Goal: Information Seeking & Learning: Check status

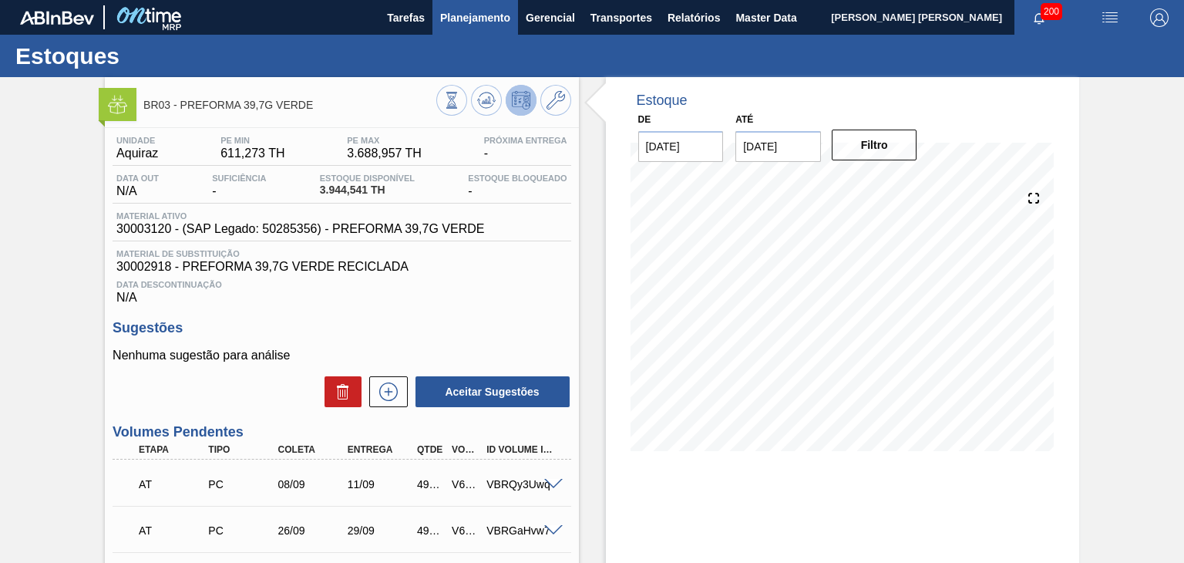
click at [462, 23] on span "Planejamento" at bounding box center [475, 17] width 70 height 18
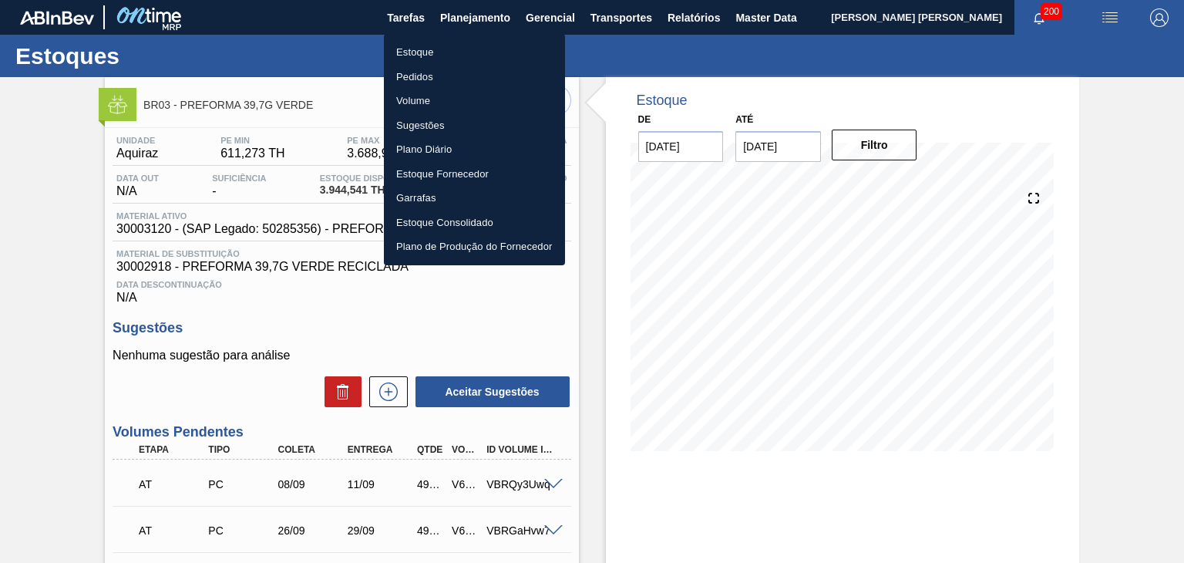
click at [413, 51] on li "Estoque" at bounding box center [474, 52] width 181 height 25
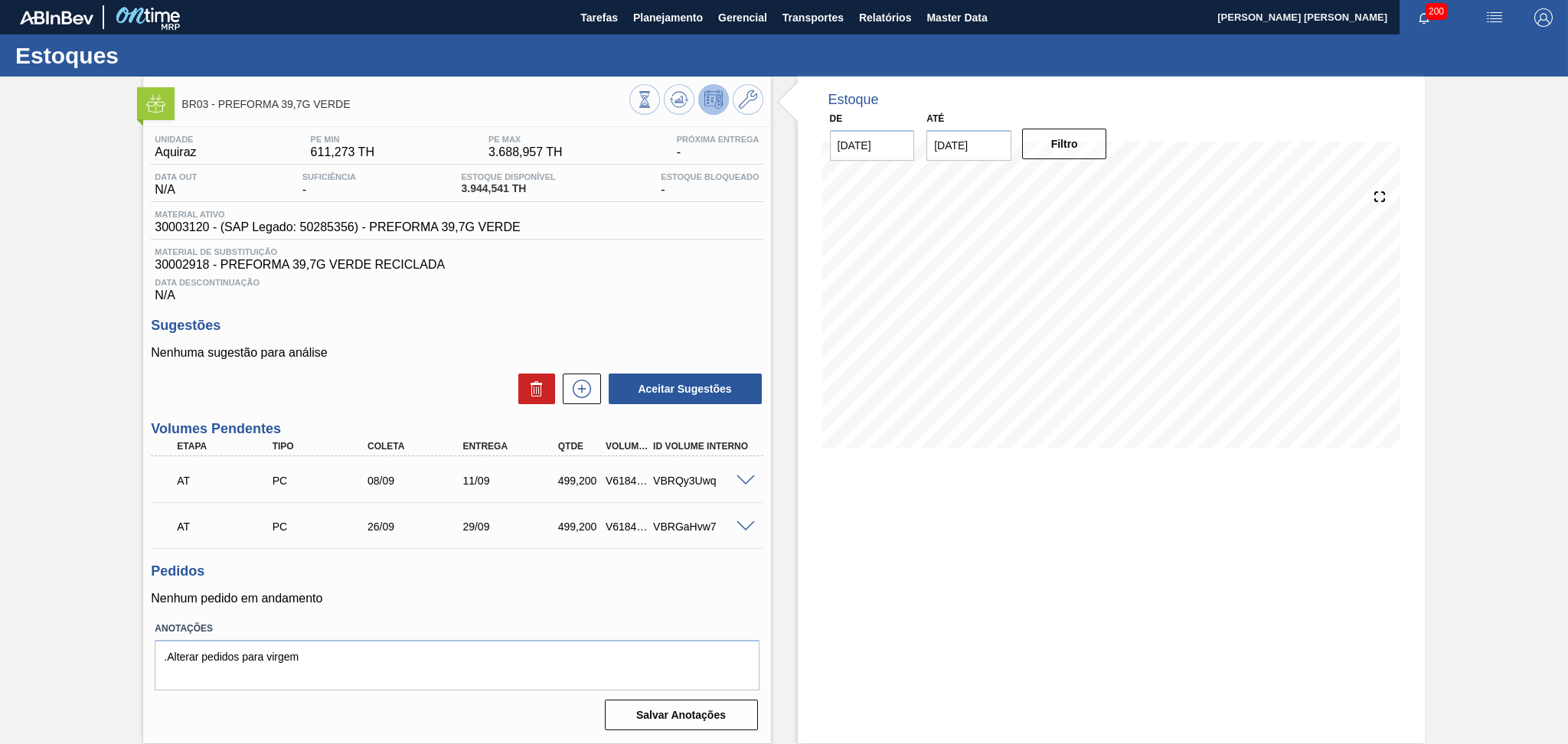
click at [392, 374] on div "Aceitar Sugestões" at bounding box center [457, 389] width 612 height 34
click at [409, 370] on div "Nenhuma sugestão para análise Aceitar Sugestões" at bounding box center [457, 375] width 612 height 60
click at [653, 95] on icon at bounding box center [644, 99] width 17 height 17
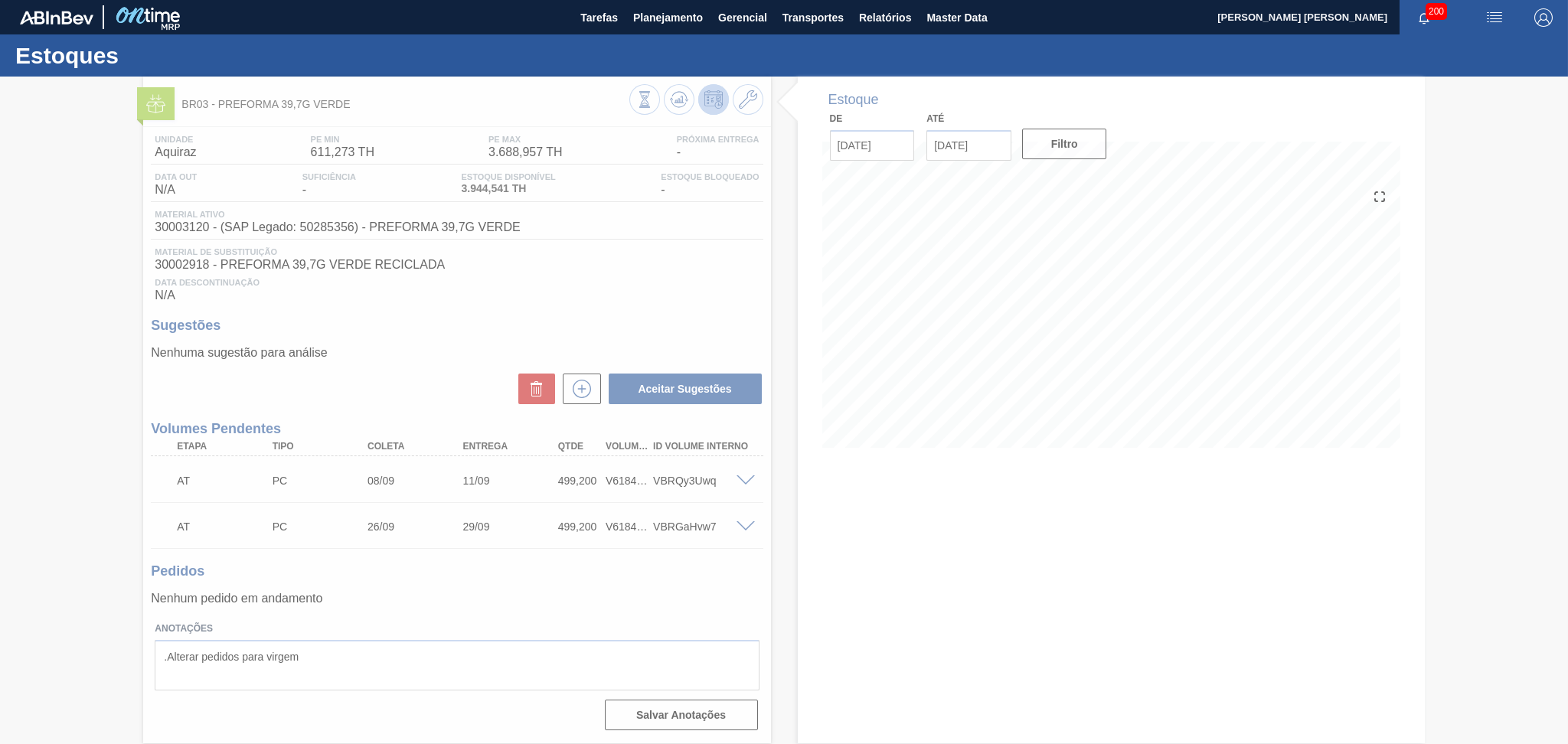
click at [776, 470] on div at bounding box center [784, 410] width 1568 height 668
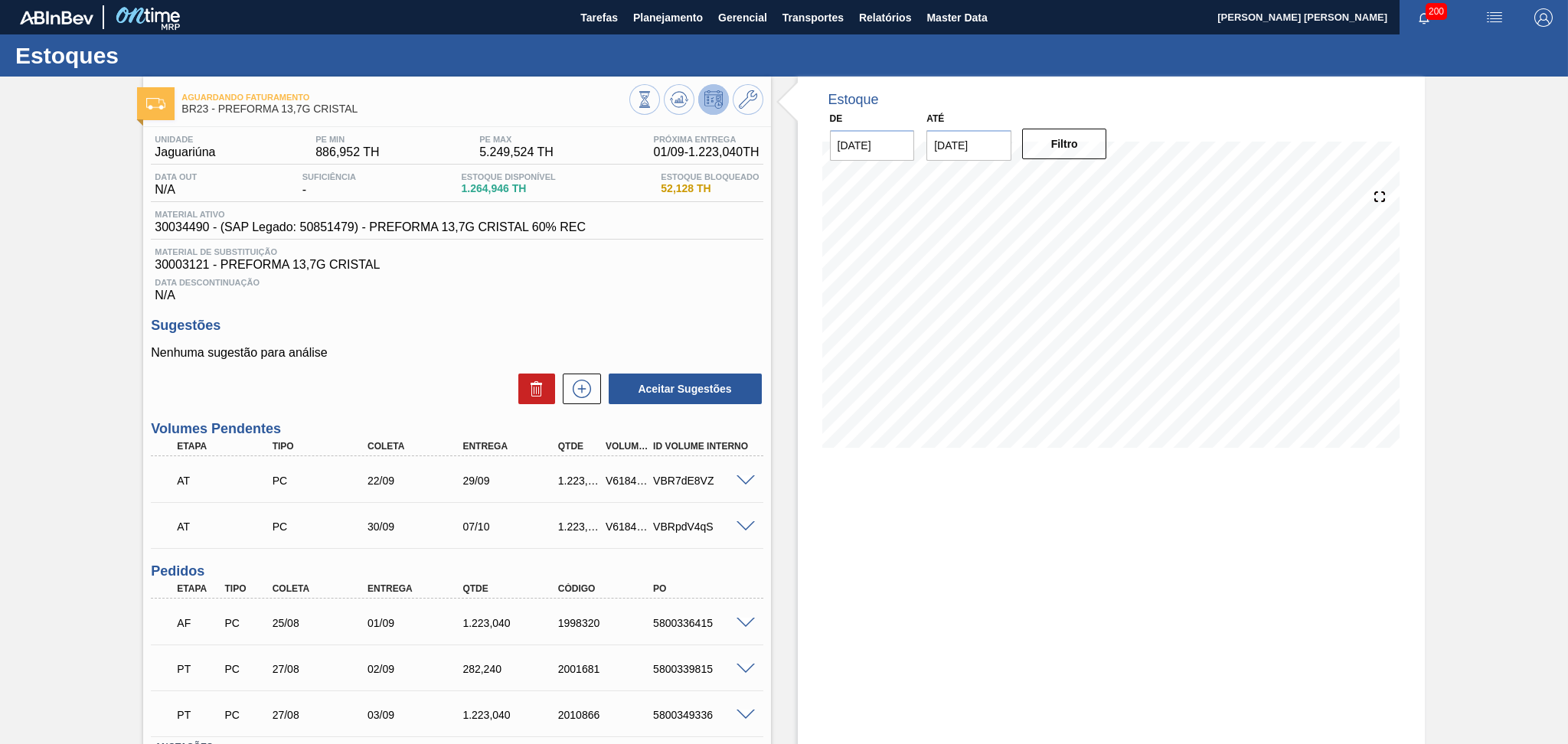
click at [670, 295] on div "Data Descontinuação N/A" at bounding box center [457, 287] width 612 height 31
click at [654, 13] on span "Planejamento" at bounding box center [668, 17] width 70 height 18
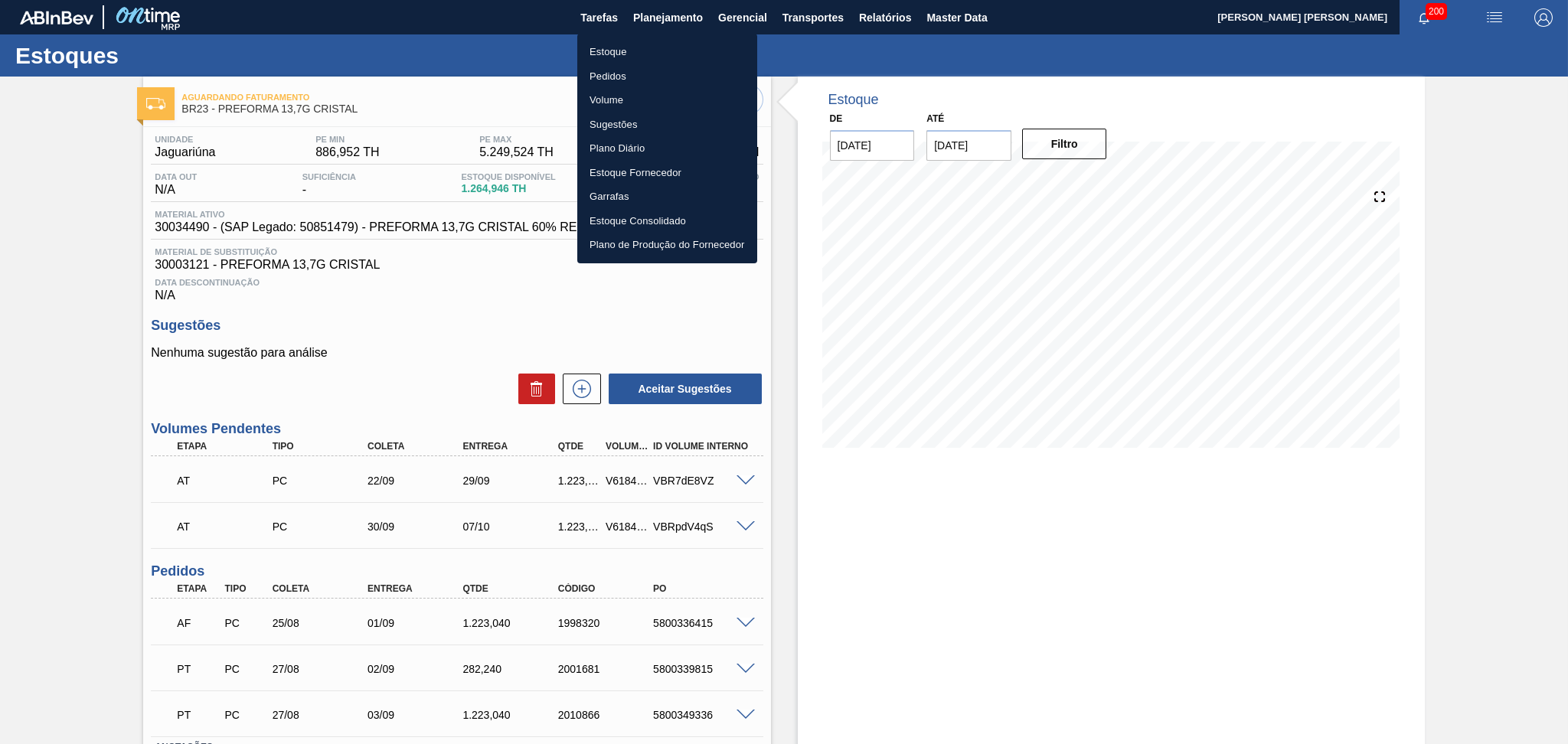
click at [608, 49] on li "Estoque" at bounding box center [667, 52] width 180 height 25
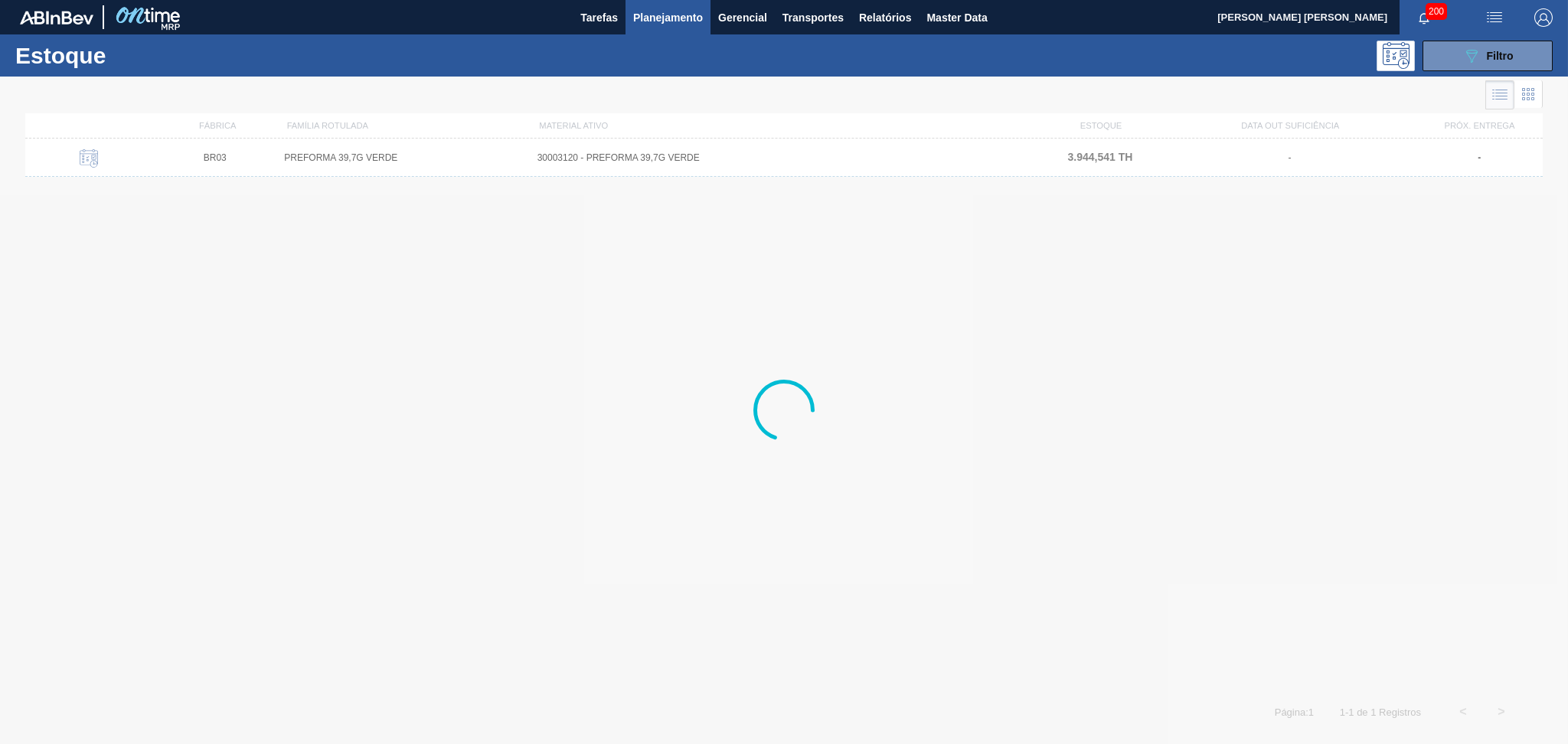
click at [1474, 72] on div "Estoque 089F7B8B-B2A5-4AFE-B5C0-19BA573D28AC Filtro" at bounding box center [784, 56] width 1568 height 42
click at [1477, 59] on icon "089F7B8B-B2A5-4AFE-B5C0-19BA573D28AC" at bounding box center [1472, 56] width 18 height 18
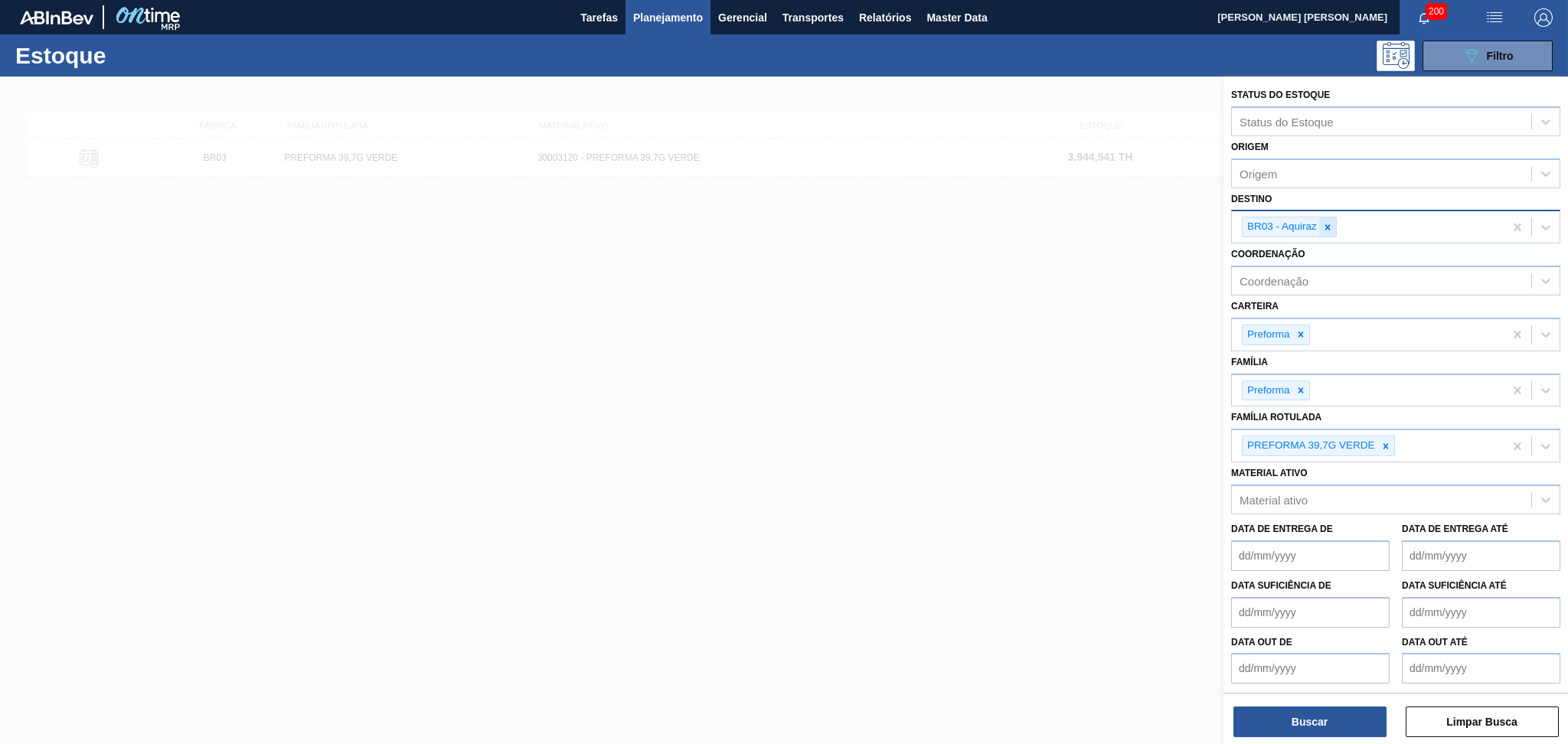
drag, startPoint x: 1332, startPoint y: 222, endPoint x: 1333, endPoint y: 247, distance: 25.0
click at [1332, 222] on icon at bounding box center [1328, 226] width 11 height 11
click at [1384, 439] on icon at bounding box center [1385, 441] width 5 height 5
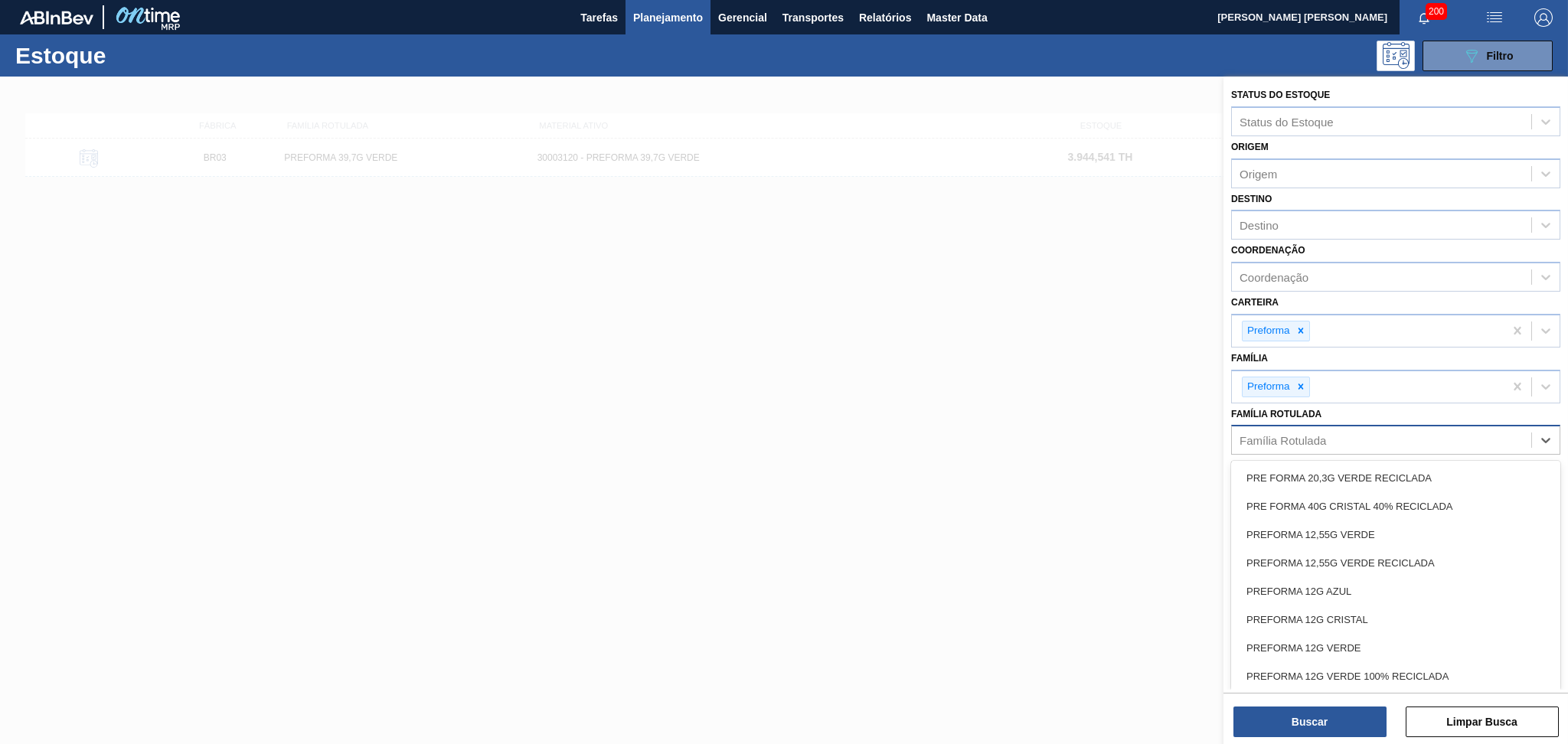
click at [1284, 439] on div "Família Rotulada" at bounding box center [1283, 440] width 86 height 13
type Rotulada "39,7g"
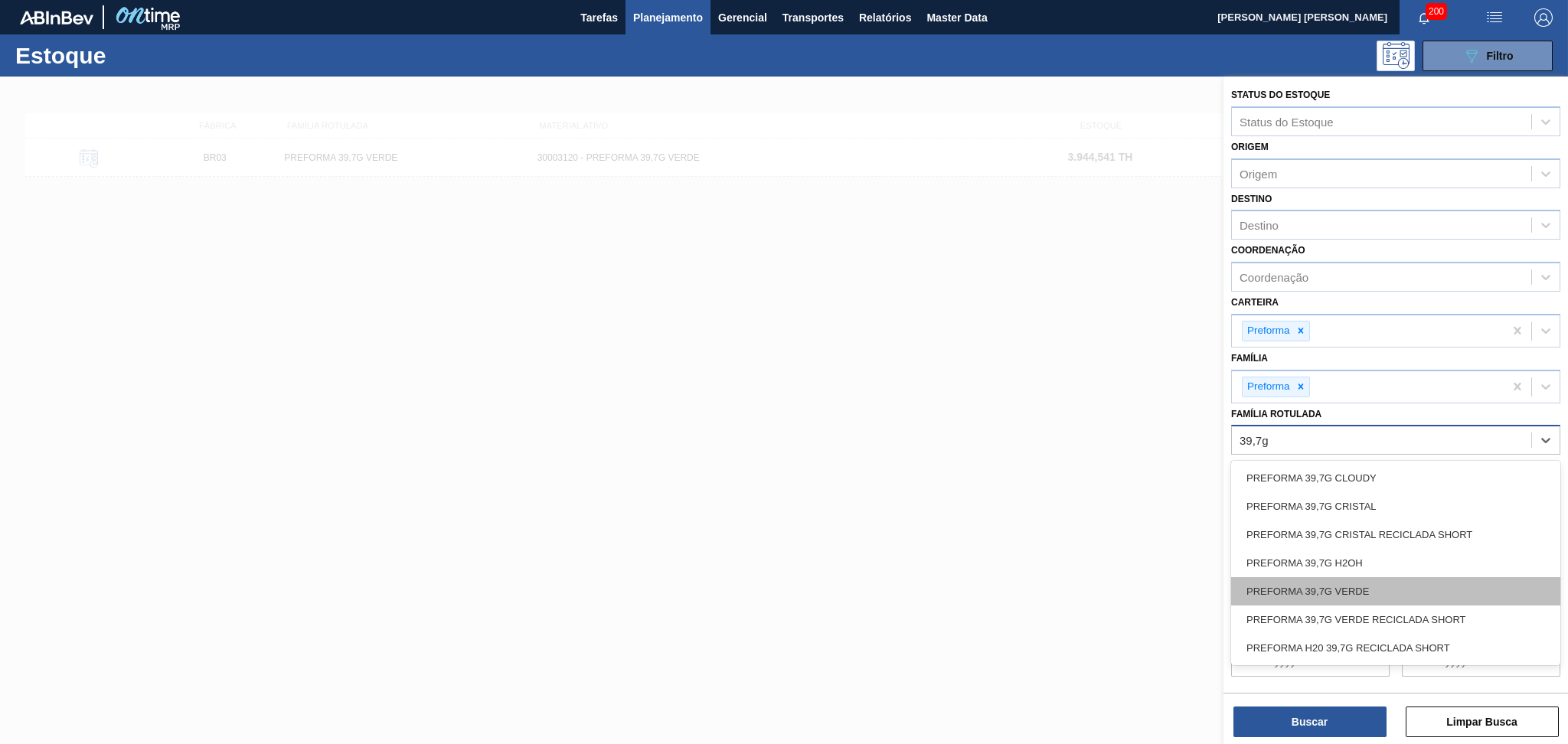
click at [1312, 592] on div "PREFORMA 39,7G VERDE" at bounding box center [1395, 591] width 329 height 29
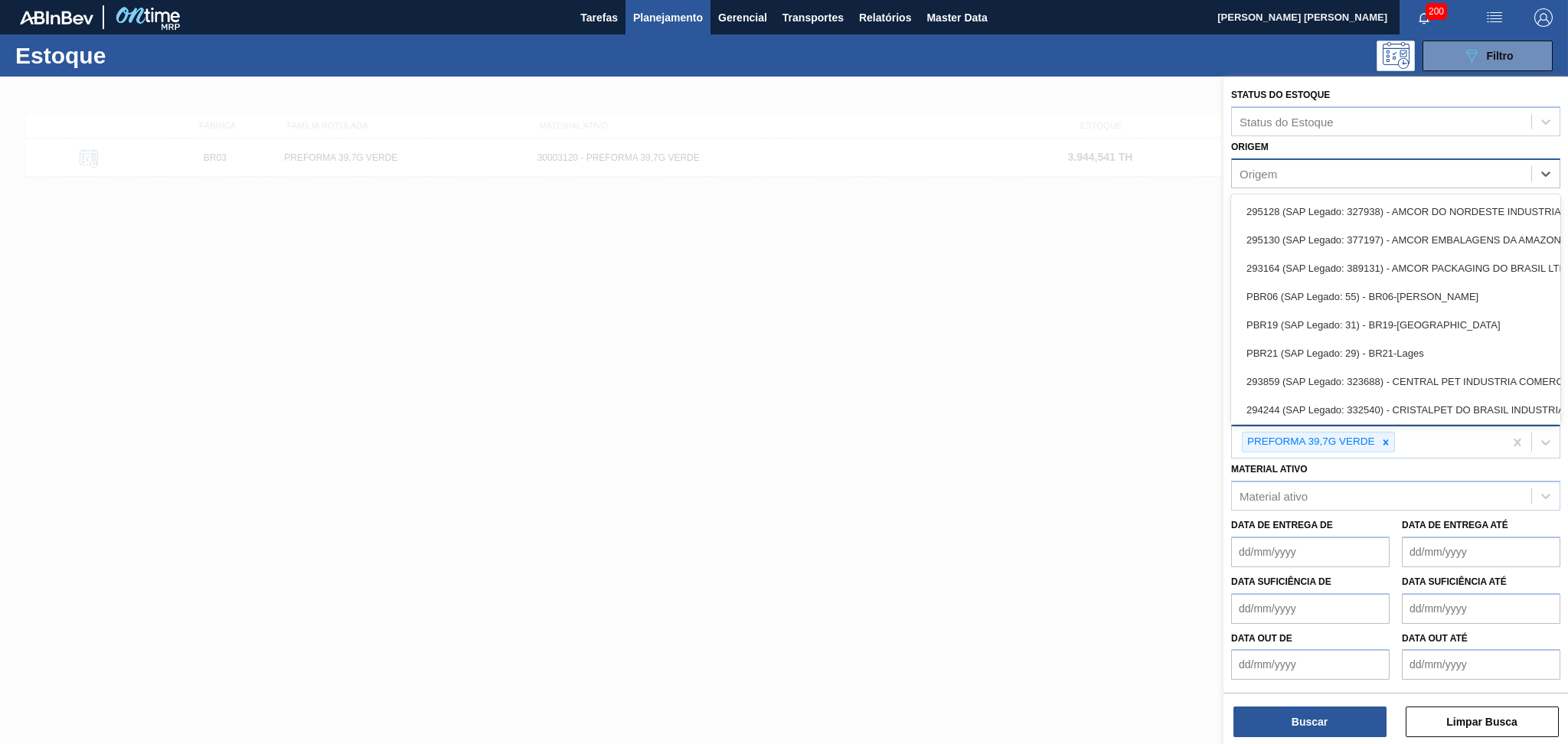
click at [1293, 162] on div "Origem" at bounding box center [1381, 173] width 299 height 22
click at [1274, 179] on div "Origem" at bounding box center [1381, 173] width 299 height 22
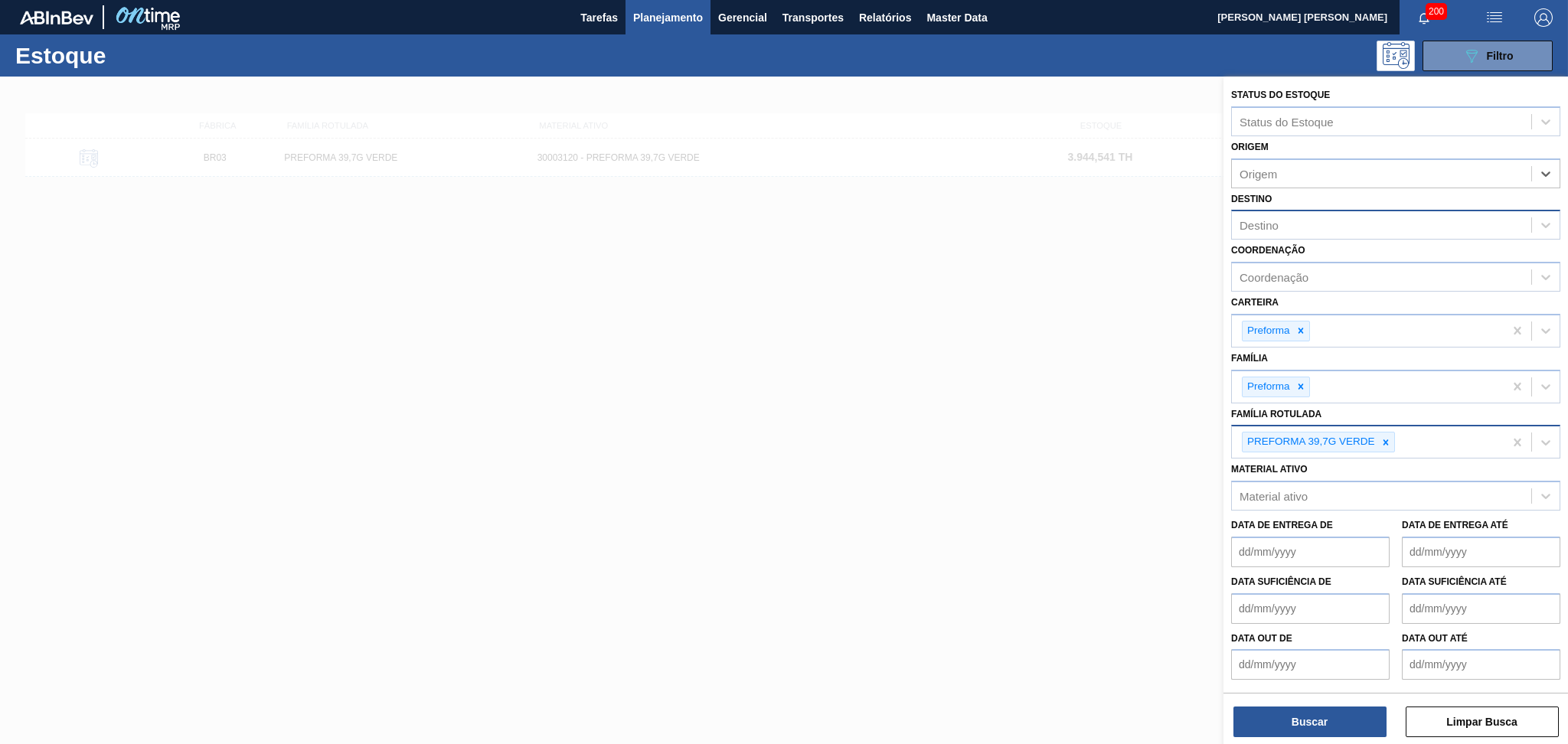
click at [1264, 219] on div "Destino" at bounding box center [1259, 224] width 39 height 13
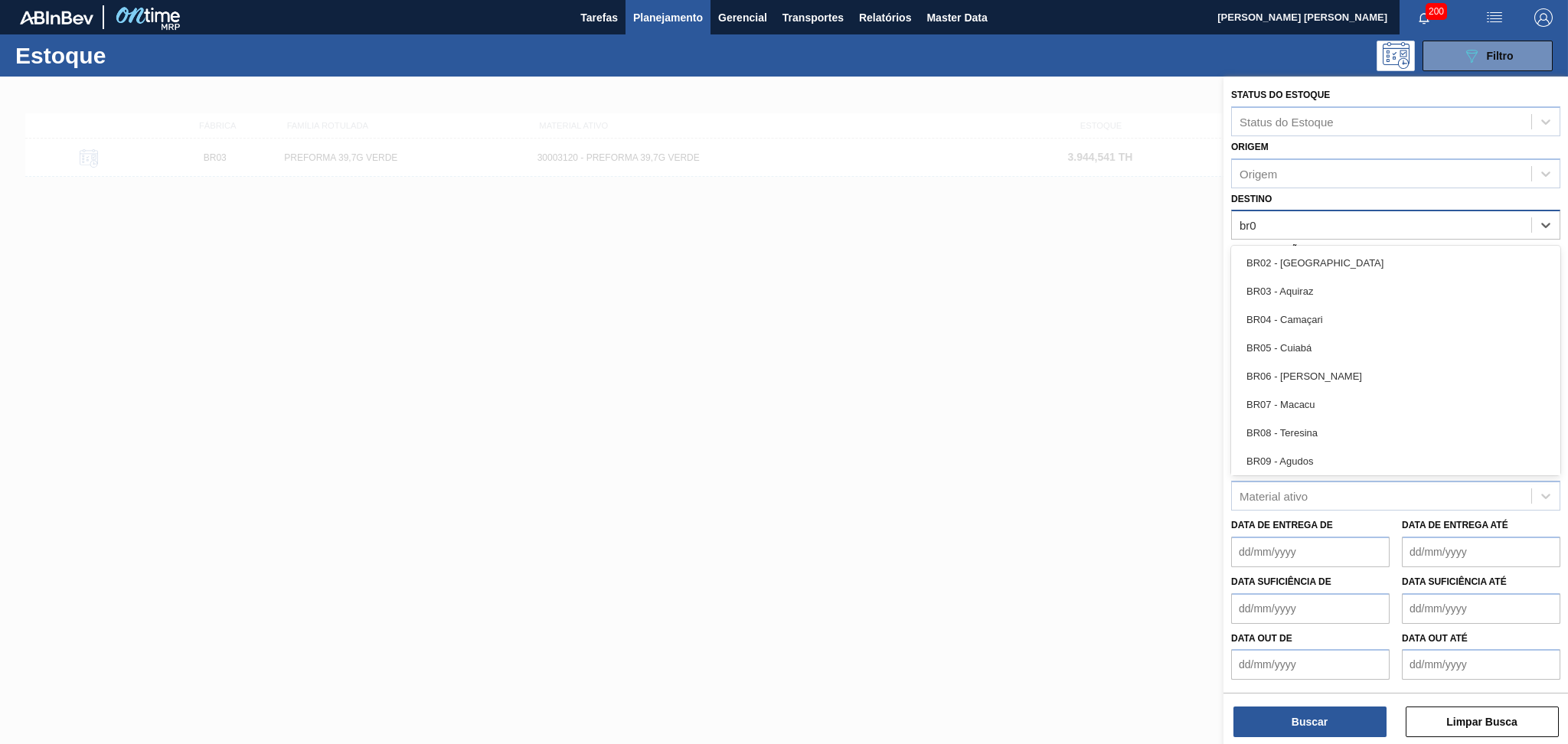
type input "br03"
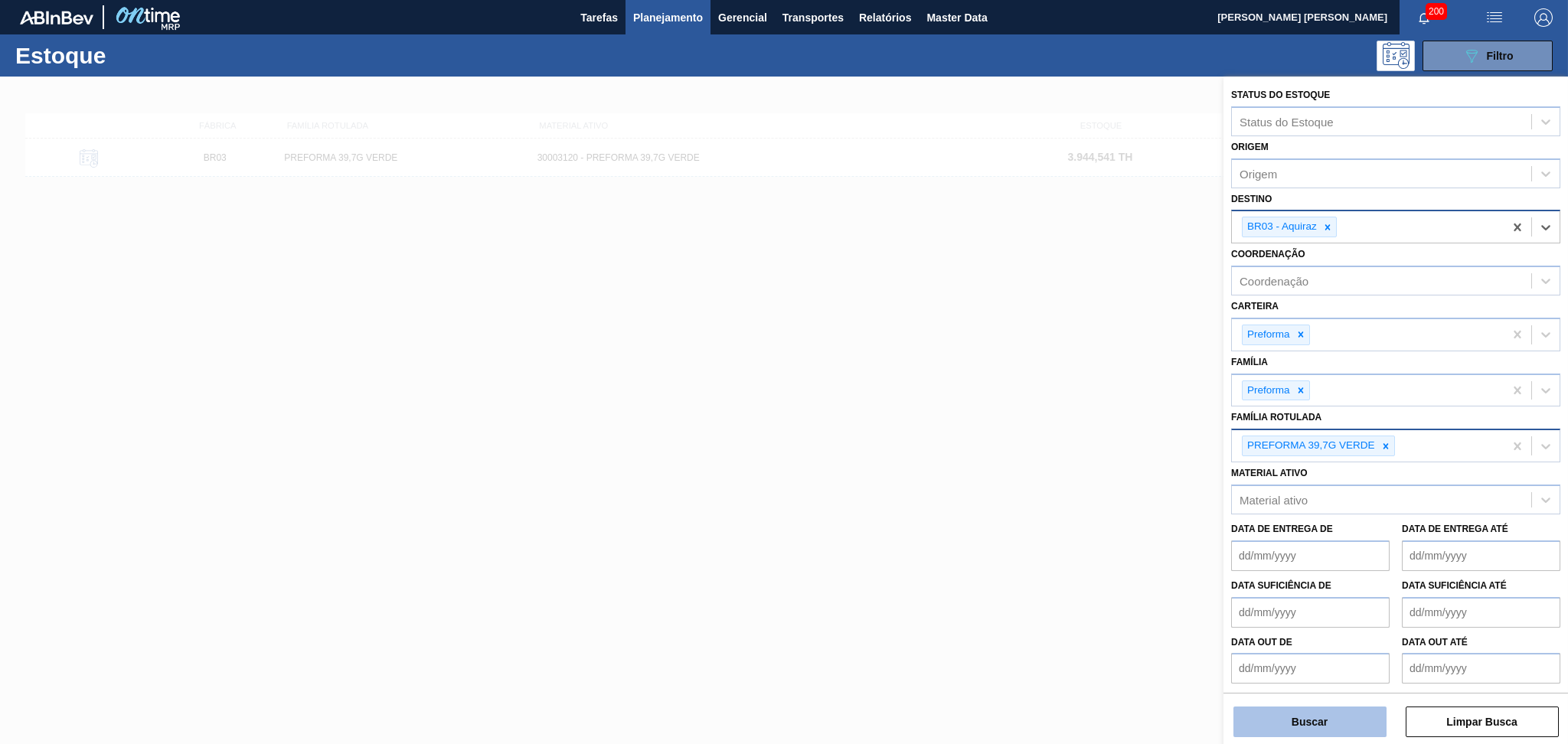
click at [1271, 712] on button "Buscar" at bounding box center [1311, 721] width 153 height 31
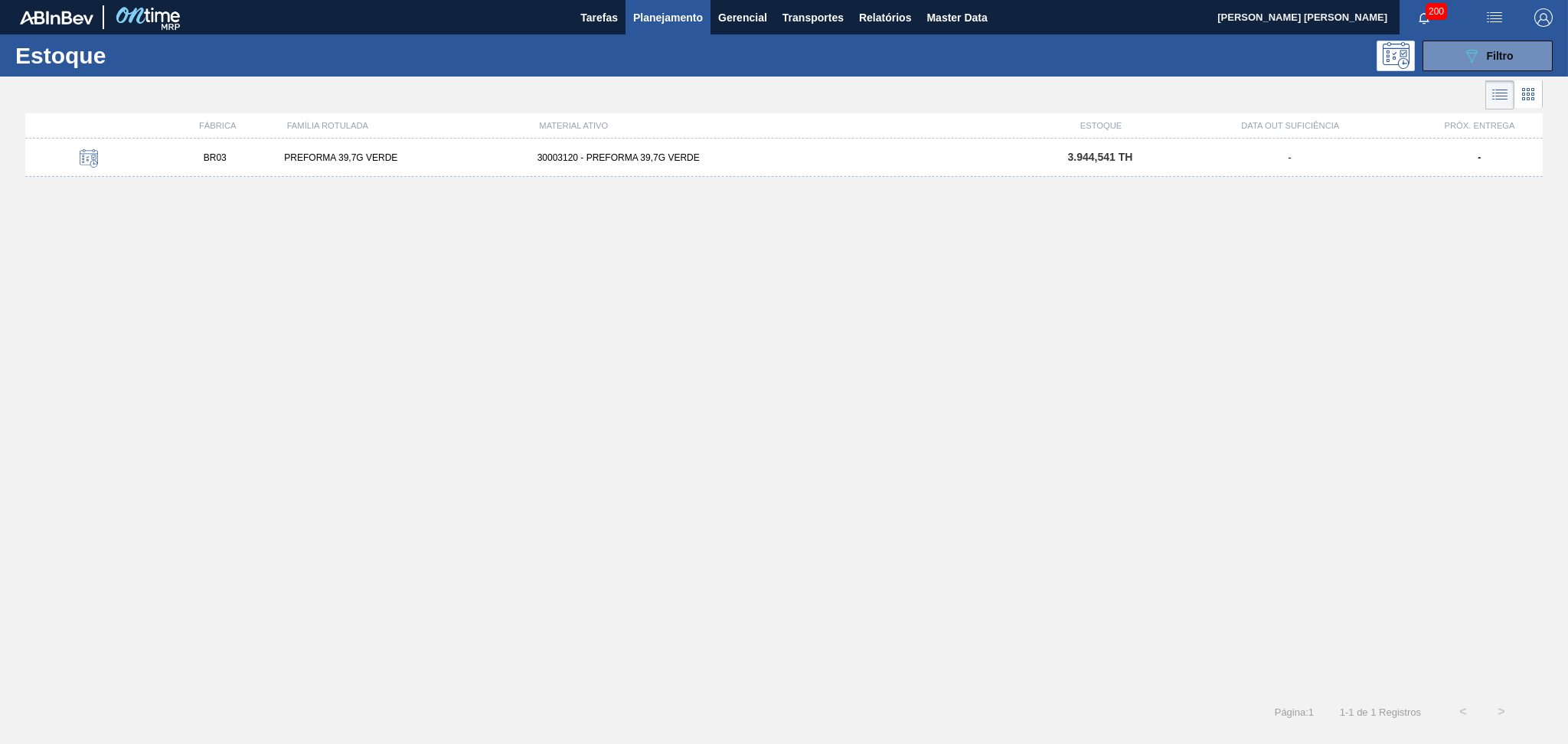
click at [626, 167] on div "BR03 PREFORMA 39,7G VERDE 30003120 - PREFORMA 39,7G VERDE 3.944,541 TH - -" at bounding box center [783, 157] width 1517 height 39
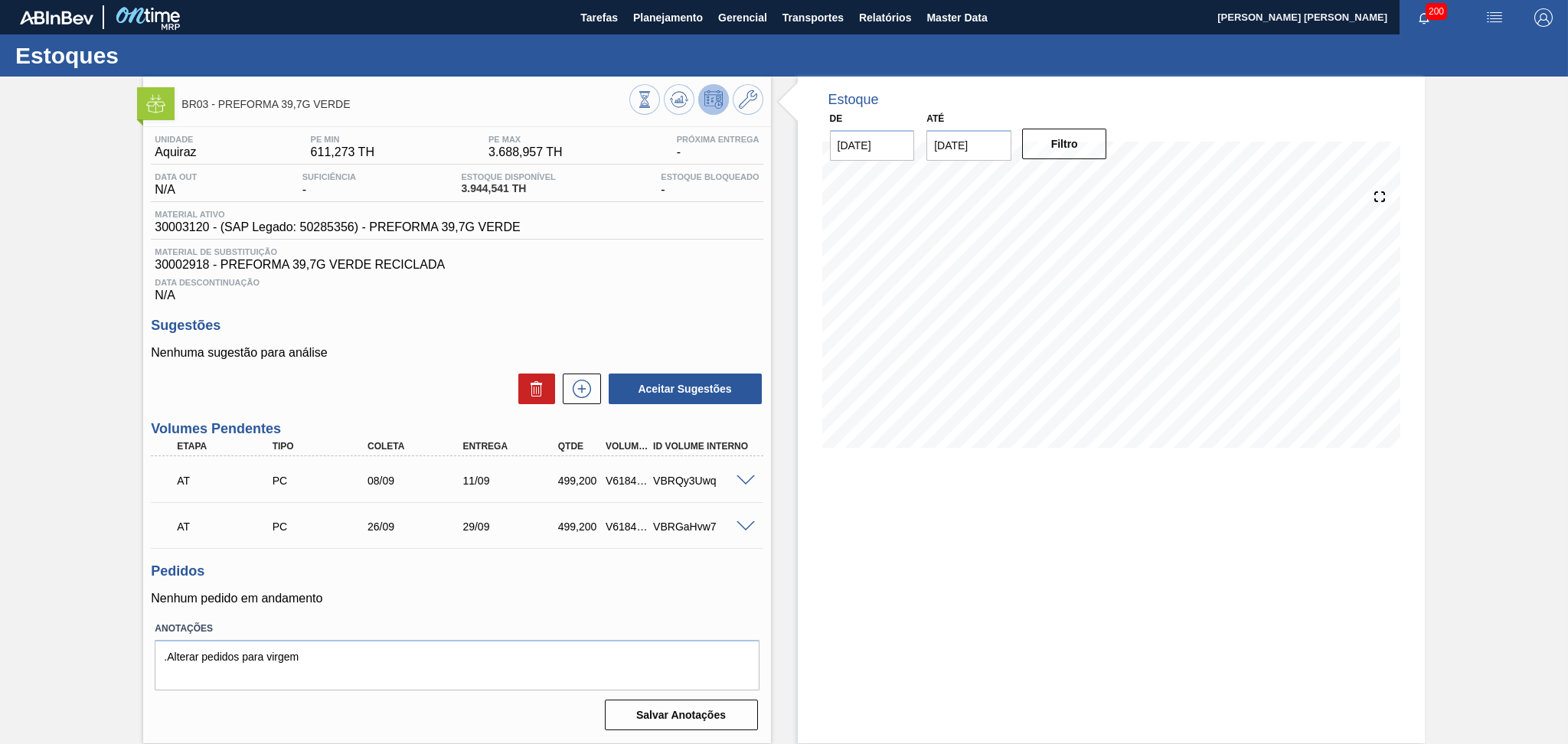
click at [513, 611] on div "Unidade Aquiraz PE MIN 611,273 TH PE MAX 3.688,957 TH Próxima Entrega - Data ou…" at bounding box center [456, 431] width 627 height 609
click at [648, 288] on div "Data Descontinuação N/A" at bounding box center [457, 287] width 612 height 31
click at [613, 282] on span "Data Descontinuação" at bounding box center [457, 282] width 604 height 9
click at [168, 223] on span "30003120 - (SAP Legado: 50285356) - PREFORMA 39,7G VERDE" at bounding box center [338, 227] width 366 height 14
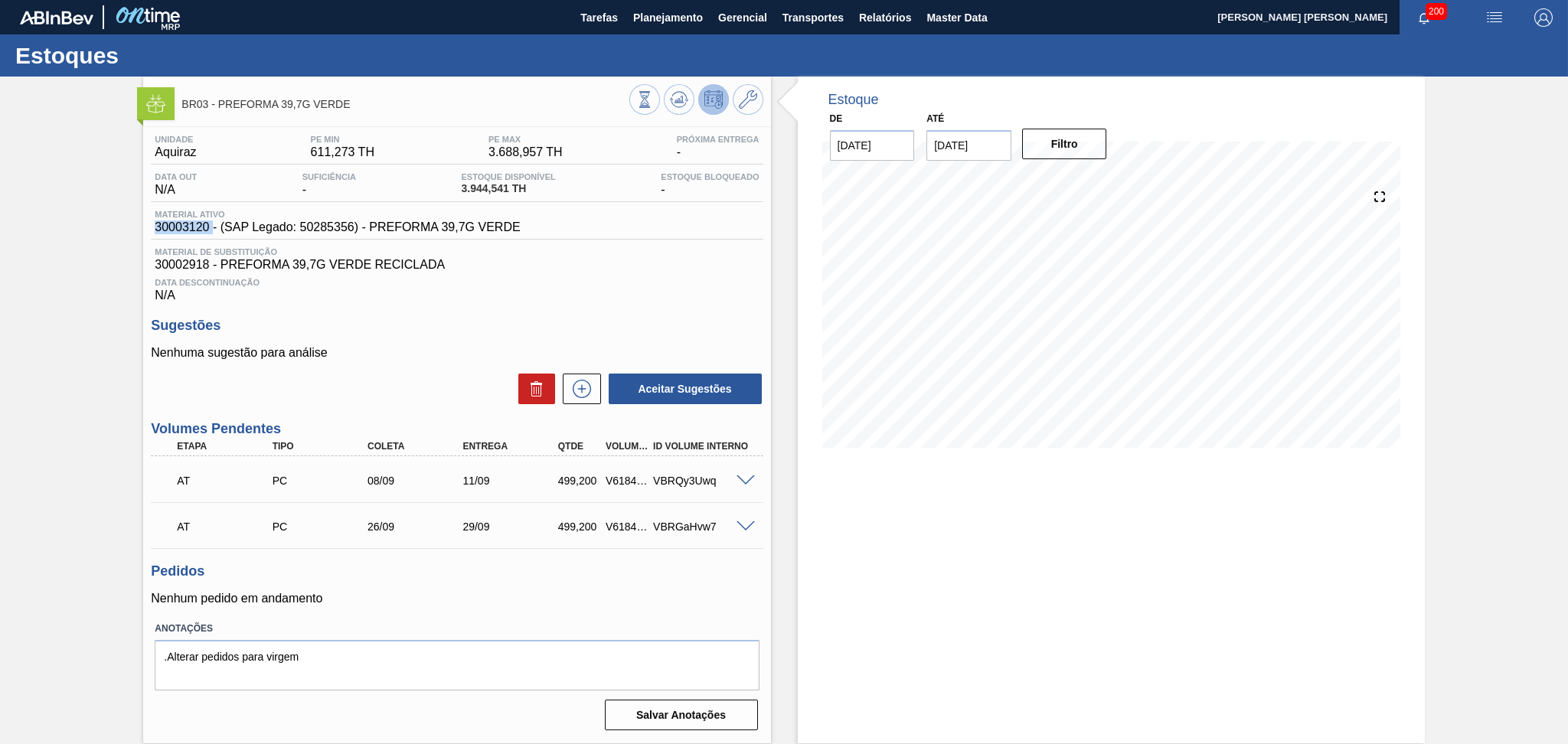
copy span "30003120"
click at [483, 289] on div "Data Descontinuação N/A" at bounding box center [457, 287] width 612 height 31
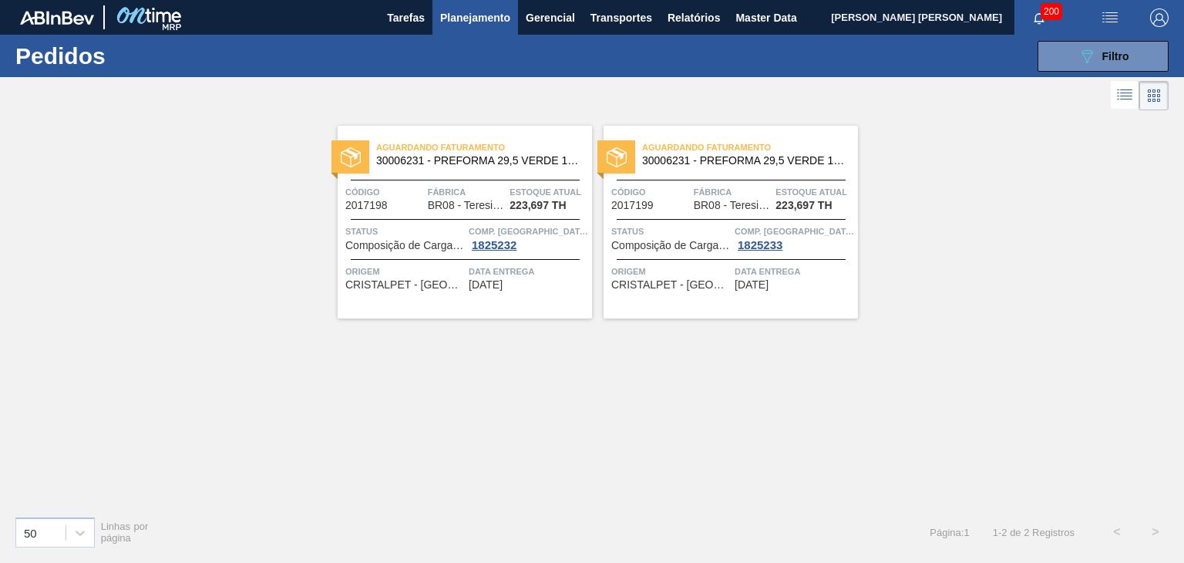
click at [475, 13] on span "Planejamento" at bounding box center [475, 17] width 70 height 18
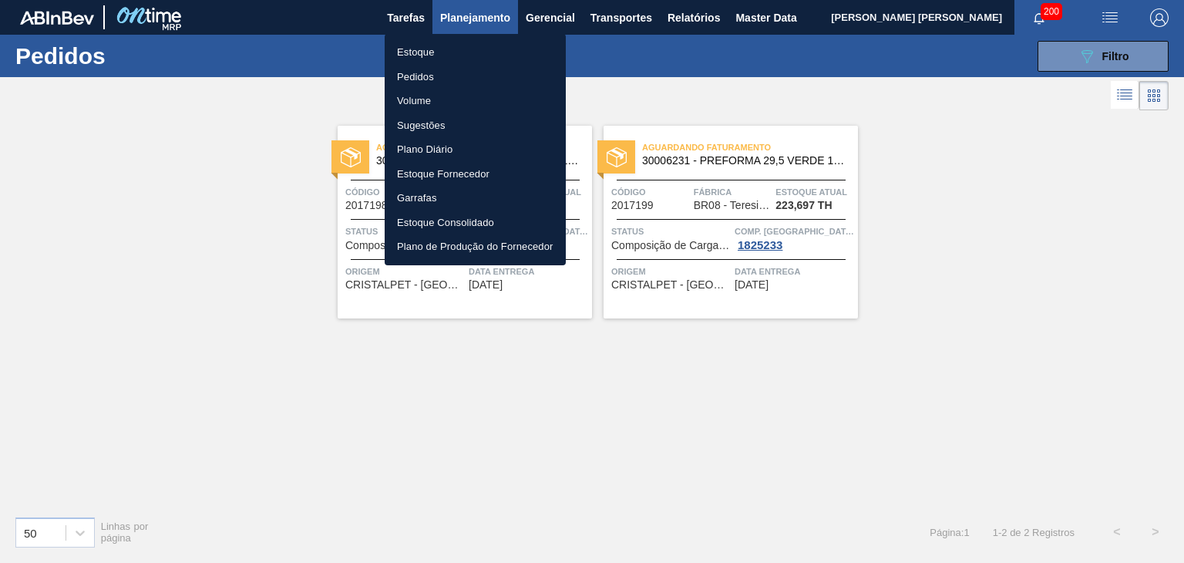
click at [426, 52] on li "Estoque" at bounding box center [475, 52] width 181 height 25
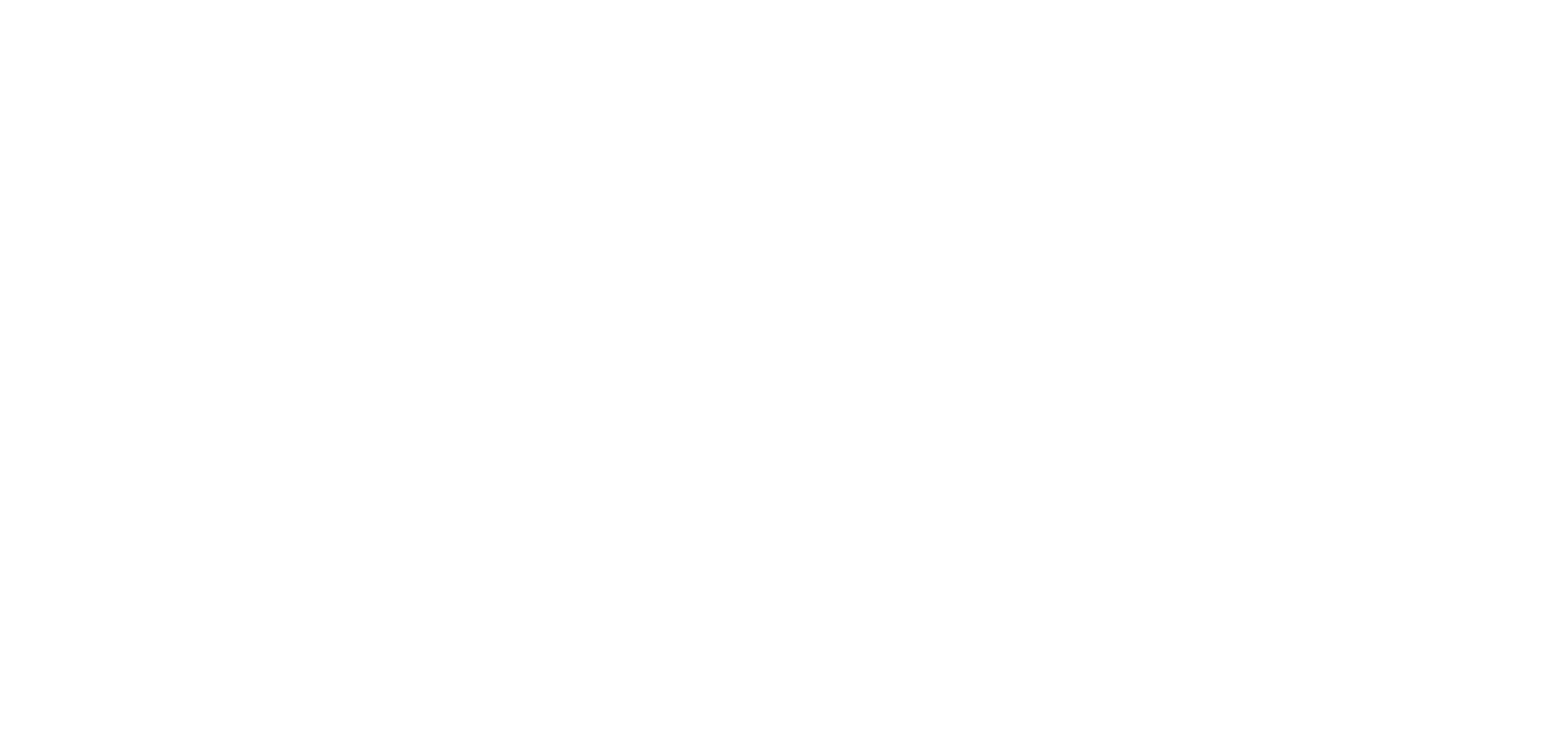
click at [1497, 0] on html at bounding box center [784, 0] width 1568 height 0
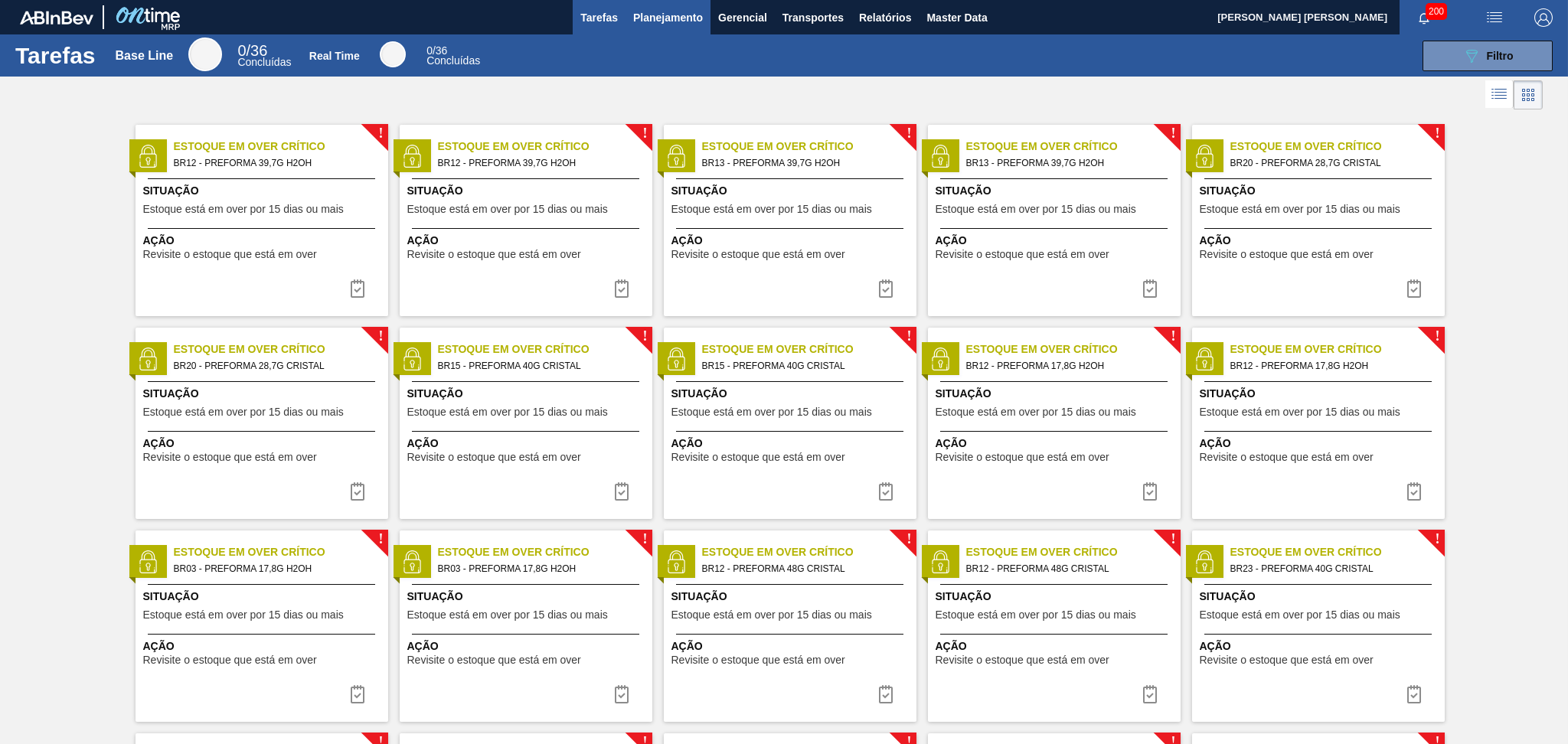
click at [658, 25] on span "Planejamento" at bounding box center [668, 17] width 70 height 18
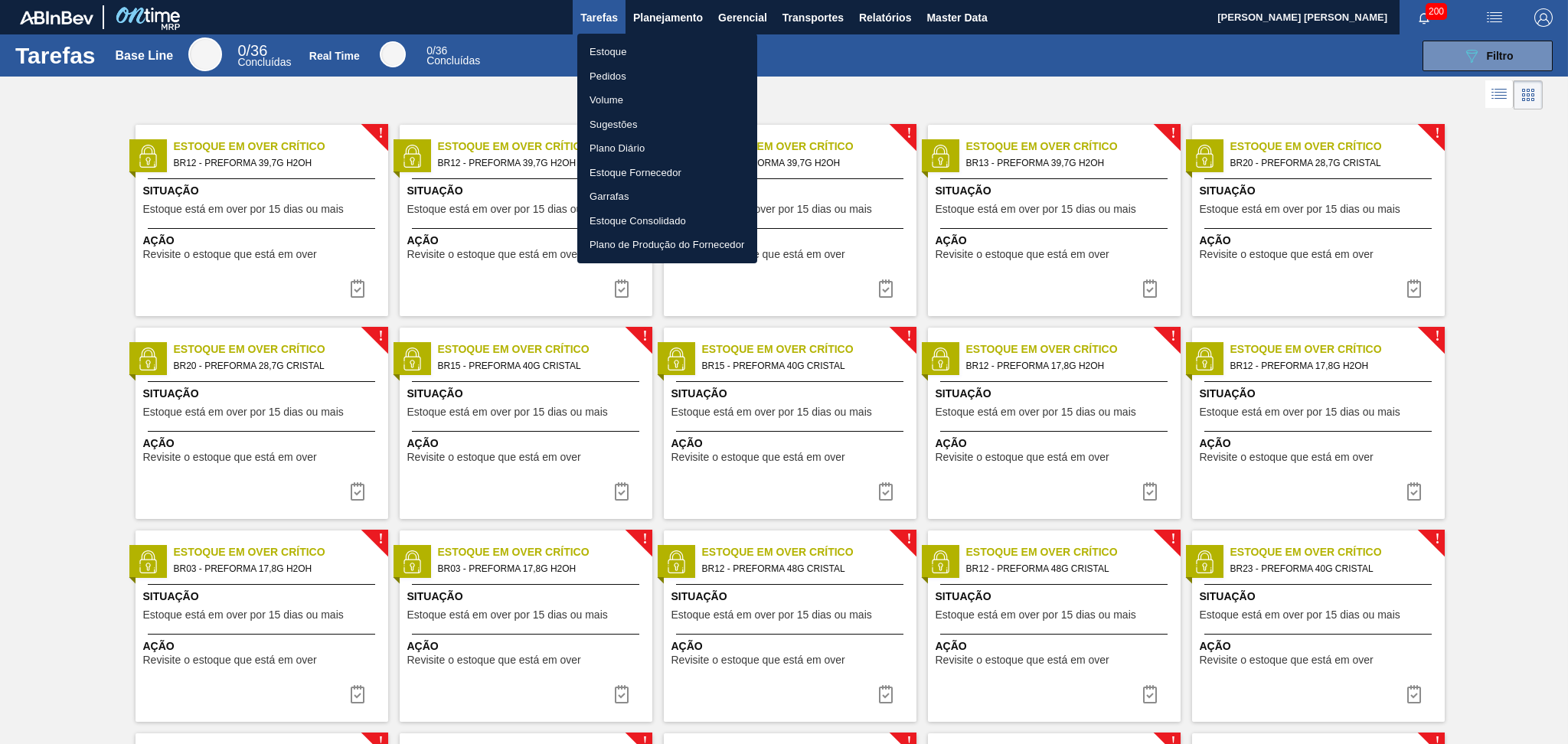
click at [619, 54] on li "Estoque" at bounding box center [667, 52] width 180 height 25
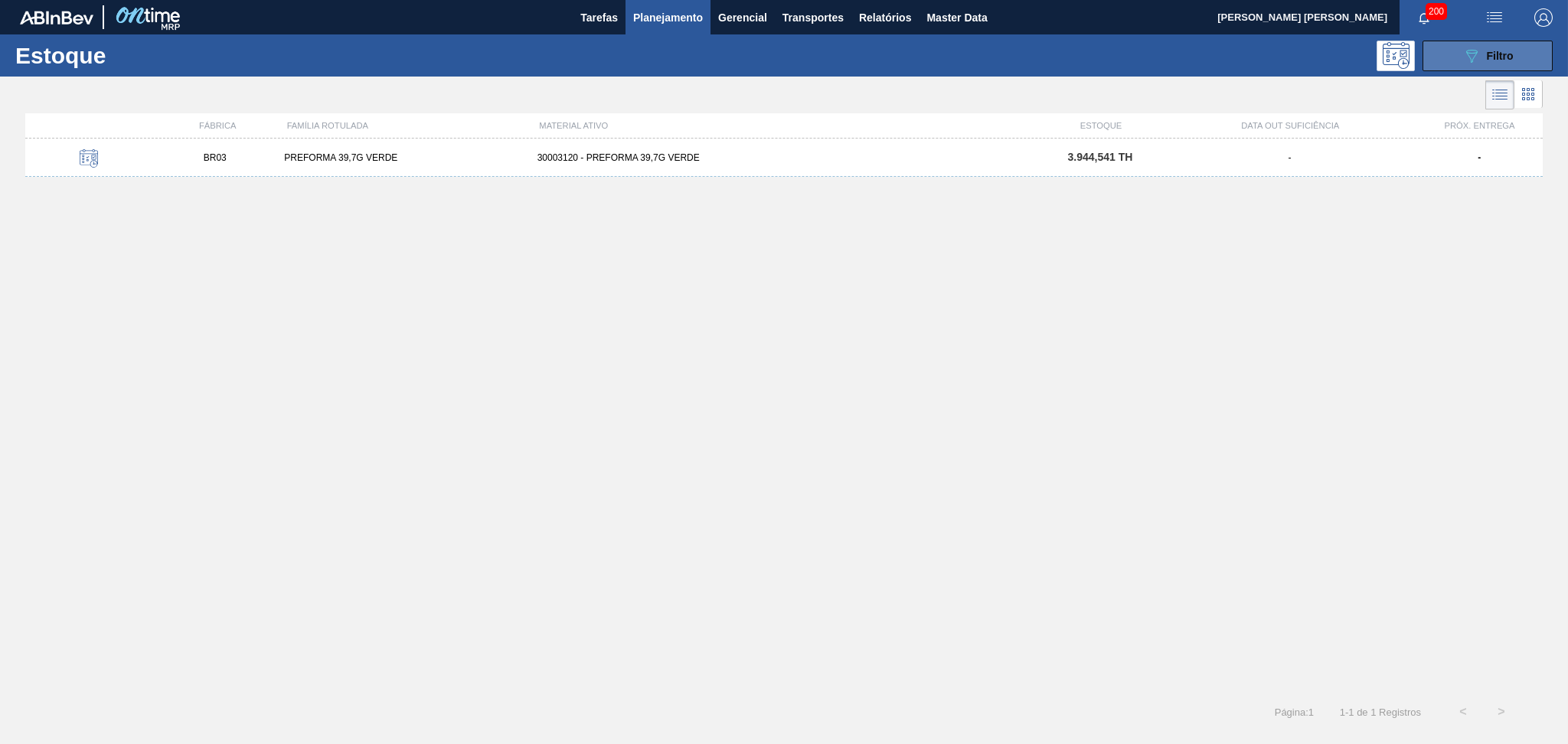
click at [1500, 54] on span "Filtro" at bounding box center [1500, 56] width 27 height 12
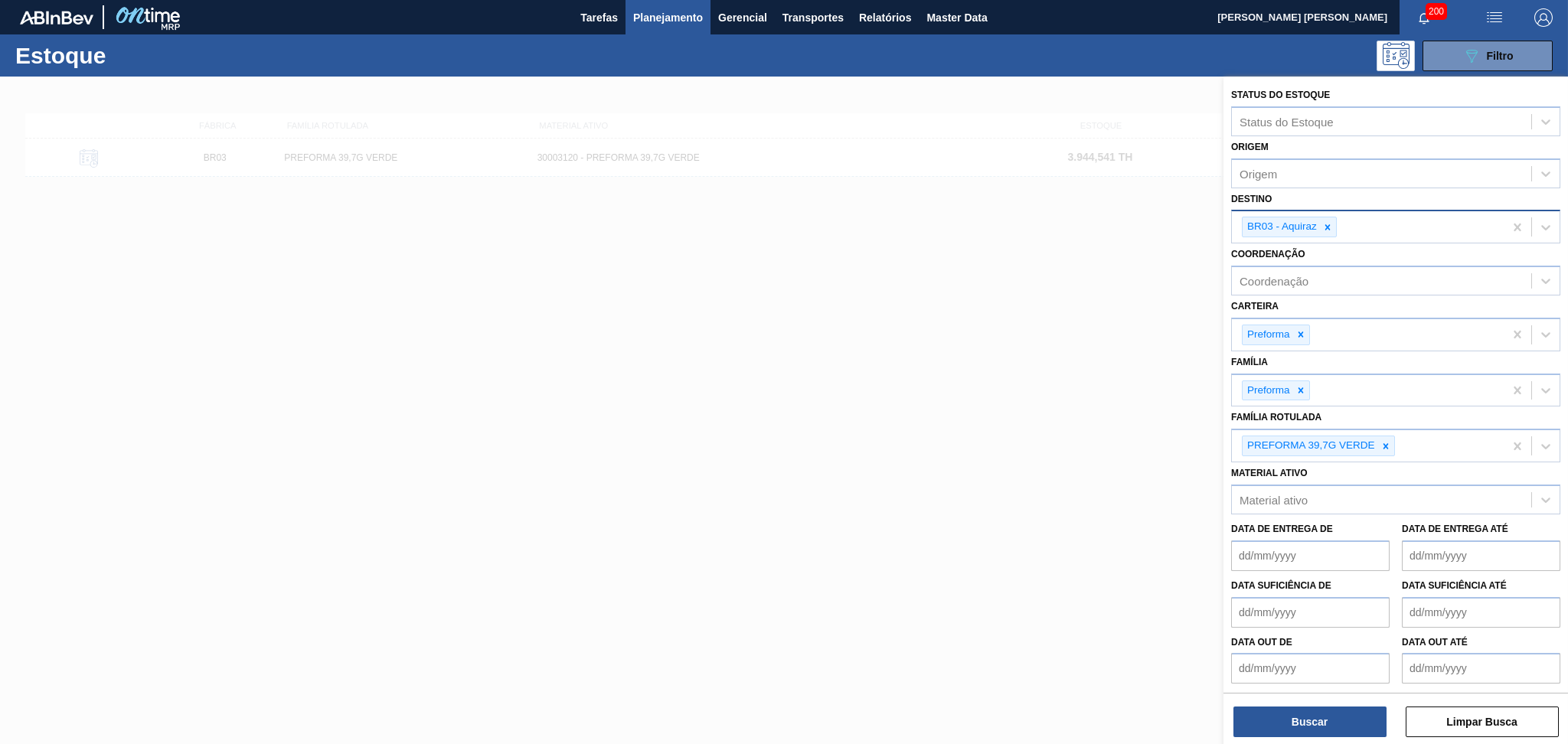
click at [1321, 228] on div at bounding box center [1328, 226] width 17 height 19
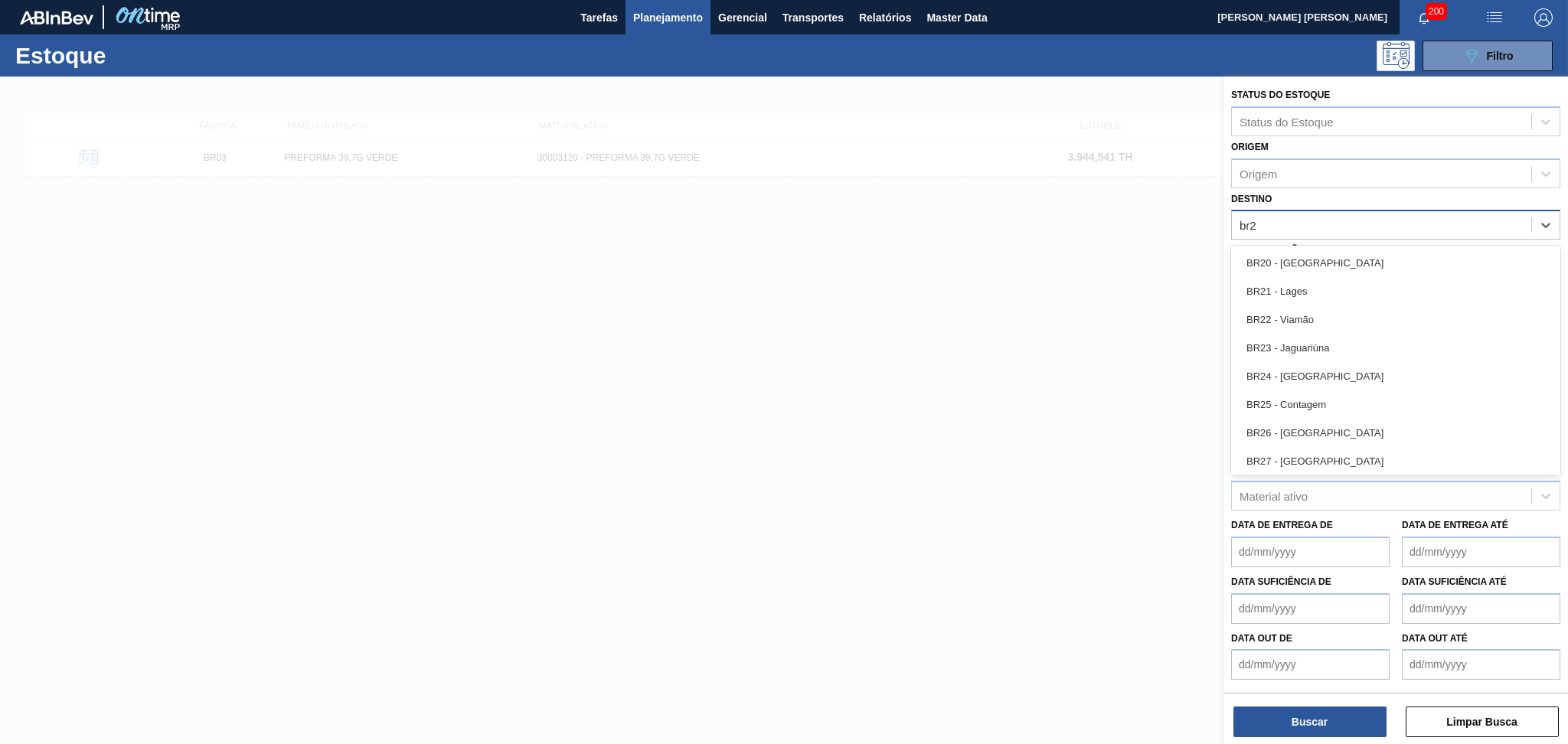
type input "br23"
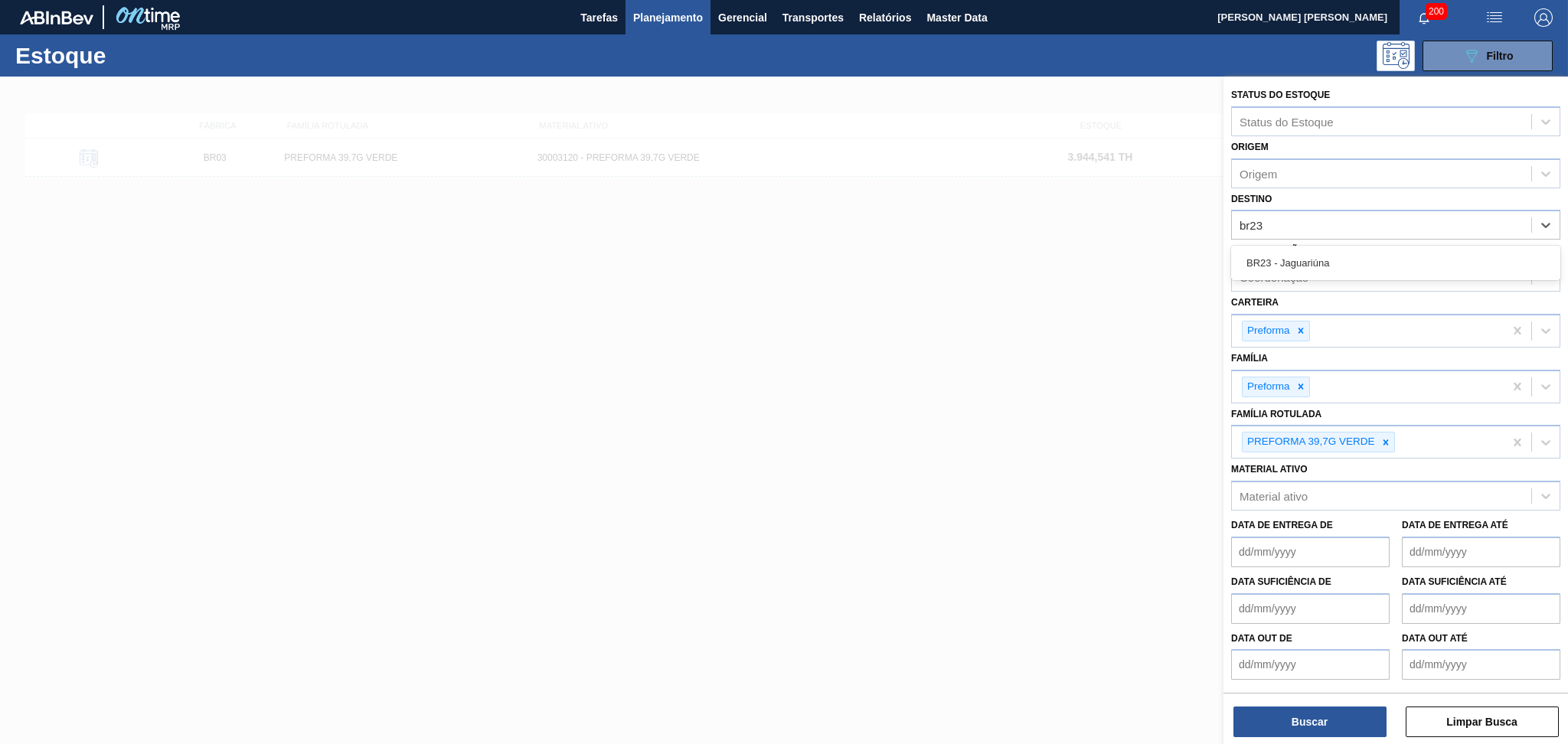
click at [1318, 272] on div "BR23 - Jaguariúna" at bounding box center [1395, 262] width 329 height 29
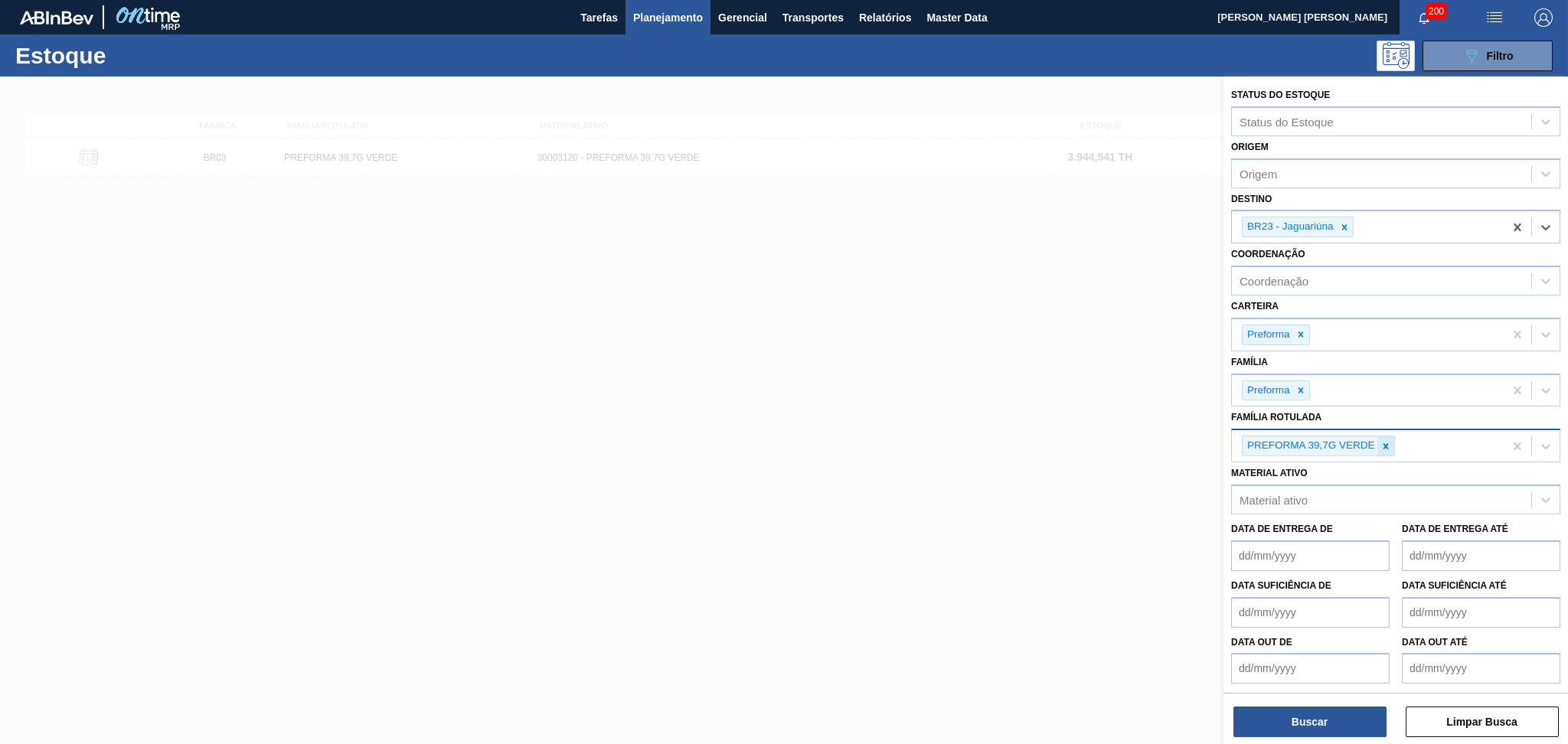
click at [1387, 444] on icon at bounding box center [1385, 445] width 5 height 5
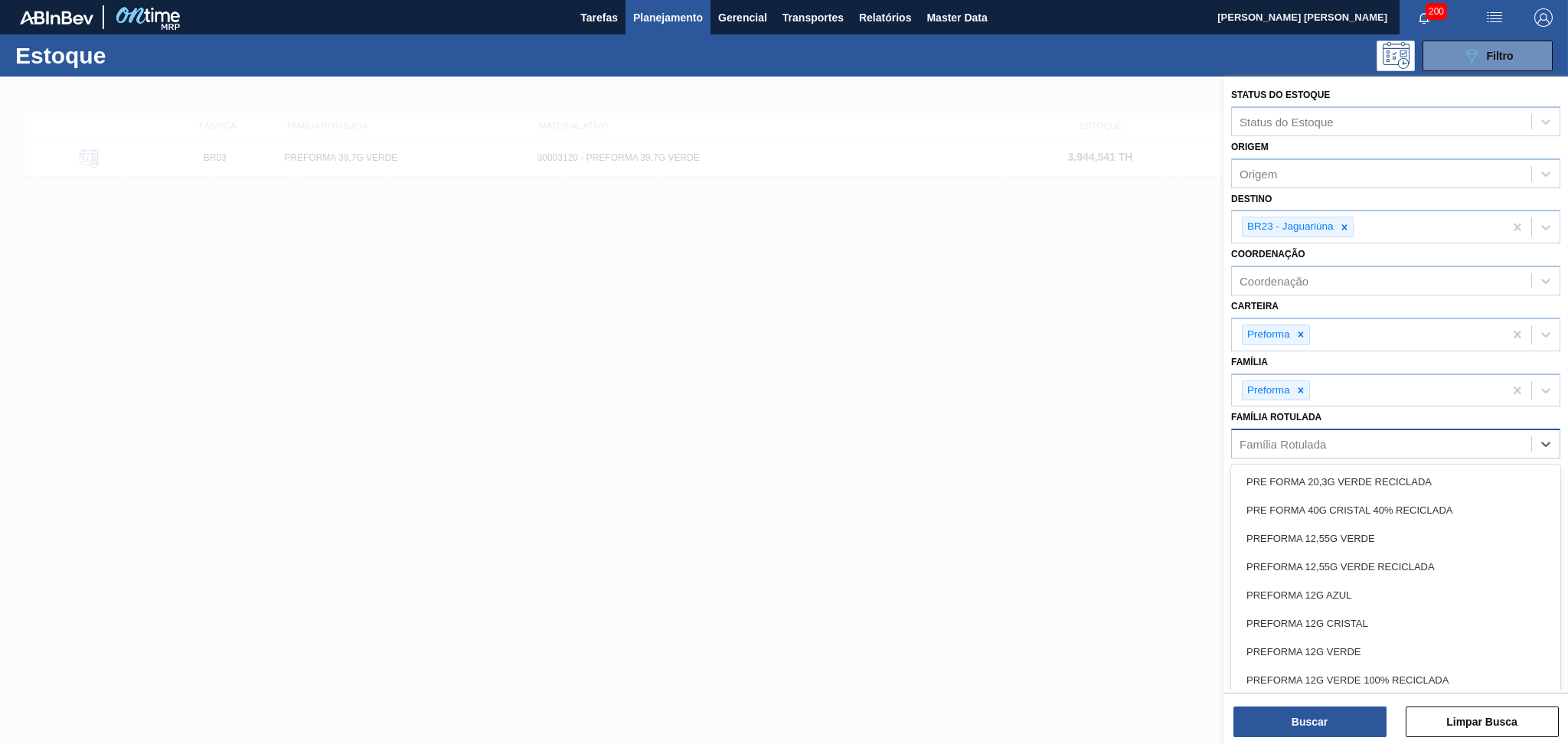
click at [1322, 443] on div "Família Rotulada" at bounding box center [1283, 444] width 86 height 13
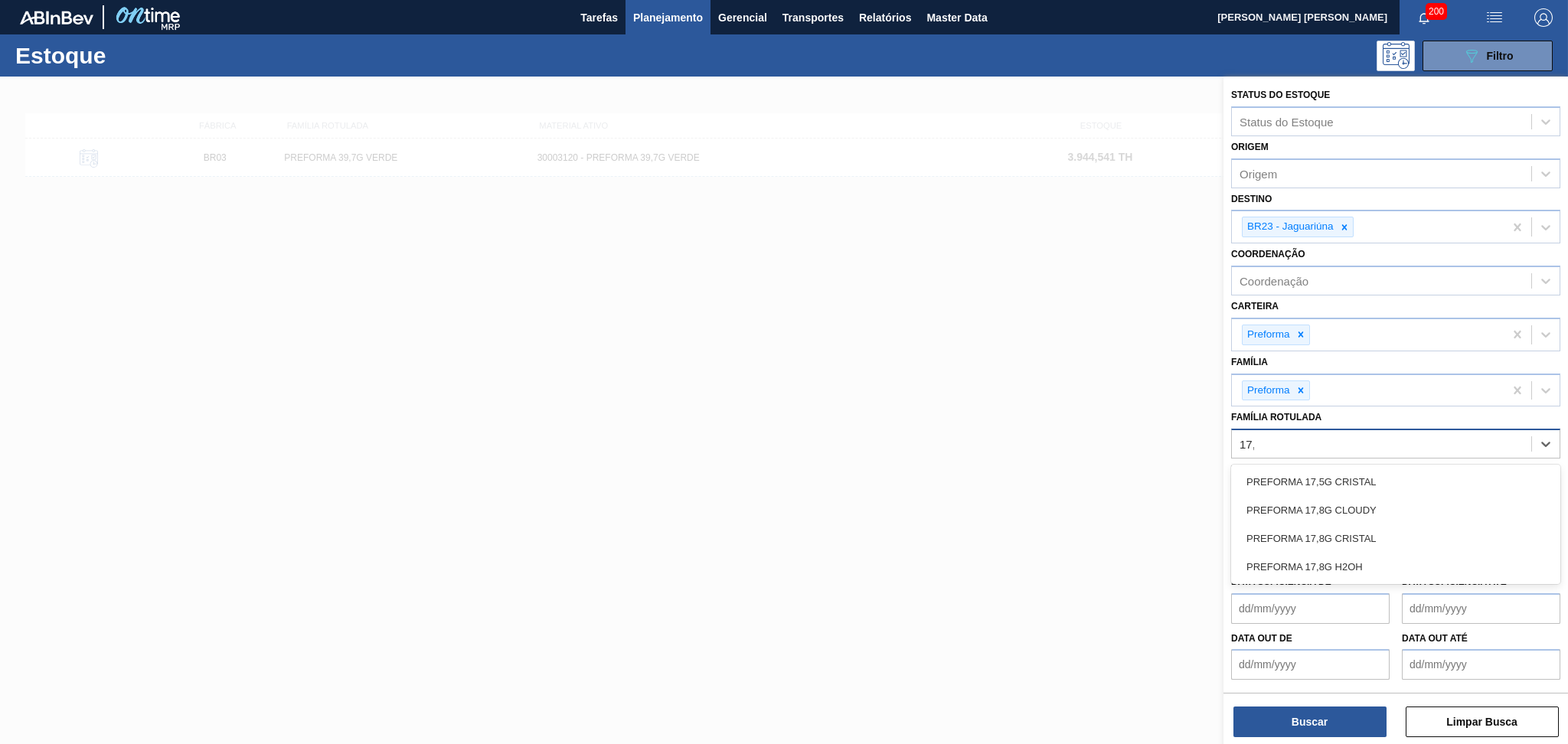
type Rotulada "17,8"
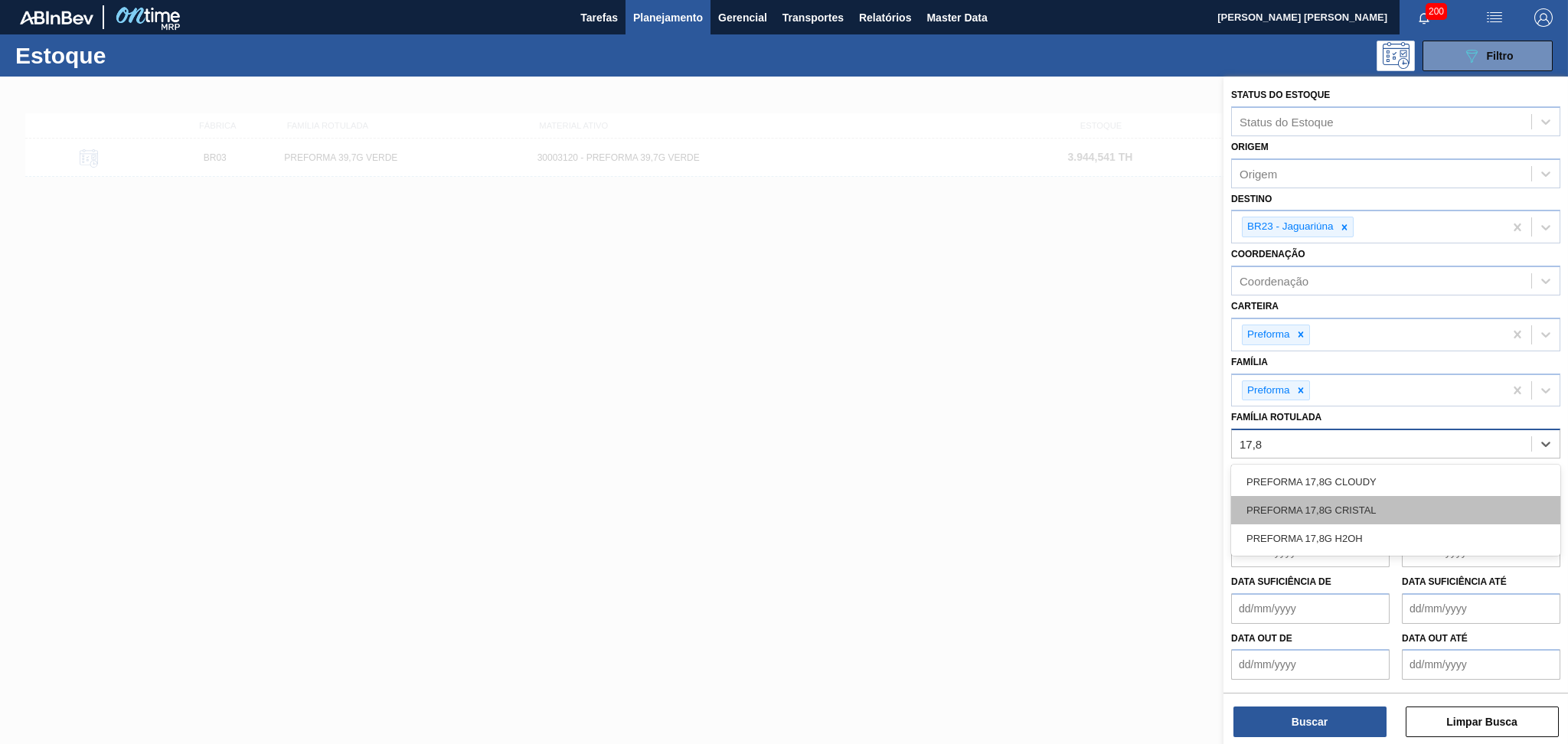
click at [1370, 512] on div "PREFORMA 17,8G CRISTAL" at bounding box center [1395, 510] width 329 height 29
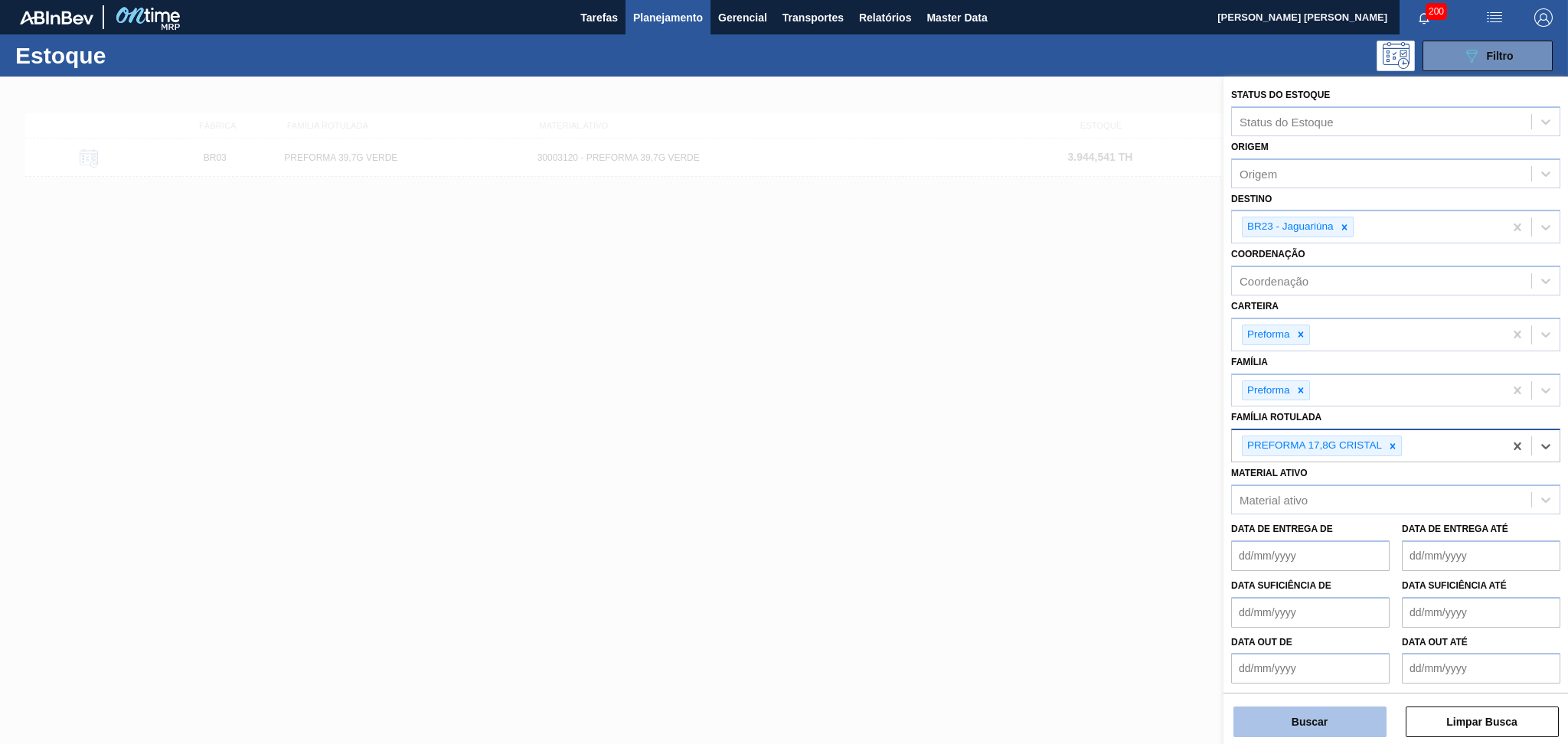
click at [1324, 723] on button "Buscar" at bounding box center [1311, 721] width 153 height 31
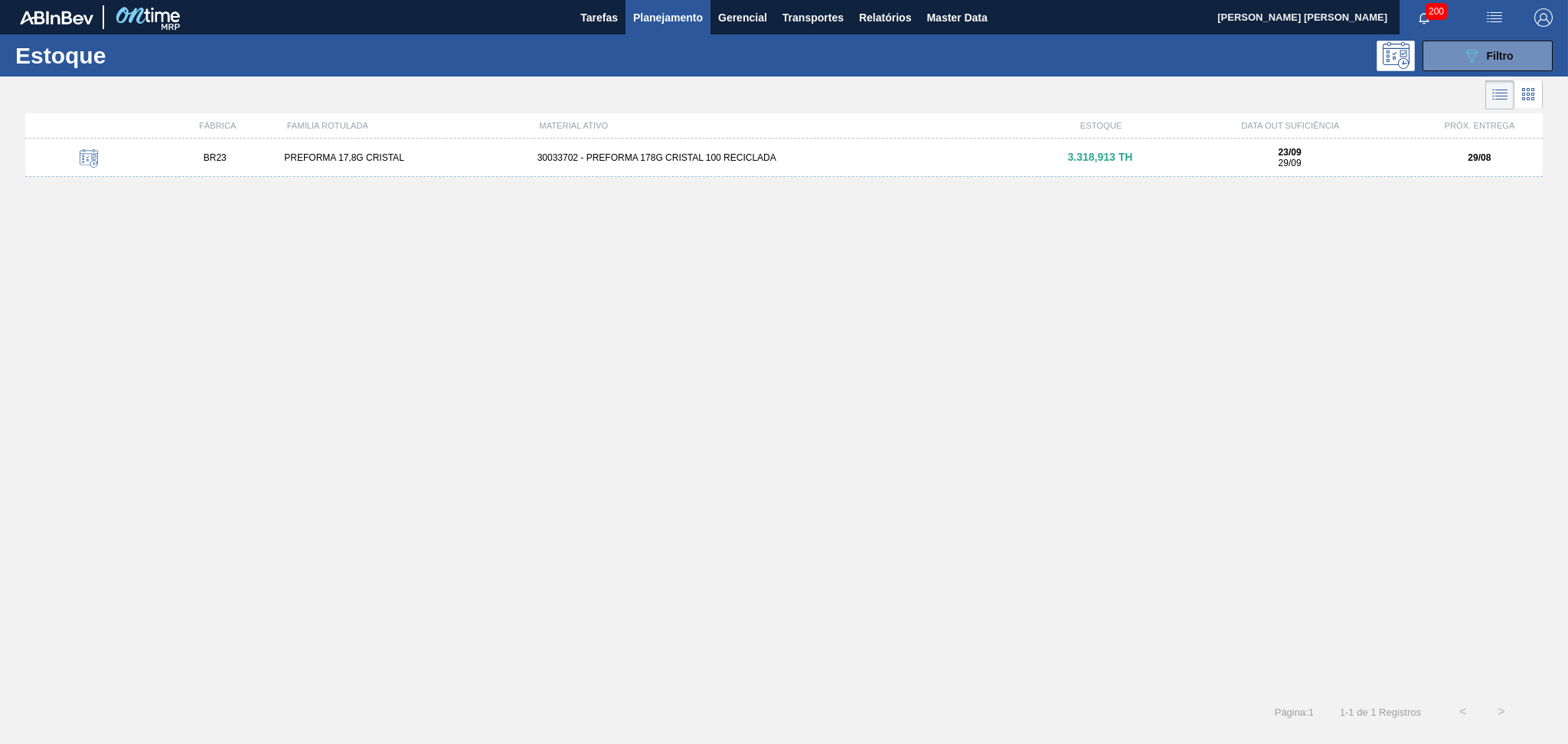
click at [569, 158] on div "30033702 - PREFORMA 178G CRISTAL 100 RECICLADA" at bounding box center [784, 157] width 506 height 11
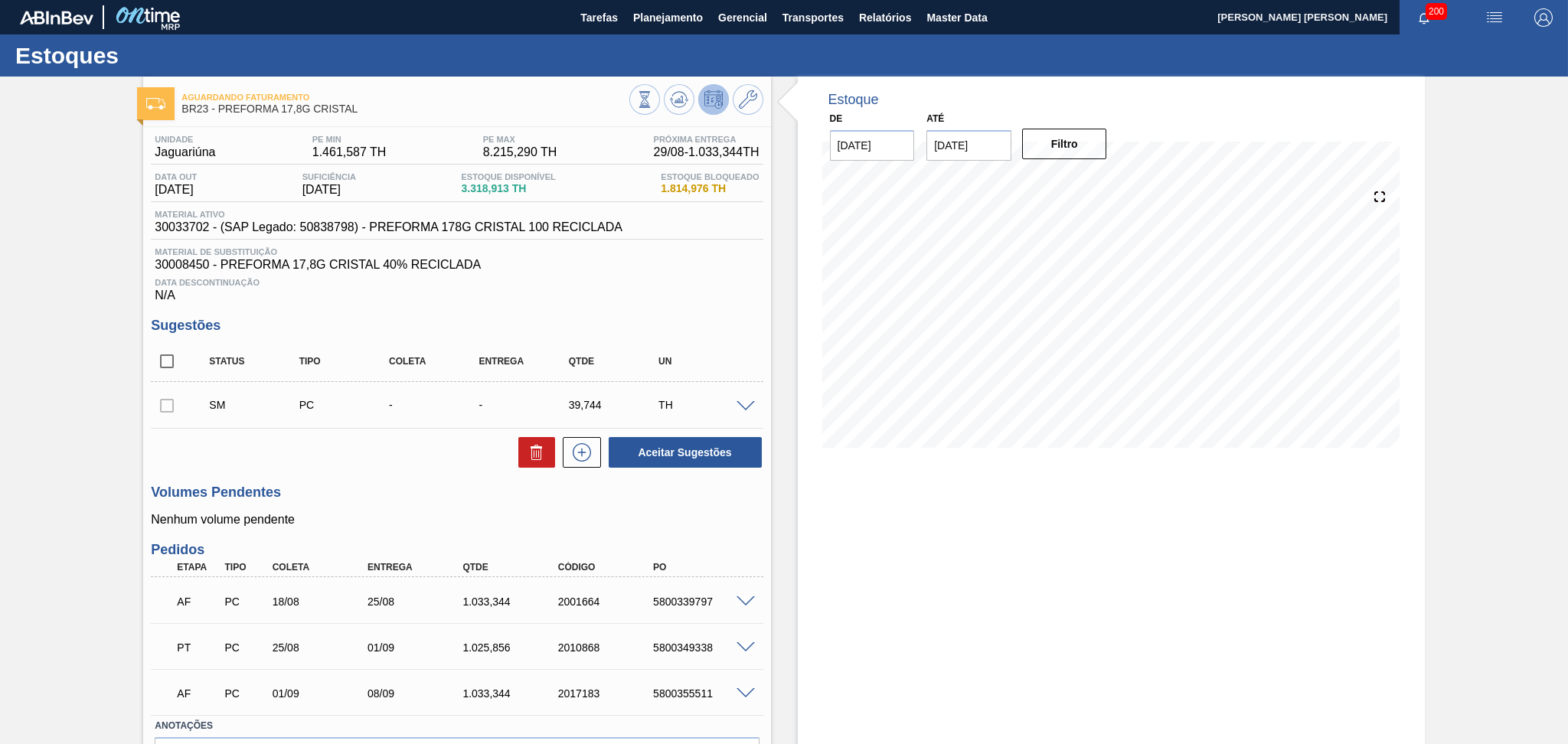
click at [411, 466] on div "Aceitar Sugestões" at bounding box center [457, 452] width 612 height 34
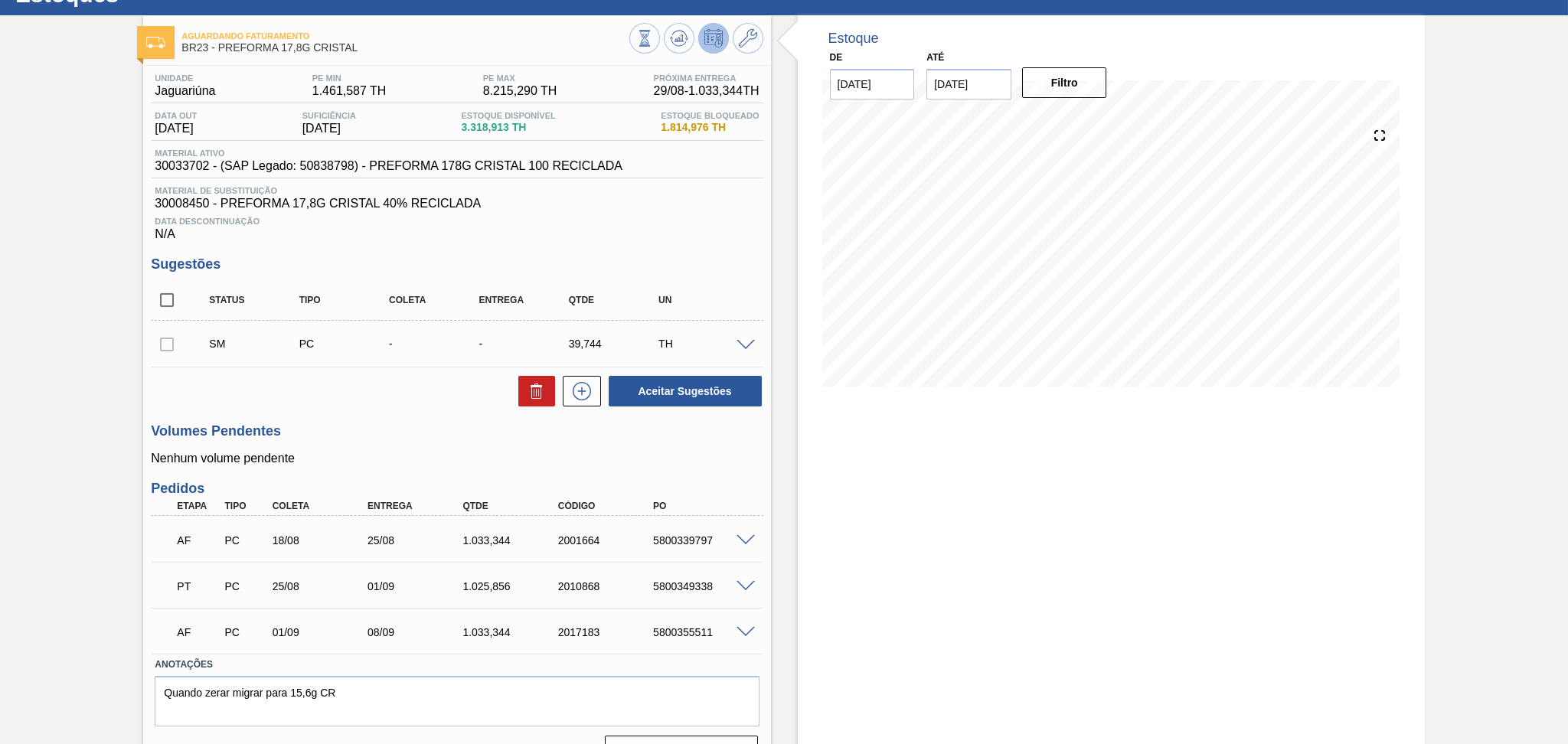
scroll to position [95, 0]
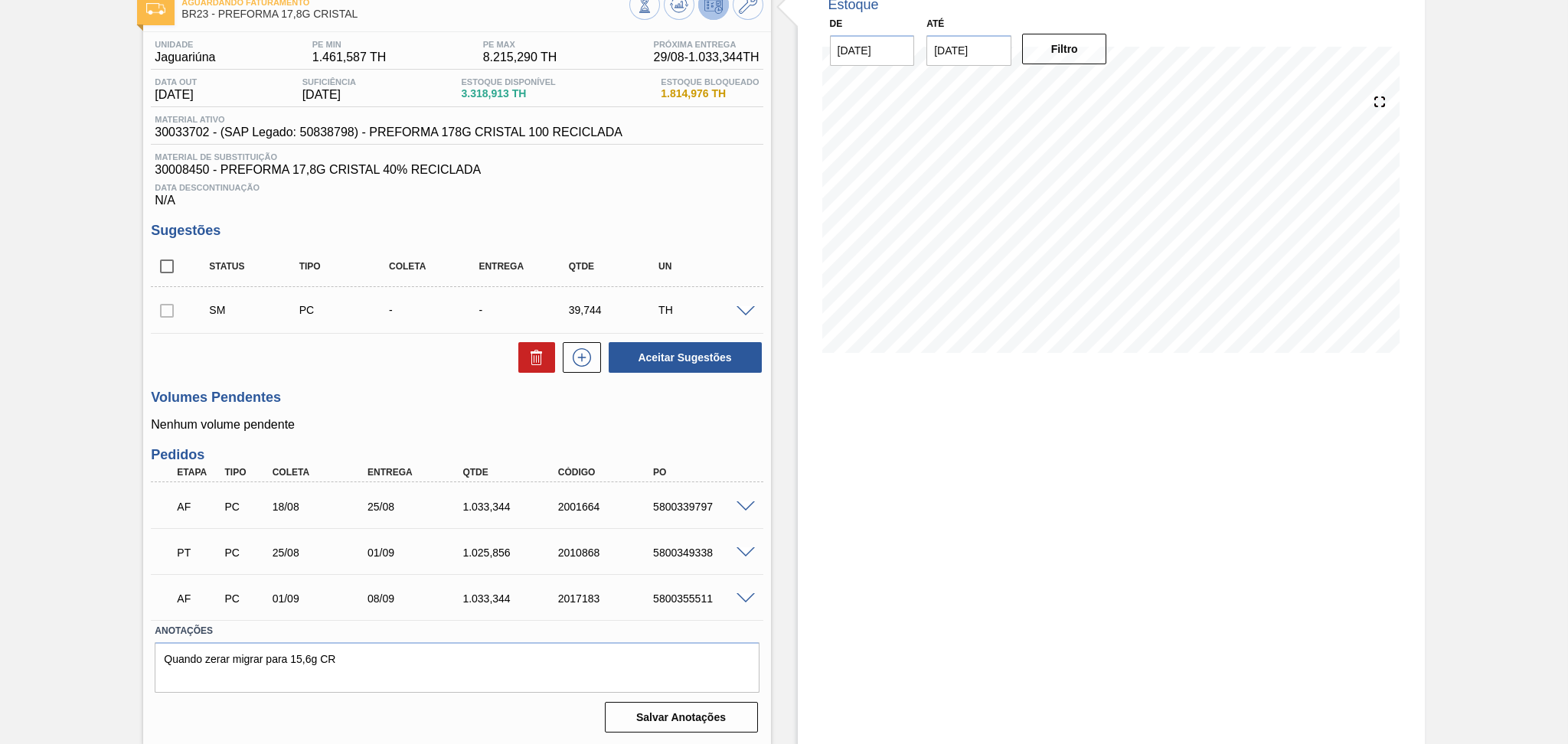
click at [634, 431] on p "Nenhum volume pendente" at bounding box center [457, 425] width 612 height 14
click at [720, 436] on div "Unidade Jaguariúna PE MIN 1.461,587 TH PE MAX 8.215,290 TH Próxima Entrega 29/0…" at bounding box center [456, 384] width 627 height 706
click at [541, 442] on div "Unidade Jaguariúna PE MIN 1.461,587 TH PE MAX 8.215,290 TH Próxima Entrega 29/0…" at bounding box center [456, 384] width 627 height 706
click at [621, 442] on div "Unidade Jaguariúna PE MIN 1.461,587 TH PE MAX 8.215,290 TH Próxima Entrega 29/0…" at bounding box center [456, 384] width 627 height 706
click at [380, 399] on h3 "Volumes Pendentes" at bounding box center [457, 397] width 612 height 16
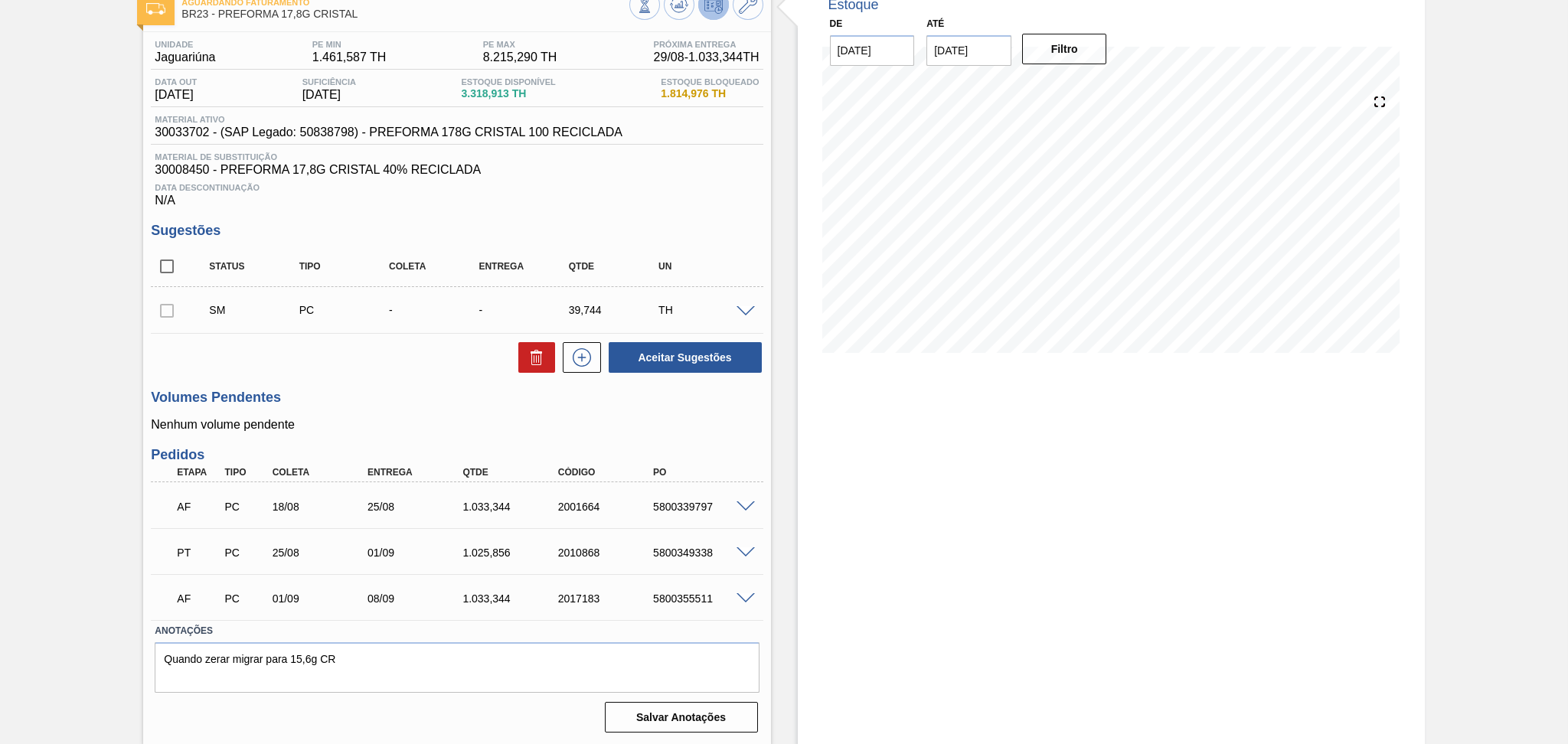
scroll to position [0, 0]
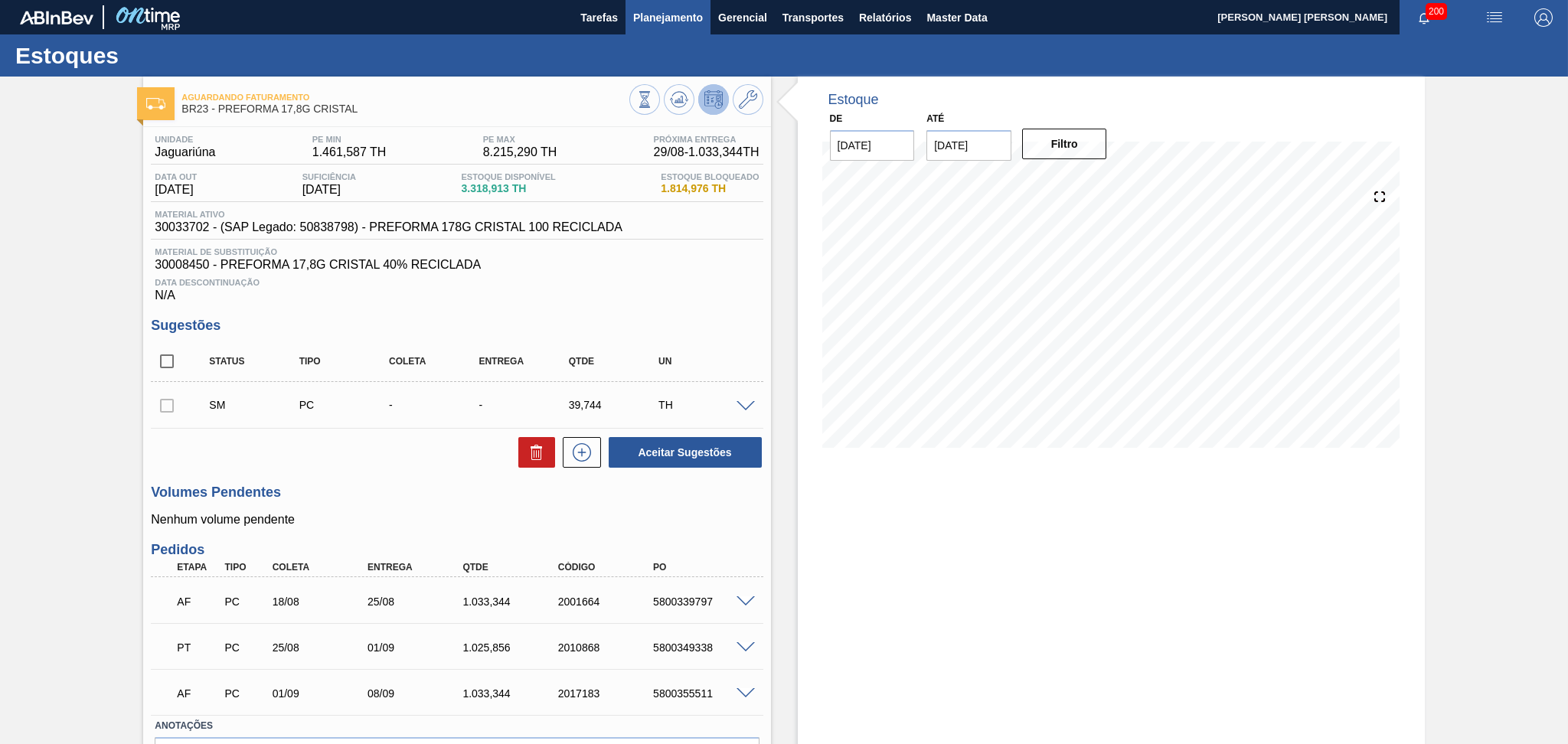
click at [675, 14] on span "Planejamento" at bounding box center [668, 17] width 70 height 18
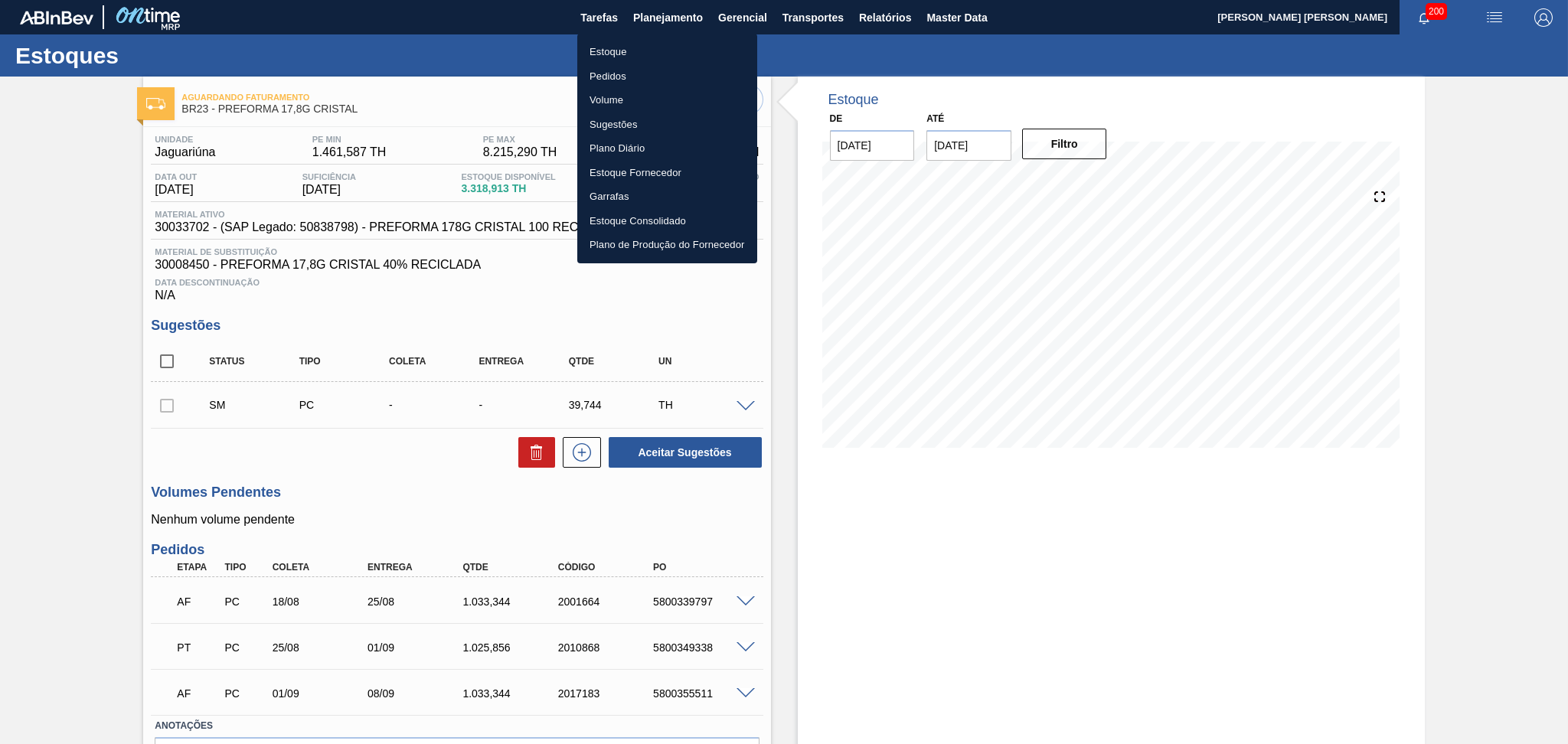
click at [626, 50] on li "Estoque" at bounding box center [667, 52] width 180 height 25
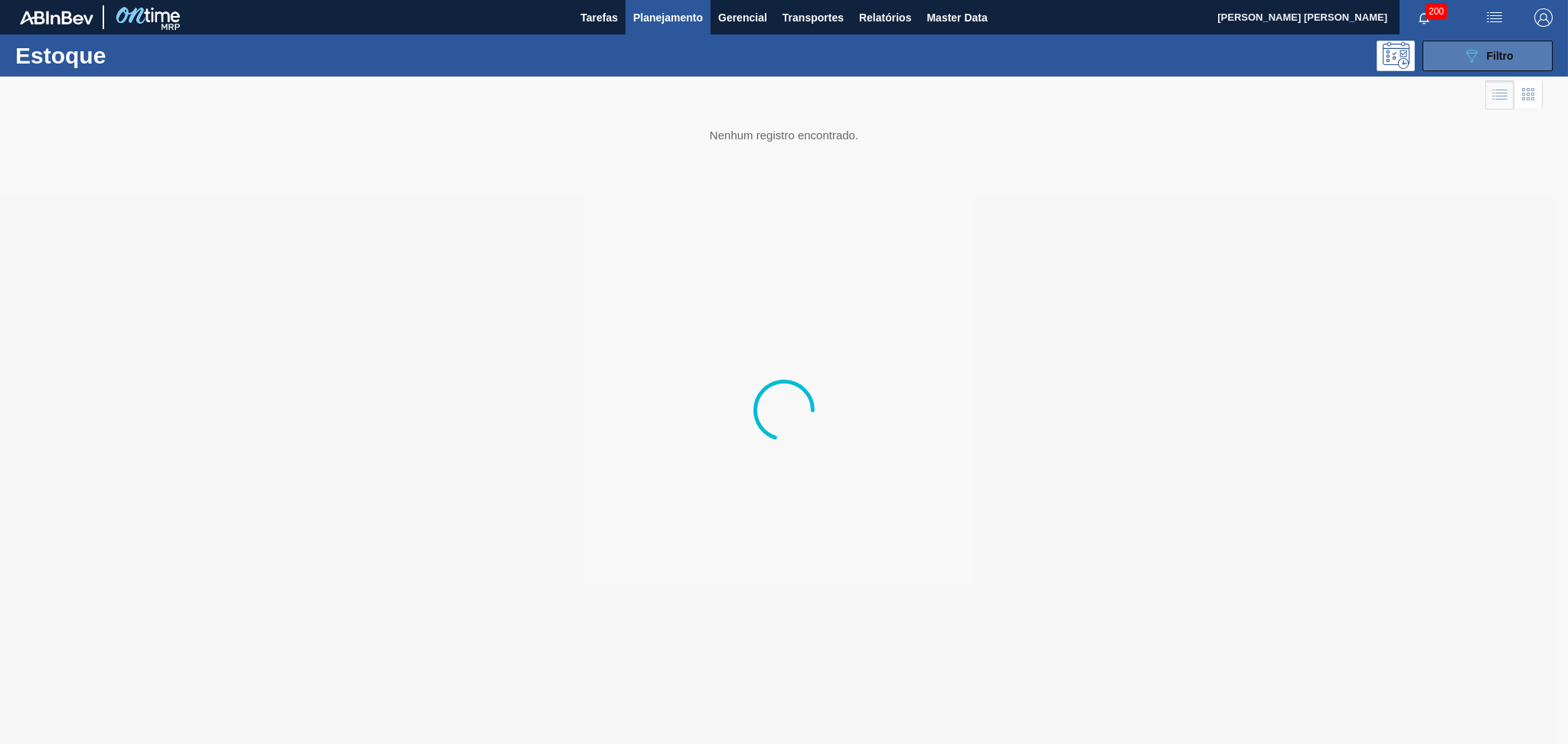
click at [1497, 51] on span "Filtro" at bounding box center [1500, 56] width 27 height 12
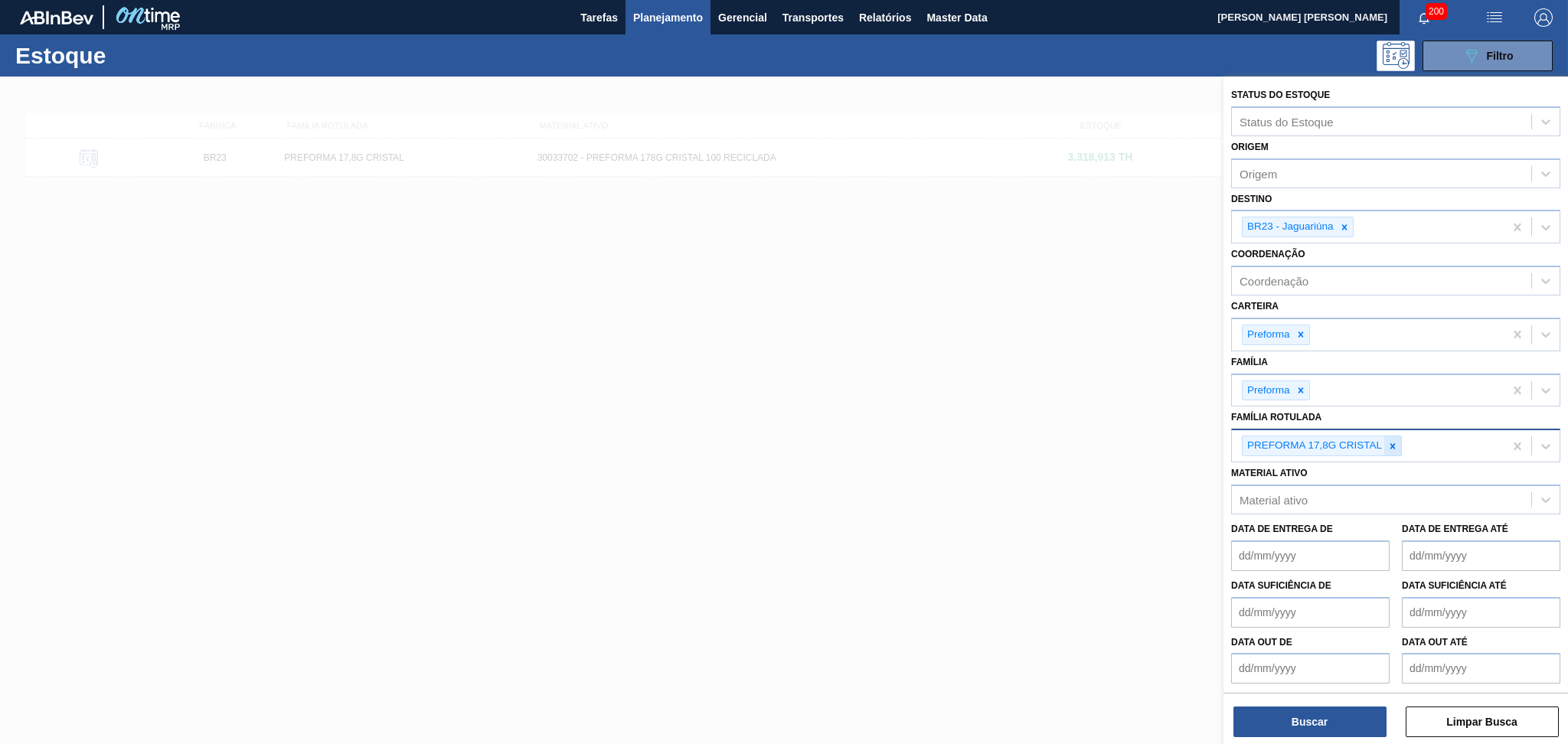
click at [1397, 436] on div at bounding box center [1392, 445] width 17 height 19
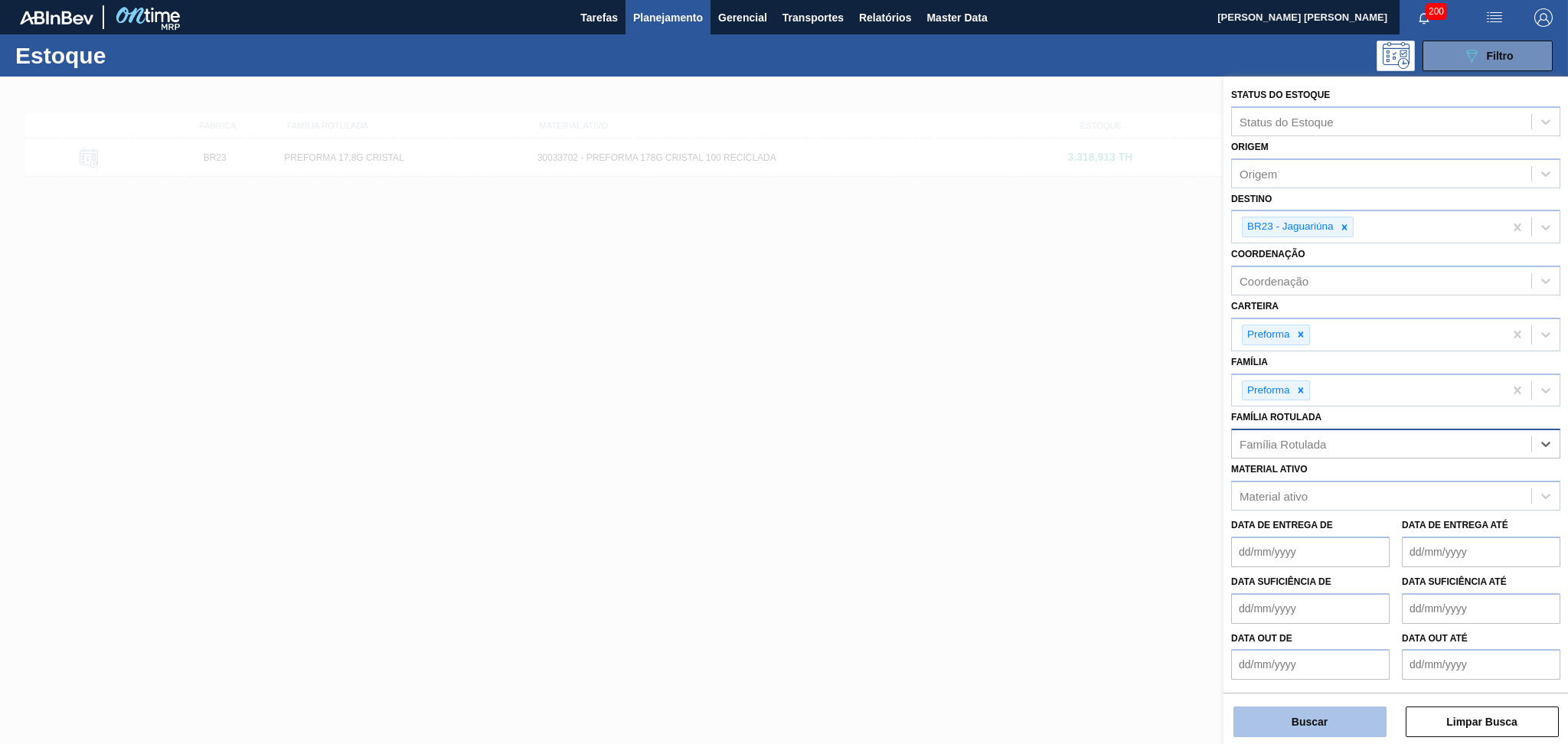
click at [1321, 733] on button "Buscar" at bounding box center [1311, 721] width 153 height 31
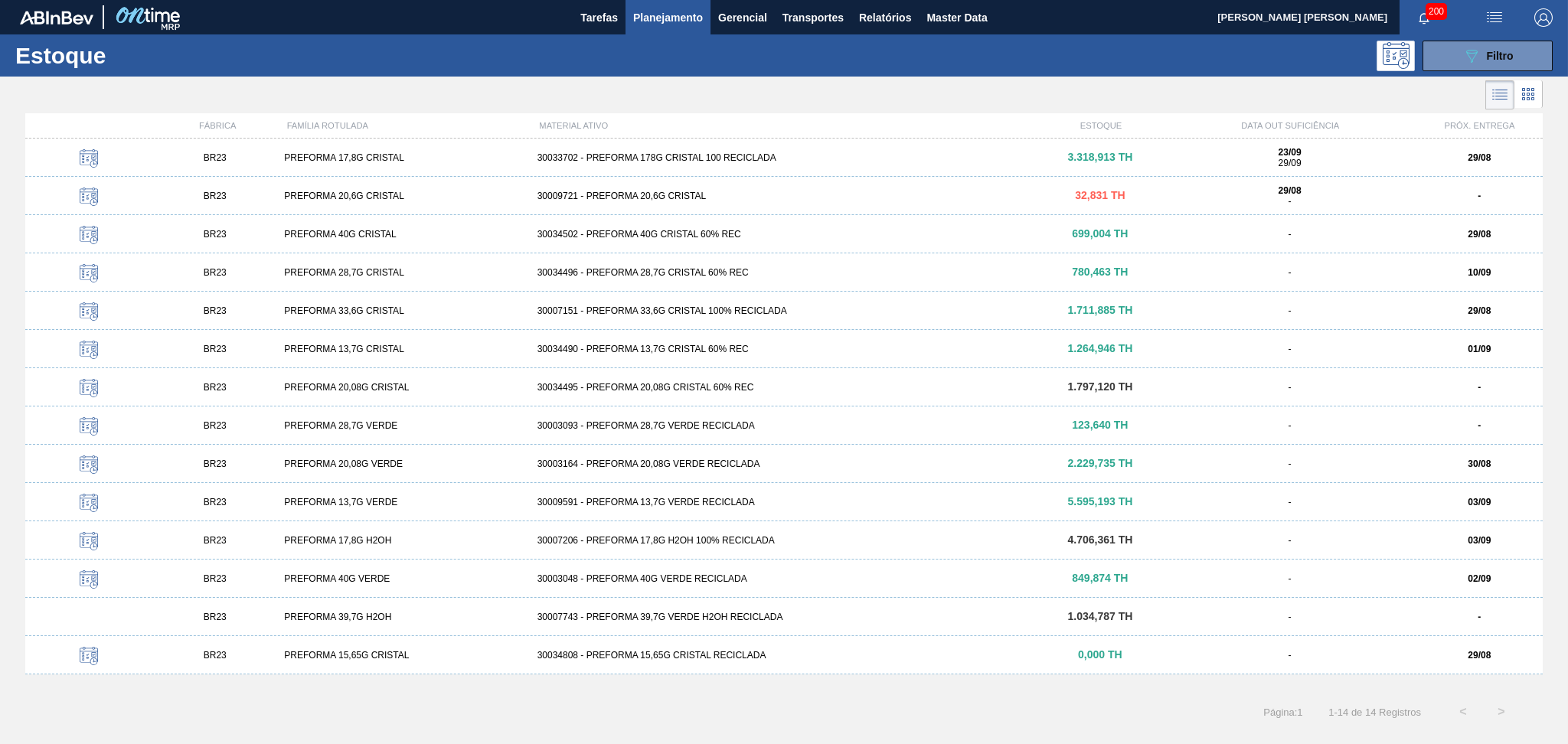
click at [1528, 97] on icon at bounding box center [1528, 94] width 18 height 18
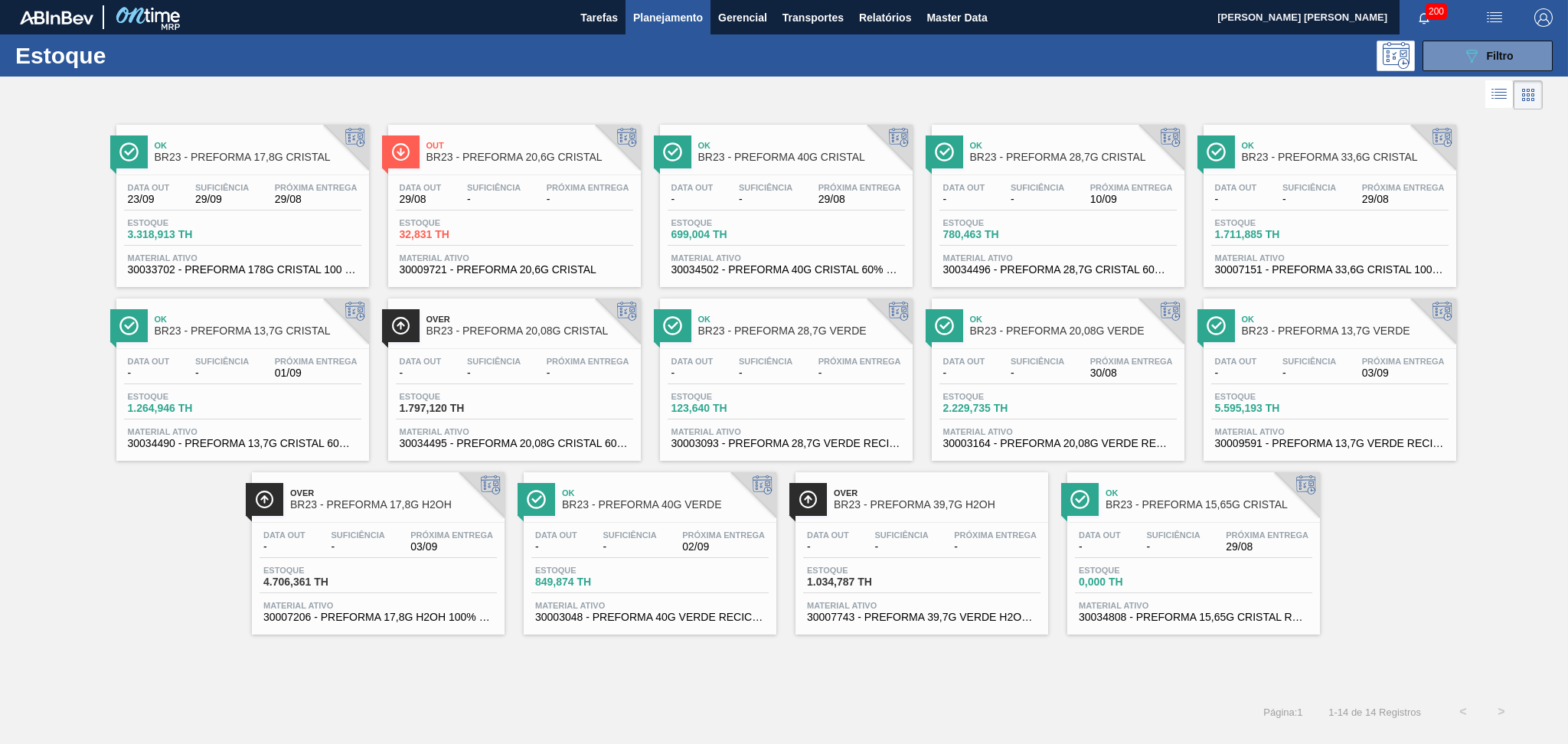
click at [50, 545] on div "Ok BR23 - PREFORMA 17,8G CRISTAL Data out 23/09 Suficiência 29/09 Próxima Entre…" at bounding box center [784, 373] width 1568 height 521
click at [805, 219] on div "Estoque 699,004 TH" at bounding box center [786, 232] width 237 height 28
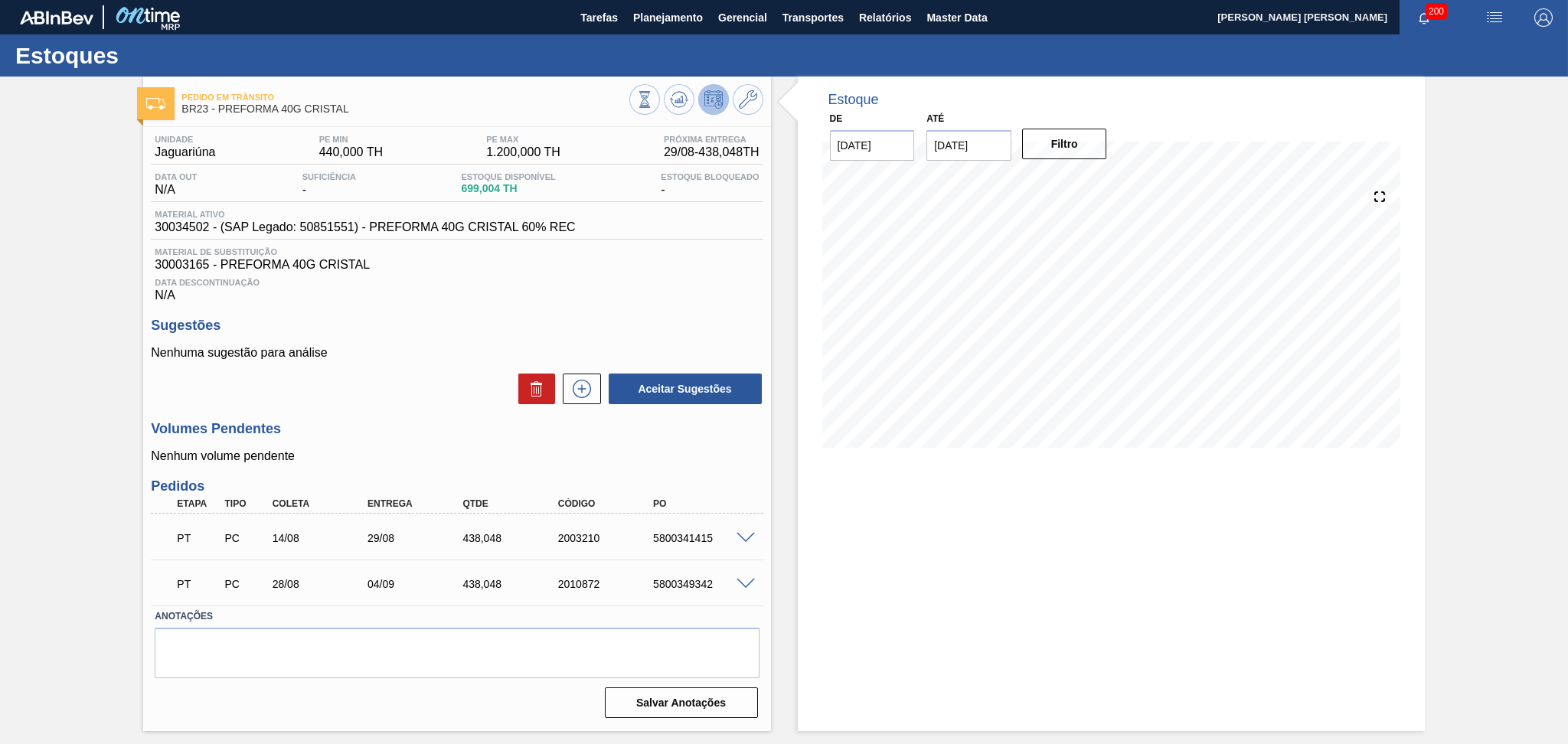
click at [469, 346] on p "Nenhuma sugestão para análise" at bounding box center [457, 353] width 612 height 14
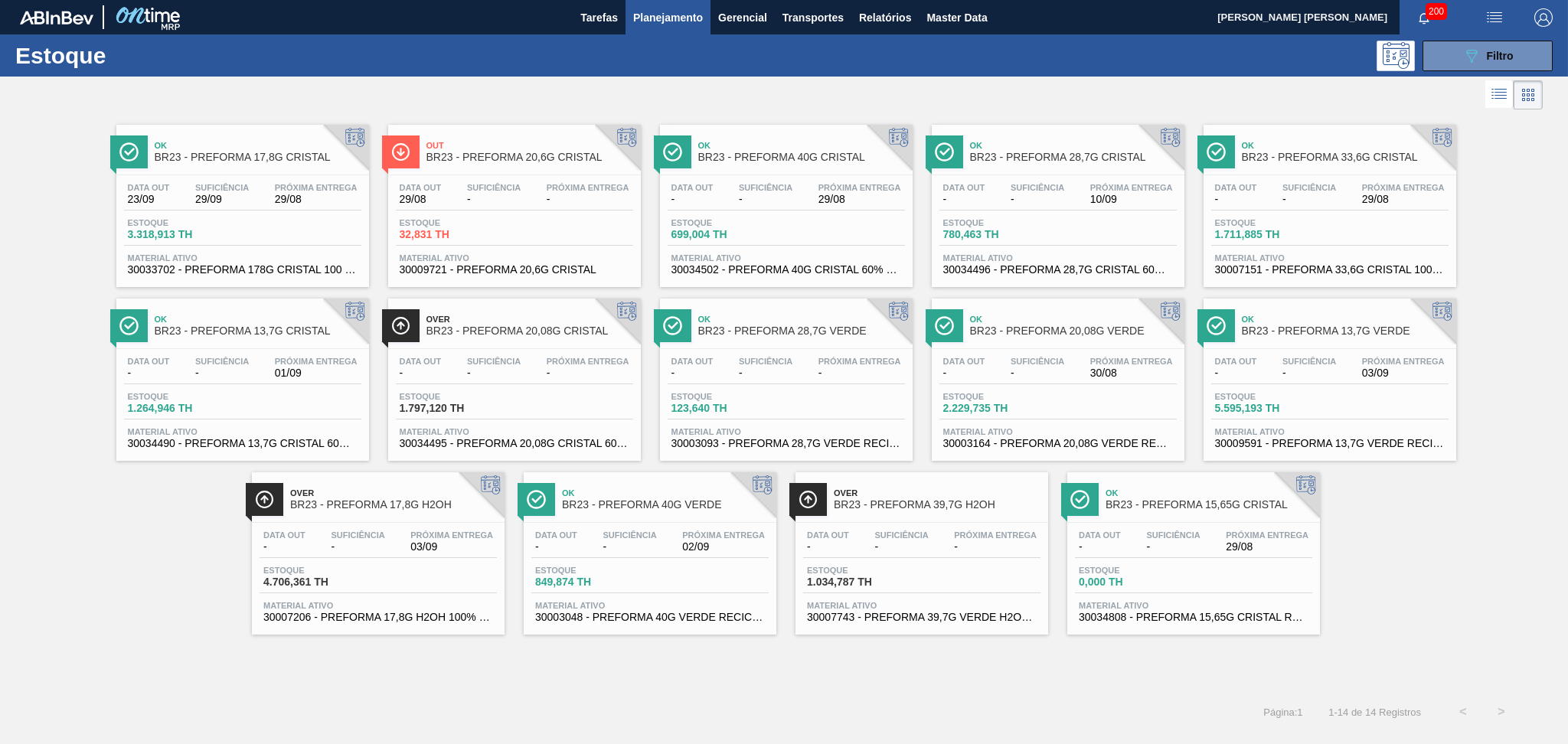
click at [810, 360] on div "Data out - Suficiência - Próxima Entrega -" at bounding box center [786, 371] width 237 height 28
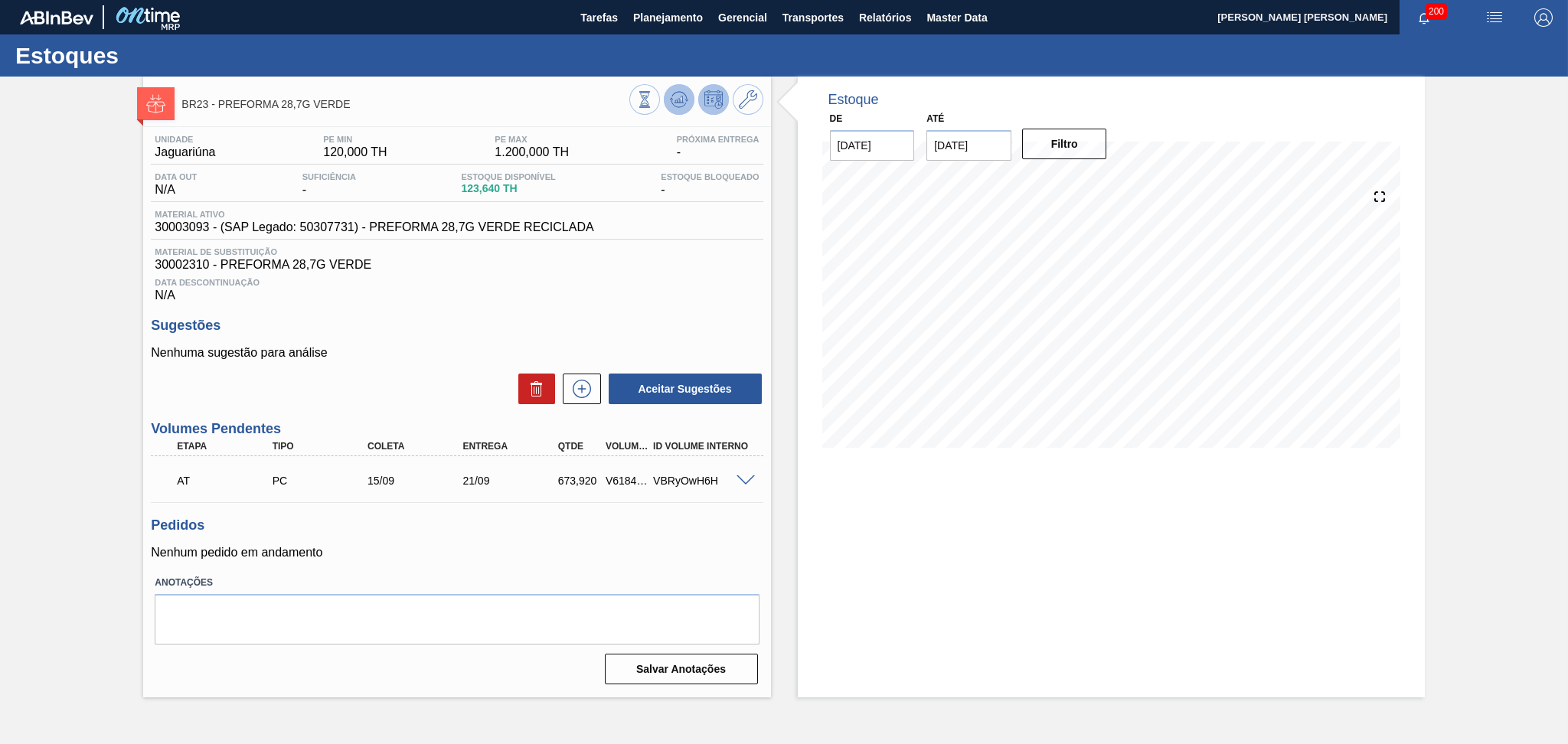
click at [653, 101] on icon at bounding box center [644, 99] width 17 height 17
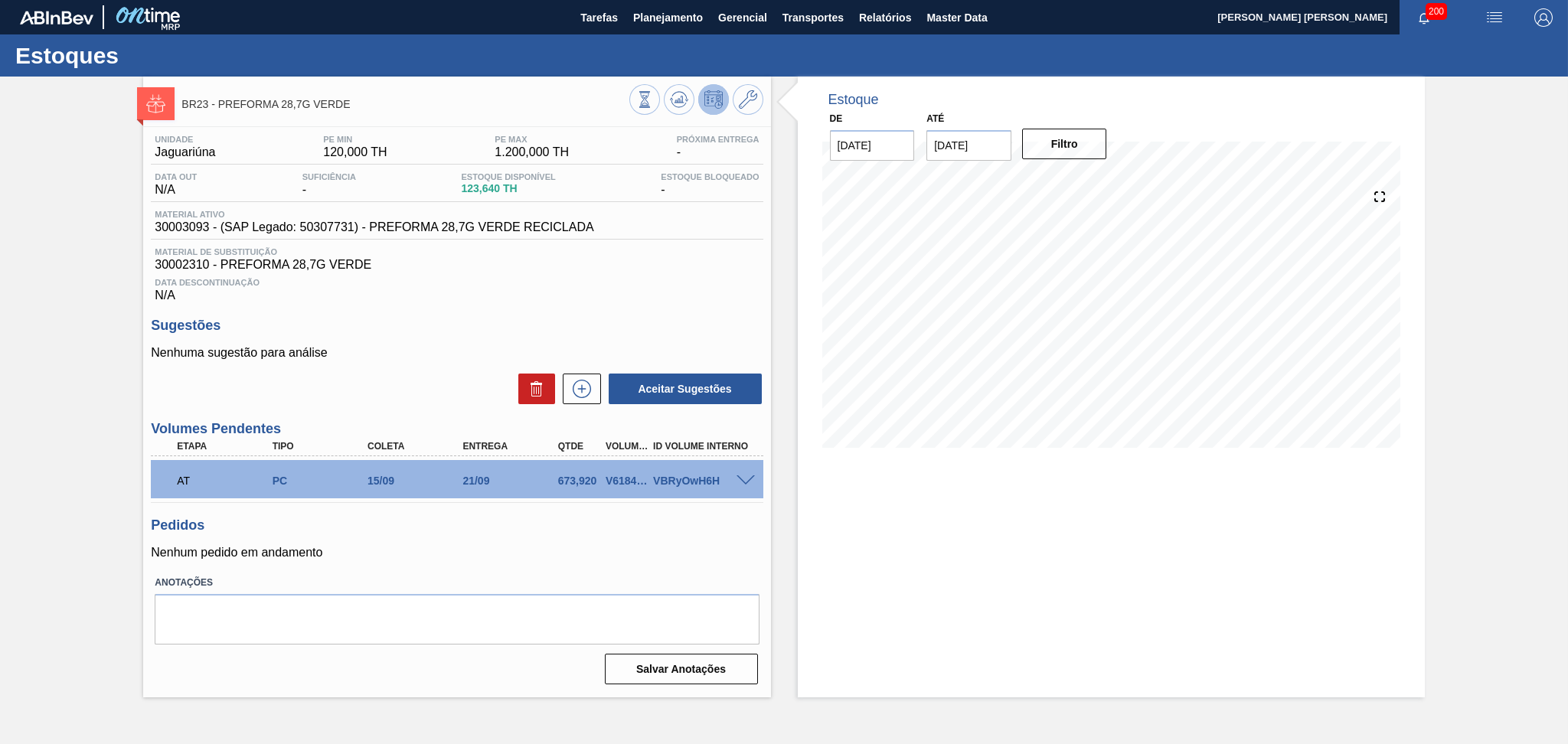
click at [620, 291] on div "Data Descontinuação N/A" at bounding box center [457, 287] width 612 height 31
click at [835, 15] on span "Transportes" at bounding box center [814, 17] width 62 height 18
click at [795, 75] on li "Otimização de Carga" at bounding box center [813, 76] width 125 height 25
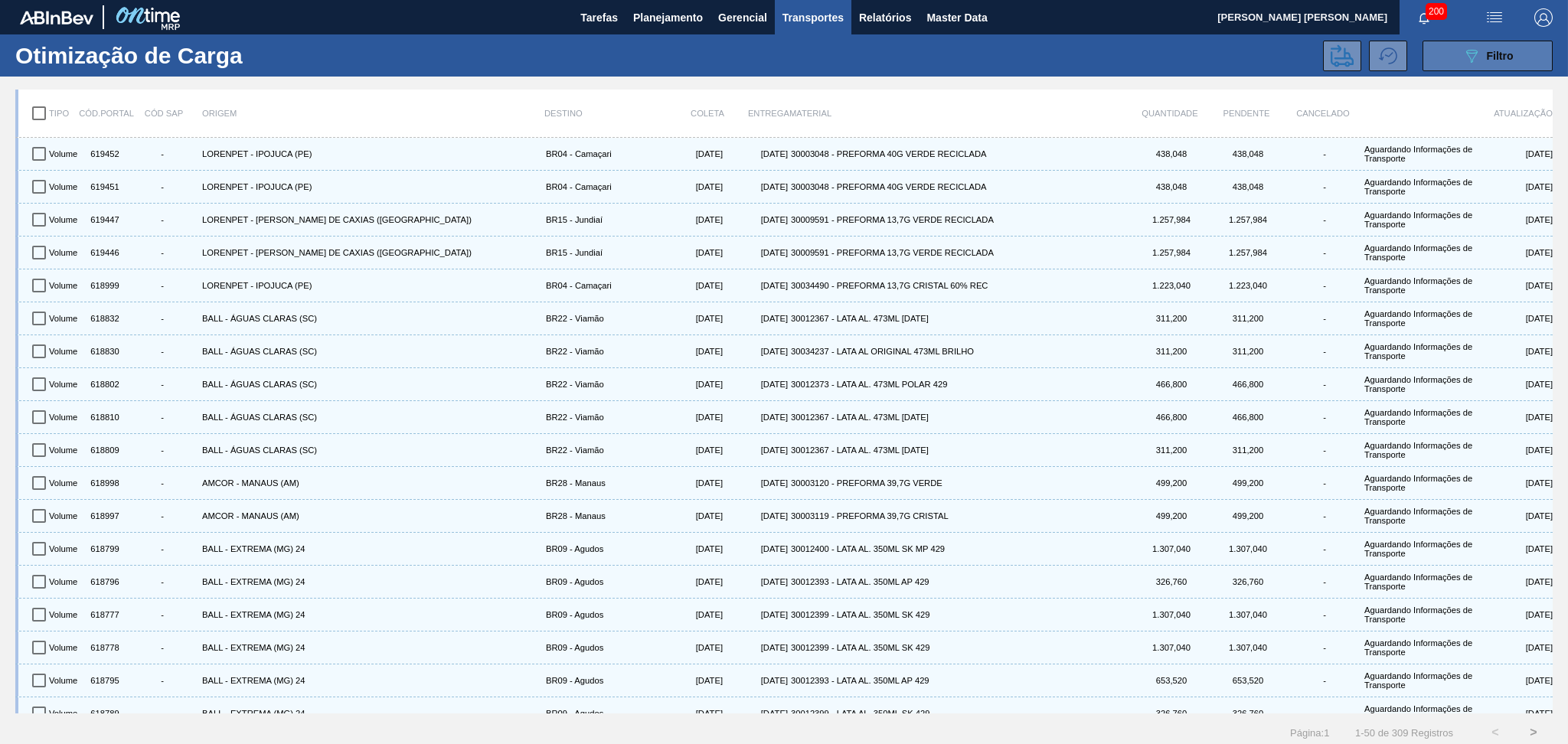
click at [1491, 61] on span "Filtro" at bounding box center [1500, 56] width 27 height 12
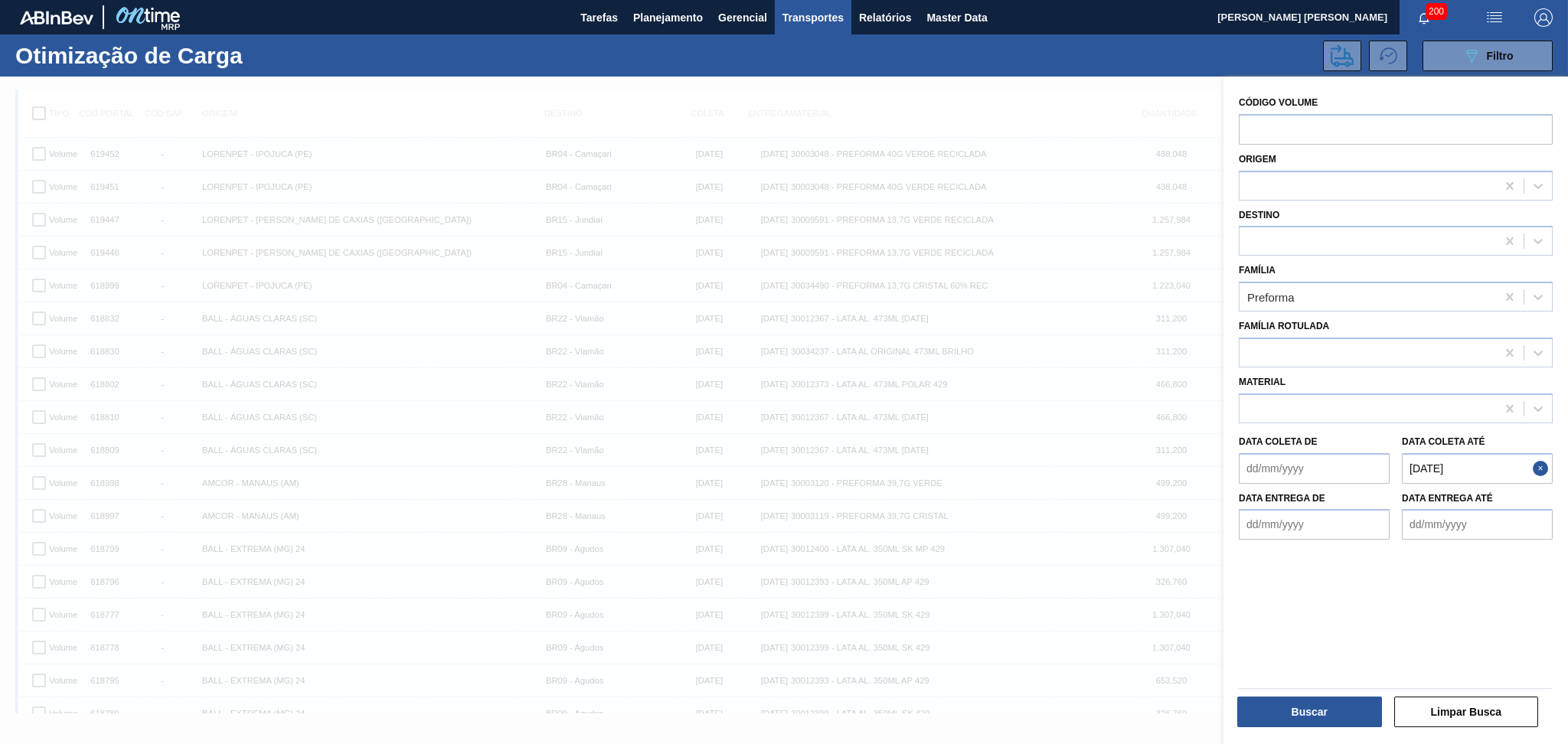
click at [1481, 459] on até "[DATE]" at bounding box center [1478, 468] width 151 height 31
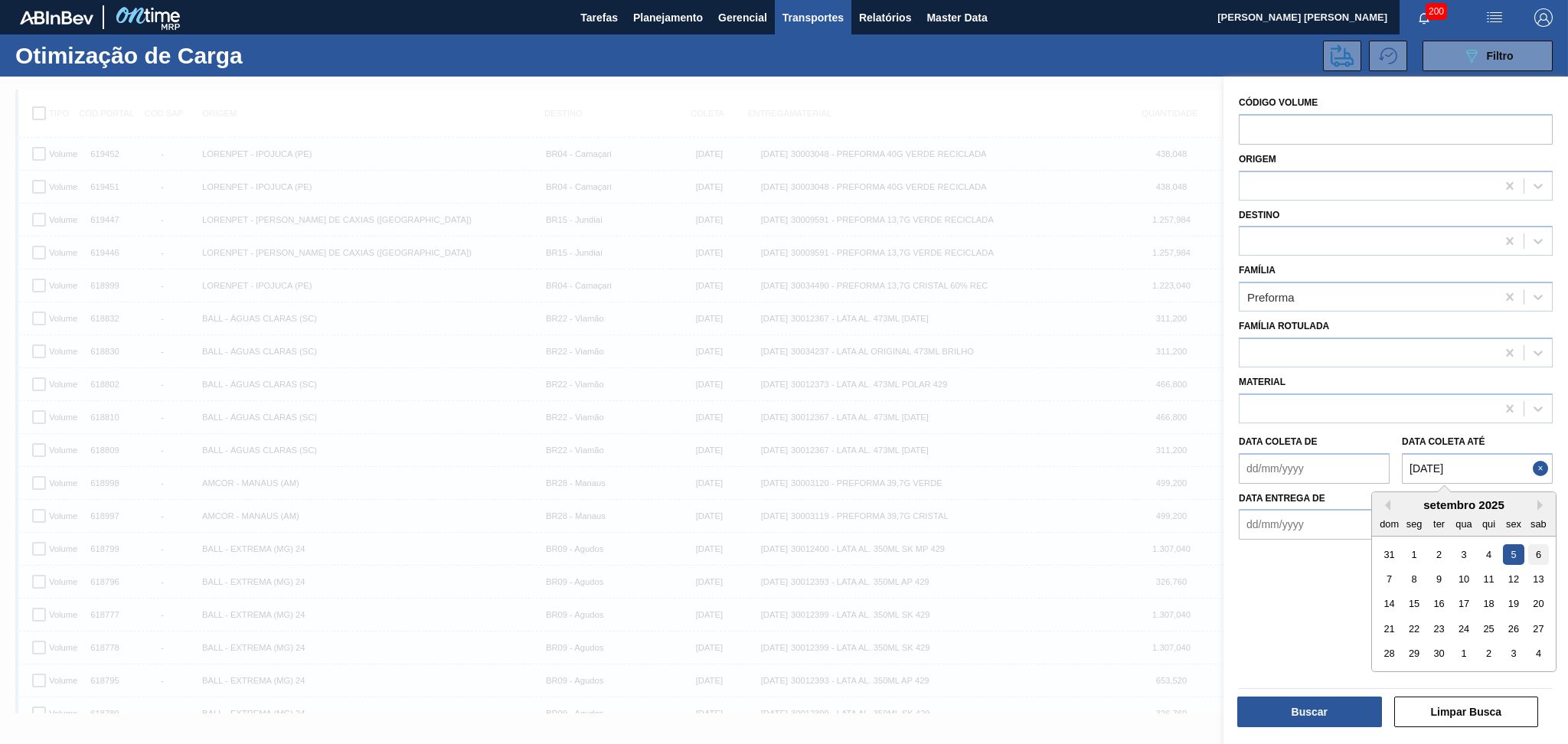
click at [1538, 546] on div "6" at bounding box center [1538, 553] width 21 height 21
type até "06/09/2025"
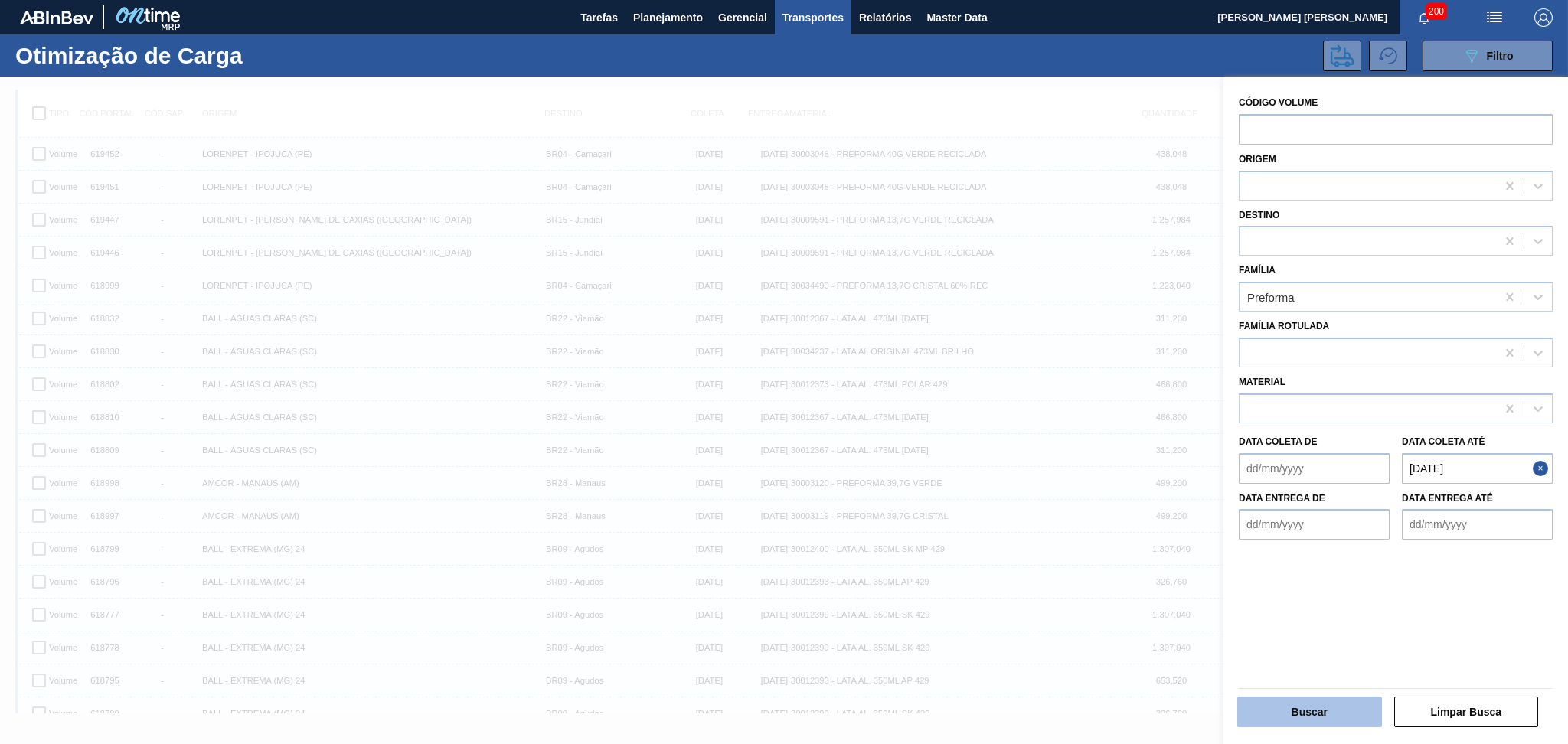
click at [1285, 716] on button "Buscar" at bounding box center [1310, 711] width 145 height 31
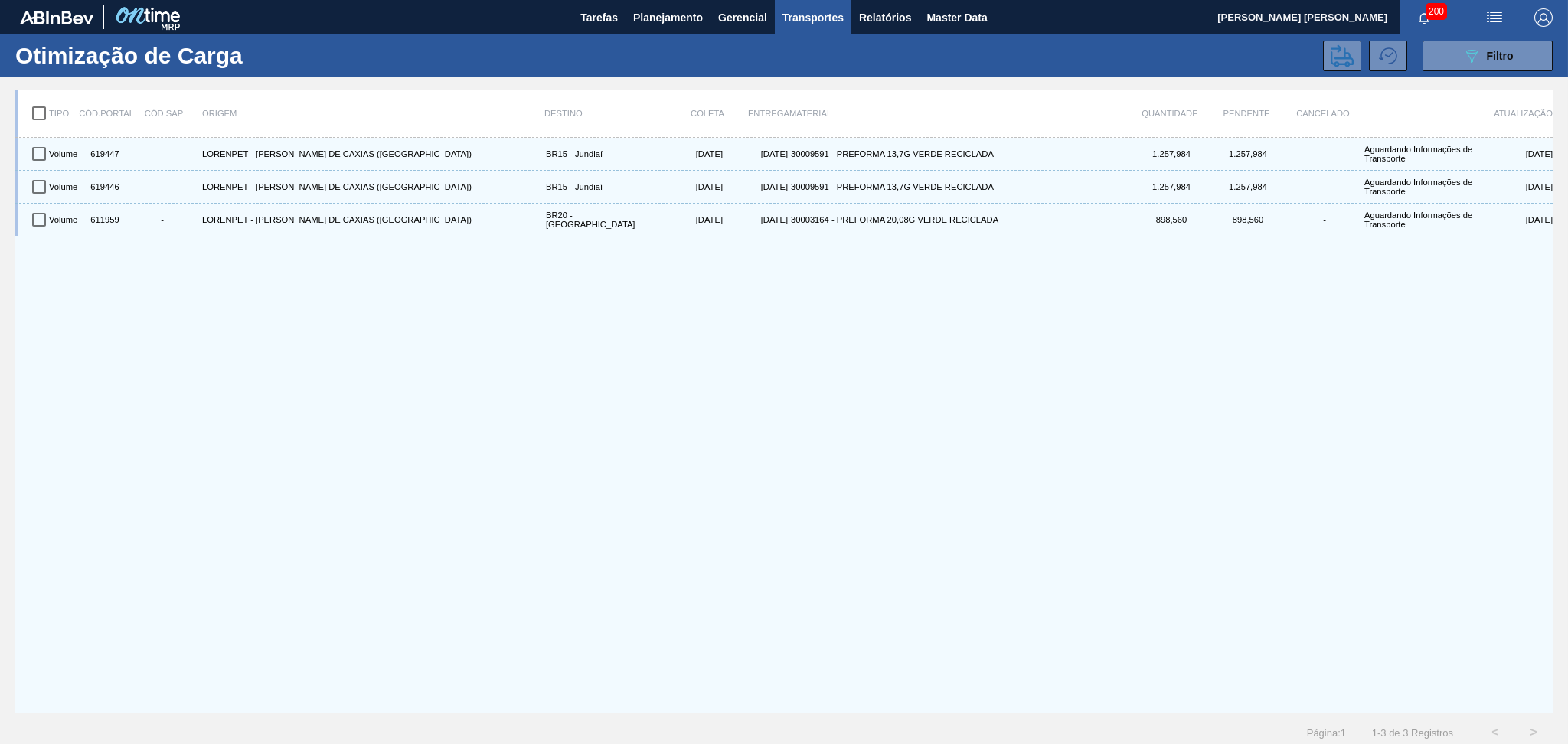
click at [39, 105] on input "checkbox" at bounding box center [39, 113] width 32 height 32
checkbox input "true"
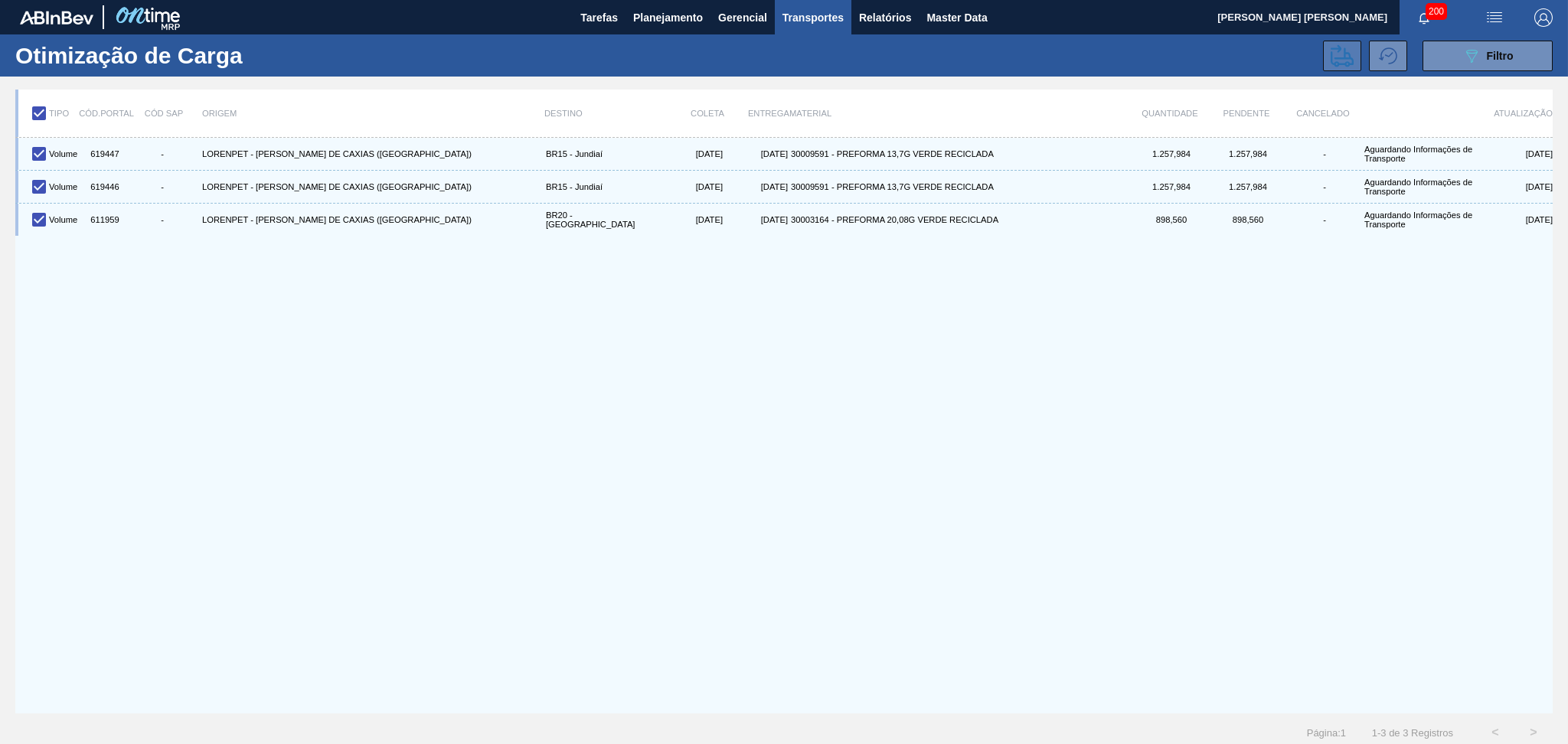
click at [1347, 56] on icon at bounding box center [1341, 56] width 23 height 22
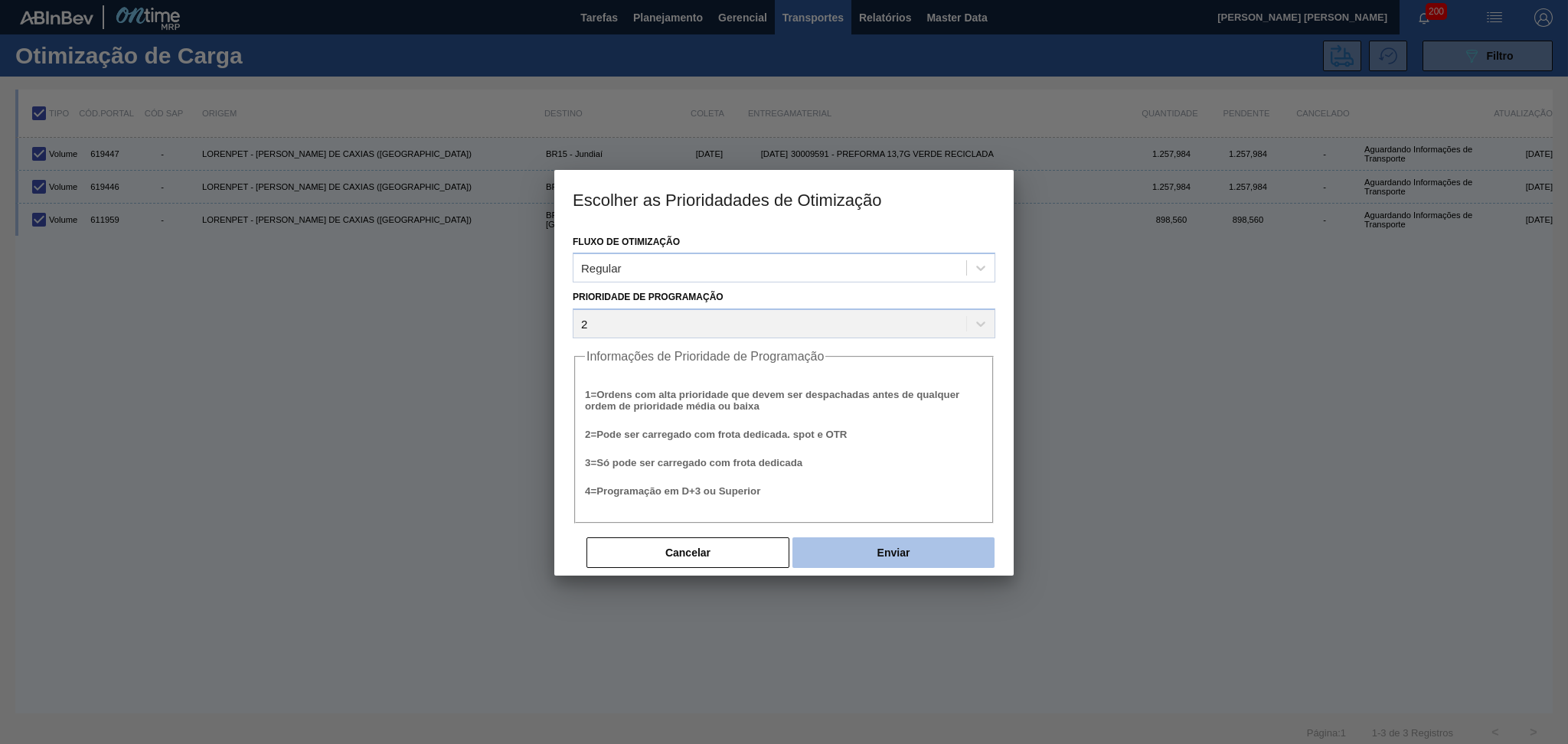
click at [825, 553] on button "Enviar" at bounding box center [893, 552] width 202 height 31
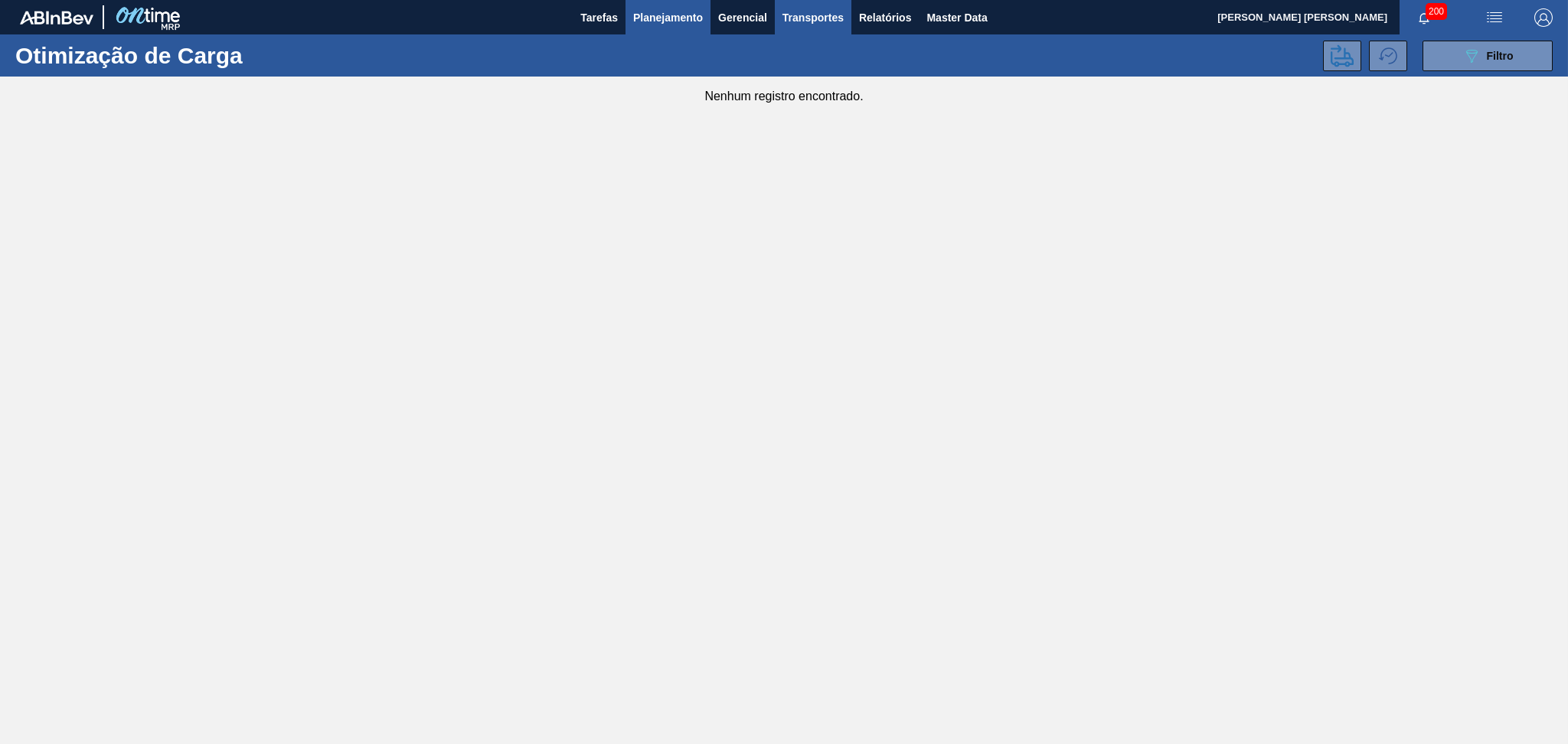
click at [637, 15] on span "Planejamento" at bounding box center [668, 17] width 70 height 18
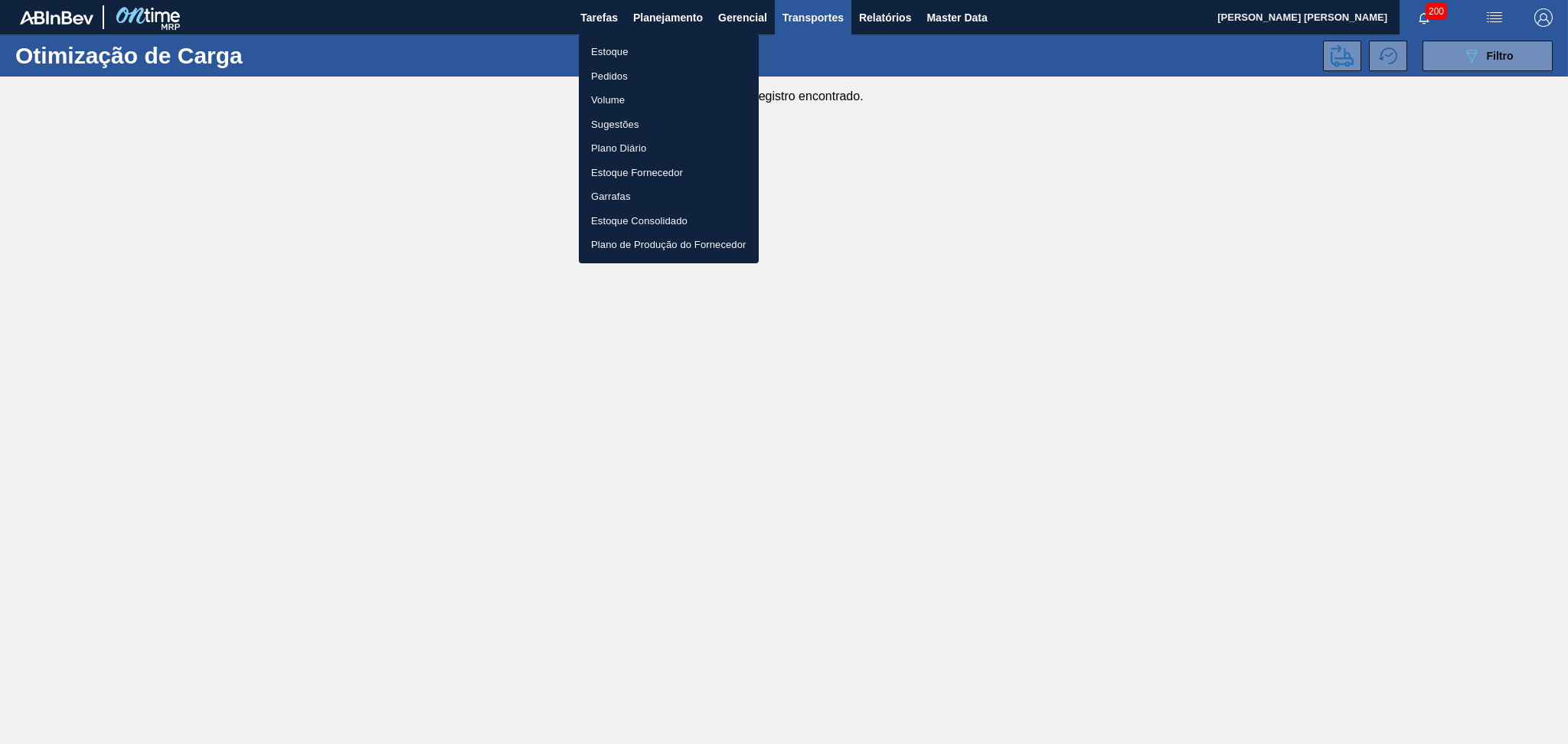
click at [620, 44] on li "Estoque" at bounding box center [669, 52] width 180 height 25
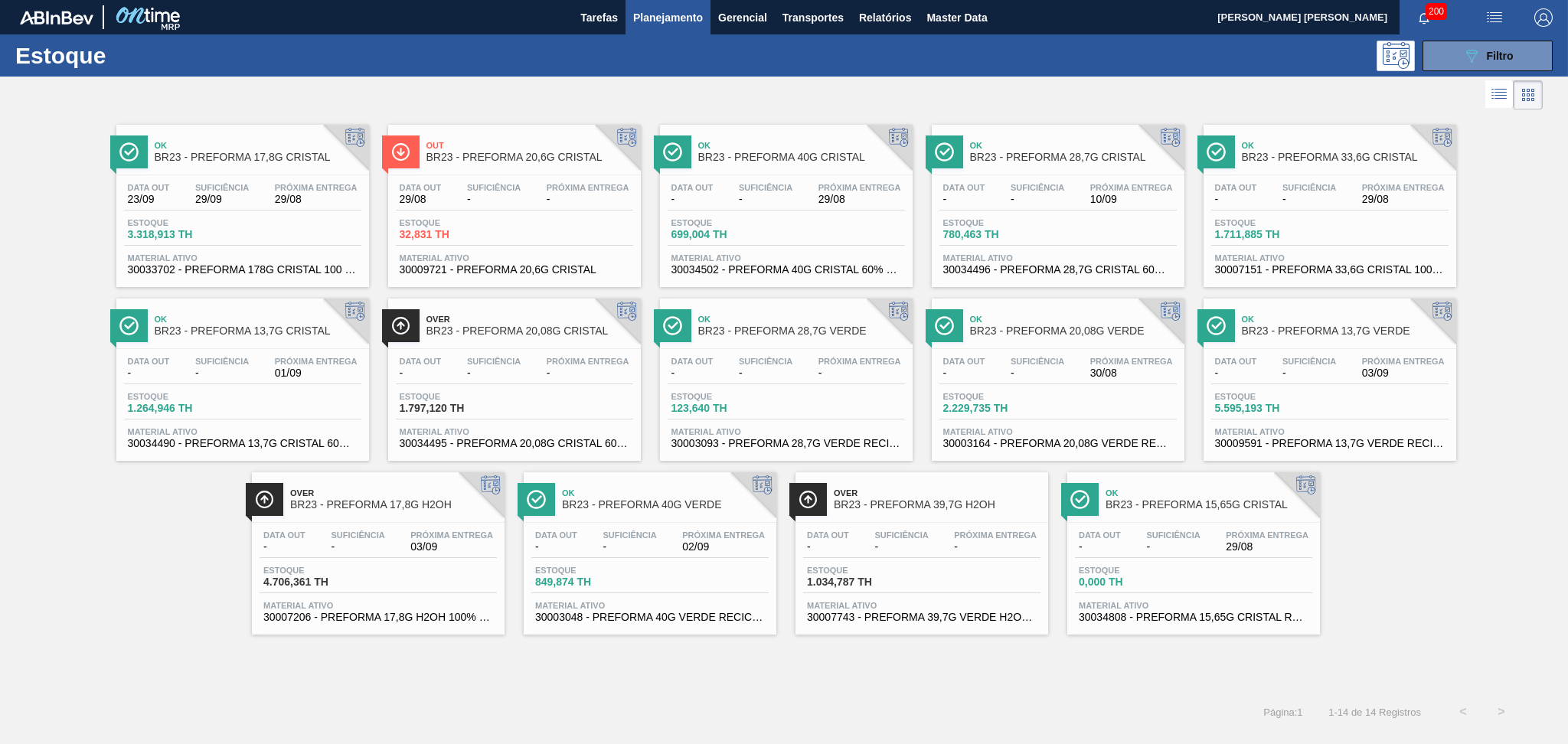
click at [1357, 352] on div "Data out - Suficiência - Próxima Entrega 03/09 Estoque 5.595,193 TH Material at…" at bounding box center [1330, 400] width 252 height 104
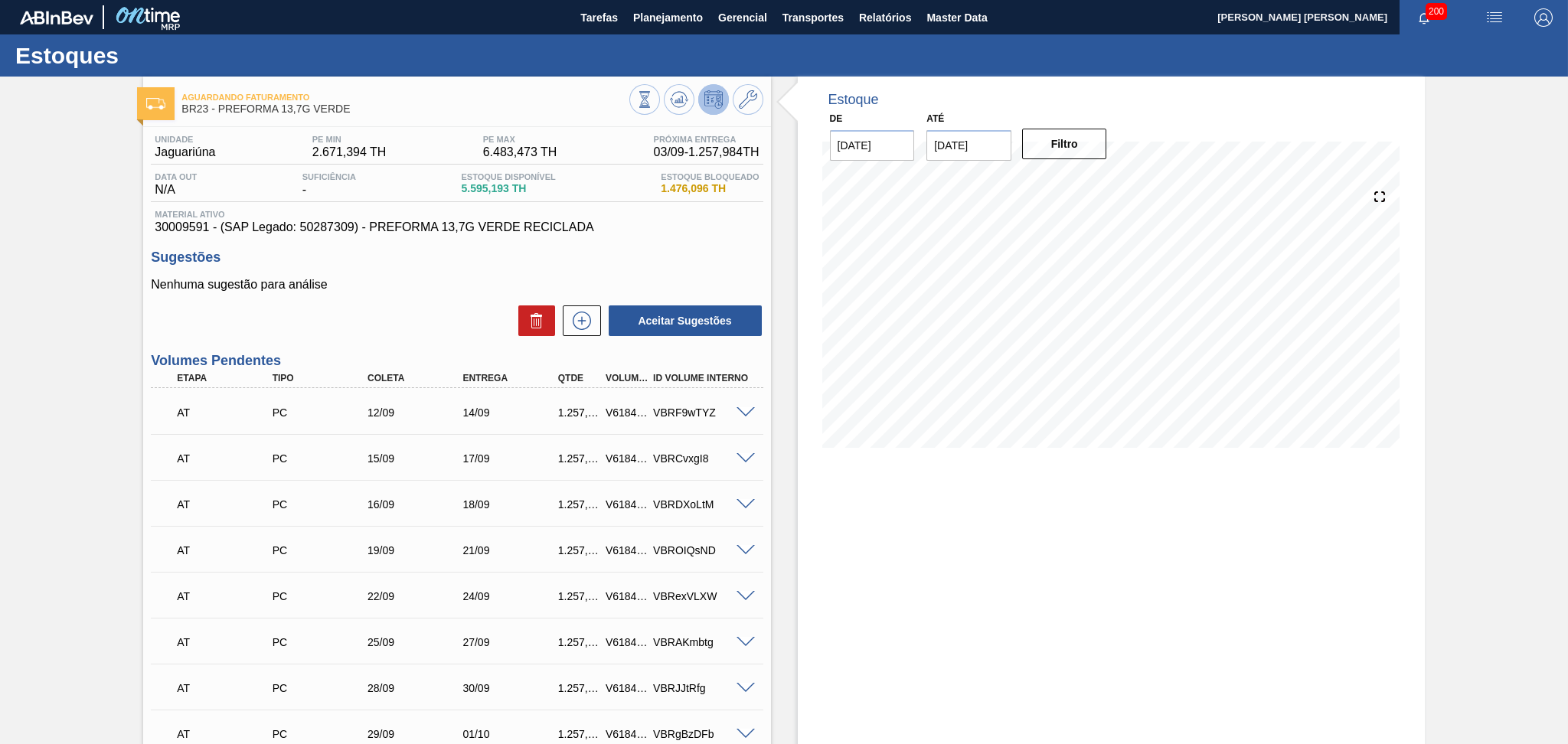
click at [441, 310] on div "Aceitar Sugestões" at bounding box center [457, 321] width 612 height 34
click at [692, 8] on span "Planejamento" at bounding box center [668, 17] width 70 height 18
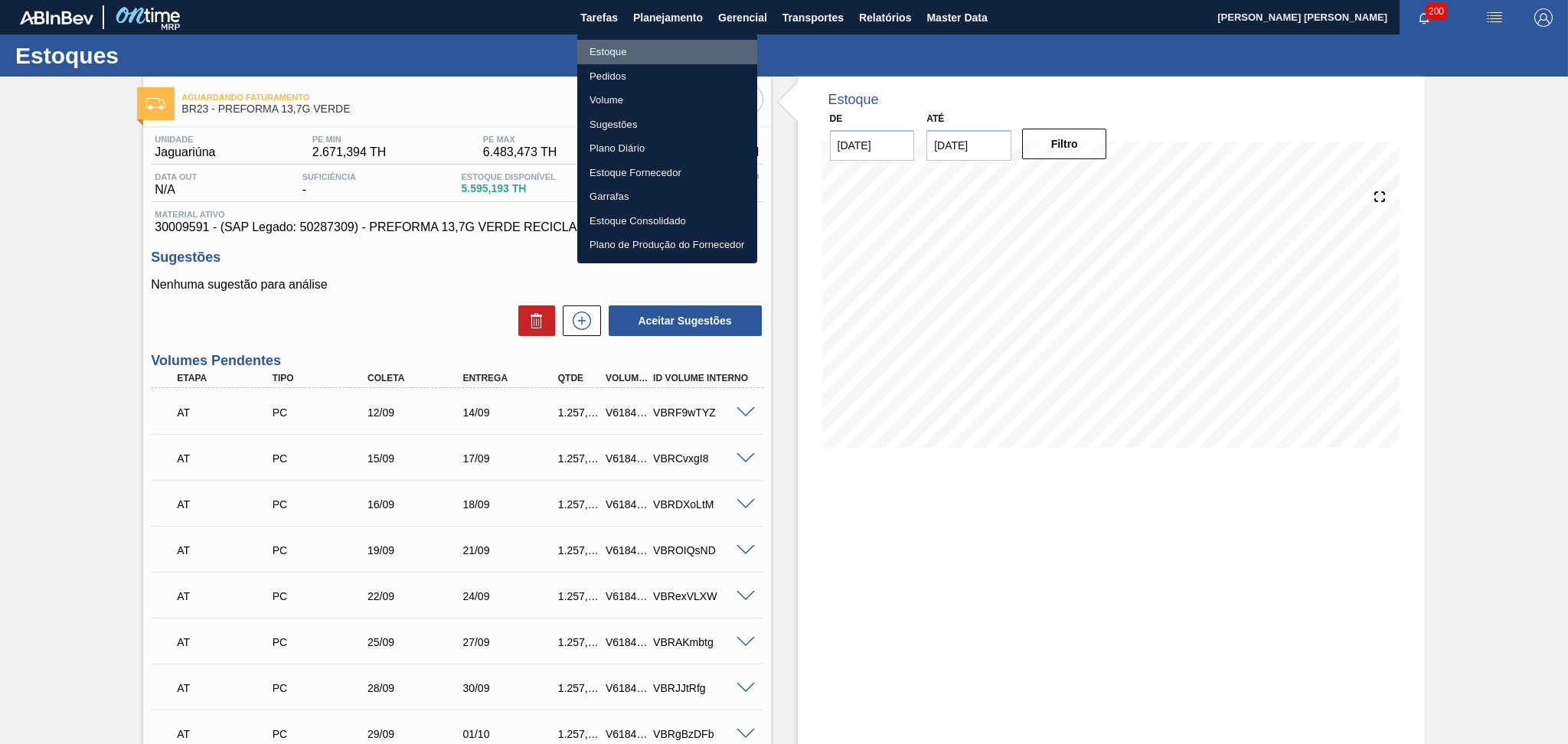
click at [622, 52] on li "Estoque" at bounding box center [667, 52] width 180 height 25
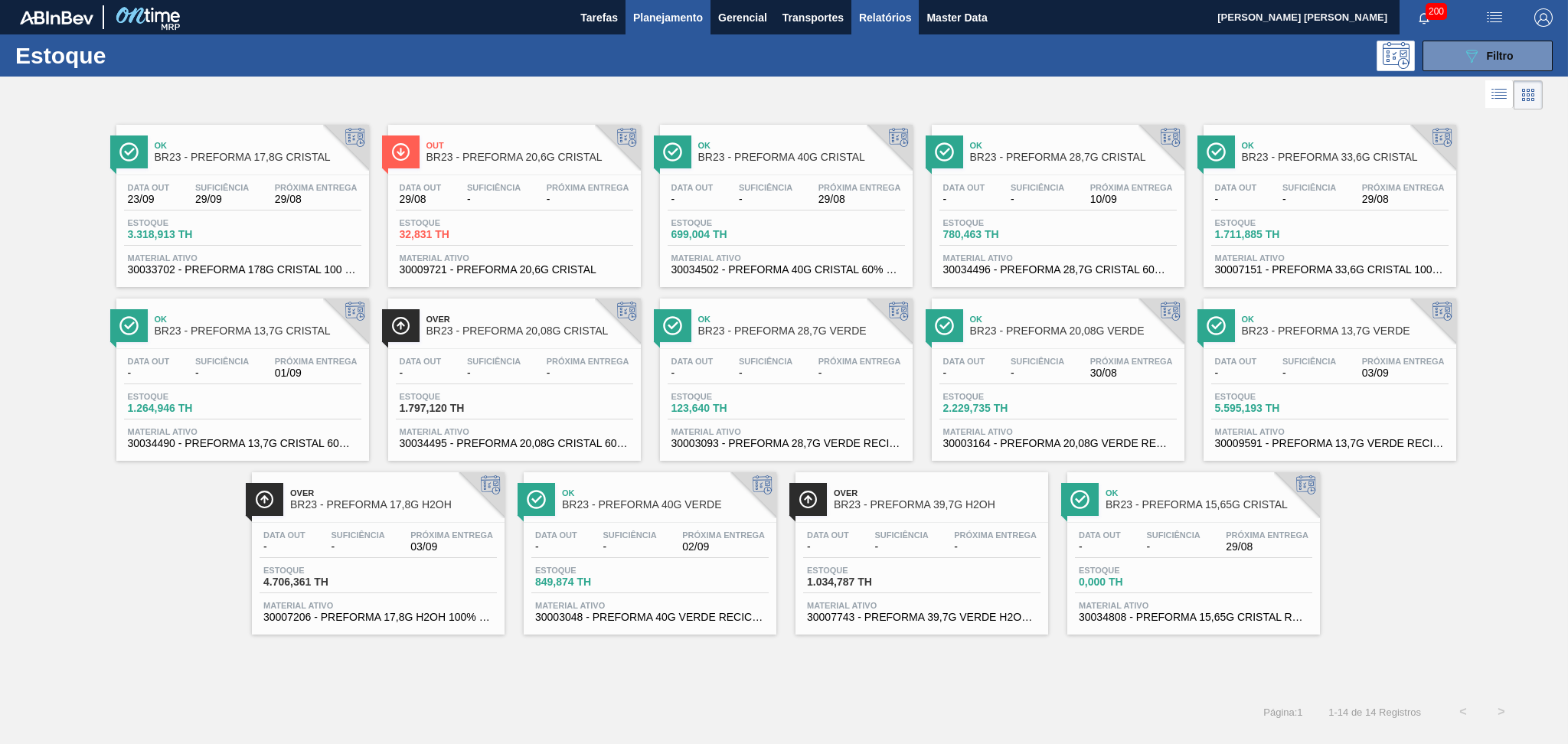
click at [905, 16] on span "Relatórios" at bounding box center [885, 17] width 52 height 18
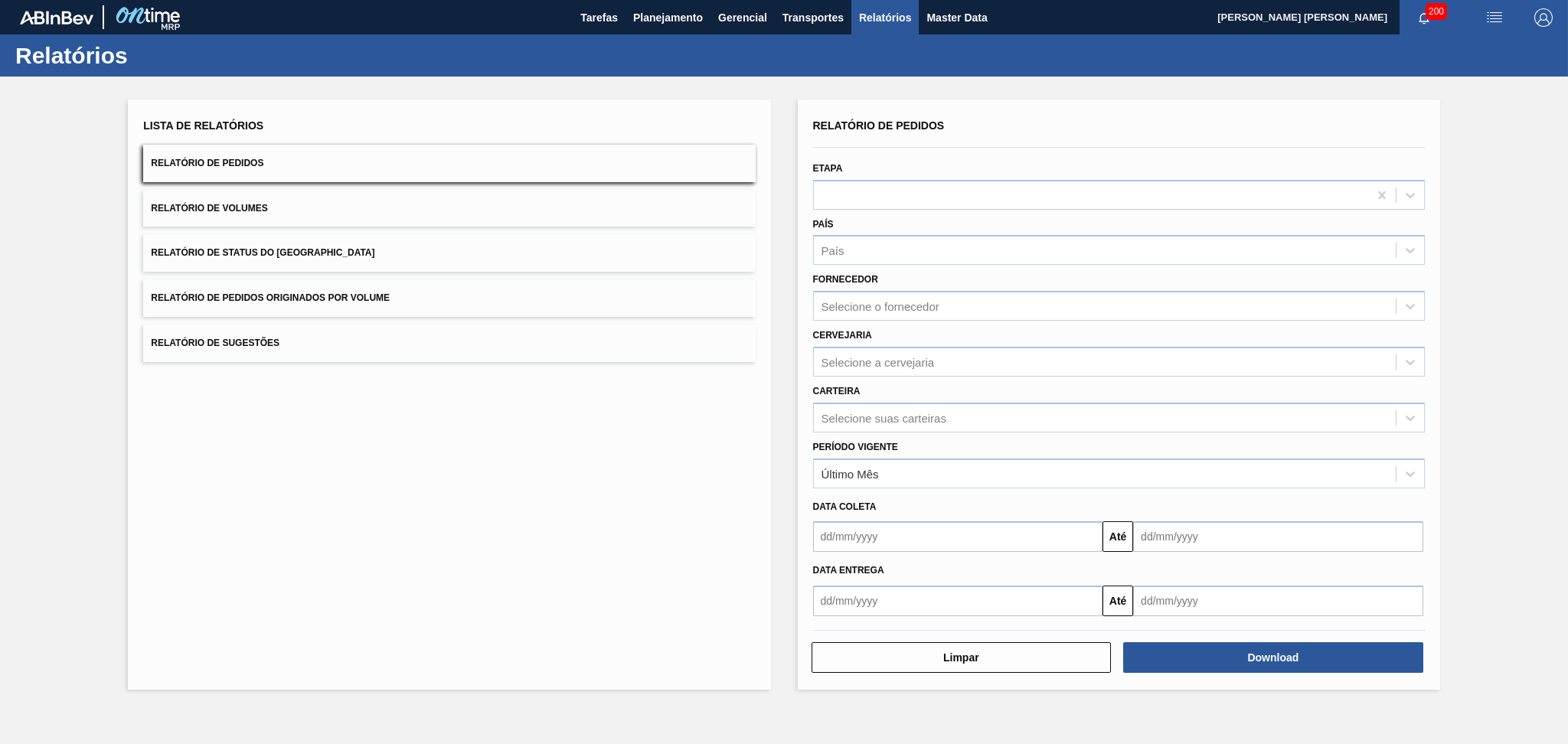
click at [199, 159] on span "Relatório de Pedidos" at bounding box center [207, 163] width 112 height 11
click at [867, 243] on div "País" at bounding box center [1105, 250] width 582 height 22
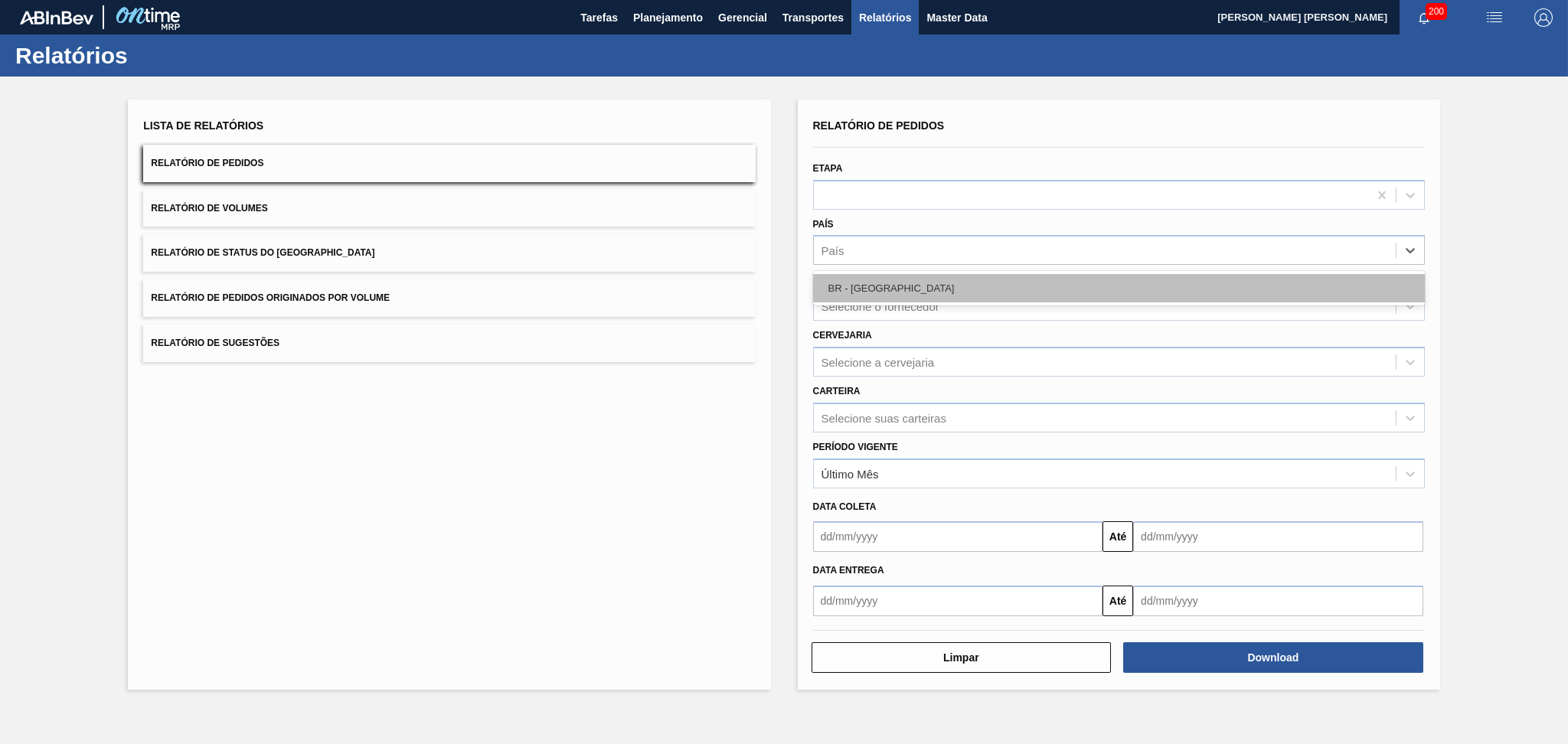
click at [856, 283] on div "BR - Brasil" at bounding box center [1119, 288] width 612 height 29
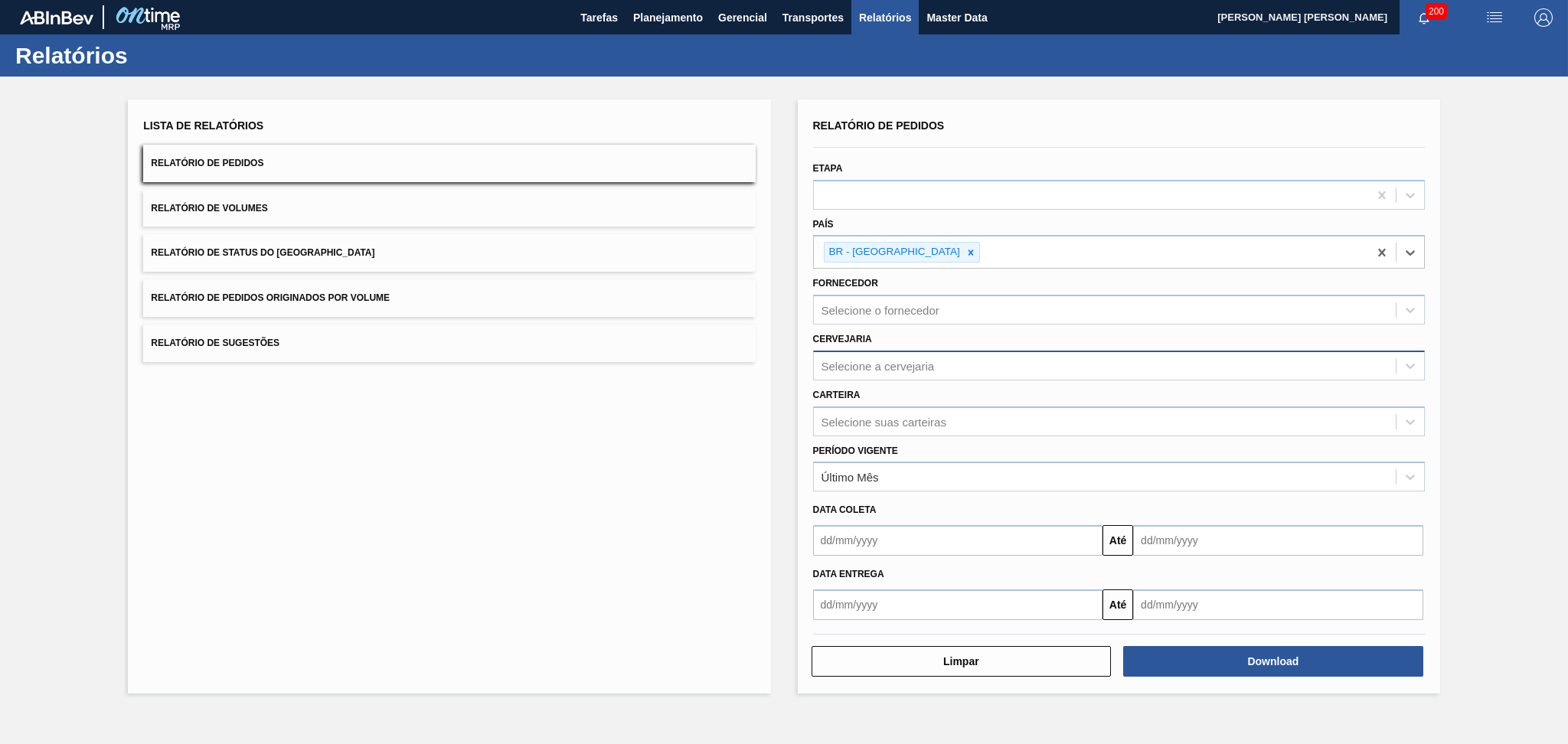
click at [877, 367] on div "Selecione a cervejaria" at bounding box center [878, 365] width 113 height 13
type input "p"
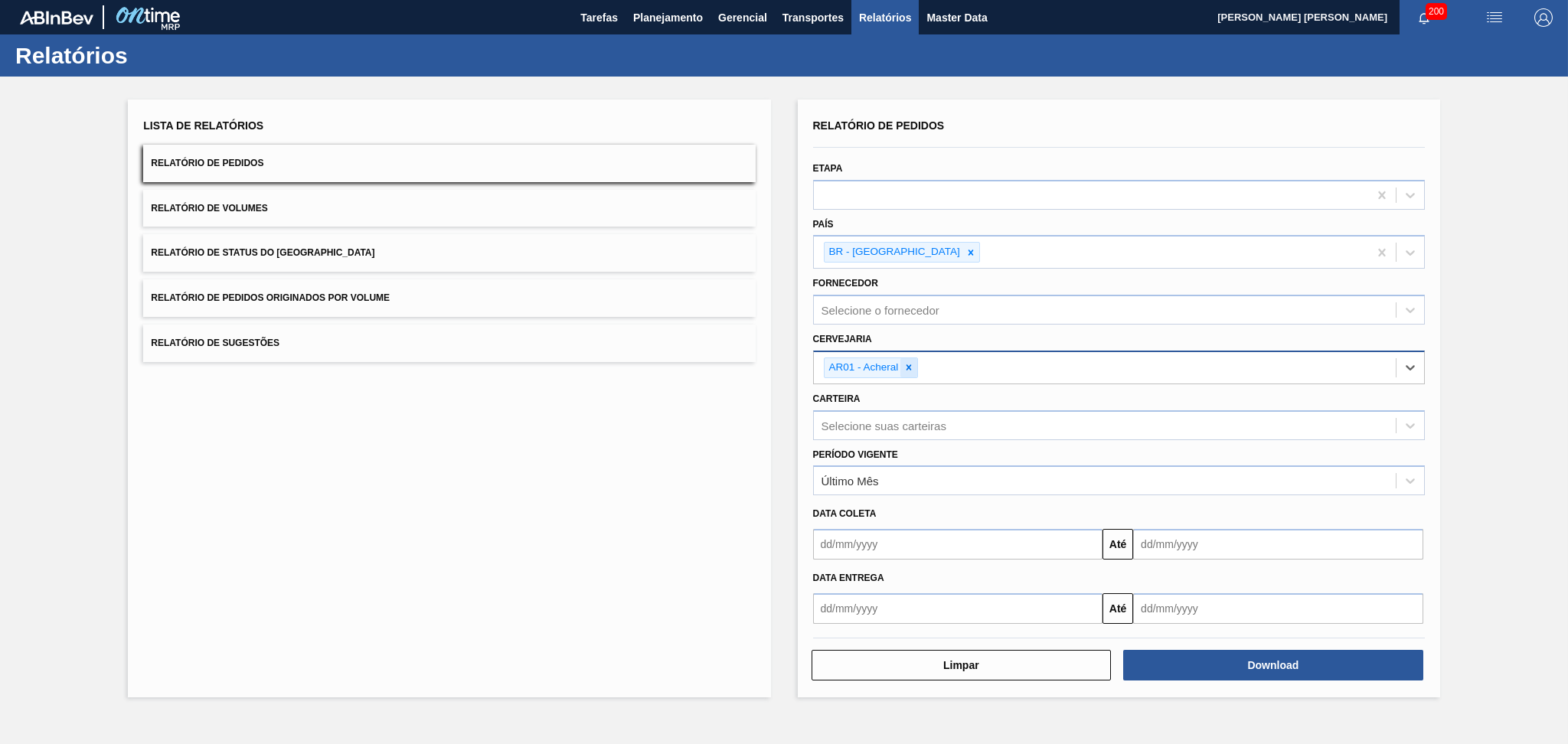
click at [910, 366] on icon at bounding box center [908, 368] width 11 height 11
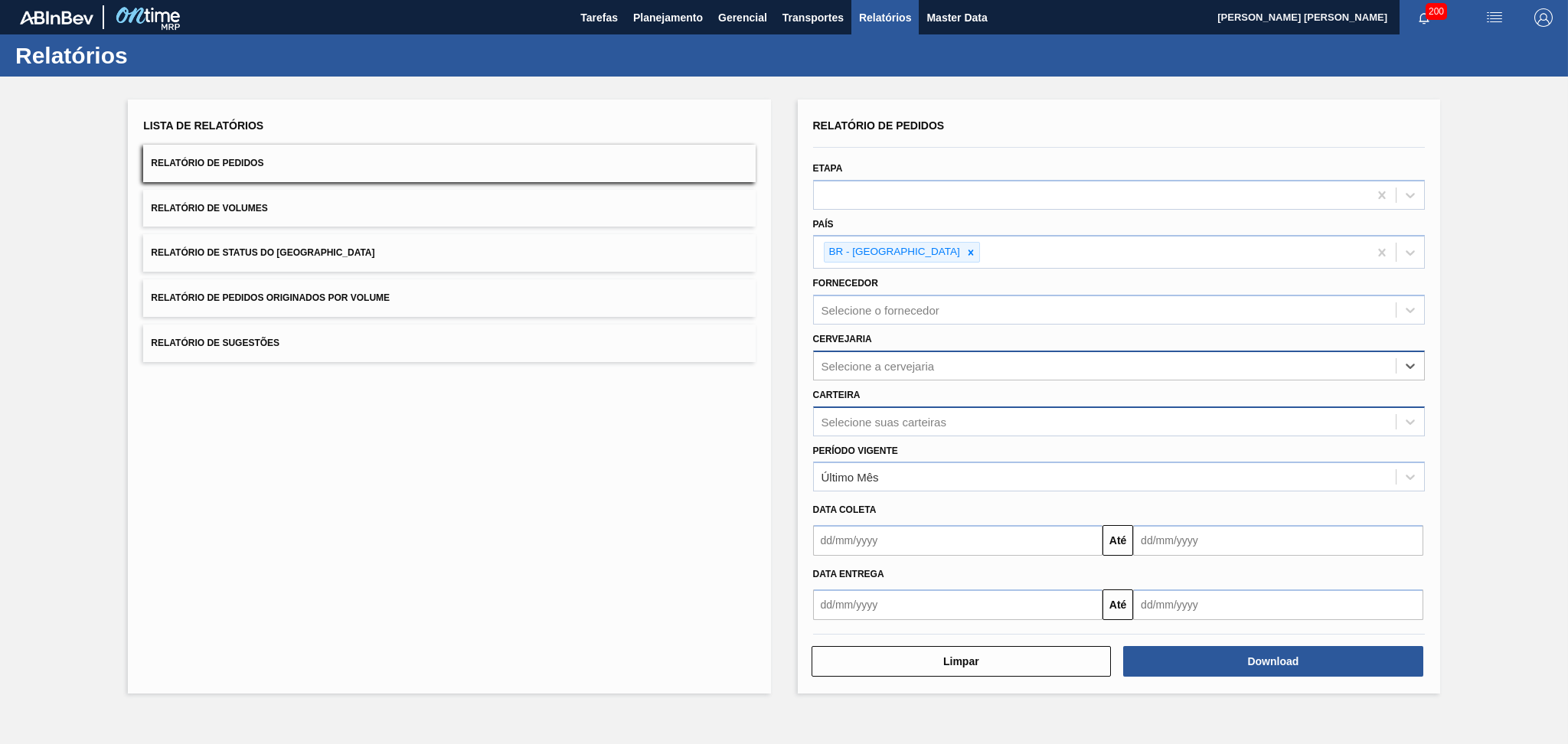
click at [899, 422] on div "Selecione suas carteiras" at bounding box center [884, 421] width 125 height 13
type input "prefo"
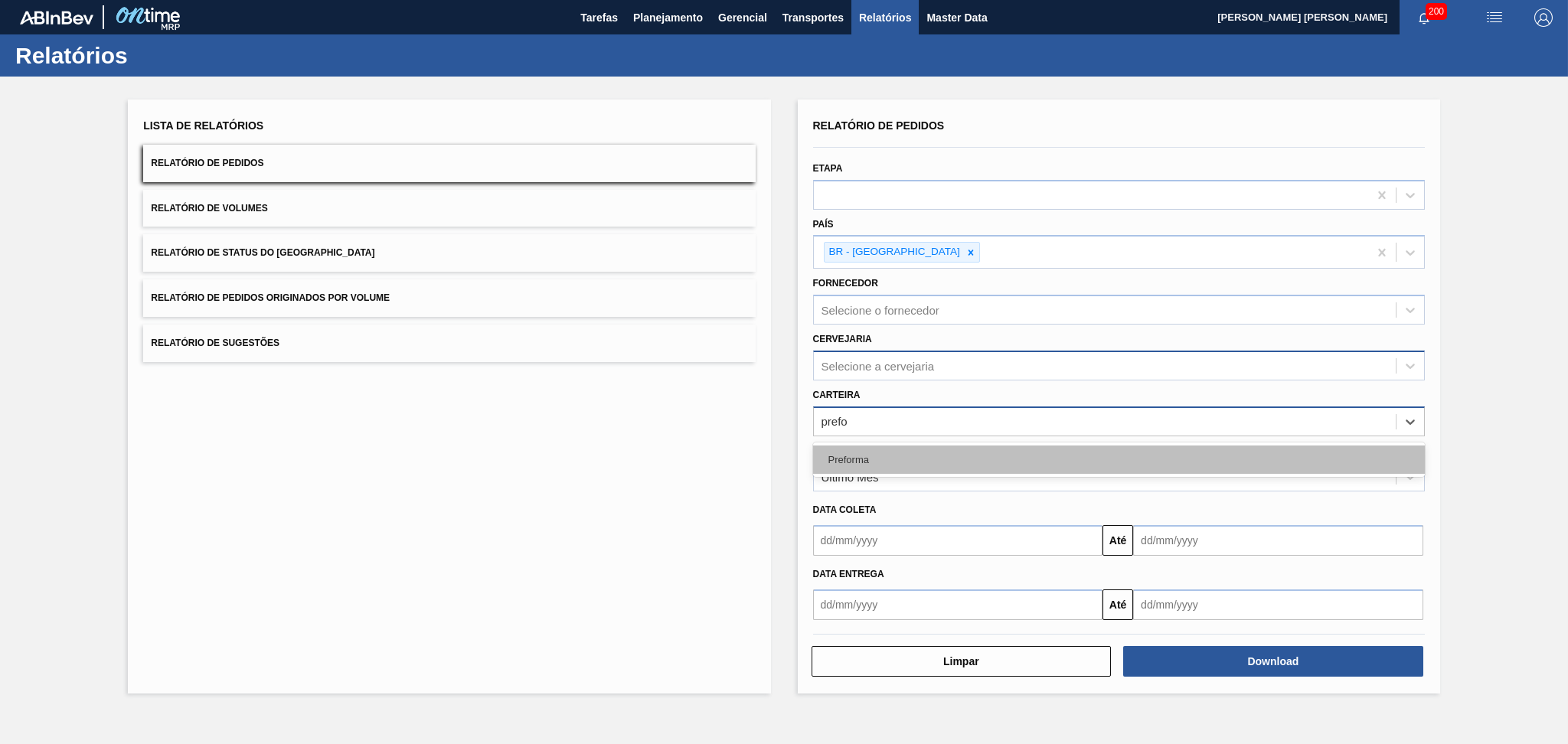
click at [886, 449] on div "Preforma" at bounding box center [1119, 460] width 612 height 29
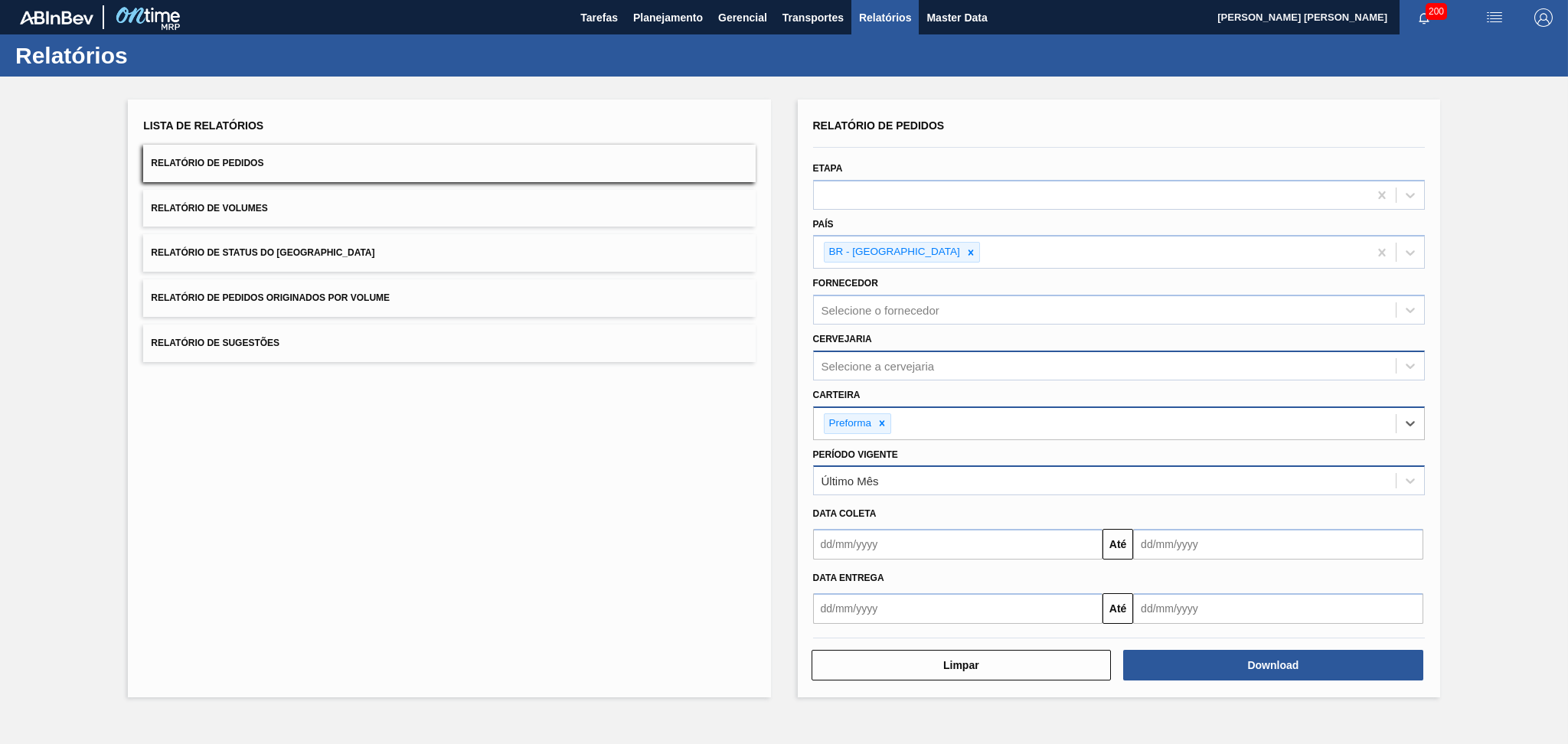
click at [875, 470] on div "Último Mês" at bounding box center [1105, 481] width 582 height 22
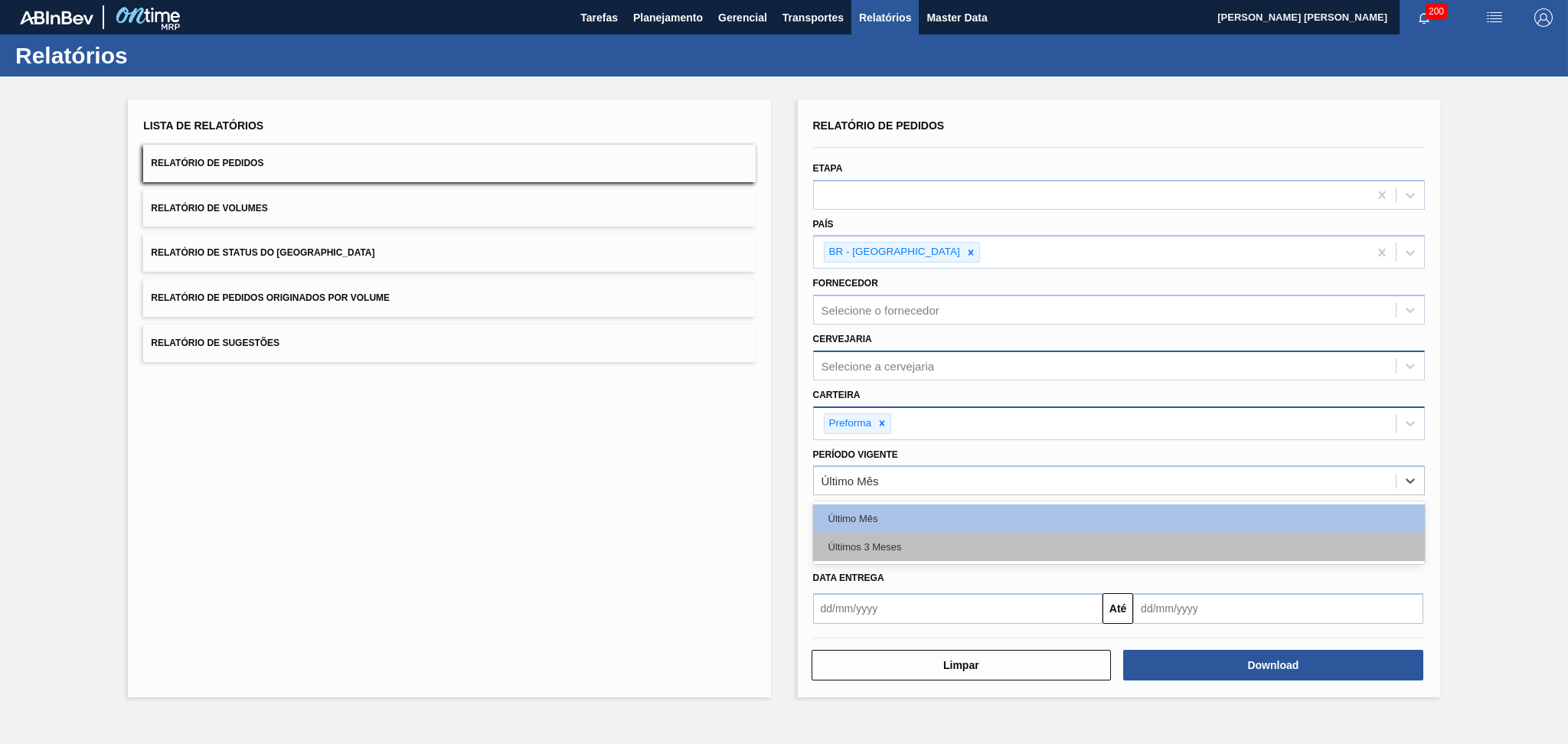
click at [876, 532] on div "Últimos 3 Meses" at bounding box center [1119, 546] width 612 height 29
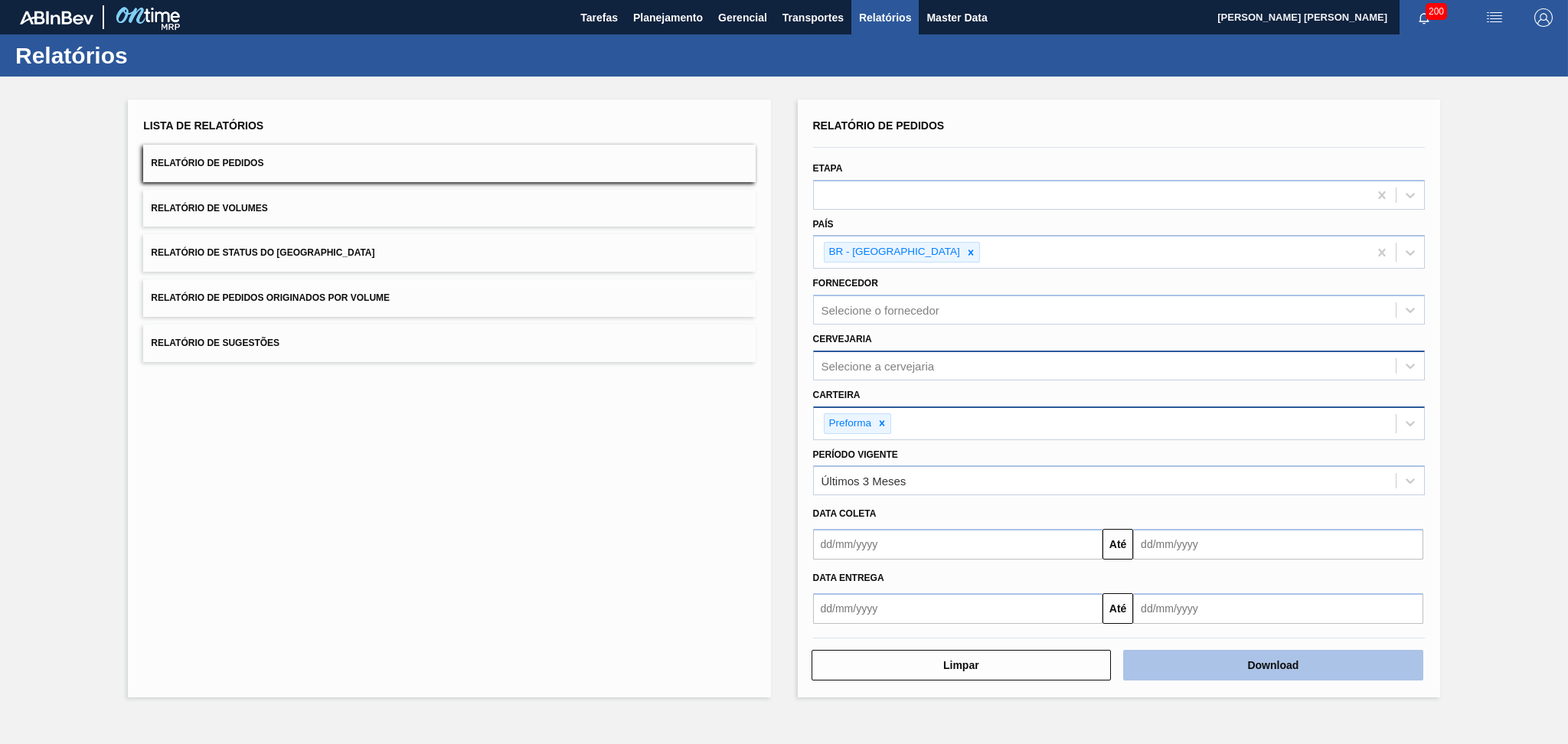
click at [1271, 663] on button "Download" at bounding box center [1274, 665] width 300 height 31
click at [565, 484] on div "Lista de Relatórios Relatório de Pedidos Relatório de Volumes Relatório de Stat…" at bounding box center [449, 398] width 643 height 598
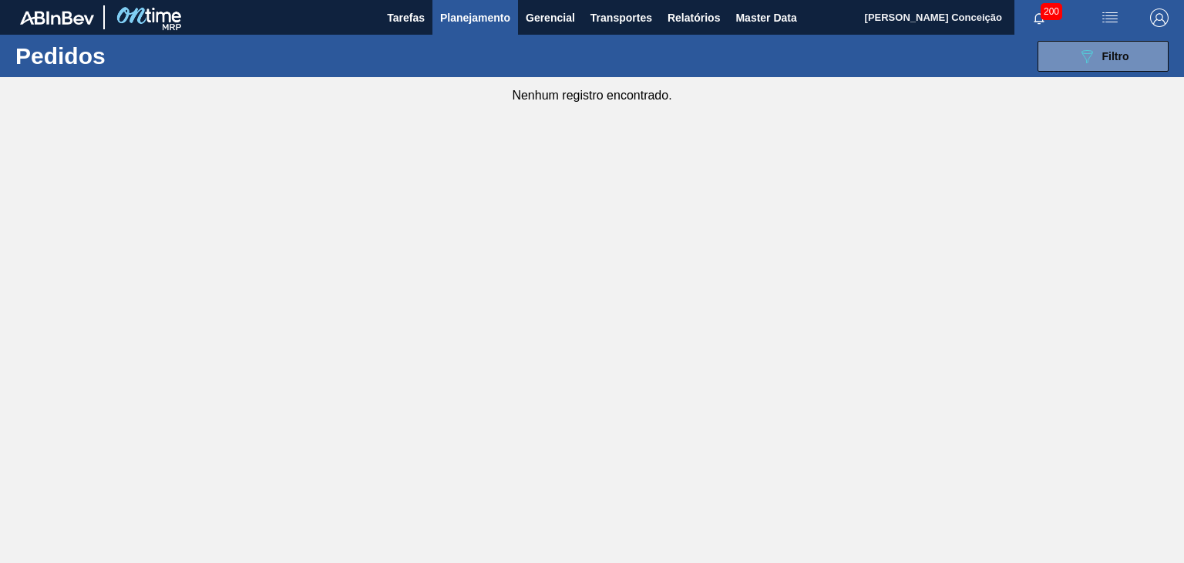
click at [472, 5] on button "Planejamento" at bounding box center [475, 17] width 86 height 35
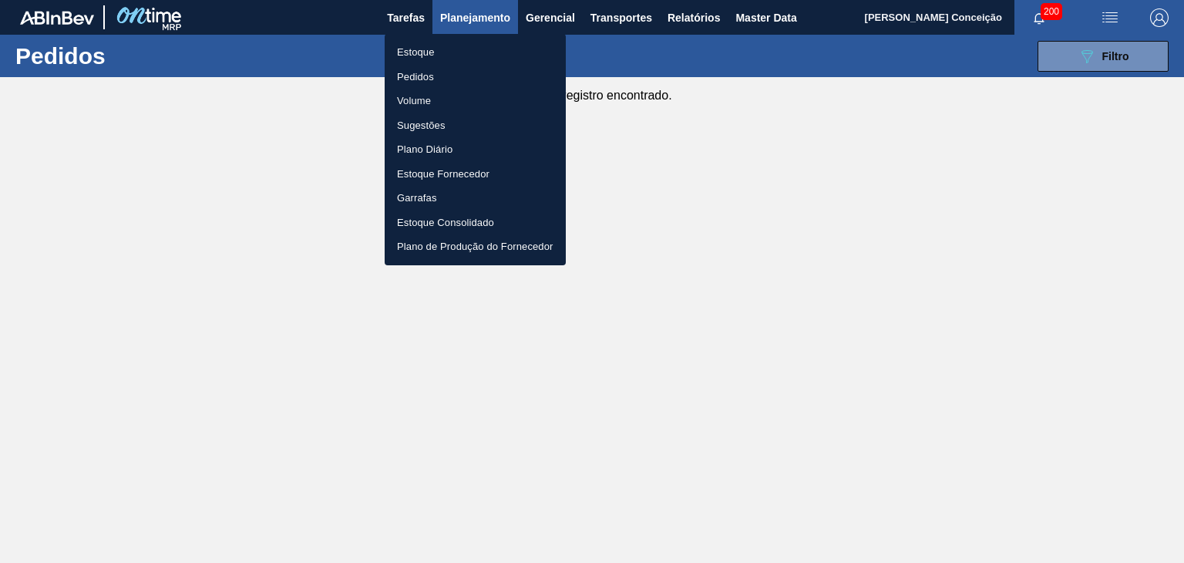
click at [465, 17] on div at bounding box center [592, 281] width 1184 height 563
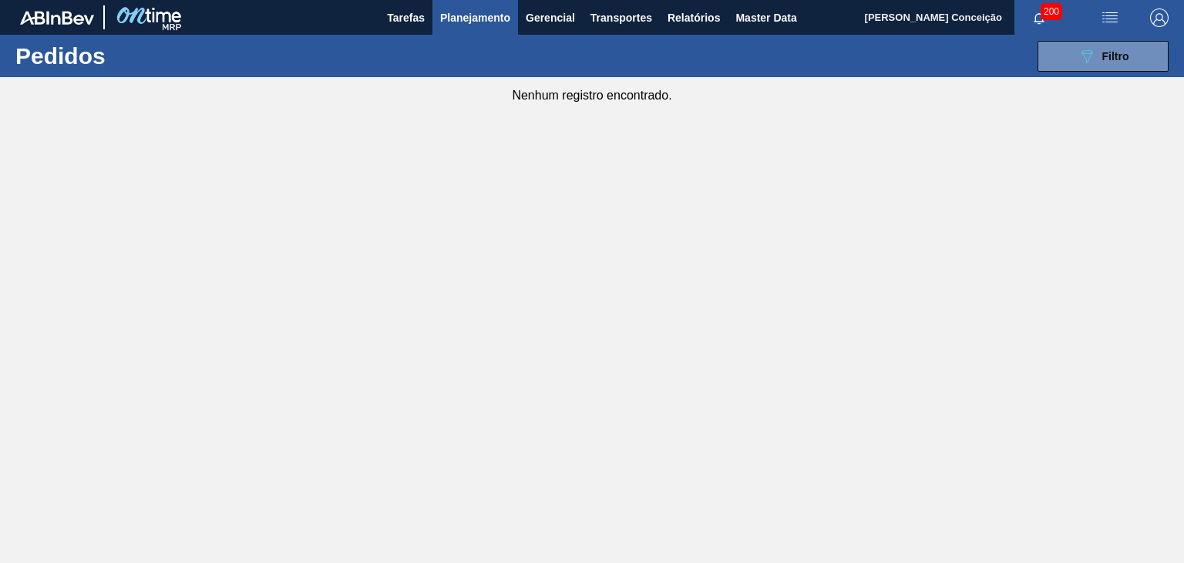
click at [487, 1] on button "Planejamento" at bounding box center [475, 17] width 86 height 35
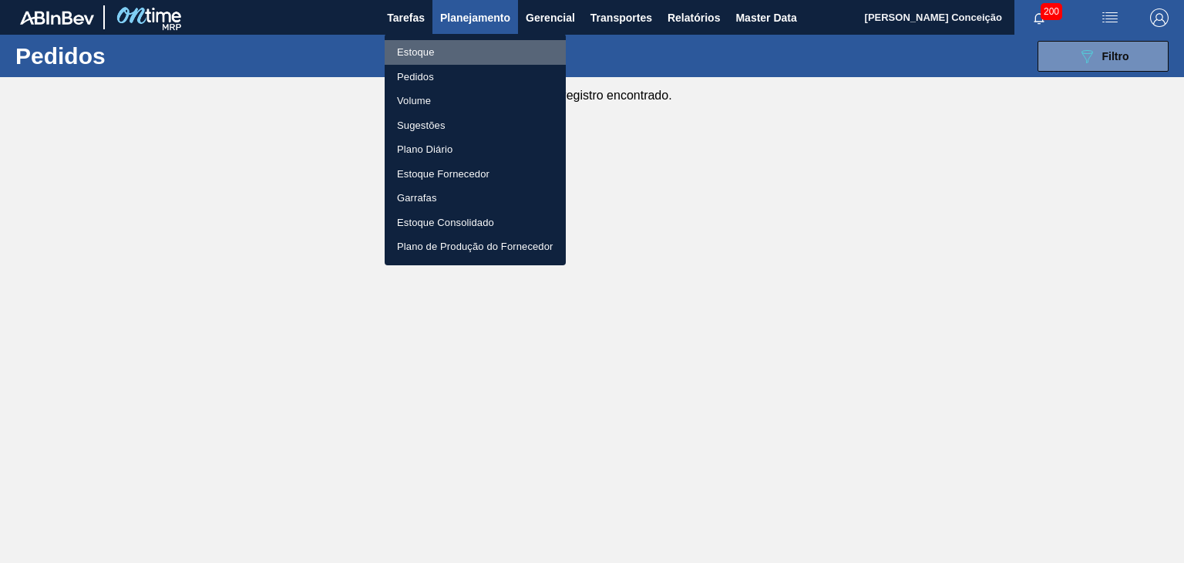
click at [433, 47] on li "Estoque" at bounding box center [475, 52] width 181 height 25
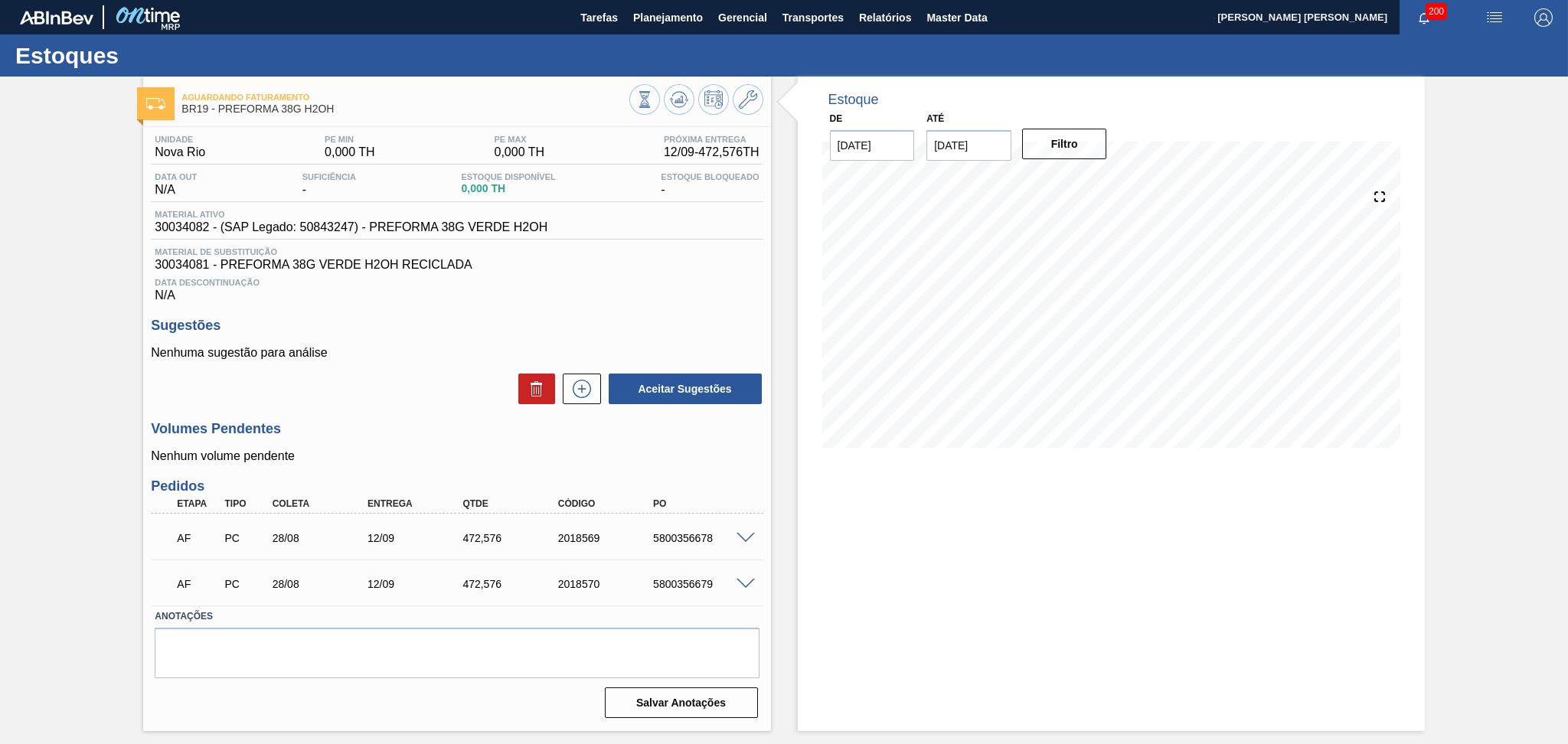
click at [476, 319] on h3 "Sugestões" at bounding box center [457, 326] width 612 height 16
click at [664, 10] on span "Planejamento" at bounding box center [668, 17] width 70 height 18
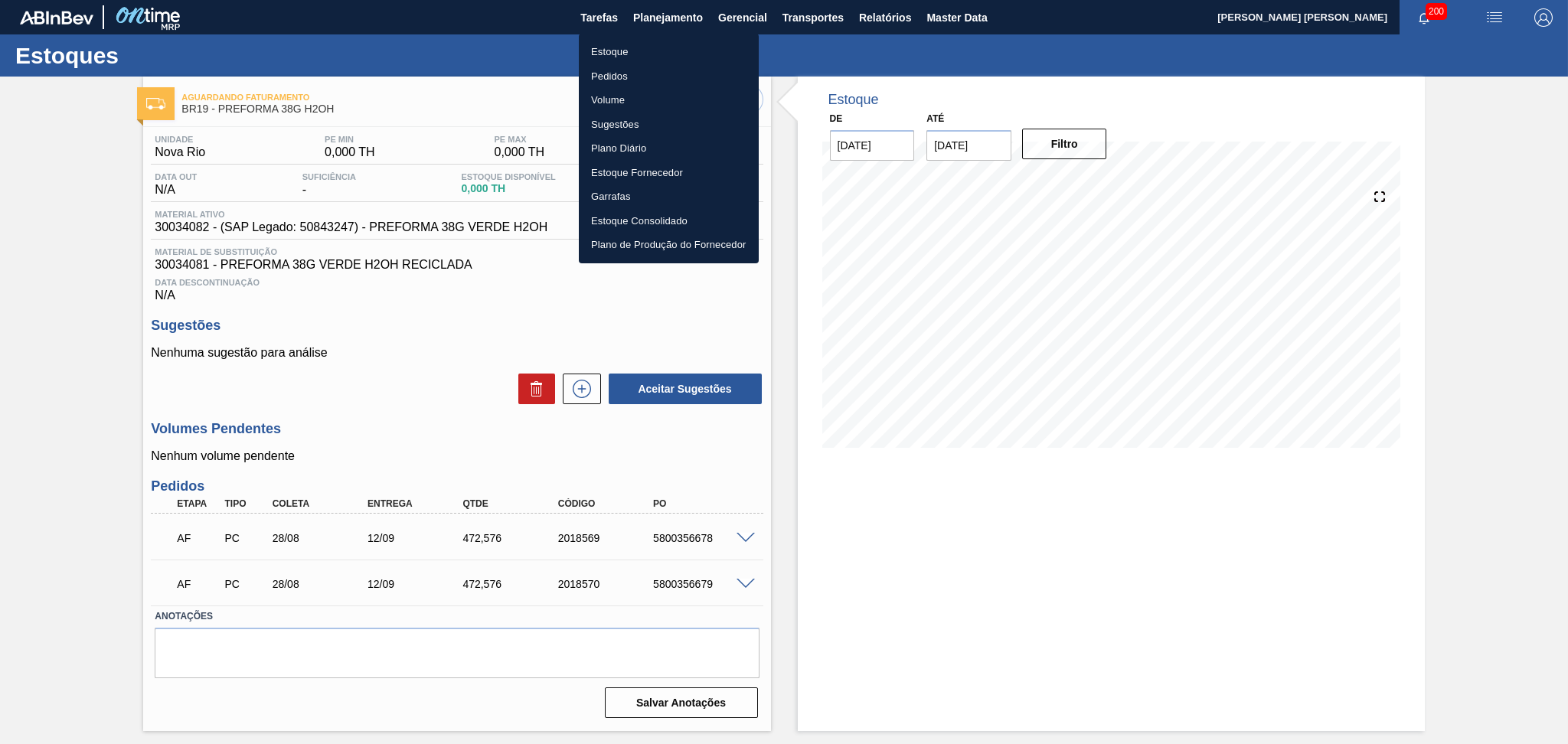
click at [422, 312] on div at bounding box center [784, 372] width 1568 height 744
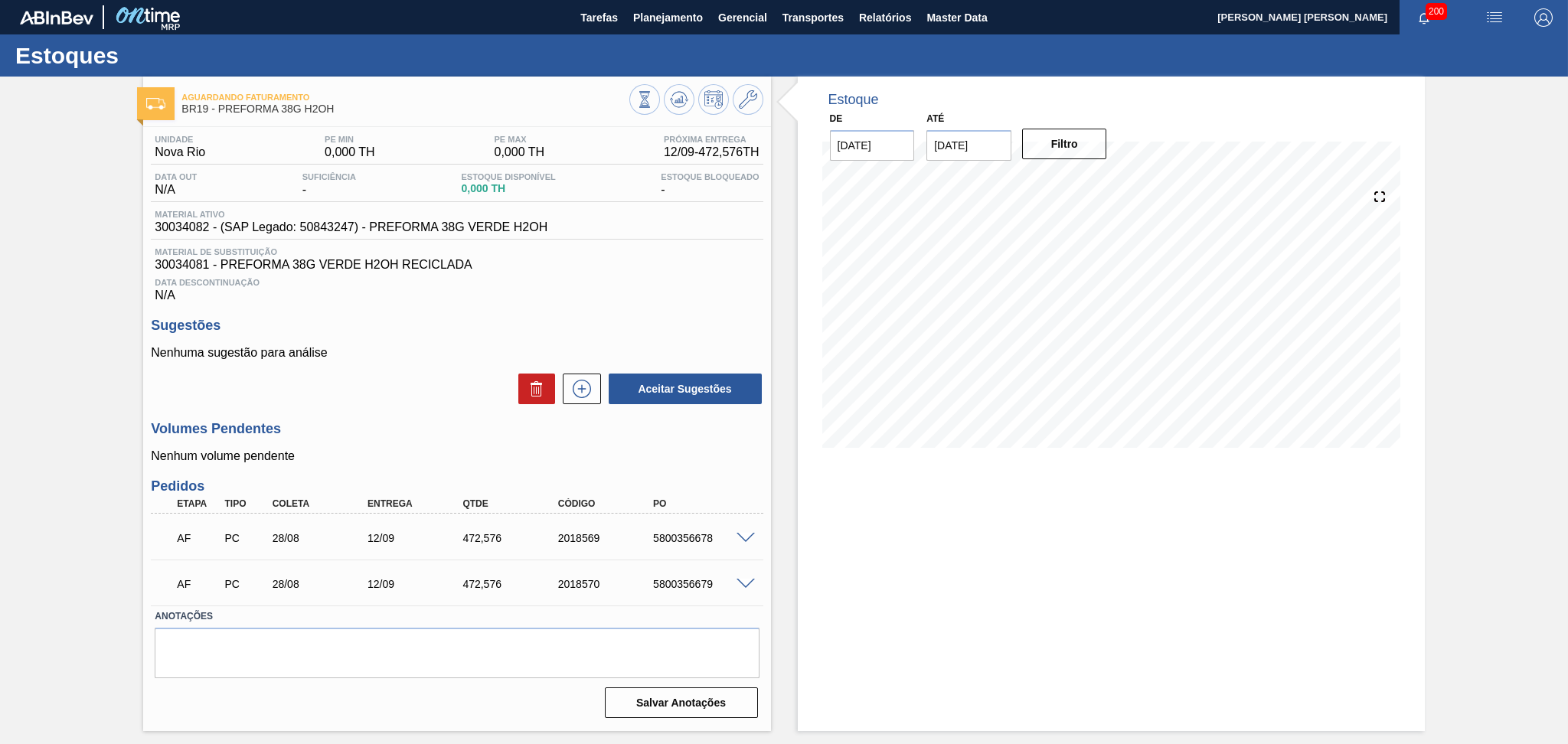
click at [1324, 521] on div "Estoque De 29/08/2025 Até 30/09/2025 Filtro" at bounding box center [1111, 403] width 627 height 655
click at [363, 403] on div "Aceitar Sugestões" at bounding box center [457, 389] width 612 height 34
click at [696, 18] on span "Planejamento" at bounding box center [668, 17] width 70 height 18
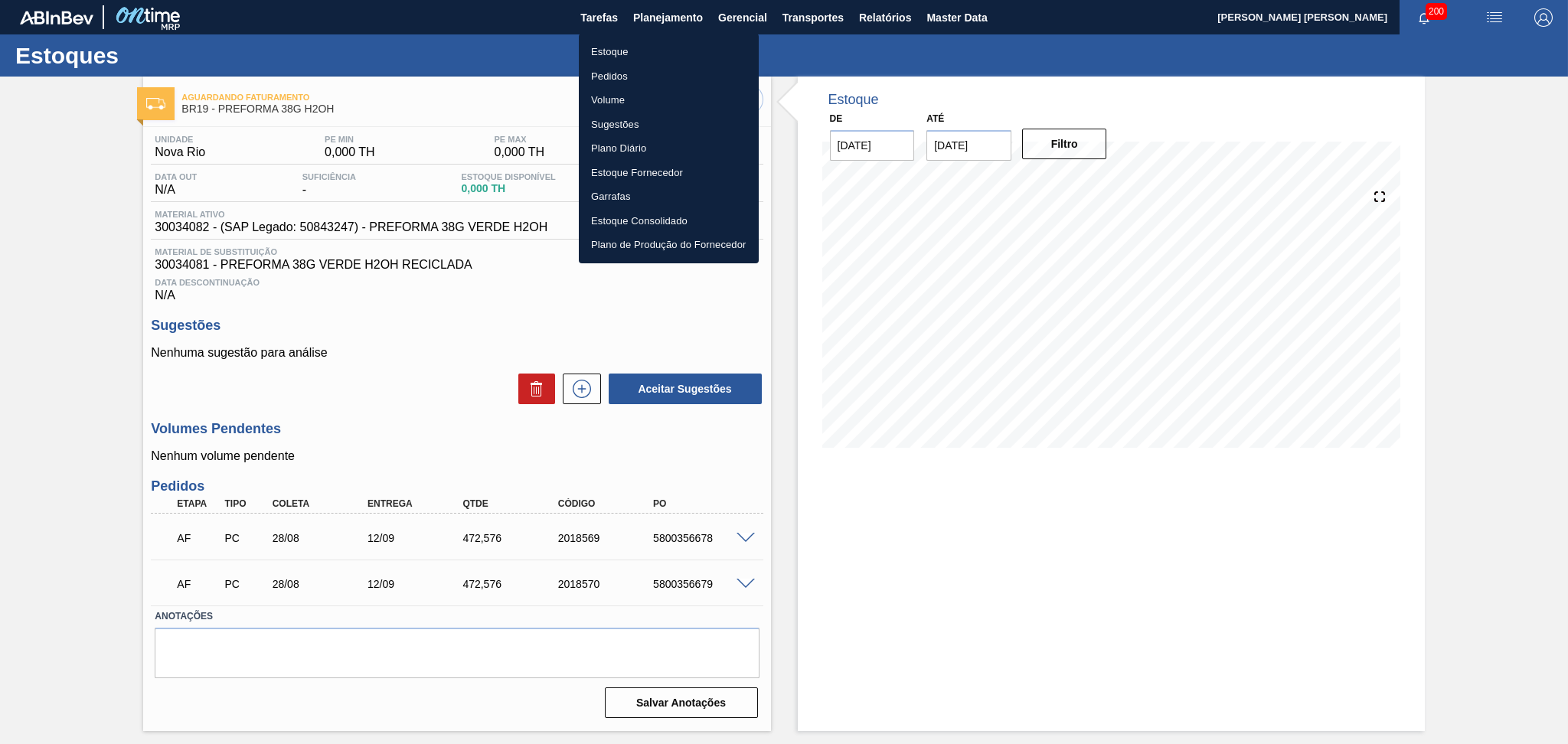
click at [655, 54] on li "Estoque" at bounding box center [669, 52] width 180 height 25
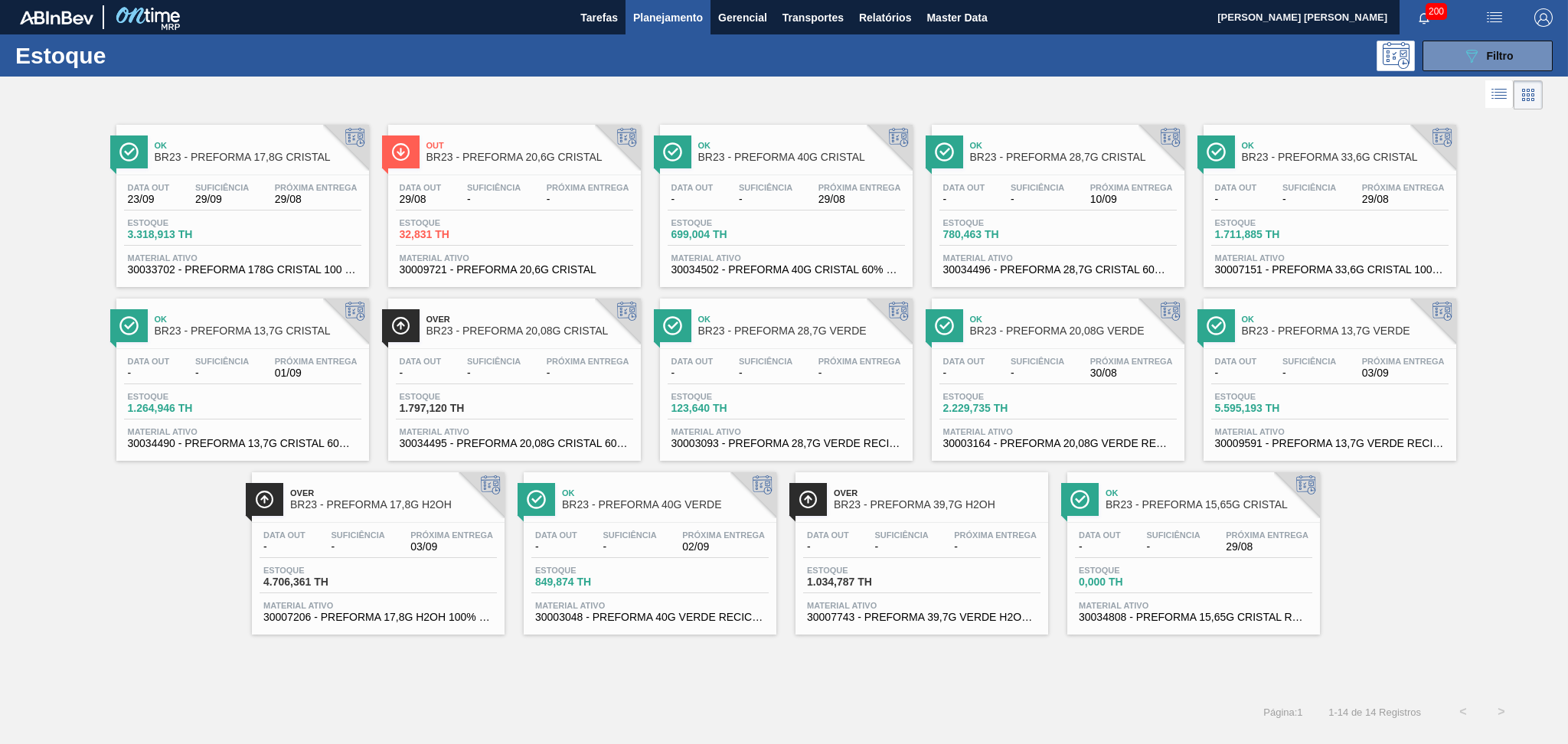
click at [1281, 175] on div "Data out - Suficiência - Próxima Entrega 29/08 Estoque 1.711,885 TH Material at…" at bounding box center [1330, 226] width 252 height 104
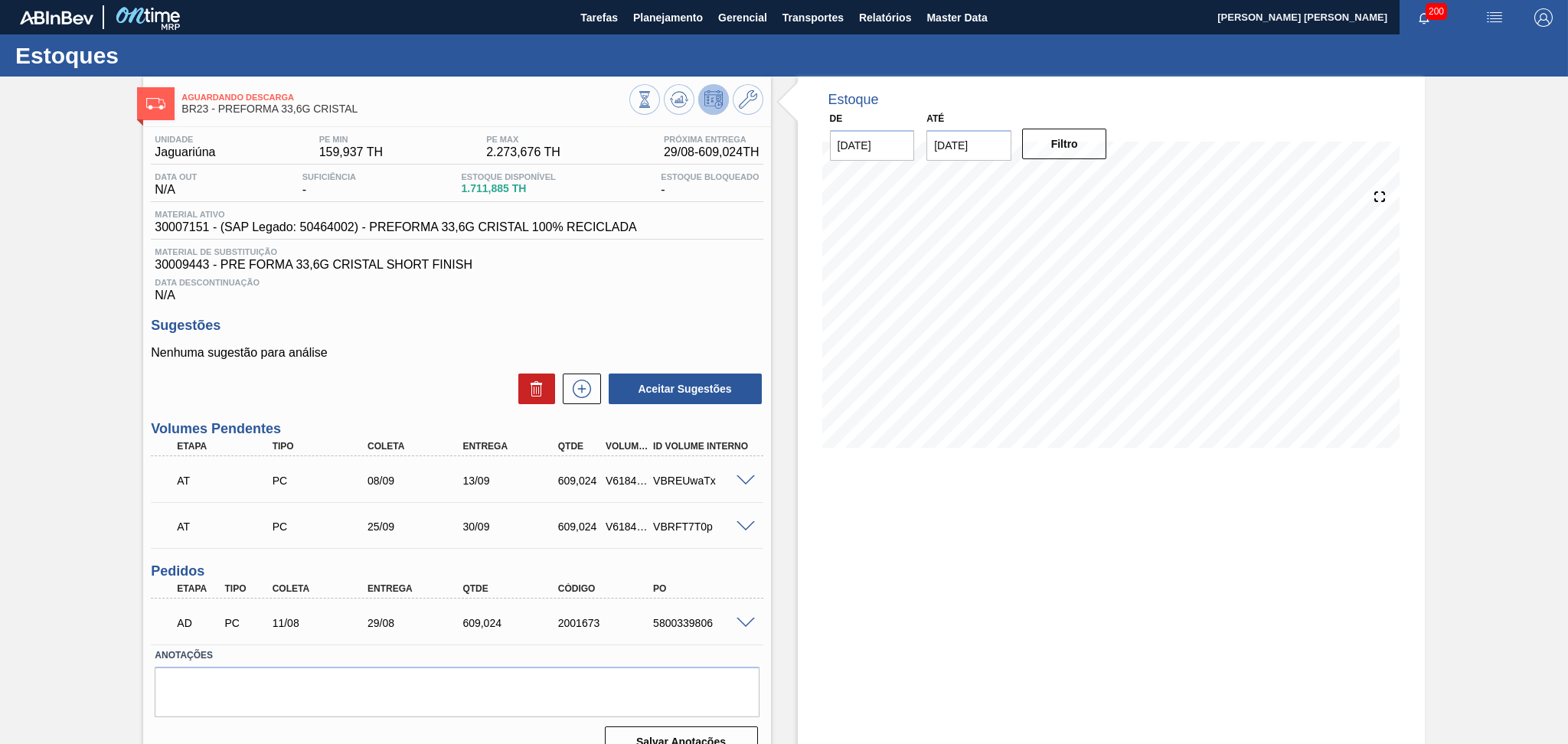
click at [568, 262] on span "30009443 - PRE FORMA 33,6G CRISTAL SHORT FINISH" at bounding box center [457, 265] width 604 height 14
click at [422, 335] on div "Sugestões Nenhuma sugestão para análise Aceitar Sugestões" at bounding box center [457, 362] width 612 height 88
click at [449, 325] on h3 "Sugestões" at bounding box center [457, 326] width 612 height 16
click at [744, 476] on span at bounding box center [745, 482] width 18 height 12
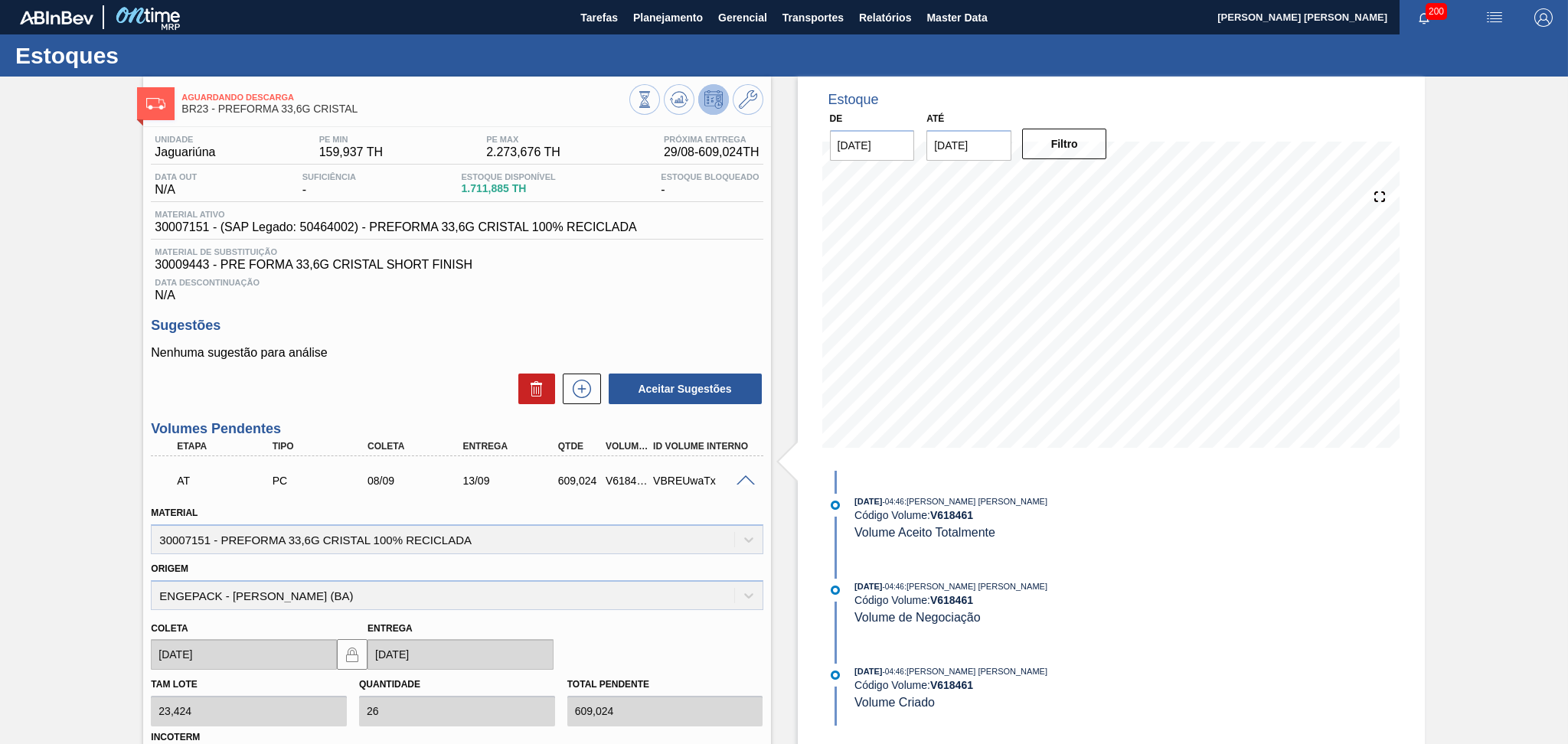
click at [747, 476] on span at bounding box center [745, 482] width 18 height 12
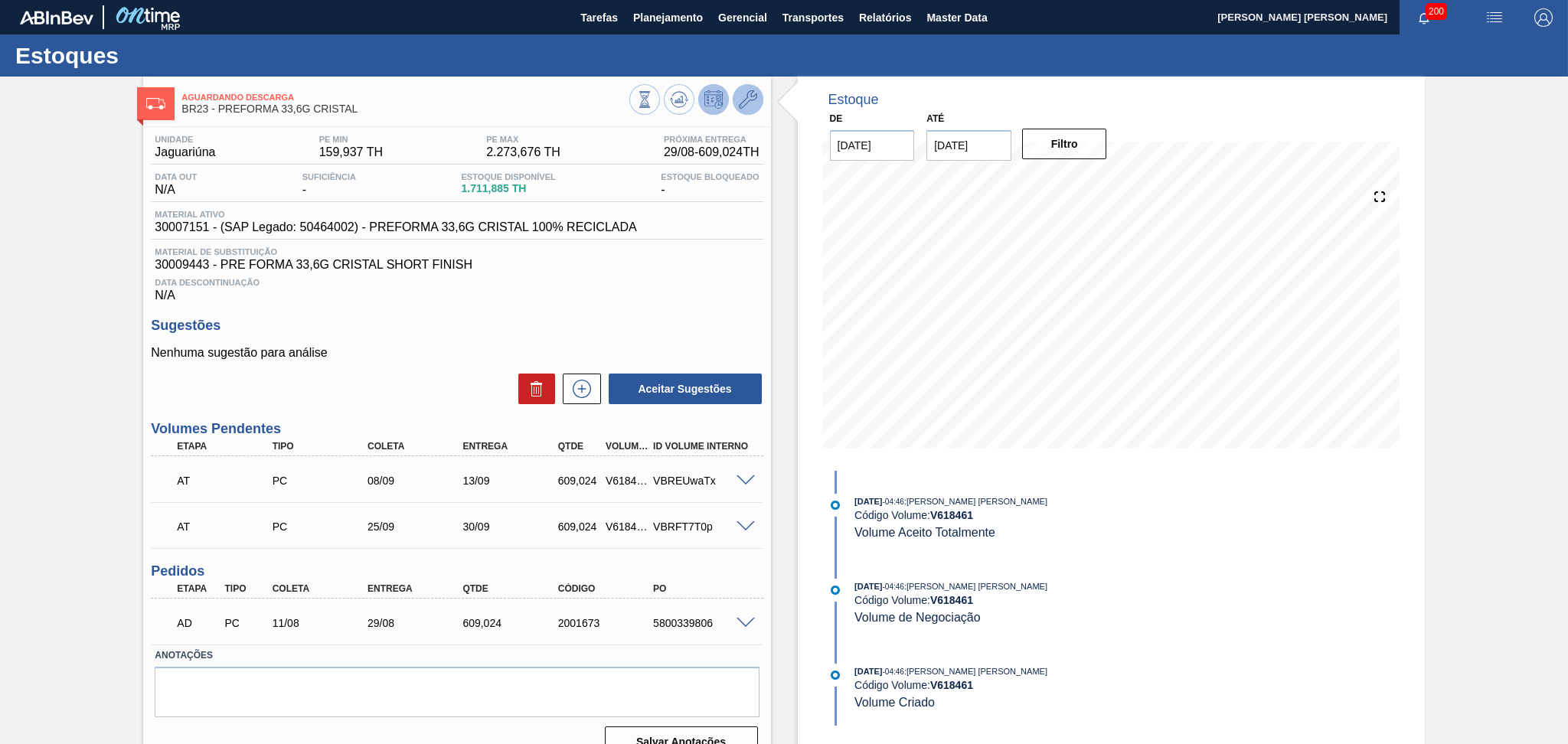
click at [749, 101] on icon at bounding box center [748, 99] width 18 height 18
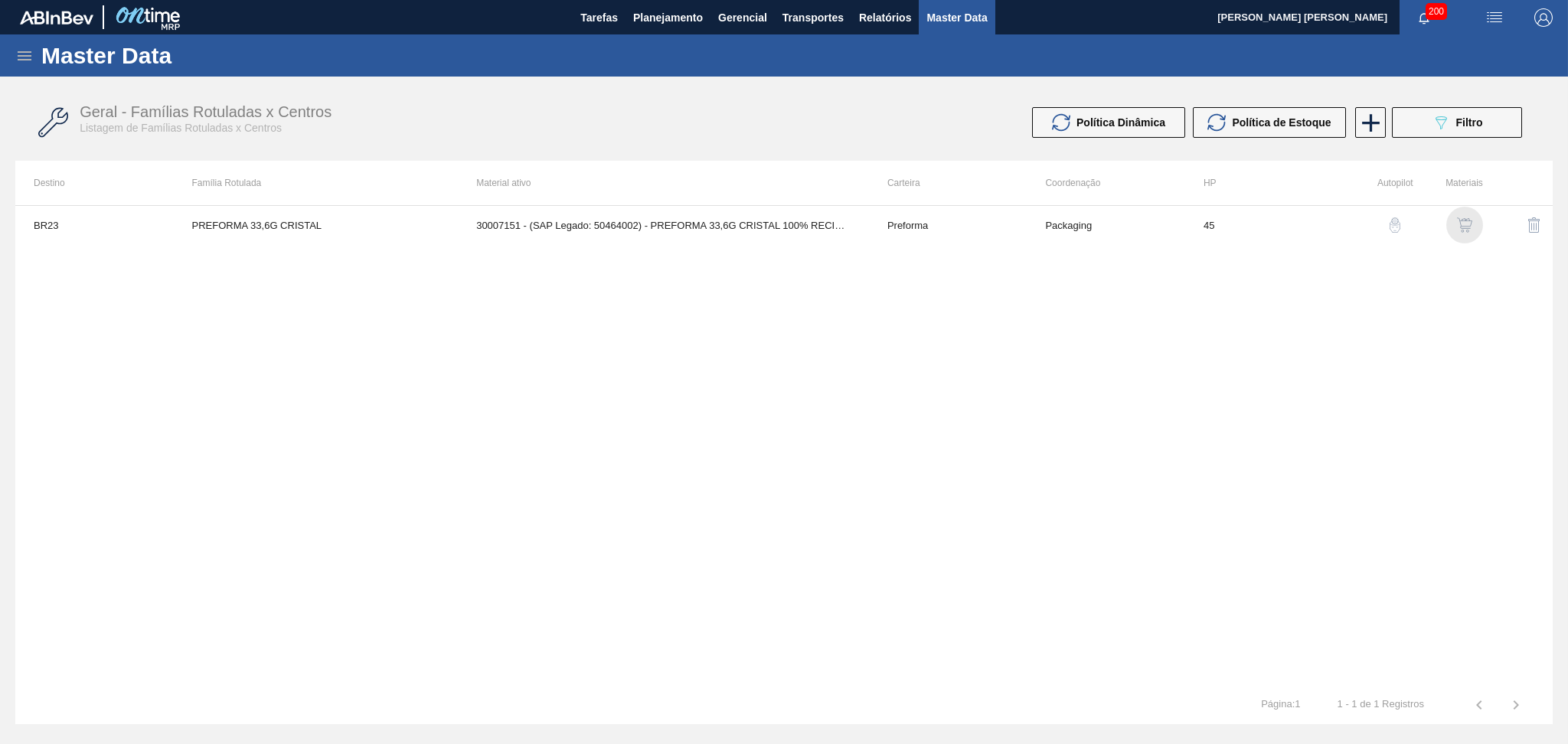
click at [1467, 222] on img "button" at bounding box center [1465, 224] width 15 height 15
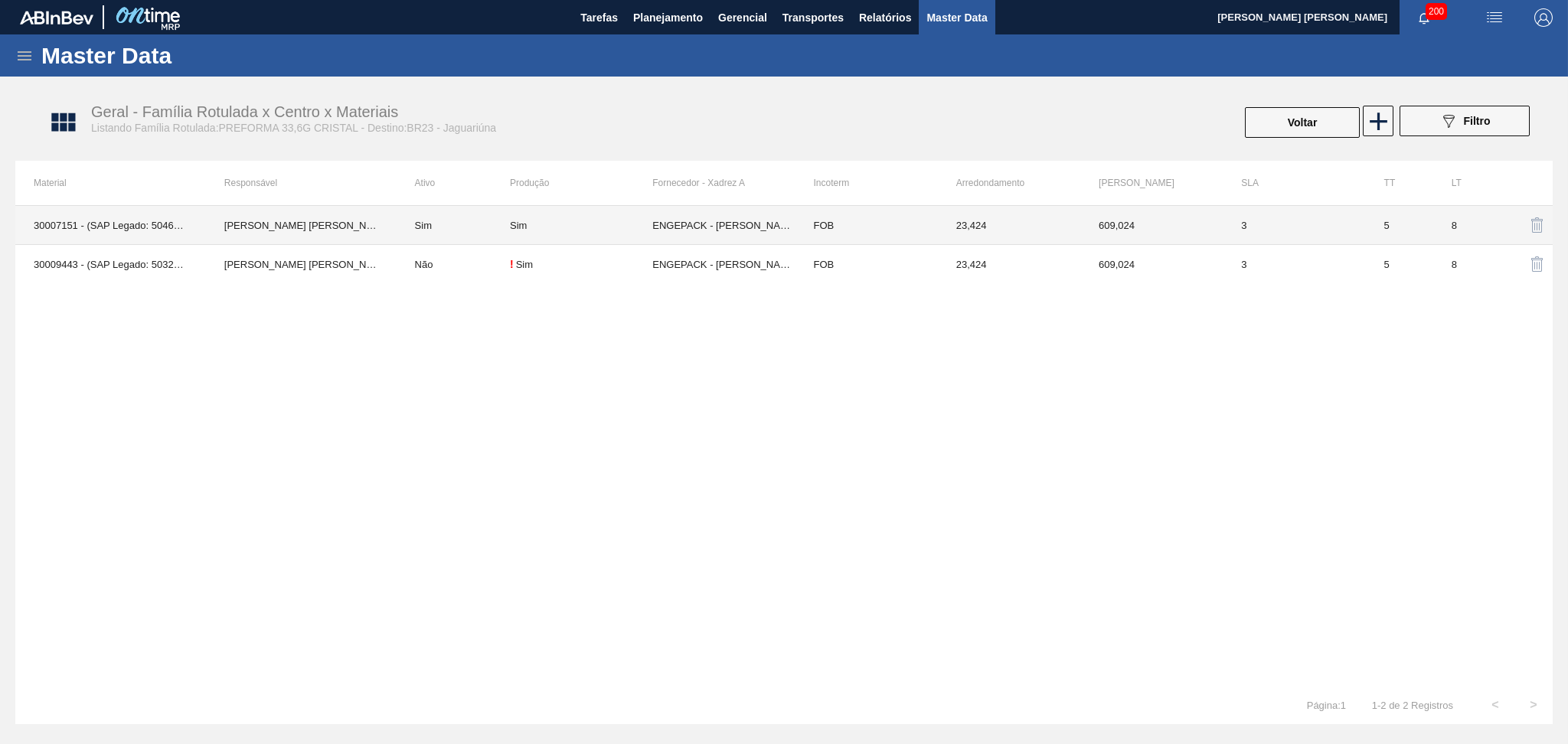
click at [422, 224] on td "Sim" at bounding box center [453, 224] width 113 height 39
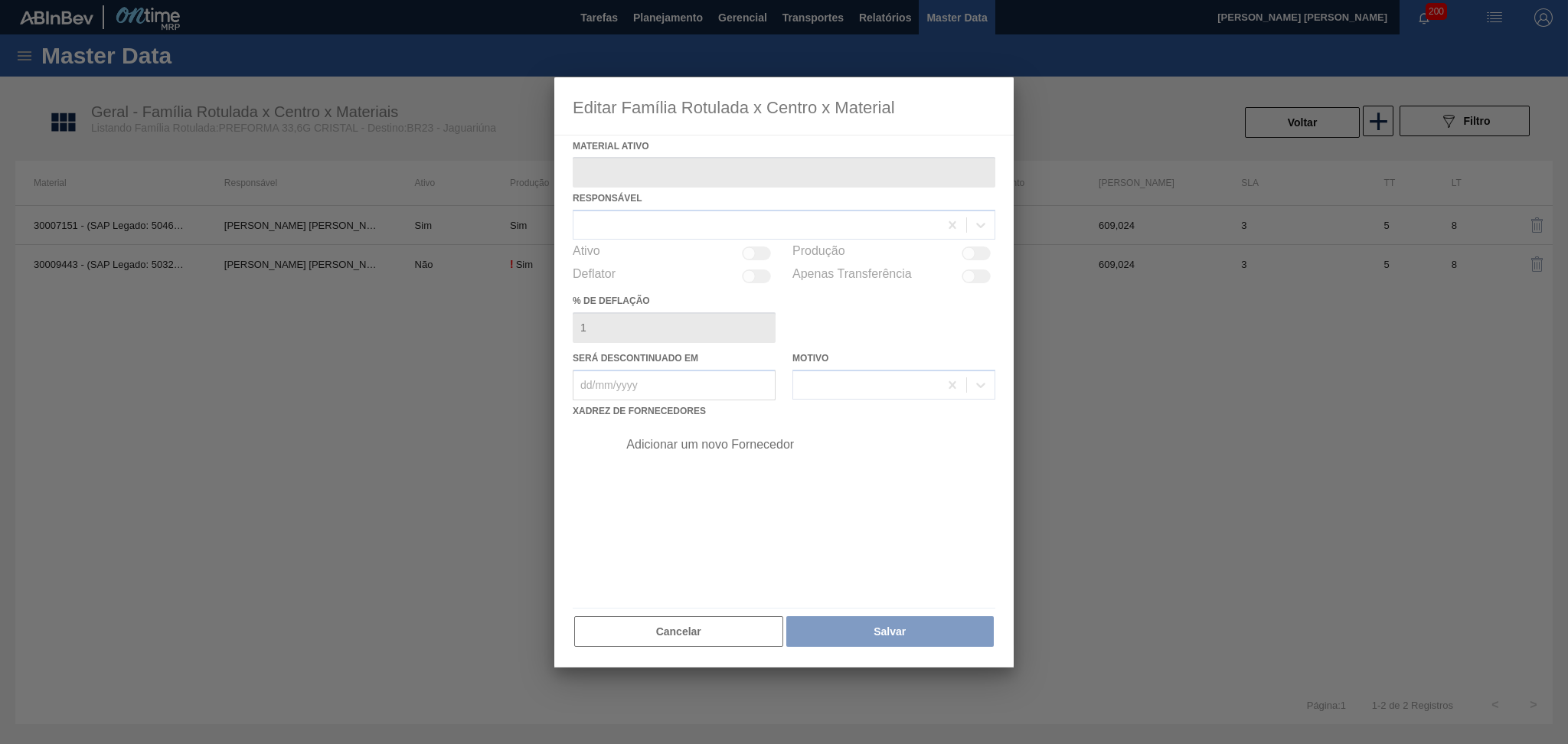
click at [766, 256] on div at bounding box center [784, 372] width 459 height 591
type ativo "30007151 - (SAP Legado: 50464002) - PREFORMA 33,6G CRISTAL 100% RECICLADA"
checkbox input "true"
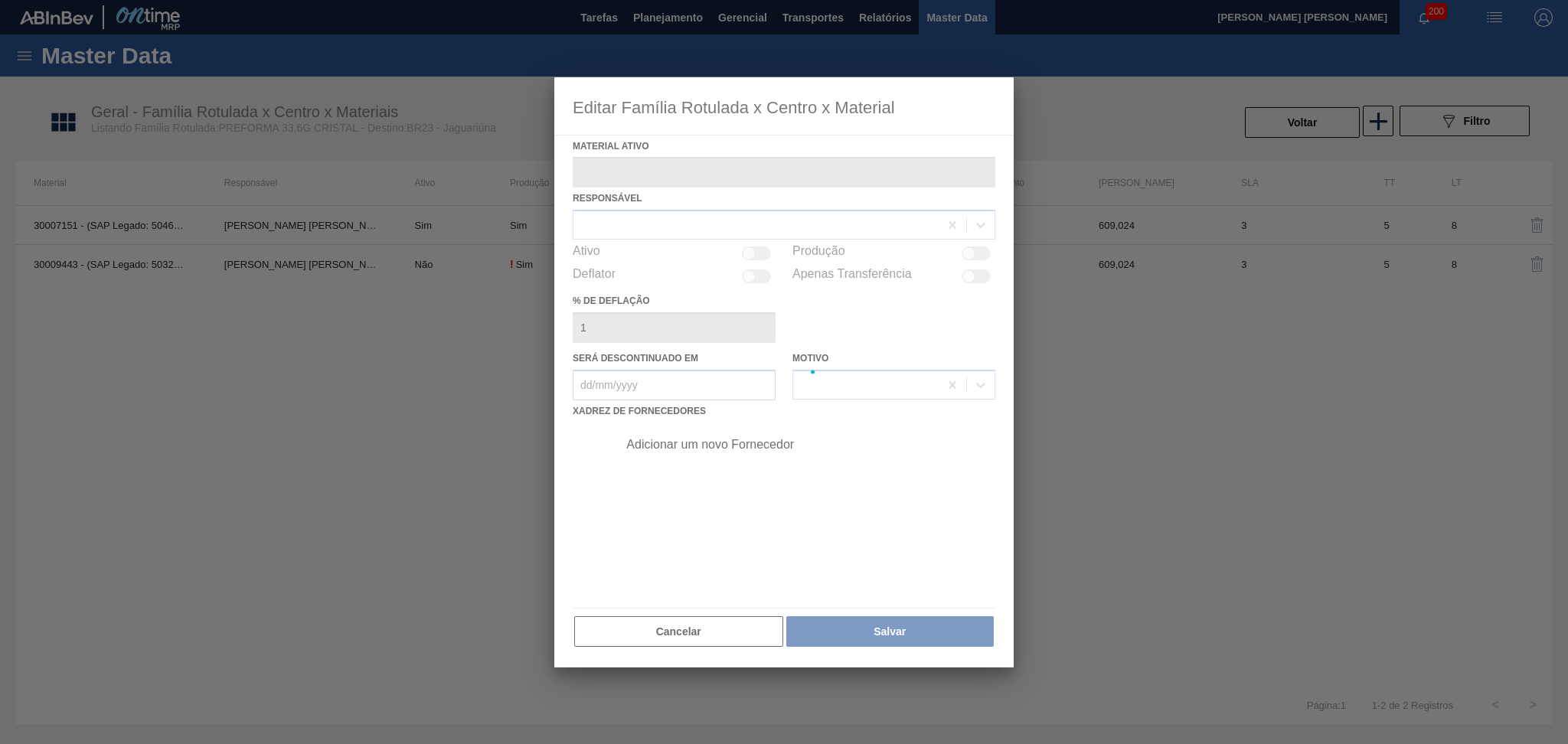
checkbox input "true"
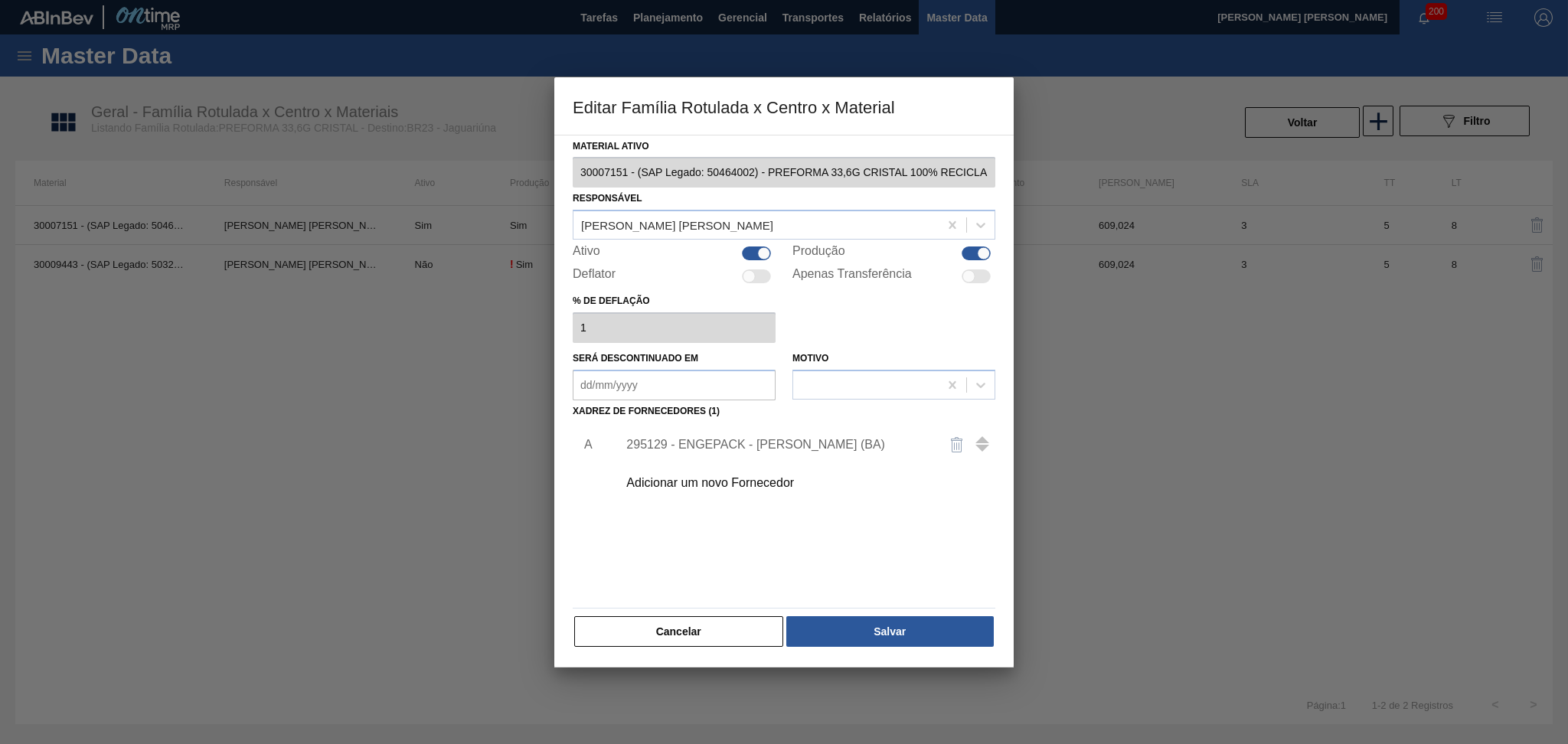
click at [766, 256] on div at bounding box center [763, 253] width 13 height 13
checkbox input "false"
click at [906, 637] on button "Salvar" at bounding box center [889, 631] width 208 height 31
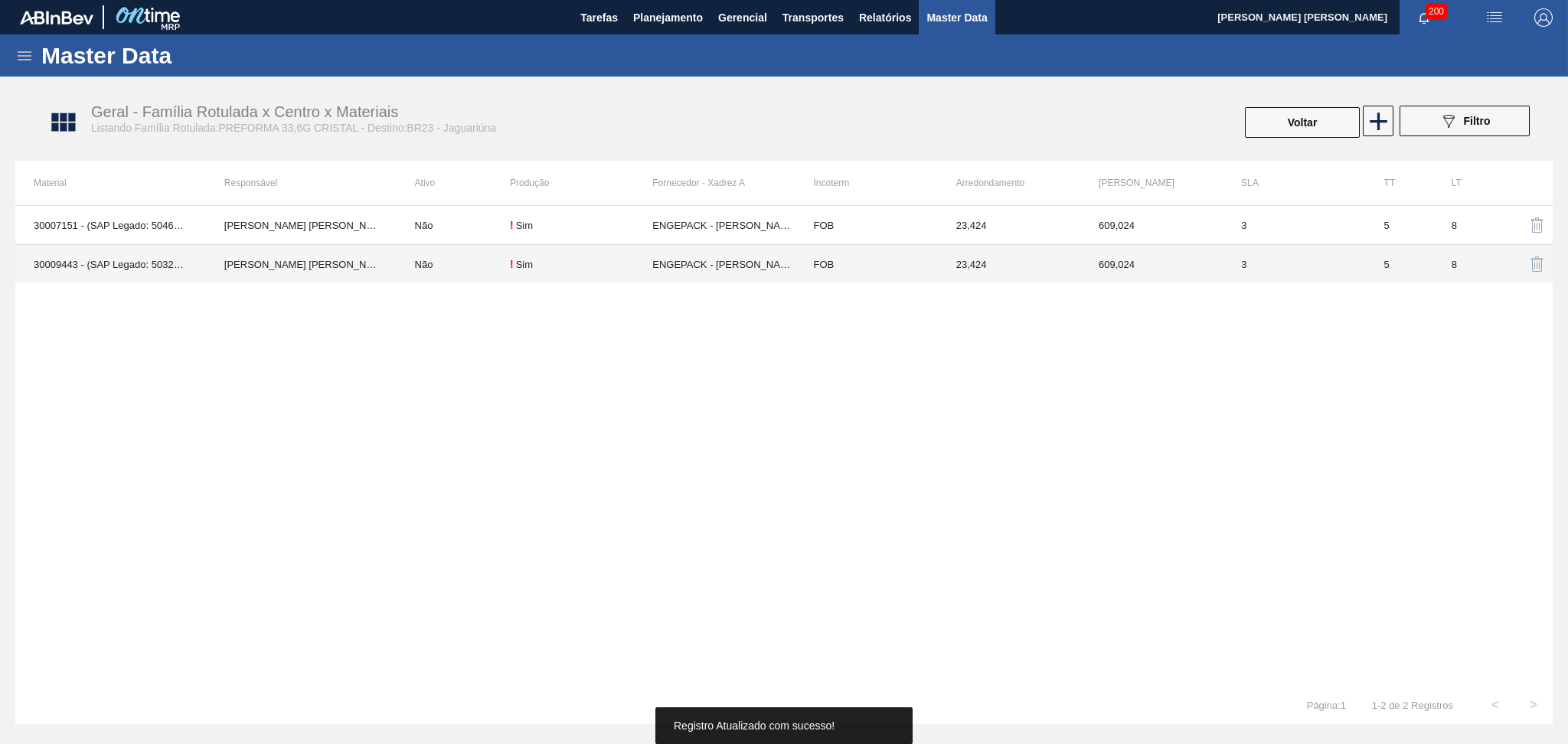
click at [432, 261] on td "Não" at bounding box center [453, 264] width 113 height 39
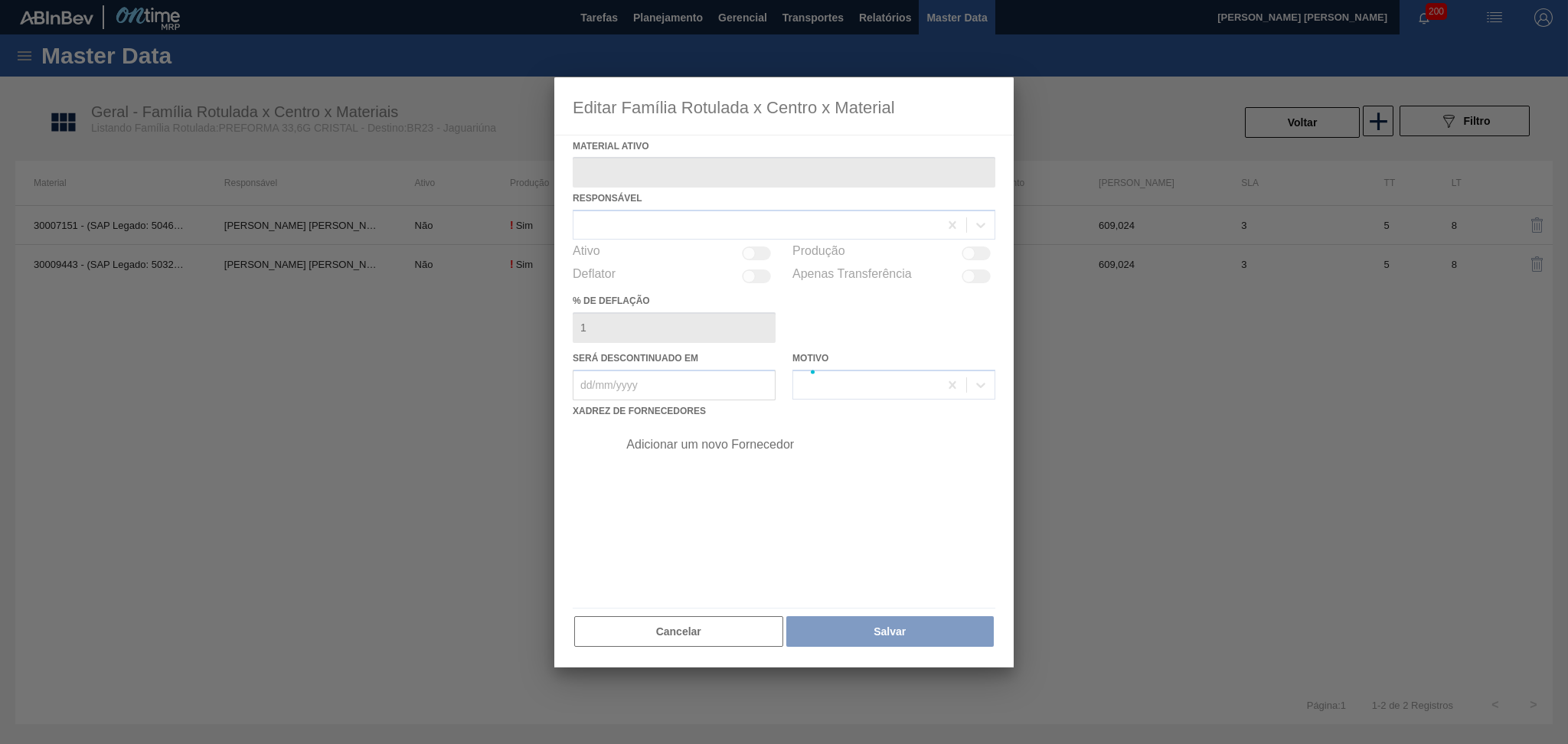
type ativo "30009443 - (SAP Legado: 50320004) - PRE FORMA 33,6G CRISTAL SHORT FINISH"
checkbox input "true"
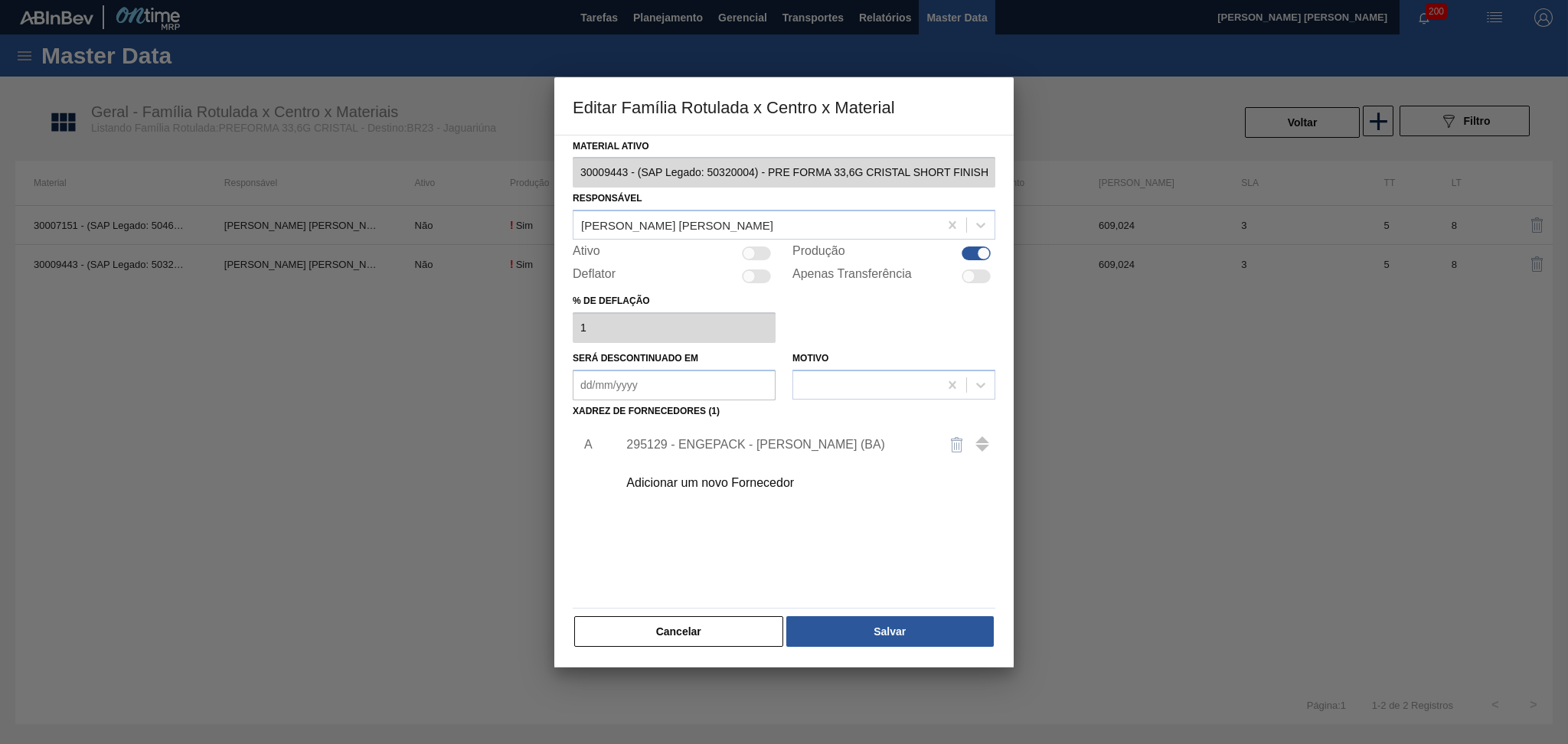
click at [763, 254] on div at bounding box center [756, 253] width 29 height 14
checkbox input "true"
click at [889, 642] on button "Salvar" at bounding box center [889, 631] width 208 height 31
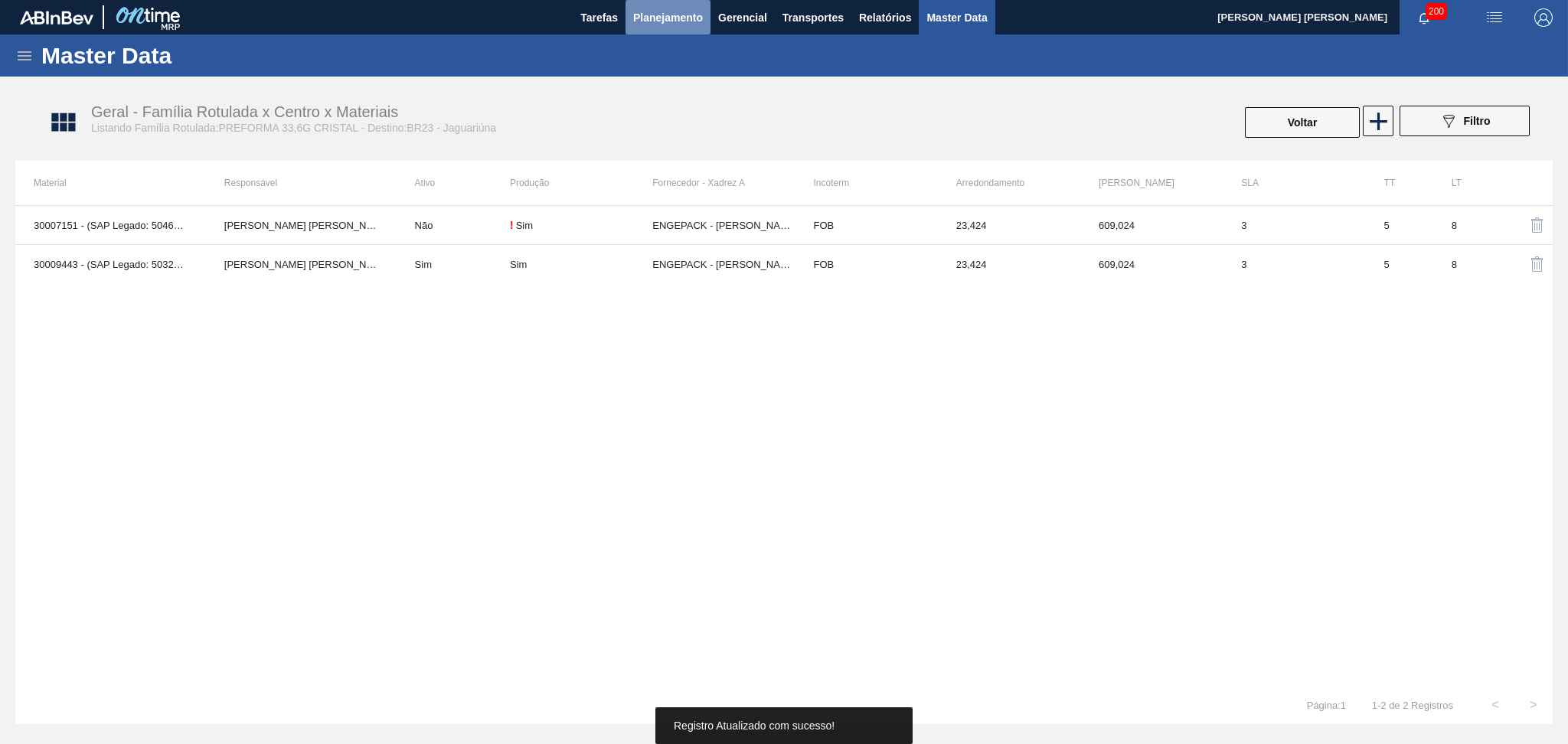
click at [660, 12] on span "Planejamento" at bounding box center [668, 17] width 70 height 18
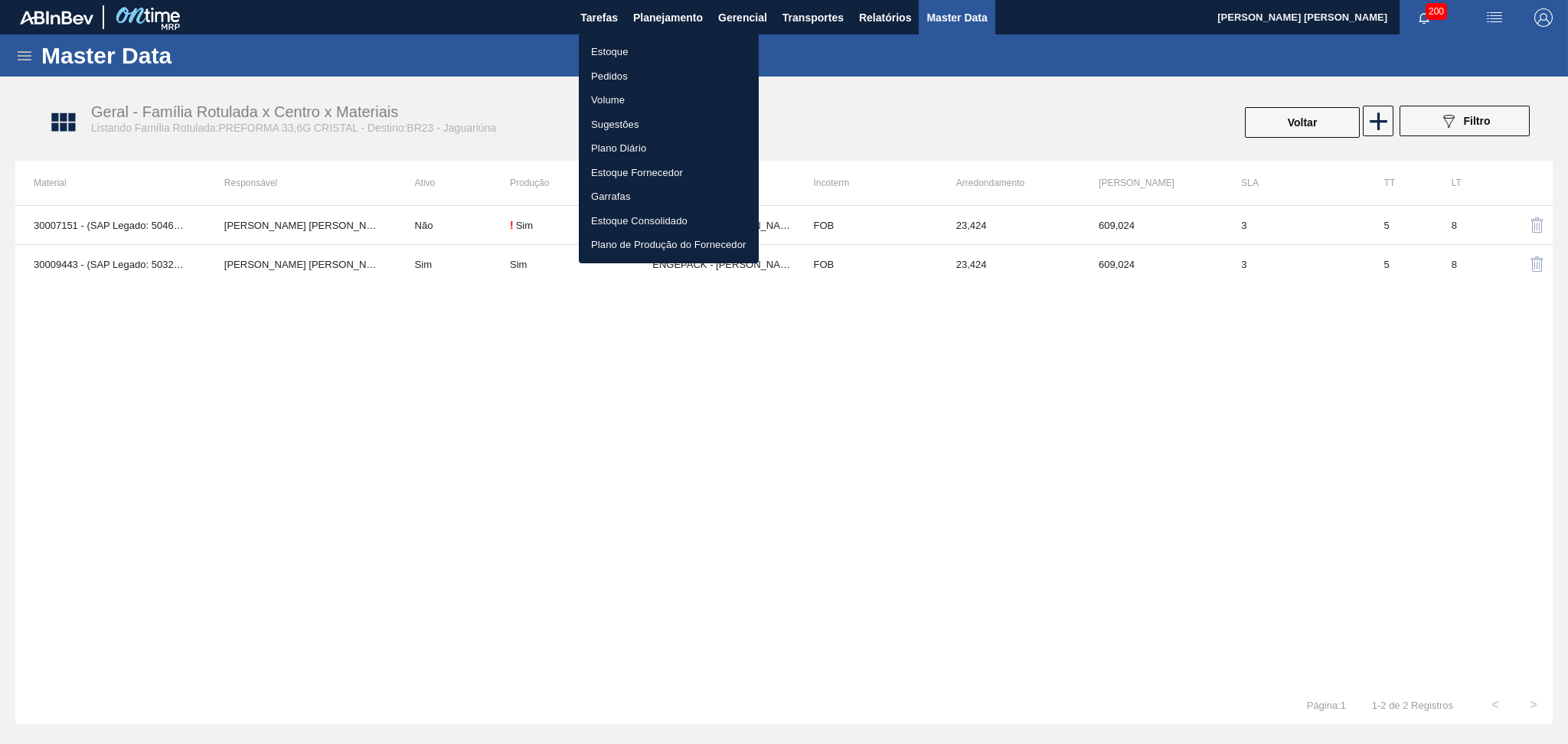
click at [611, 52] on li "Estoque" at bounding box center [669, 52] width 180 height 25
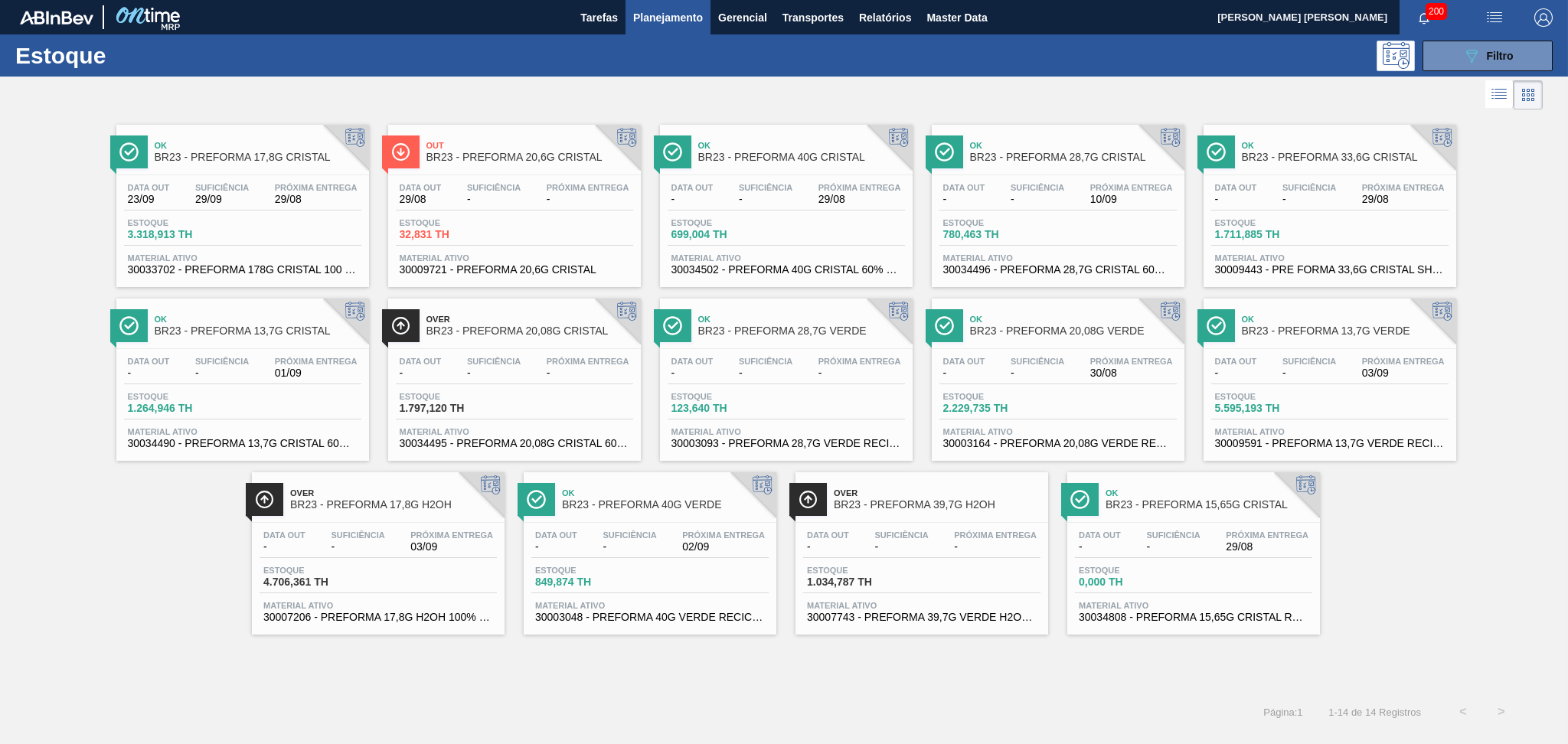
click at [1352, 190] on div "Data out - Suficiência - Próxima Entrega 29/08" at bounding box center [1330, 197] width 237 height 28
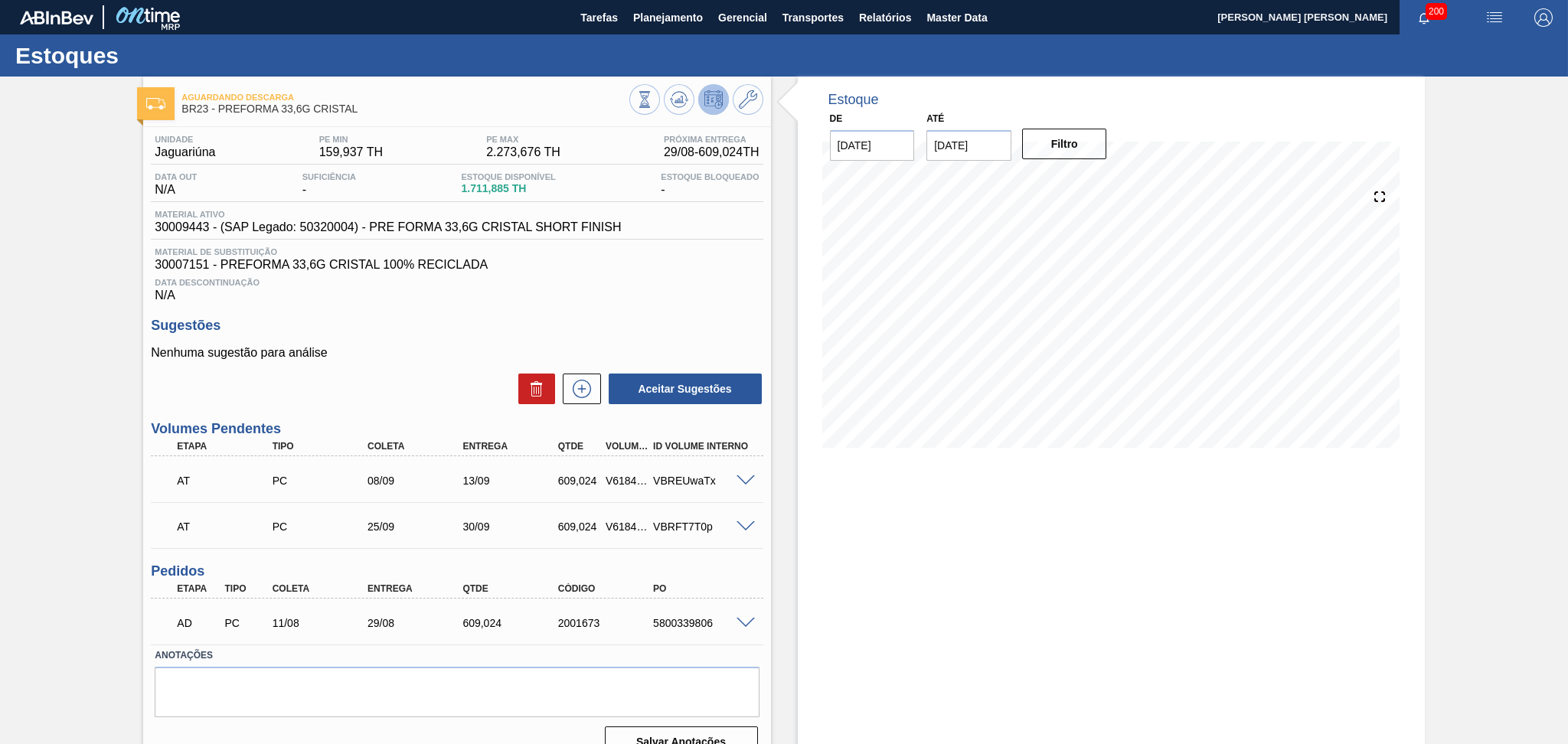
click at [579, 292] on div "Data Descontinuação N/A" at bounding box center [457, 287] width 612 height 31
click at [586, 392] on icon at bounding box center [581, 388] width 25 height 18
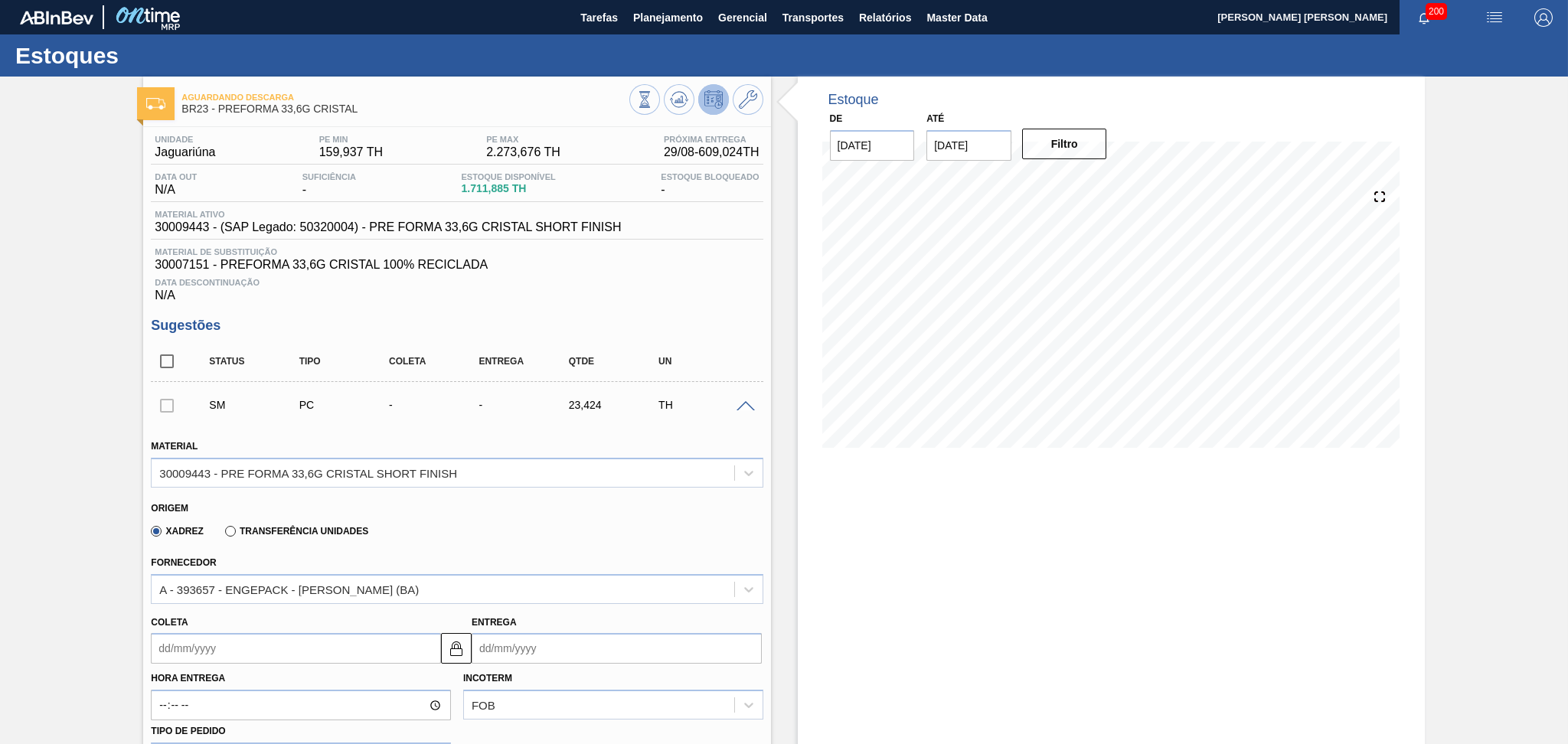
click at [483, 543] on div "Origem Xadrez Transferência Unidades" at bounding box center [457, 520] width 624 height 57
click at [232, 650] on input "Coleta" at bounding box center [296, 648] width 290 height 31
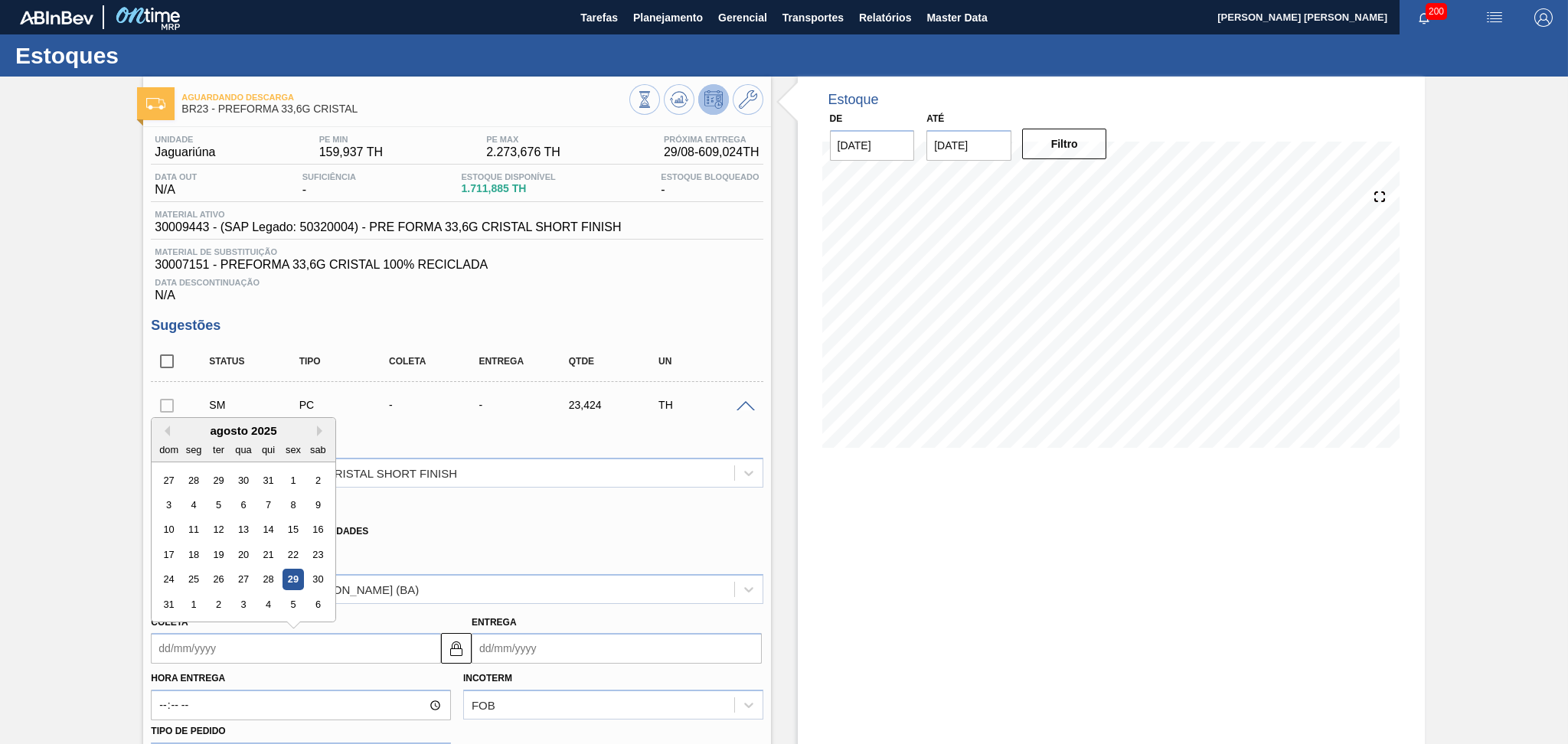
type input "0"
type input "06/01/2000"
type input "08"
type input "13/08/2025"
type input "08/09"
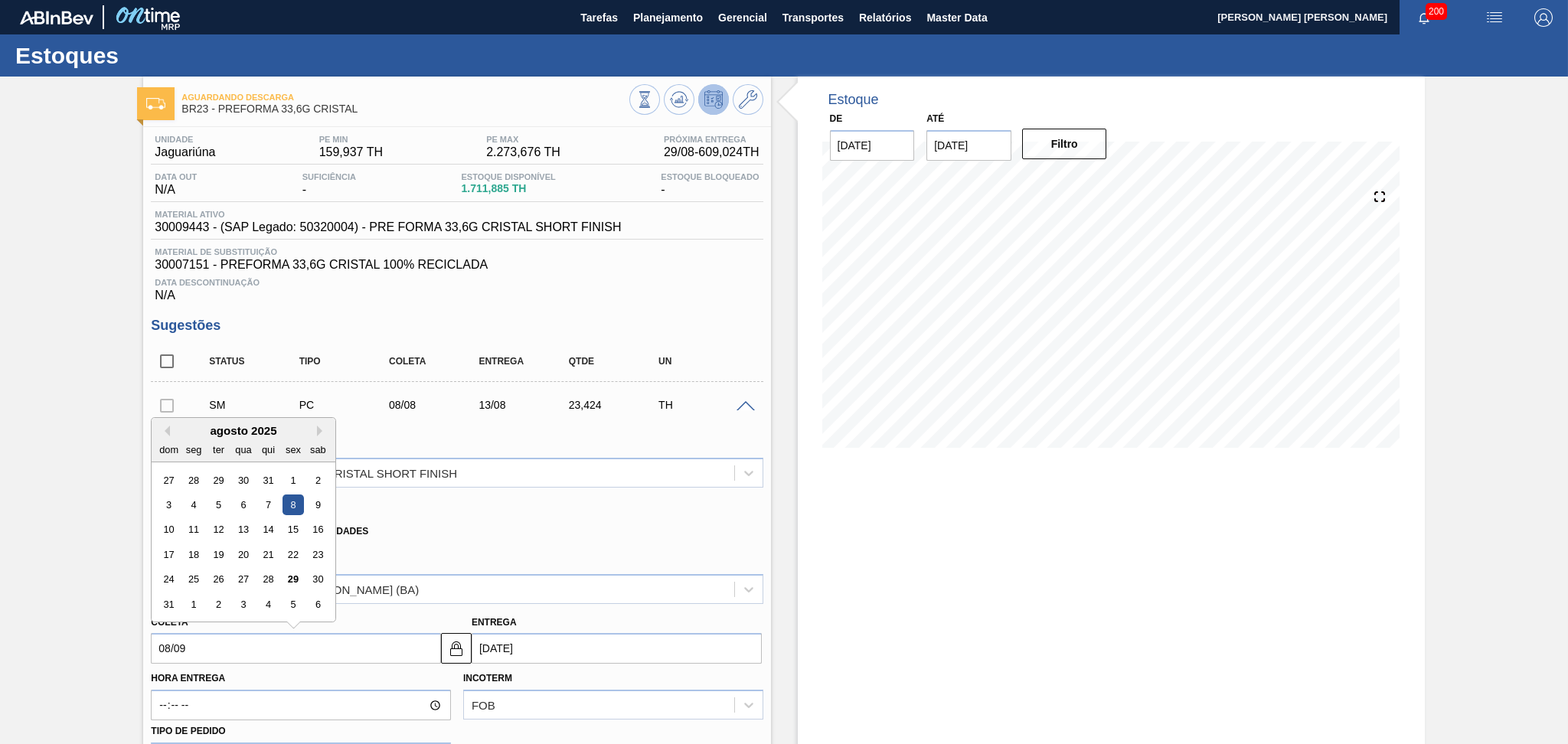
type input "13/09/2025"
click at [194, 503] on div "8" at bounding box center [194, 505] width 21 height 21
type input "08/09/2025"
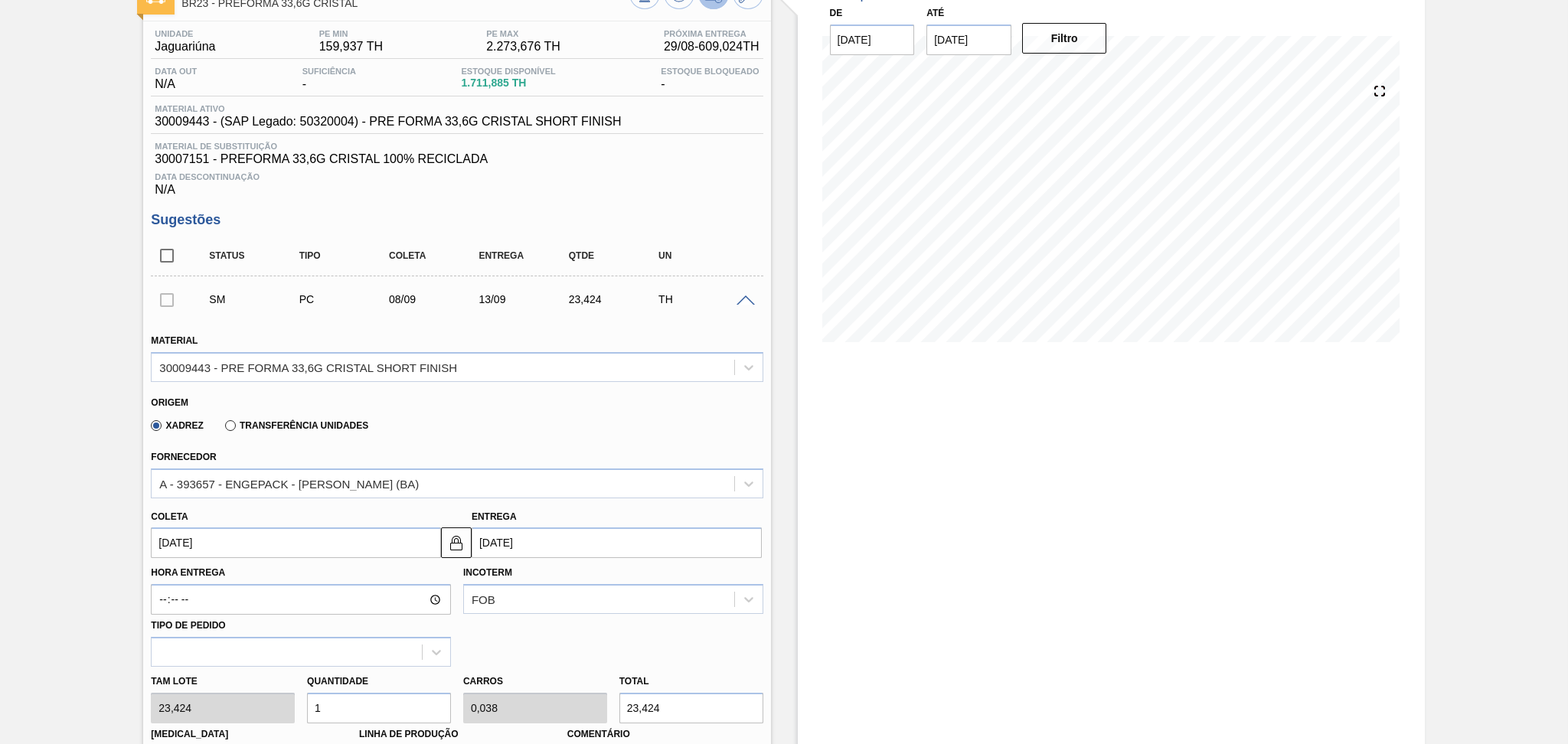
scroll to position [306, 0]
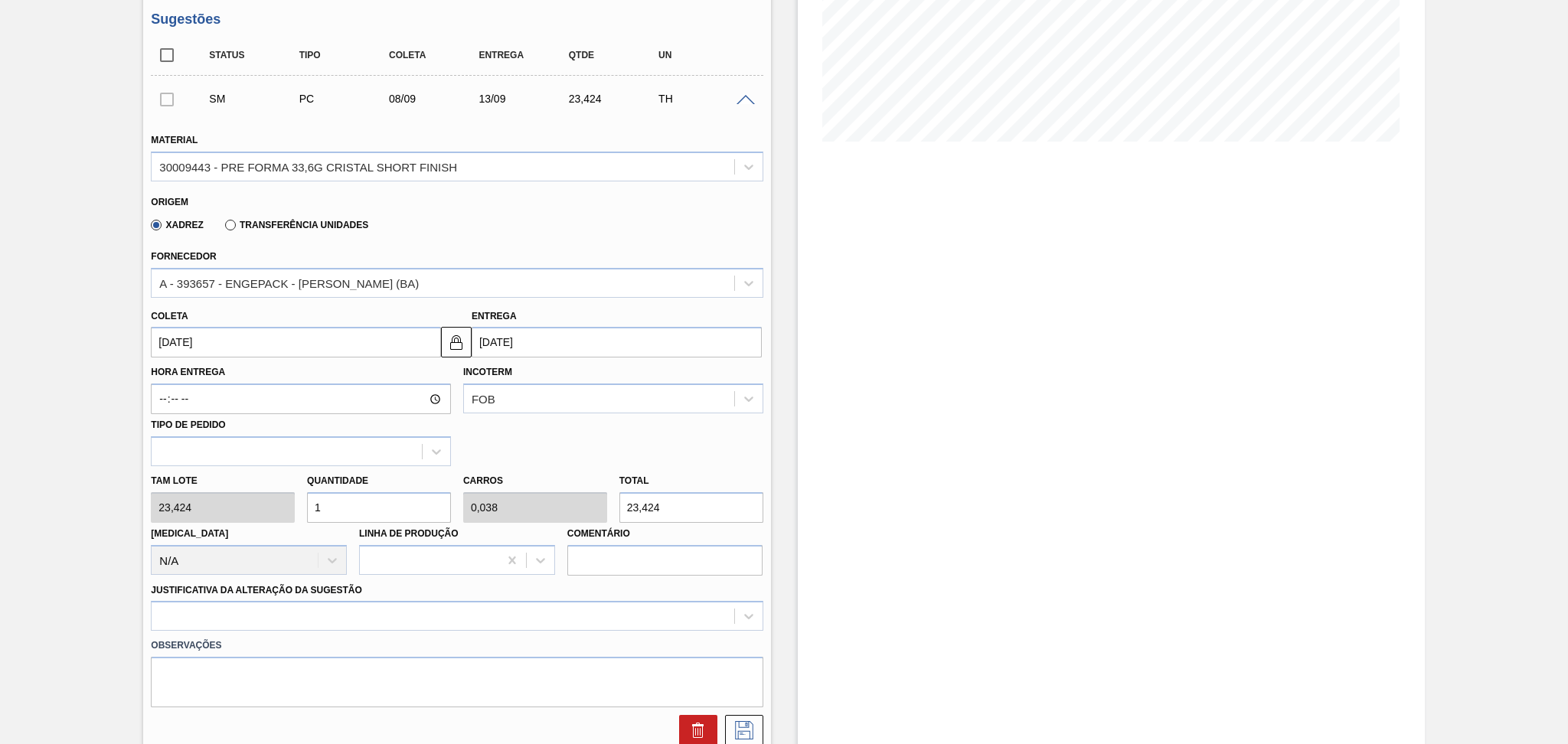
click at [282, 505] on div "Tam lote 23,424 Quantidade 1 Carros 0,038 Total 23,424 Doca N/A Linha de Produç…" at bounding box center [457, 521] width 624 height 109
type input "2"
type input "0,077"
type input "46,848"
type input "26"
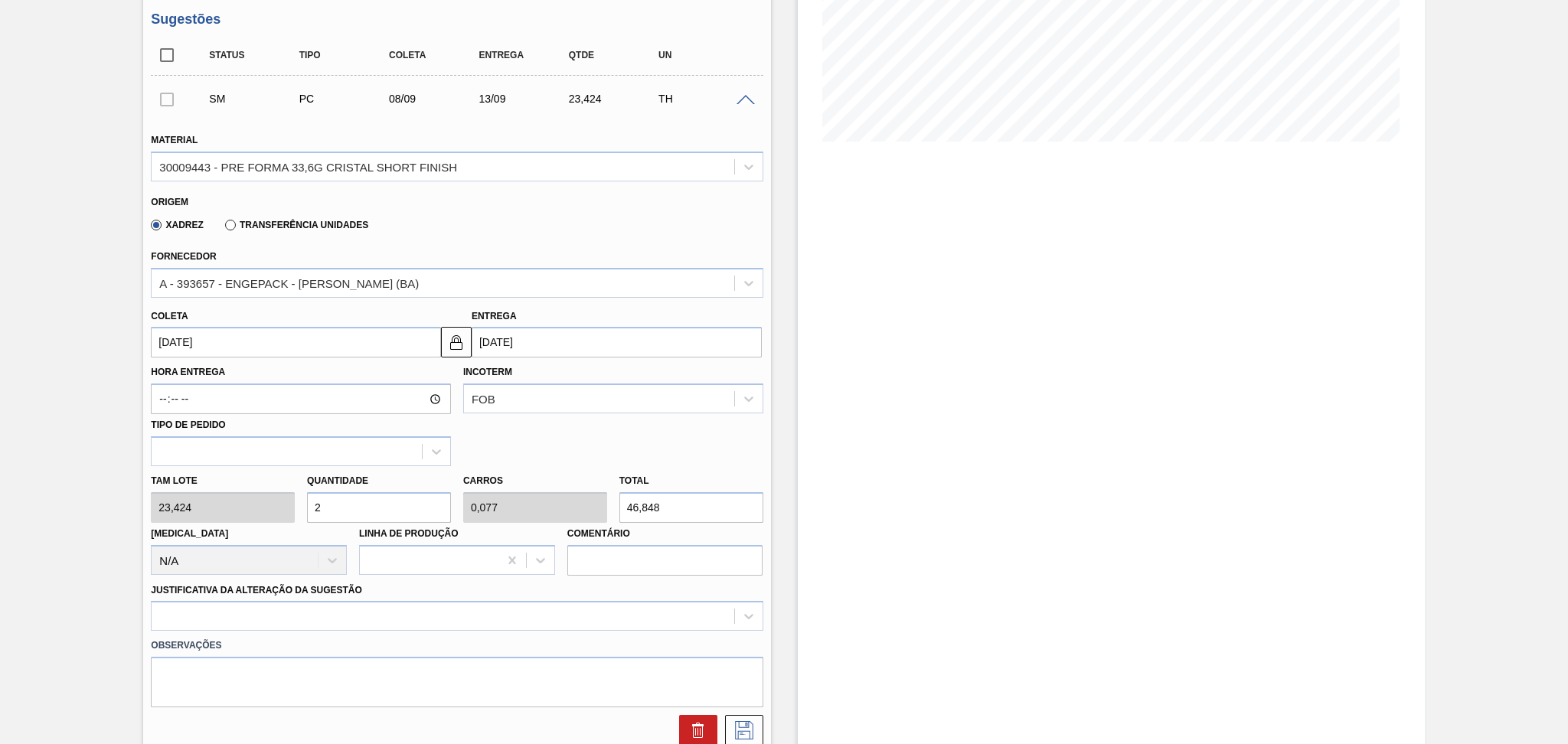
type input "1"
type input "609,024"
type input "26"
click at [305, 635] on label "Observações" at bounding box center [457, 646] width 612 height 22
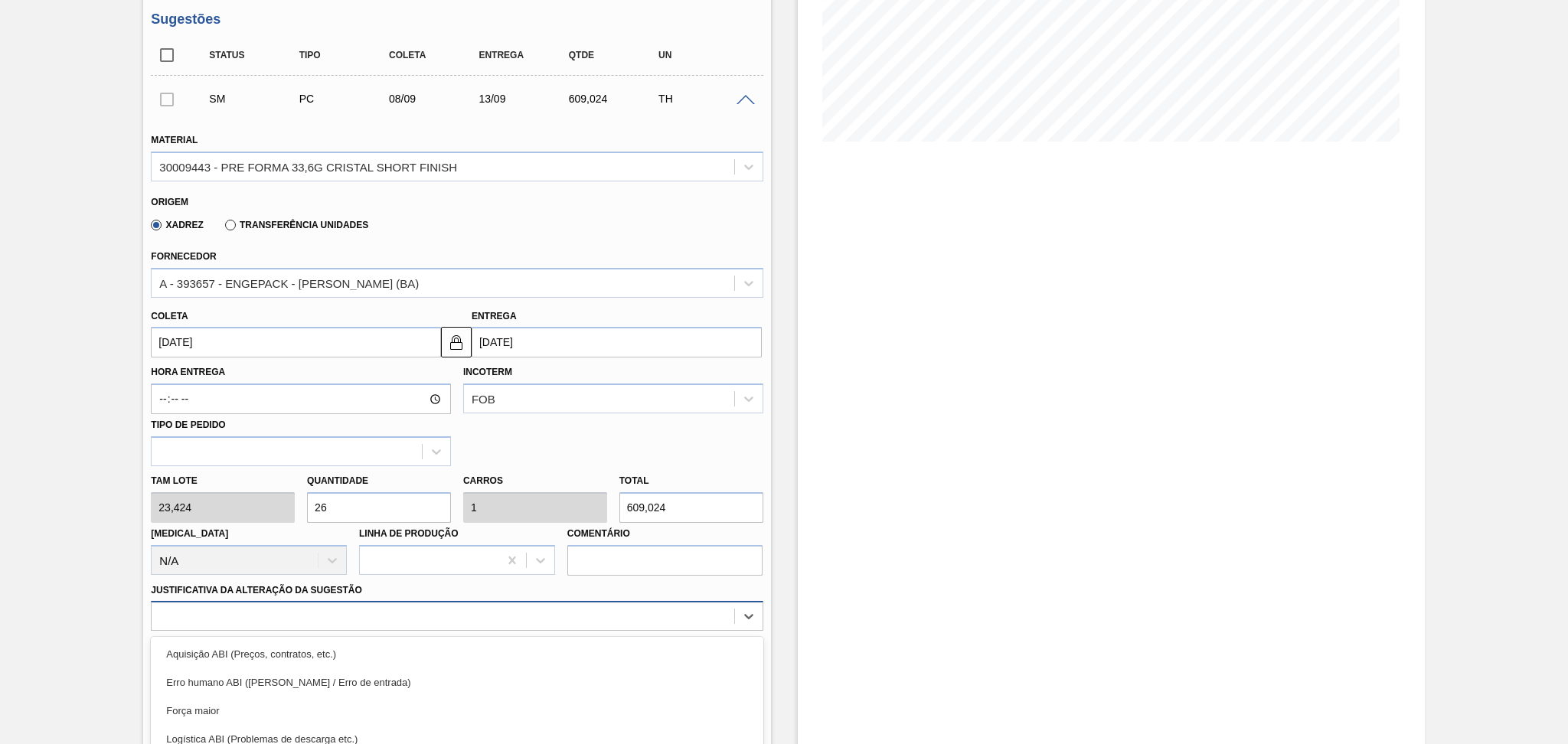
scroll to position [432, 0]
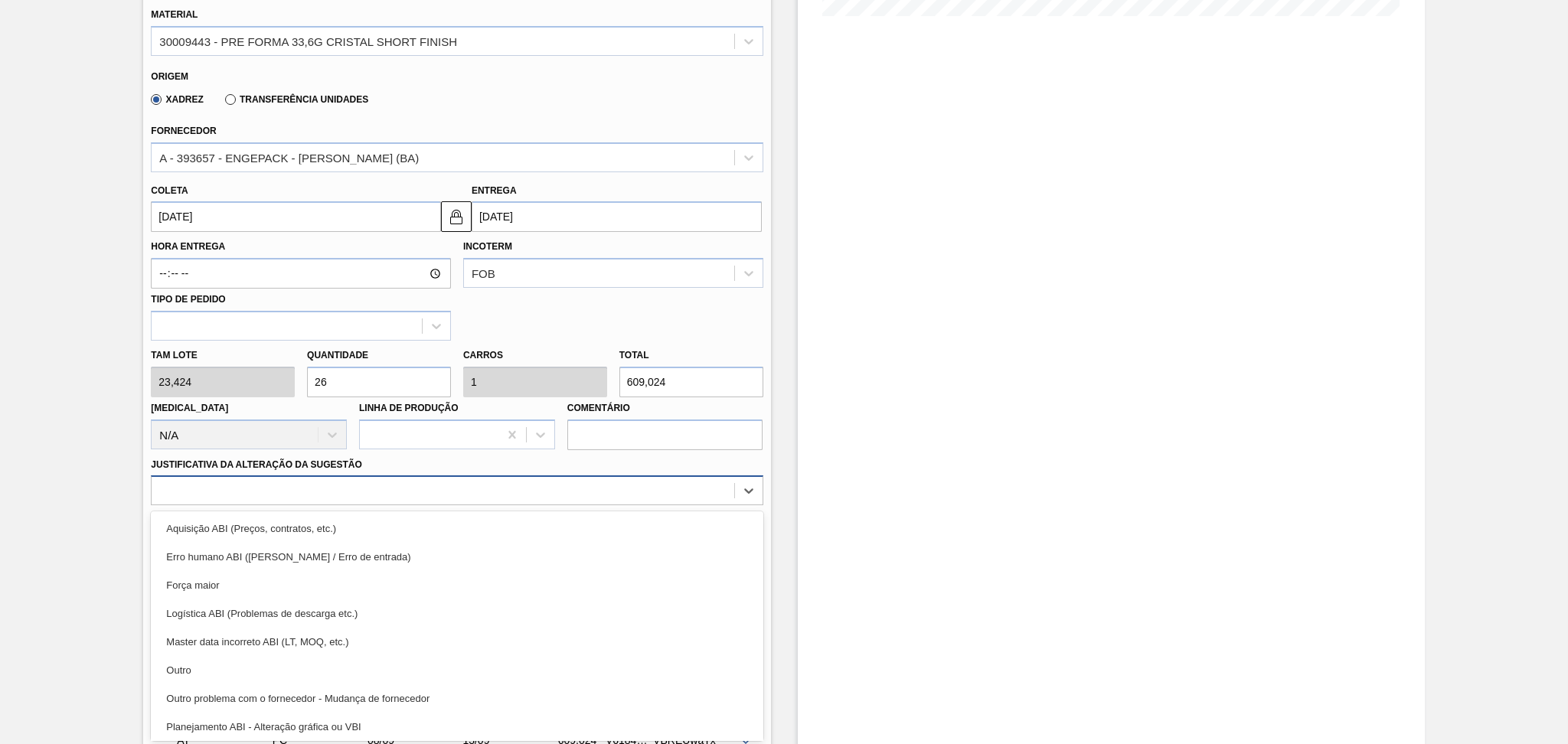
click at [389, 506] on div "option Logística ABI (Problemas de descarga etc.) focused, 4 of 18. 18 results …" at bounding box center [457, 491] width 612 height 30
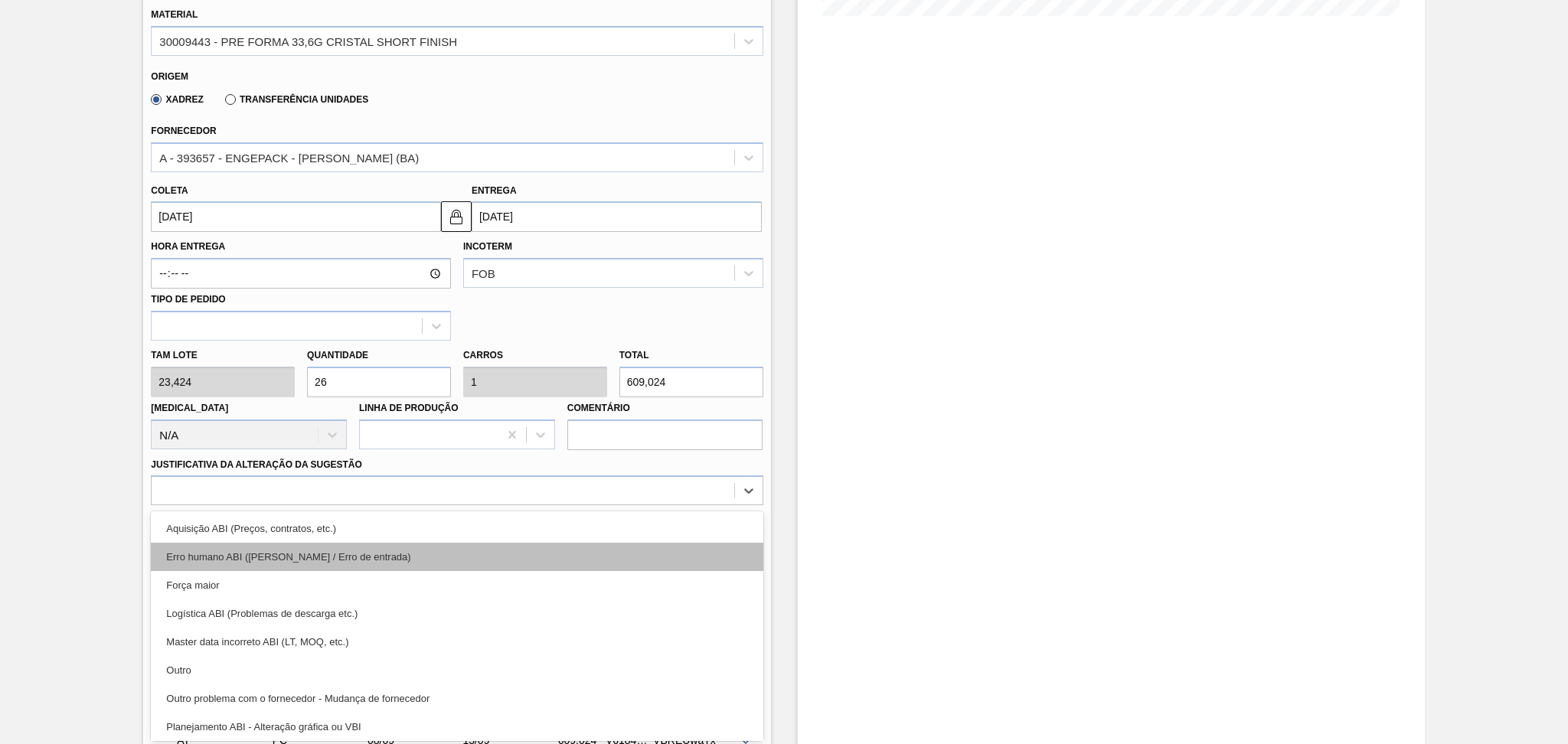
scroll to position [204, 0]
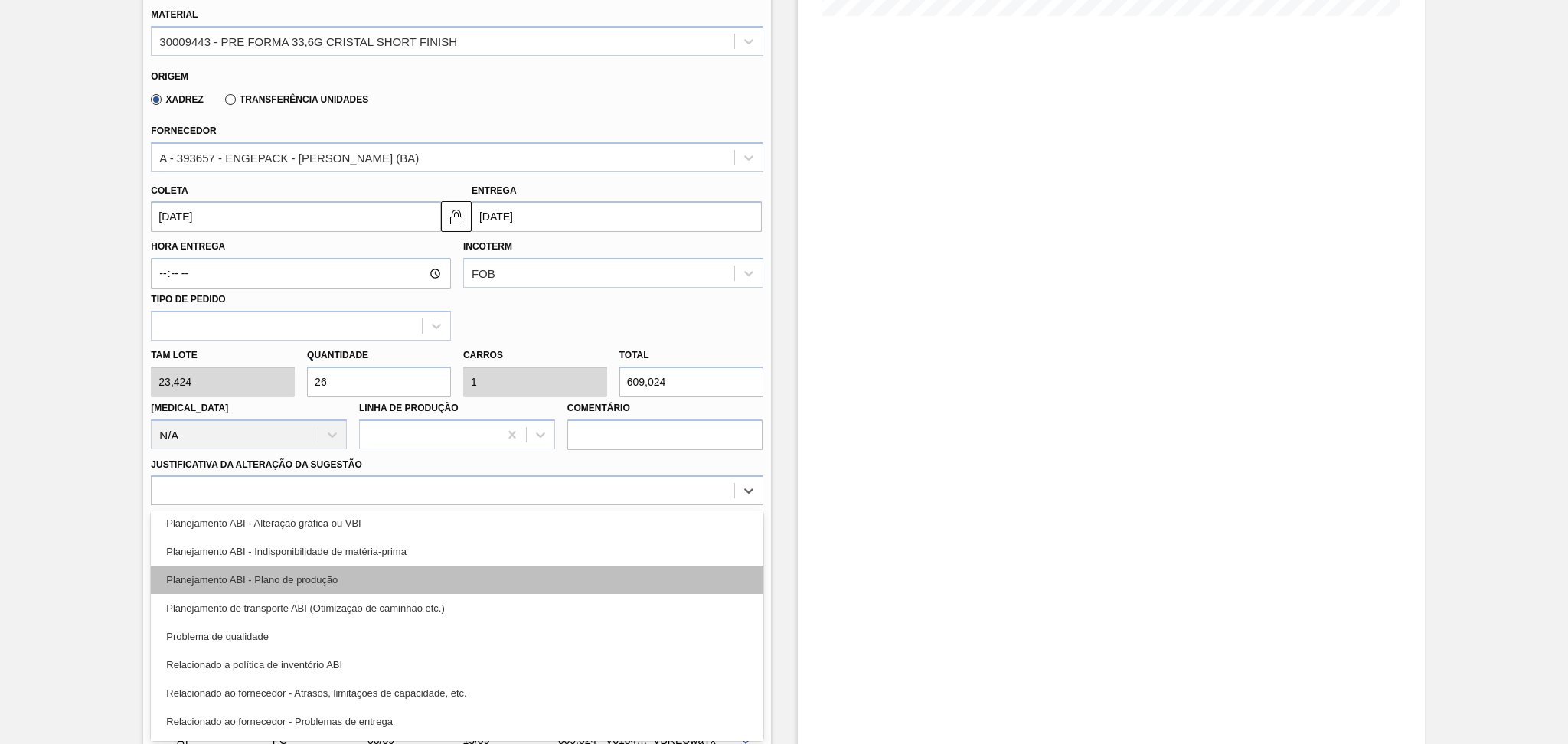
click at [299, 577] on div "Planejamento ABI - Plano de produção" at bounding box center [457, 580] width 612 height 29
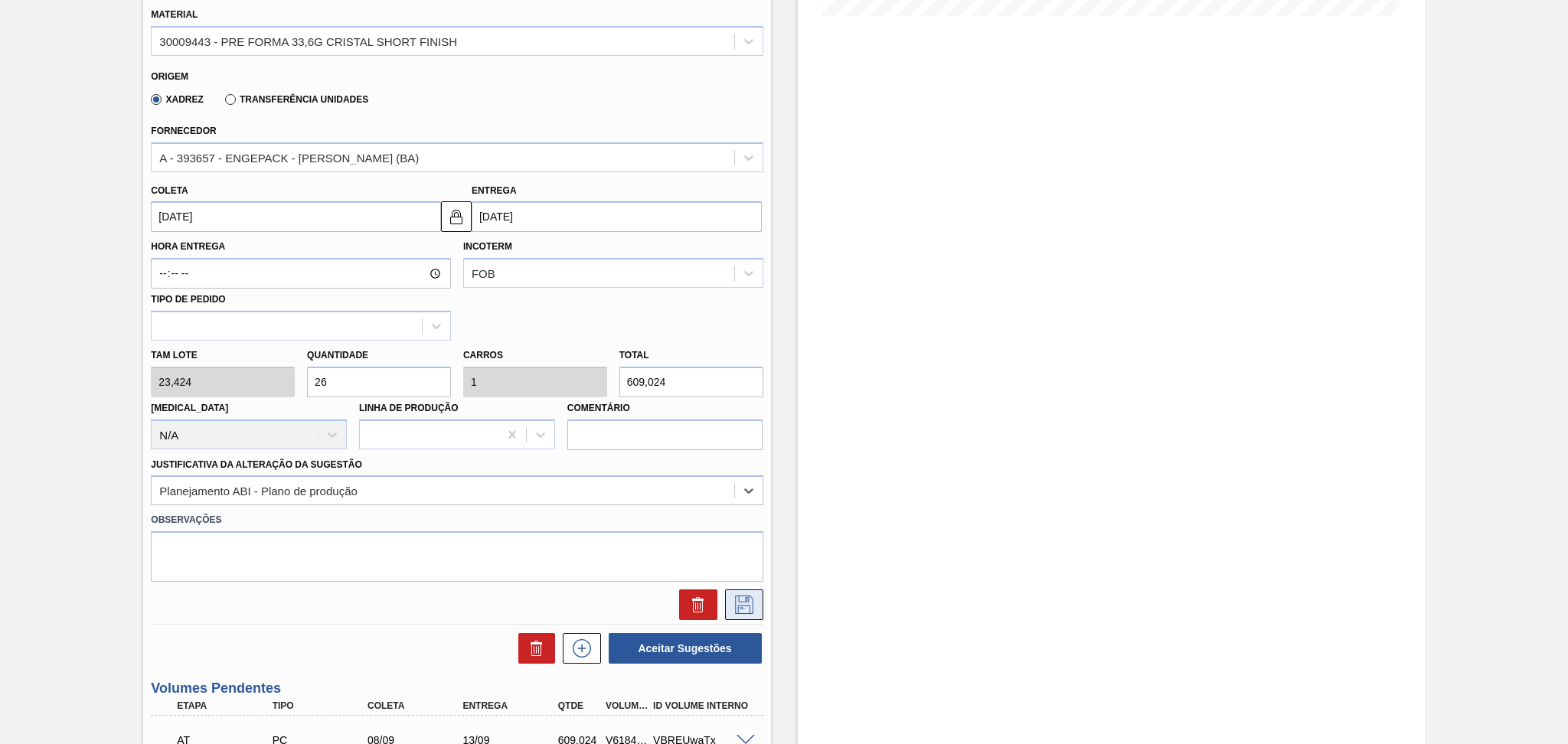
click at [747, 596] on icon at bounding box center [744, 605] width 18 height 18
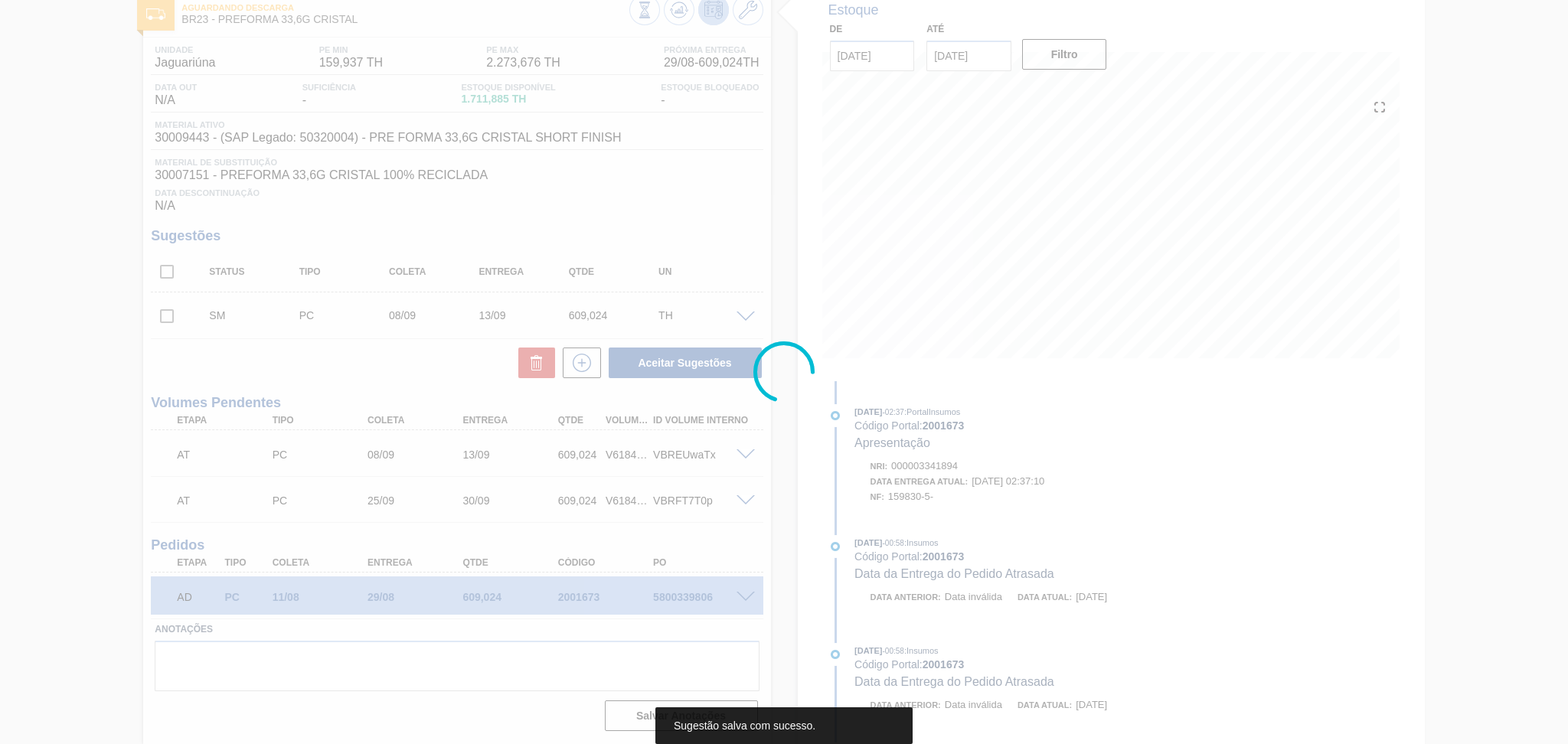
scroll to position [87, 0]
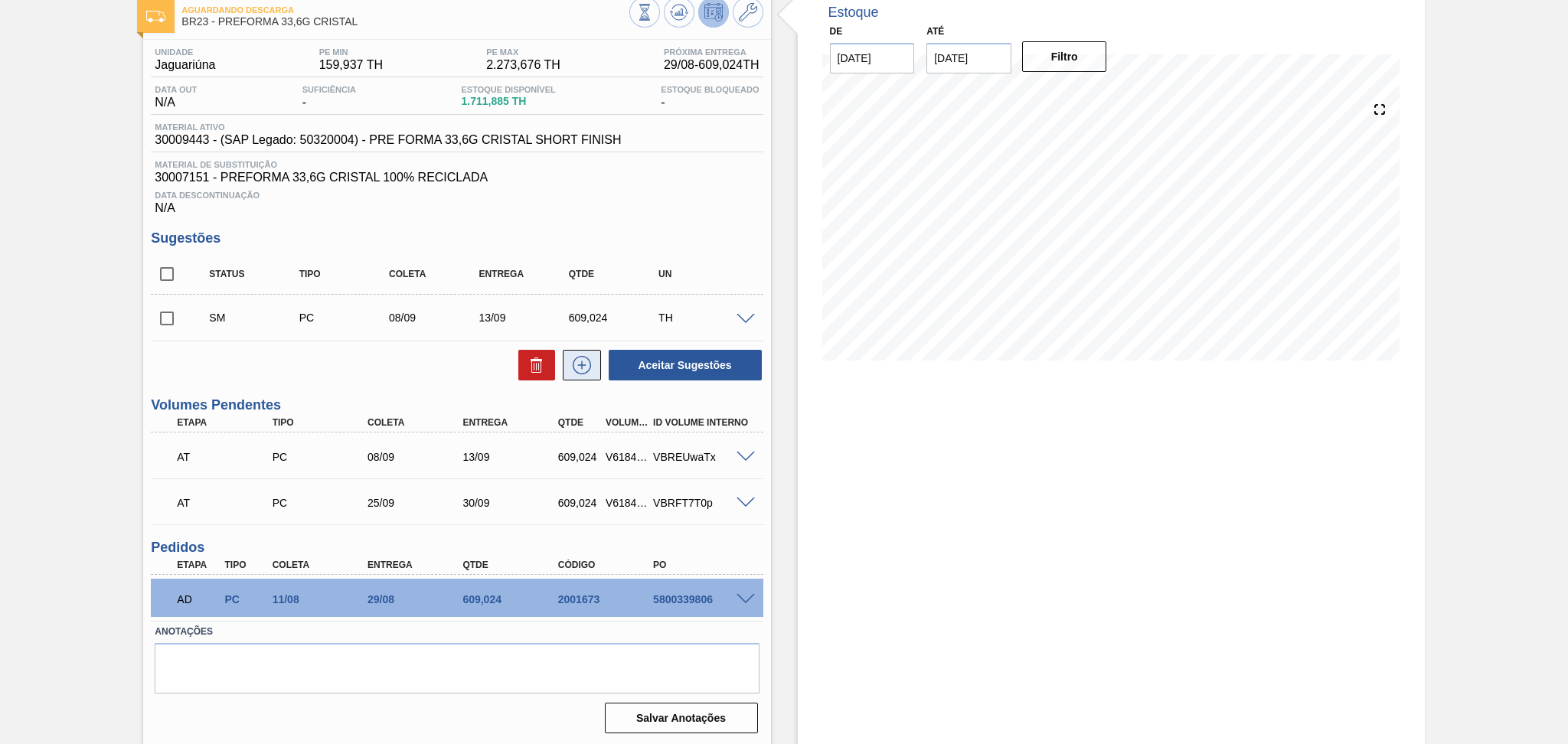
click at [572, 362] on icon at bounding box center [581, 365] width 25 height 18
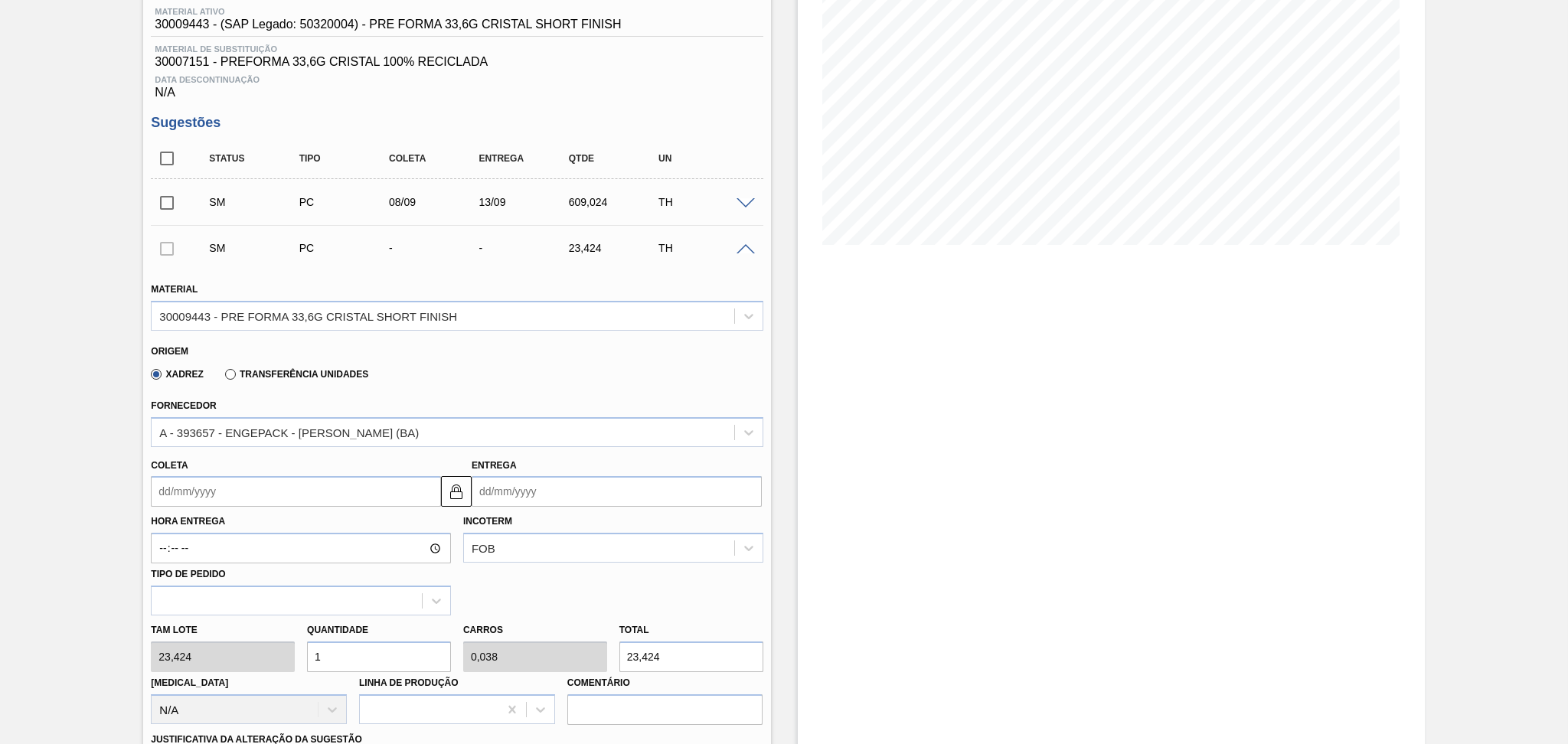
scroll to position [291, 0]
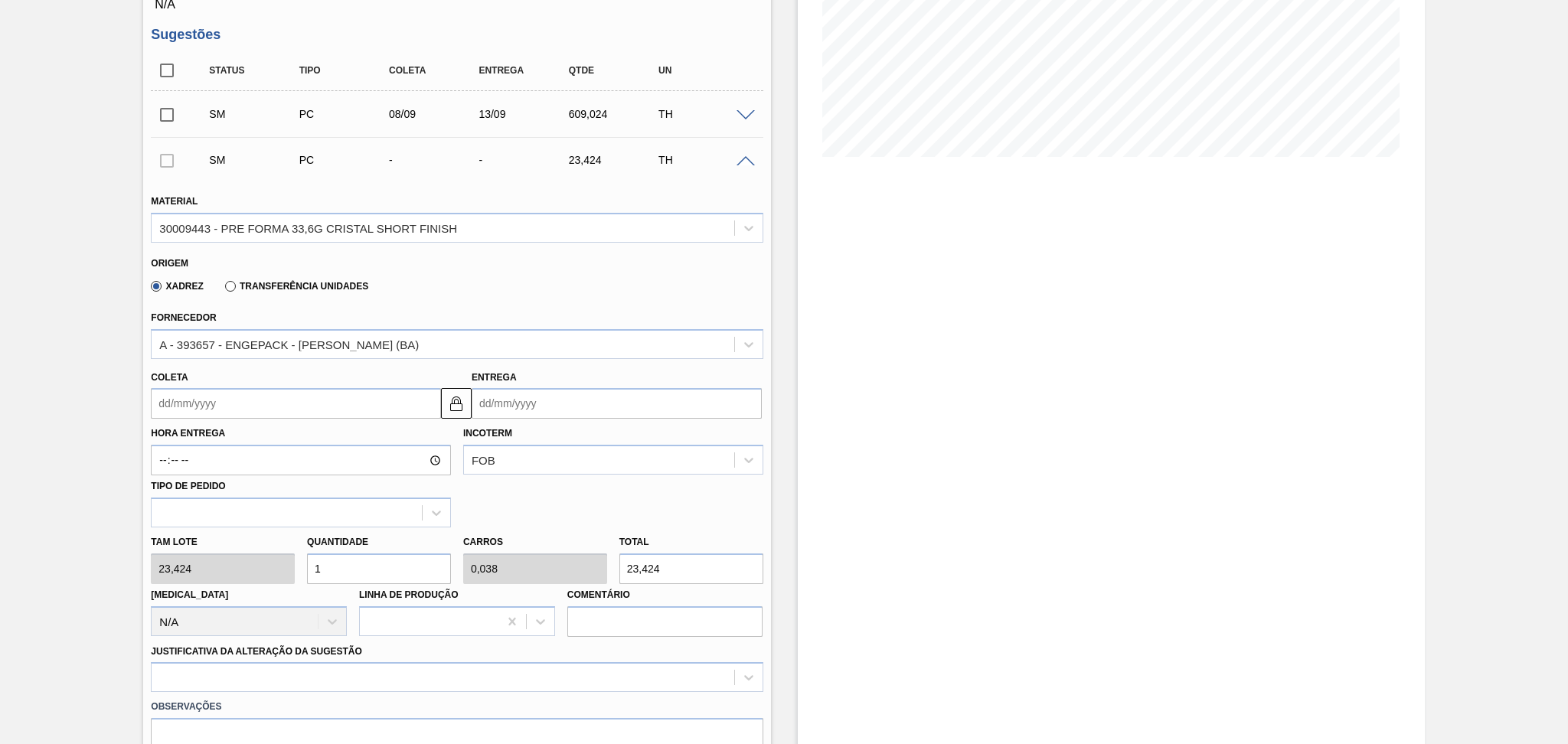
click at [175, 395] on input "Coleta" at bounding box center [296, 403] width 290 height 31
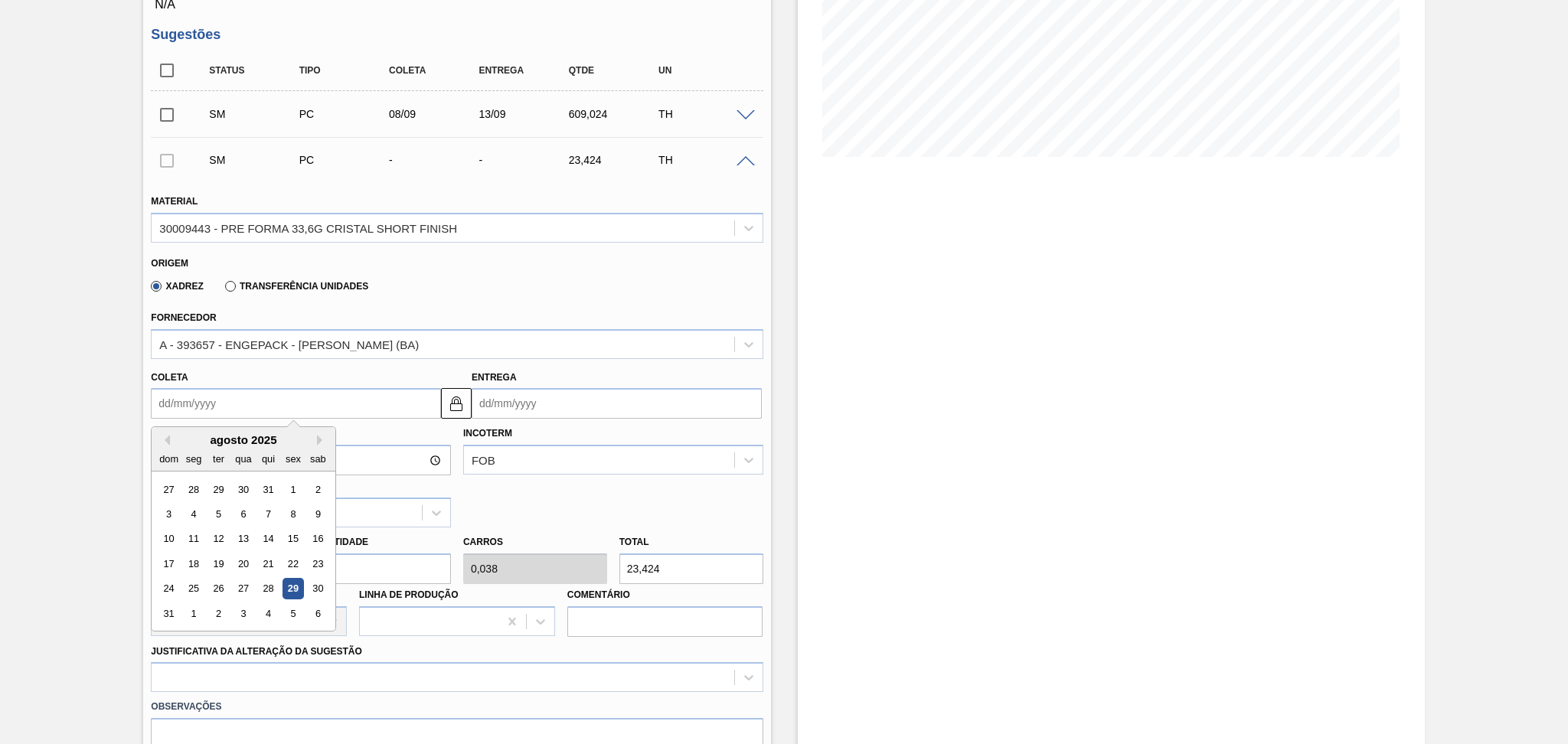
type input "2"
type input "07/08/2025"
type input "25"
type input "30/08/2025"
type input "25/09"
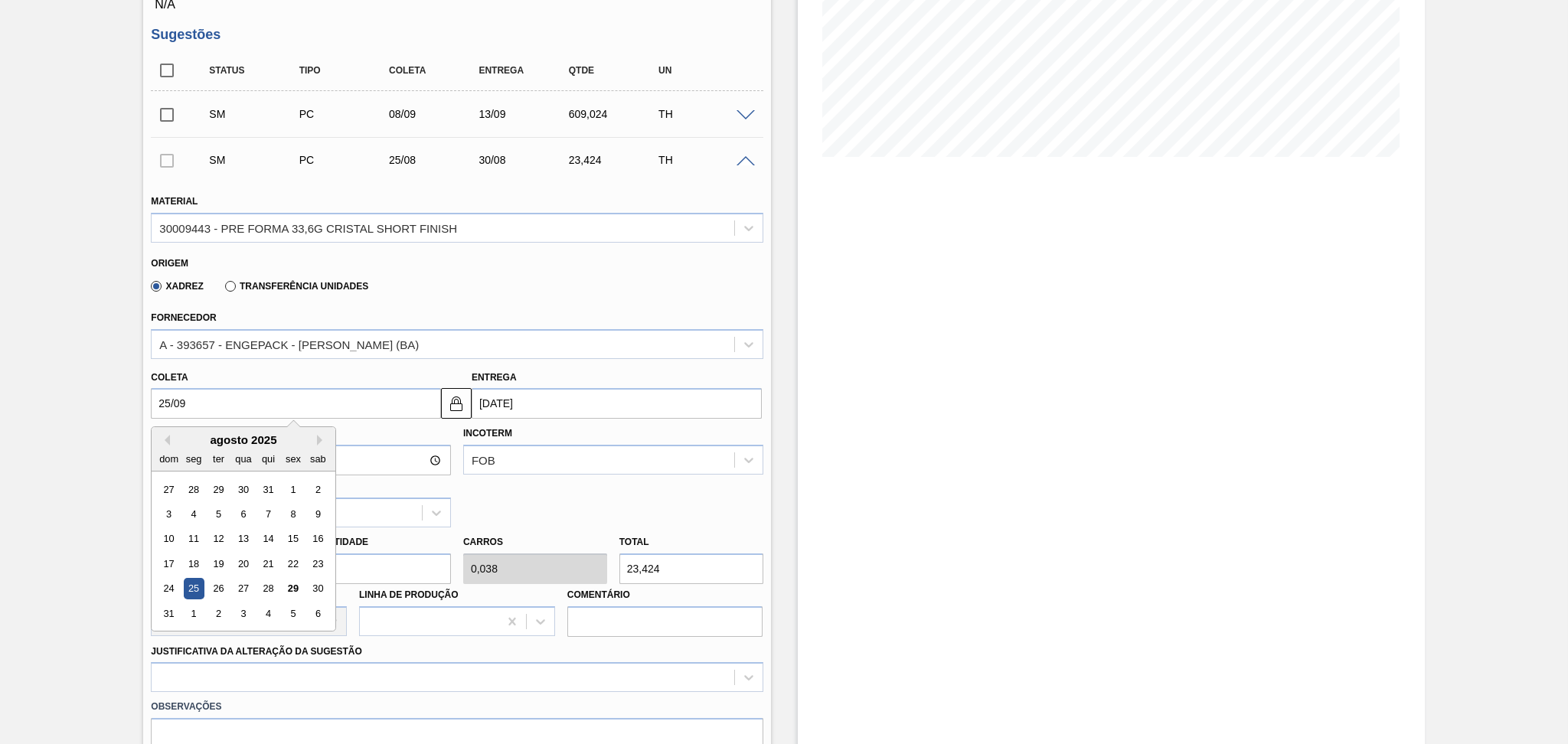
type input "[DATE]"
click at [264, 562] on div "25" at bounding box center [268, 563] width 21 height 21
type input "25/09/2025"
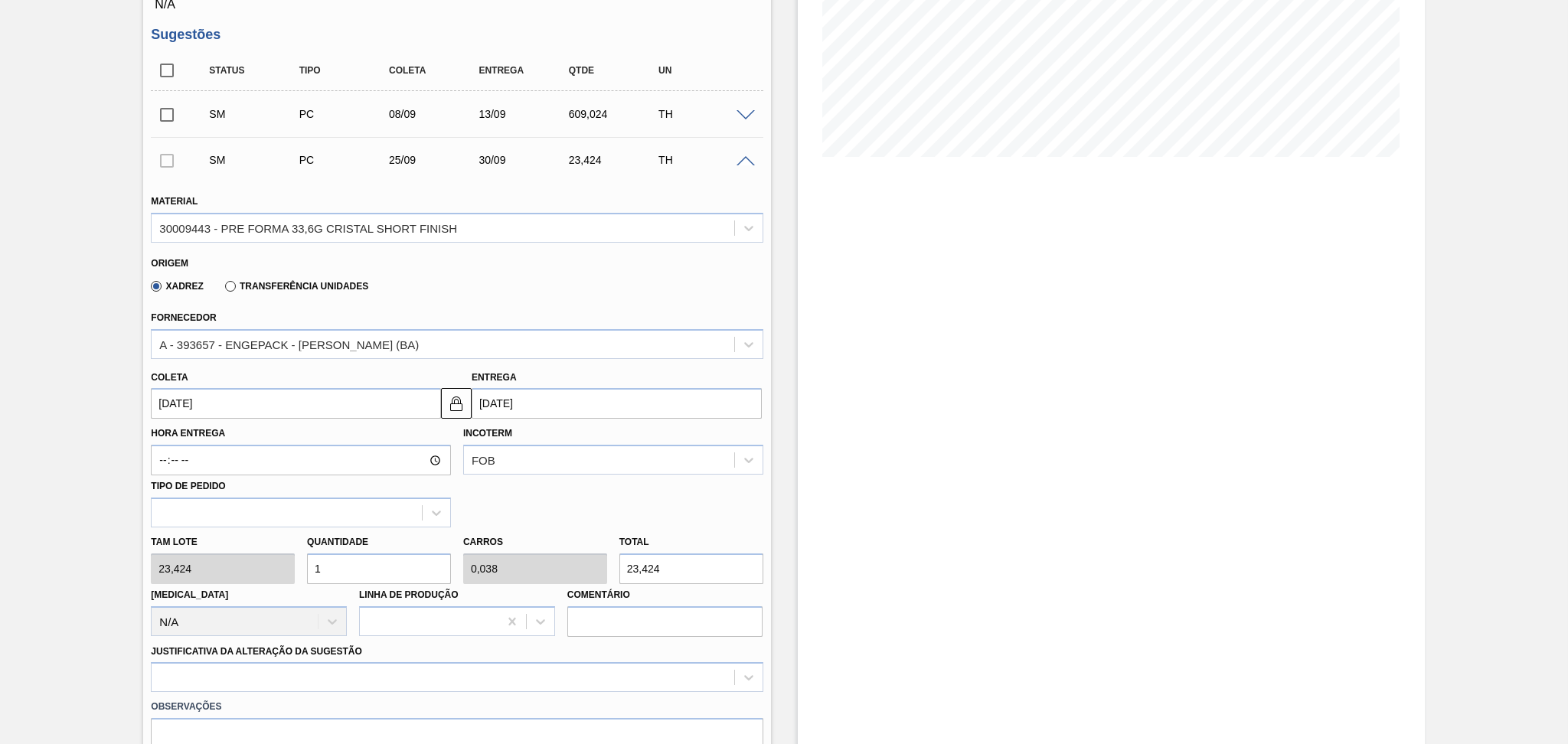
click at [254, 562] on div "Tam lote 23,424 Quantidade 1 Carros 0,038 Total 23,424 Doca N/A Linha de Produç…" at bounding box center [457, 582] width 624 height 109
type input "2"
type input "0,077"
type input "46,848"
type input "26"
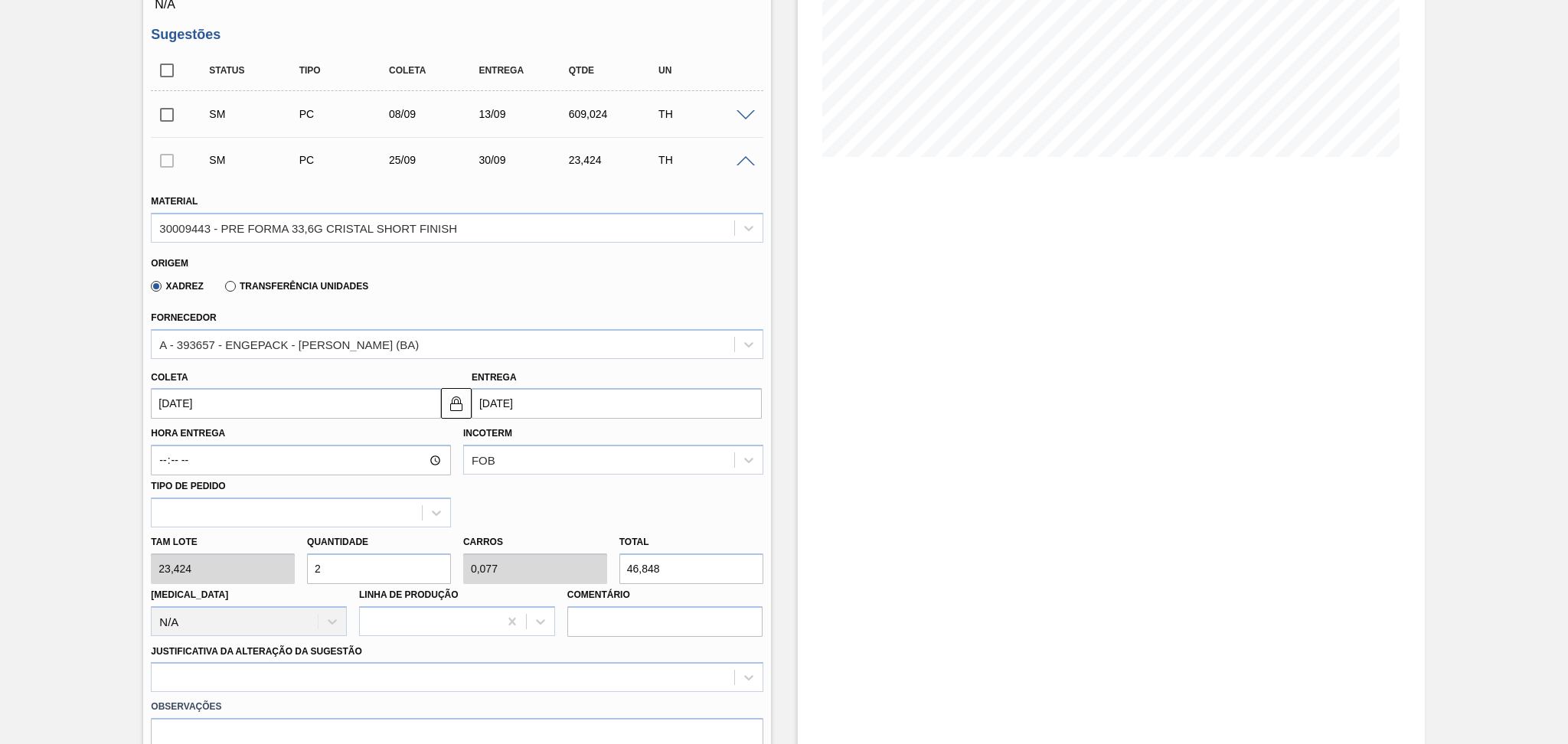
type input "1"
type input "609,024"
type input "26"
click at [280, 675] on div "option Outro focused, 6 of 18. 18 results available. Use Up and Down to choose …" at bounding box center [457, 677] width 612 height 30
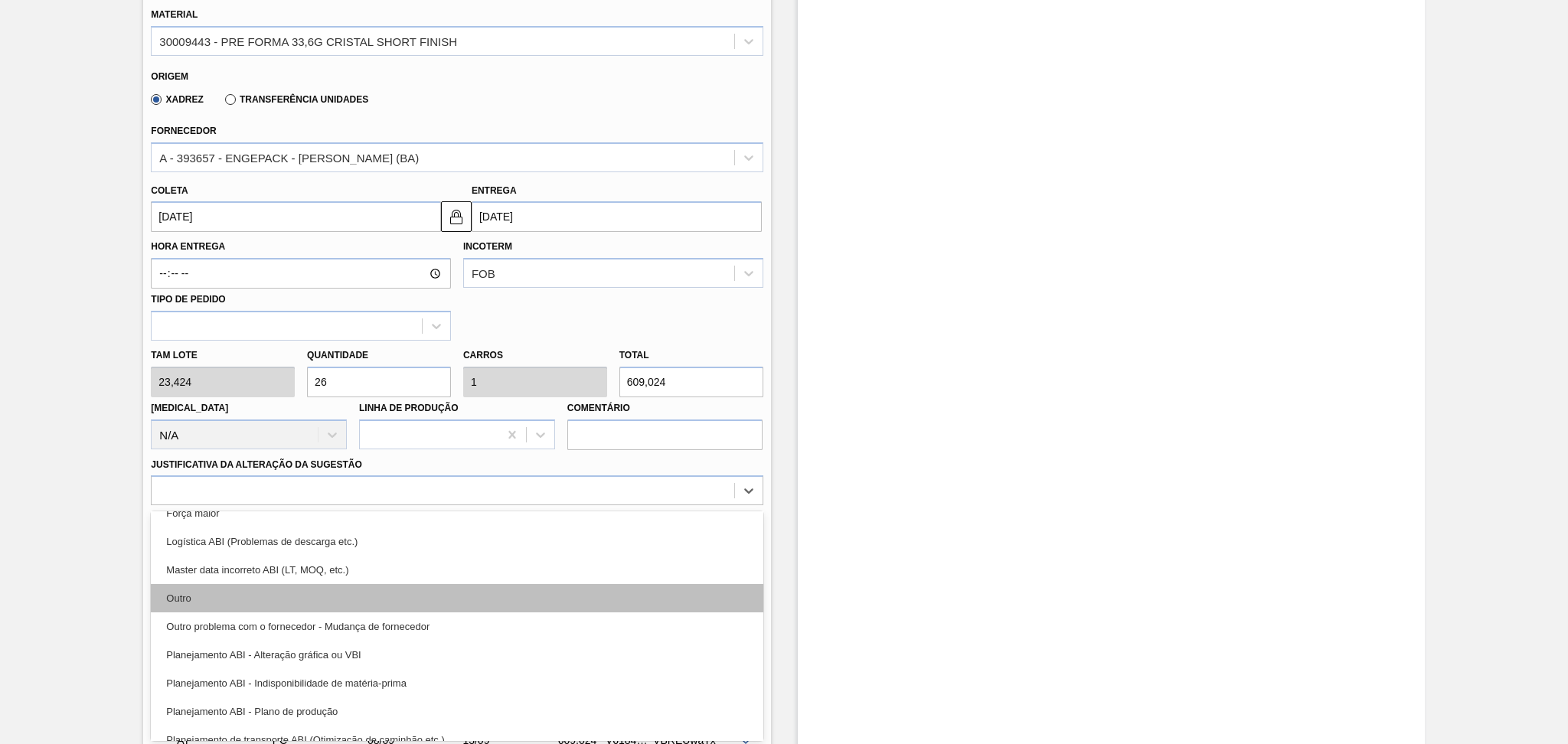
scroll to position [101, 0]
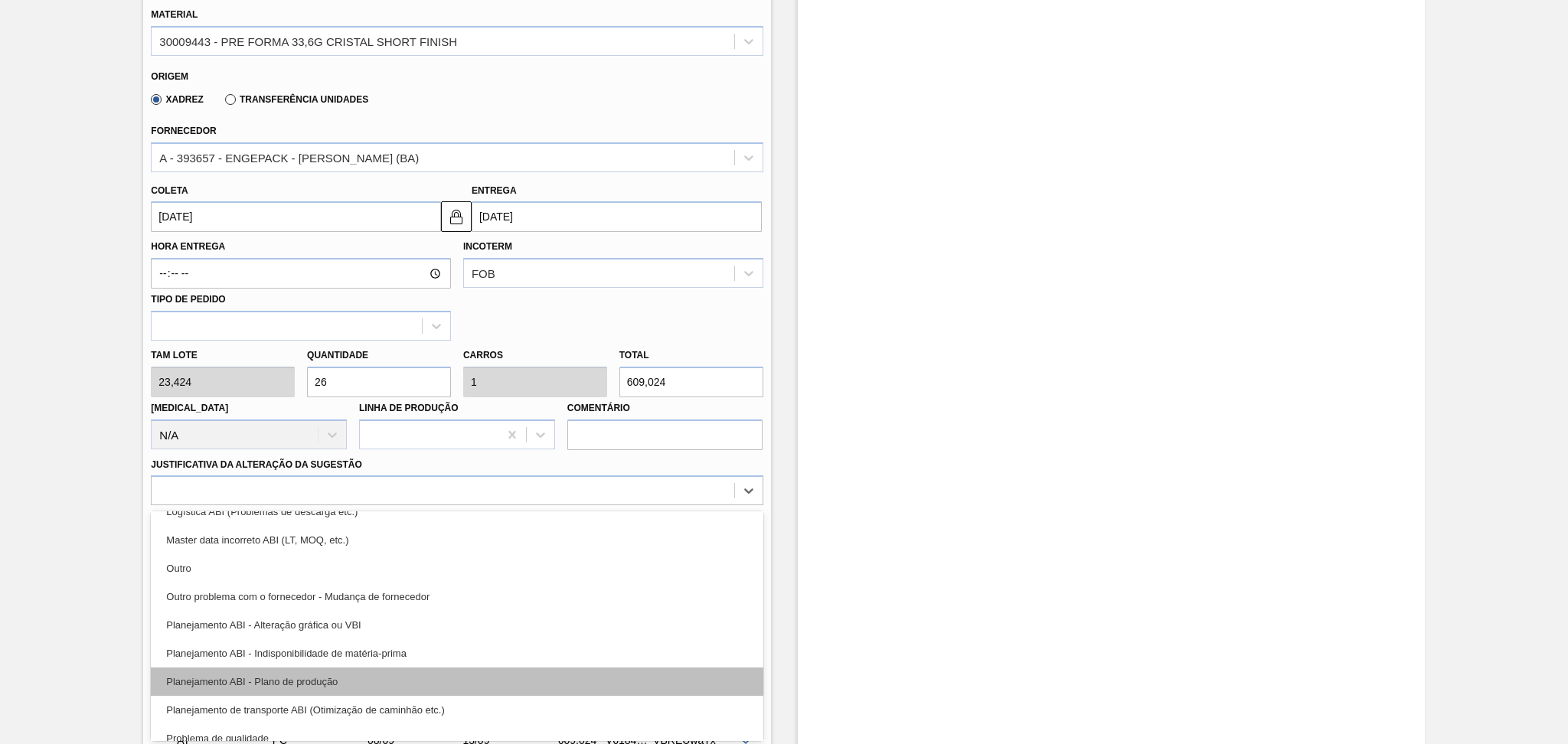
click at [329, 677] on div "Planejamento ABI - Plano de produção" at bounding box center [457, 681] width 612 height 29
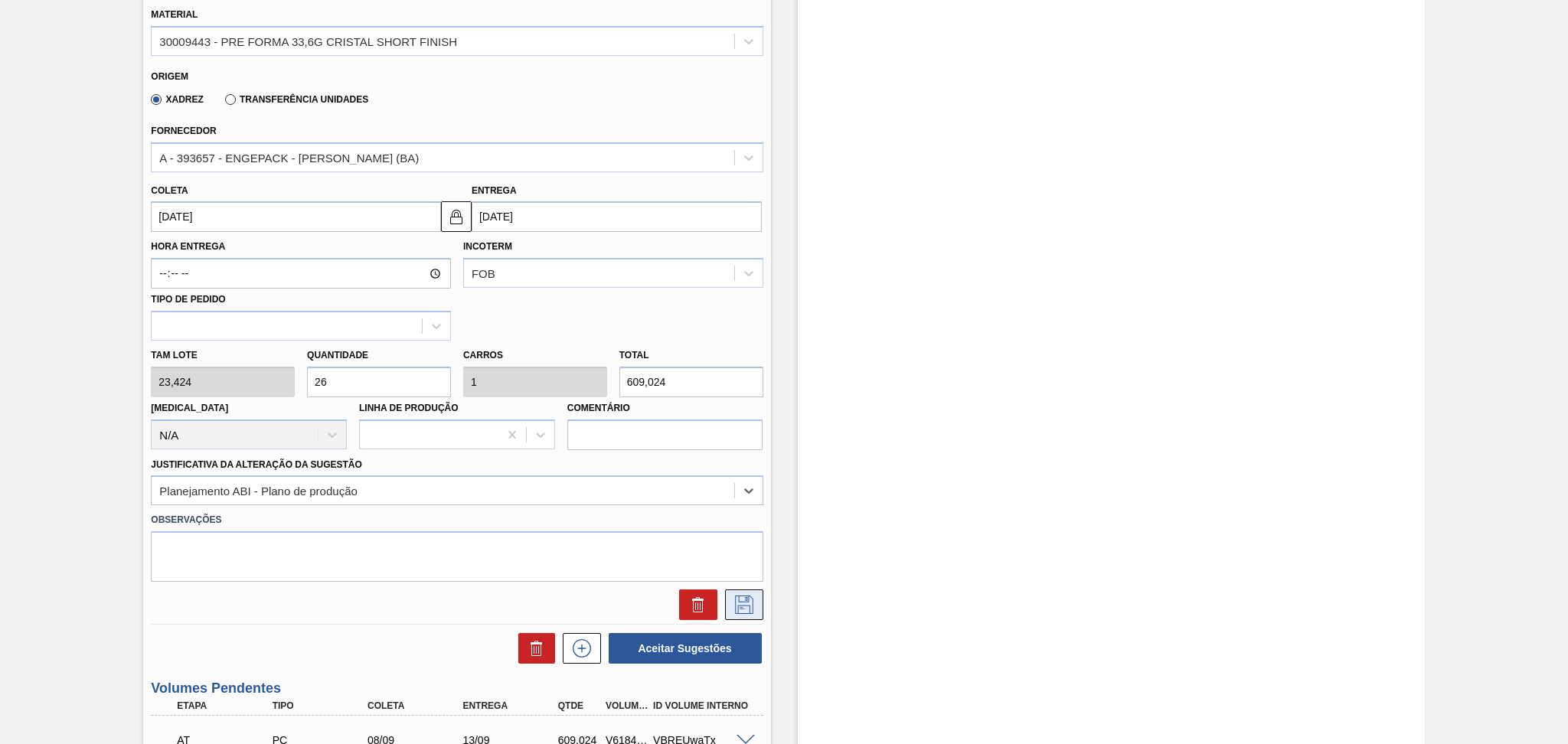
click at [735, 599] on icon at bounding box center [744, 605] width 18 height 18
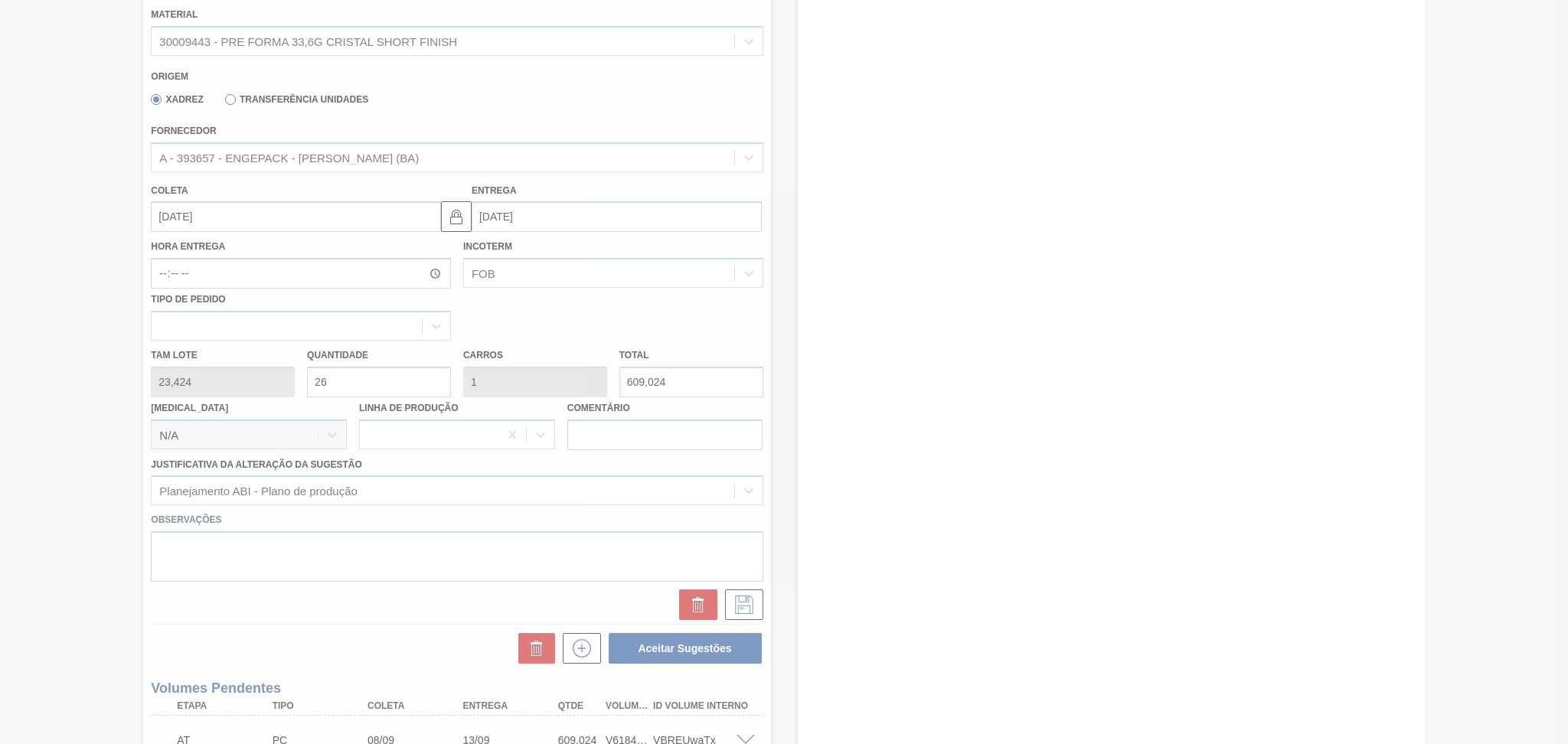
scroll to position [132, 0]
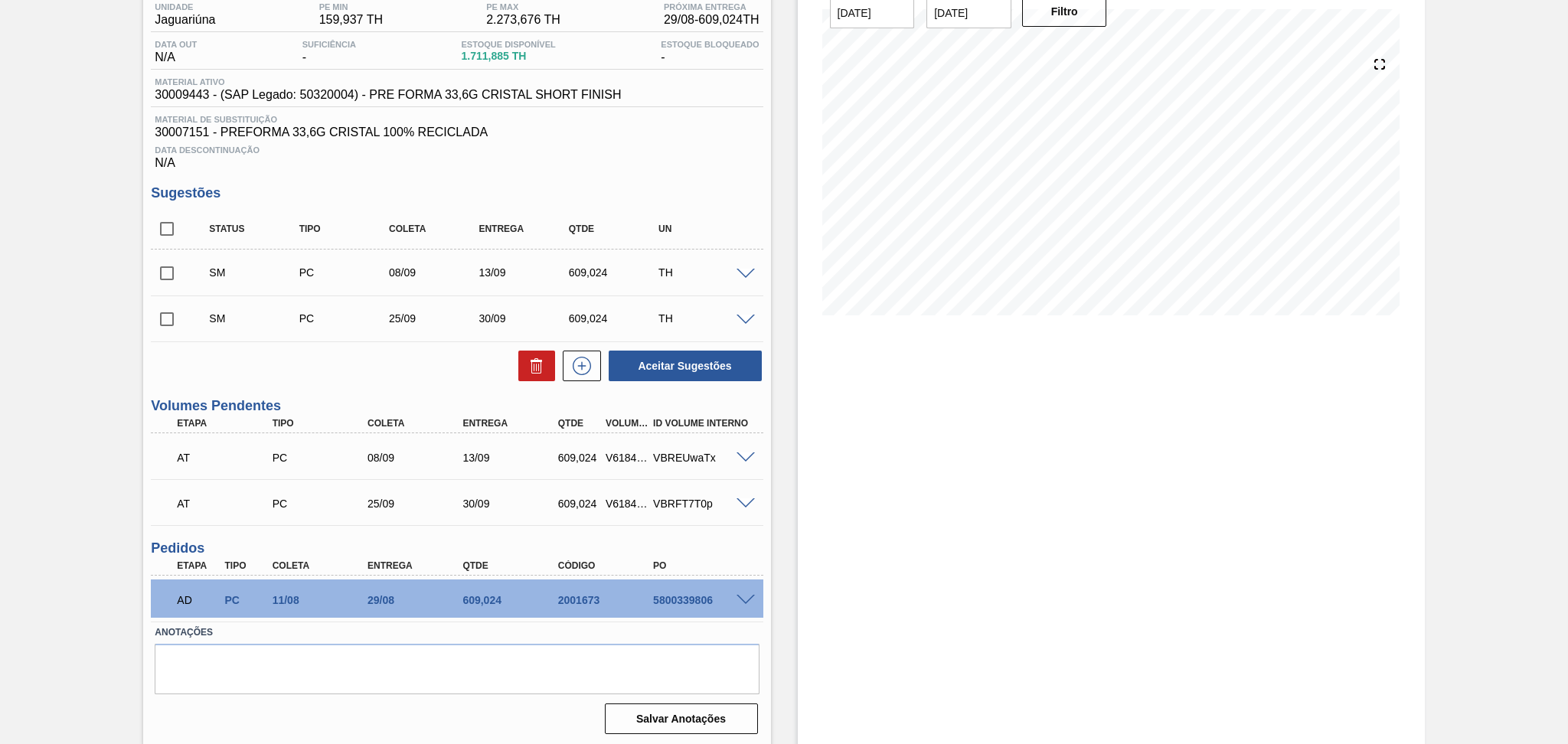
drag, startPoint x: 163, startPoint y: 283, endPoint x: 163, endPoint y: 308, distance: 25.0
click at [164, 283] on input "checkbox" at bounding box center [167, 273] width 32 height 32
checkbox input "true"
click at [162, 322] on input "checkbox" at bounding box center [167, 319] width 32 height 32
checkbox input "true"
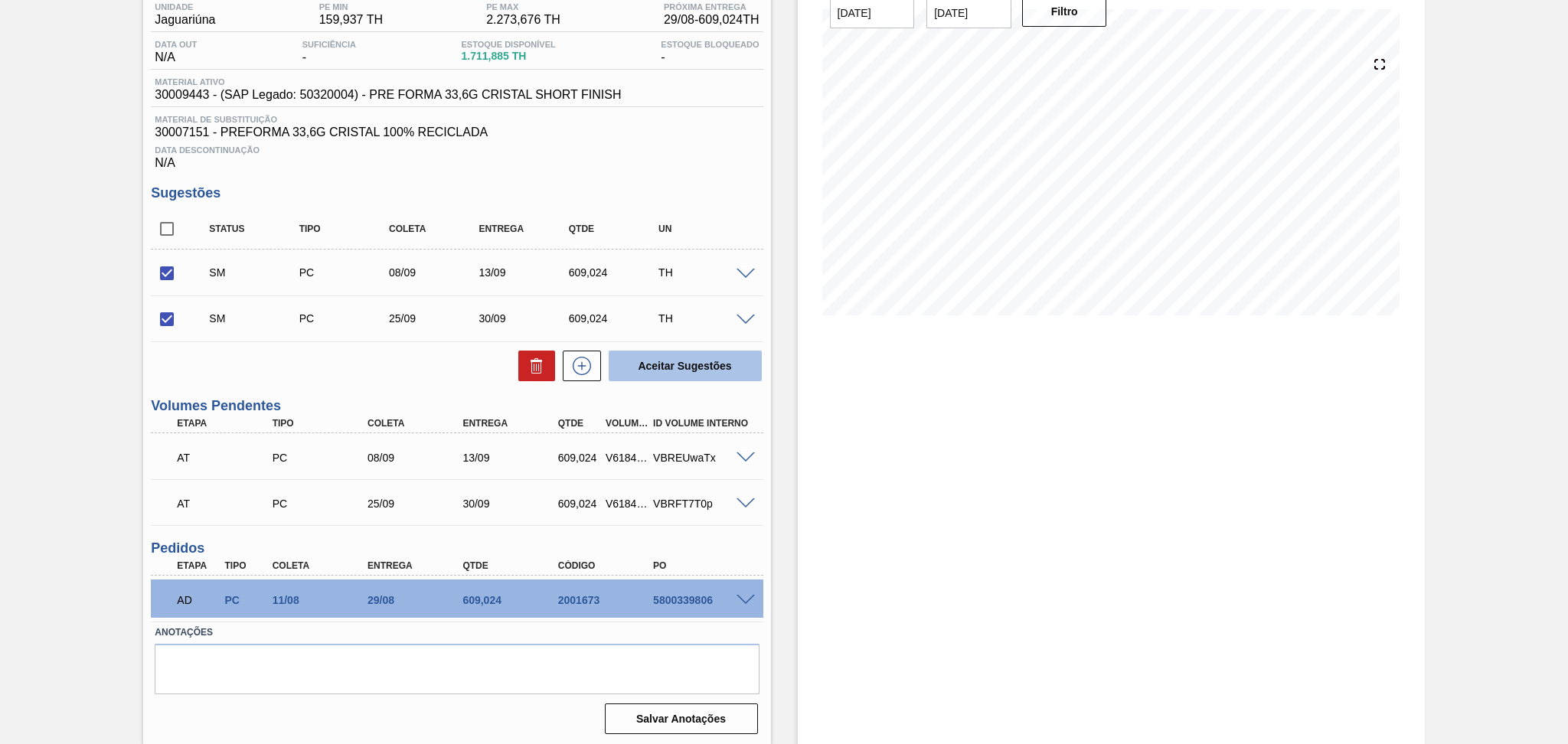
click at [704, 366] on button "Aceitar Sugestões" at bounding box center [686, 366] width 153 height 31
checkbox input "false"
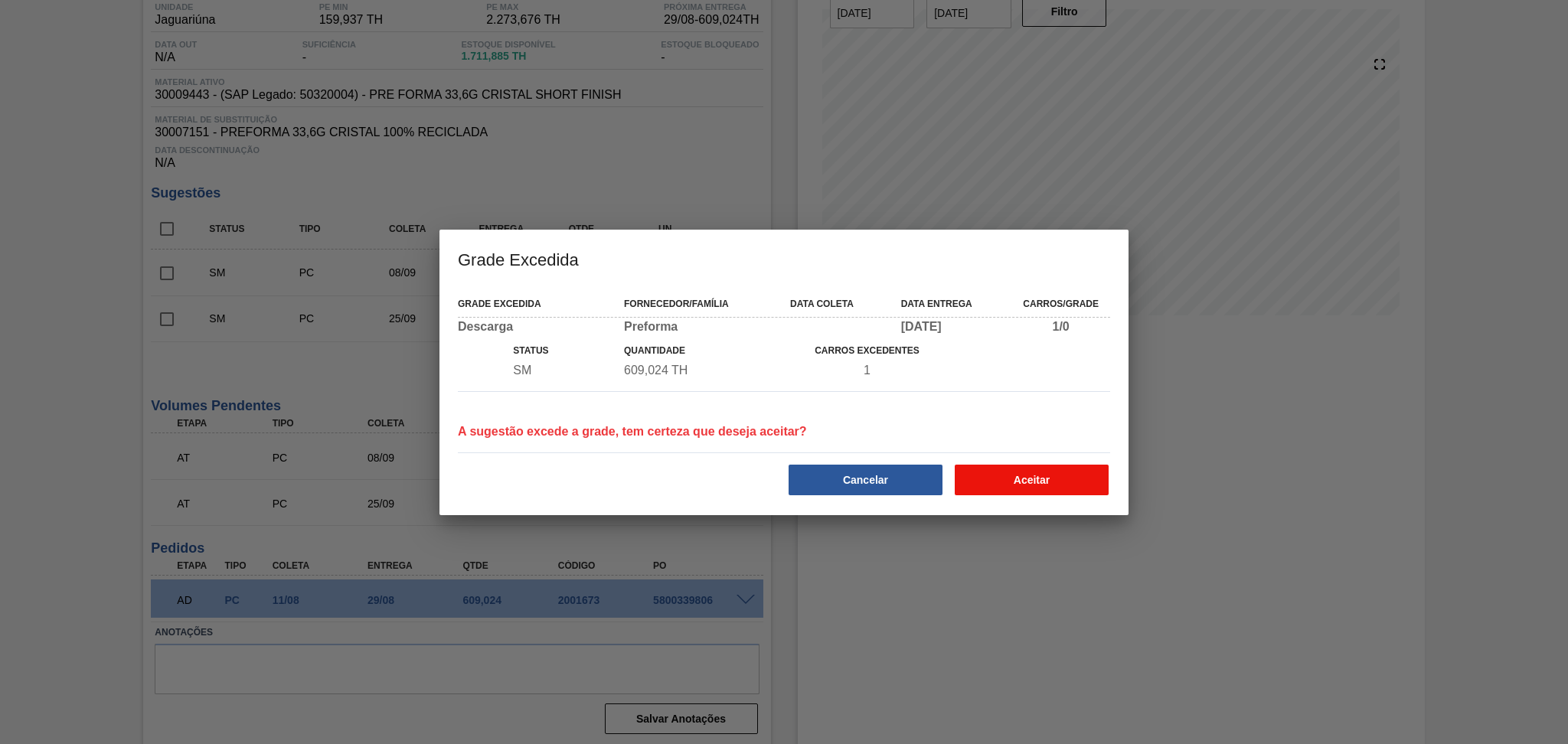
click at [1086, 482] on button "Aceitar" at bounding box center [1031, 480] width 154 height 31
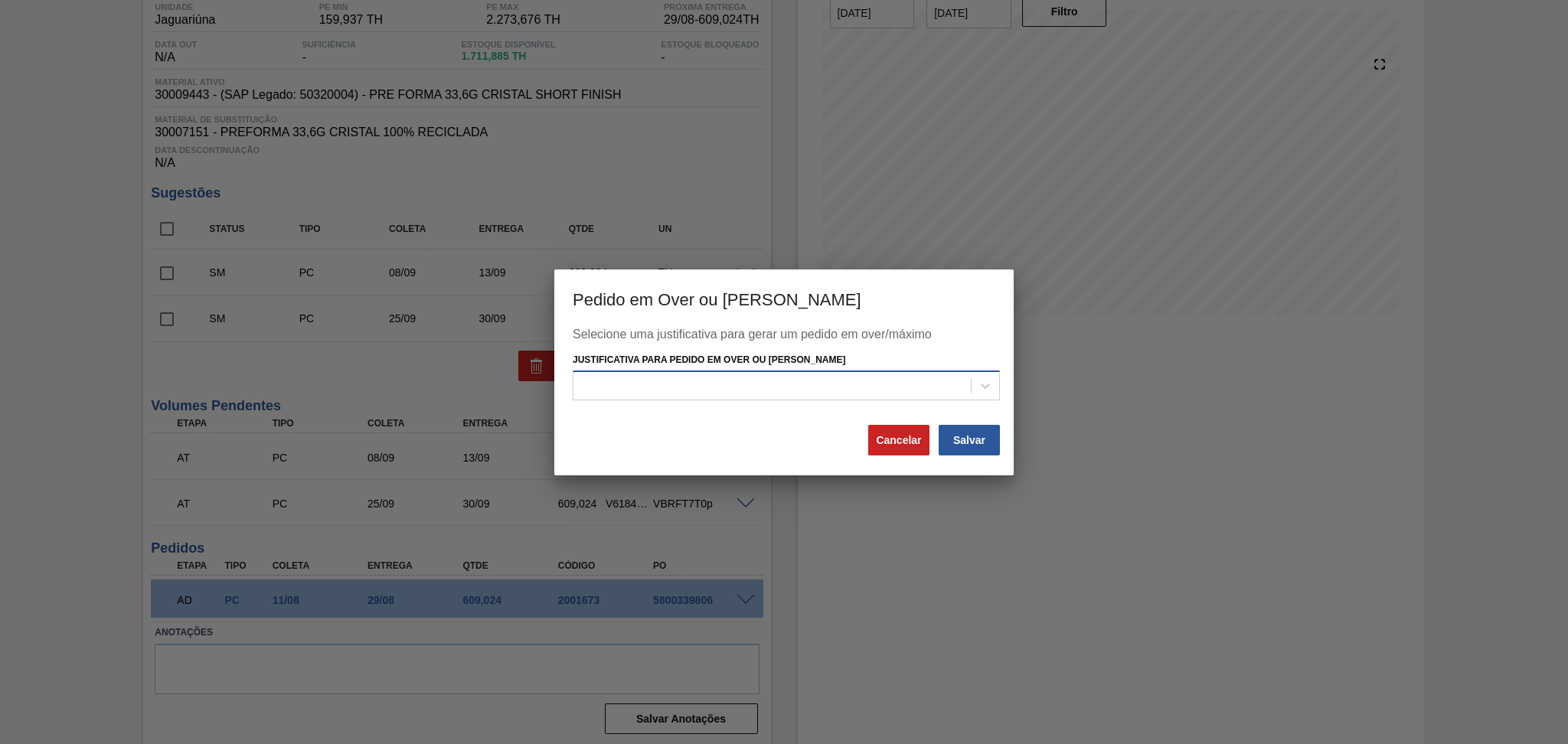
click at [911, 392] on div at bounding box center [772, 386] width 397 height 22
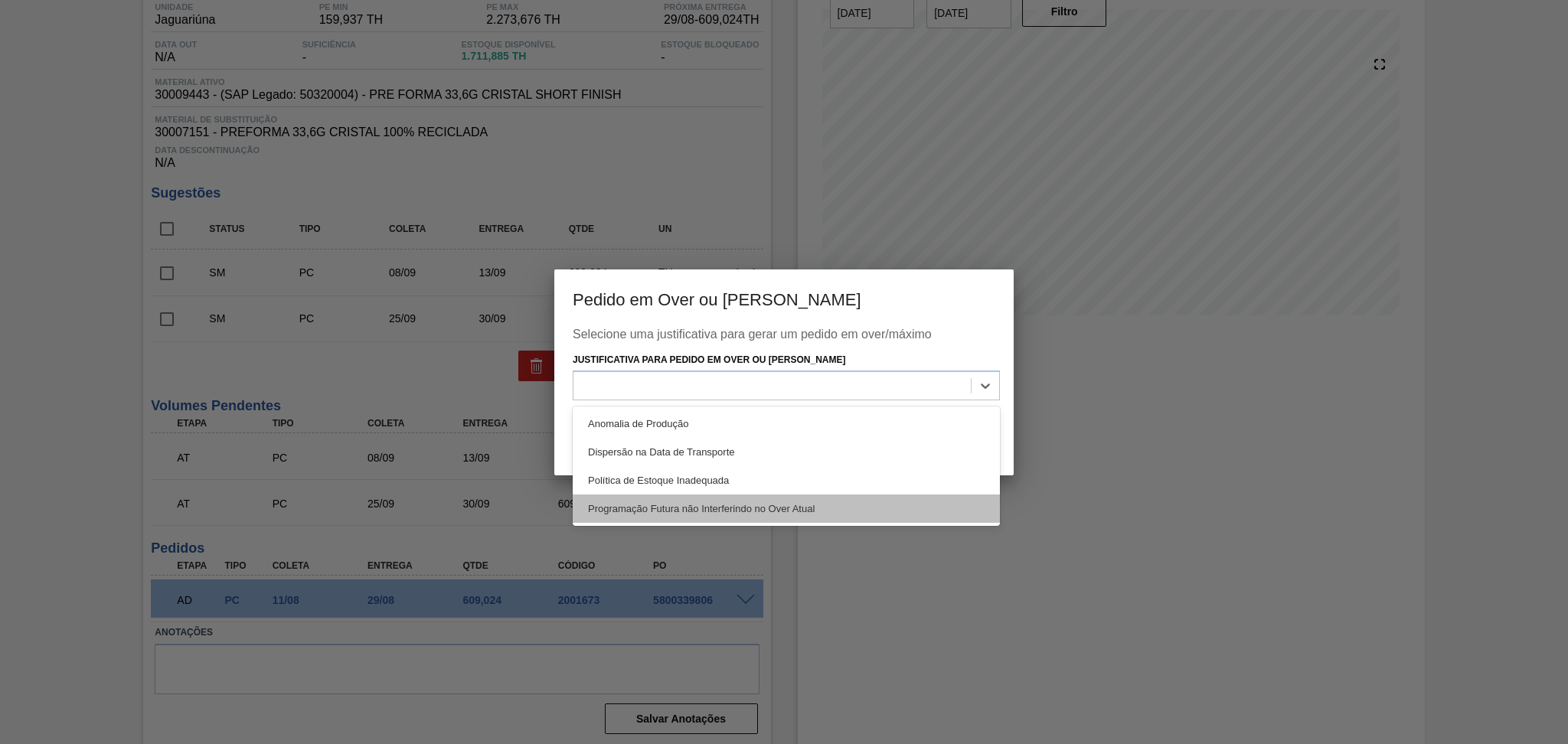
click at [809, 508] on div "Programação Futura não Interferindo no Over Atual" at bounding box center [786, 509] width 427 height 29
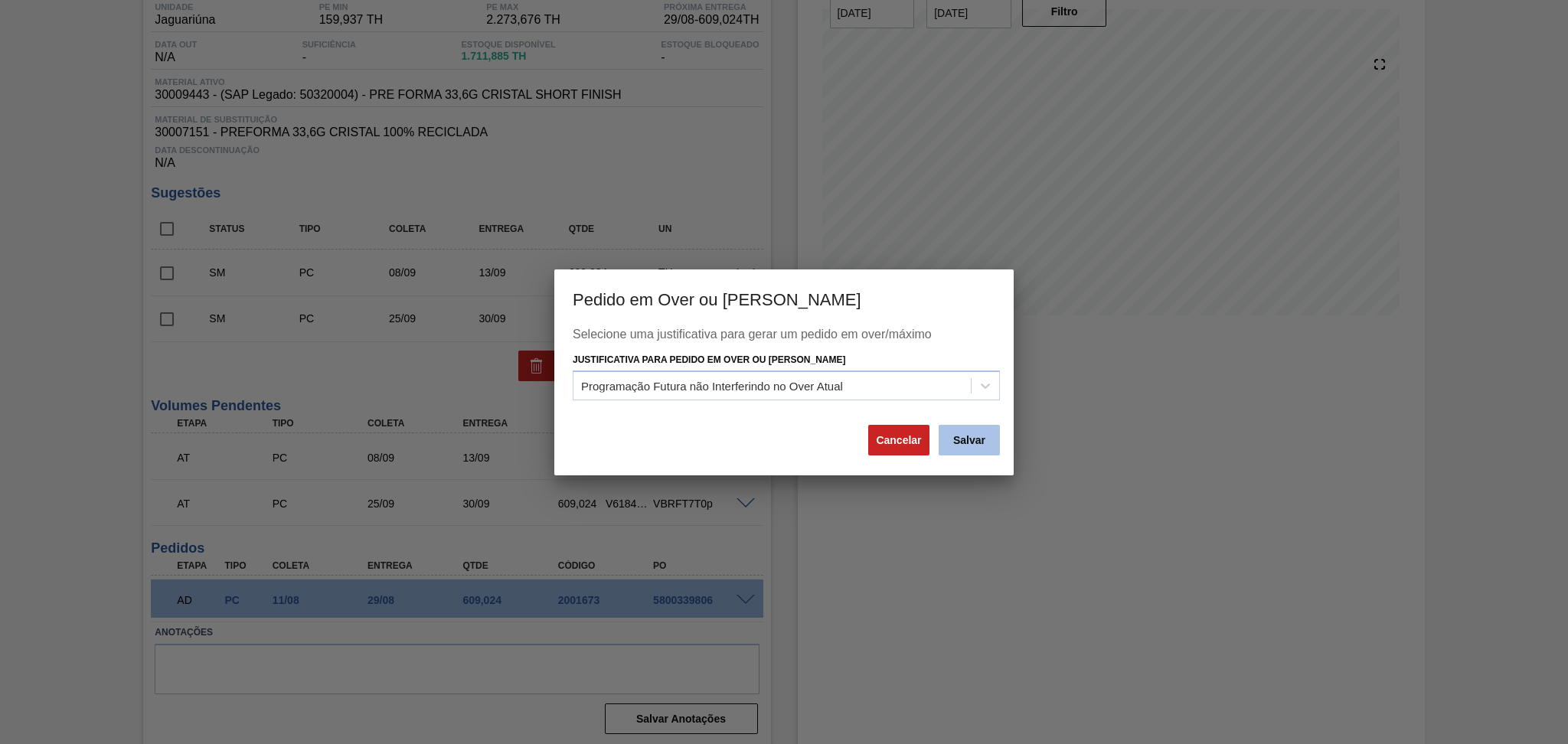
click at [968, 442] on button "Salvar" at bounding box center [970, 440] width 62 height 31
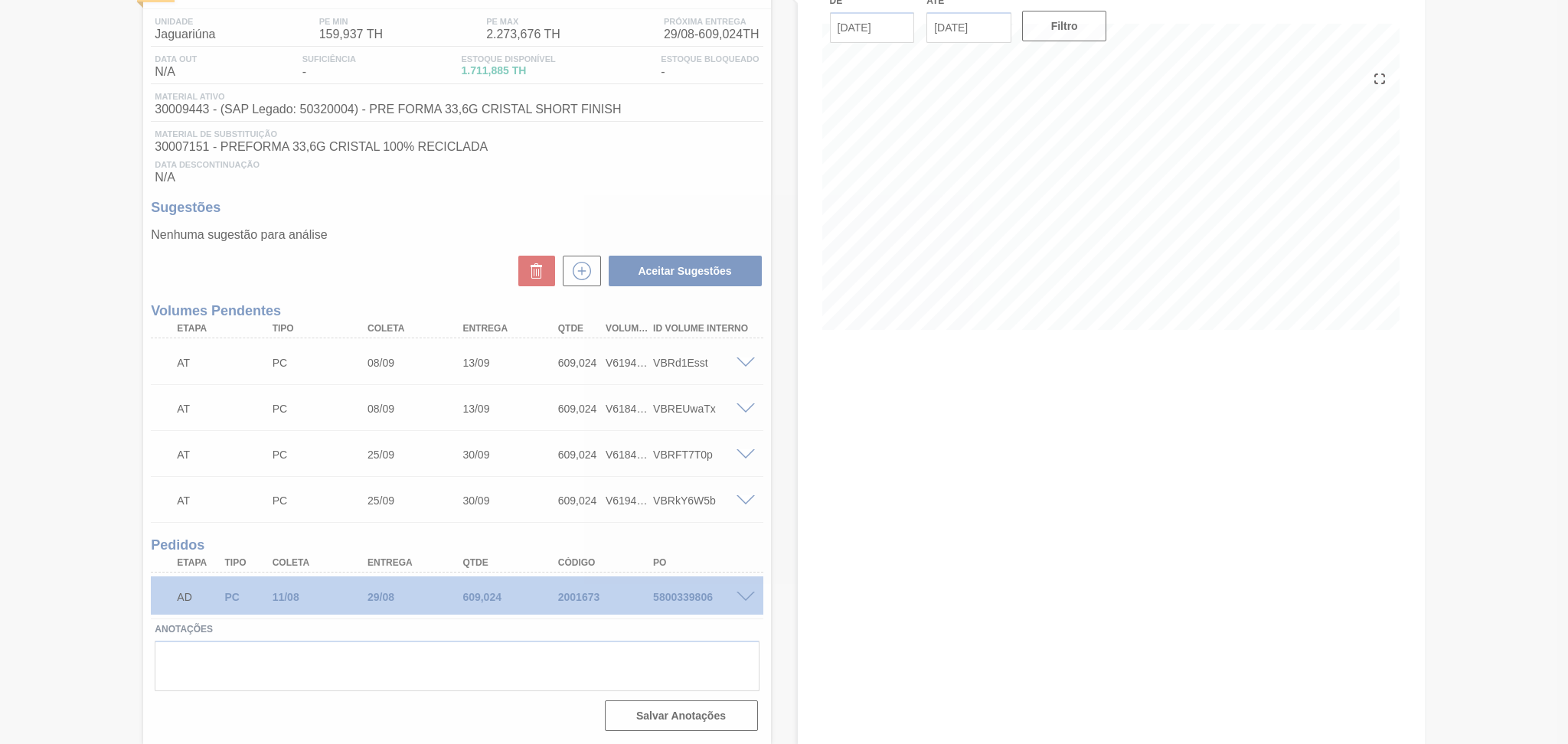
scroll to position [115, 0]
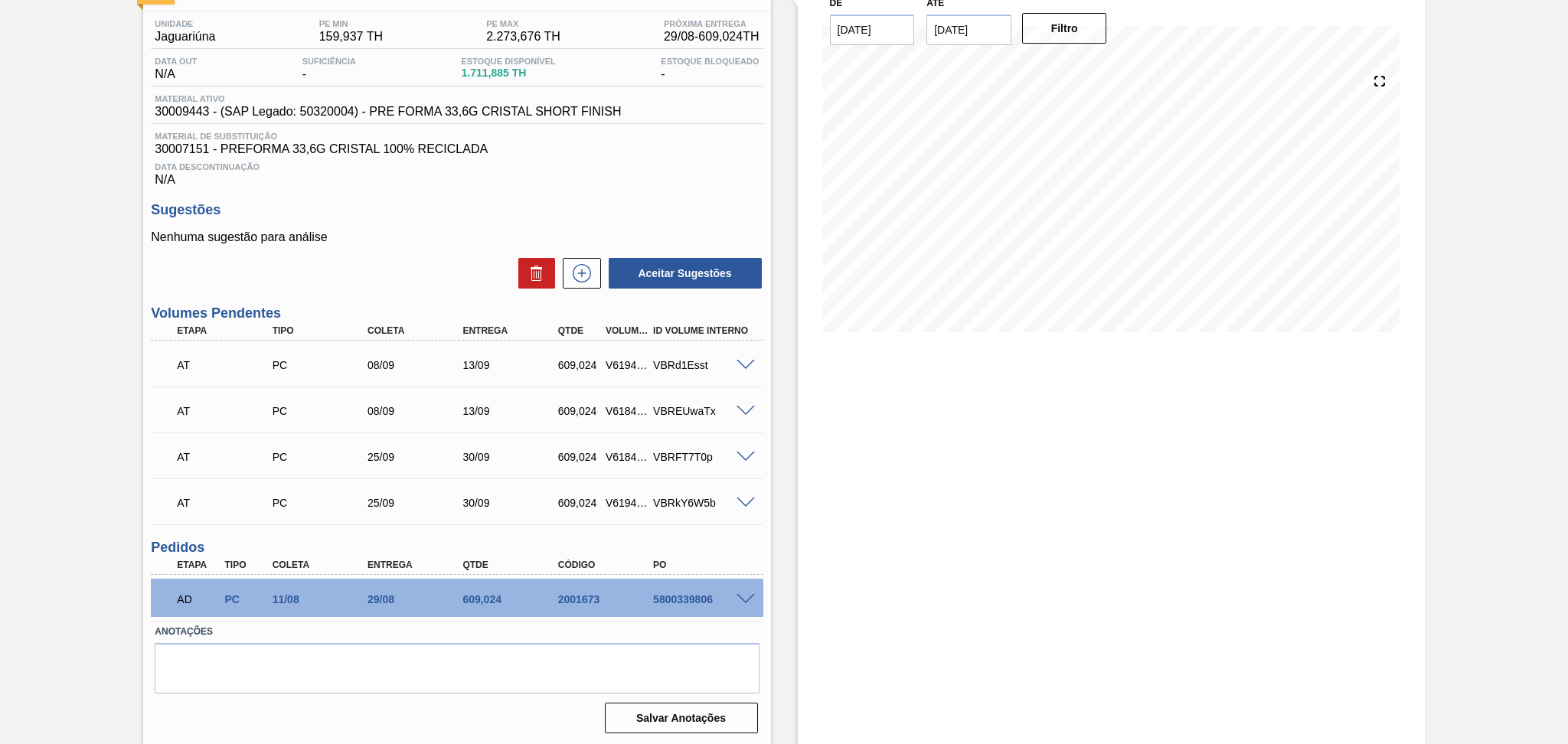
click at [740, 365] on span at bounding box center [745, 366] width 18 height 12
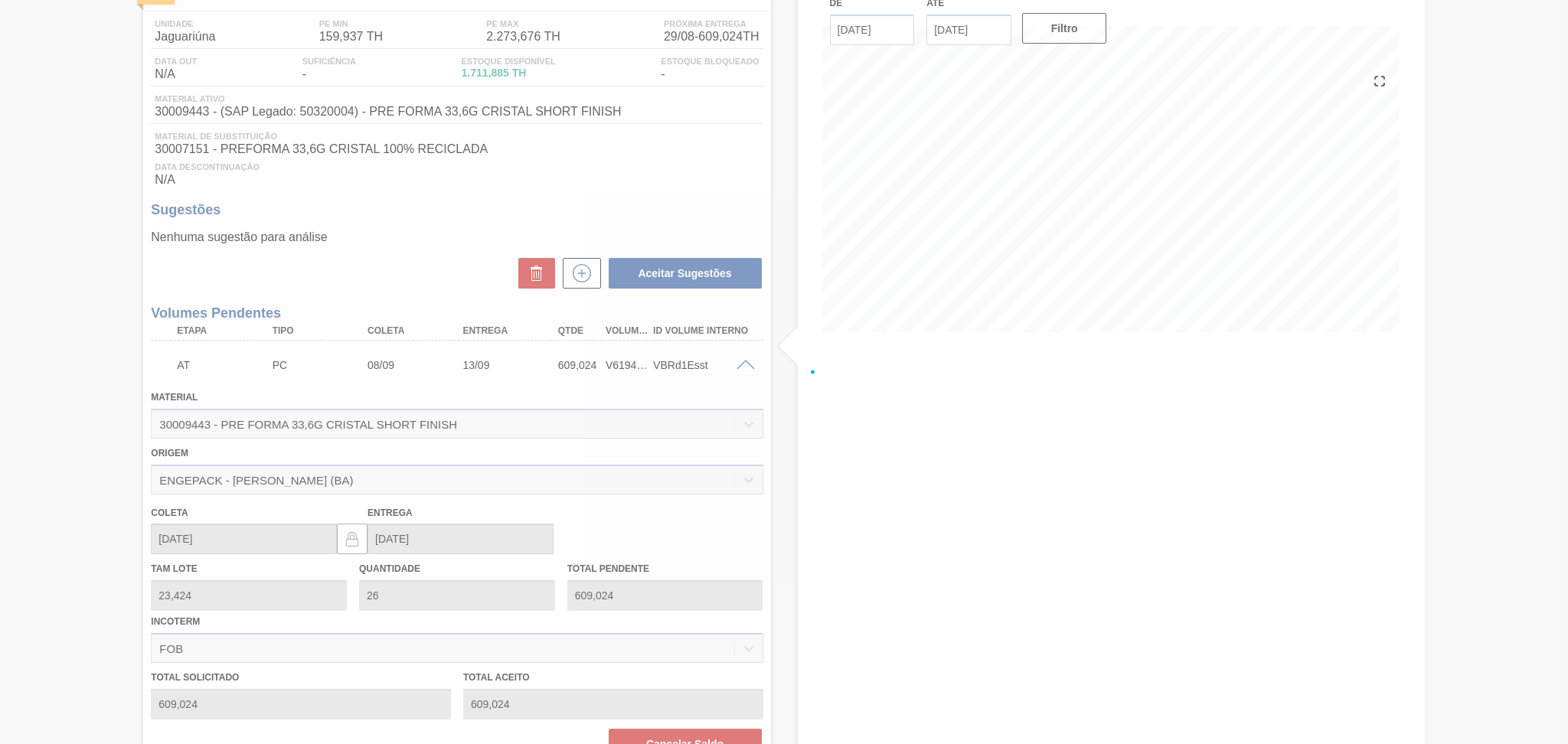
scroll to position [132, 0]
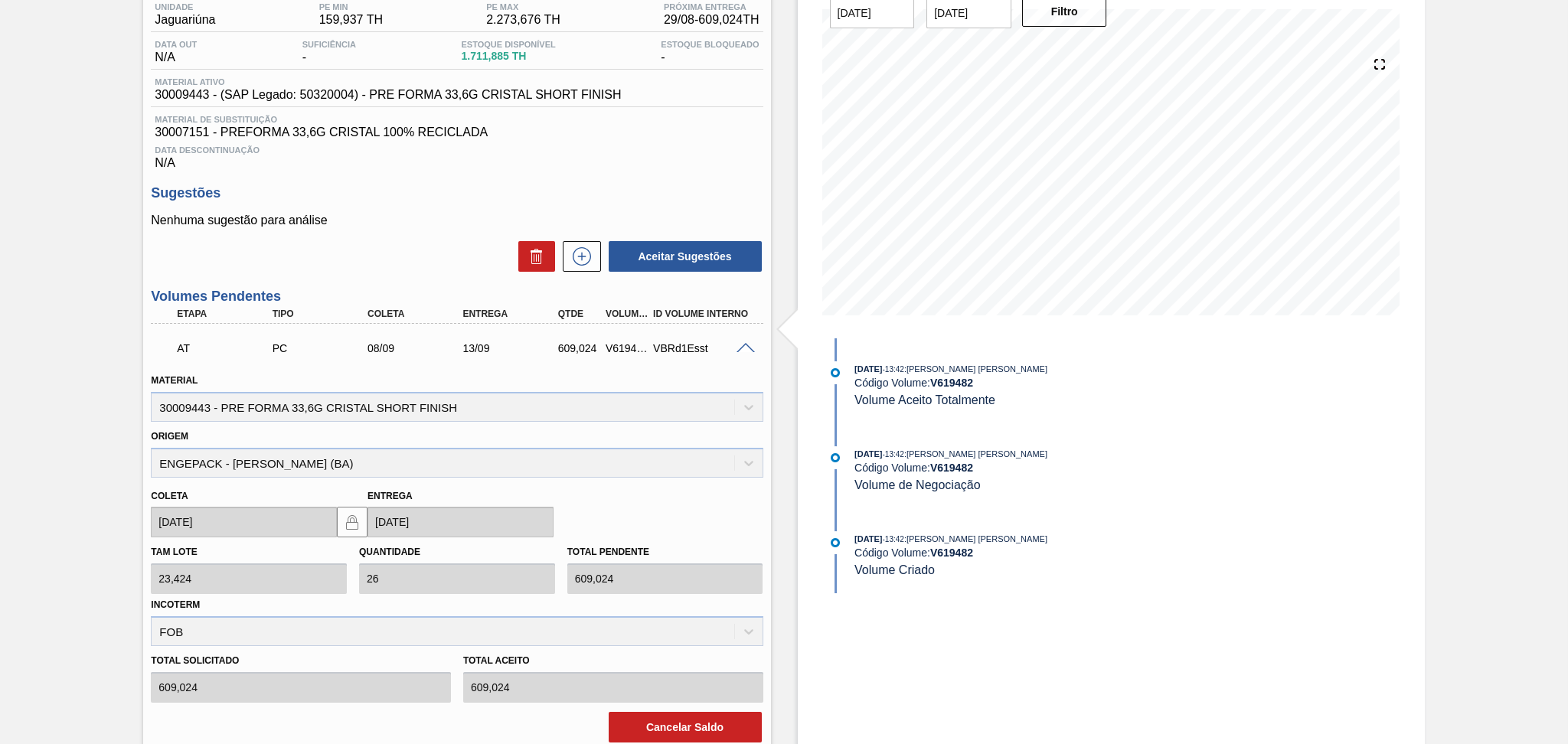
click at [742, 348] on span at bounding box center [745, 349] width 18 height 12
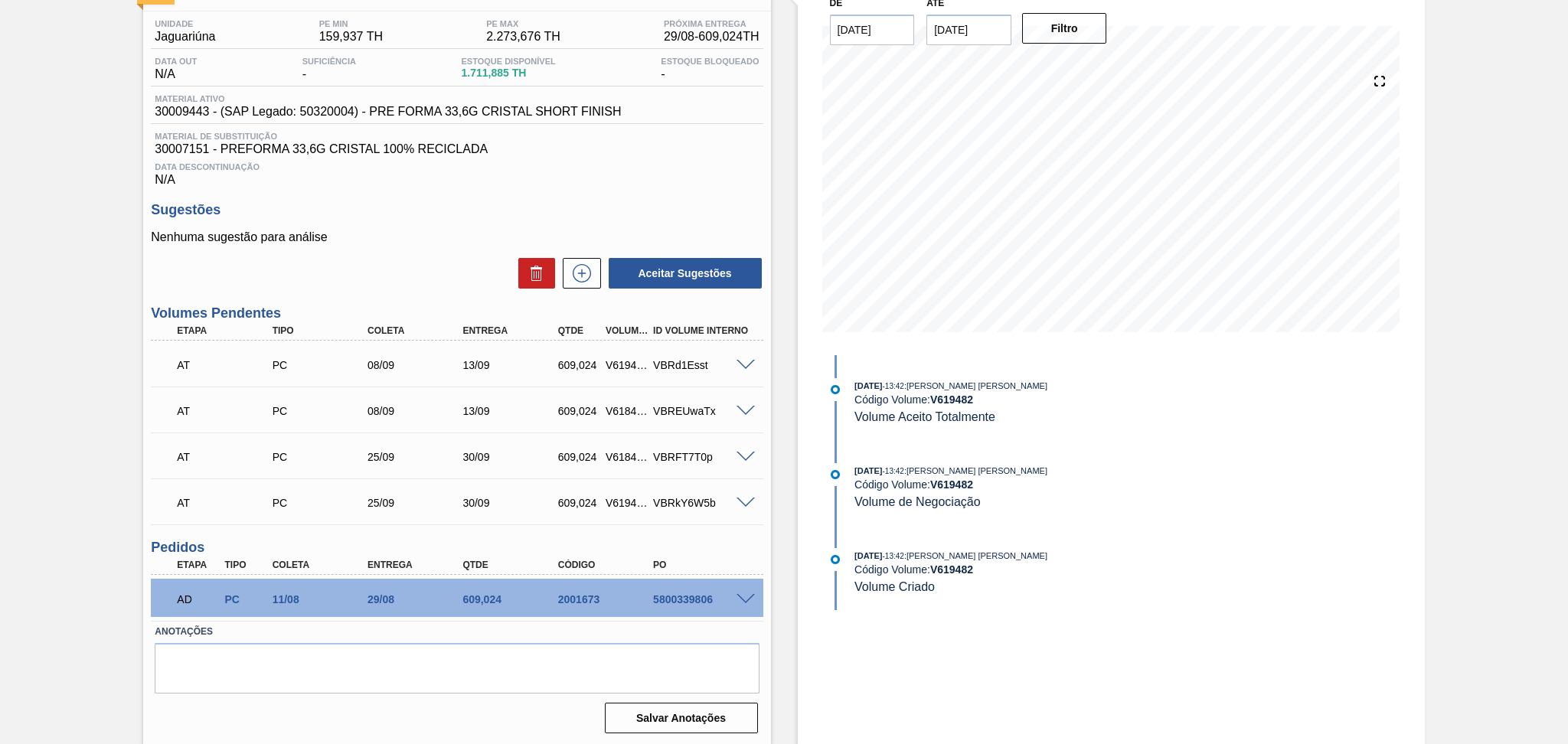
click at [739, 411] on span at bounding box center [745, 411] width 18 height 12
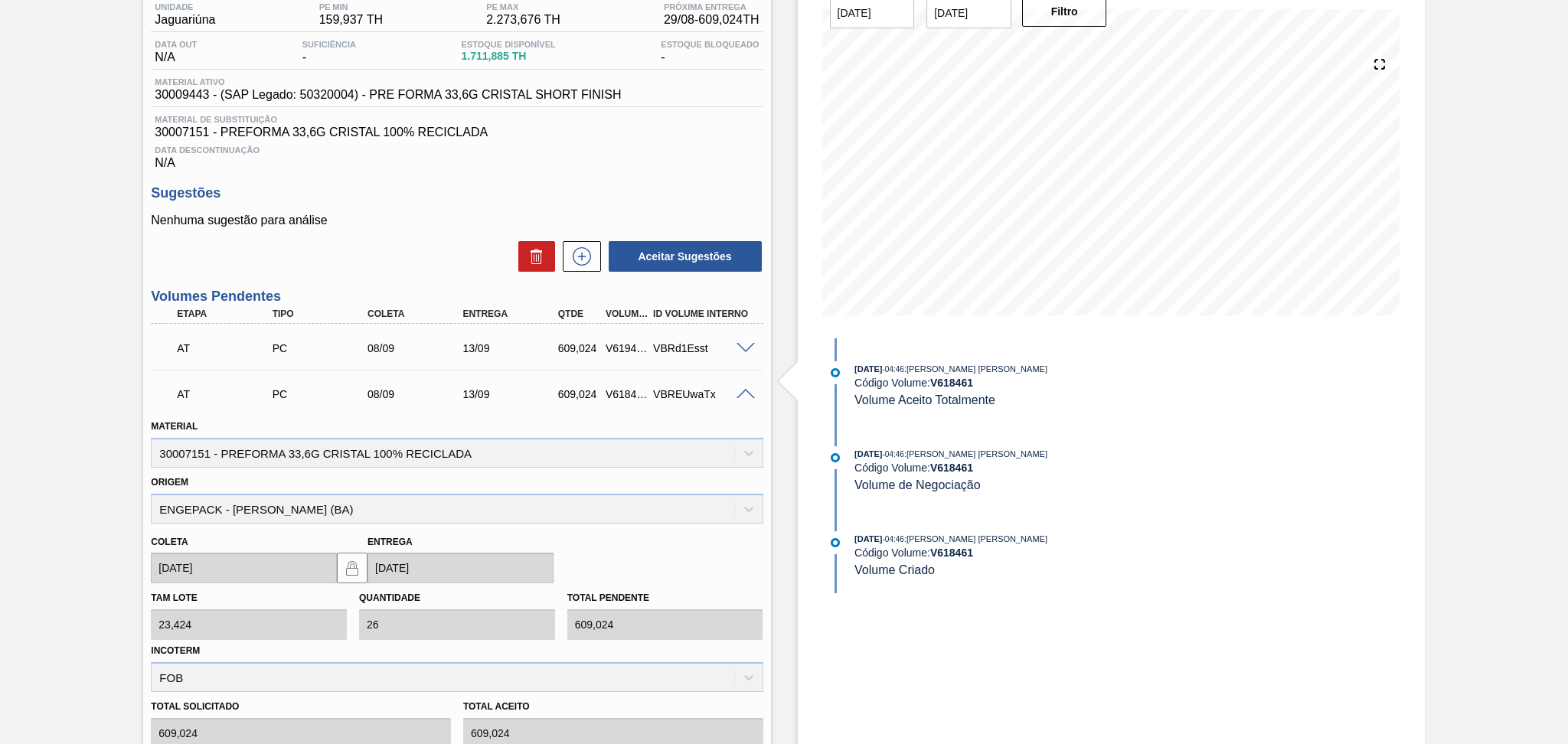
click at [739, 393] on span at bounding box center [745, 394] width 18 height 12
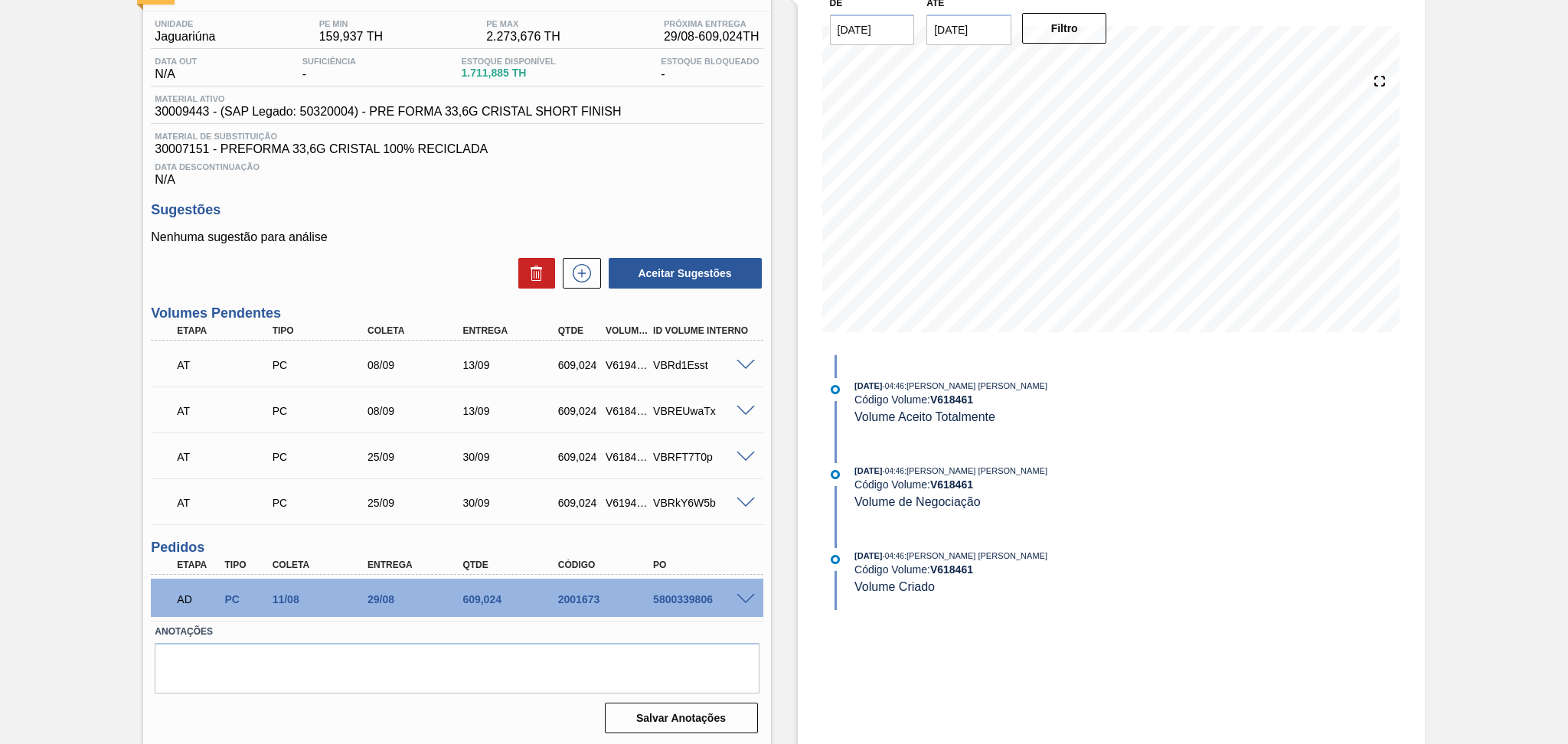
click at [742, 405] on span at bounding box center [745, 411] width 18 height 12
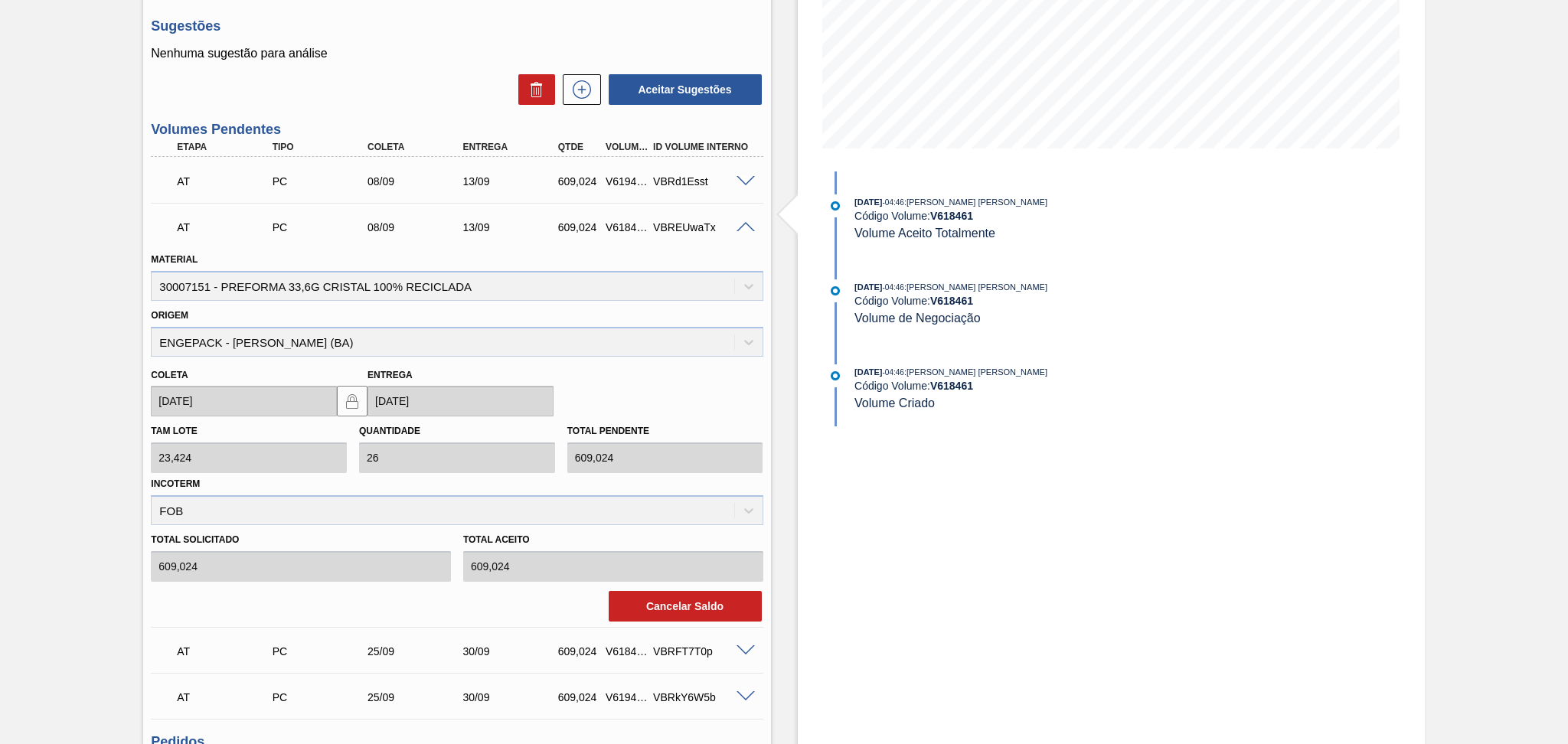
scroll to position [337, 0]
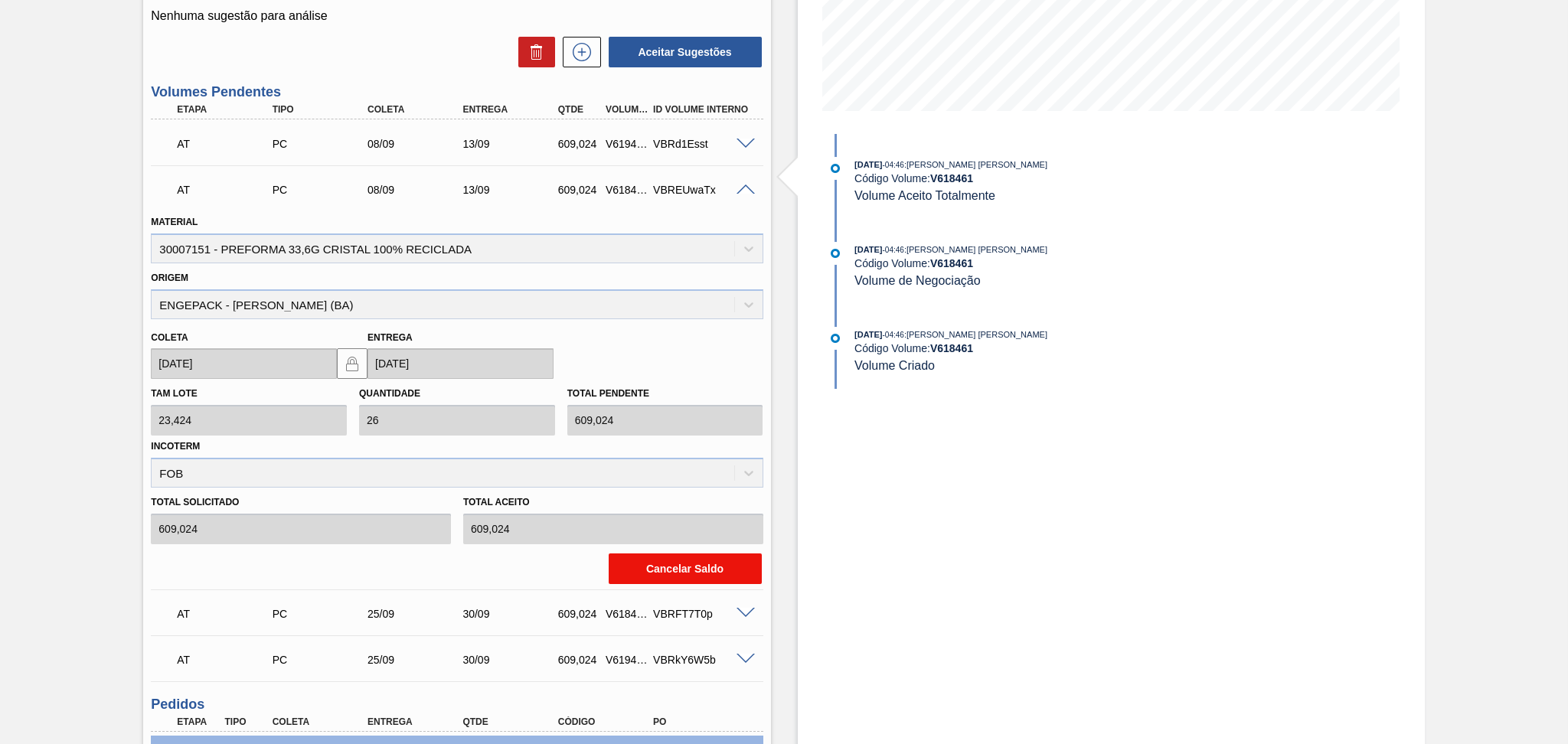
click at [700, 567] on button "Cancelar Saldo" at bounding box center [686, 568] width 153 height 31
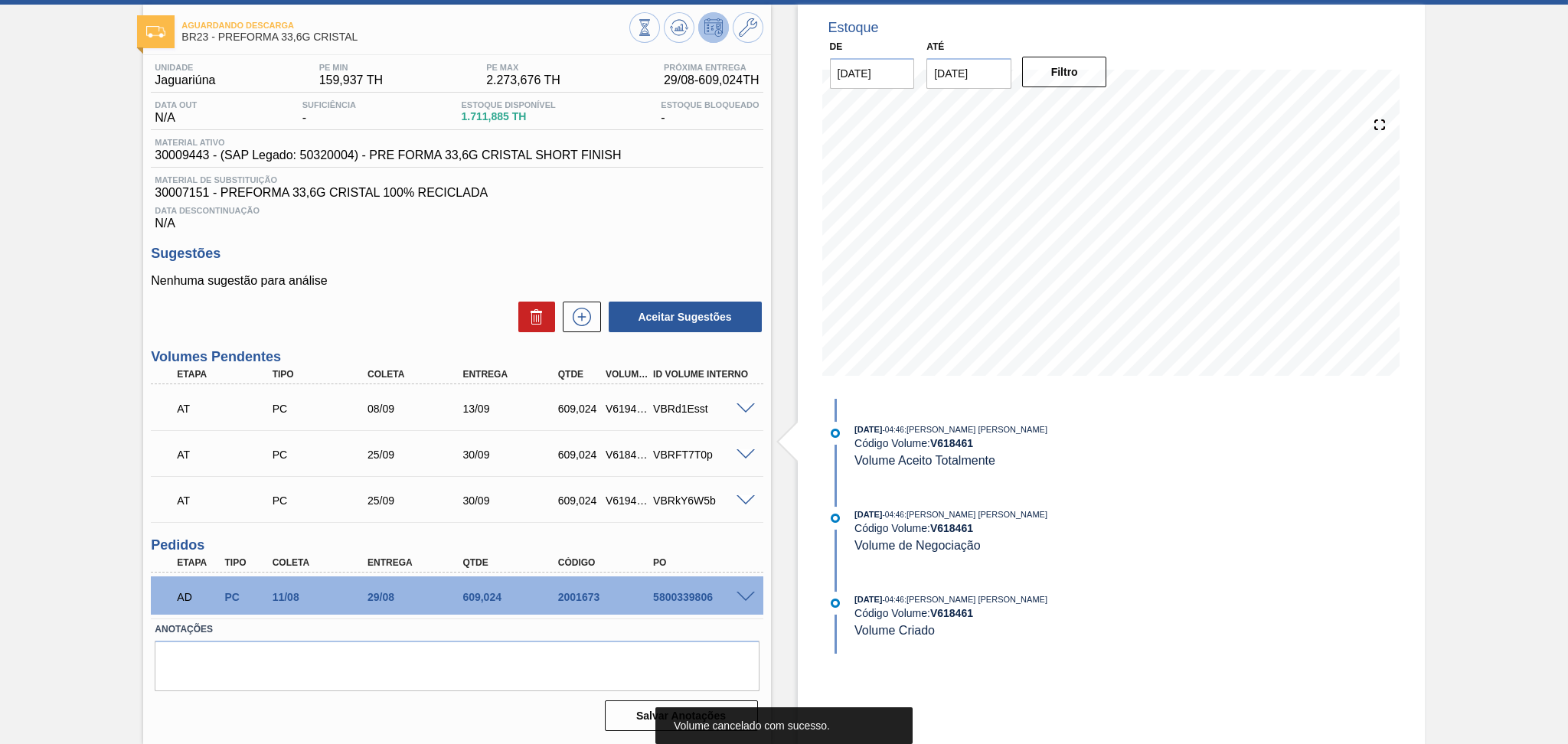
scroll to position [70, 0]
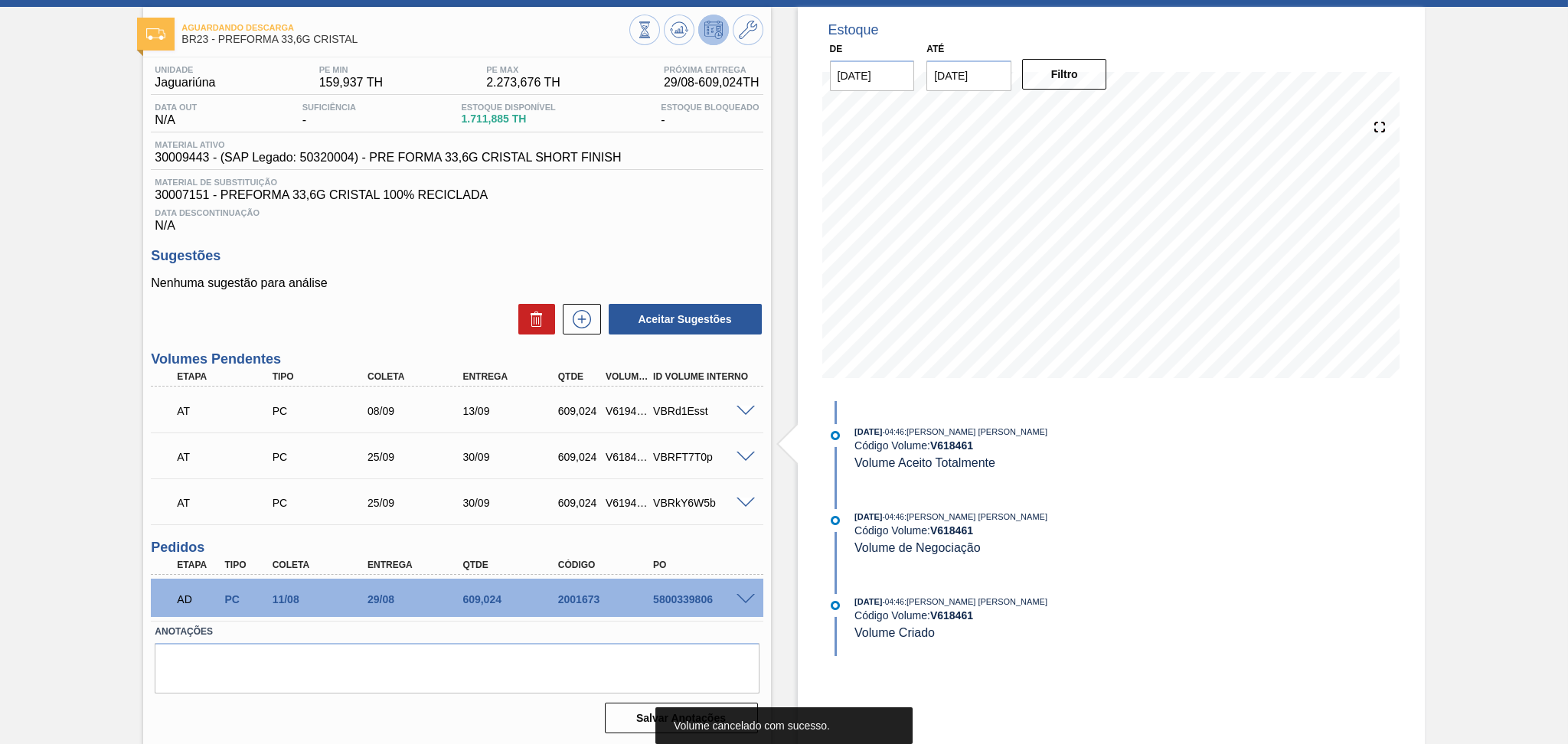
click at [743, 463] on div "AT PC 25/09 30/09 609,024 V618462 VBRFT7T0p" at bounding box center [457, 455] width 612 height 39
click at [743, 456] on span at bounding box center [745, 458] width 18 height 12
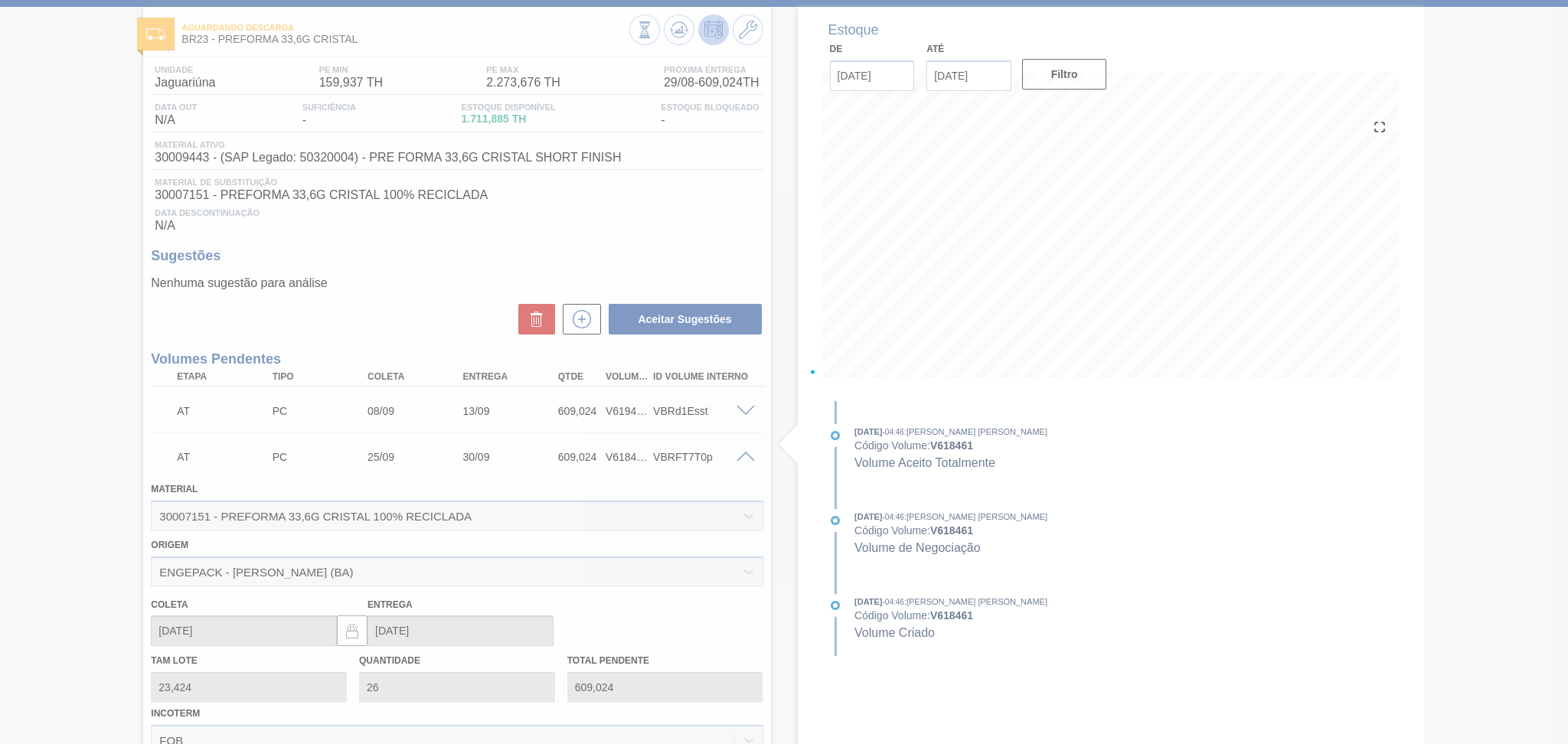
scroll to position [337, 0]
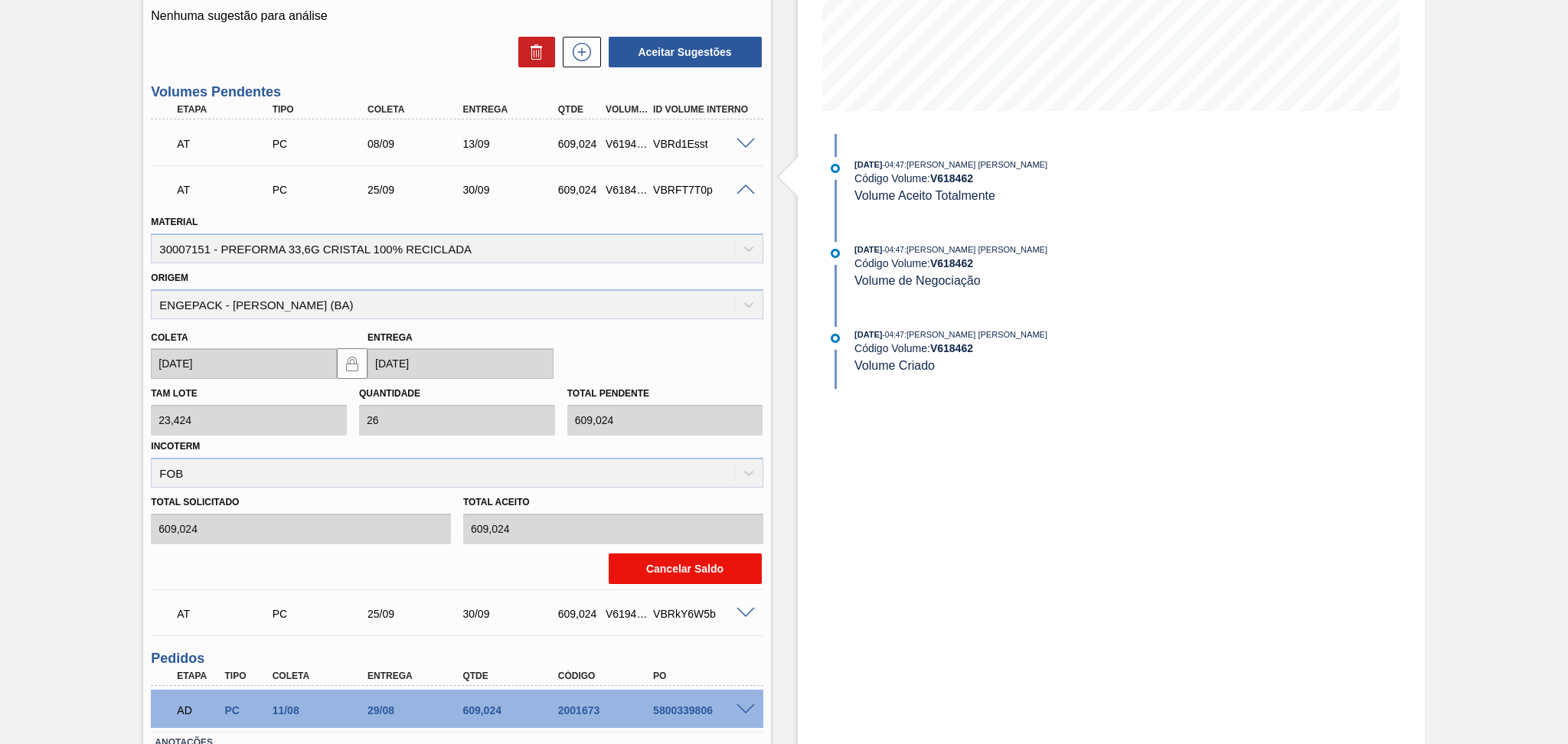
click at [679, 571] on button "Cancelar Saldo" at bounding box center [686, 568] width 153 height 31
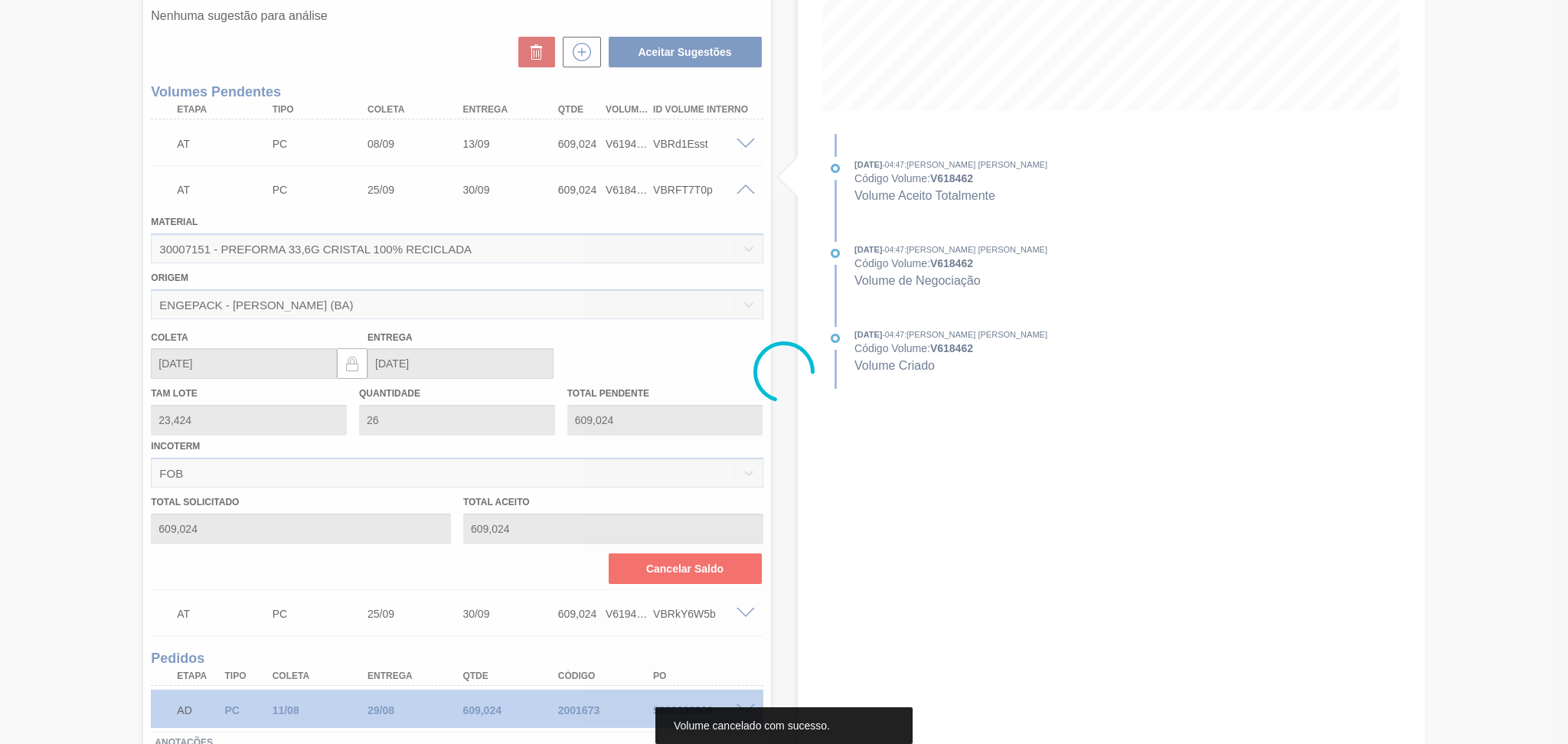
scroll to position [23, 0]
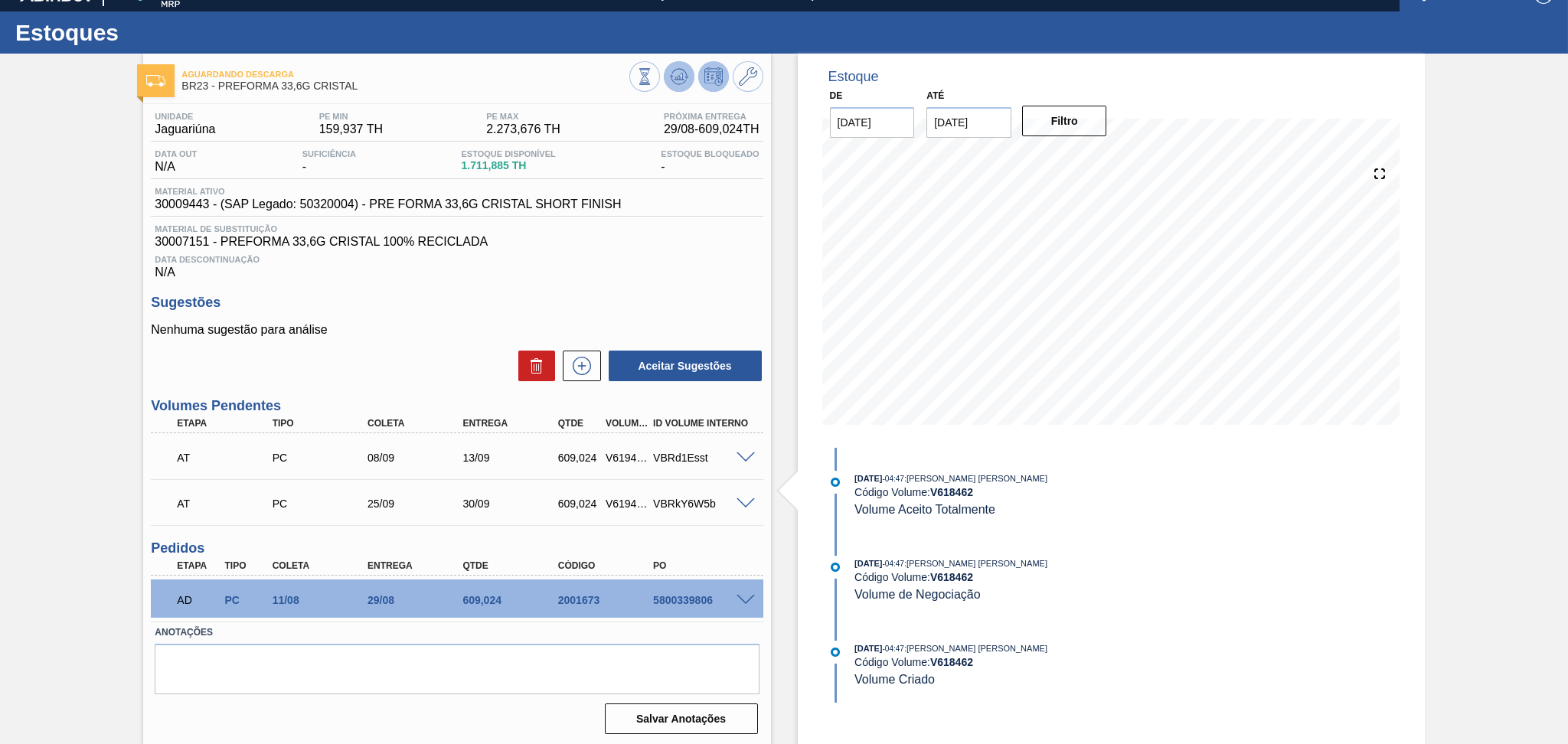
click at [677, 85] on button at bounding box center [679, 76] width 31 height 31
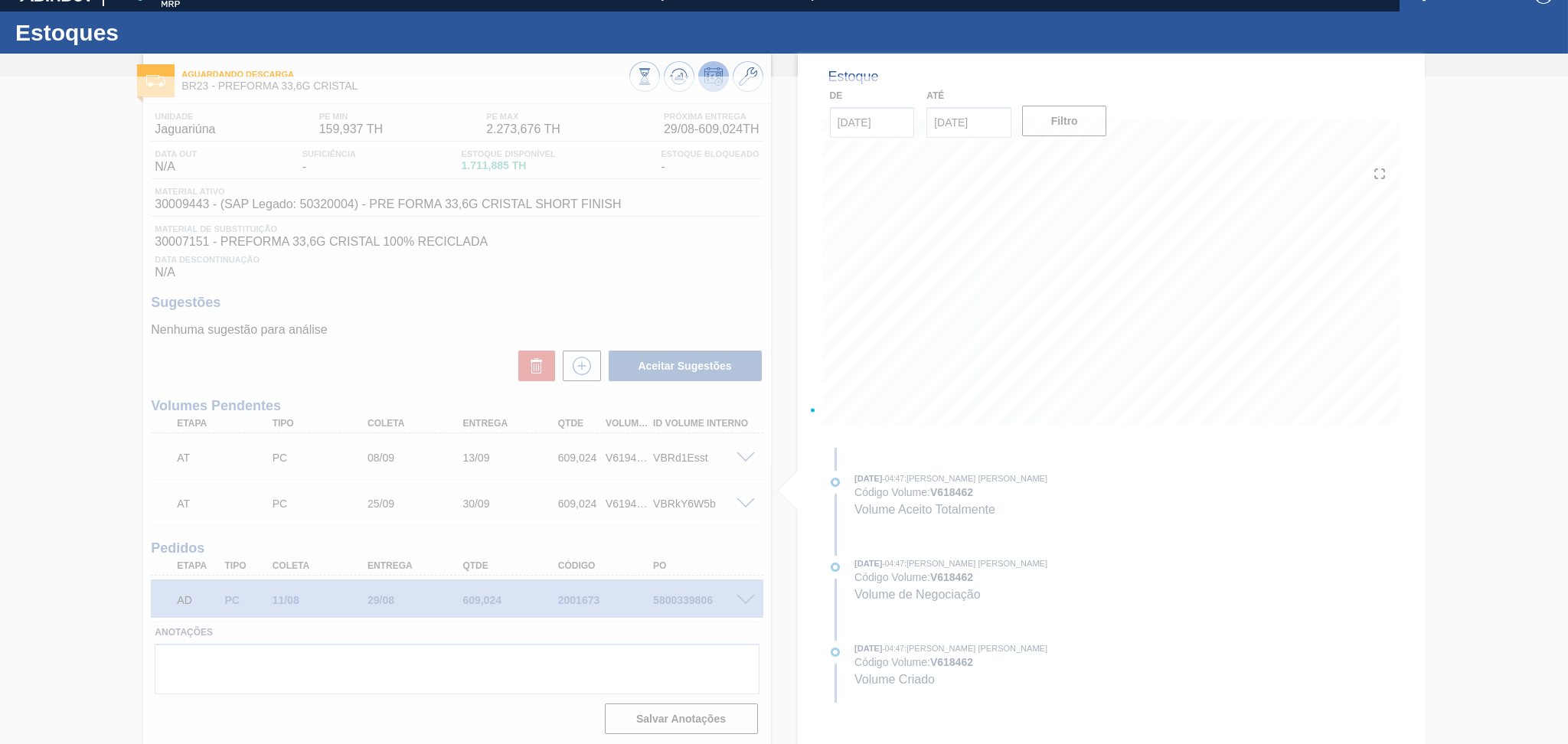
drag, startPoint x: 729, startPoint y: 273, endPoint x: 712, endPoint y: 269, distance: 17.5
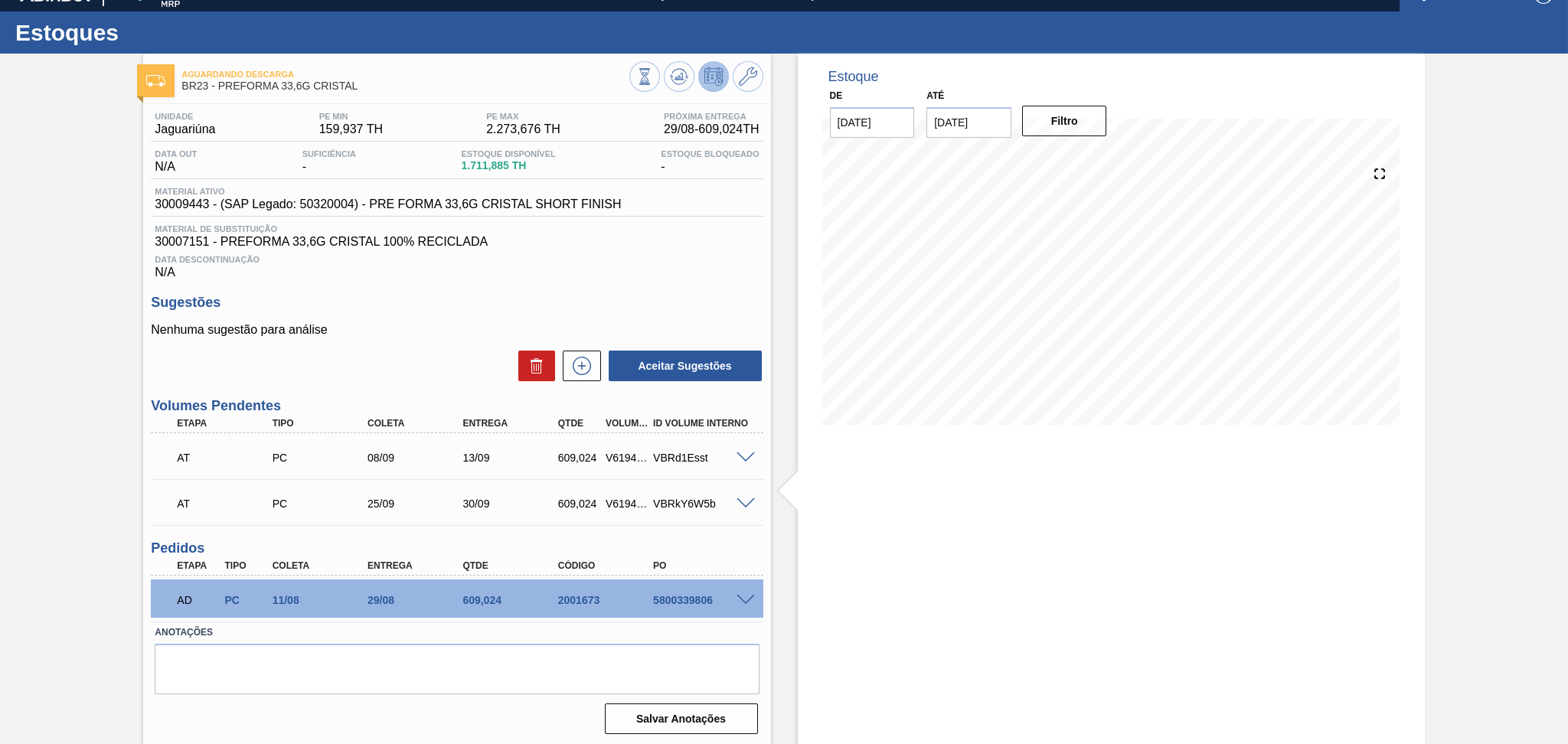
click at [782, 465] on div "Estoque De 29/08/2025 Até 30/09/2025 Filtro" at bounding box center [1098, 400] width 654 height 693
click at [681, 78] on icon at bounding box center [682, 76] width 2 height 6
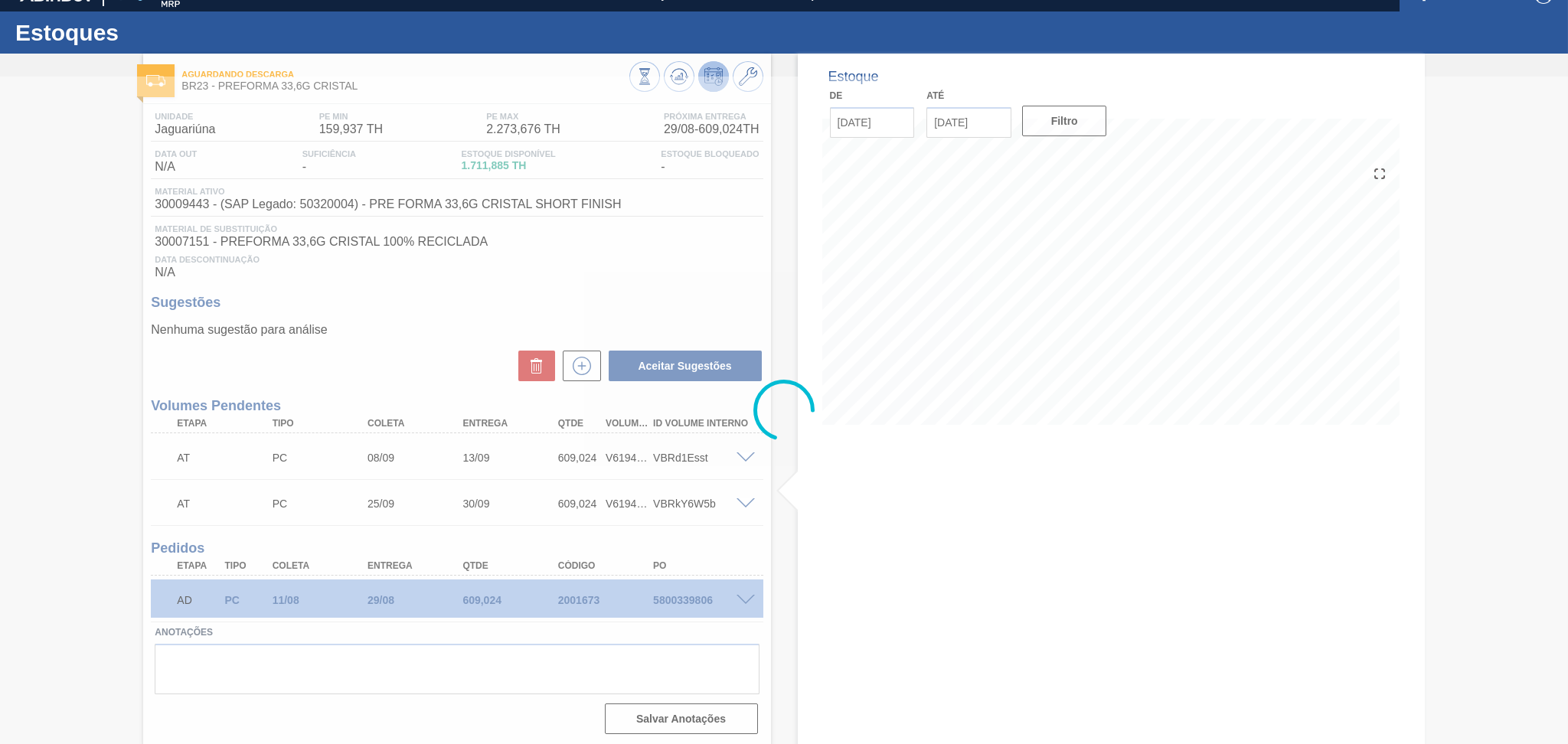
click at [931, 491] on div at bounding box center [784, 410] width 1568 height 668
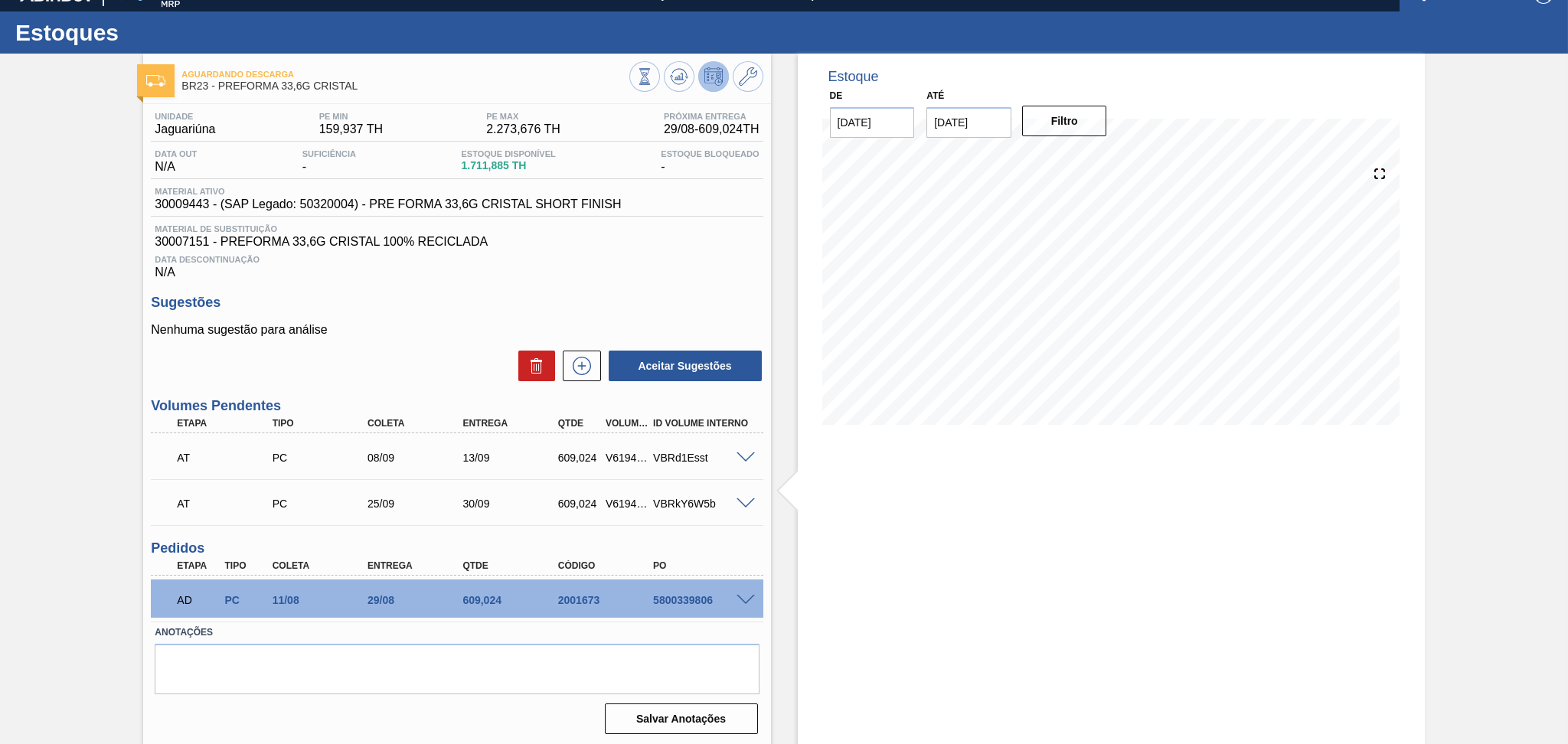
click at [738, 458] on span at bounding box center [745, 458] width 18 height 12
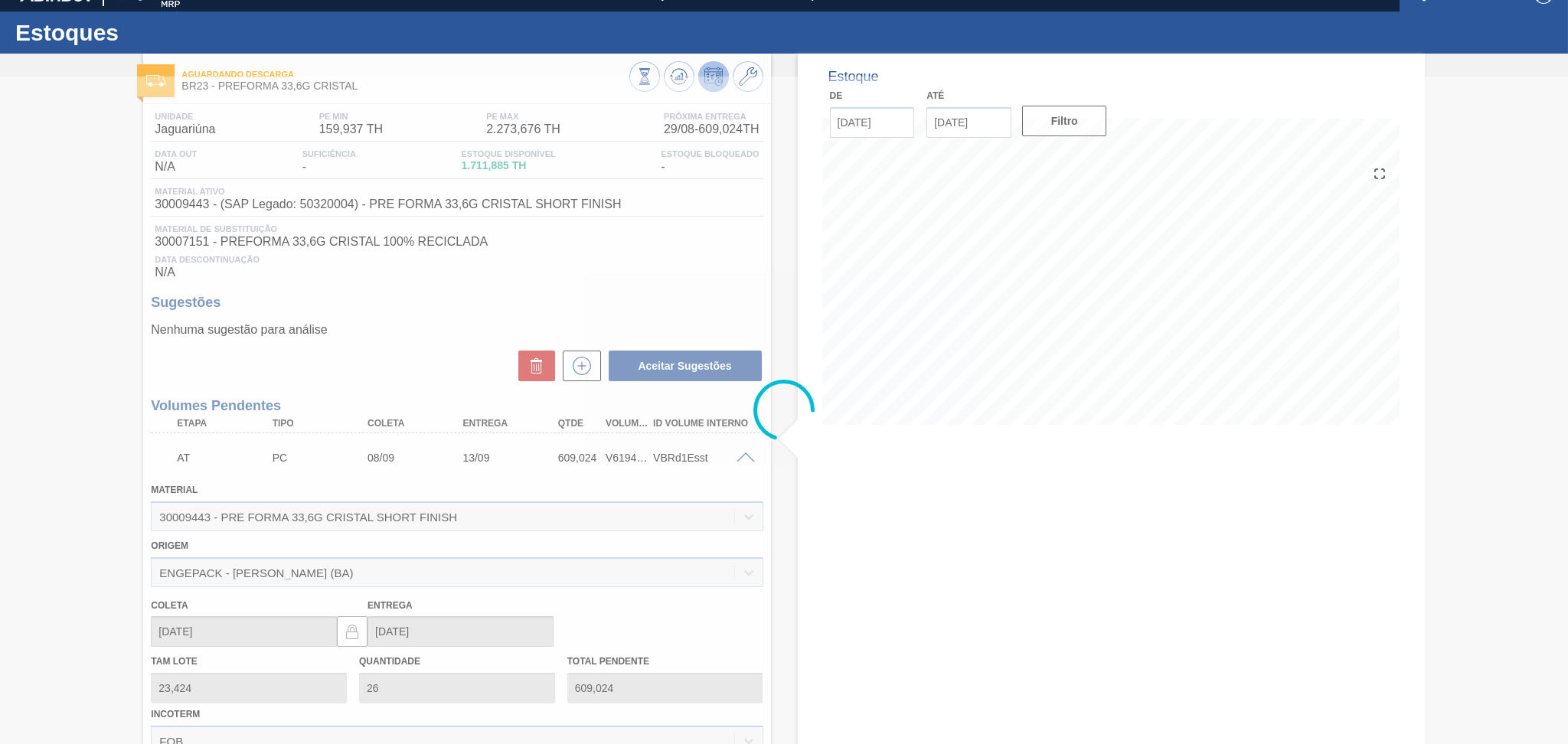
click at [743, 452] on div at bounding box center [784, 410] width 1568 height 668
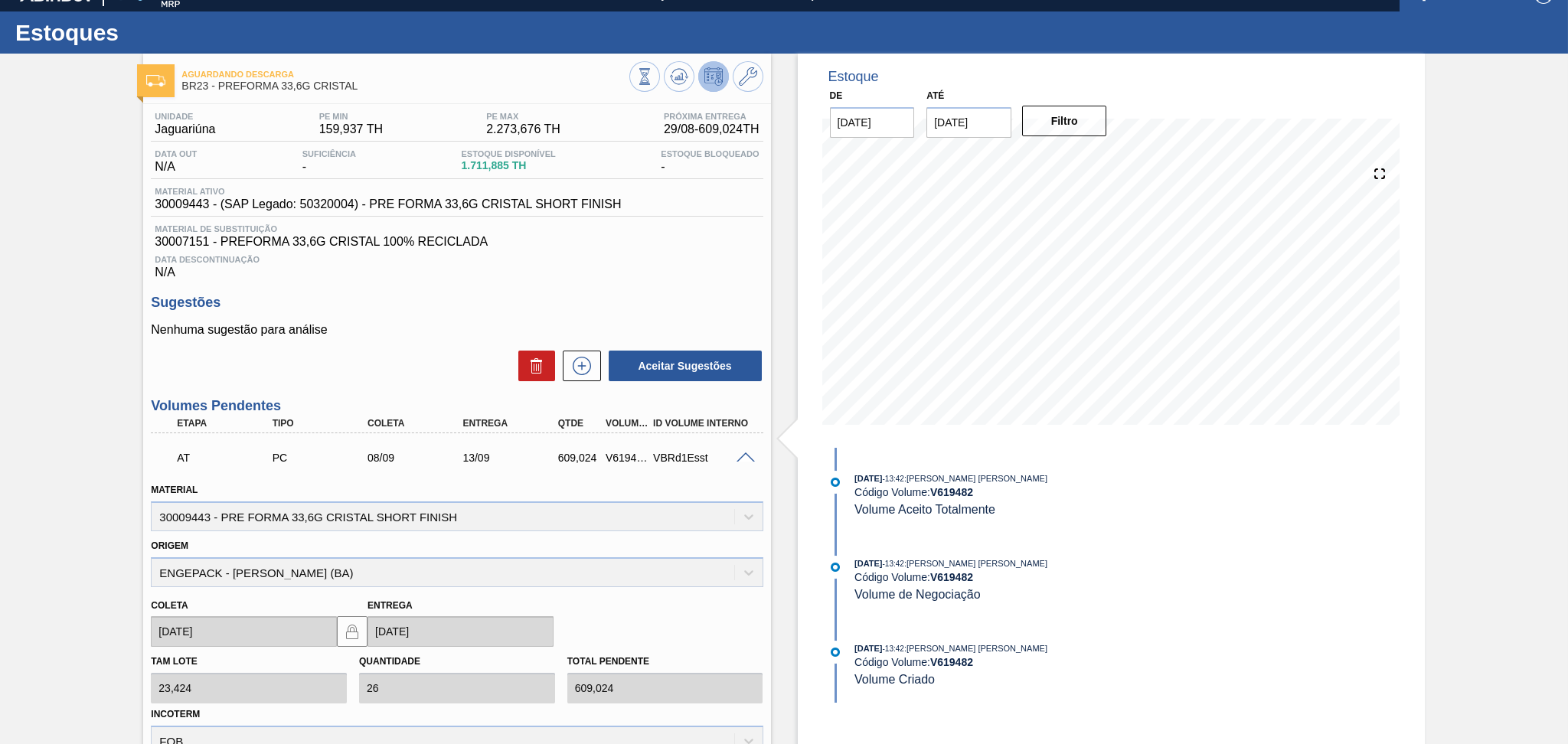
click at [743, 453] on span at bounding box center [745, 458] width 18 height 12
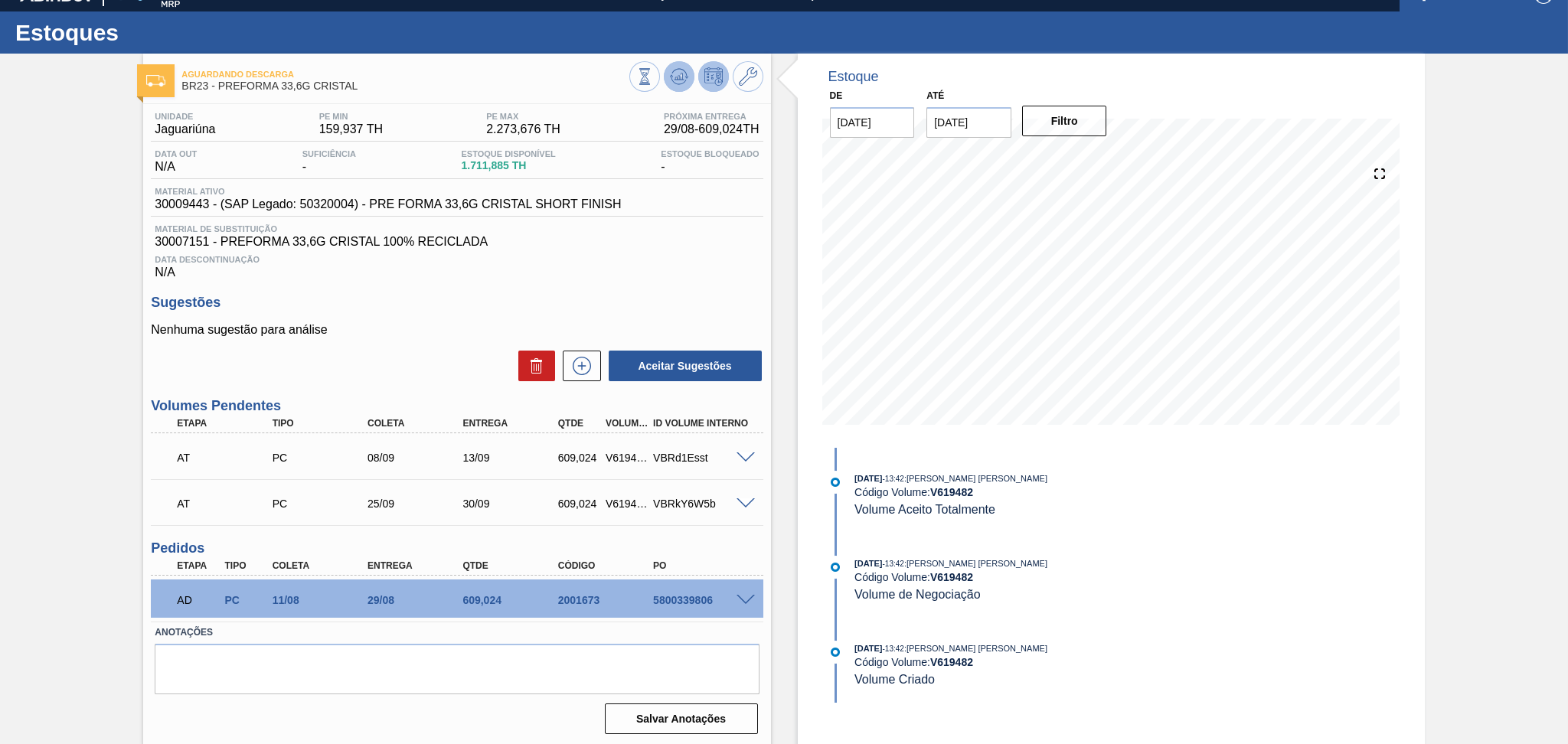
click at [650, 70] on icon at bounding box center [644, 70] width 11 height 2
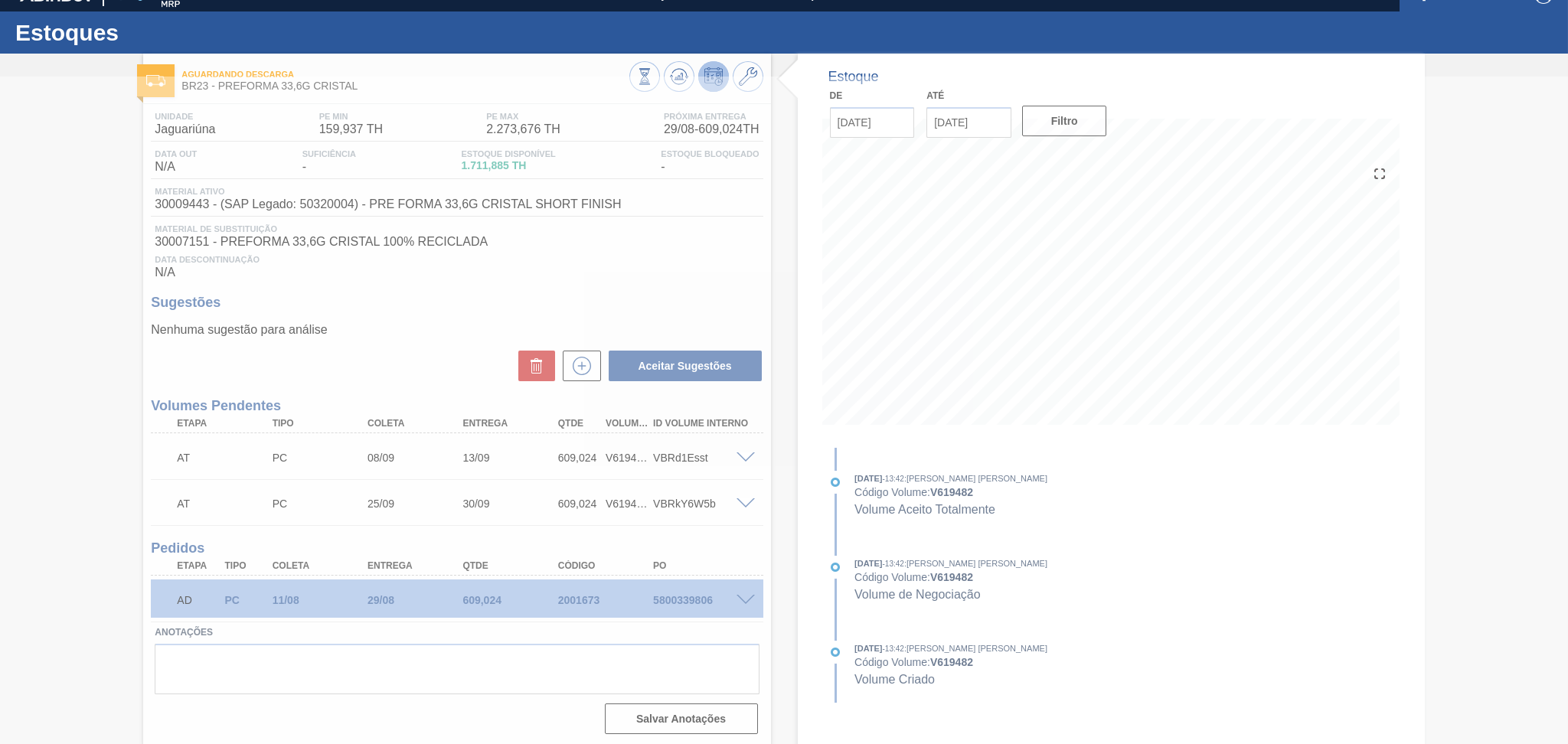
click at [654, 306] on div at bounding box center [784, 410] width 1568 height 668
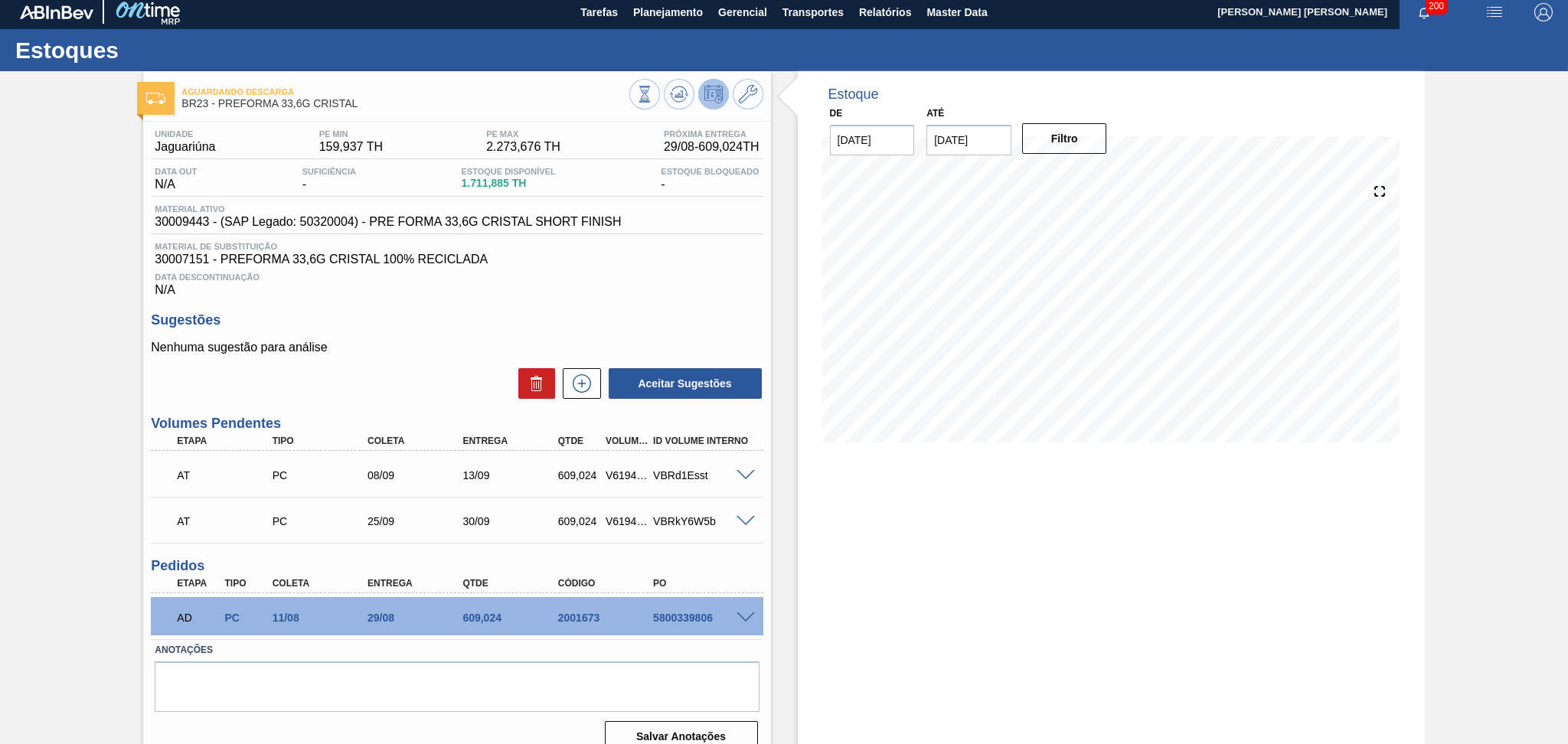
scroll to position [0, 0]
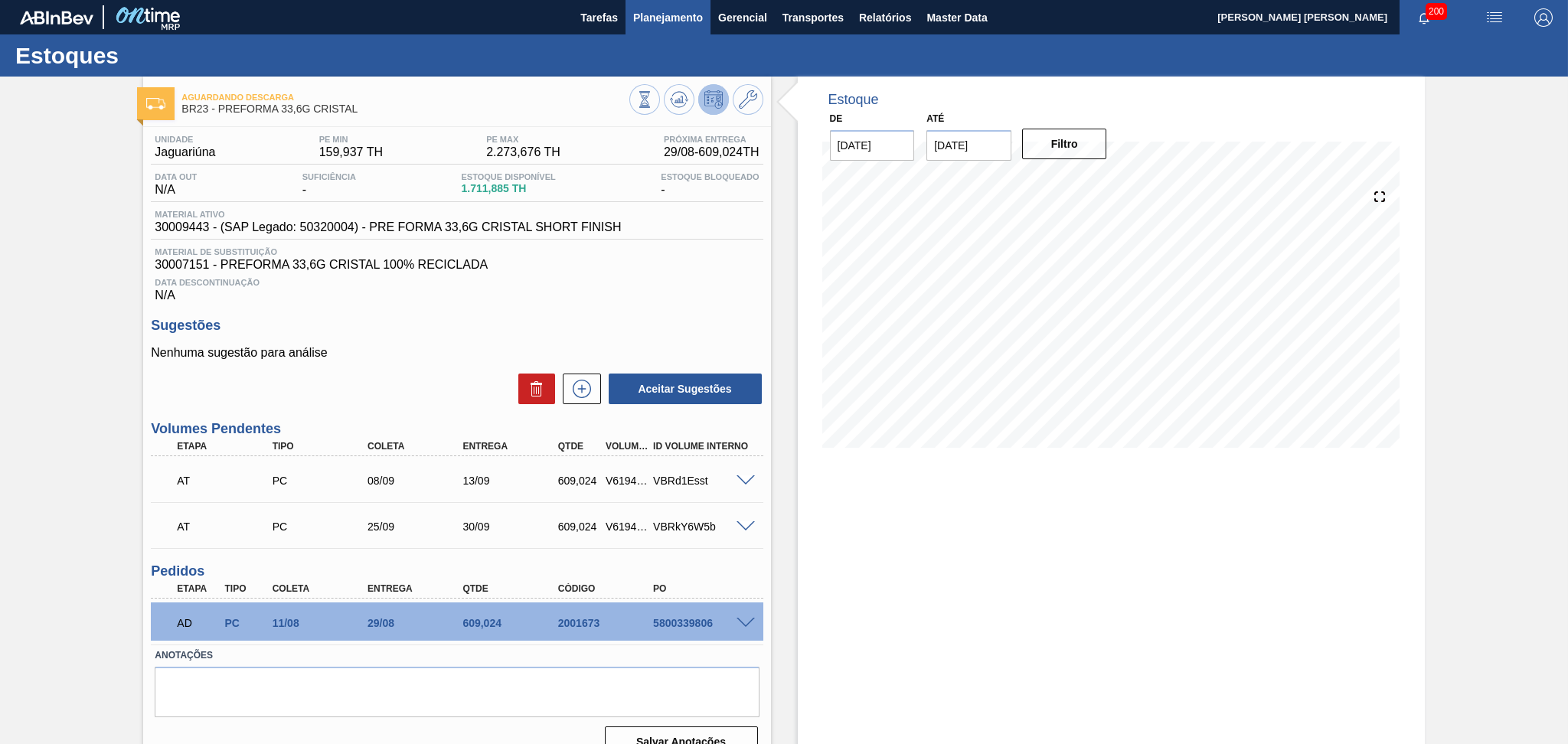
click at [660, 19] on span "Planejamento" at bounding box center [668, 17] width 70 height 18
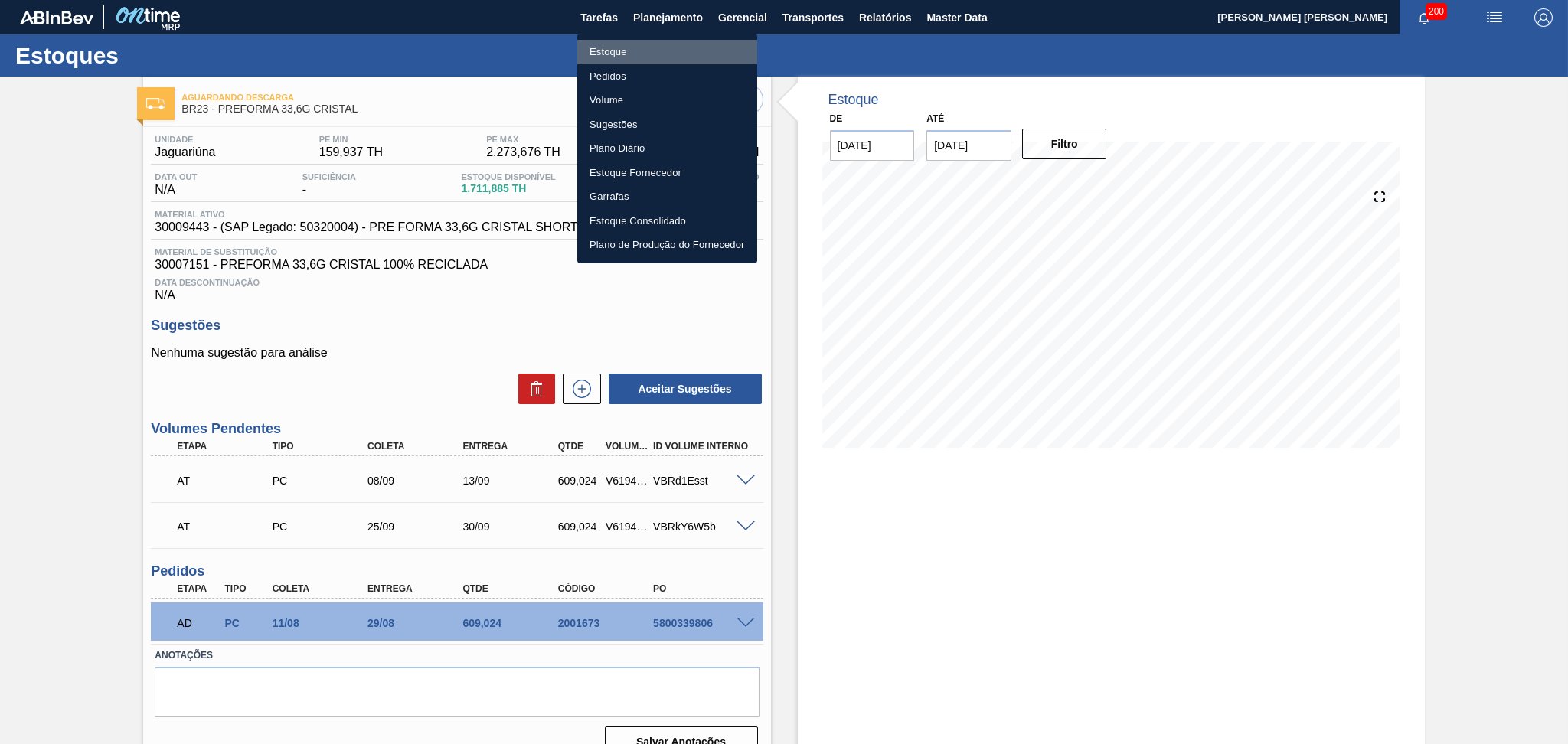
click at [627, 49] on li "Estoque" at bounding box center [667, 52] width 180 height 25
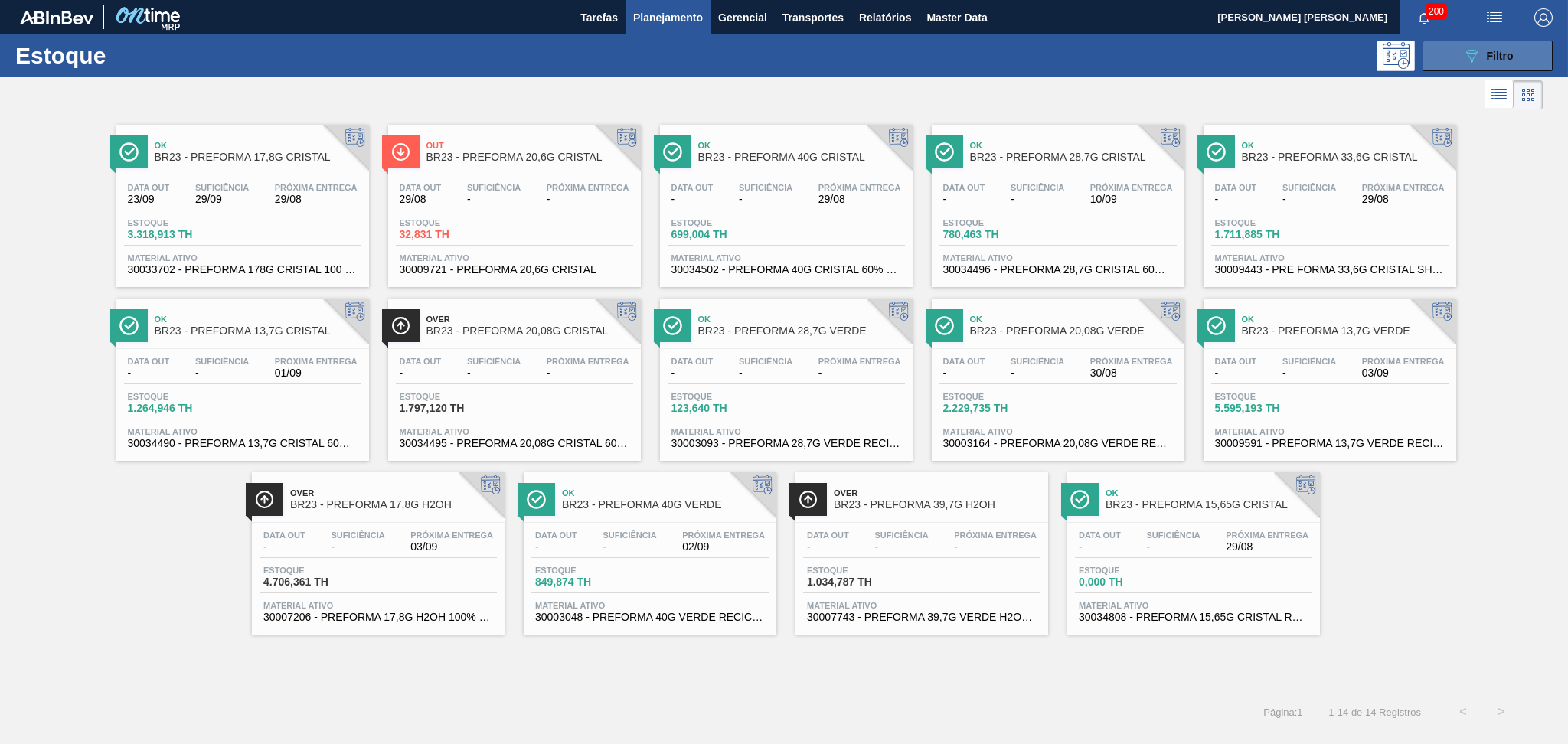
click at [1519, 56] on button "089F7B8B-B2A5-4AFE-B5C0-19BA573D28AC Filtro" at bounding box center [1488, 56] width 130 height 31
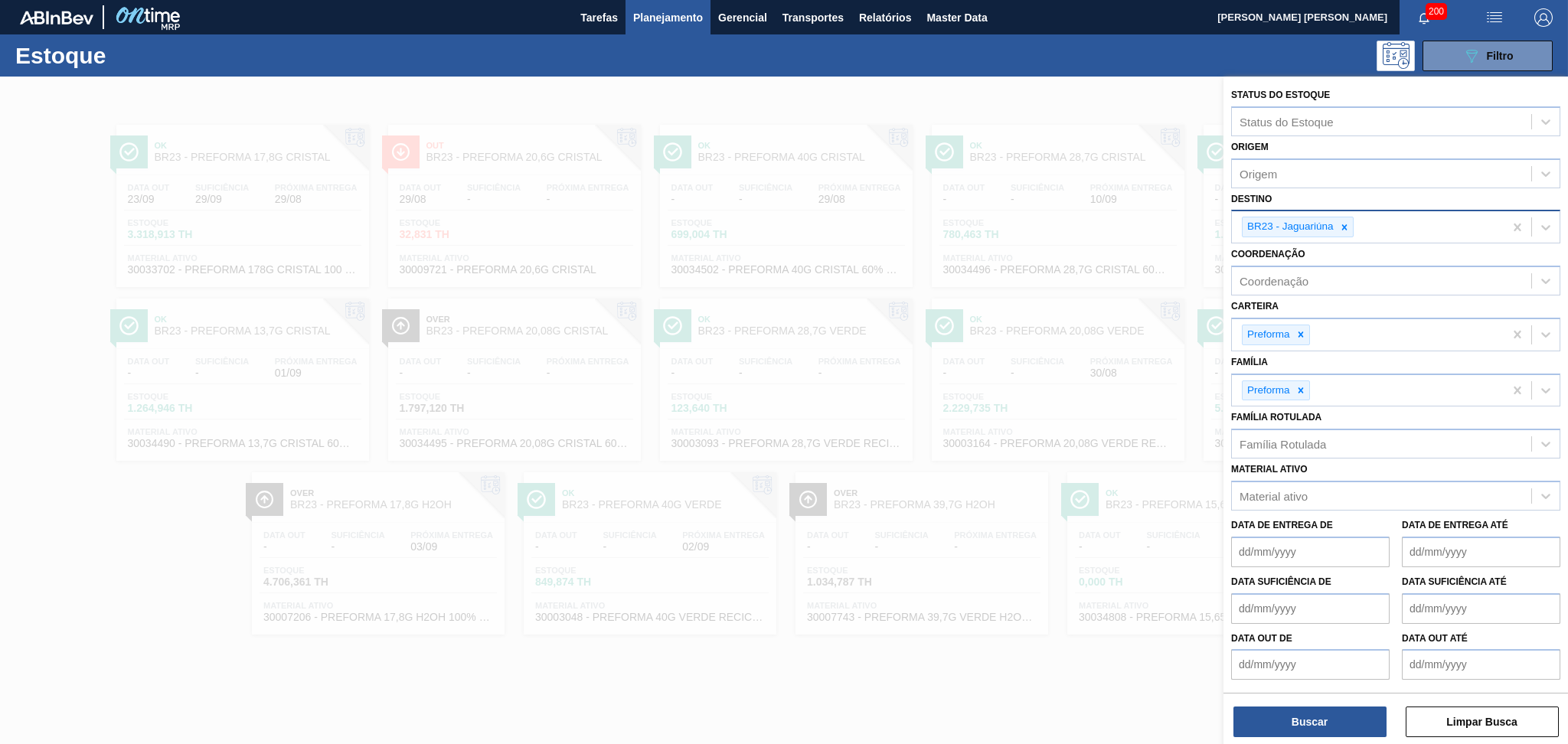
click at [1344, 225] on icon at bounding box center [1343, 226] width 5 height 5
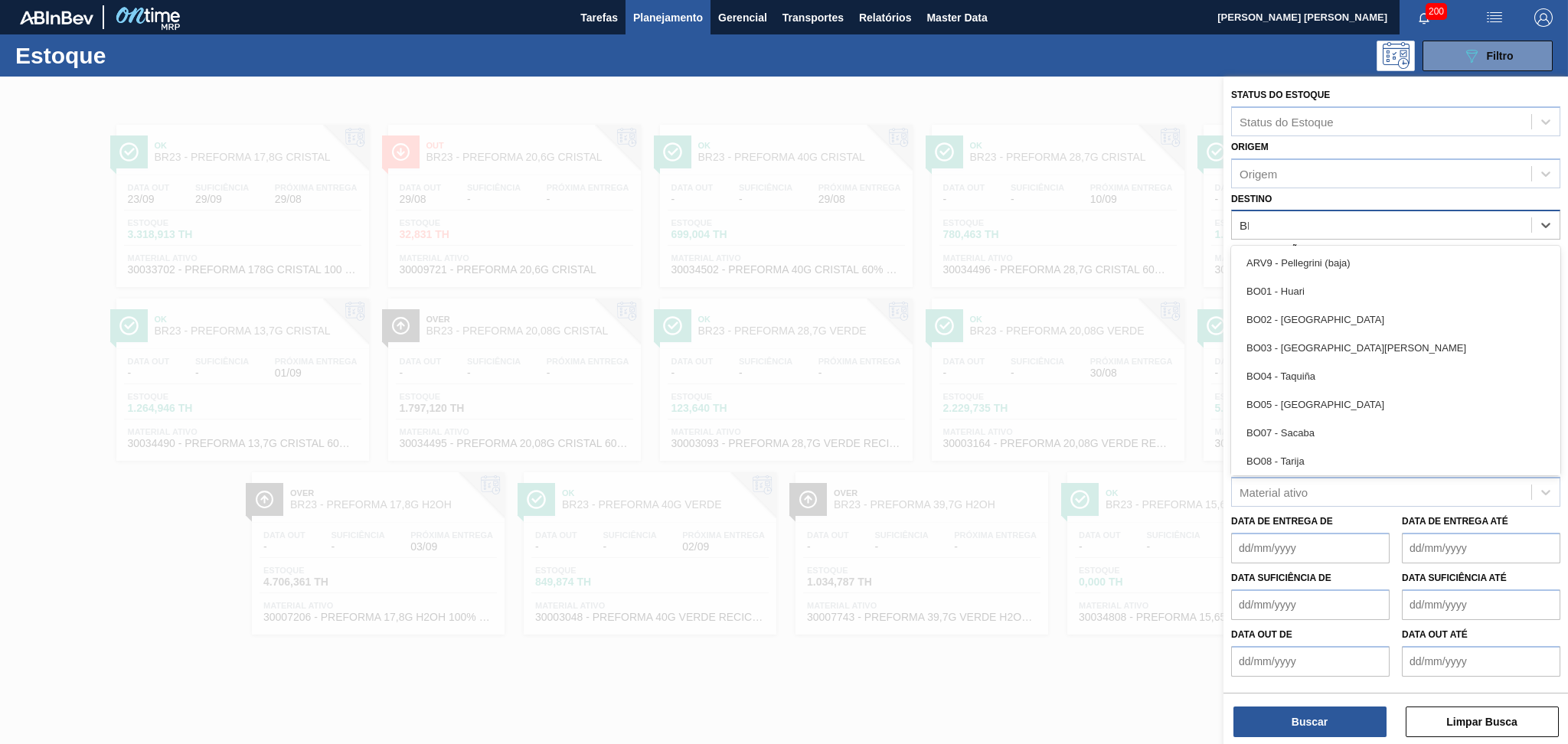
type input "BR03"
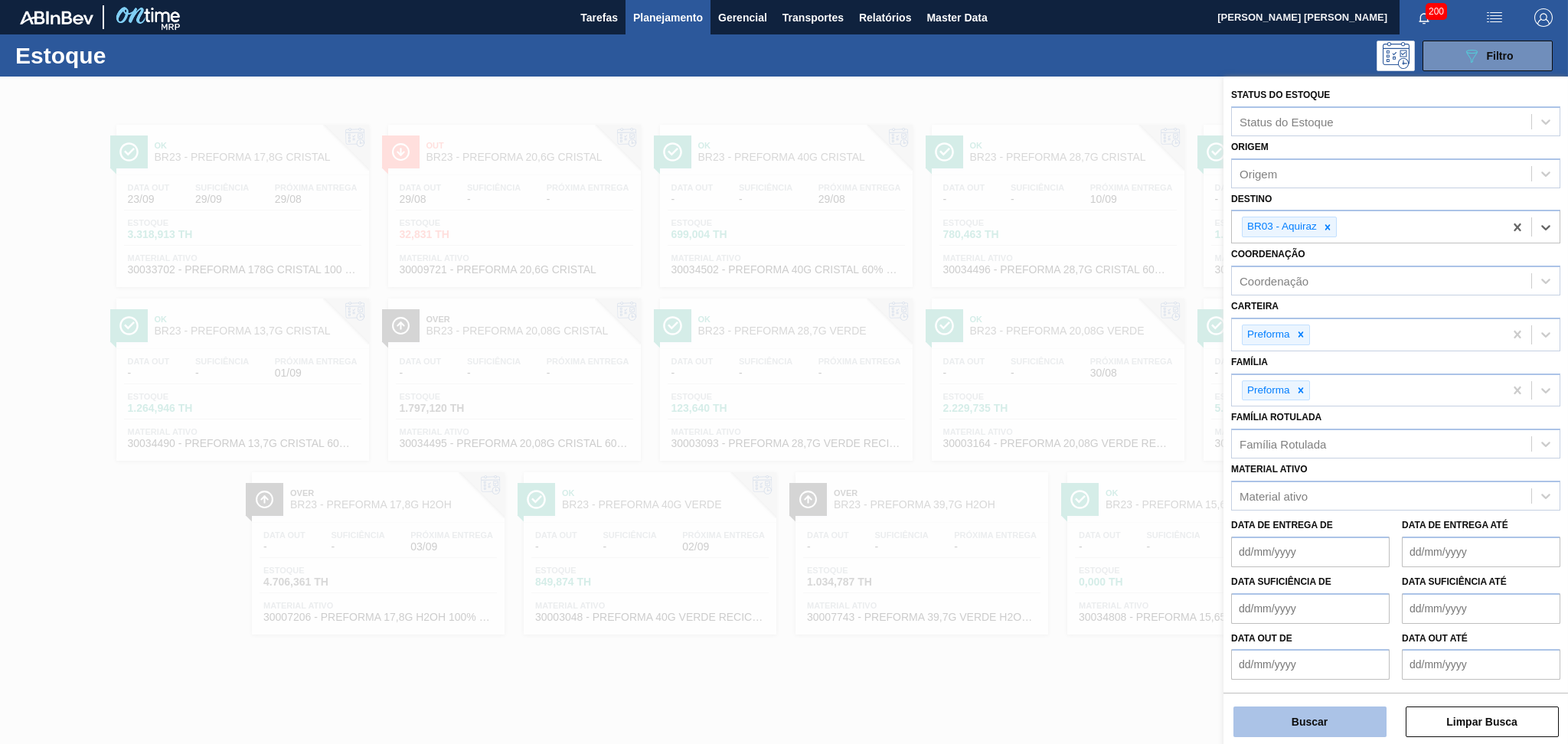
click at [1294, 714] on button "Buscar" at bounding box center [1311, 721] width 153 height 31
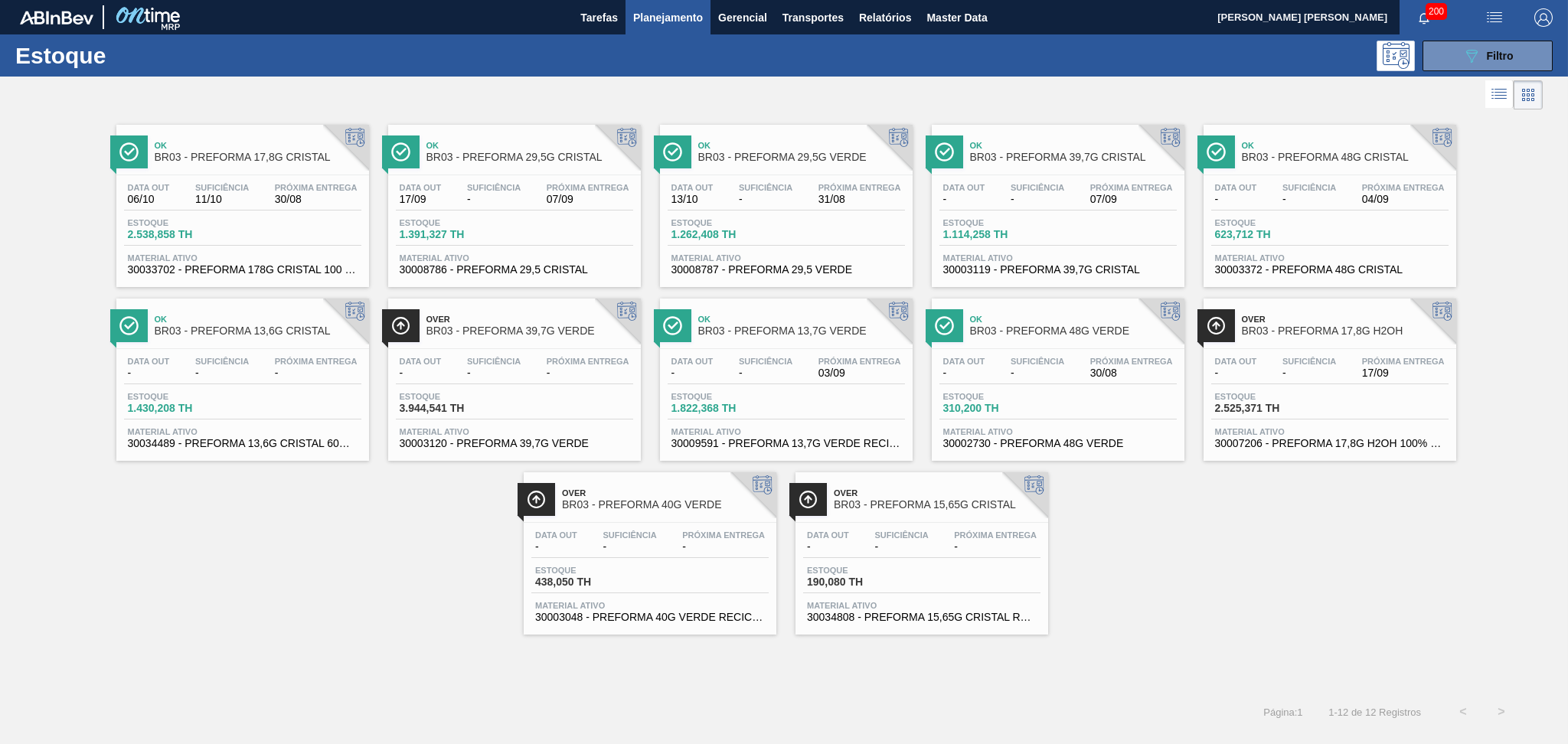
click at [610, 368] on span "-" at bounding box center [587, 373] width 82 height 12
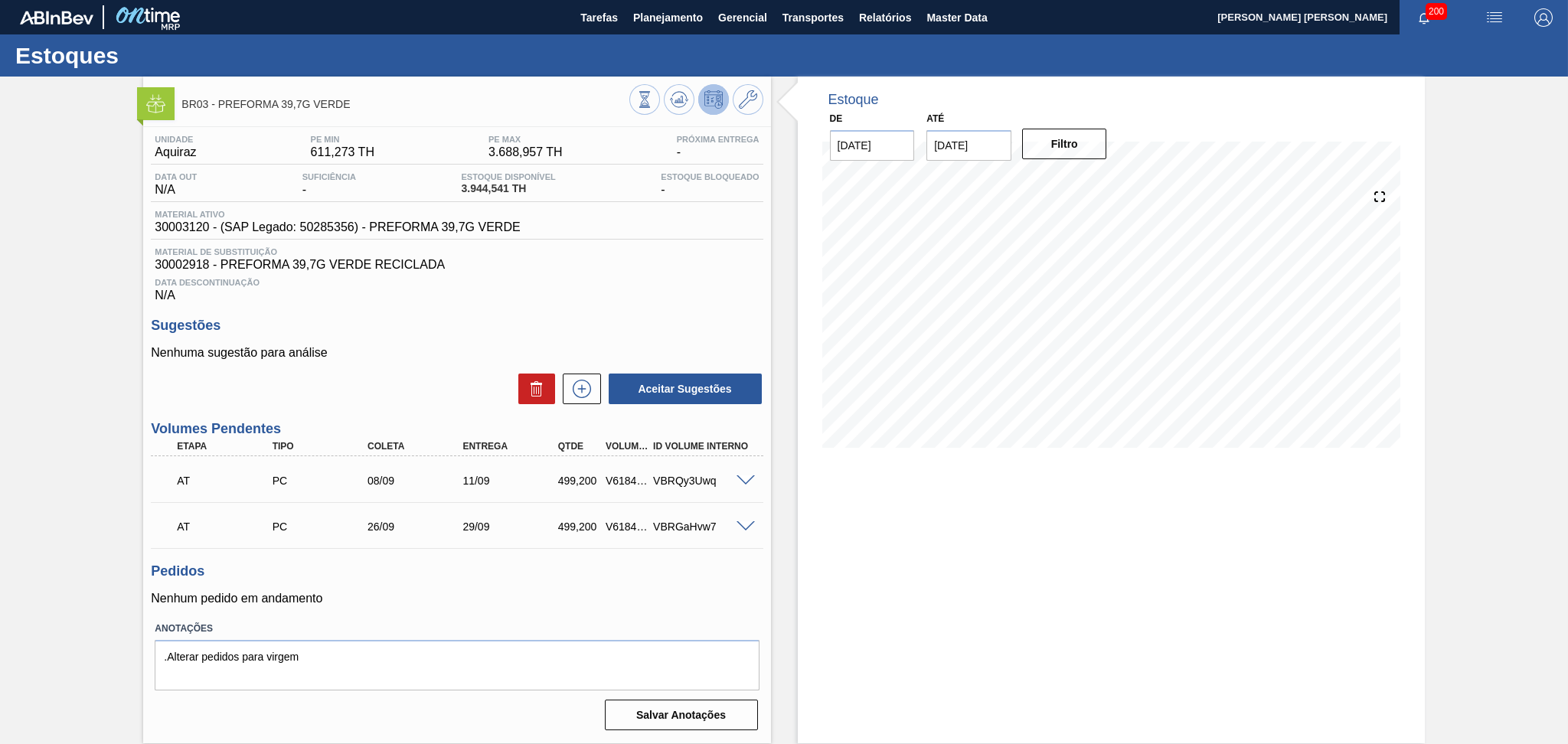
click at [579, 583] on div "Pedidos Nenhum pedido em andamento" at bounding box center [457, 584] width 612 height 42
click at [741, 476] on span at bounding box center [745, 482] width 18 height 12
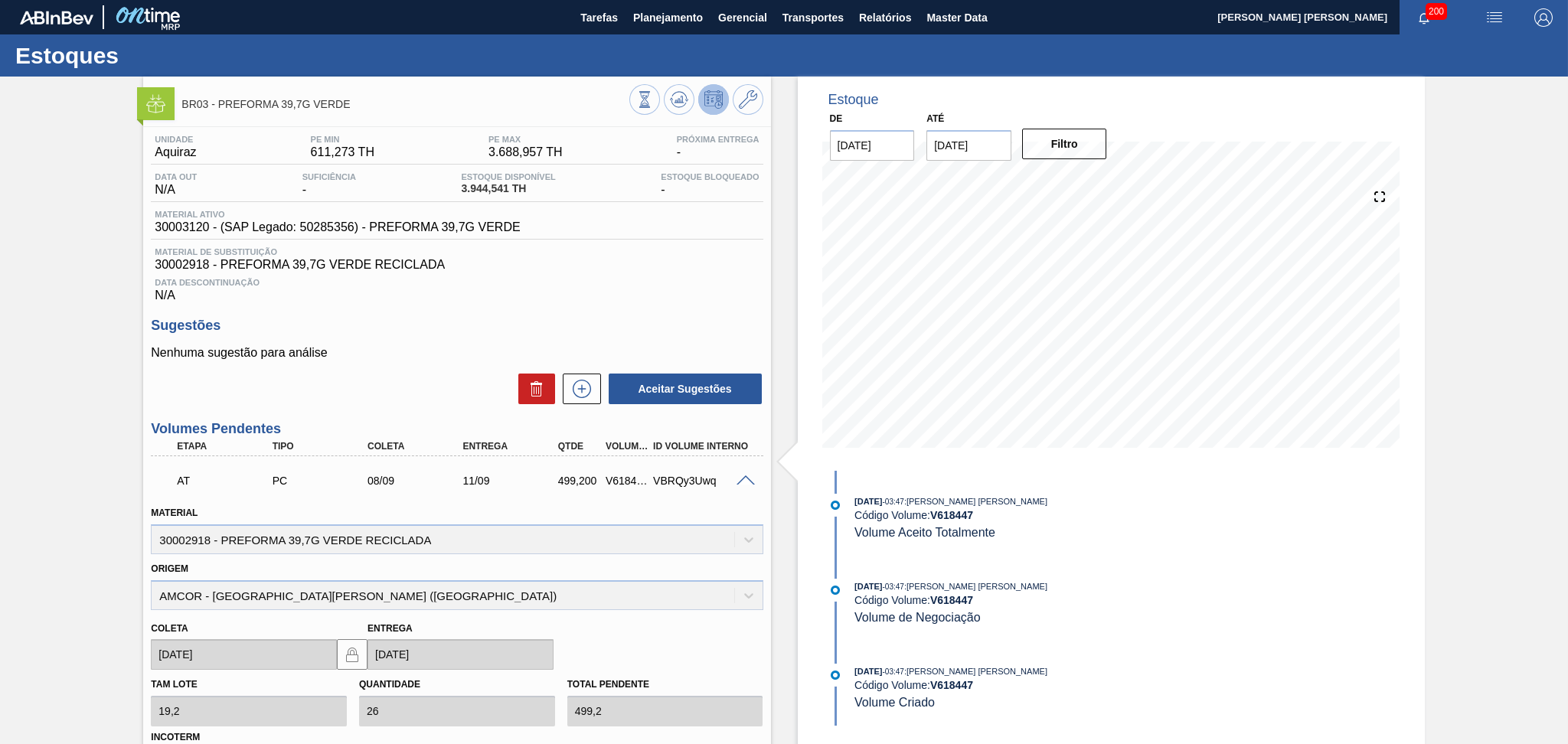
click at [741, 476] on span at bounding box center [745, 482] width 18 height 12
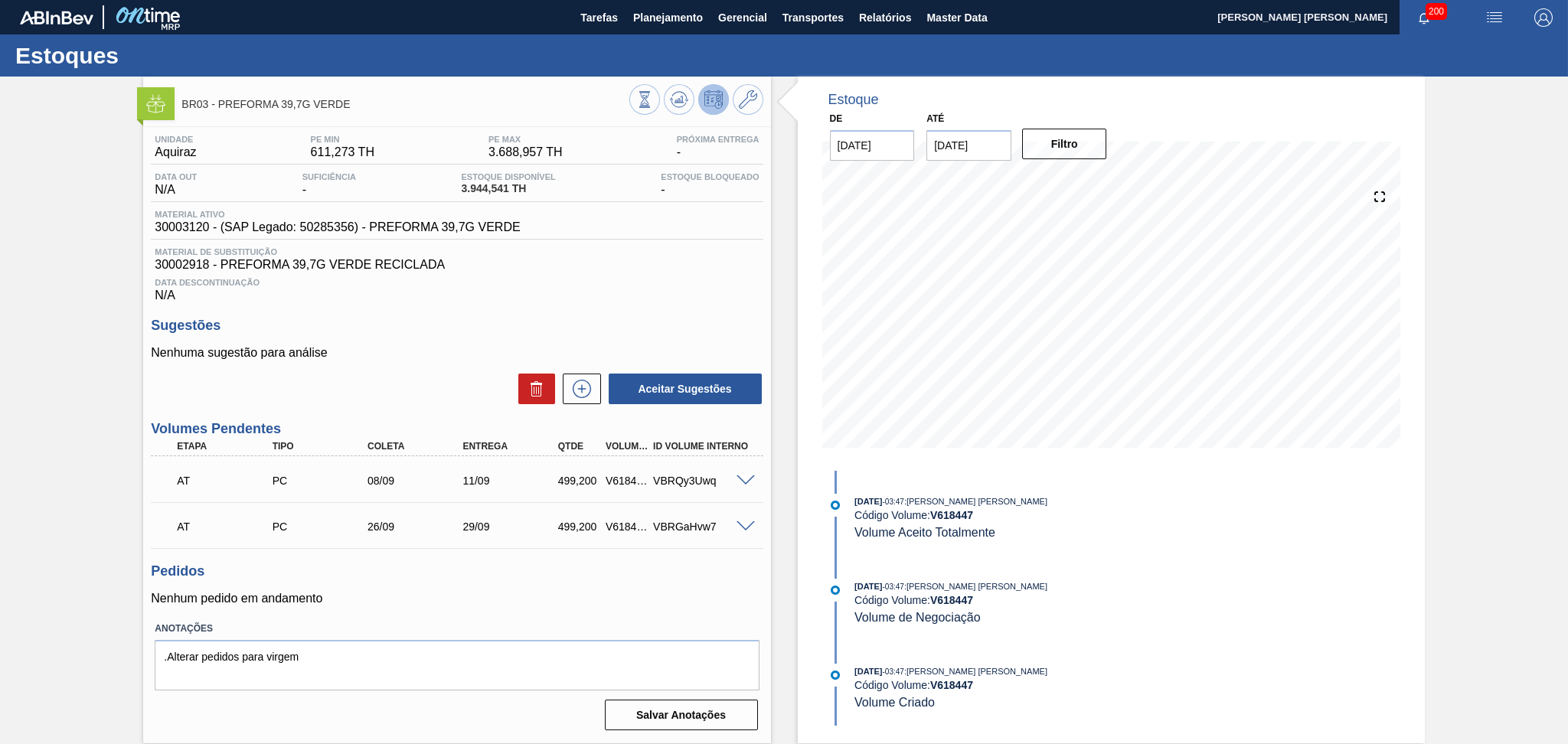
click at [746, 525] on span at bounding box center [745, 527] width 18 height 12
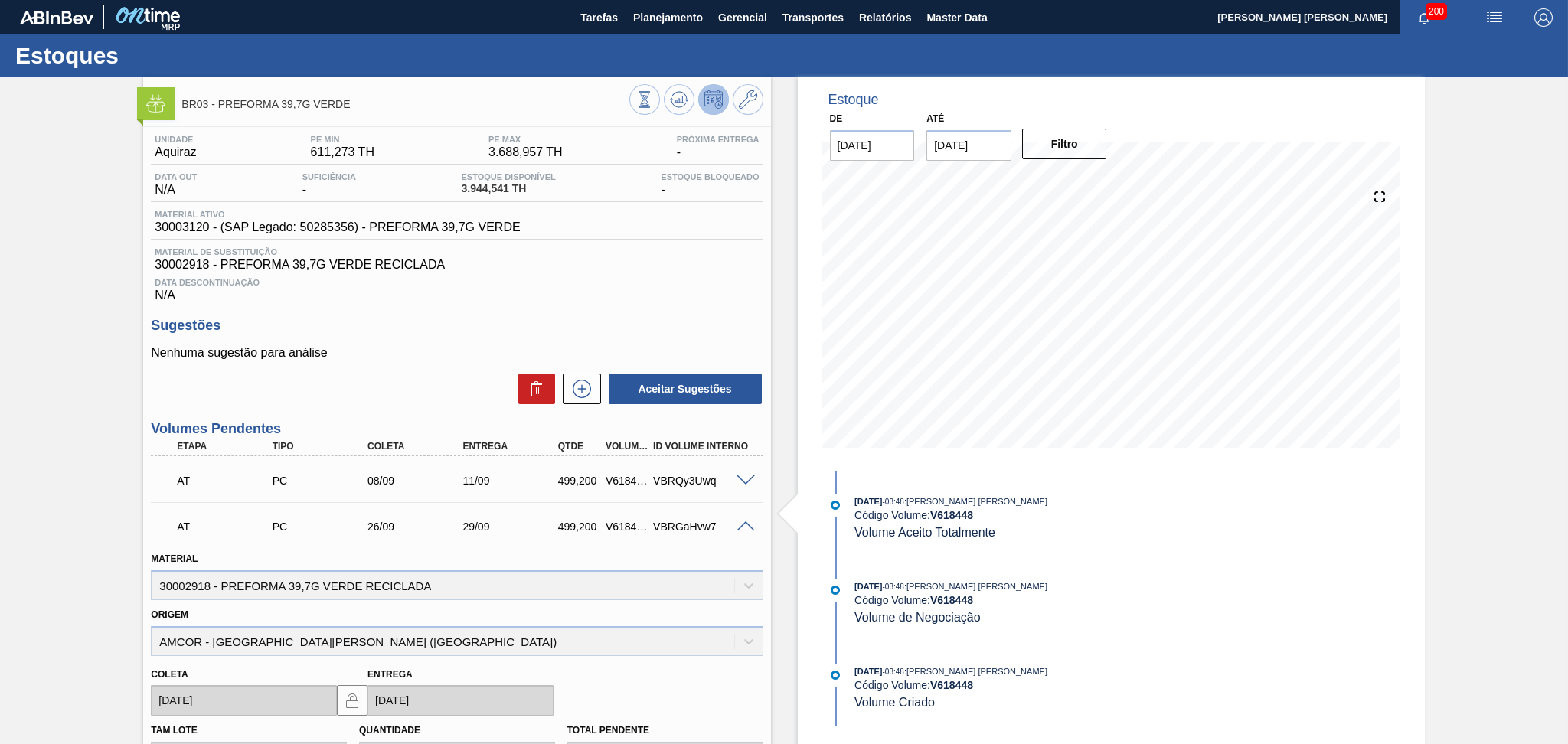
click at [746, 525] on span at bounding box center [745, 527] width 18 height 12
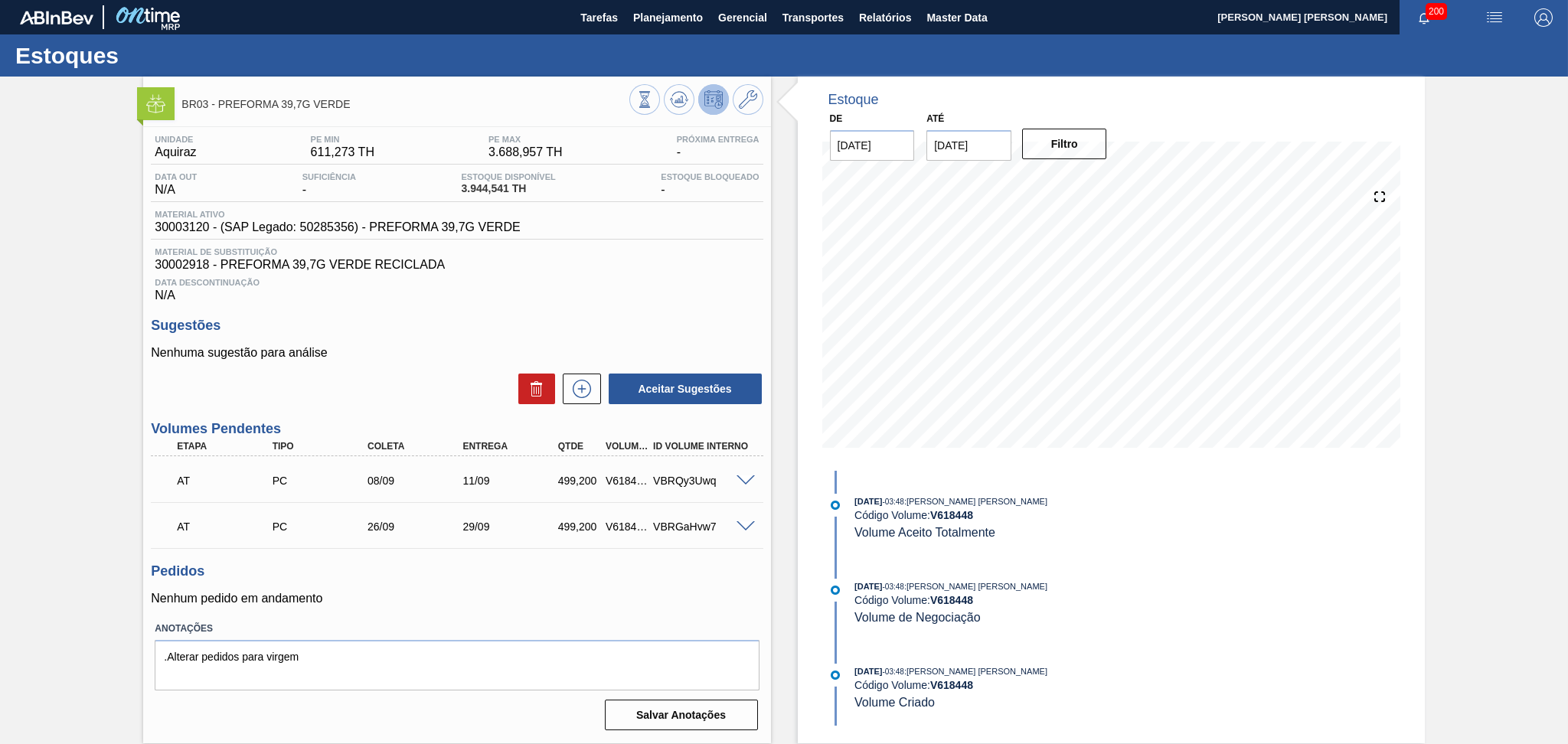
click at [746, 525] on span at bounding box center [745, 527] width 18 height 12
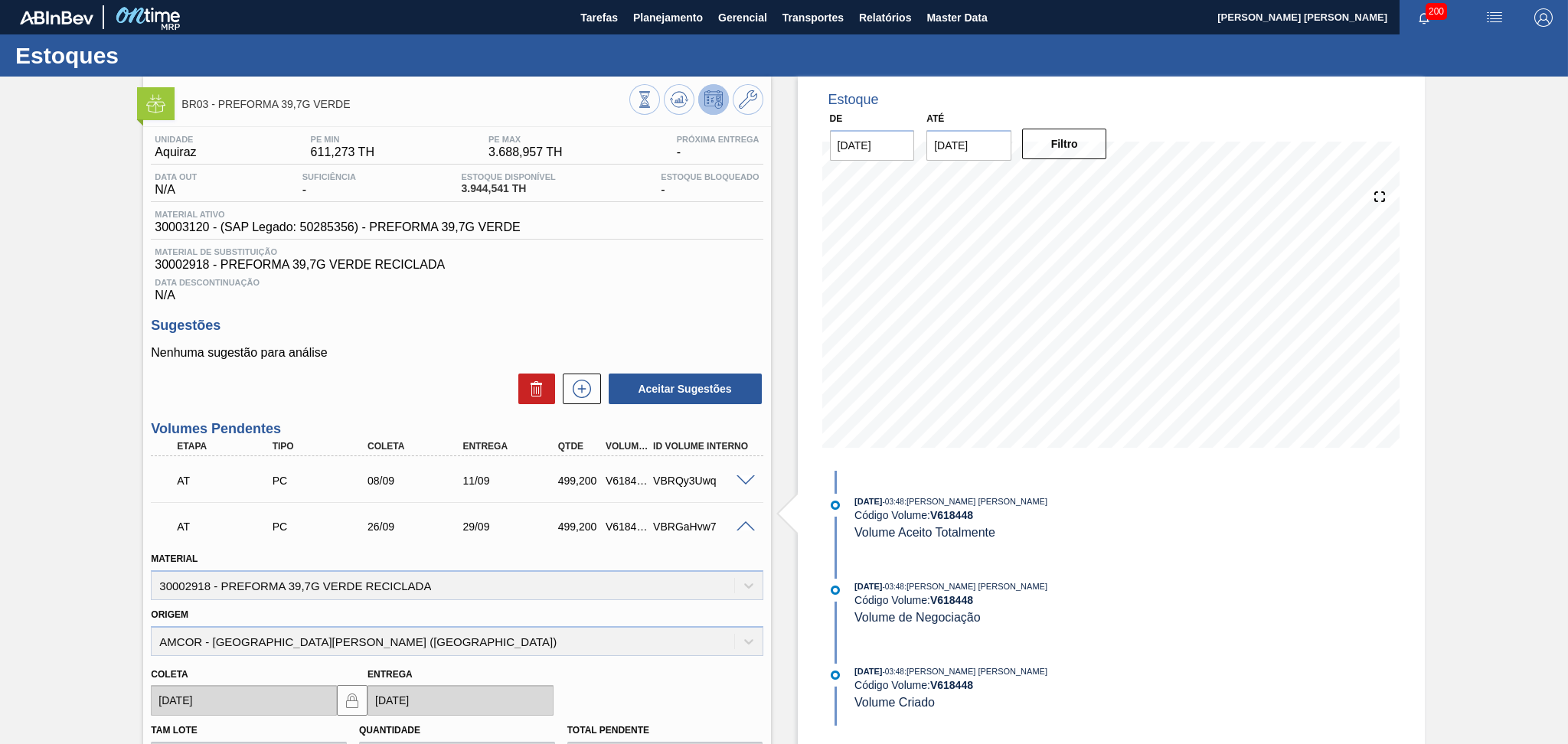
click at [746, 525] on span at bounding box center [745, 527] width 18 height 12
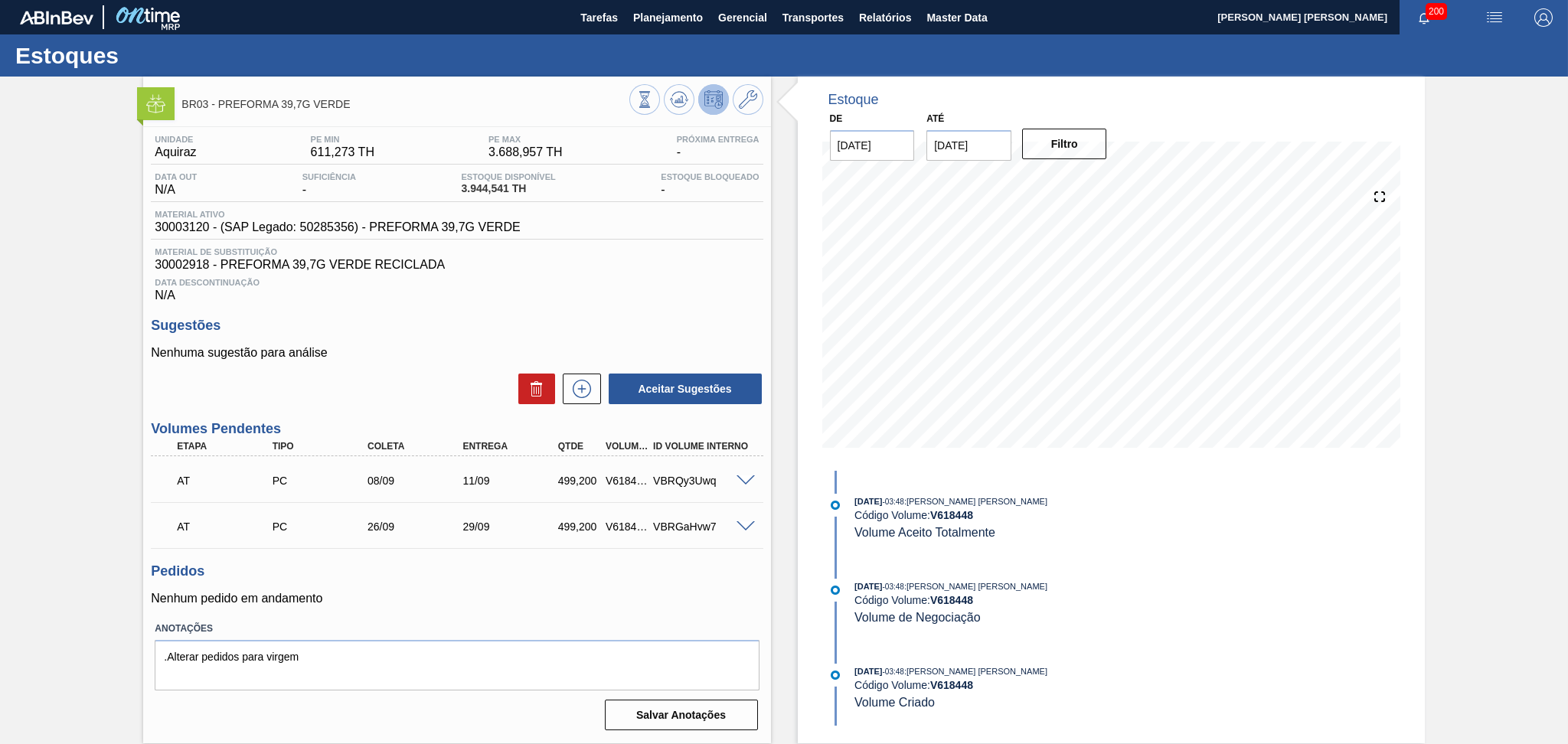
click at [652, 557] on div "Unidade Aquiraz PE MIN 611,273 TH PE MAX 3.688,957 TH Próxima Entrega - Data ou…" at bounding box center [456, 431] width 627 height 609
click at [745, 516] on div "AT PC 26/09 29/09 499,200 V618448 VBRGaHvw7" at bounding box center [457, 524] width 612 height 39
click at [747, 517] on div "AT PC 26/09 29/09 499,200 V618448 VBRGaHvw7" at bounding box center [457, 524] width 612 height 39
click at [746, 525] on span at bounding box center [745, 527] width 18 height 12
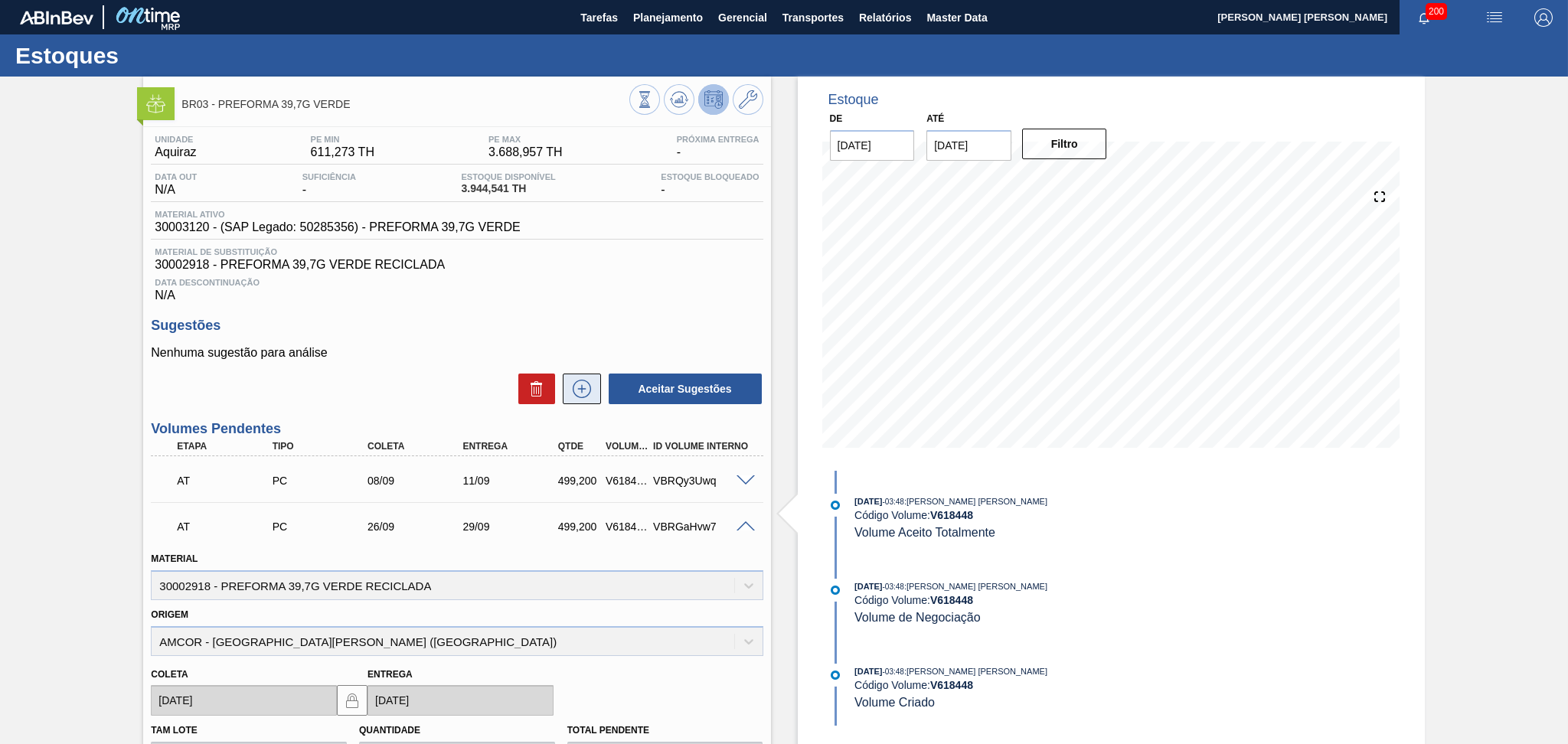
click at [579, 376] on button at bounding box center [581, 388] width 39 height 31
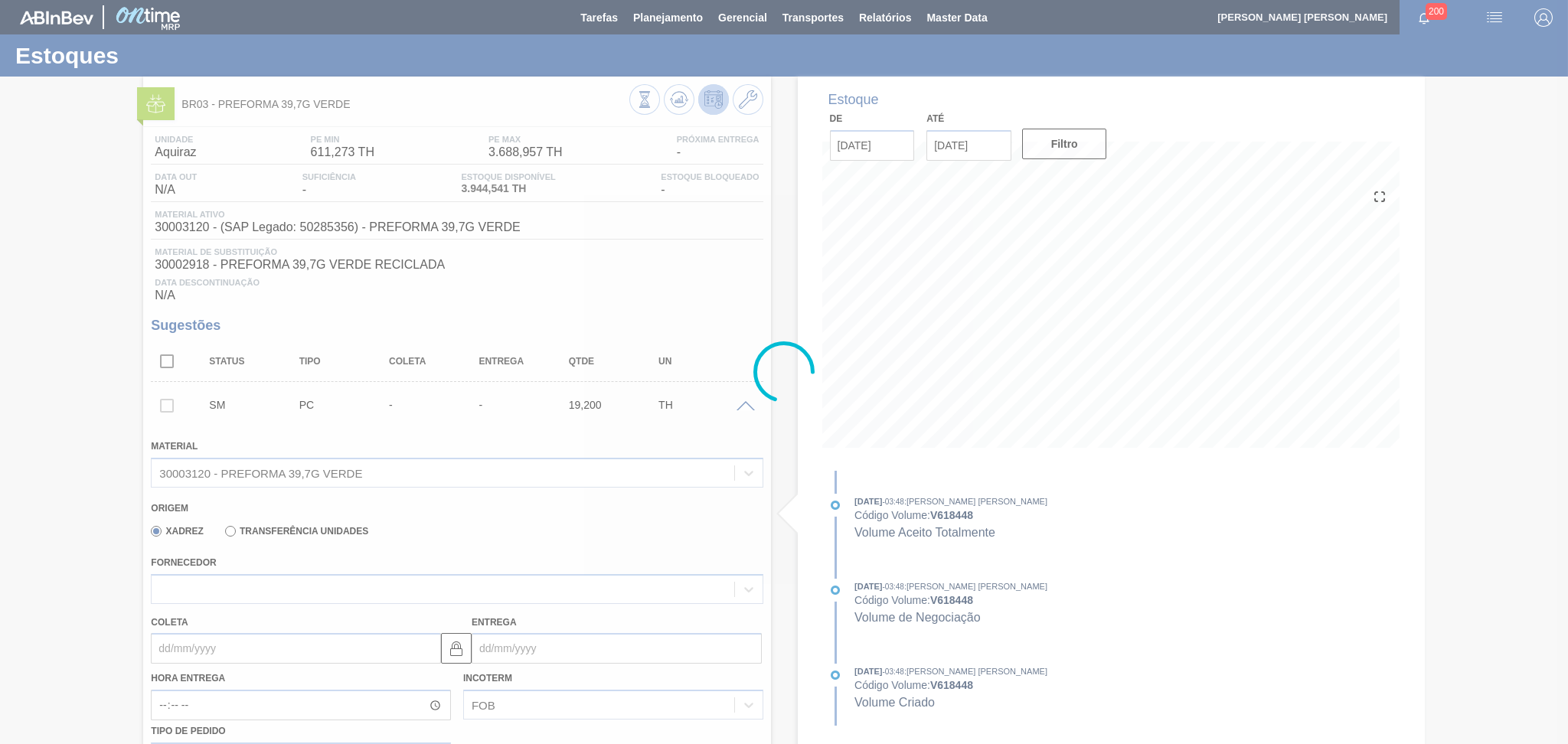
click at [212, 590] on div at bounding box center [784, 372] width 1568 height 744
click at [347, 483] on div at bounding box center [784, 372] width 1568 height 744
click at [347, 480] on div at bounding box center [784, 372] width 1568 height 744
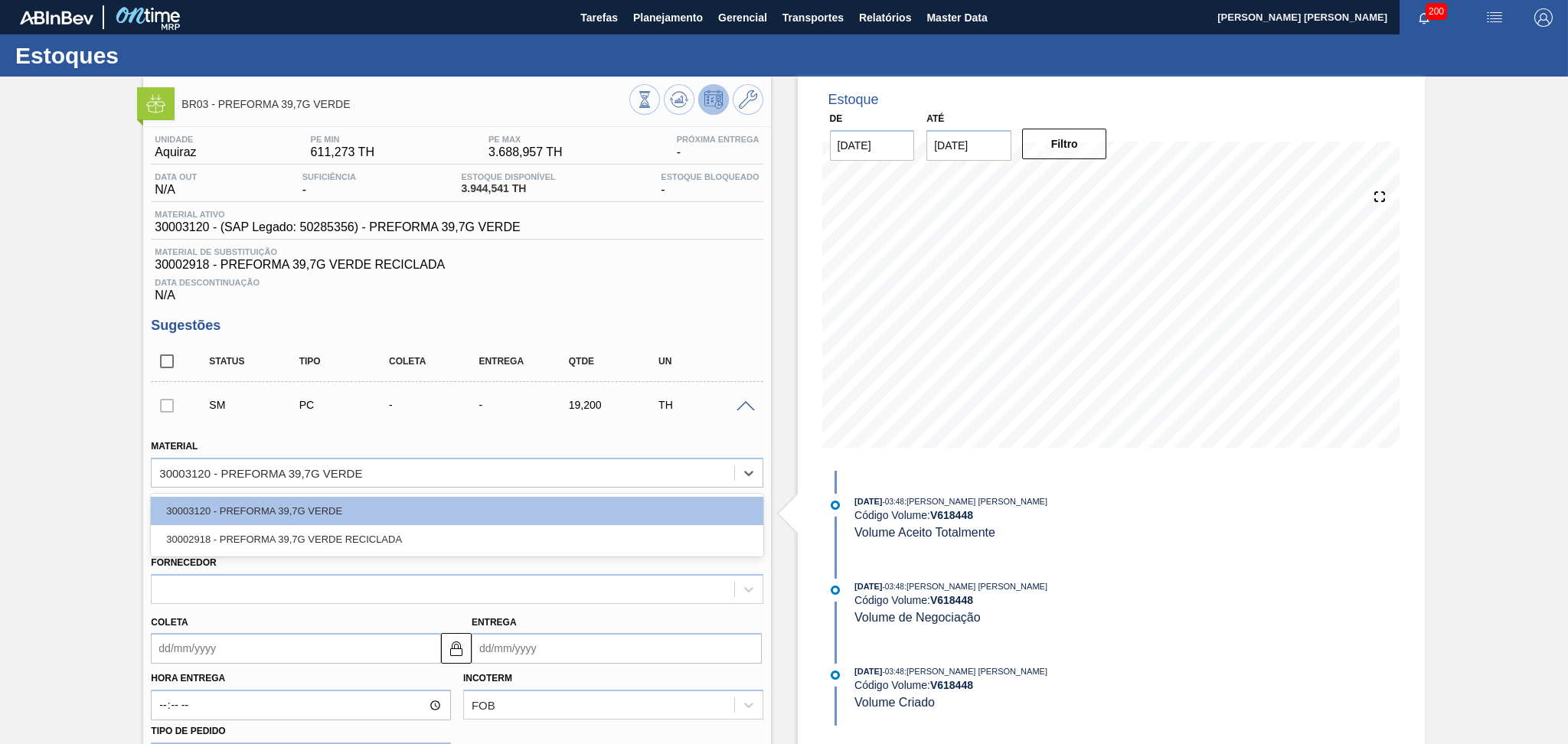
click at [347, 480] on div "30003120 - PREFORMA 39,7G VERDE" at bounding box center [443, 473] width 582 height 22
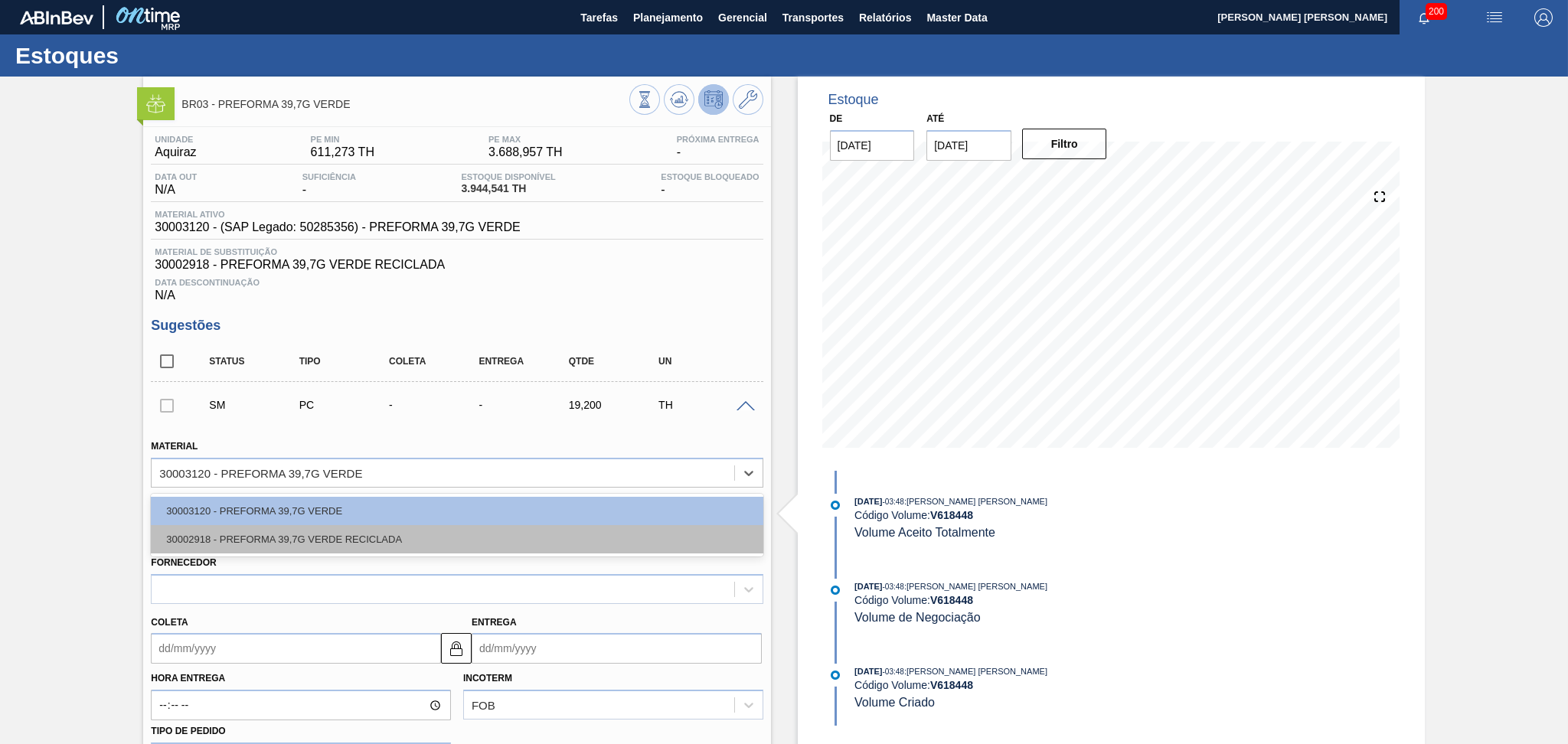
click at [327, 534] on div "30002918 - PREFORMA 39,7G VERDE RECICLADA" at bounding box center [457, 539] width 612 height 29
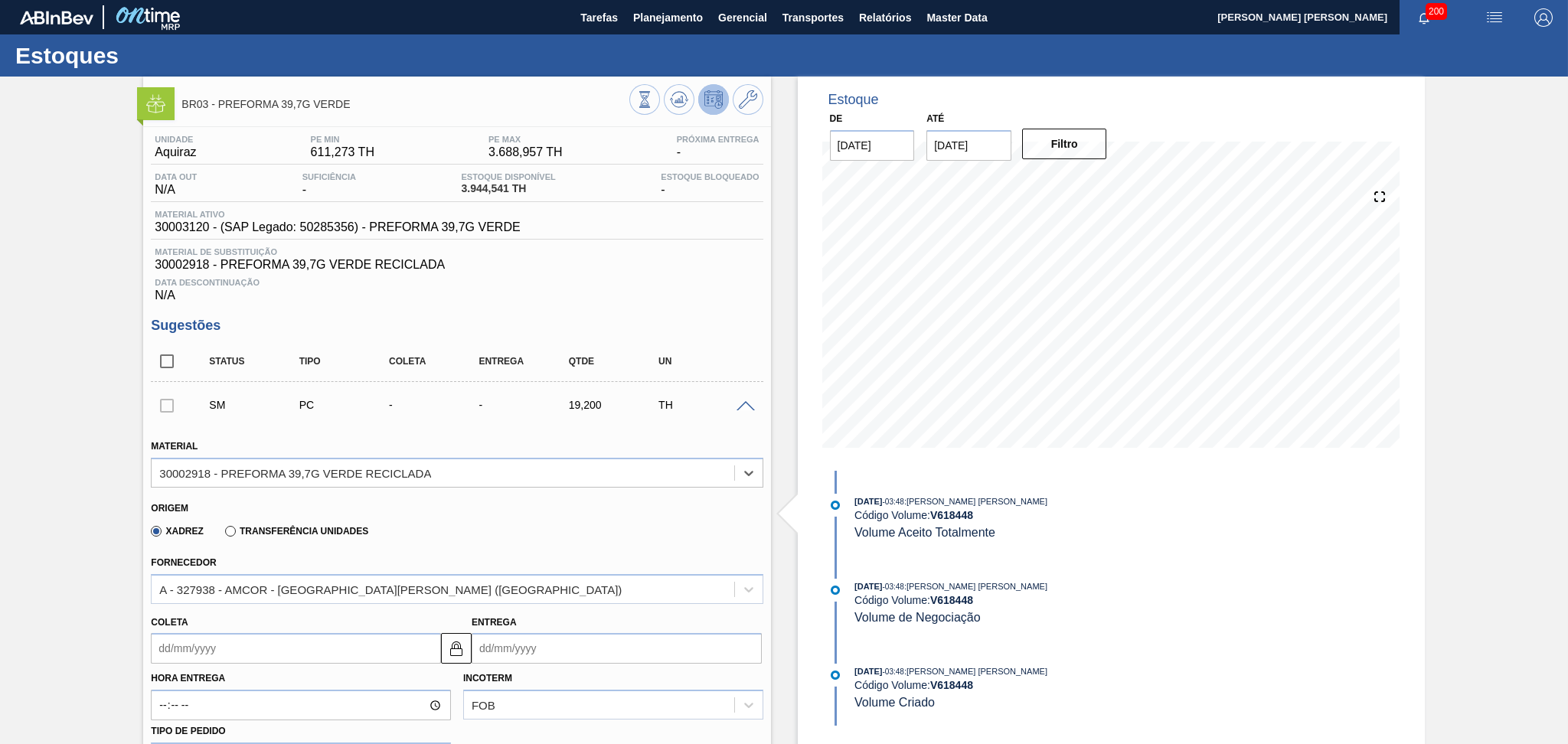
click at [740, 405] on span at bounding box center [745, 407] width 18 height 12
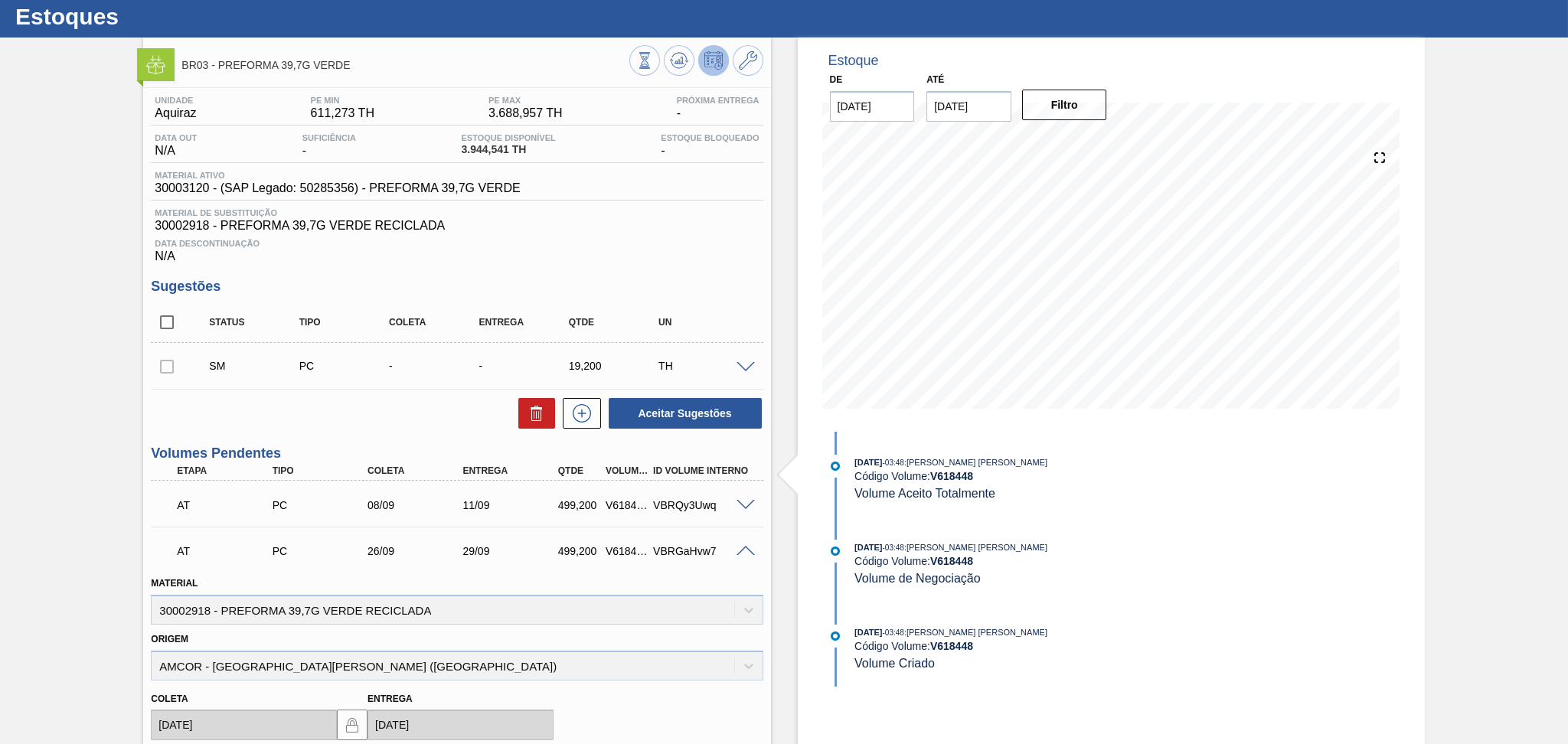
scroll to position [306, 0]
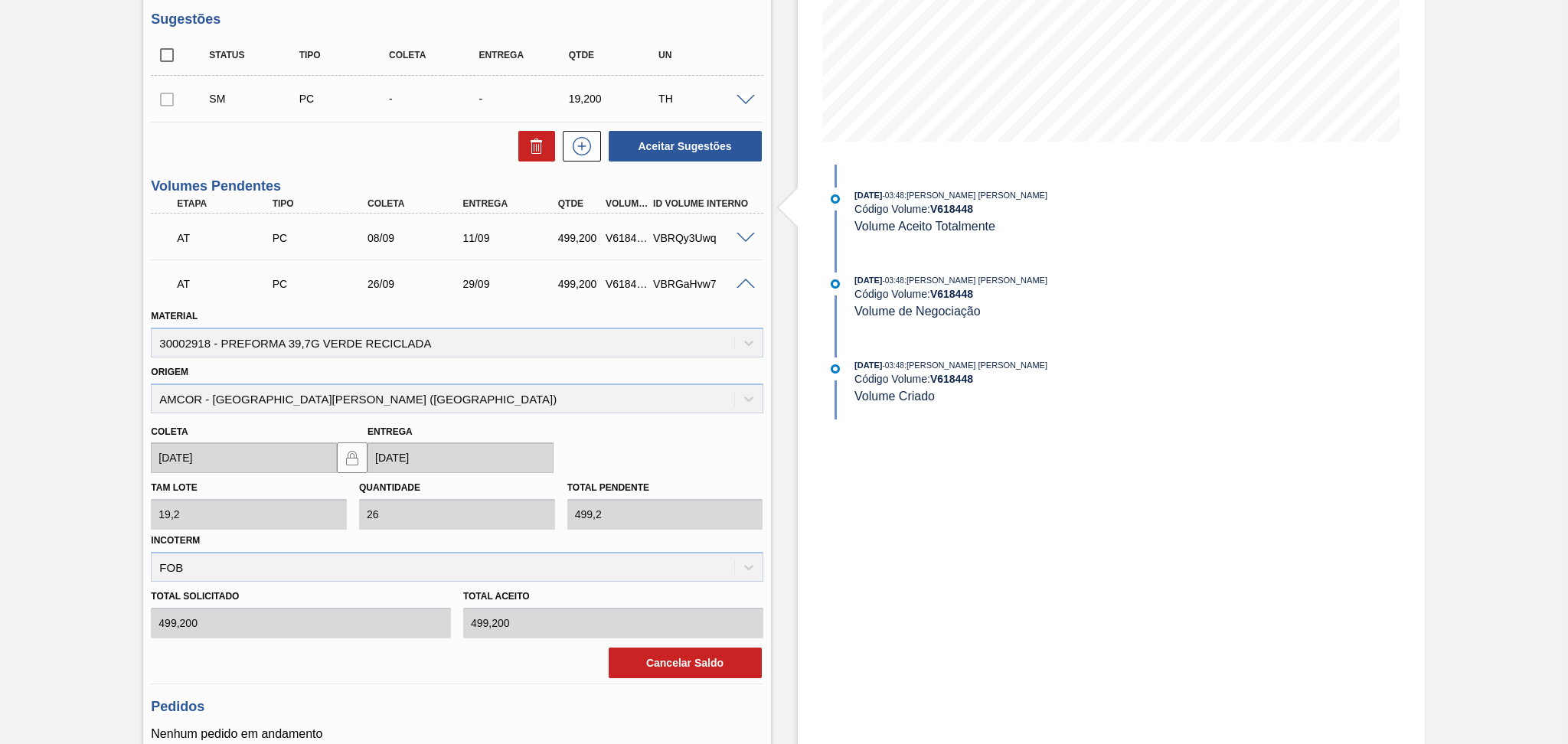
click at [739, 289] on div "AT PC 26/09 29/09 499,200 V618448 VBRGaHvw7" at bounding box center [457, 282] width 612 height 39
click at [741, 284] on span at bounding box center [745, 285] width 18 height 12
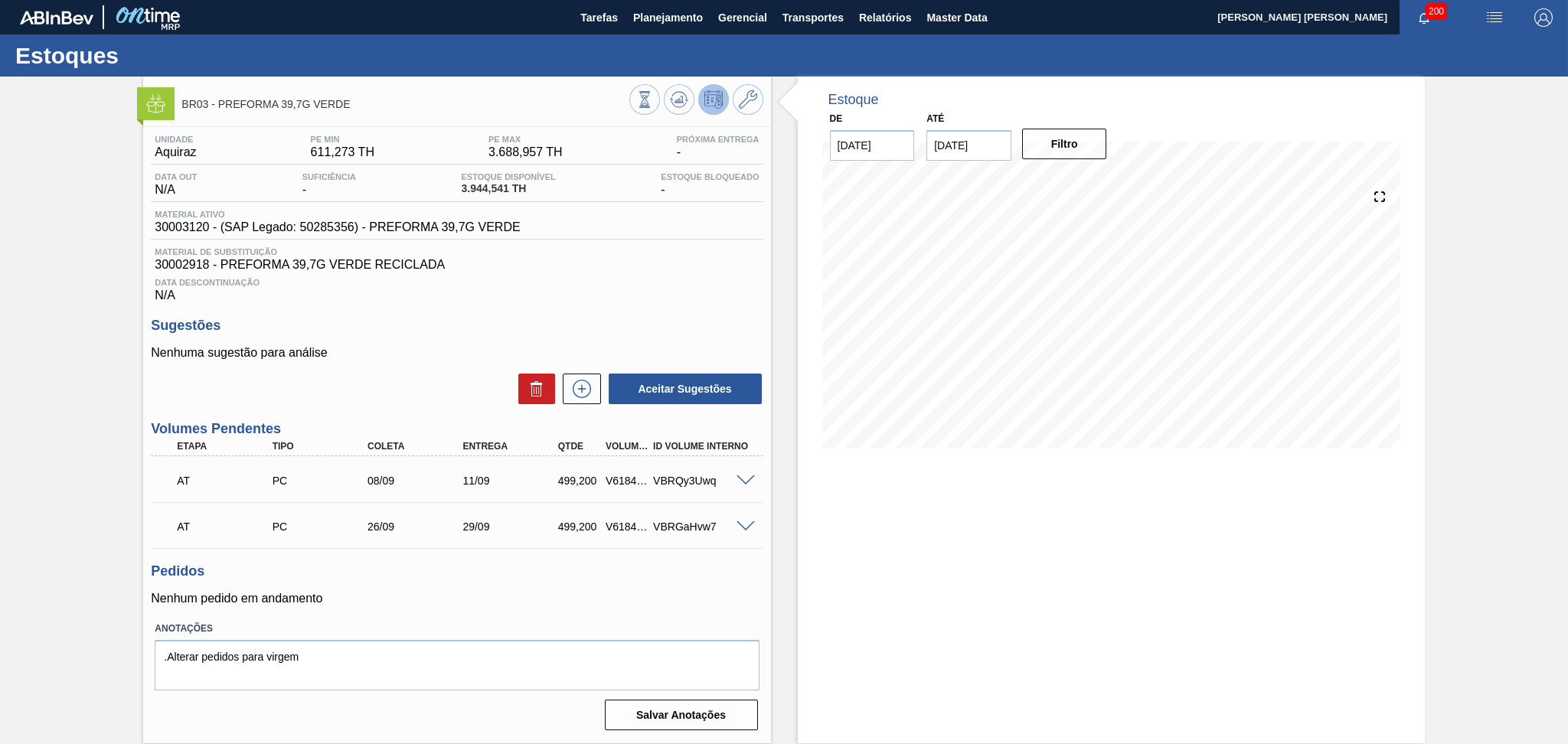
click at [421, 594] on p "Nenhum pedido em andamento" at bounding box center [457, 599] width 612 height 14
click at [653, 92] on icon at bounding box center [644, 99] width 17 height 17
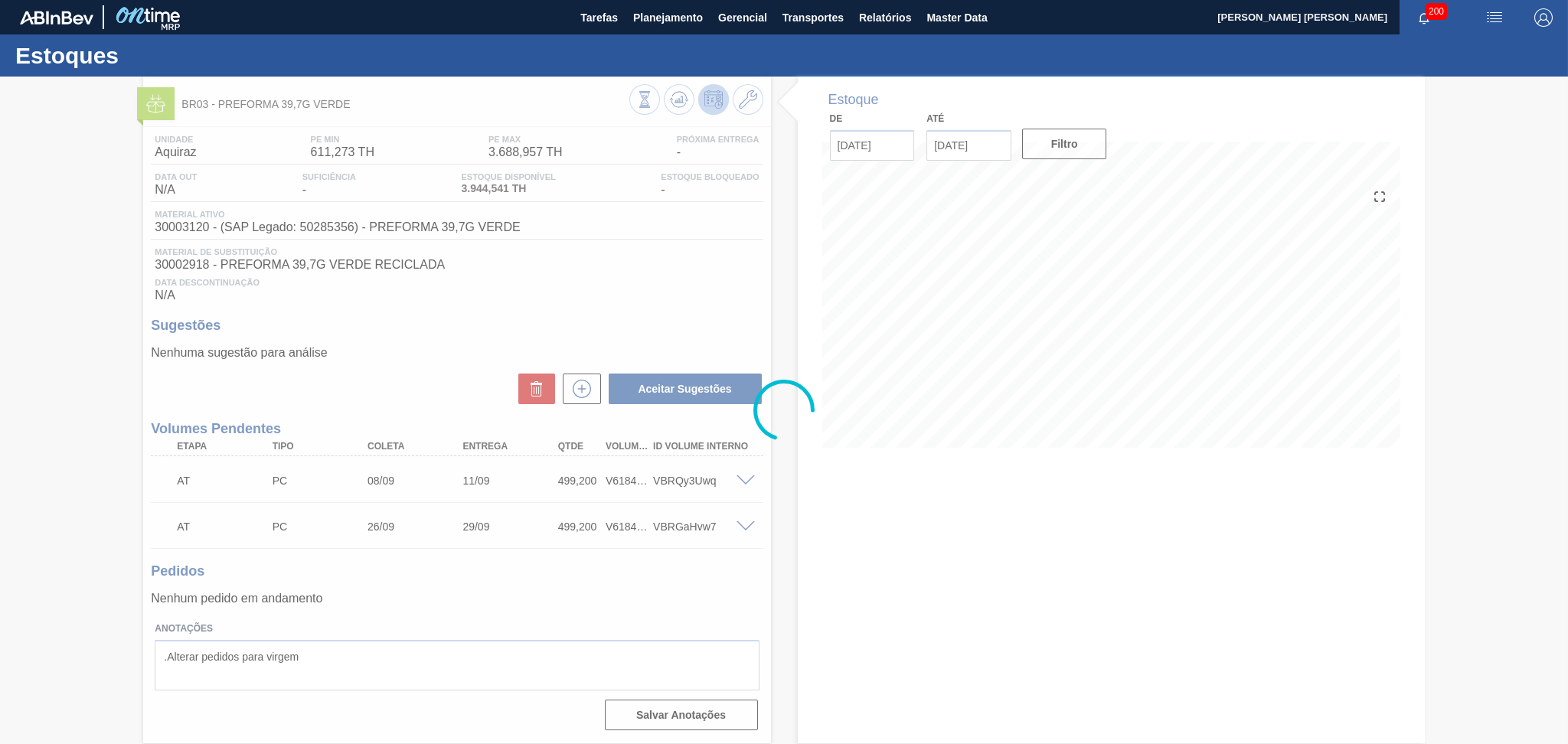
click at [466, 279] on div at bounding box center [784, 410] width 1568 height 668
click at [332, 660] on div at bounding box center [784, 410] width 1568 height 668
click at [479, 606] on div at bounding box center [784, 410] width 1568 height 668
click at [371, 653] on div at bounding box center [784, 410] width 1568 height 668
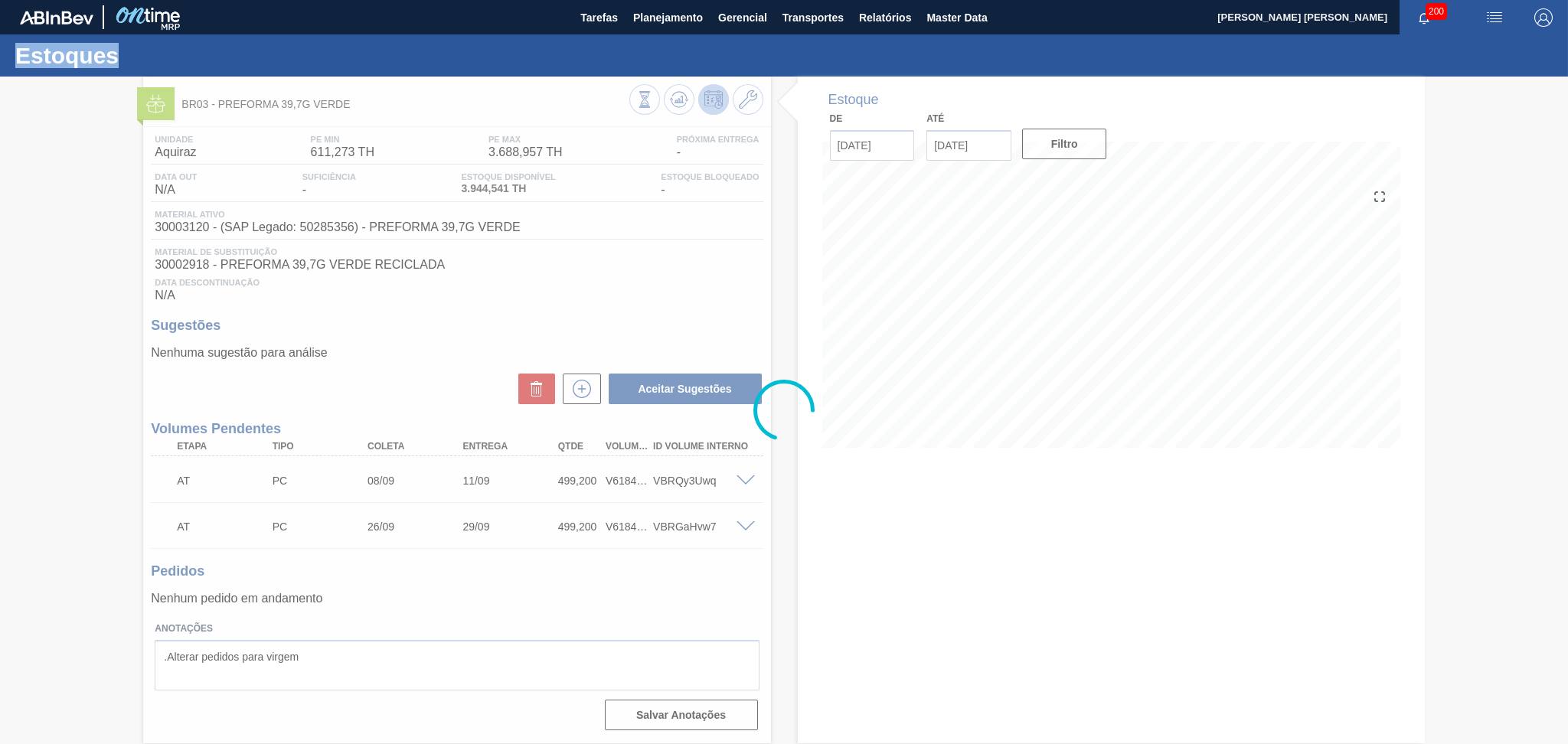
click at [371, 653] on div at bounding box center [784, 410] width 1568 height 668
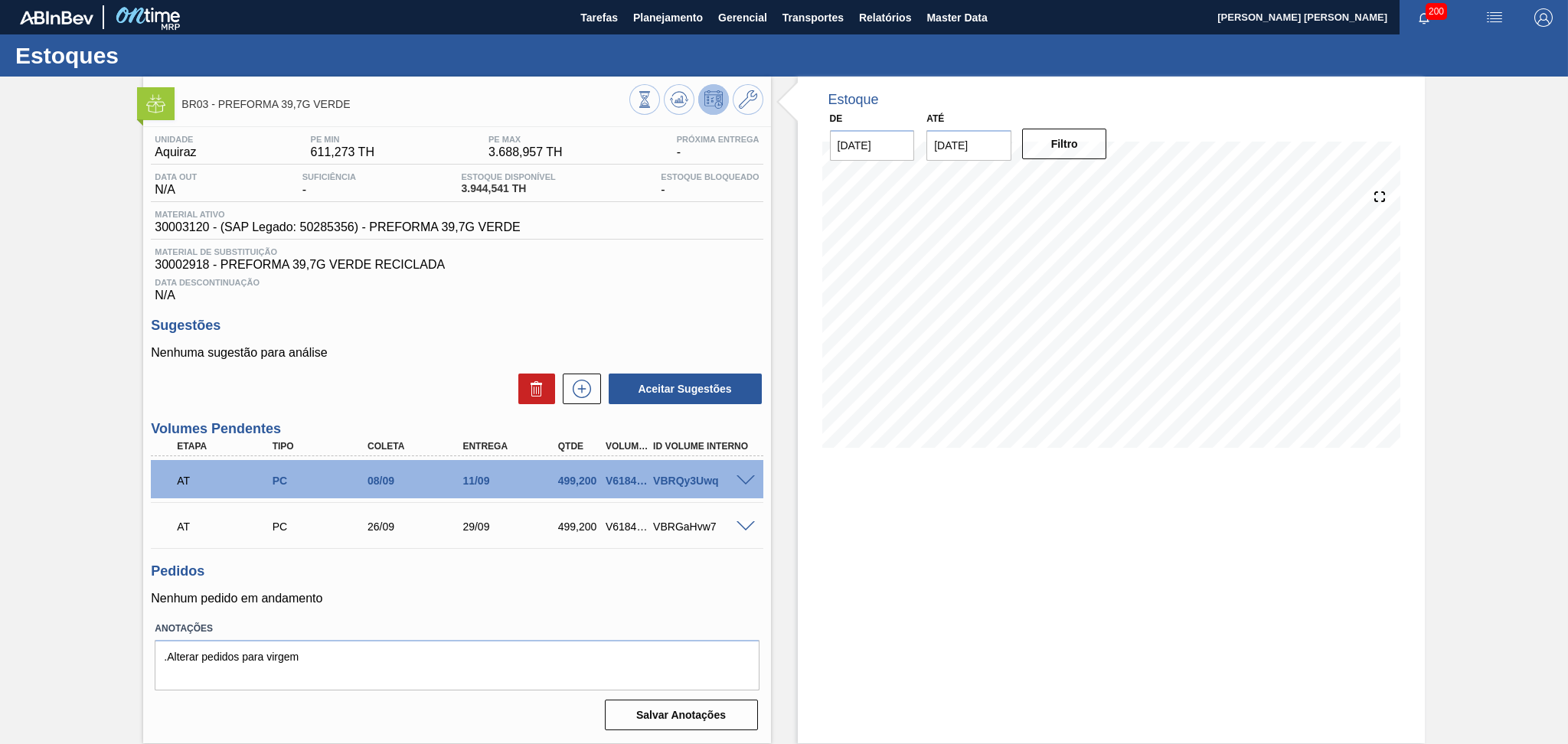
click at [525, 585] on div "Pedidos Nenhum pedido em andamento" at bounding box center [457, 584] width 612 height 42
click at [746, 479] on span at bounding box center [745, 482] width 18 height 12
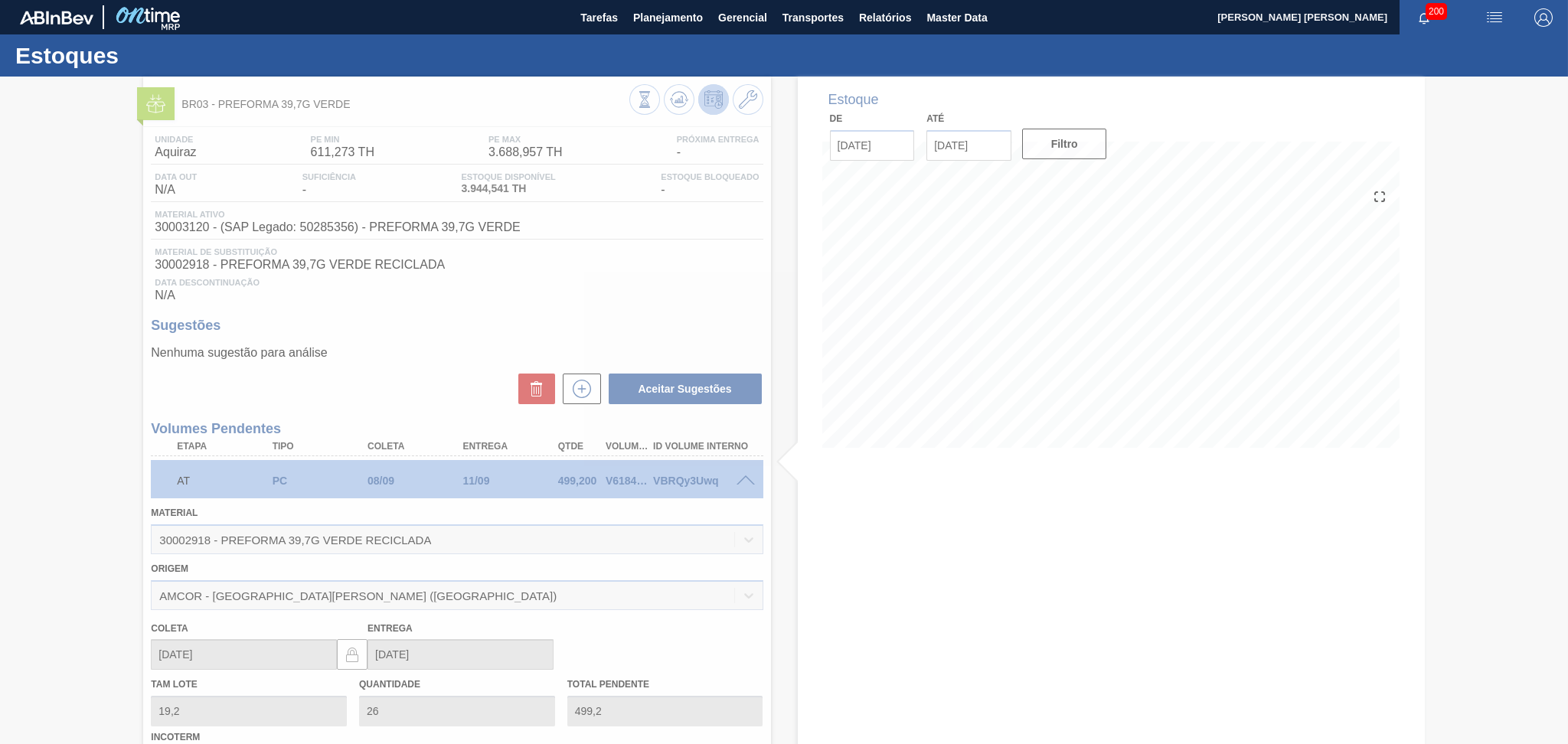
click at [746, 479] on div at bounding box center [784, 410] width 1568 height 668
click at [1130, 671] on div at bounding box center [784, 410] width 1568 height 668
click at [615, 299] on div at bounding box center [784, 410] width 1568 height 668
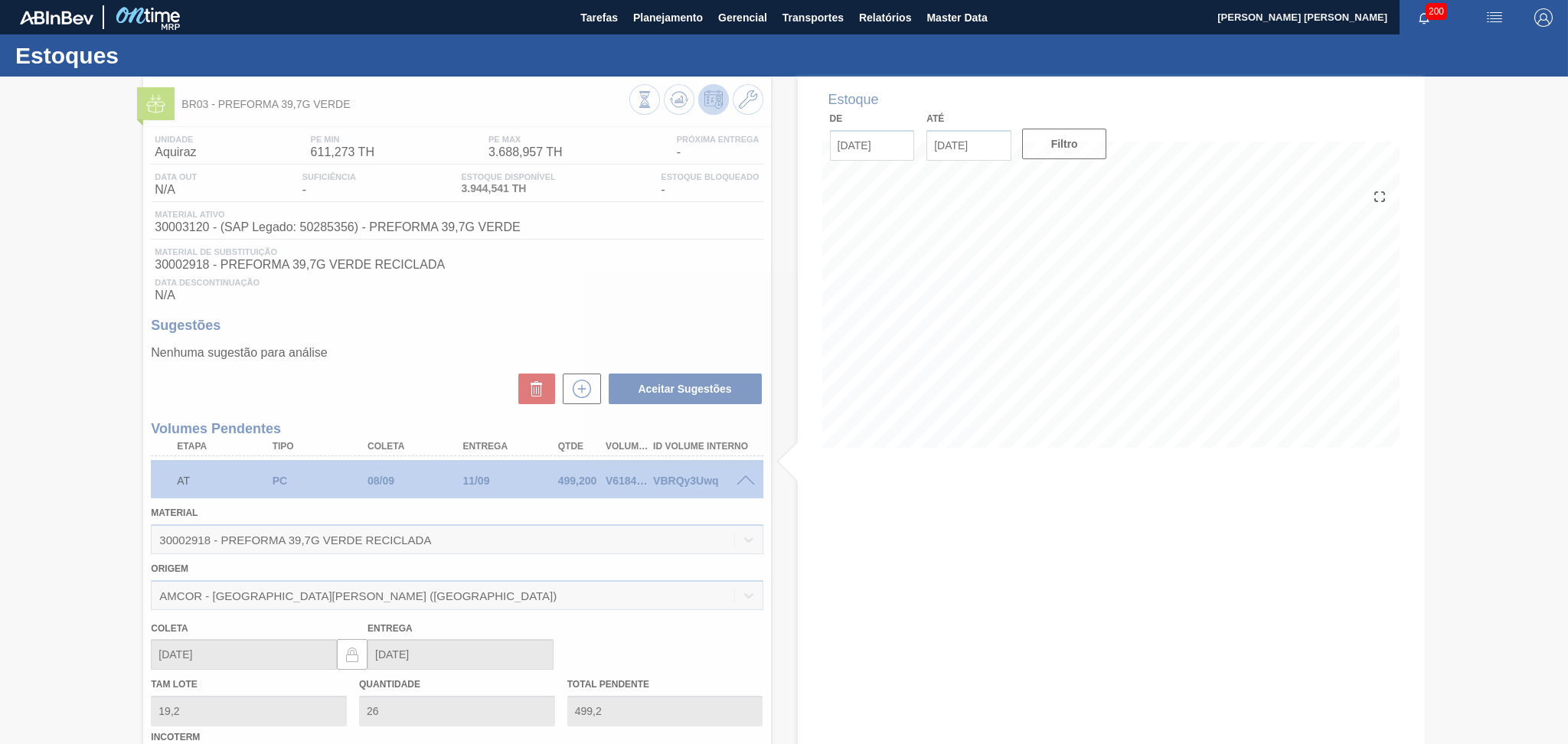
click at [555, 312] on div at bounding box center [784, 410] width 1568 height 668
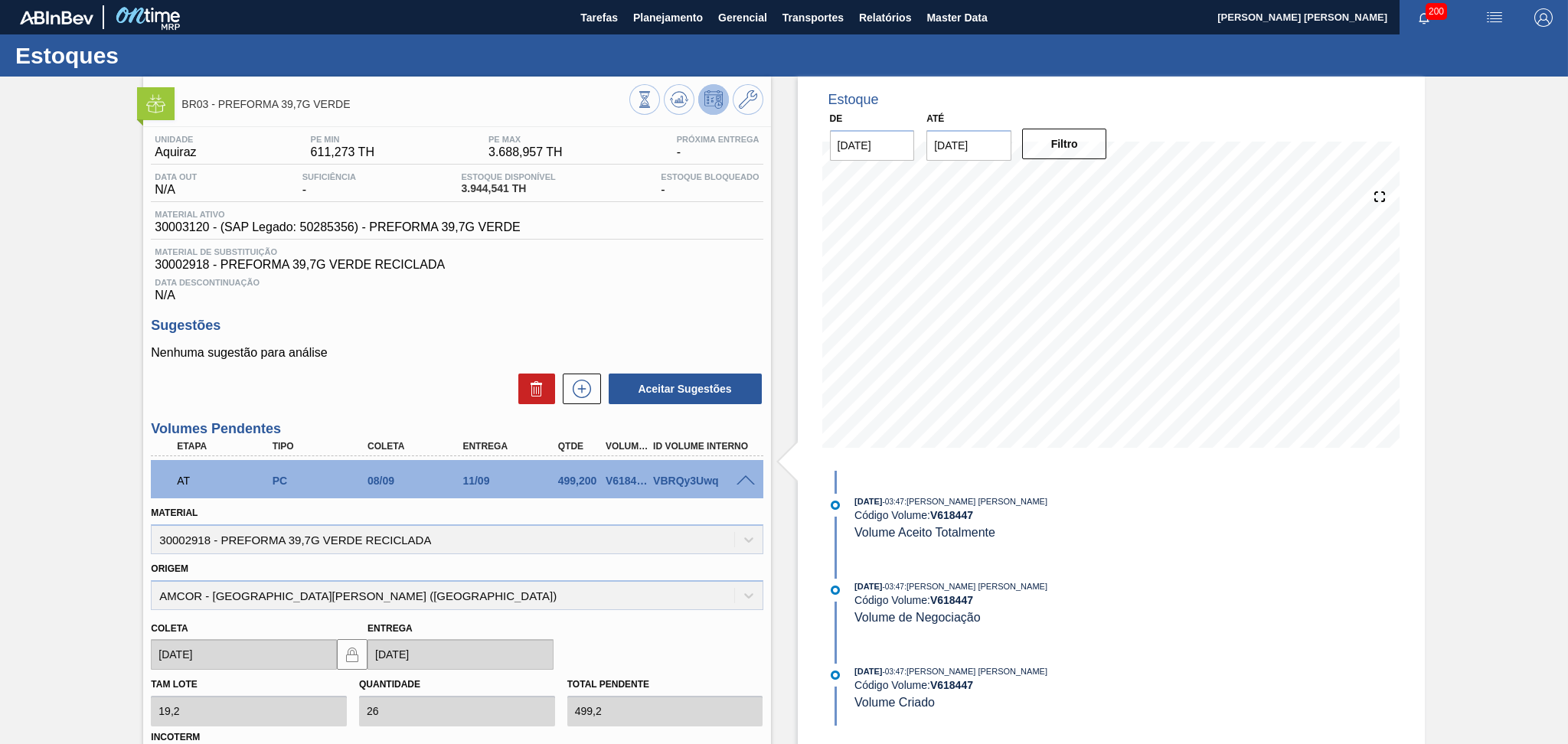
click at [566, 275] on div "Data Descontinuação N/A" at bounding box center [457, 287] width 612 height 31
click at [751, 480] on span at bounding box center [745, 482] width 18 height 12
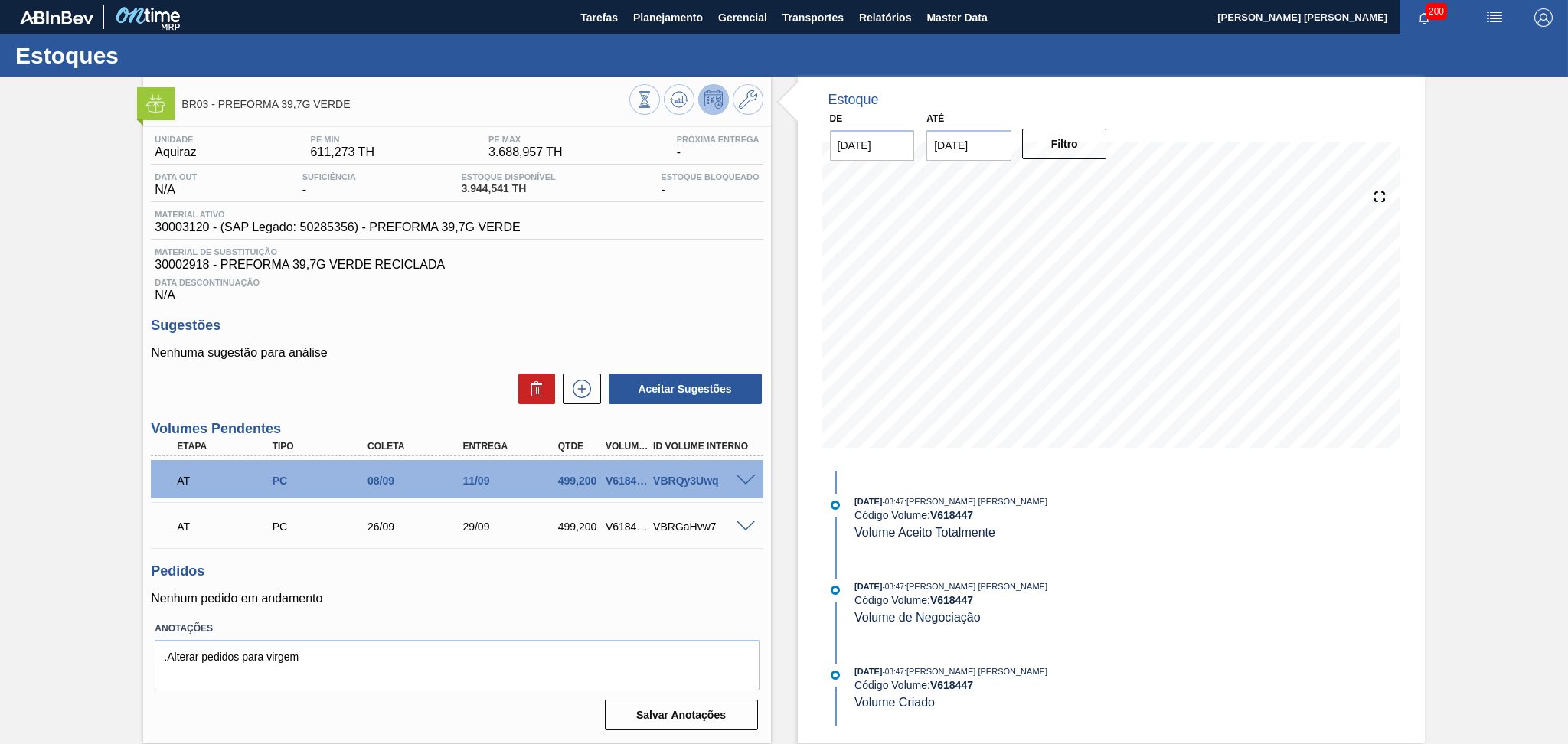
click at [744, 272] on div "Data Descontinuação N/A" at bounding box center [457, 287] width 612 height 31
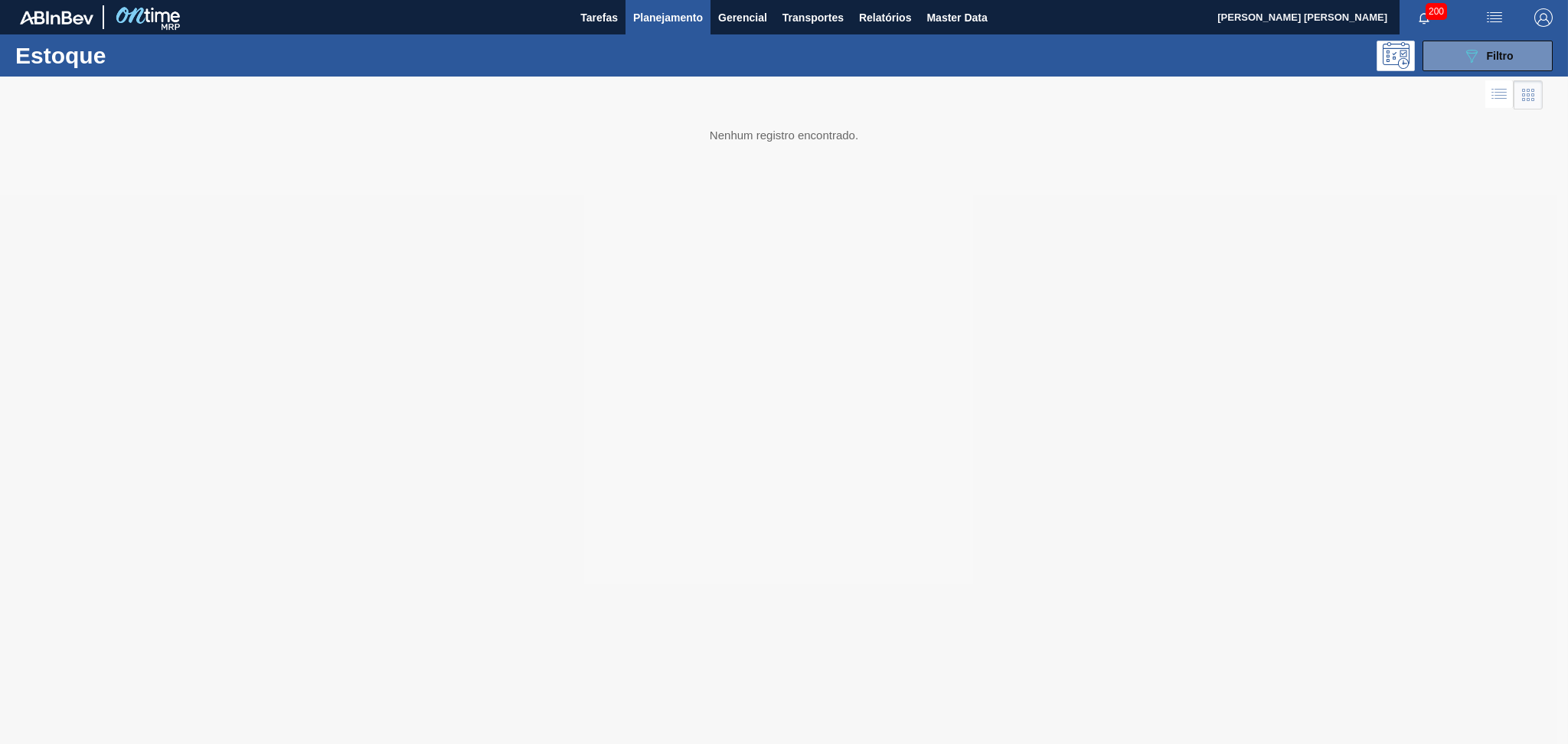
click at [1499, 55] on span "Filtro" at bounding box center [1500, 56] width 27 height 12
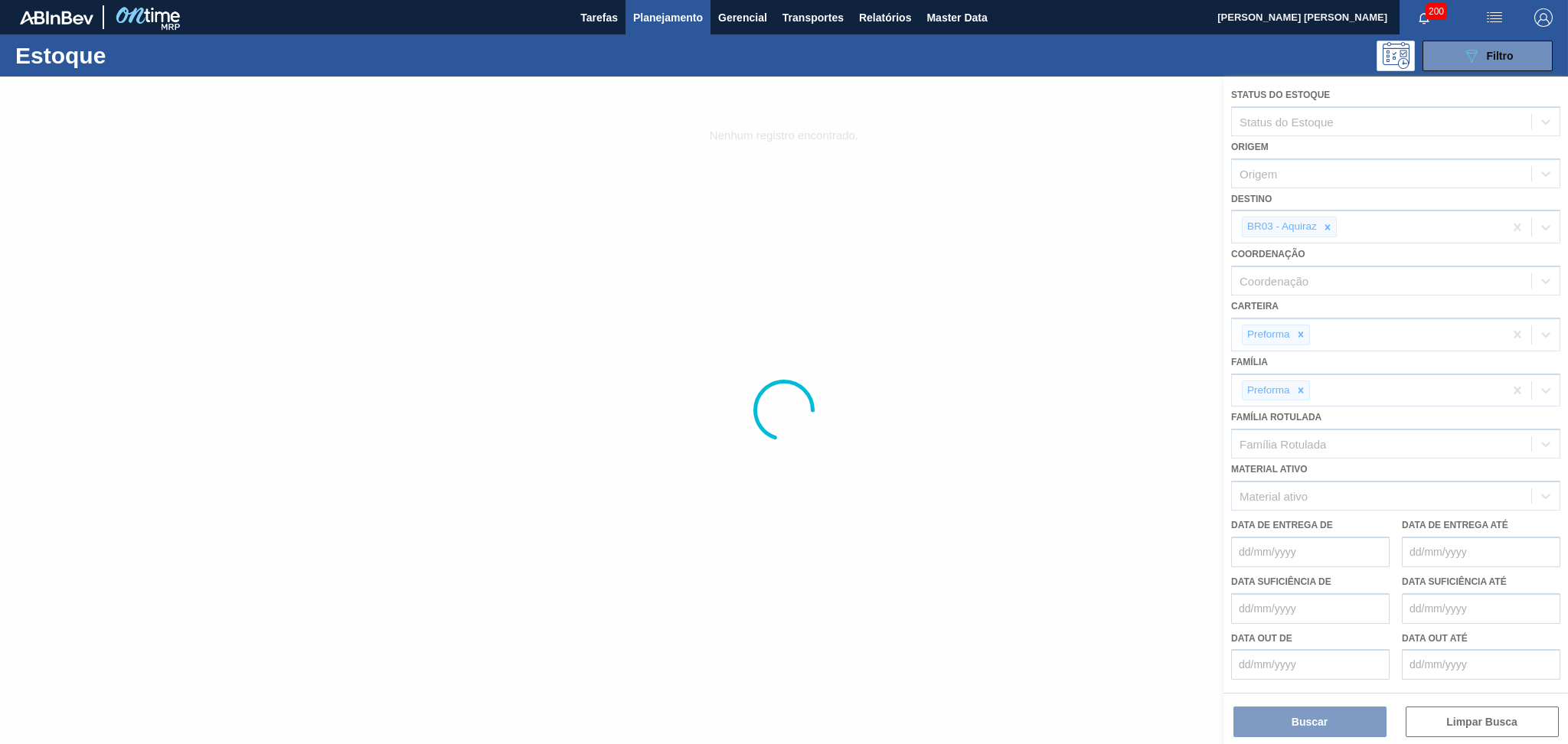
click at [1337, 223] on div at bounding box center [784, 410] width 1568 height 668
click at [1332, 223] on div at bounding box center [784, 410] width 1568 height 668
click at [1337, 224] on div at bounding box center [784, 410] width 1568 height 668
click at [1333, 223] on div at bounding box center [784, 410] width 1568 height 668
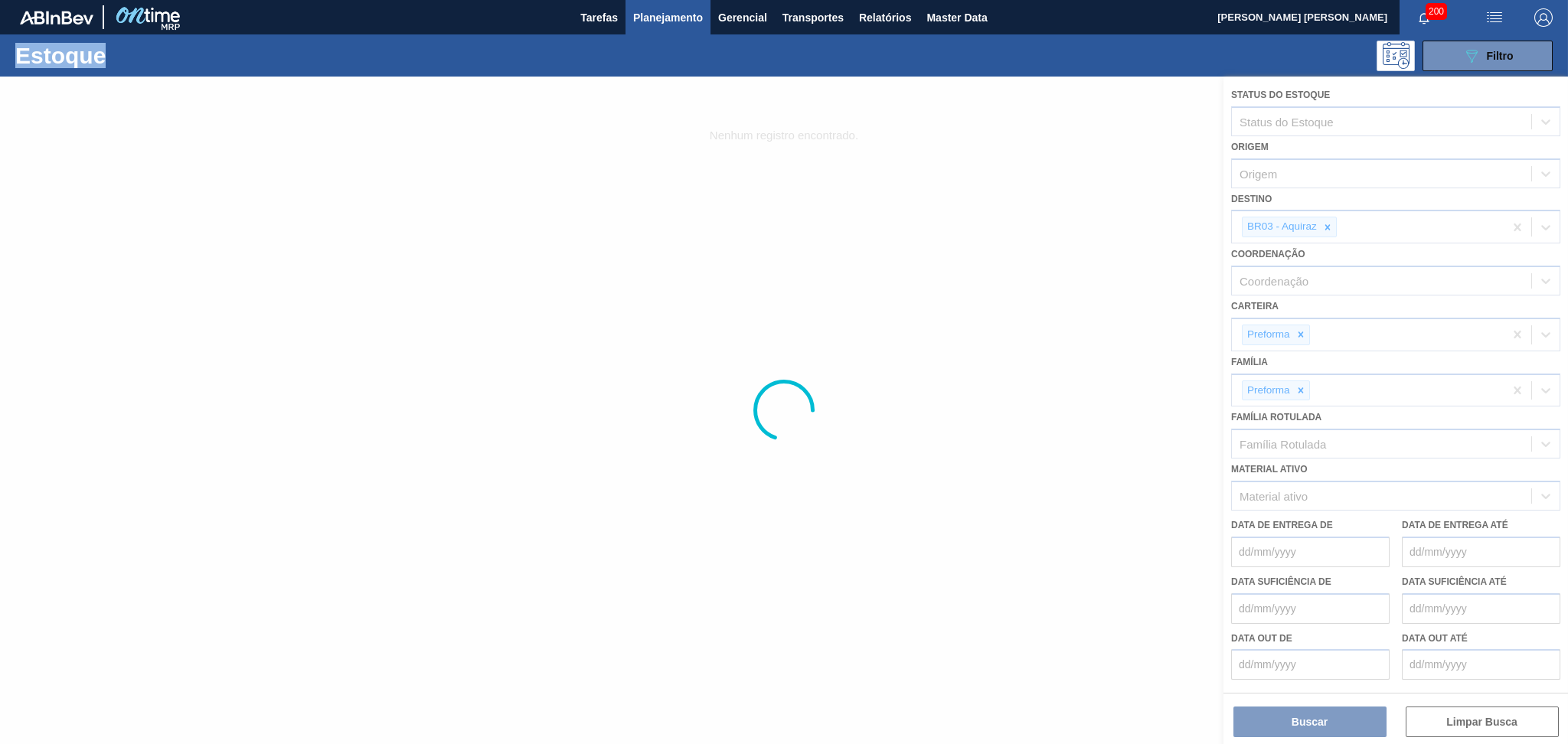
click at [1333, 223] on div at bounding box center [784, 410] width 1568 height 668
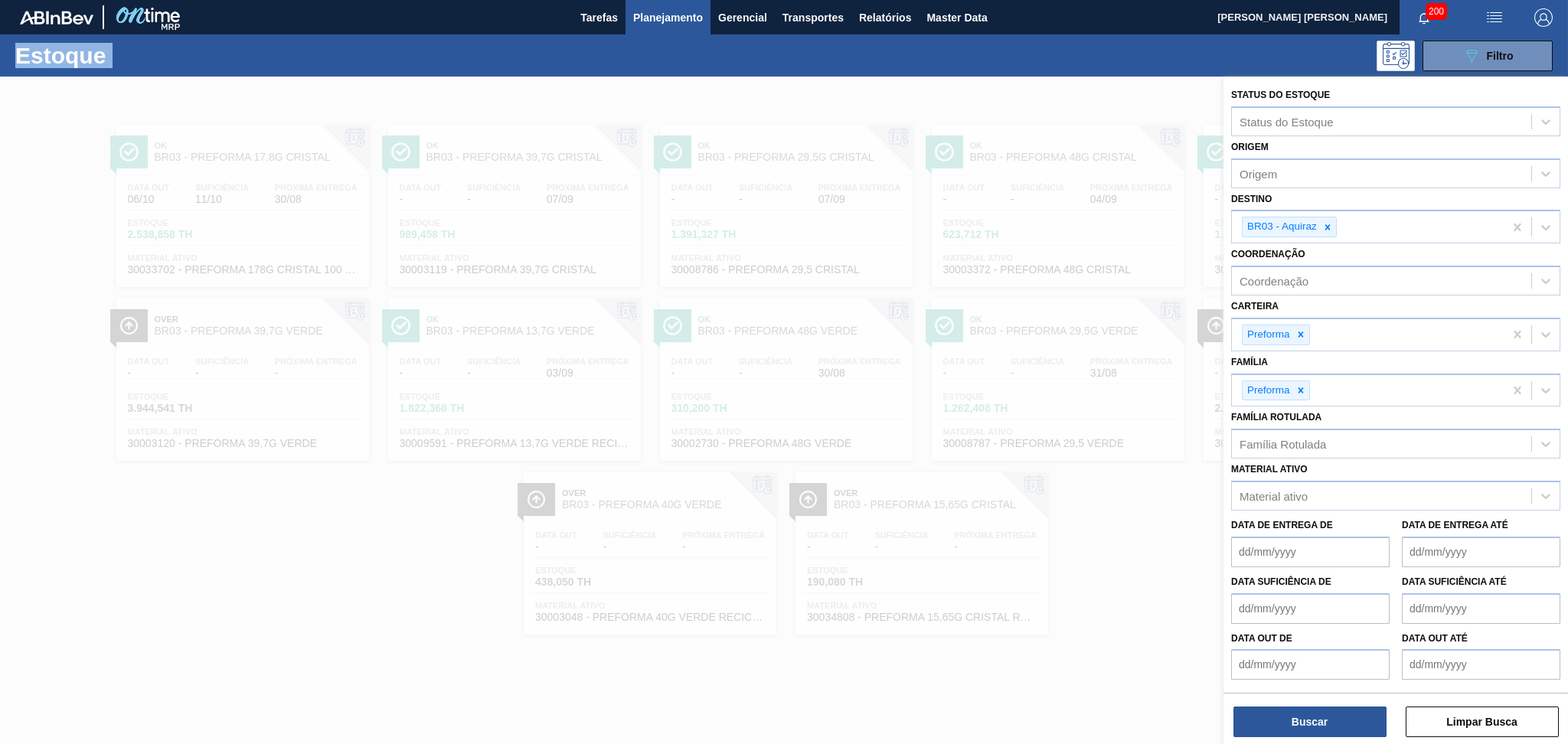
click at [1333, 223] on icon at bounding box center [1328, 226] width 11 height 11
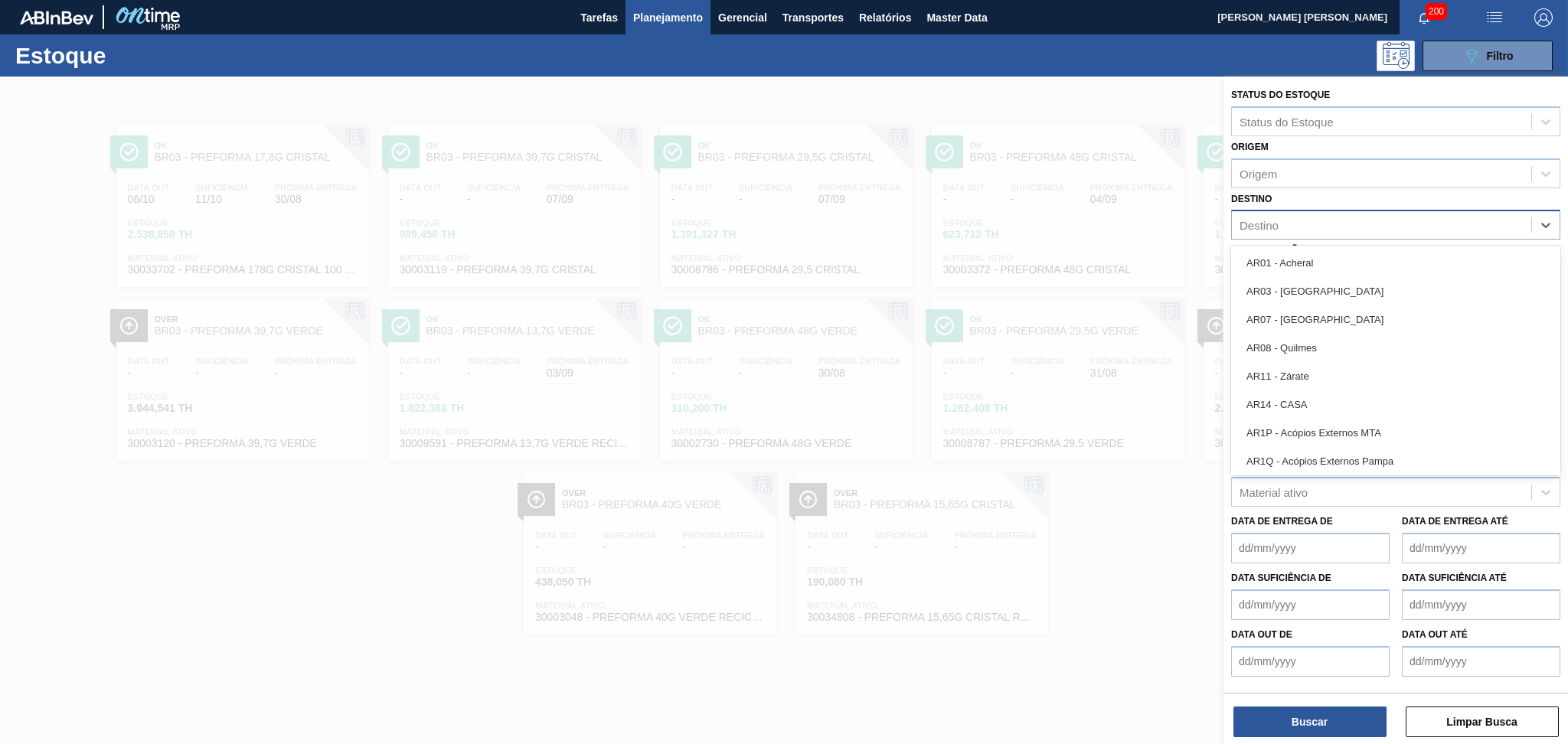
click at [1281, 225] on div "Destino" at bounding box center [1381, 225] width 299 height 22
type input "br20"
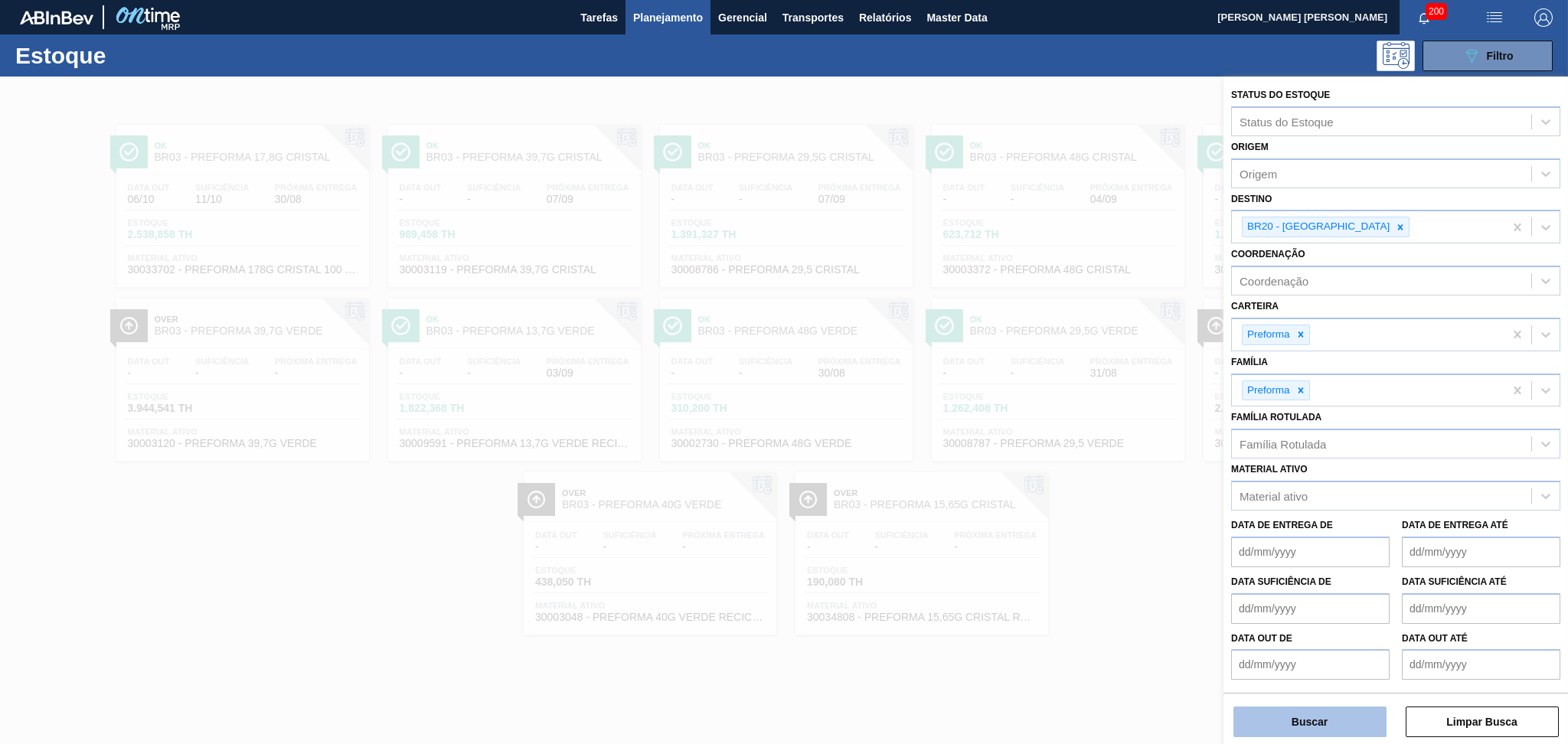
click at [1318, 722] on button "Buscar" at bounding box center [1311, 721] width 153 height 31
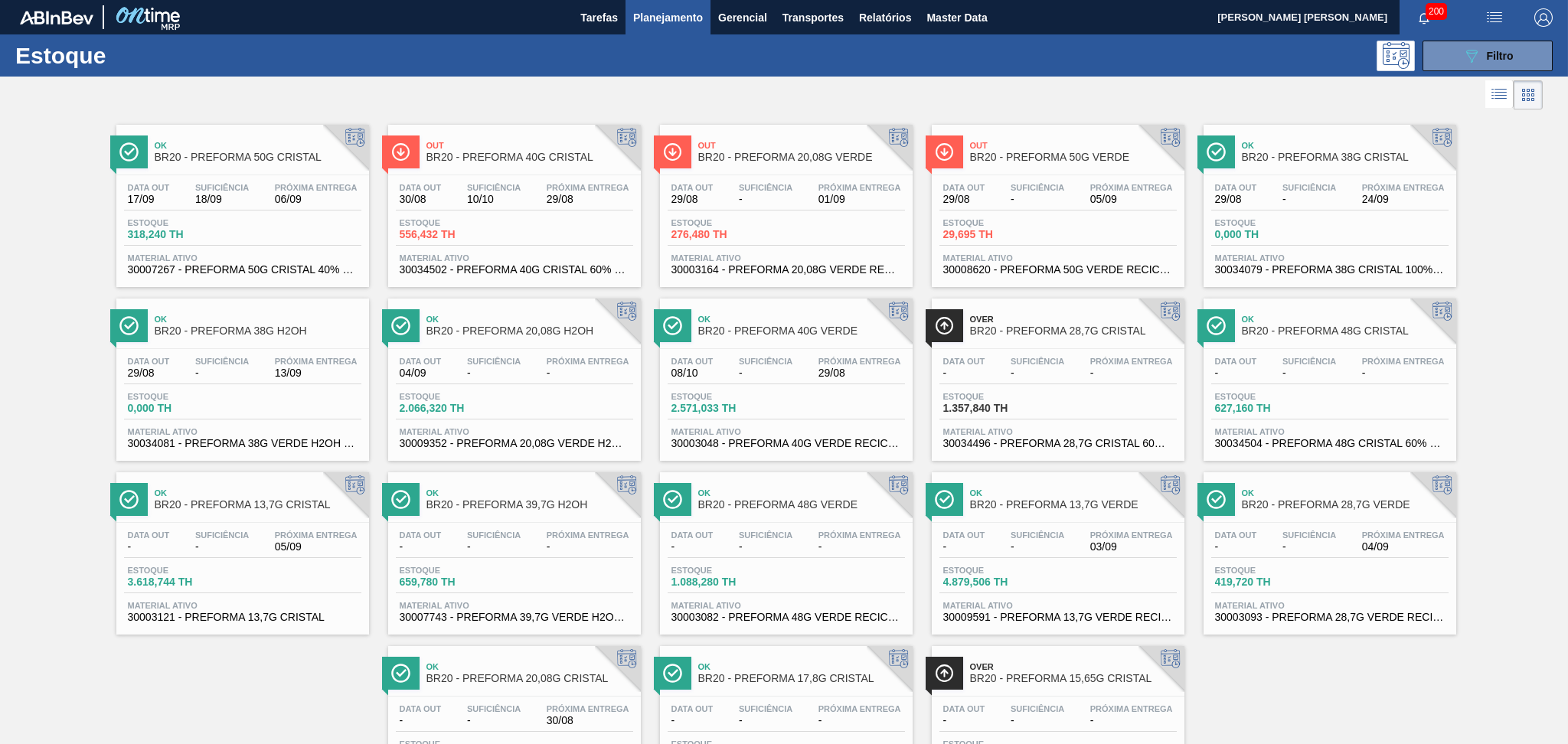
click at [1083, 190] on div "Data out 29/08 Suficiência - Próxima Entrega 05/09" at bounding box center [1058, 197] width 237 height 28
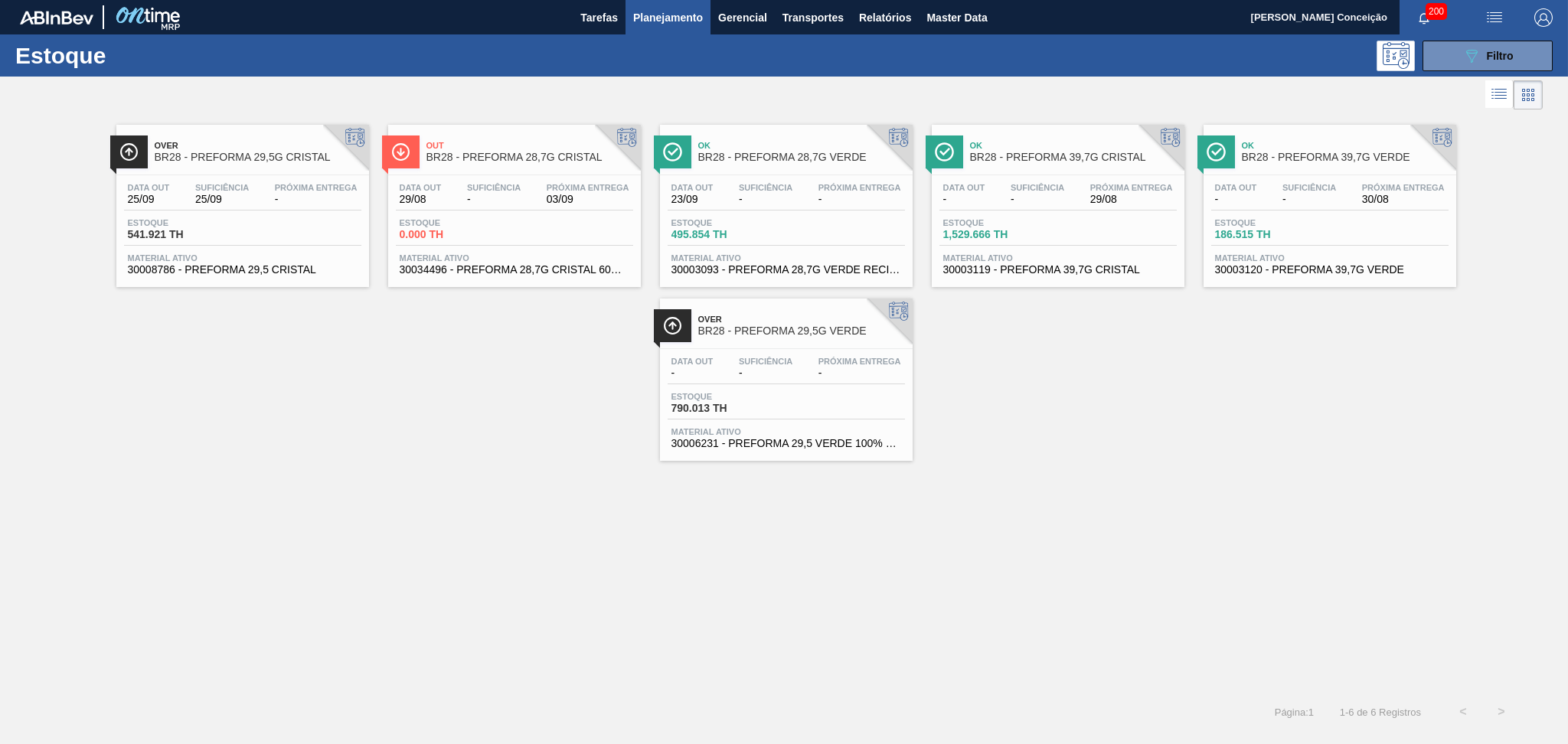
click at [1314, 225] on span "Estoque" at bounding box center [1269, 223] width 107 height 9
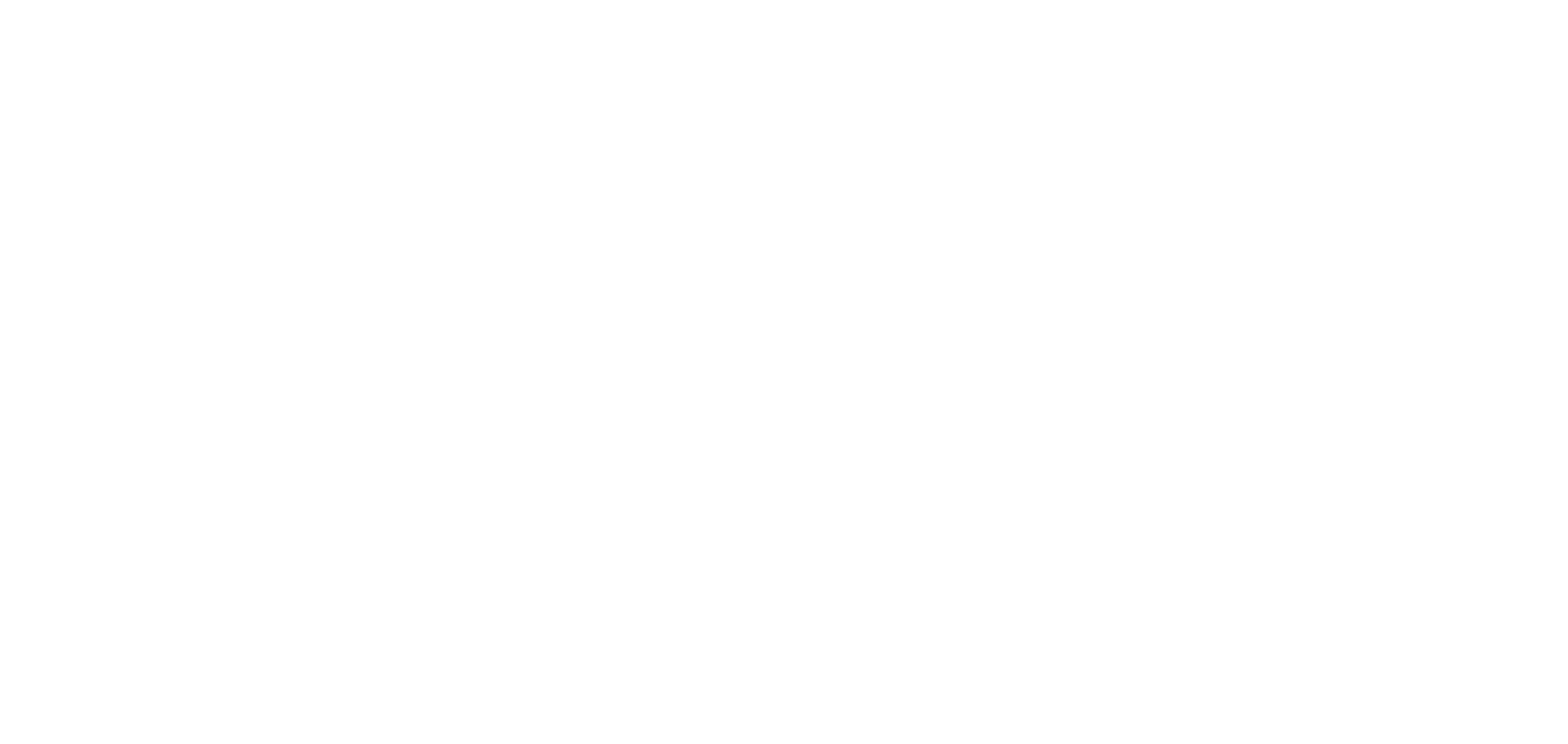
click at [518, 0] on html at bounding box center [784, 0] width 1568 height 0
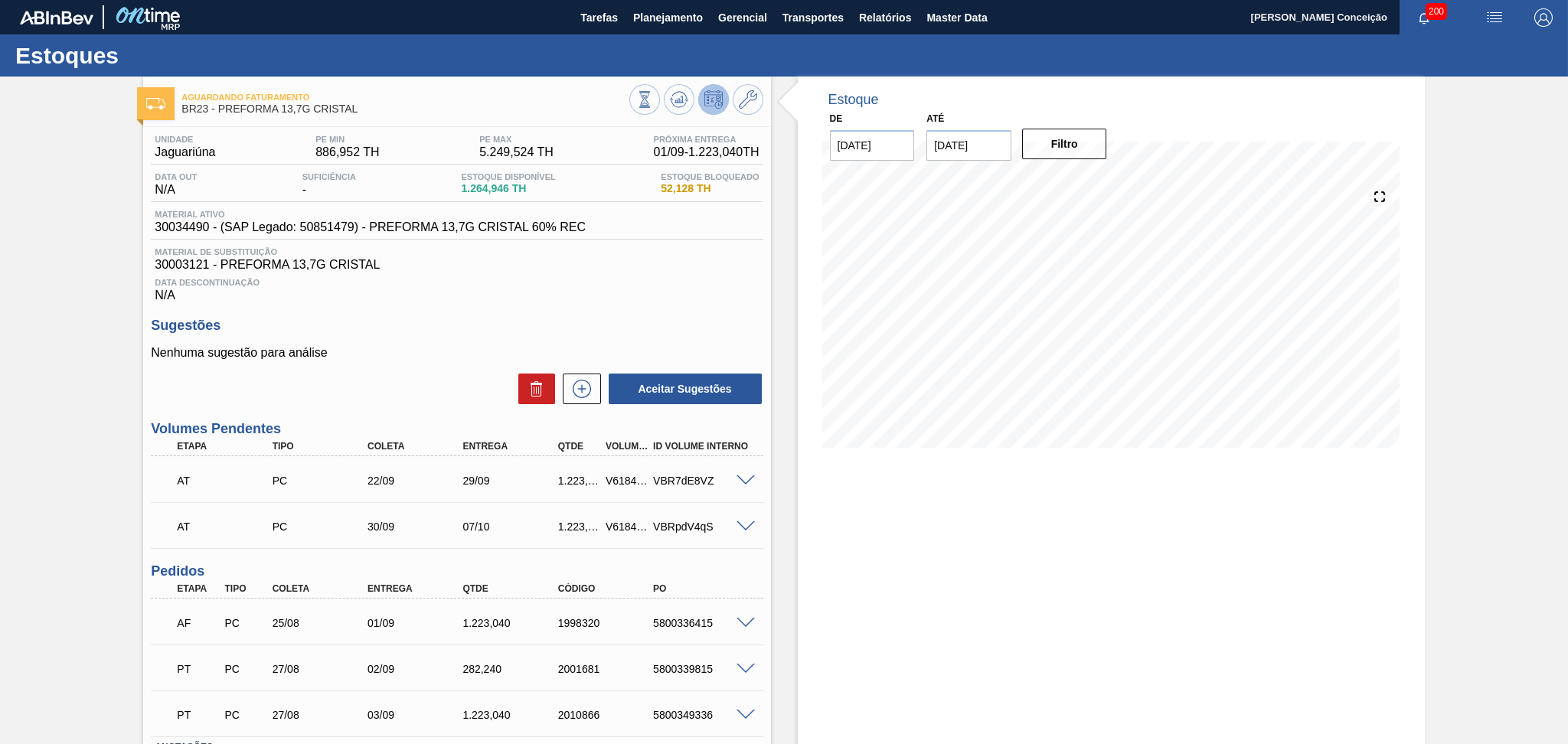
click at [579, 301] on div "Data Descontinuação N/A" at bounding box center [457, 287] width 612 height 31
click at [660, 12] on span "Planejamento" at bounding box center [668, 17] width 70 height 18
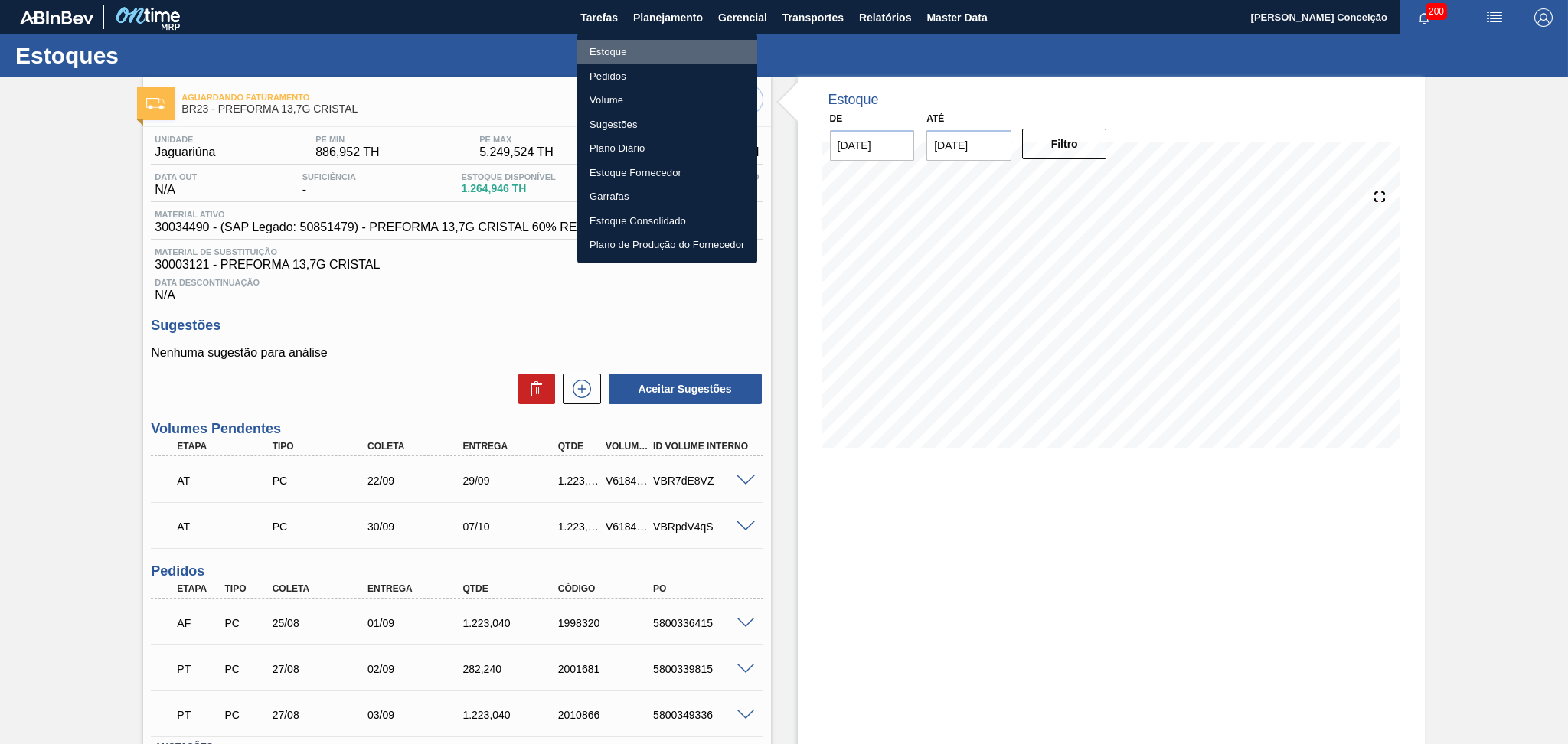
click at [616, 49] on li "Estoque" at bounding box center [667, 52] width 180 height 25
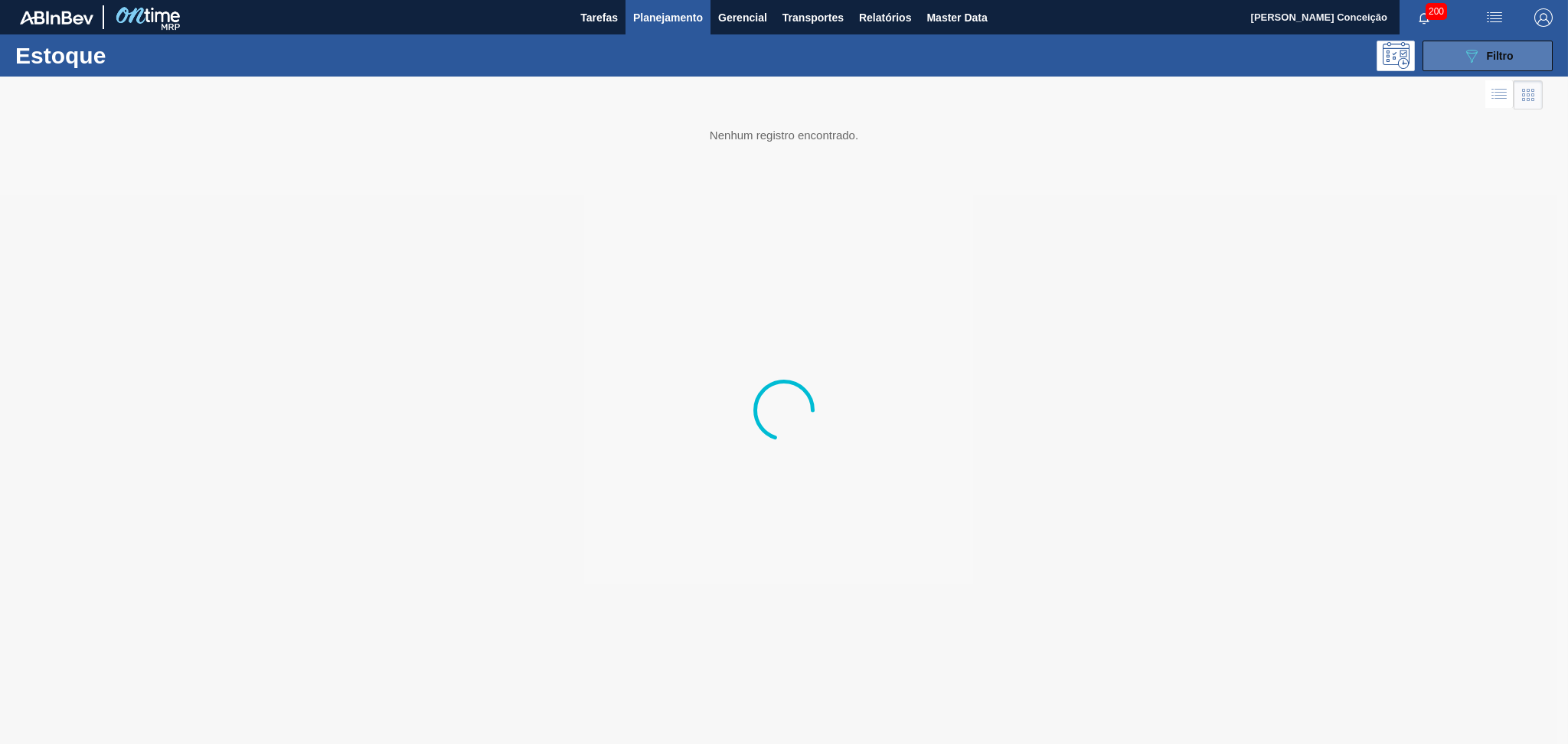
click at [1068, 61] on button "089F7B8B-B2A5-4AFE-B5C0-19BA573D28AC Filtro" at bounding box center [1488, 56] width 130 height 31
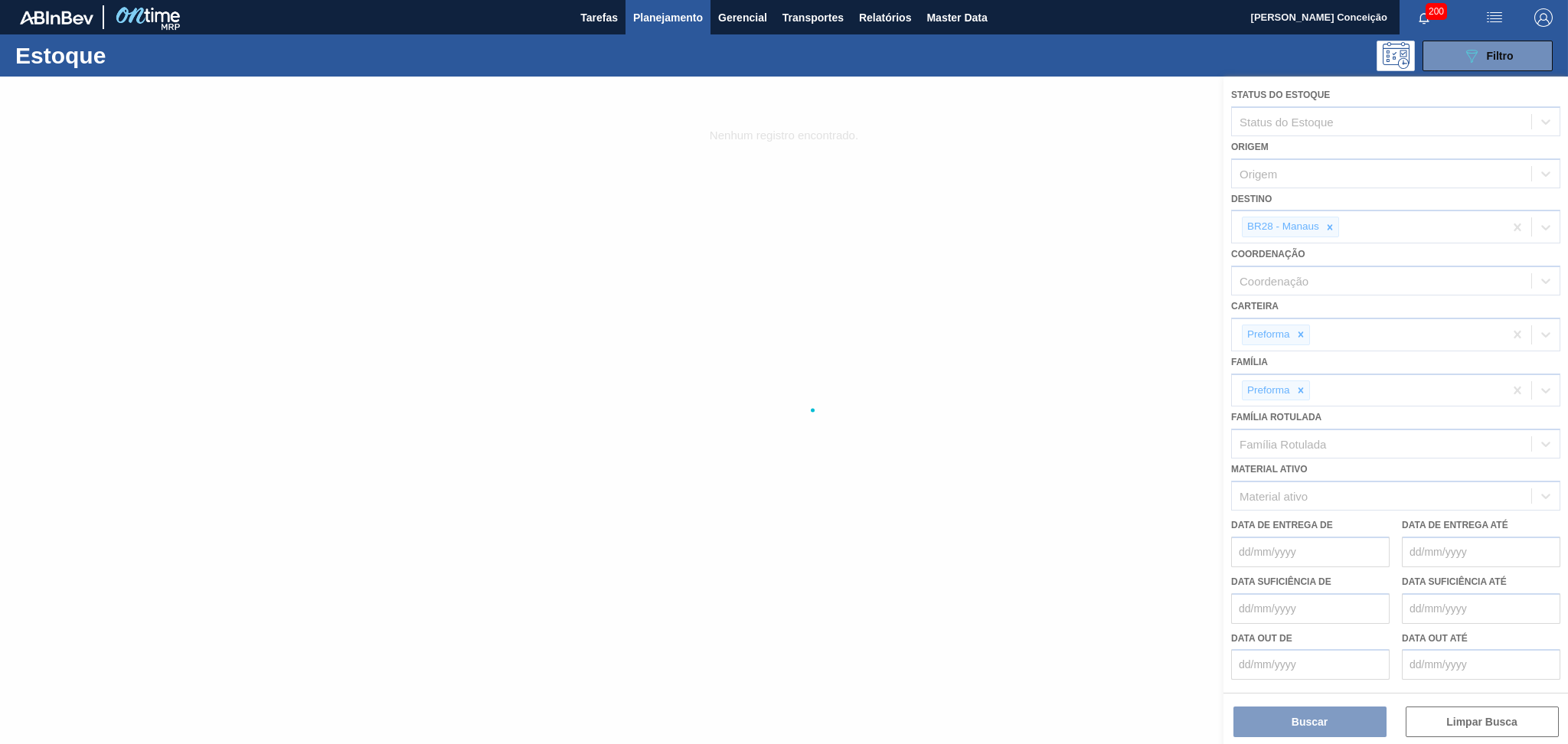
click at [1068, 216] on div at bounding box center [784, 410] width 1568 height 668
click at [1068, 219] on div at bounding box center [784, 410] width 1568 height 668
click at [1068, 220] on div at bounding box center [784, 410] width 1568 height 668
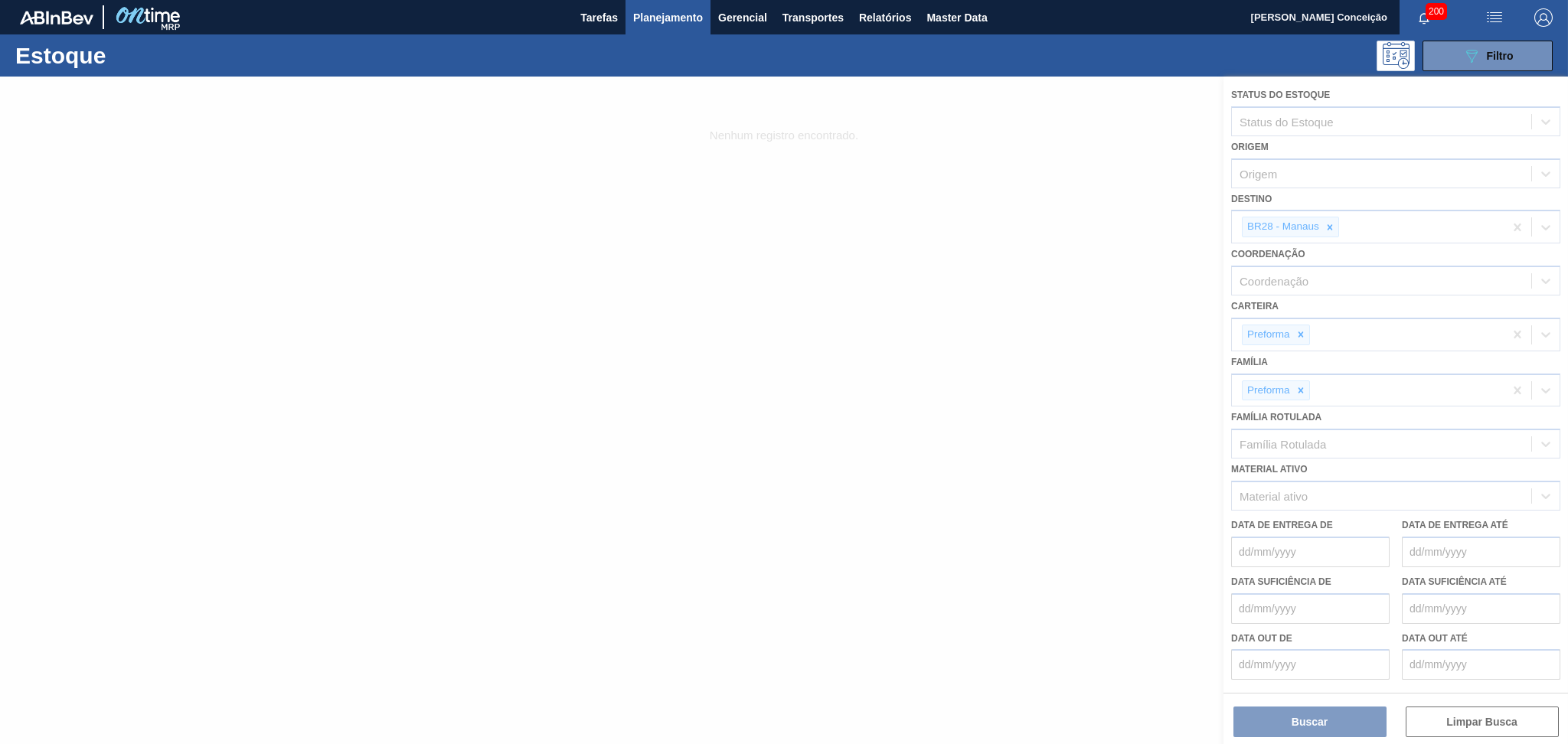
click at [1068, 222] on div at bounding box center [784, 410] width 1568 height 668
click at [1068, 225] on div at bounding box center [784, 410] width 1568 height 668
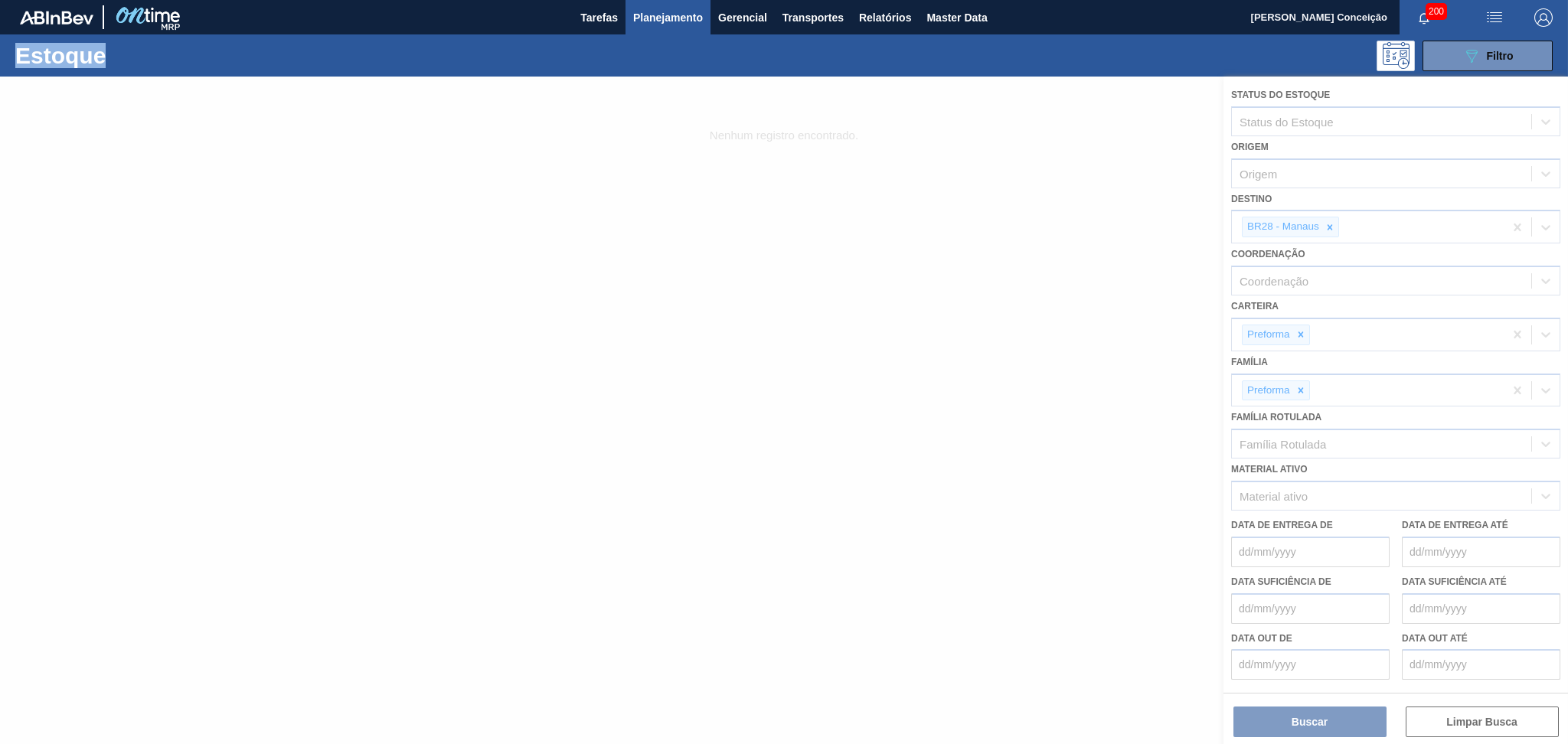
click at [1068, 225] on div at bounding box center [784, 410] width 1568 height 668
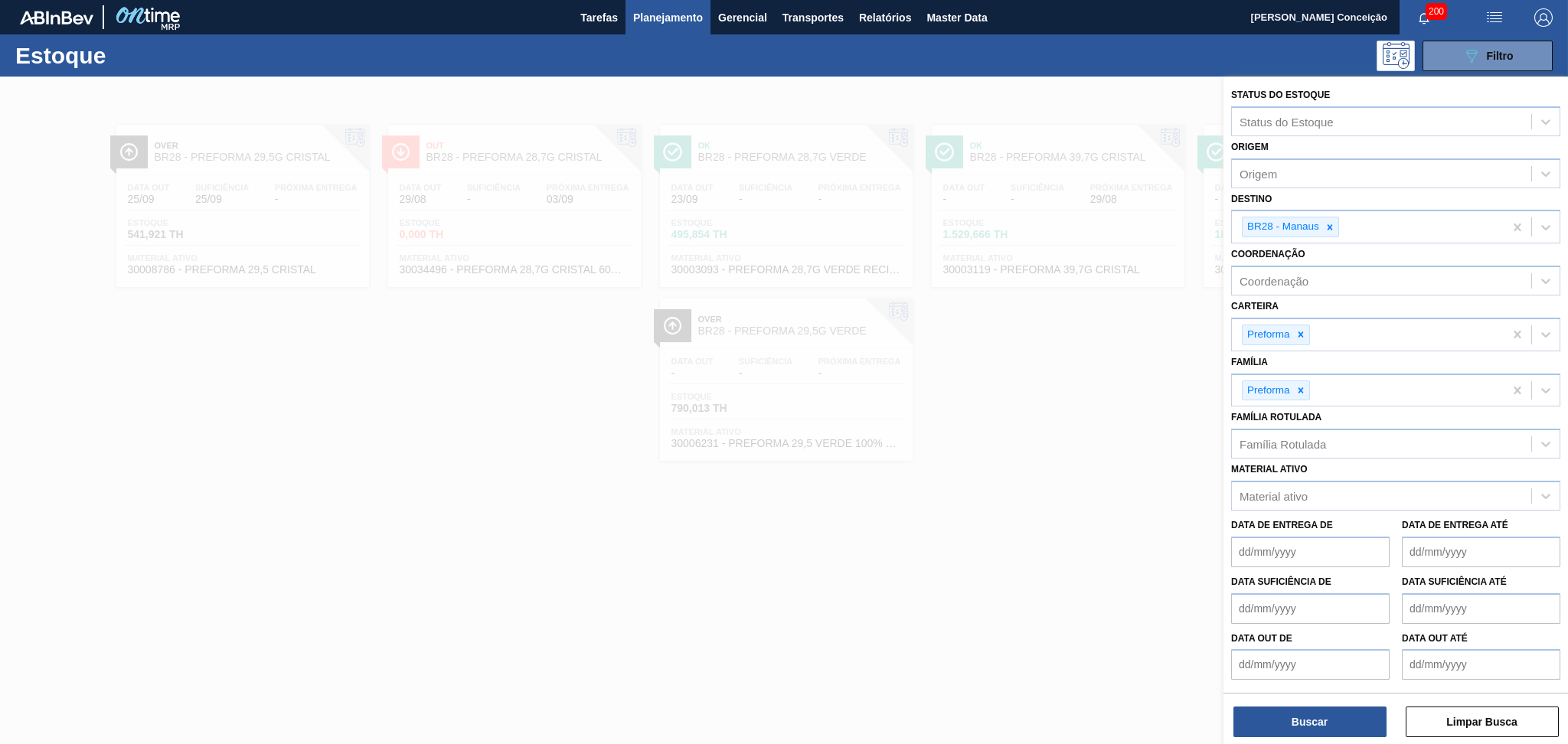
click at [800, 507] on div at bounding box center [784, 448] width 1568 height 744
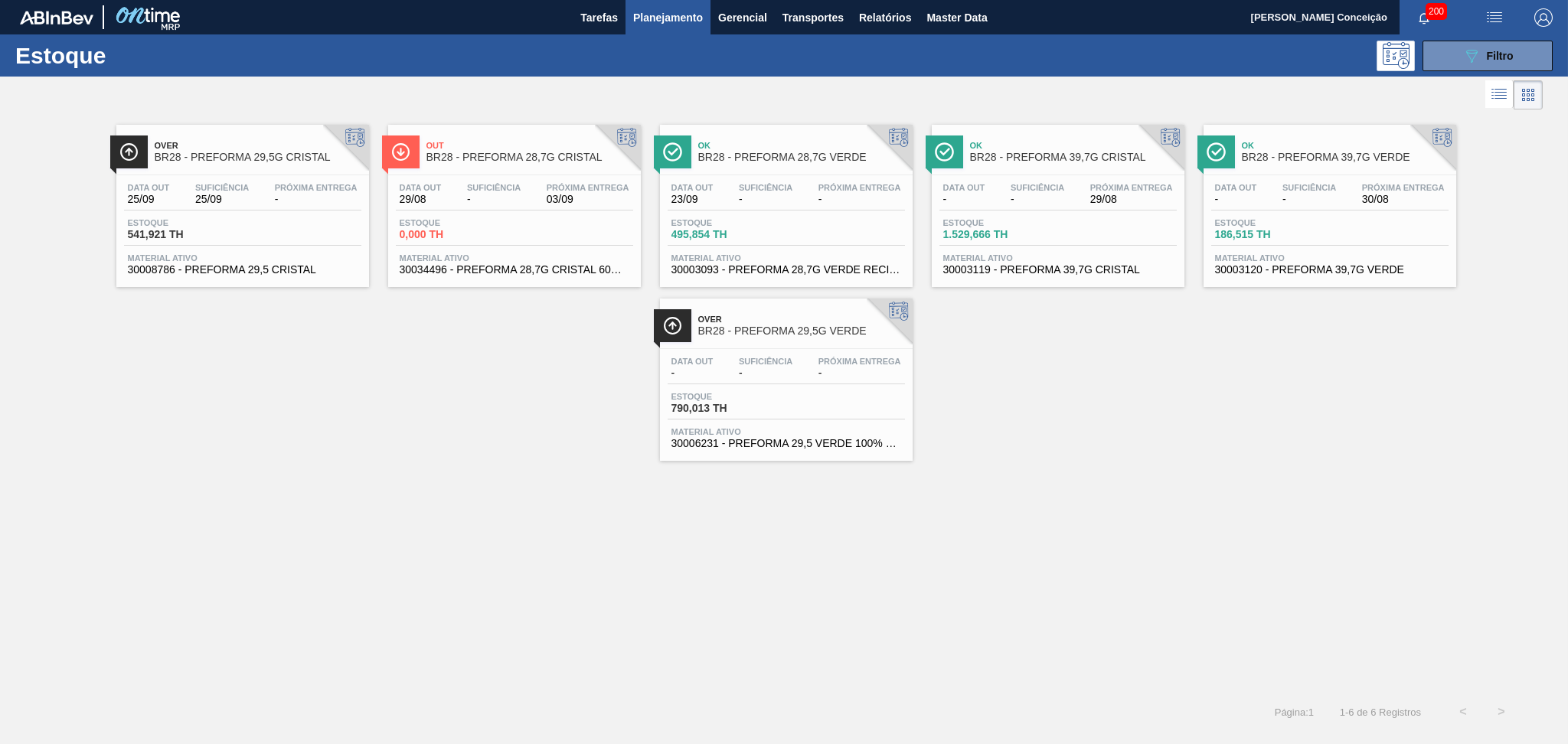
click at [379, 489] on div "Over BR28 - PREFORMA 29,5G CRISTAL Data out 25/09 Suficiência 25/09 Próxima Ent…" at bounding box center [784, 402] width 1568 height 579
click at [417, 342] on div "Over BR28 - PREFORMA 29,5G CRISTAL Data out 25/09 Suficiência 25/09 Próxima Ent…" at bounding box center [784, 287] width 1568 height 348
click at [1068, 46] on button "089F7B8B-B2A5-4AFE-B5C0-19BA573D28AC Filtro" at bounding box center [1488, 56] width 130 height 31
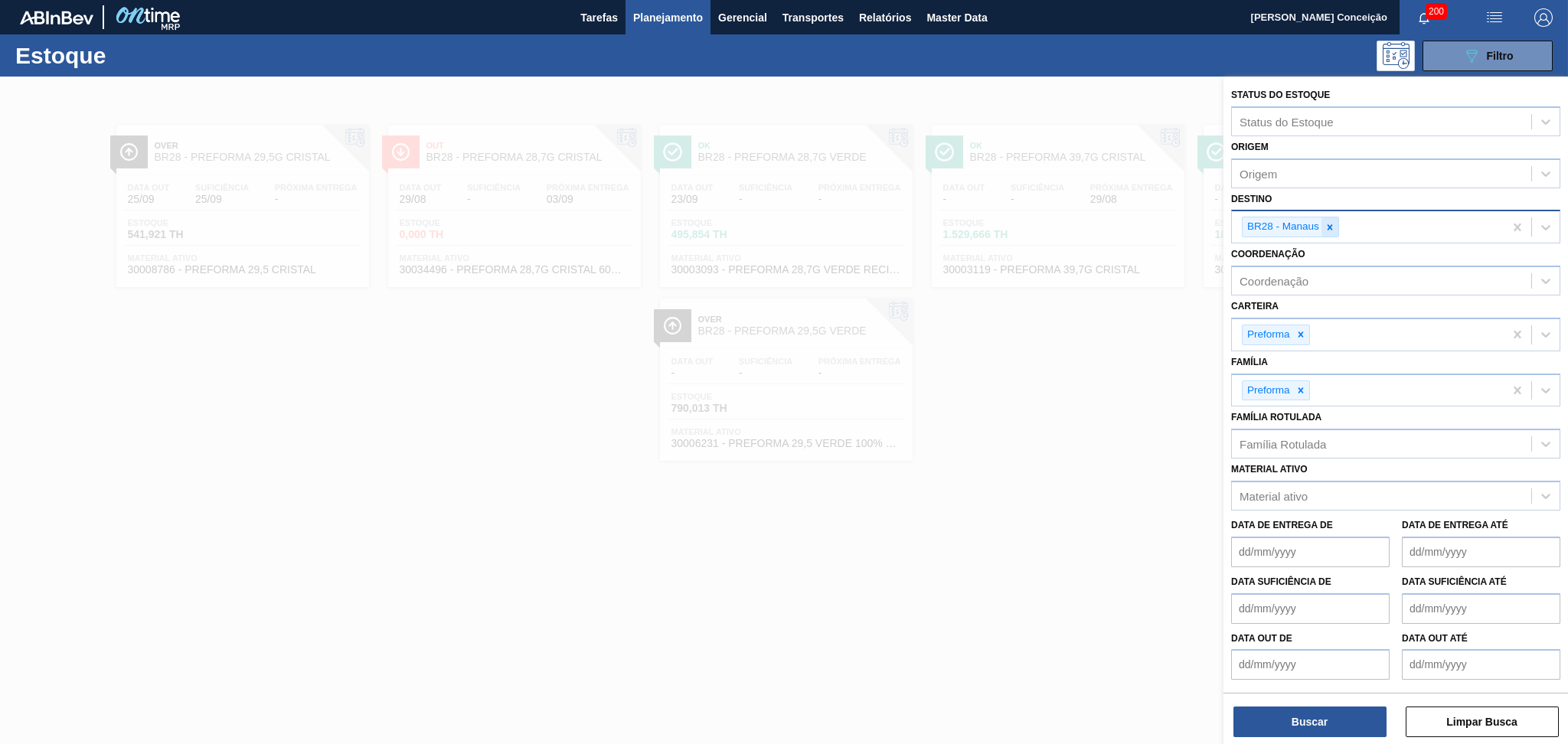
click at [1068, 226] on icon at bounding box center [1330, 226] width 5 height 5
click at [1068, 439] on div "Família Rotulada" at bounding box center [1283, 440] width 86 height 13
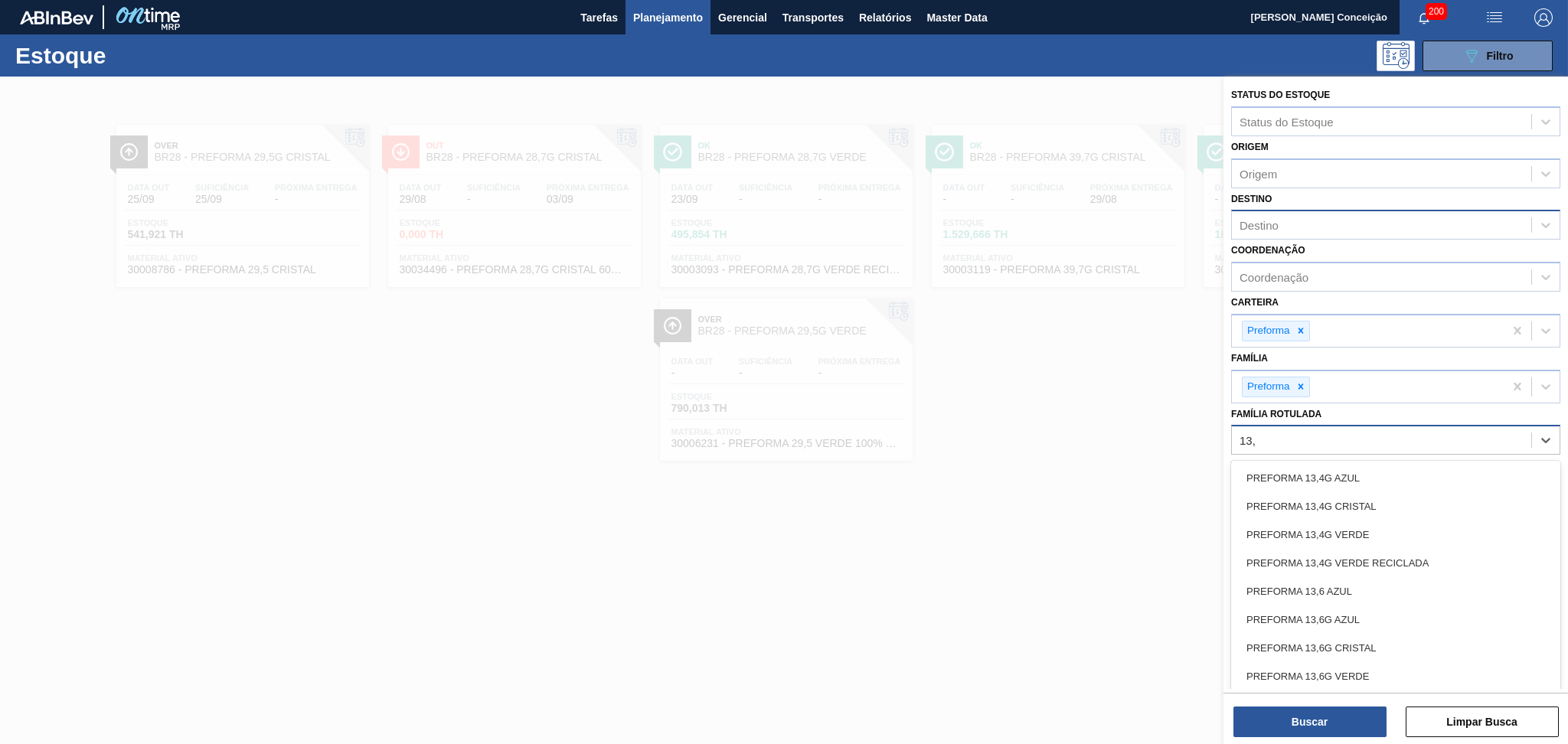
type Rotulada "13,7"
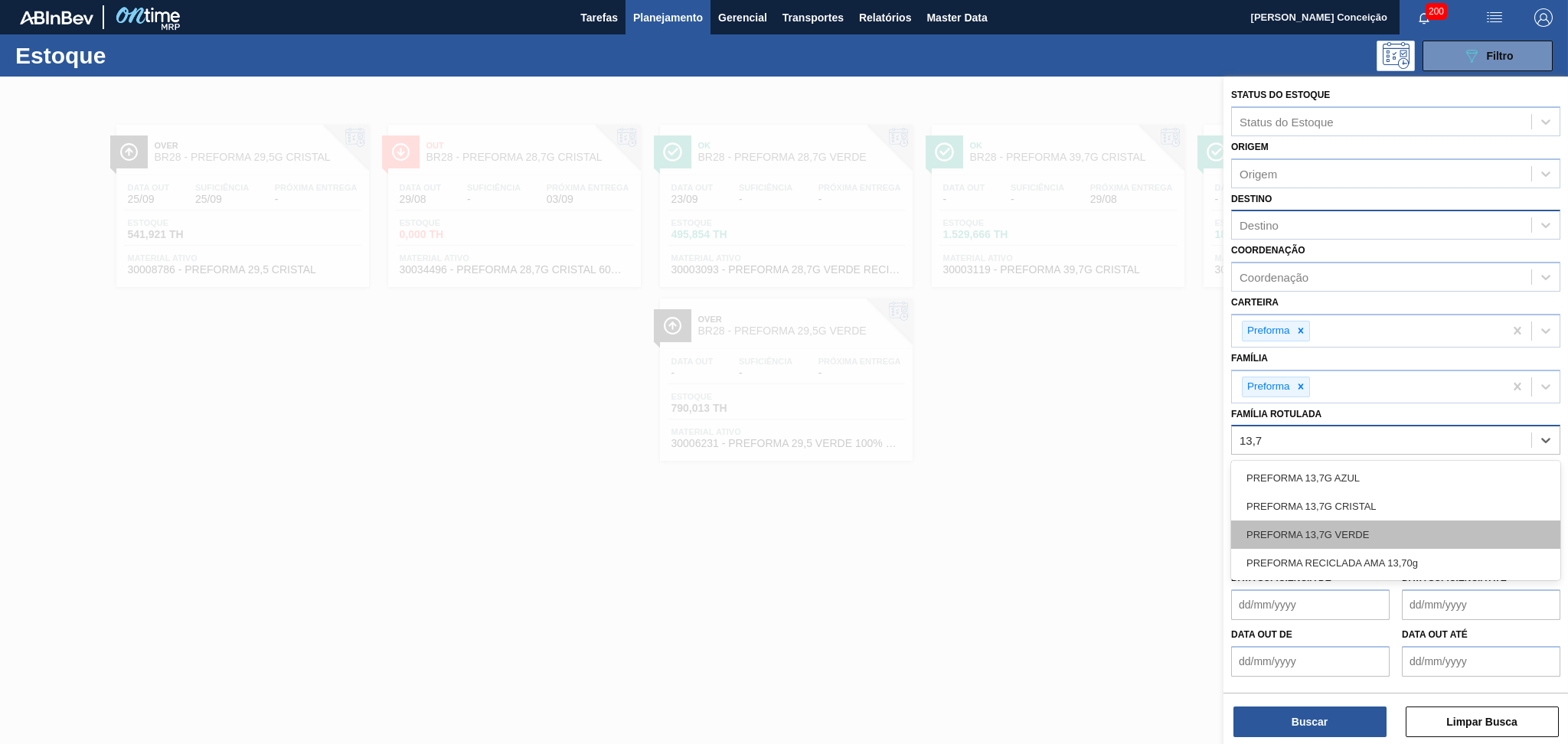
click at [1068, 507] on div "PREFORMA 13,7G VERDE" at bounding box center [1395, 534] width 329 height 29
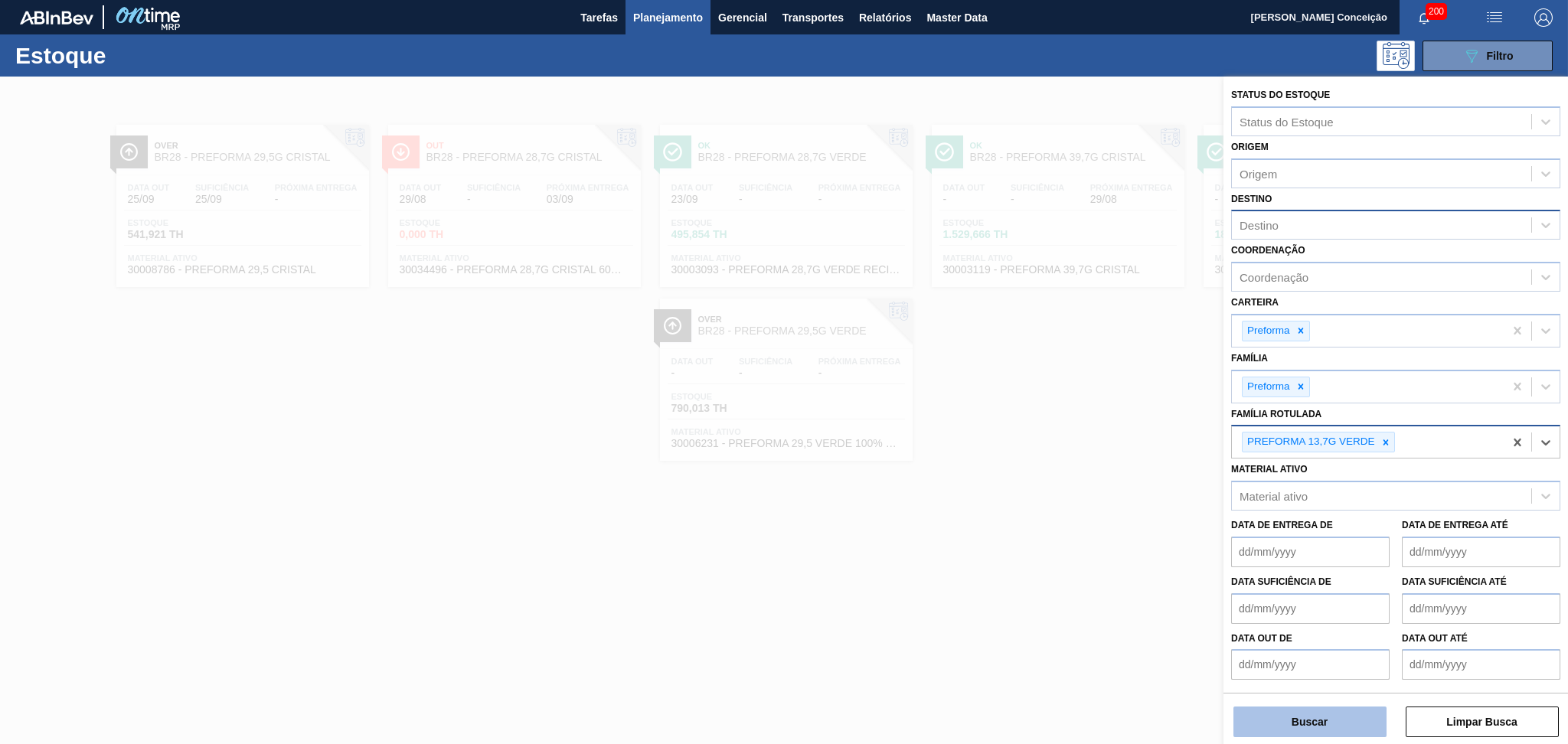
click at [1068, 507] on button "Buscar" at bounding box center [1311, 721] width 153 height 31
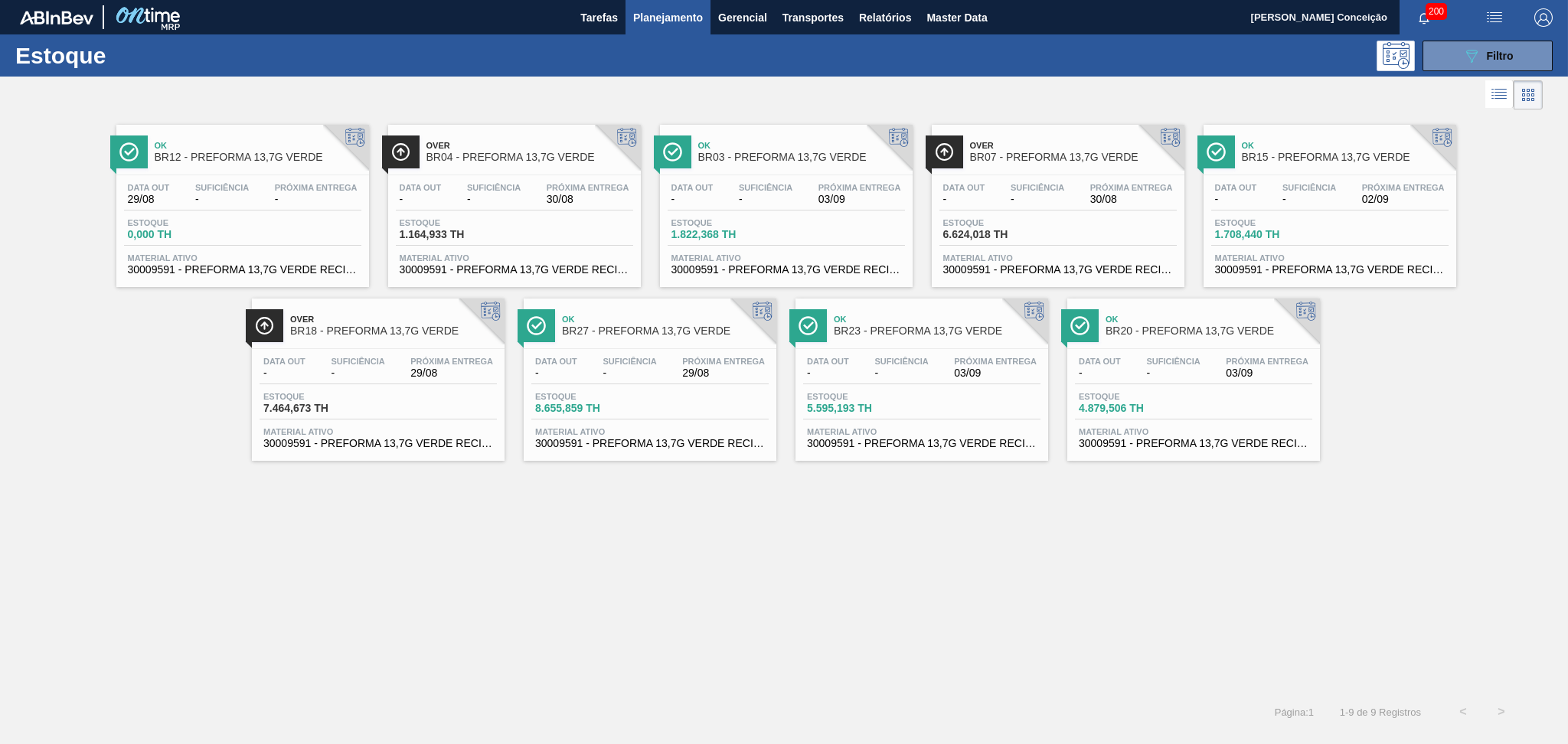
click at [801, 235] on div "Estoque 1.822,368 TH" at bounding box center [786, 232] width 237 height 28
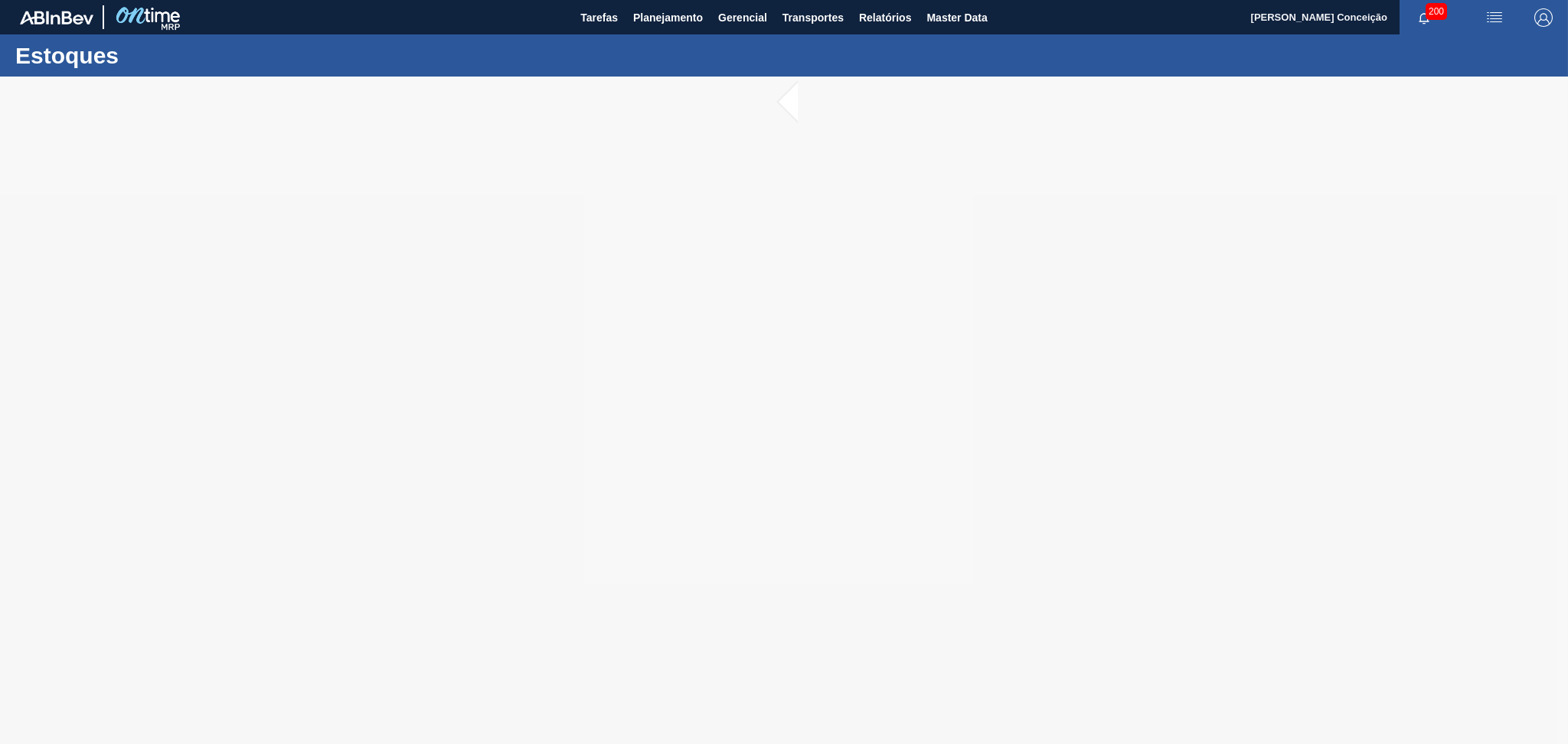
click at [1423, 403] on div at bounding box center [784, 410] width 1568 height 668
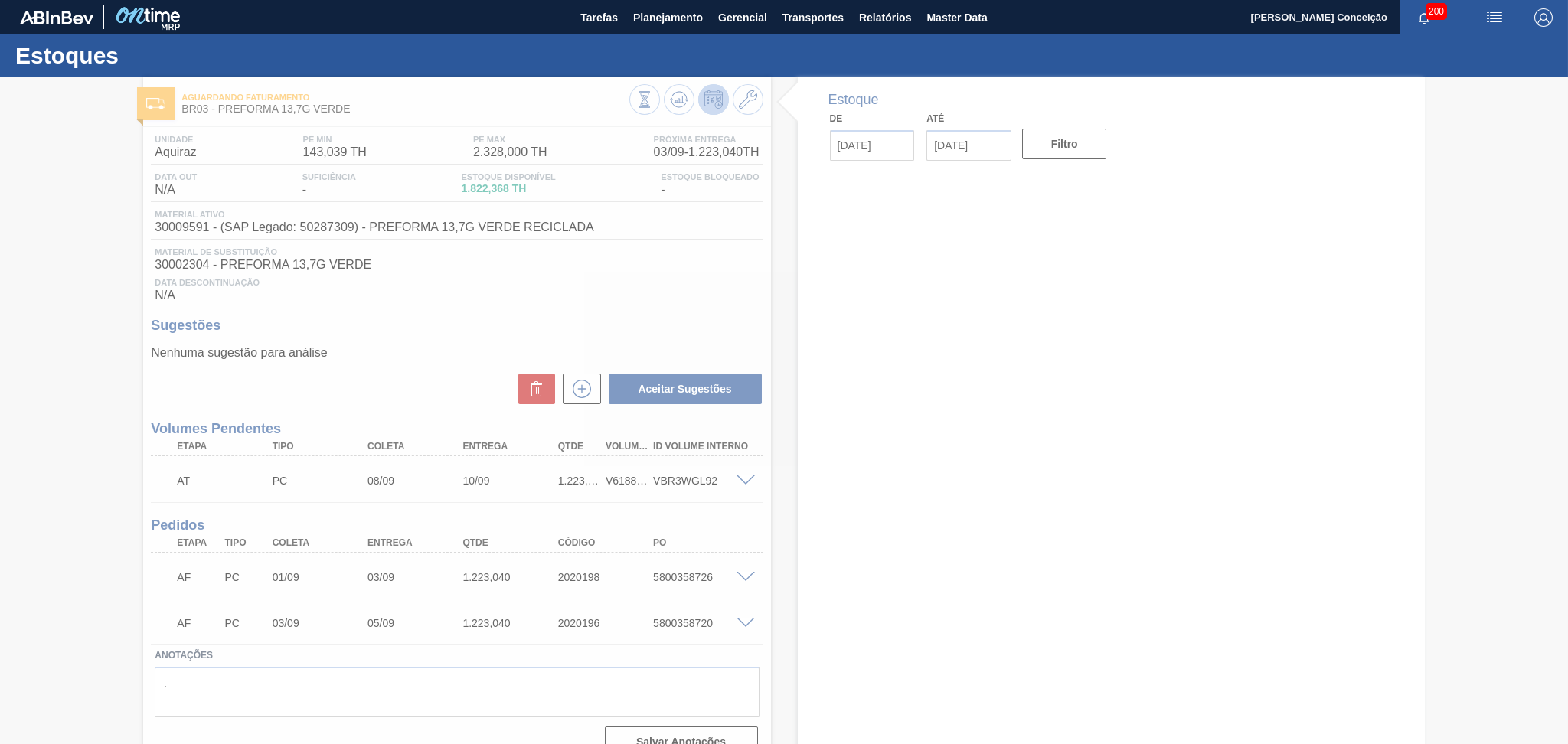
click at [629, 245] on div at bounding box center [784, 410] width 1568 height 668
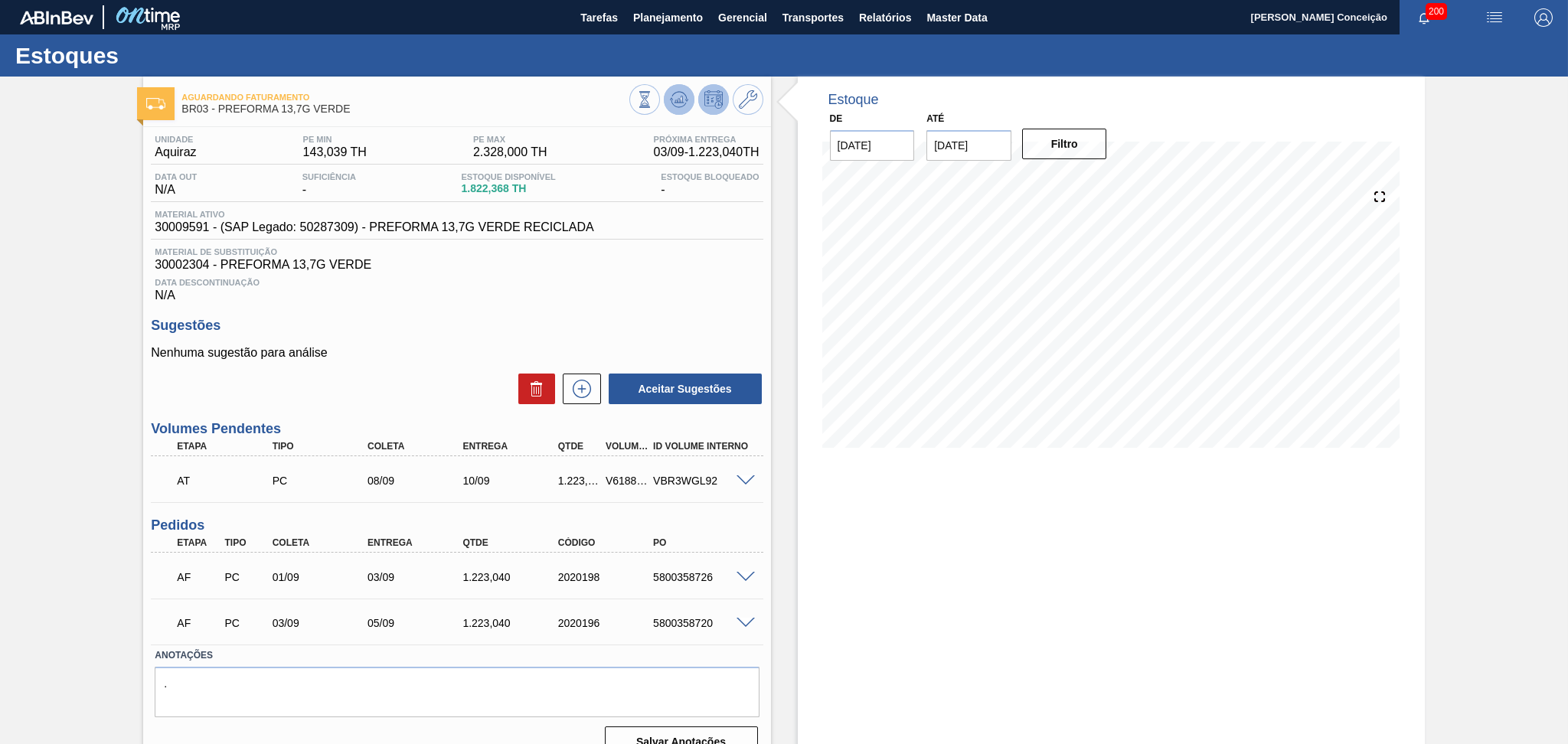
click at [653, 91] on icon at bounding box center [644, 99] width 17 height 17
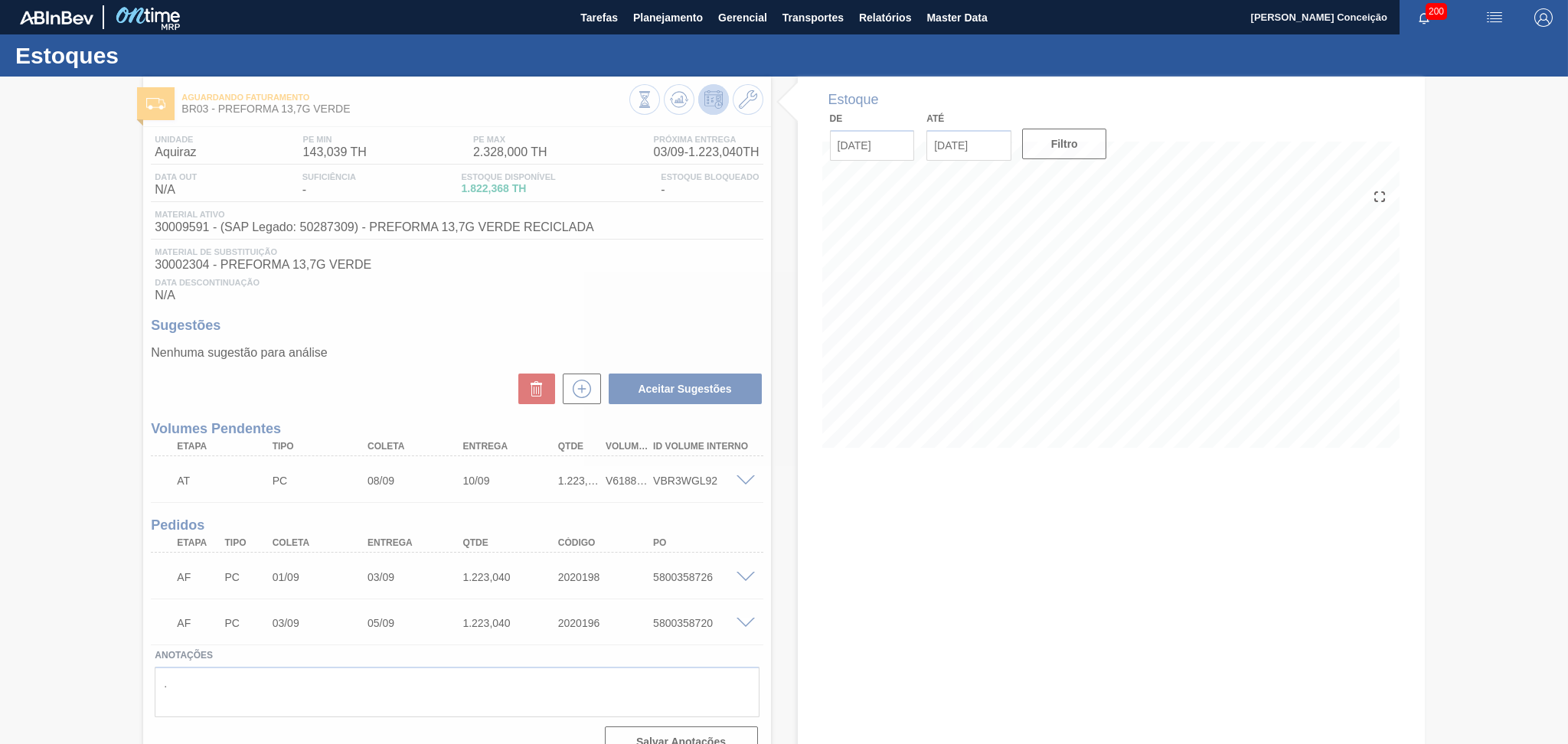
click at [396, 380] on div at bounding box center [784, 410] width 1568 height 668
click at [784, 301] on div at bounding box center [784, 410] width 1568 height 668
click at [795, 506] on div at bounding box center [784, 410] width 1568 height 668
click at [730, 336] on div at bounding box center [784, 410] width 1568 height 668
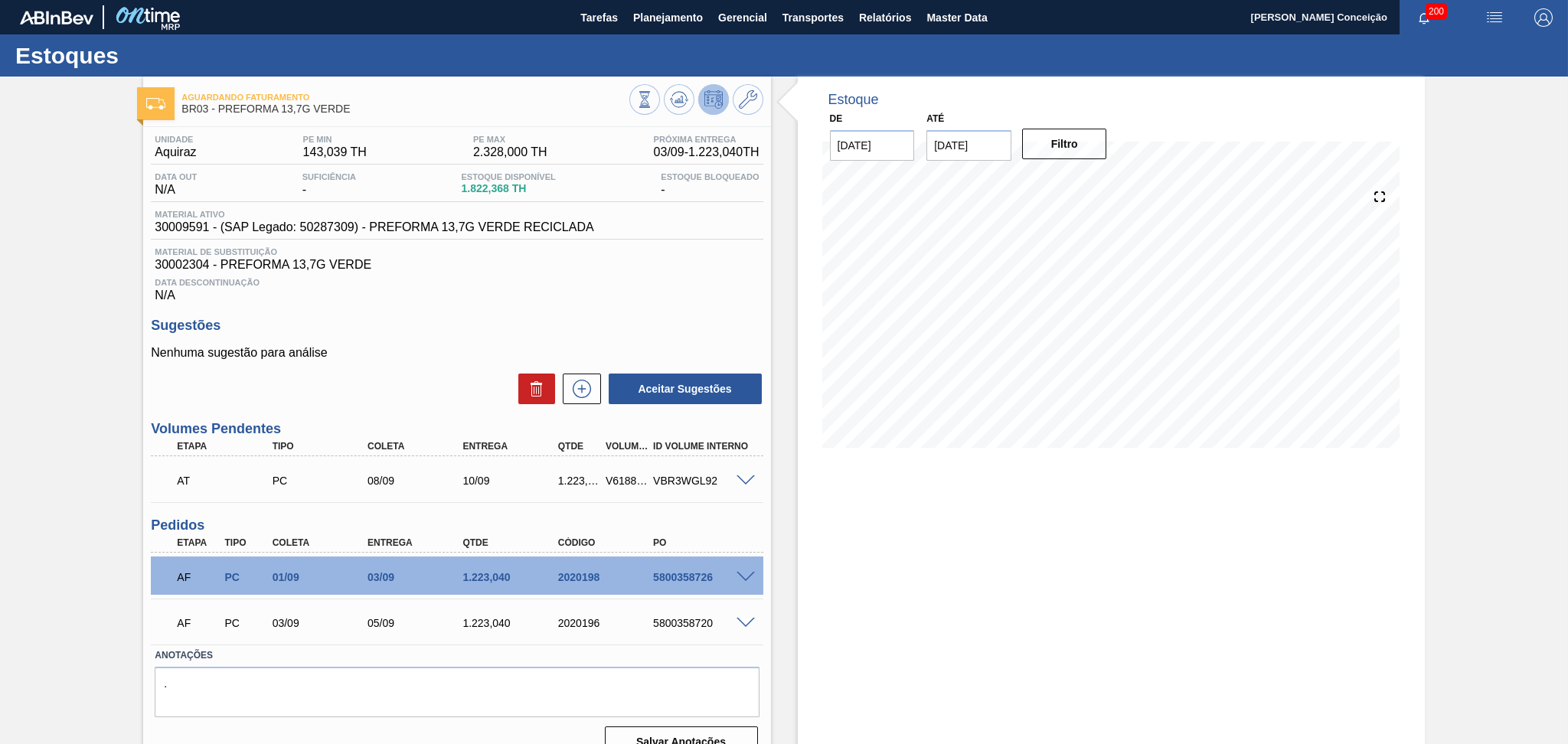
click at [662, 96] on div at bounding box center [696, 101] width 134 height 35
click at [665, 99] on button at bounding box center [679, 99] width 31 height 31
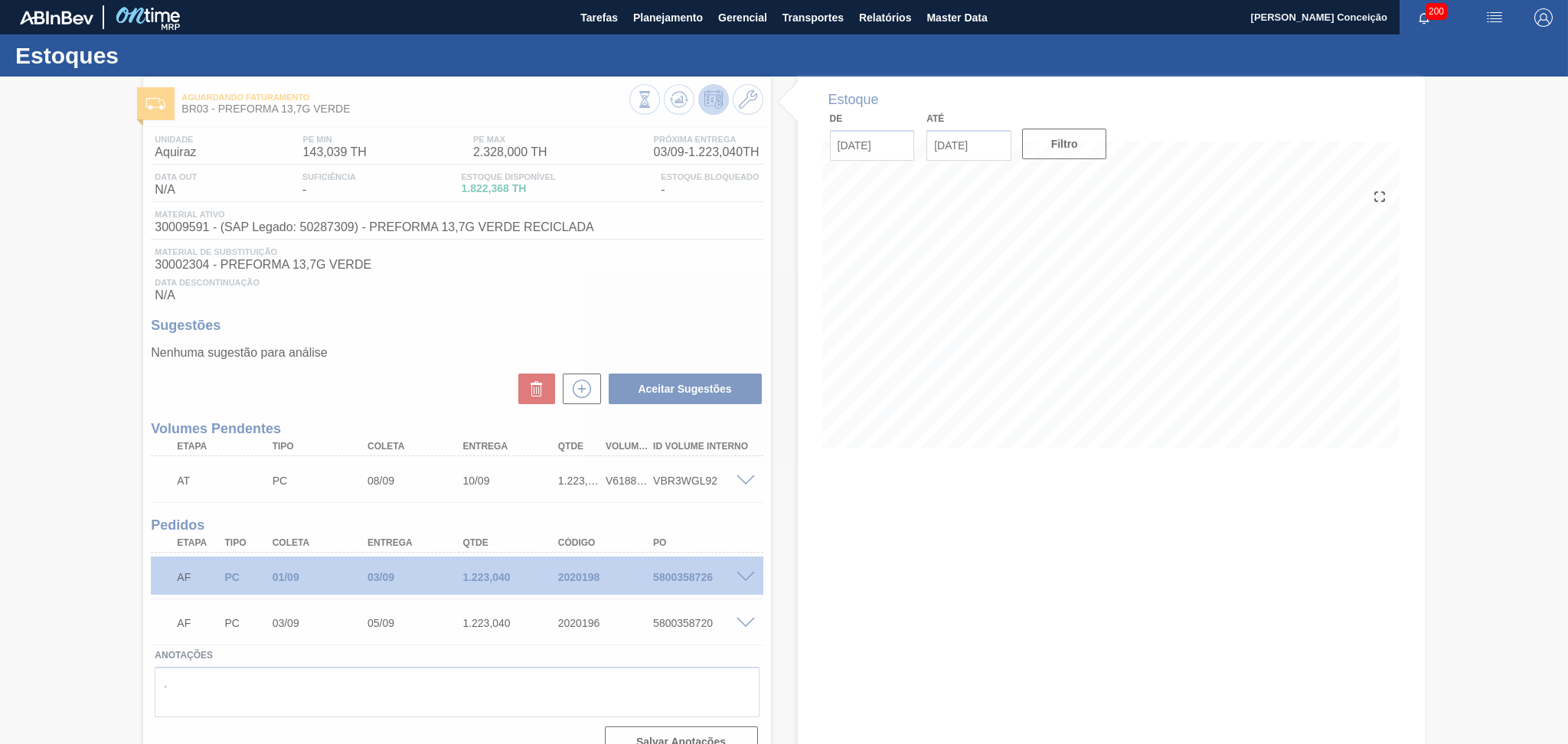
click at [802, 286] on div at bounding box center [784, 410] width 1568 height 668
click at [740, 319] on div at bounding box center [784, 410] width 1568 height 668
click at [696, 299] on div at bounding box center [784, 410] width 1568 height 668
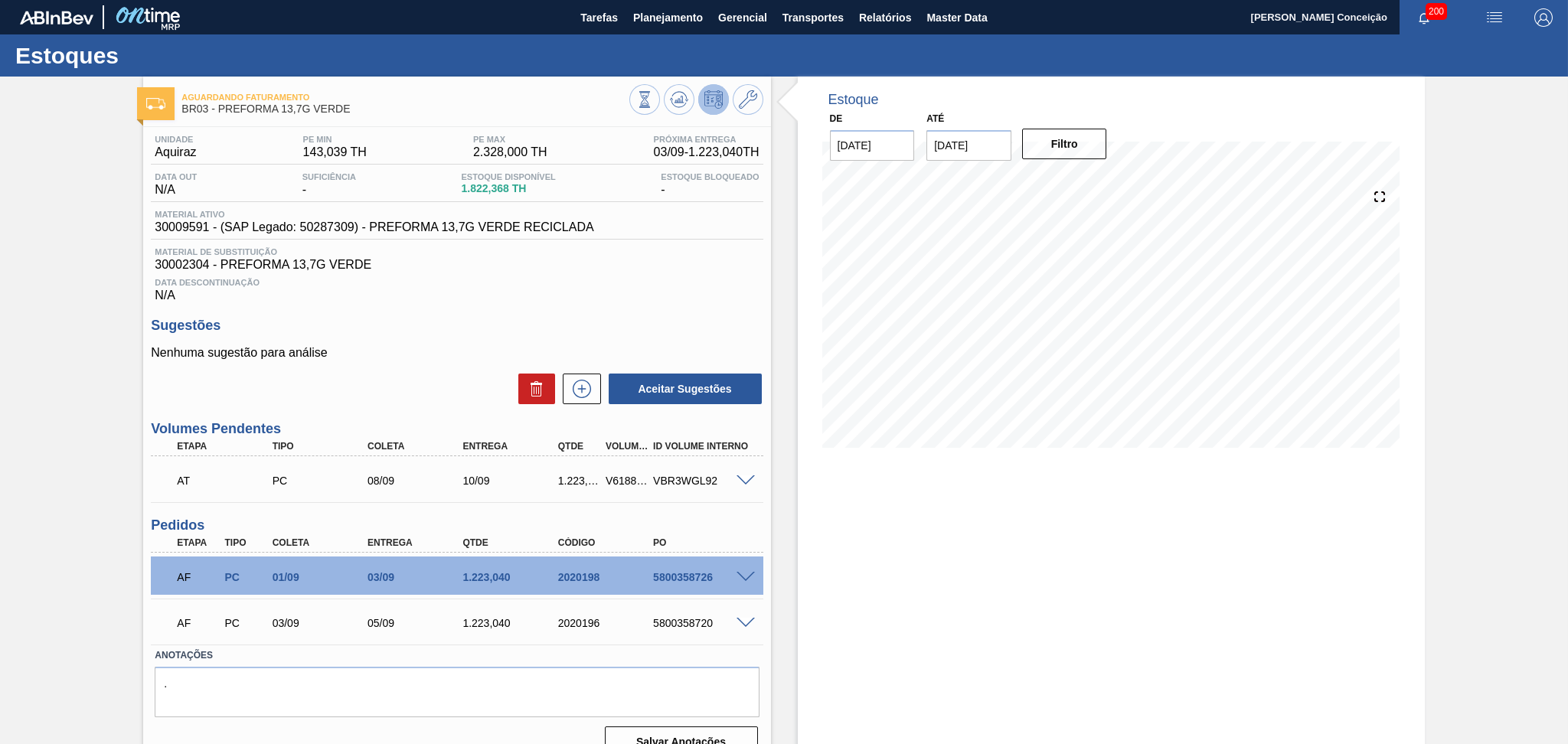
click at [548, 305] on div "Unidade Aquiraz PE MIN 143,039 TH PE MAX 2.328,000 TH Próxima Entrega 03/09 - 1…" at bounding box center [456, 445] width 627 height 636
click at [466, 282] on span "Data Descontinuação" at bounding box center [457, 282] width 604 height 9
click at [741, 579] on span at bounding box center [745, 578] width 18 height 12
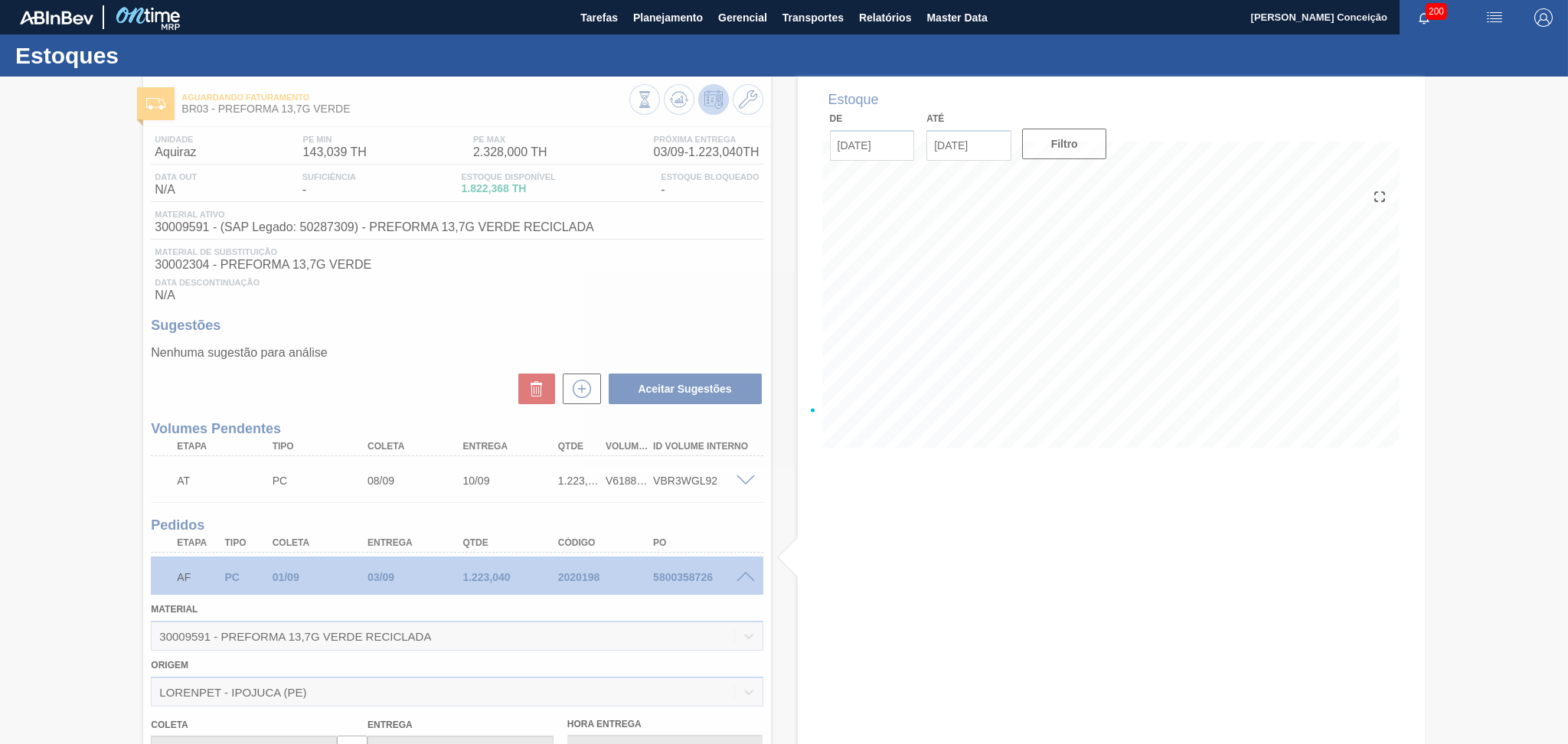
click at [677, 289] on div at bounding box center [784, 410] width 1568 height 668
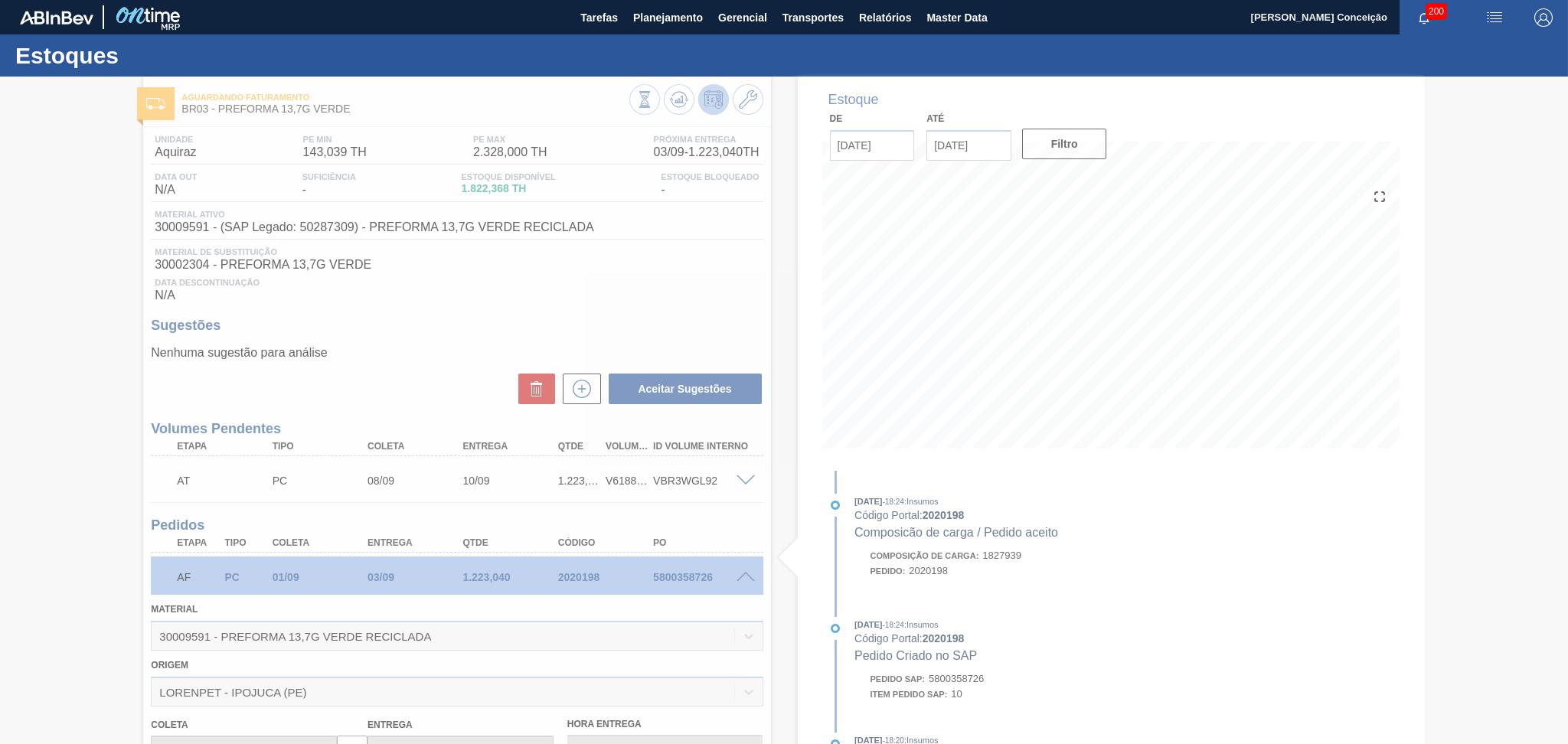
click at [788, 506] on div at bounding box center [784, 410] width 1568 height 668
click at [1331, 591] on div at bounding box center [784, 410] width 1568 height 668
click at [1504, 414] on div at bounding box center [784, 410] width 1568 height 668
click at [790, 506] on div at bounding box center [784, 410] width 1568 height 668
click at [1421, 317] on div at bounding box center [784, 410] width 1568 height 668
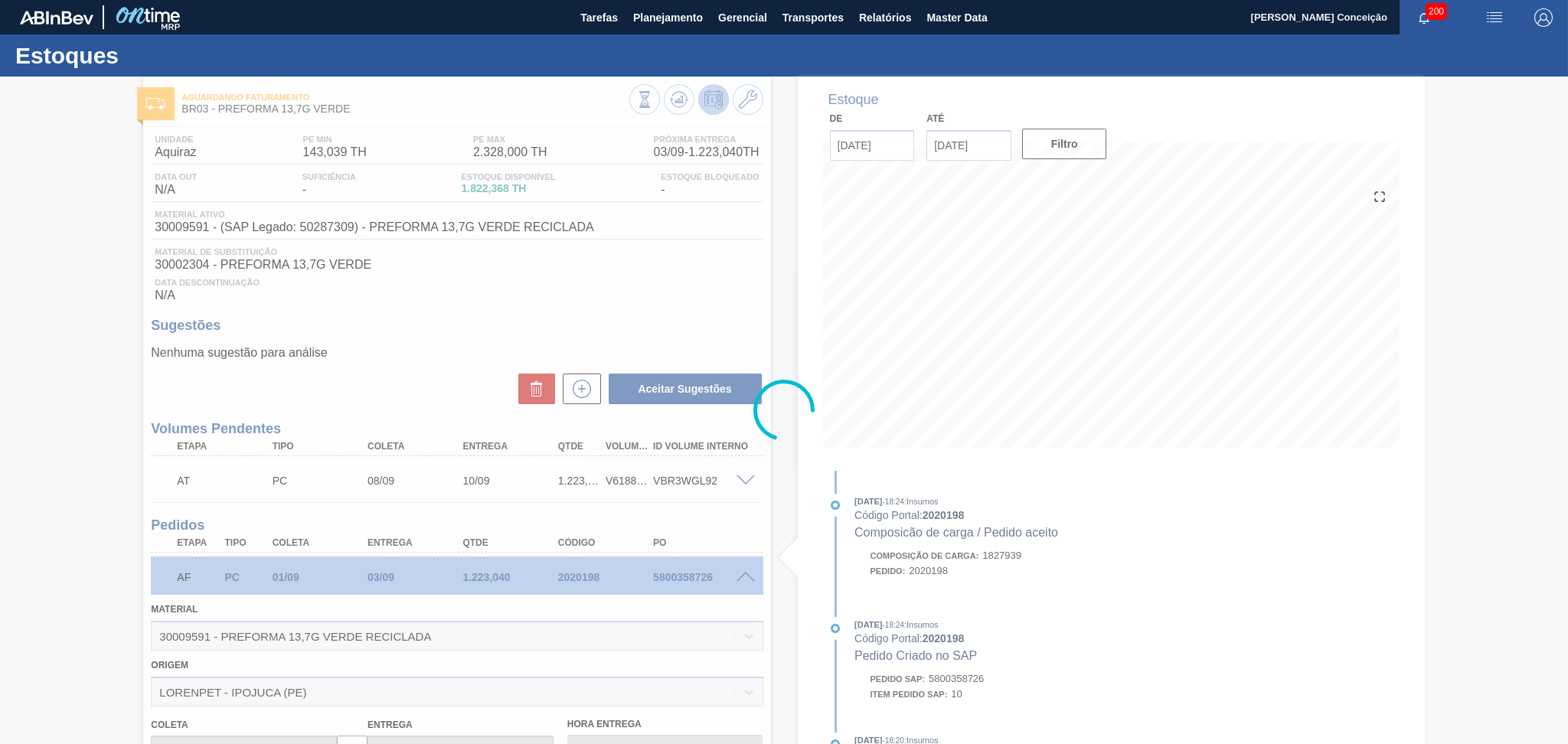
click at [1414, 356] on div at bounding box center [784, 410] width 1568 height 668
click at [1177, 579] on div at bounding box center [784, 410] width 1568 height 668
click at [59, 162] on div at bounding box center [784, 410] width 1568 height 668
click at [680, 113] on div at bounding box center [784, 410] width 1568 height 668
click at [690, 105] on div at bounding box center [784, 410] width 1568 height 668
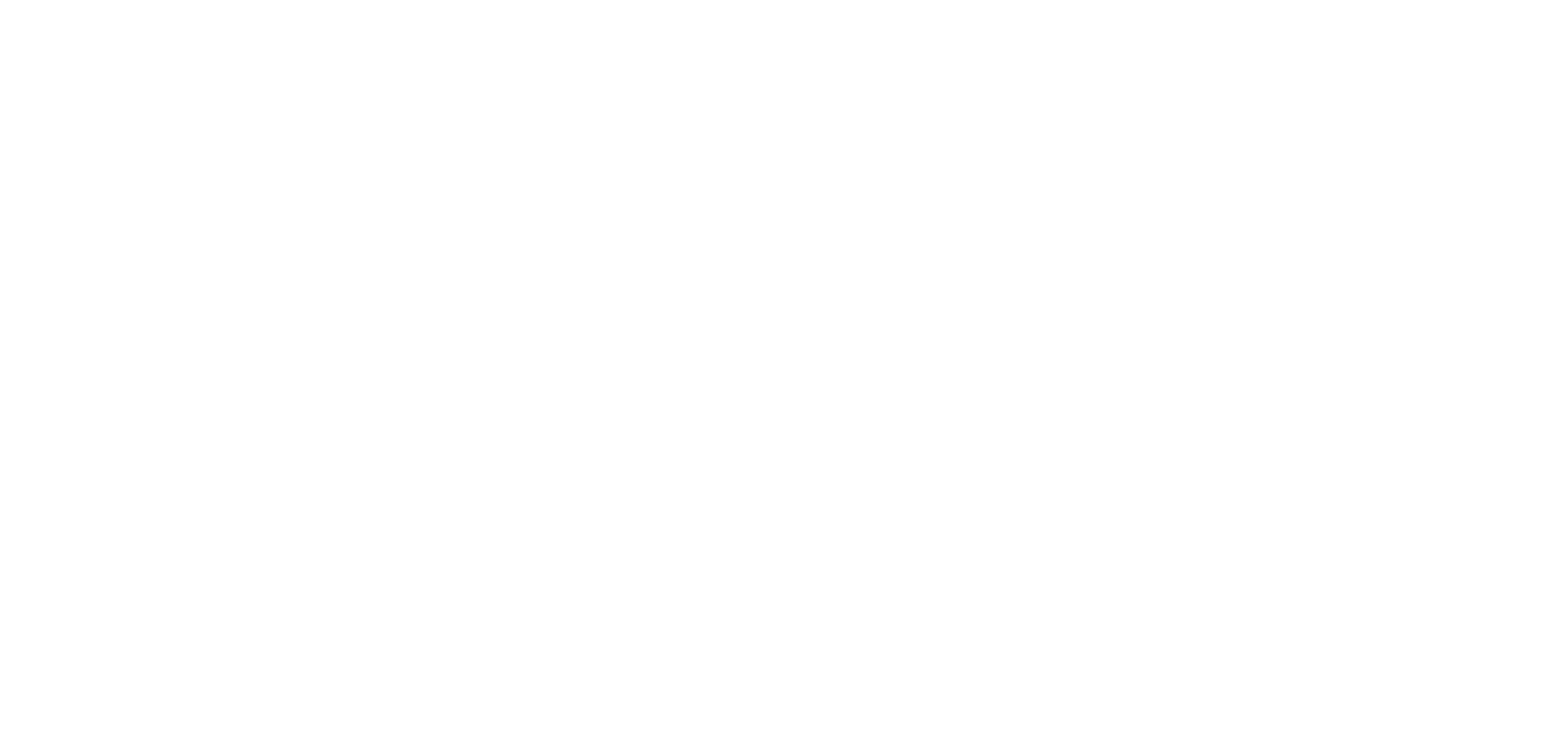
click at [386, 0] on html at bounding box center [784, 0] width 1568 height 0
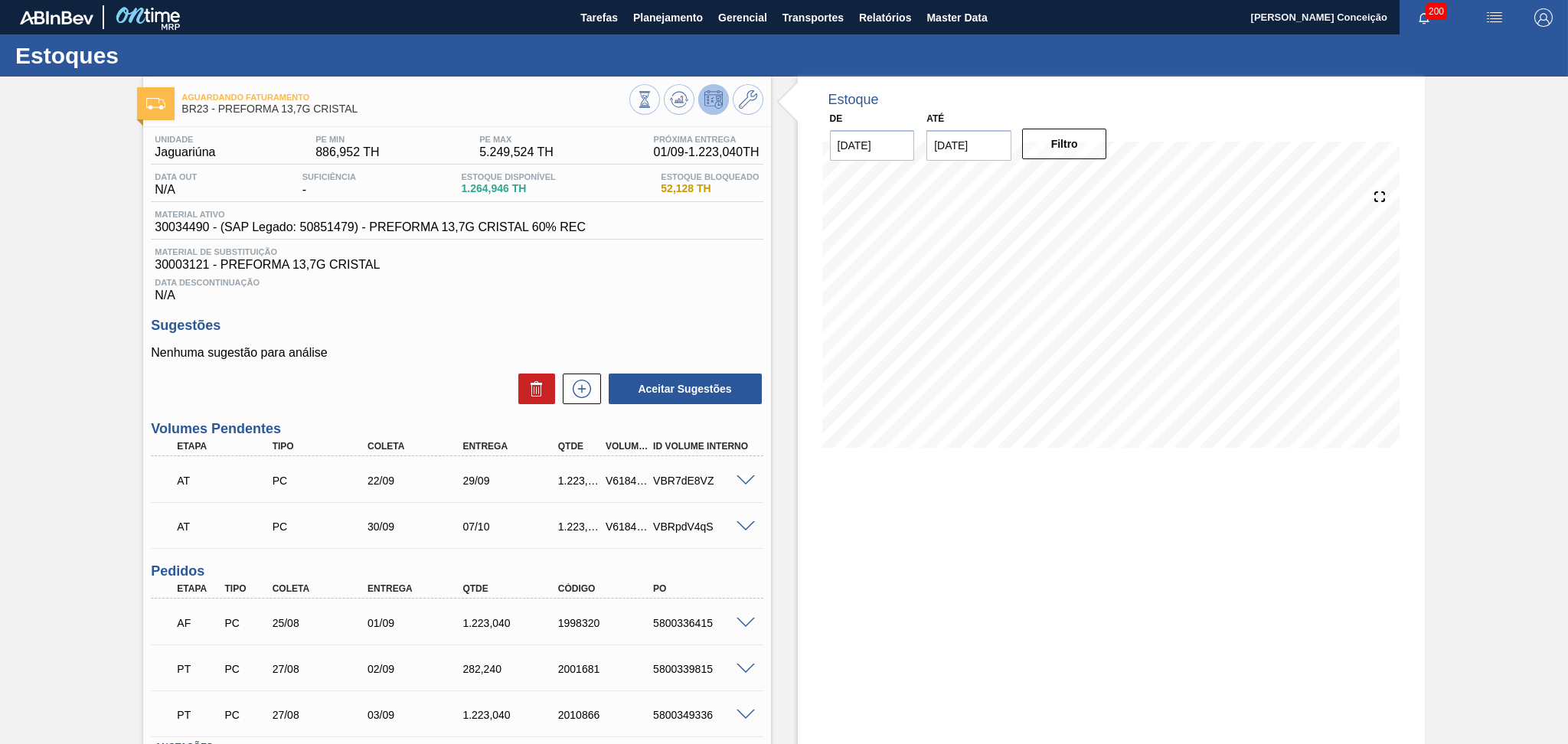
click at [592, 275] on div "Data Descontinuação N/A" at bounding box center [457, 287] width 612 height 31
click at [650, 17] on span "Planejamento" at bounding box center [668, 17] width 70 height 18
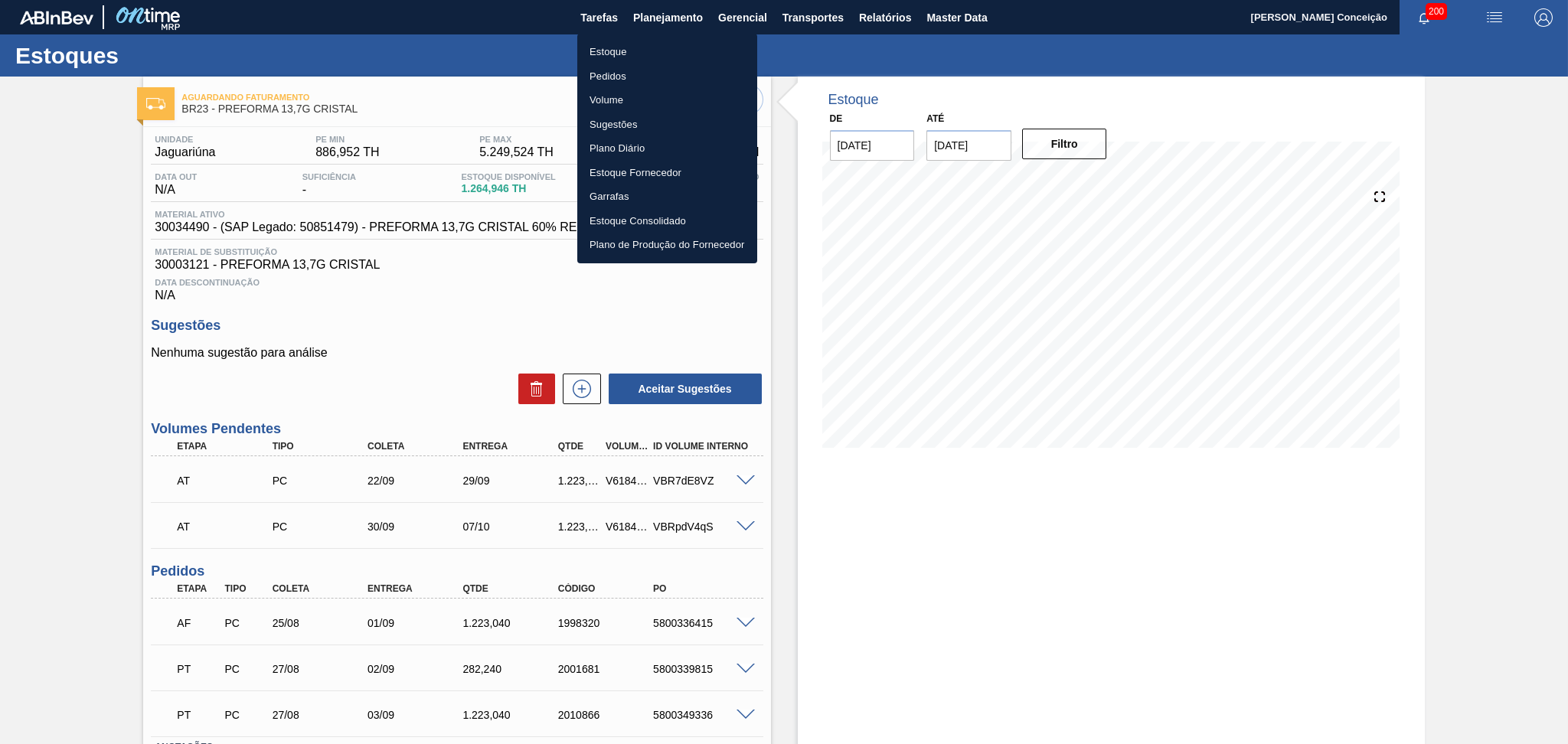
click at [619, 50] on li "Estoque" at bounding box center [667, 52] width 180 height 25
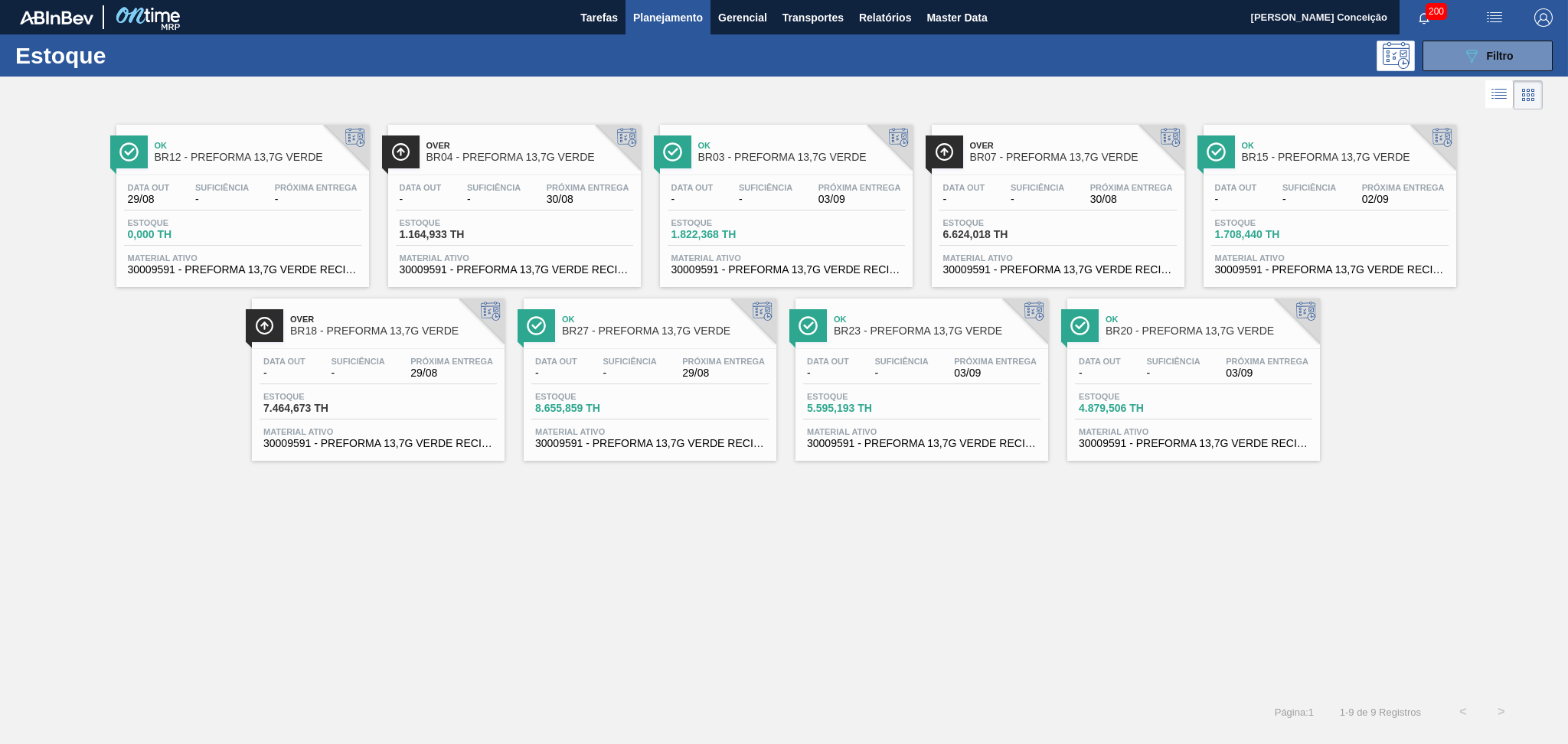
click at [533, 456] on div "Ok BR27 - PREFORMA 13,7G VERDE Data out - Suficiência - Próxima Entrega 29/08 E…" at bounding box center [650, 379] width 252 height 162
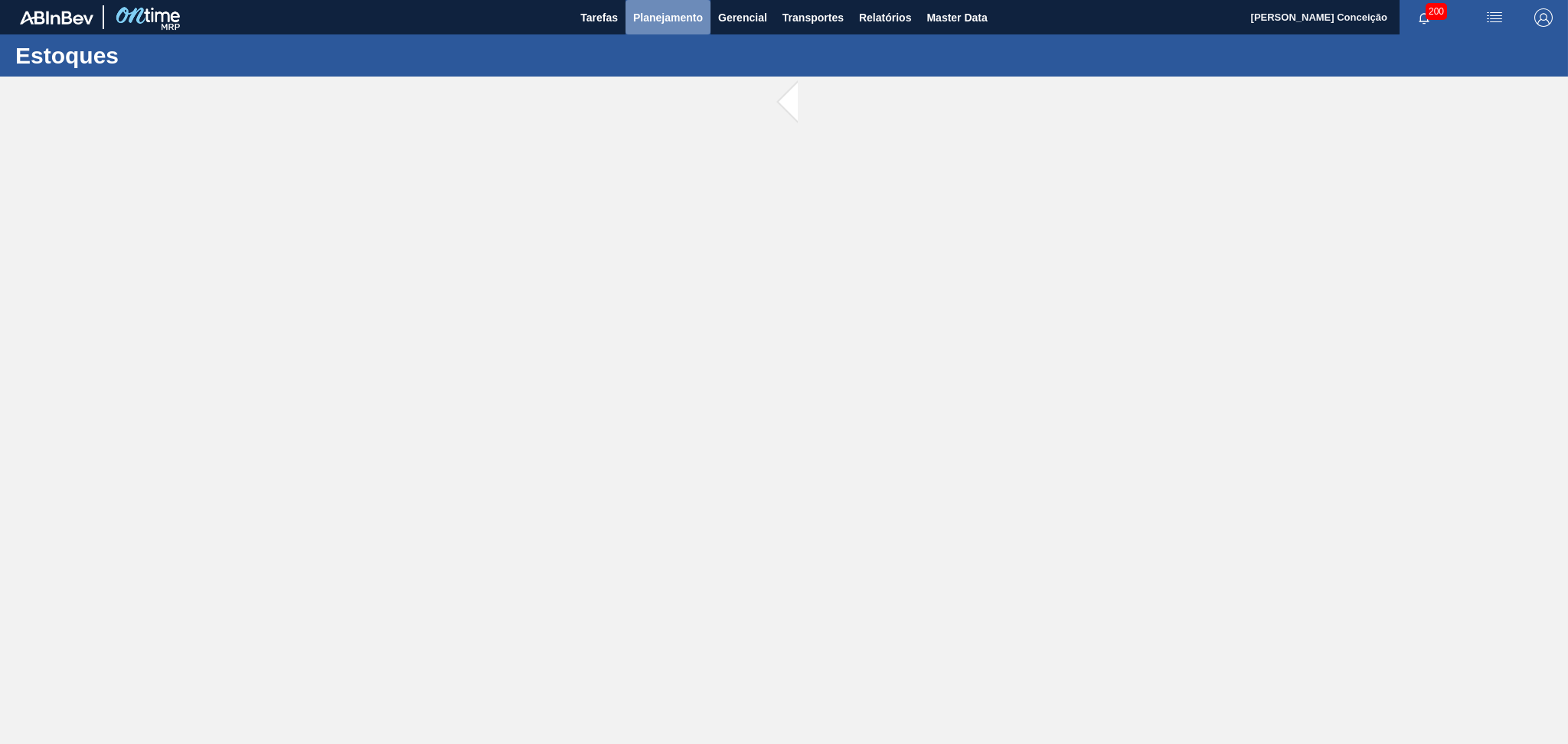
click at [646, 4] on button "Planejamento" at bounding box center [669, 17] width 85 height 35
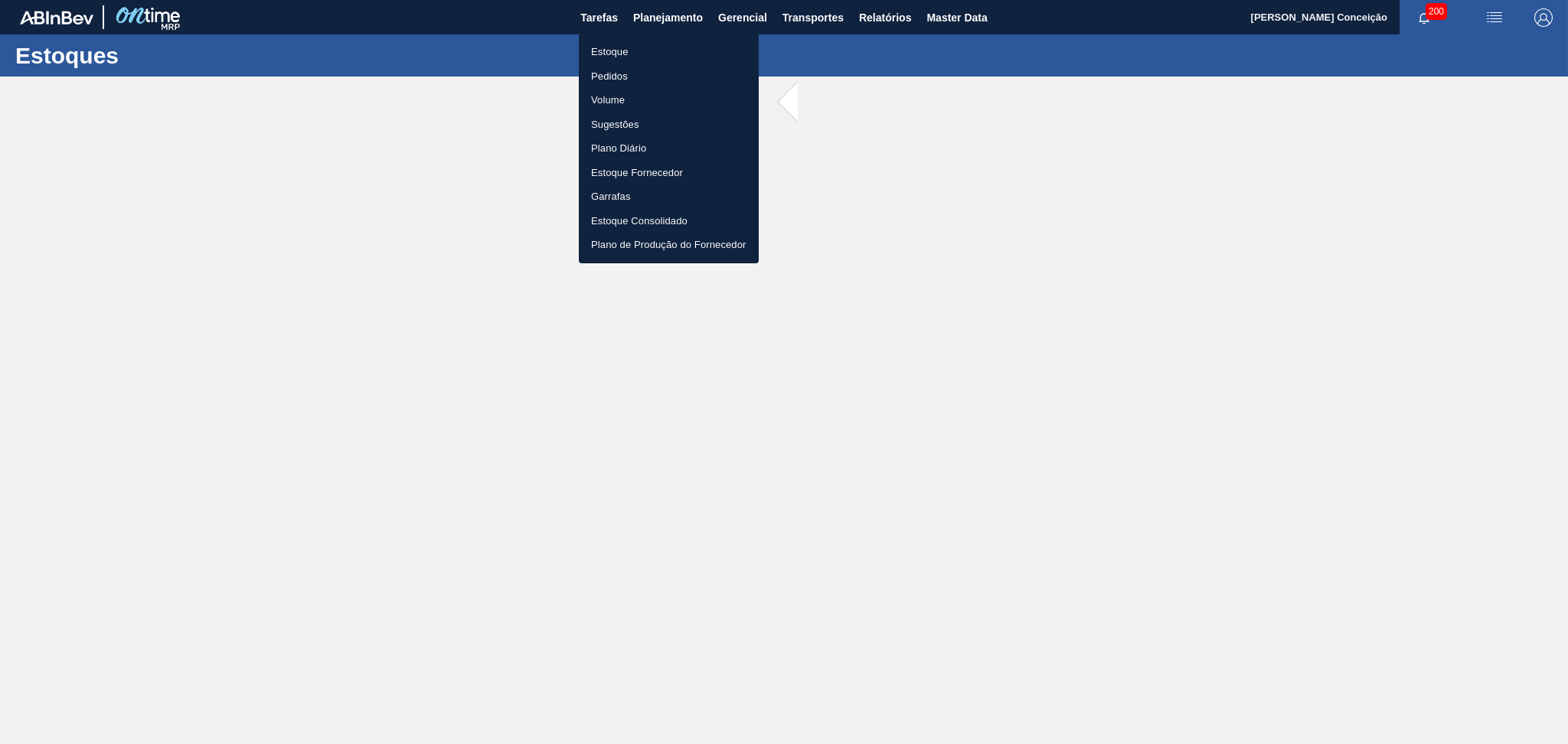
click at [598, 63] on li "Estoque" at bounding box center [669, 52] width 180 height 25
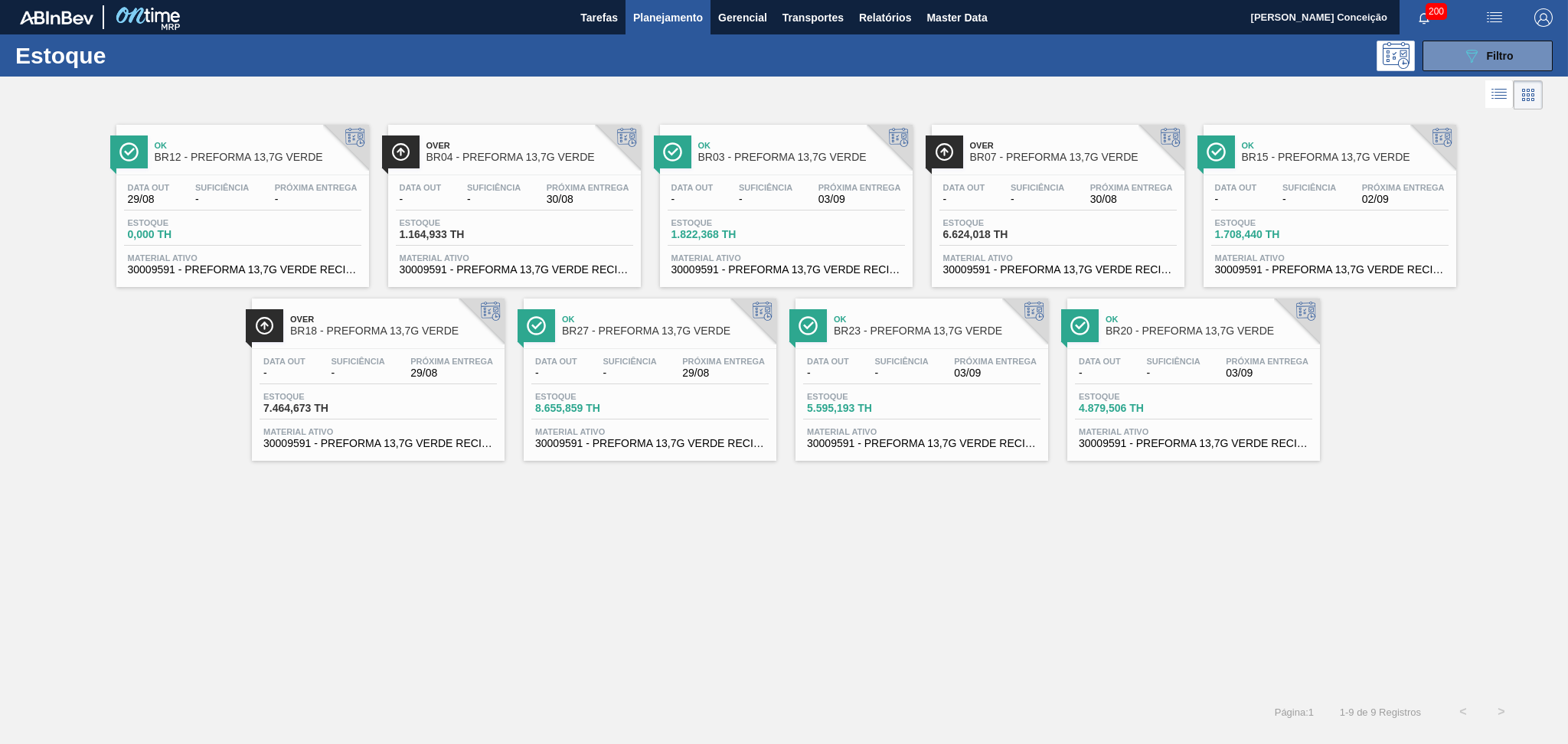
click at [359, 322] on span "Over" at bounding box center [393, 319] width 207 height 9
click at [660, 8] on span "Planejamento" at bounding box center [668, 17] width 70 height 18
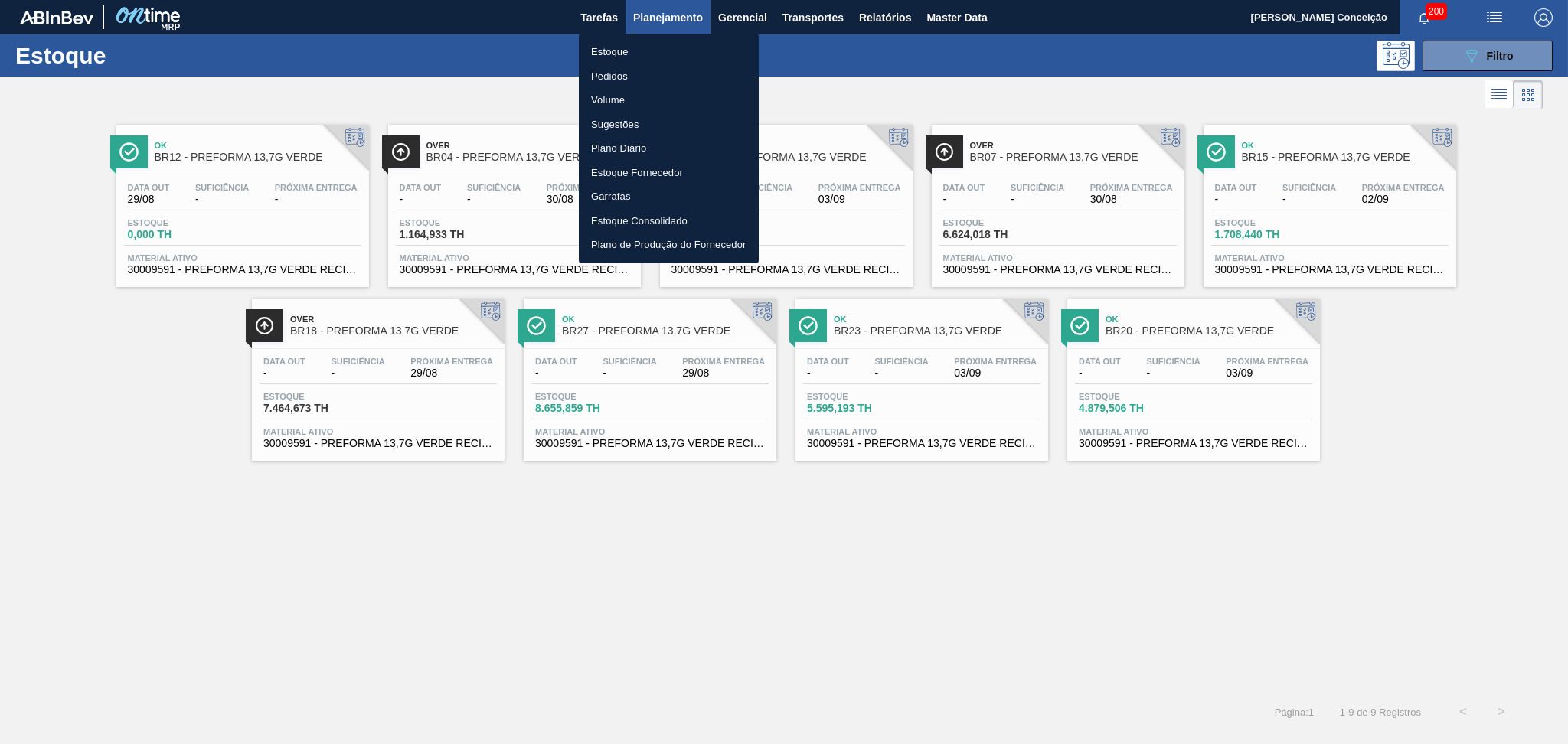
click at [623, 51] on li "Estoque" at bounding box center [669, 52] width 180 height 25
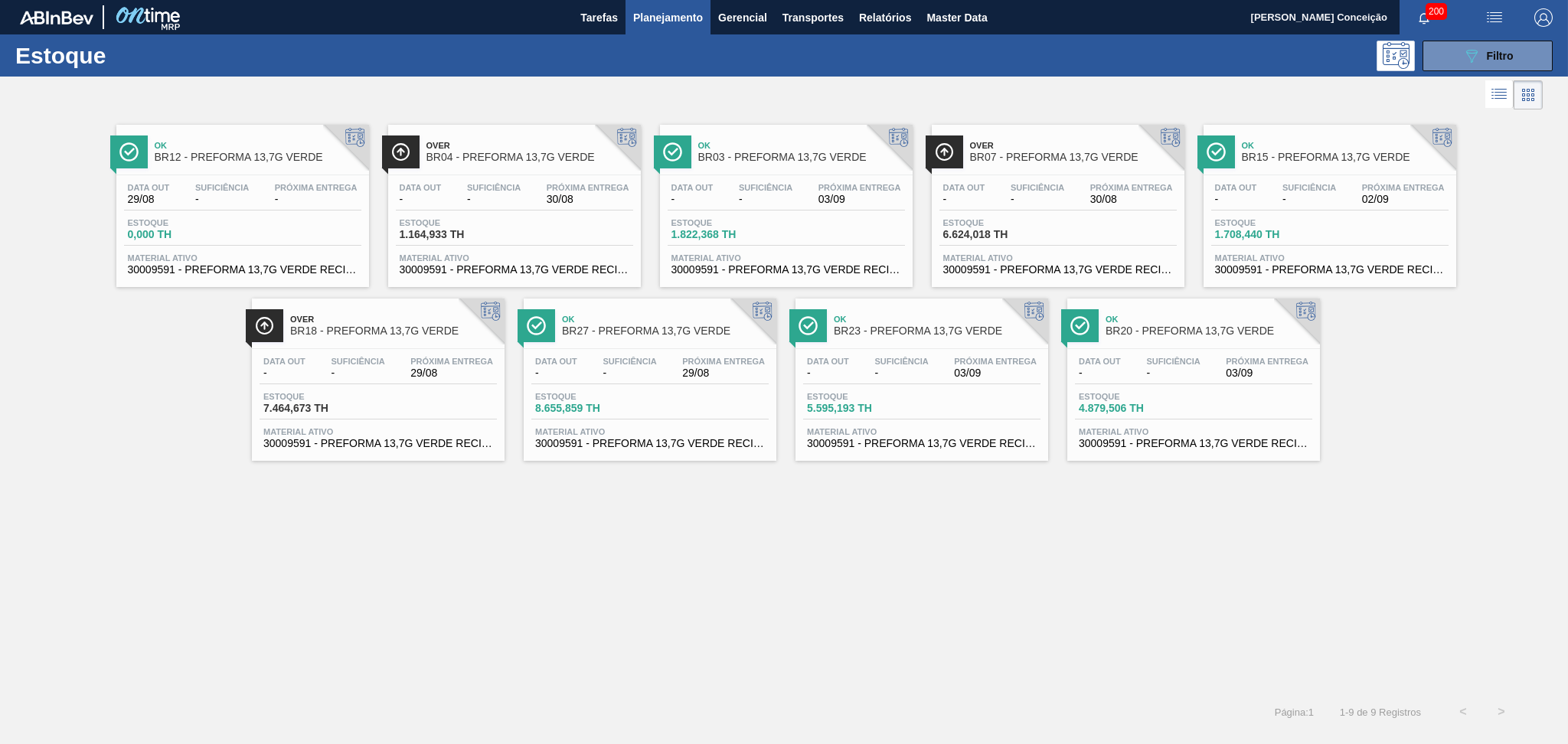
click at [683, 16] on span "Planejamento" at bounding box center [668, 17] width 70 height 18
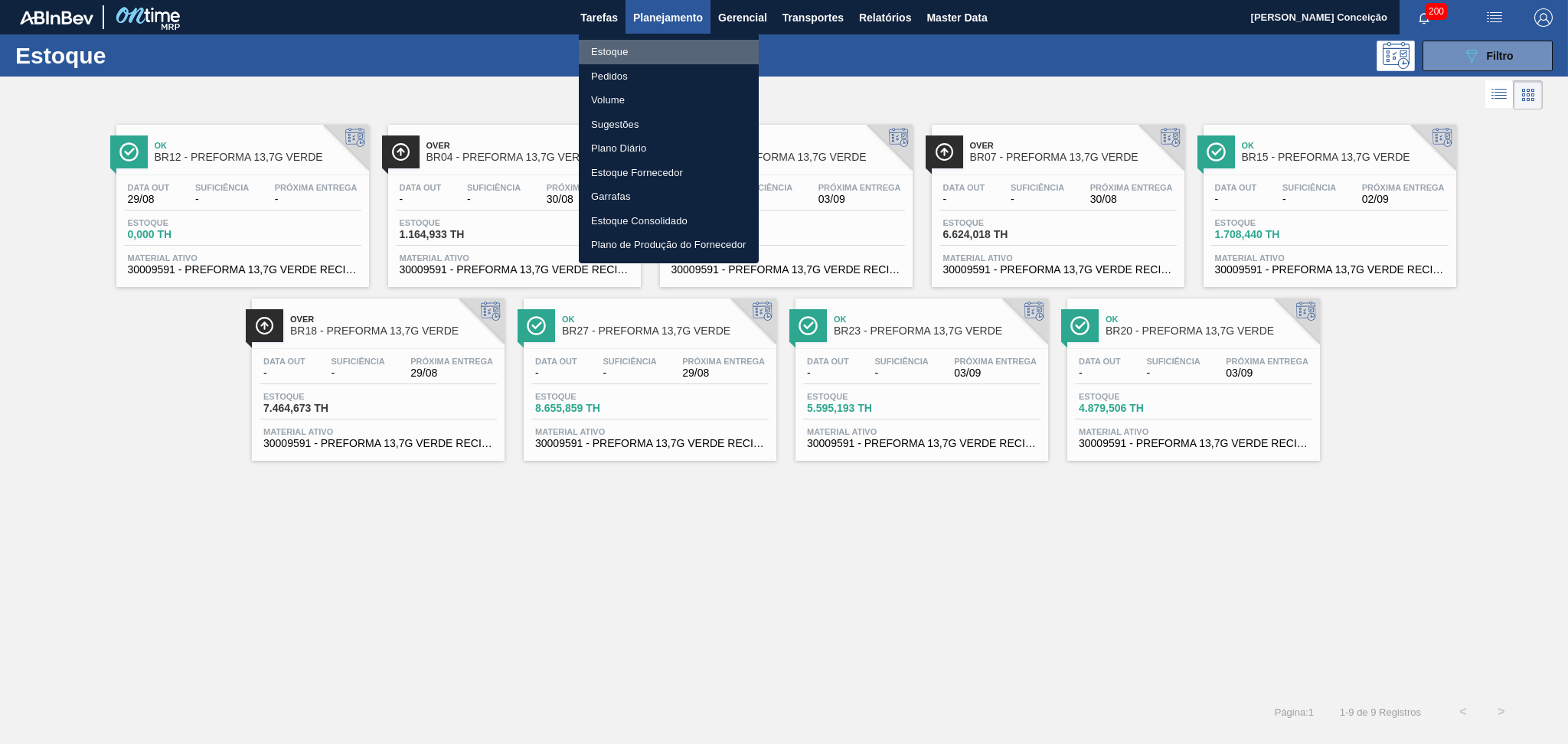
click at [598, 53] on li "Estoque" at bounding box center [669, 52] width 180 height 25
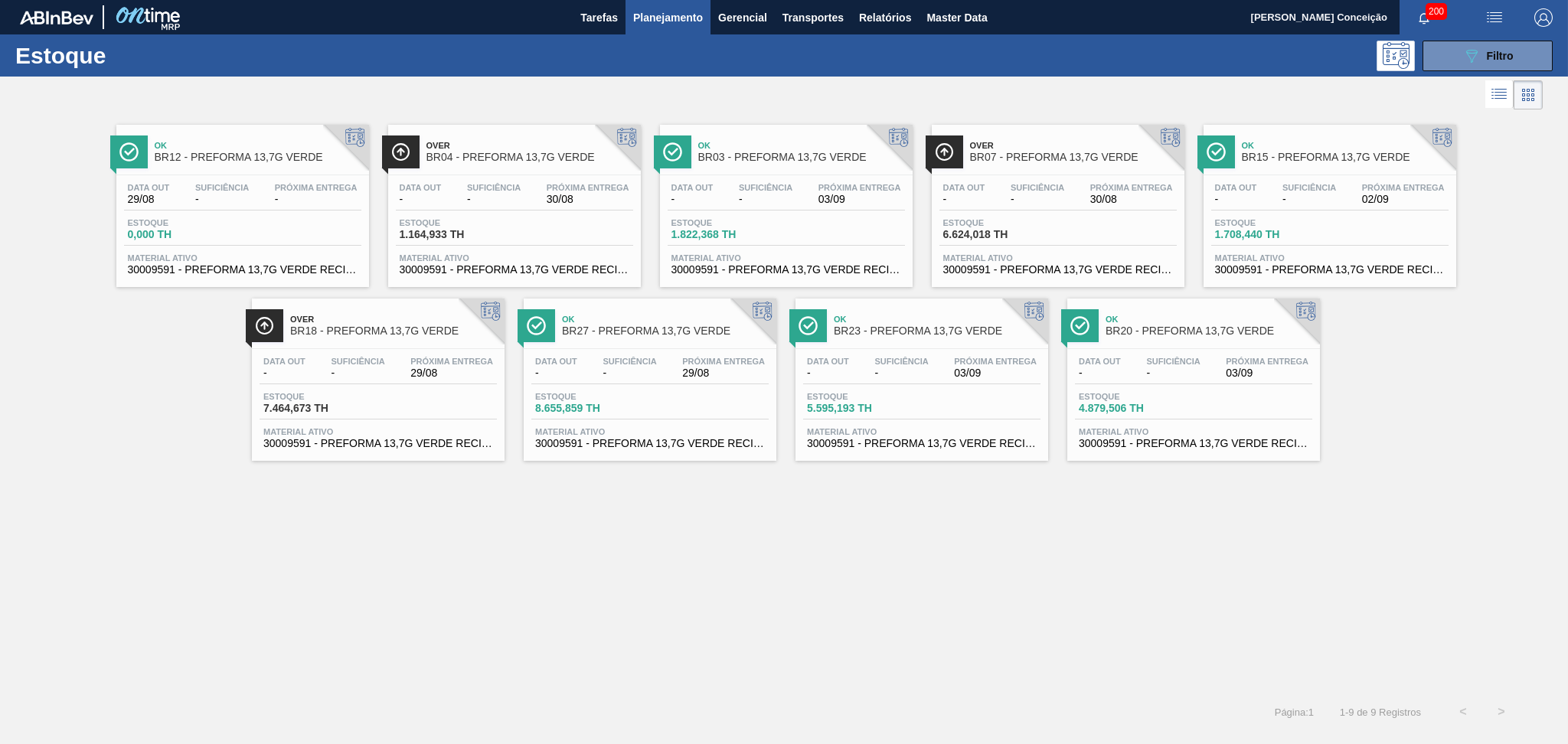
click at [629, 485] on div "Ok BR12 - PREFORMA 13,7G VERDE Data out 29/08 Suficiência - Próxima Entrega - E…" at bounding box center [784, 402] width 1568 height 579
click at [462, 362] on span "Próxima Entrega" at bounding box center [451, 361] width 82 height 9
click at [419, 551] on div "Ok BR12 - PREFORMA 13,7G VERDE Data out 29/08 Suficiência - Próxima Entrega - E…" at bounding box center [784, 402] width 1568 height 579
click at [383, 374] on span "-" at bounding box center [358, 373] width 54 height 12
click at [1303, 190] on span "Suficiência" at bounding box center [1310, 187] width 54 height 9
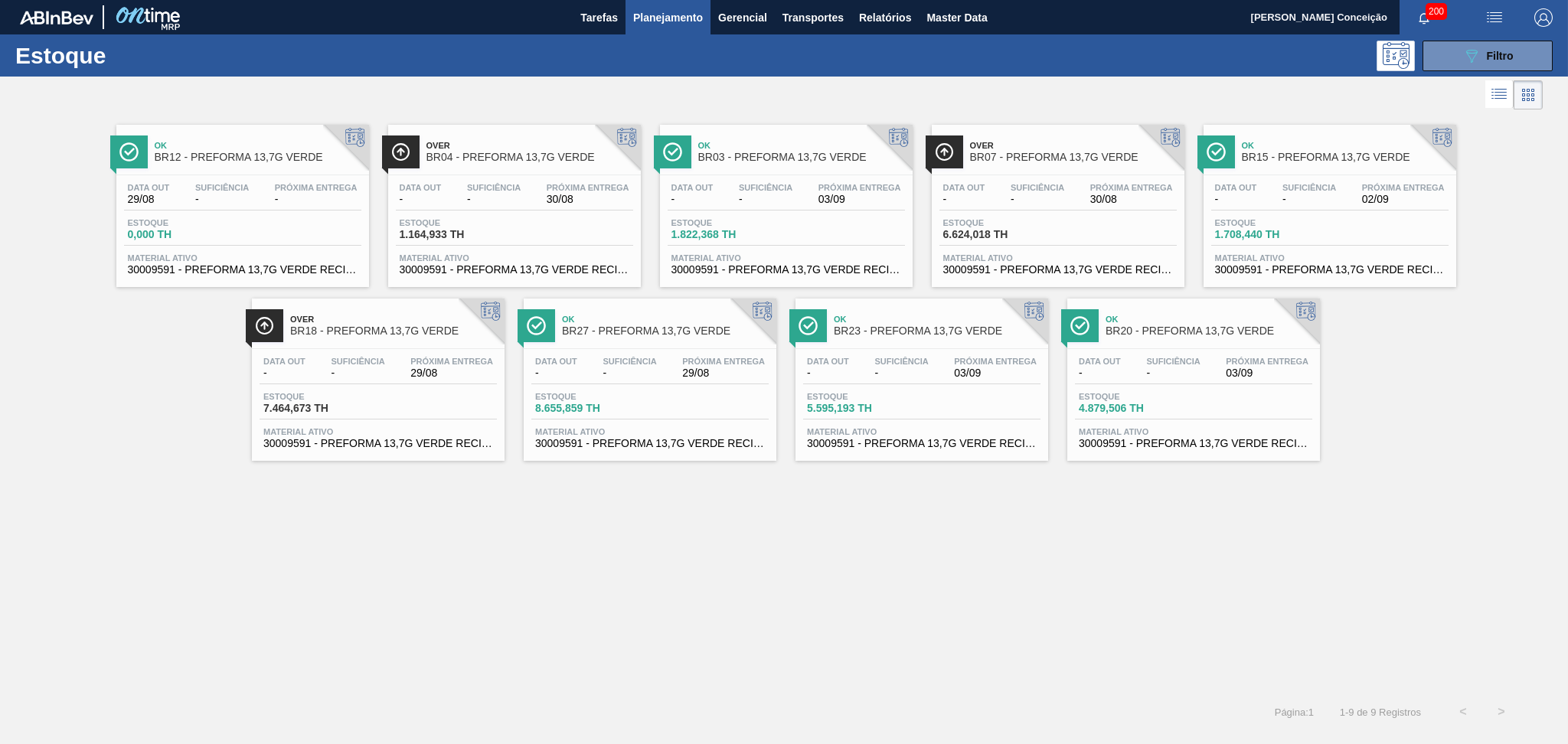
click at [690, 578] on div "Ok BR12 - PREFORMA 13,7G VERDE Data out 29/08 Suficiência - Próxima Entrega - E…" at bounding box center [784, 402] width 1568 height 579
click at [609, 542] on div "Ok BR12 - PREFORMA 13,7G VERDE Data out 29/08 Suficiência - Próxima Entrega - E…" at bounding box center [784, 402] width 1568 height 579
click at [758, 239] on div "Estoque 1.822,368 TH" at bounding box center [786, 232] width 237 height 28
click at [518, 202] on span "-" at bounding box center [494, 200] width 54 height 12
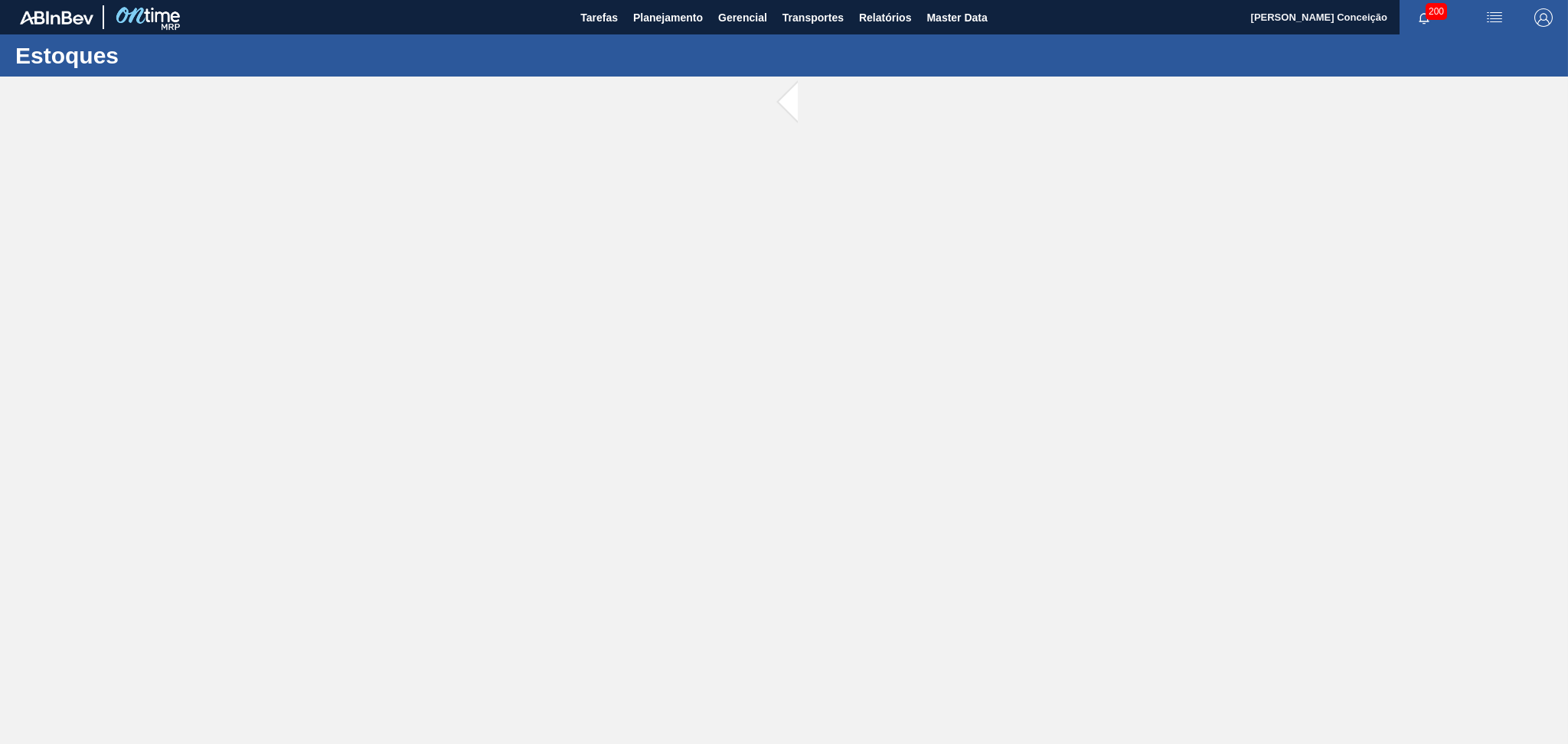
click at [512, 318] on main "Tarefas Planejamento Gerencial Transportes Relatórios Master Data Aline Apareci…" at bounding box center [784, 372] width 1568 height 744
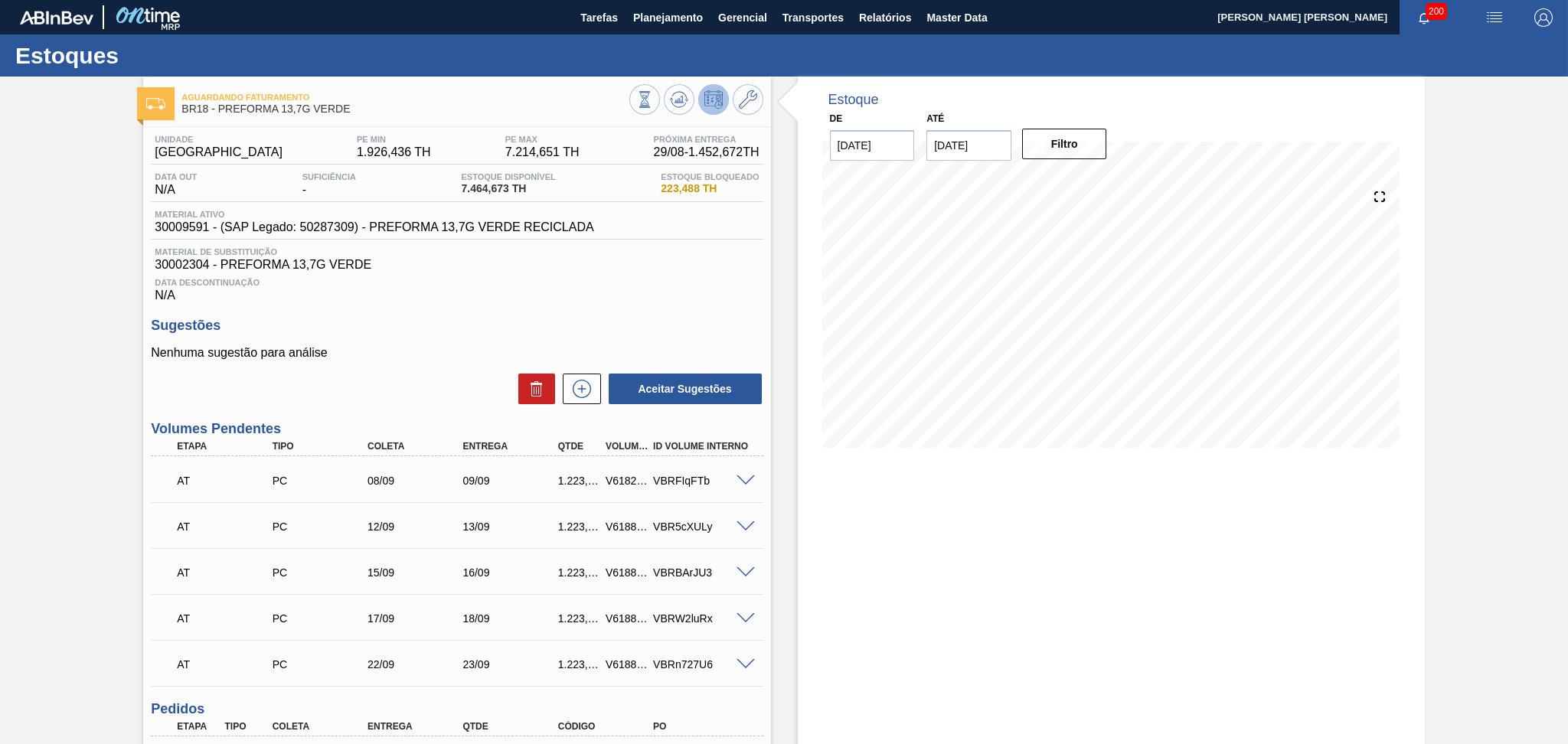
click at [467, 359] on p "Nenhuma sugestão para análise" at bounding box center [457, 353] width 612 height 14
click at [488, 323] on h3 "Sugestões" at bounding box center [457, 326] width 612 height 16
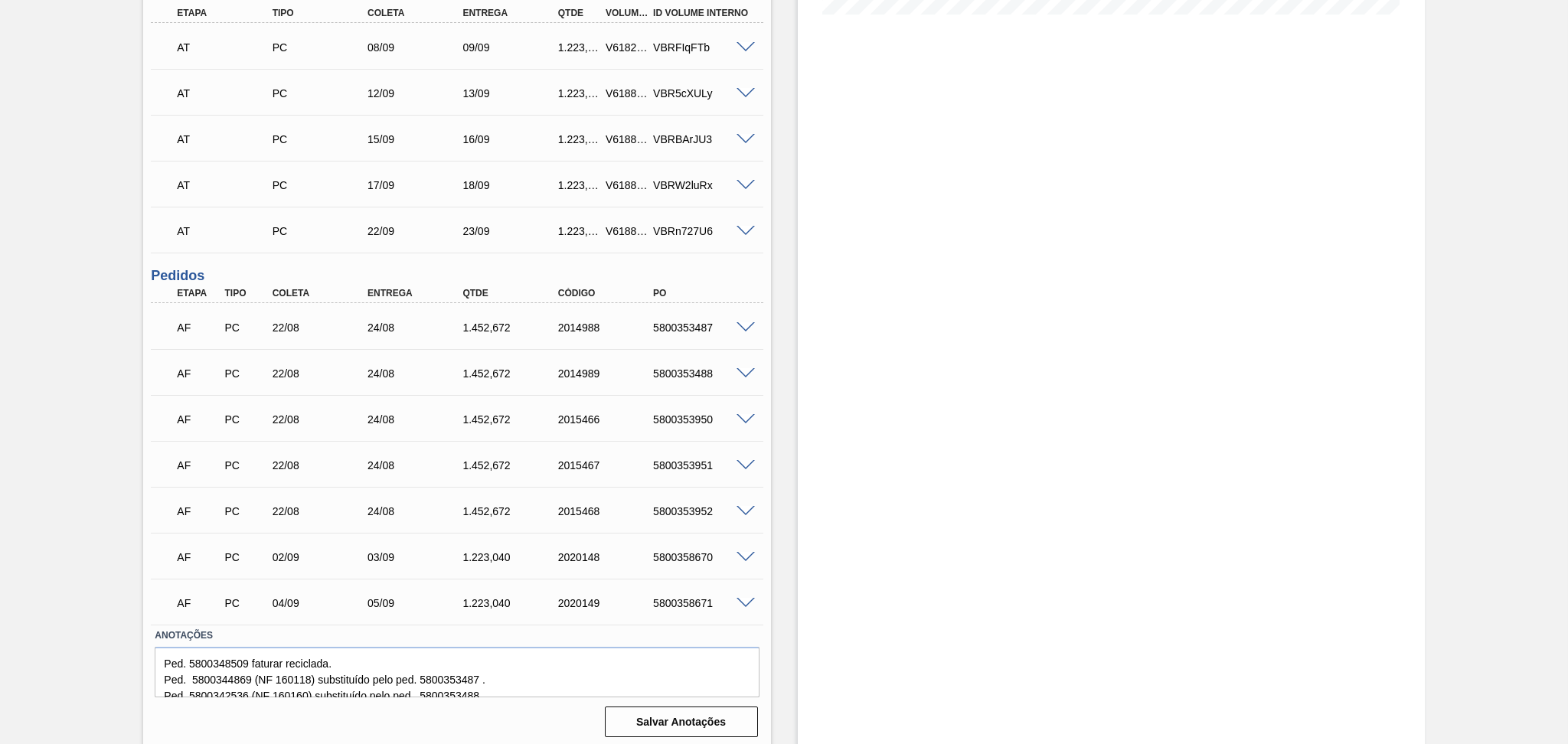
scroll to position [437, 0]
click at [741, 549] on span at bounding box center [745, 554] width 18 height 12
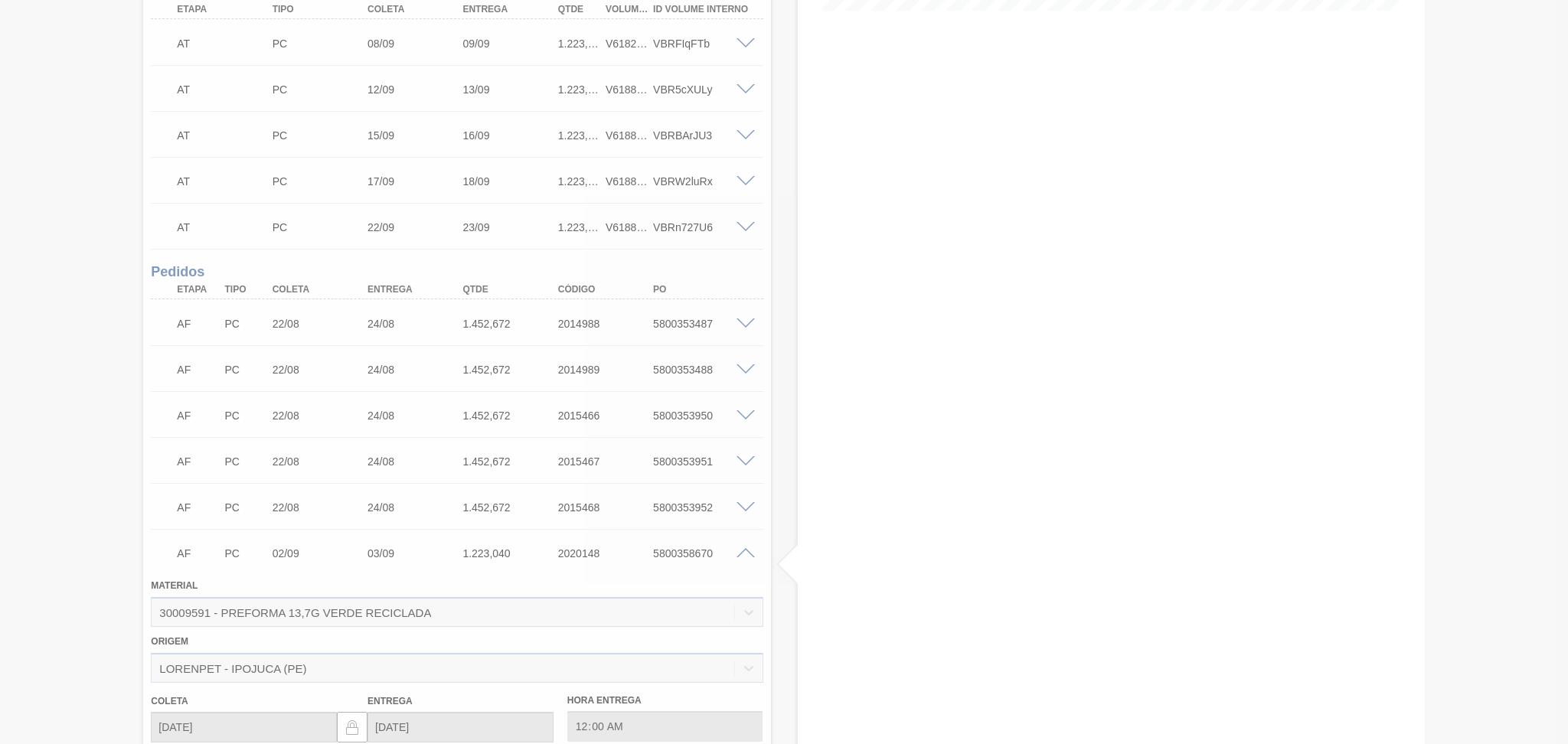
click at [743, 550] on div at bounding box center [784, 372] width 1568 height 744
click at [744, 550] on div at bounding box center [784, 372] width 1568 height 744
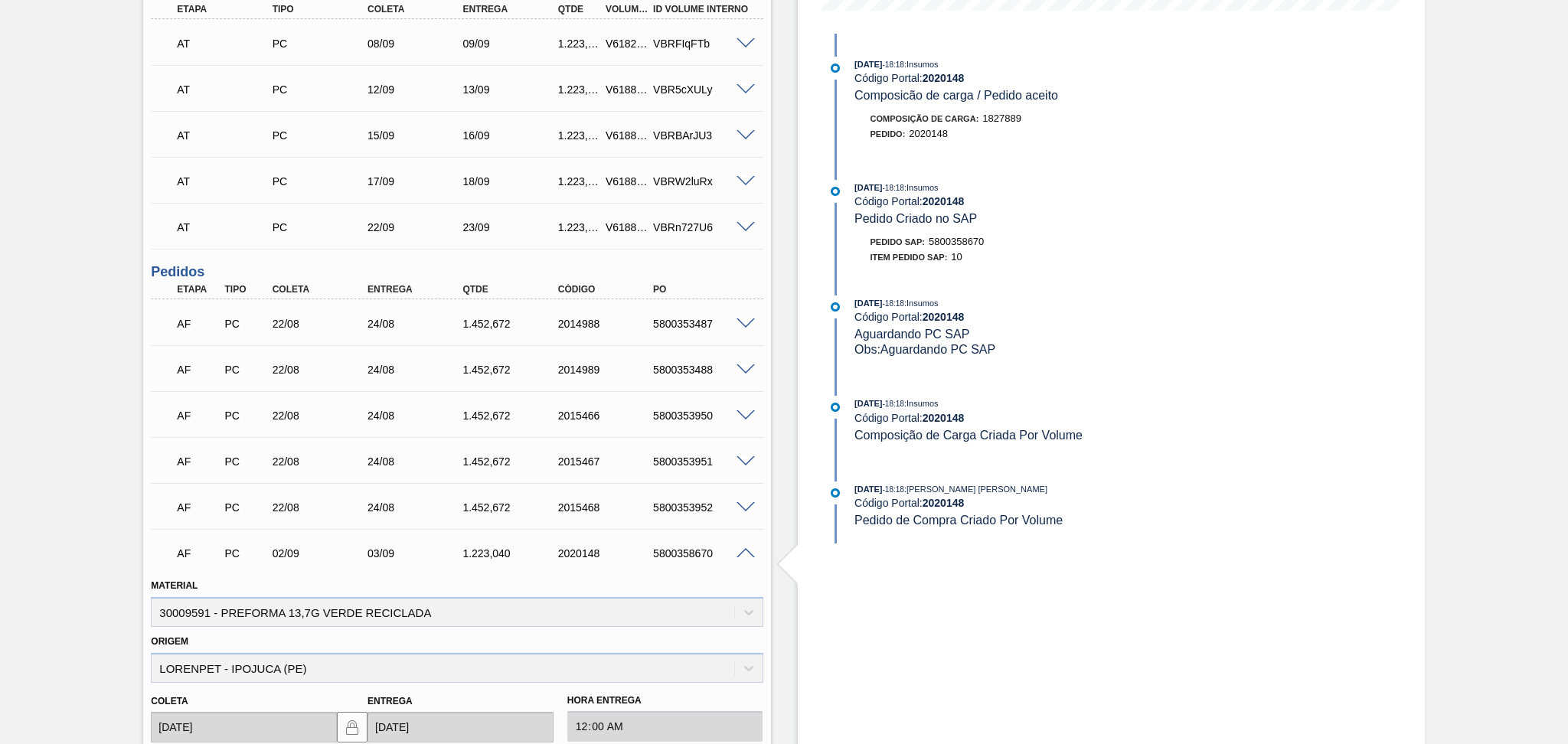
click at [742, 553] on span at bounding box center [745, 554] width 18 height 12
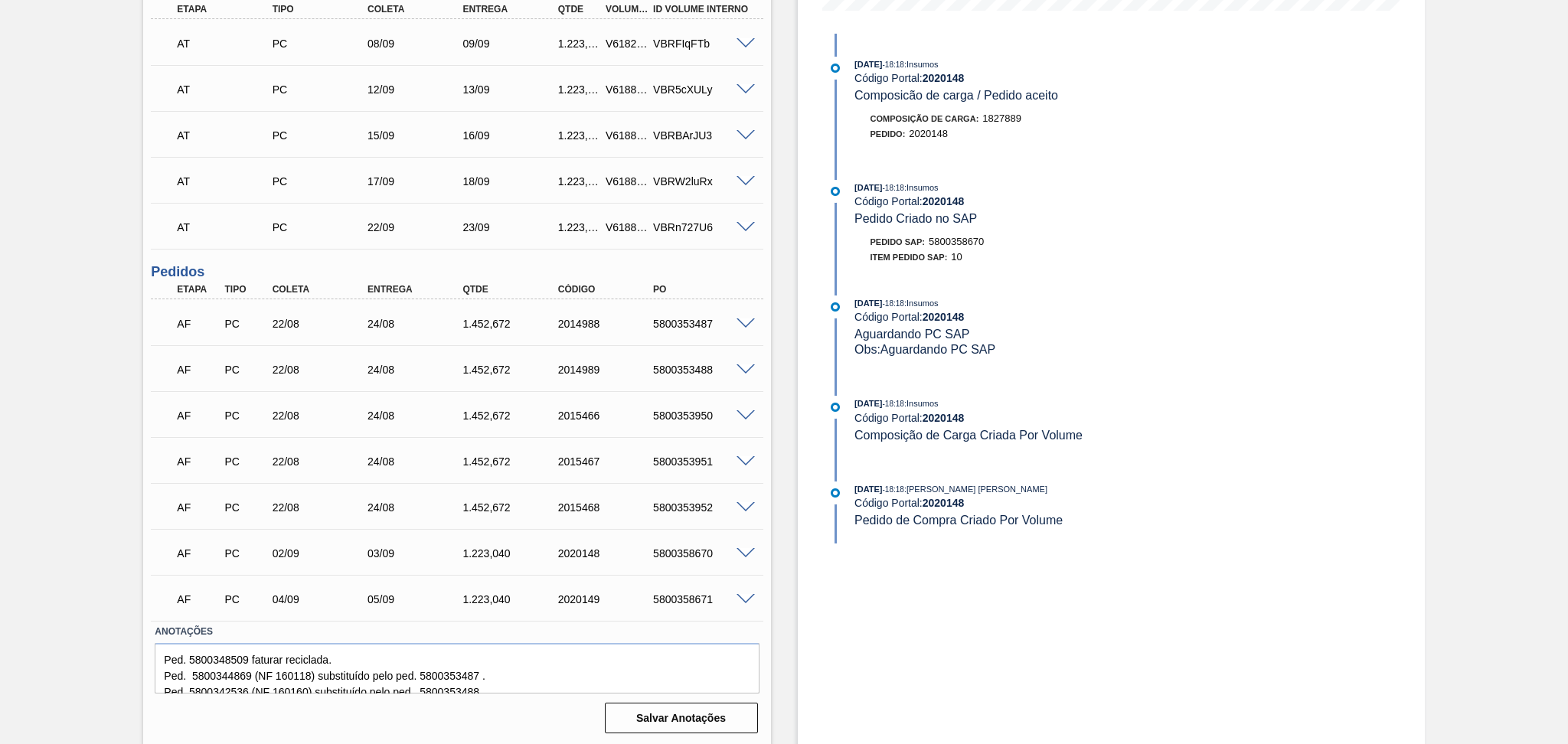
click at [742, 548] on span at bounding box center [745, 554] width 18 height 12
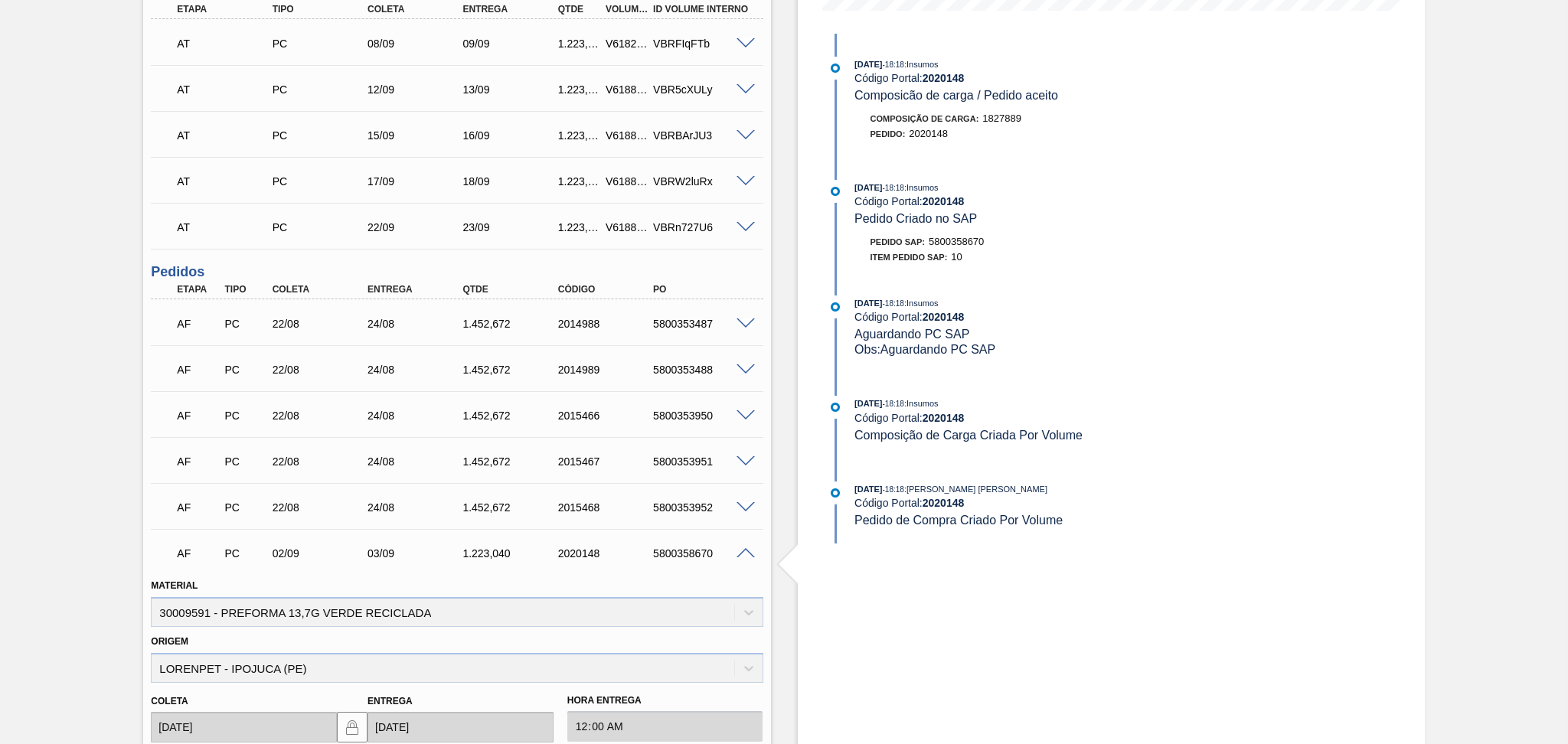
click at [742, 548] on span at bounding box center [745, 554] width 18 height 12
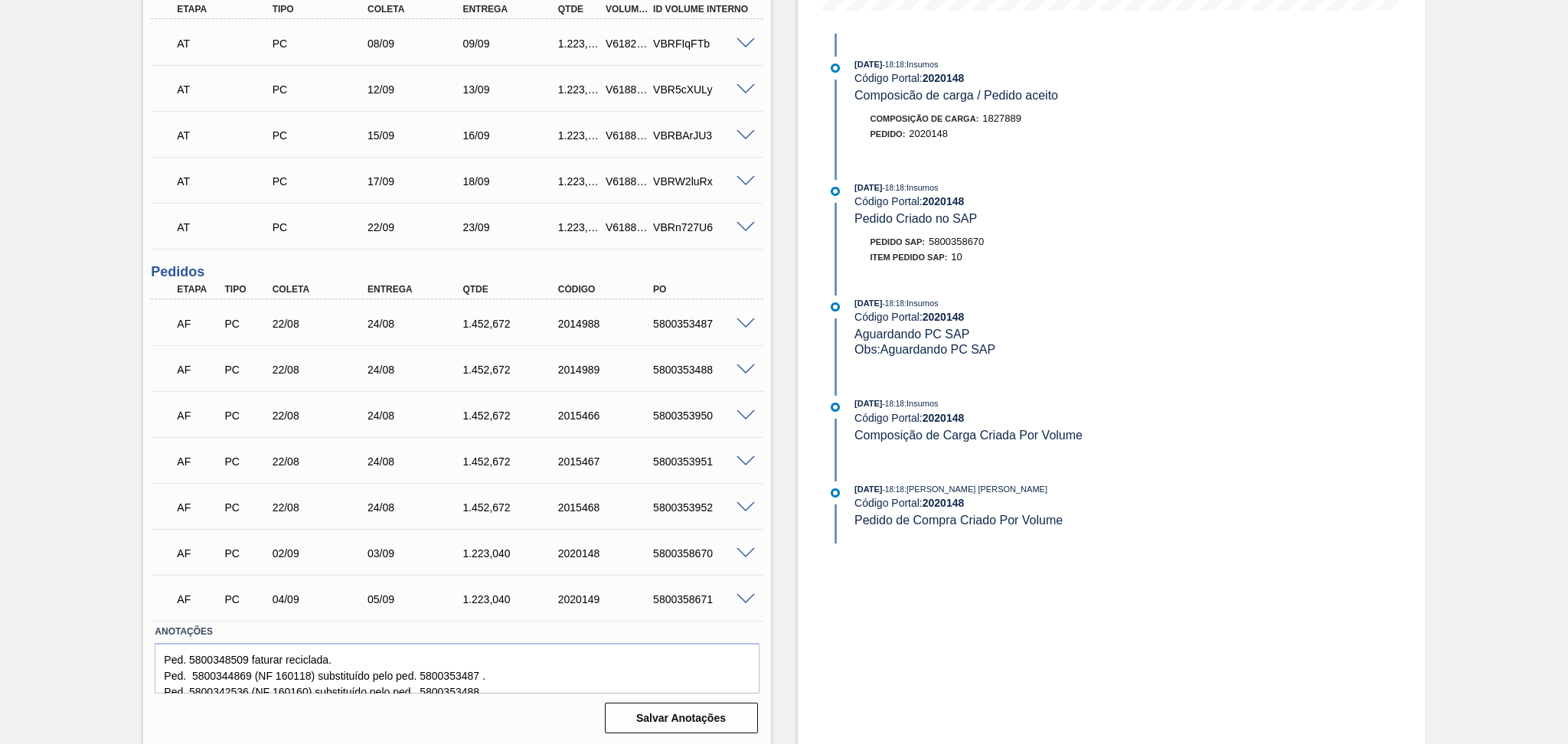
click at [312, 554] on div "02/09" at bounding box center [322, 553] width 107 height 12
click at [798, 452] on div "Estoque De 29/08/2025 Até 30/09/2025 Filtro 28/08/2025 - 18:18 : Insumos Código…" at bounding box center [1111, 193] width 627 height 1107
click at [690, 552] on div "5800358670" at bounding box center [704, 553] width 107 height 12
copy div "5800358670"
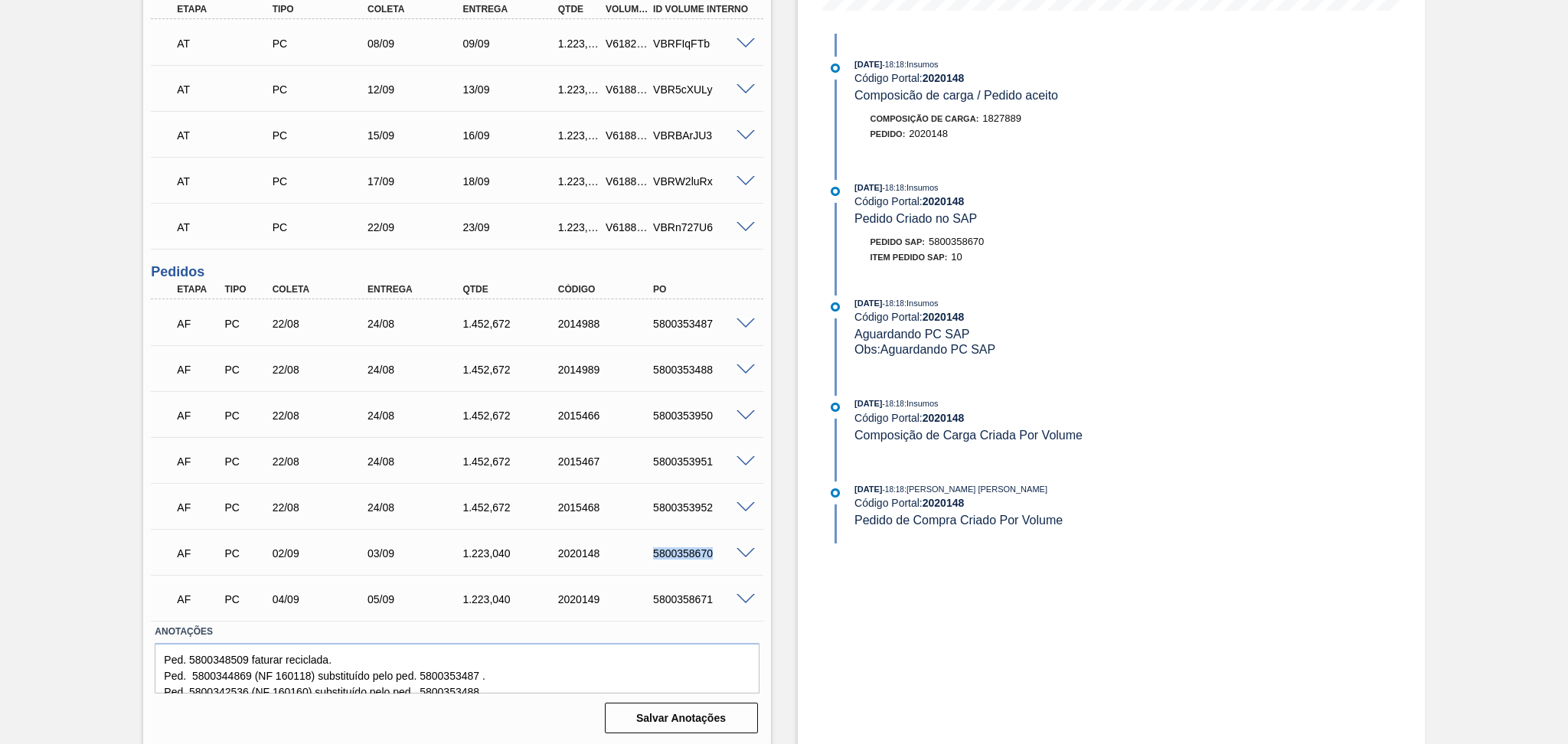
click at [656, 549] on div "5800358670" at bounding box center [704, 553] width 107 height 12
click at [686, 601] on div "5800358671" at bounding box center [704, 599] width 107 height 12
copy div "5800358671"
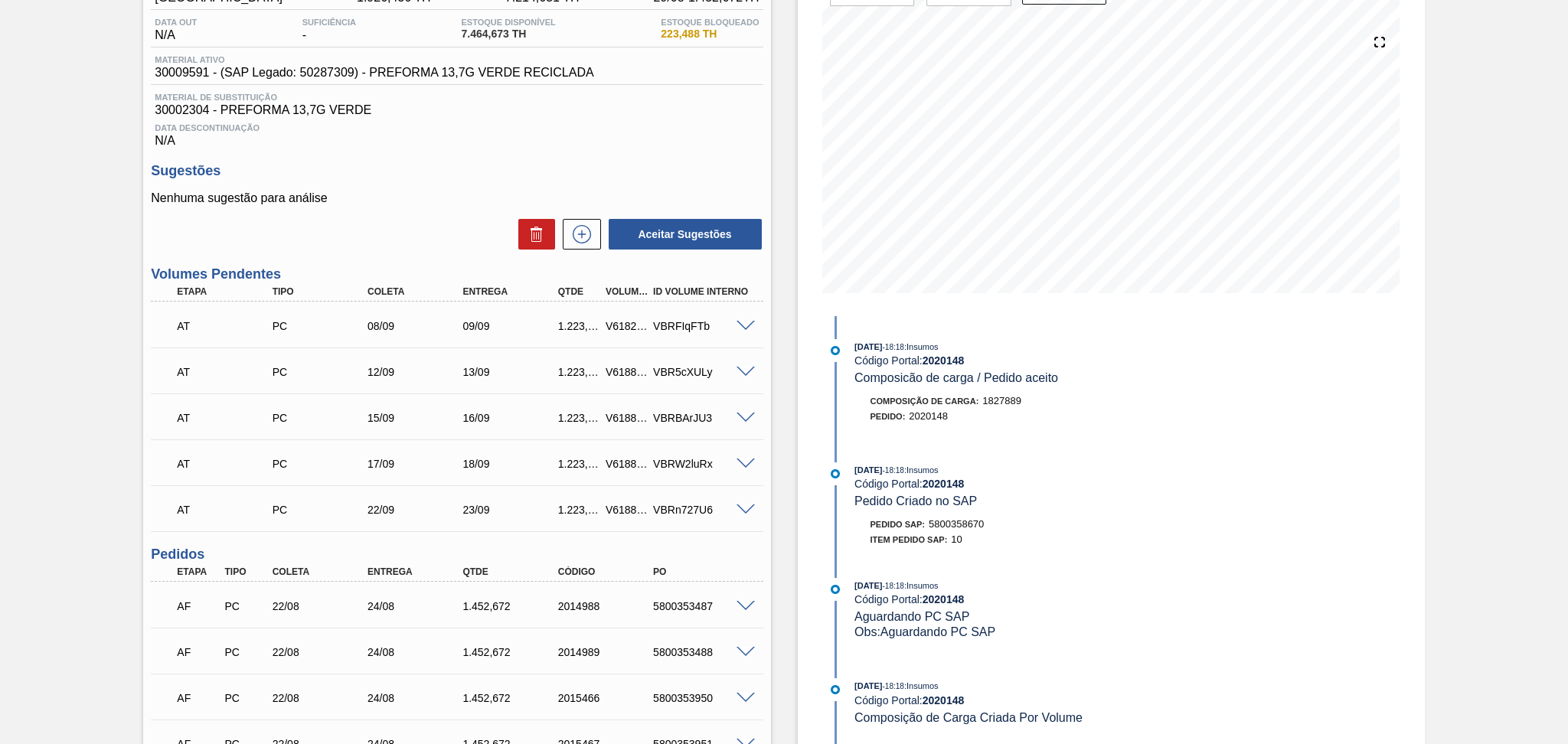
scroll to position [29, 0]
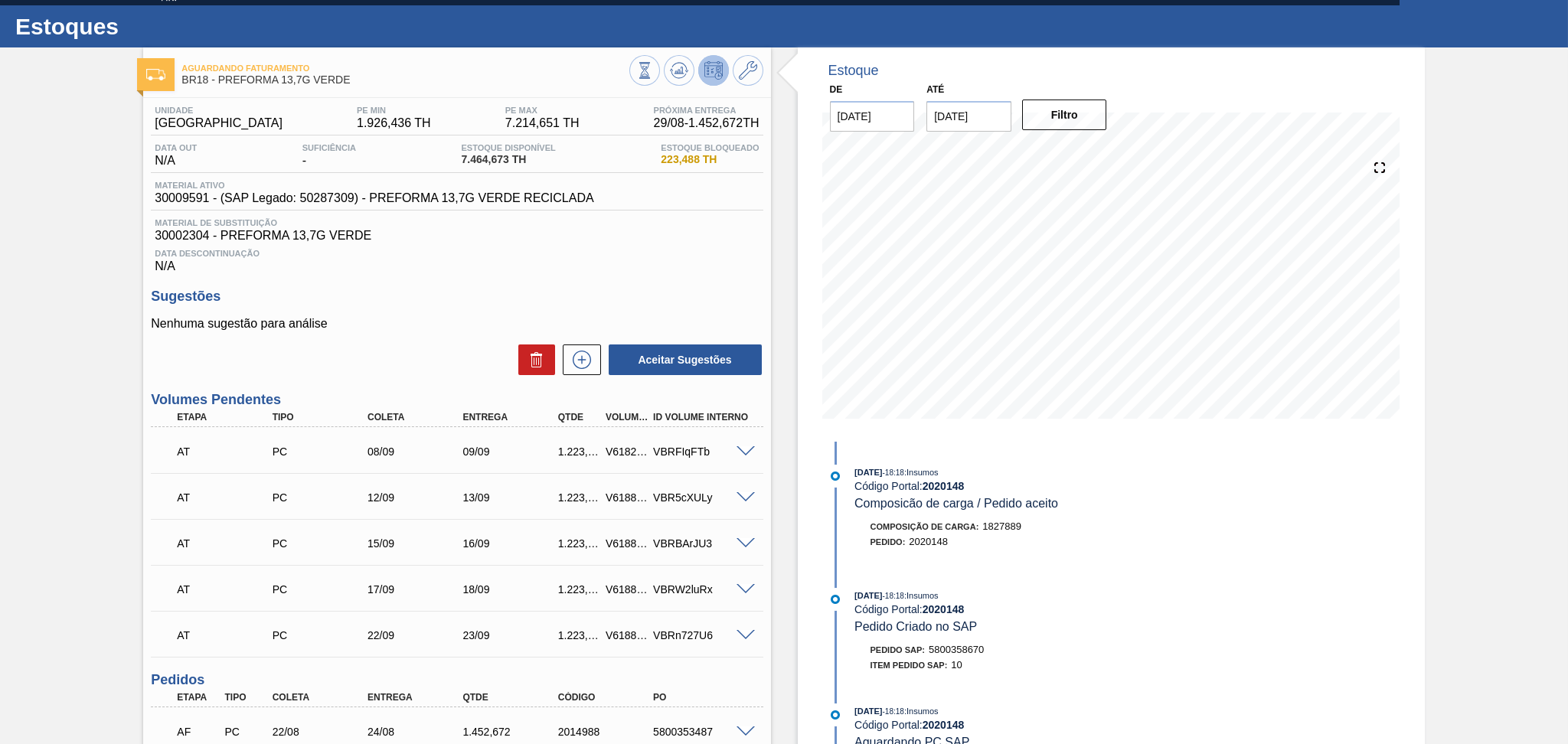
click at [772, 432] on div "Estoque De 29/08/2025 Até 30/09/2025 Filtro 28/08/2025 - 18:18 : Insumos Código…" at bounding box center [1098, 601] width 654 height 1107
click at [633, 254] on span "Data Descontinuação" at bounding box center [457, 252] width 604 height 9
click at [701, 303] on h3 "Sugestões" at bounding box center [457, 297] width 612 height 16
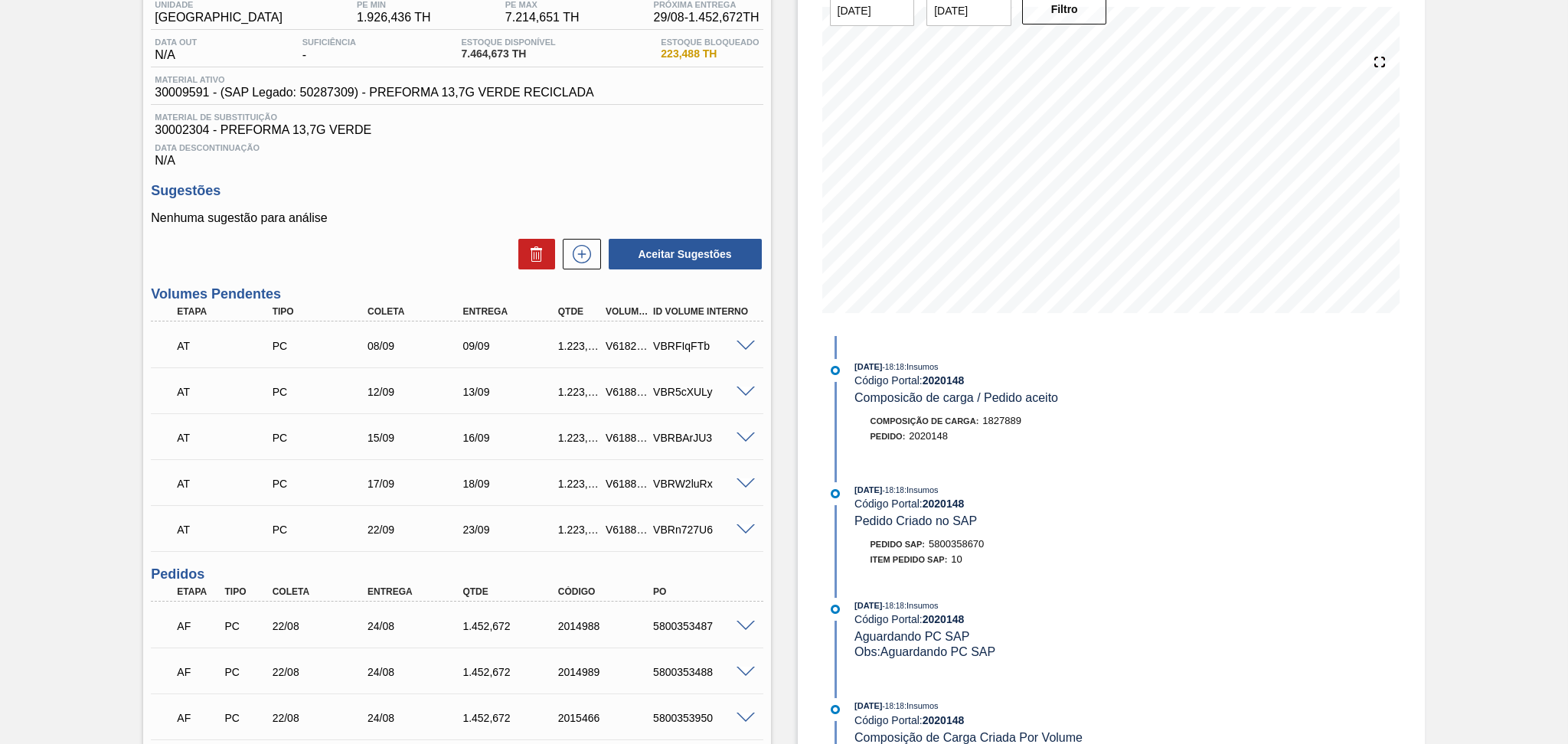
scroll to position [437, 0]
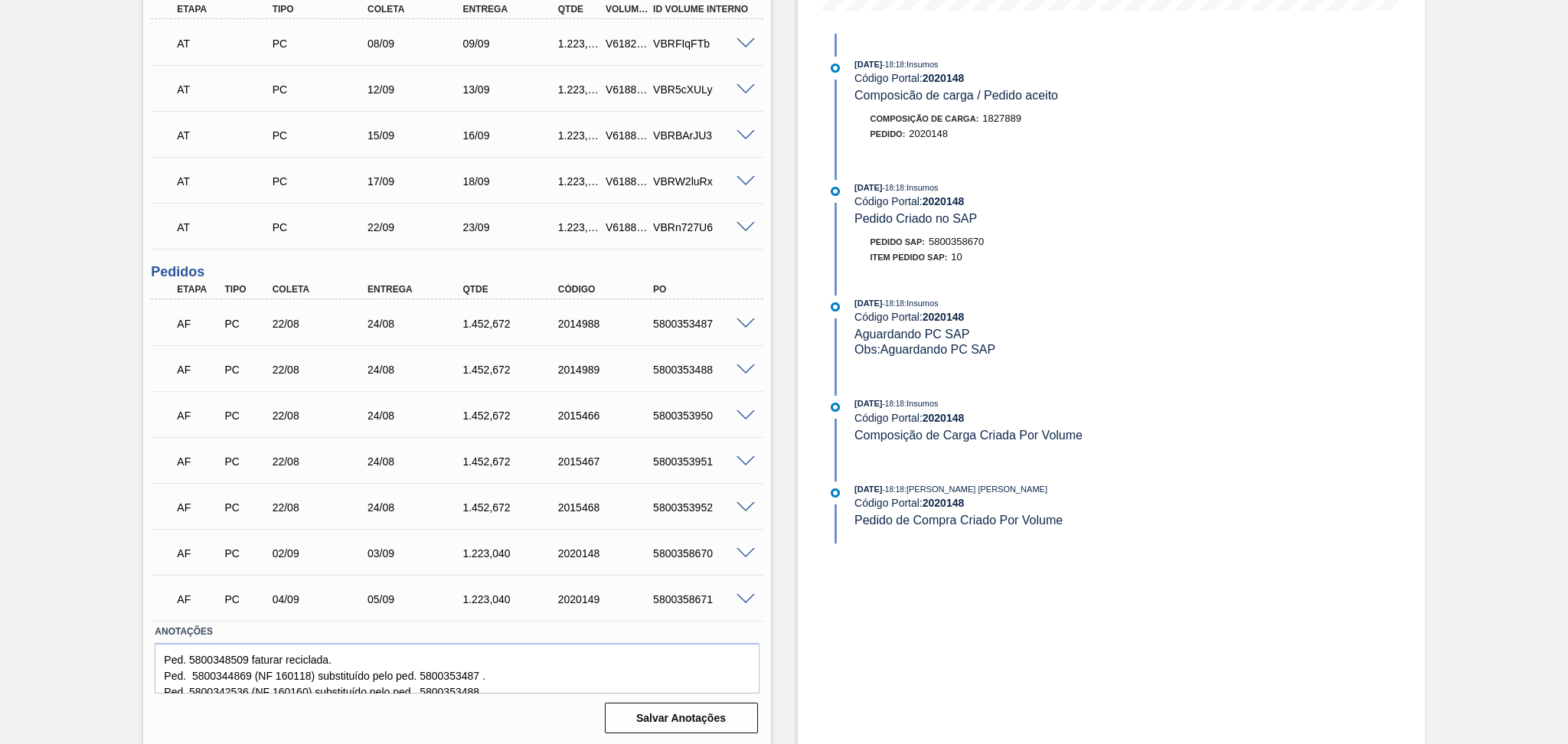
click at [679, 616] on div "AF PC 04/09 05/09 1.223,040 2020149 5800358671 Material 30009591 - PREFORMA 13,…" at bounding box center [457, 598] width 612 height 46
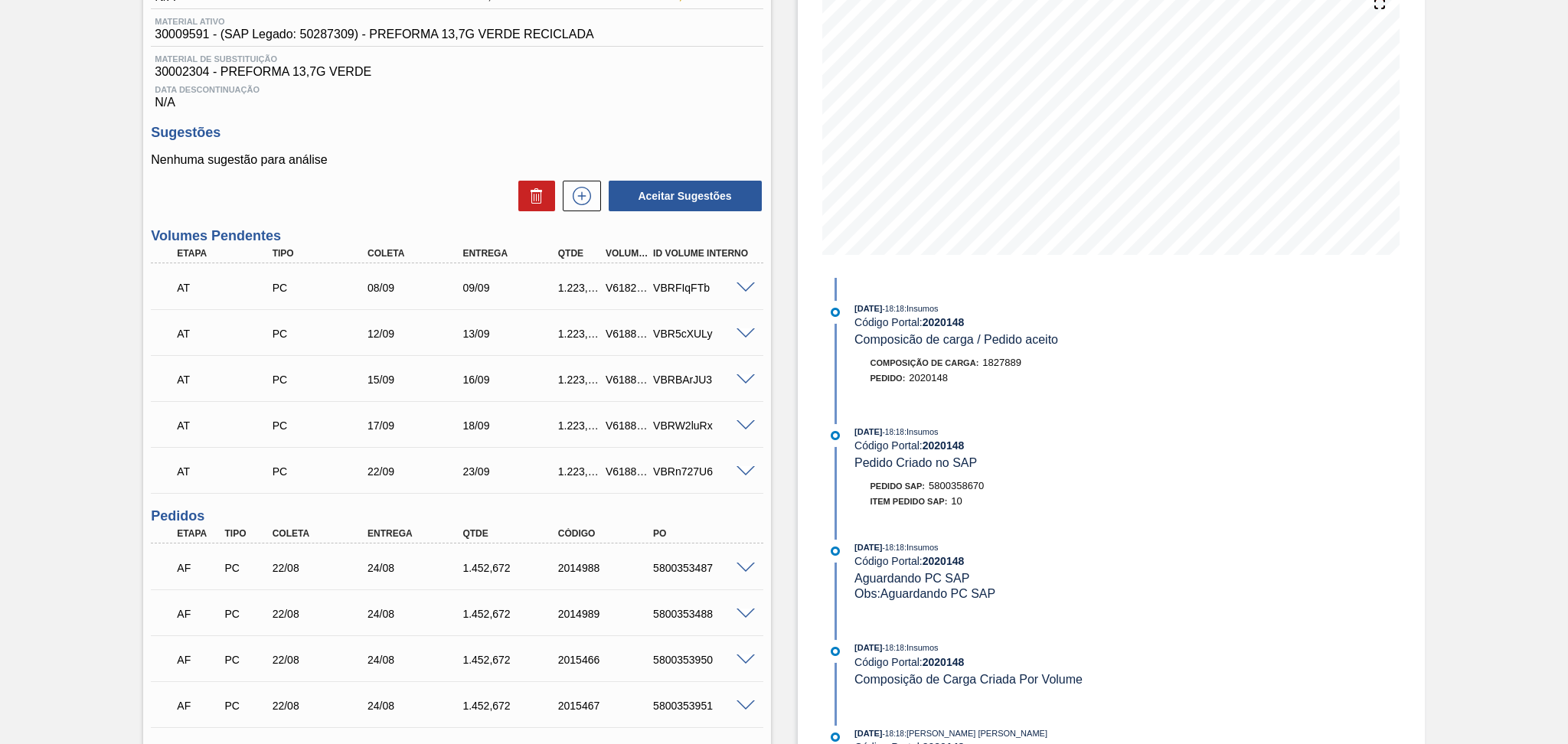
scroll to position [204, 0]
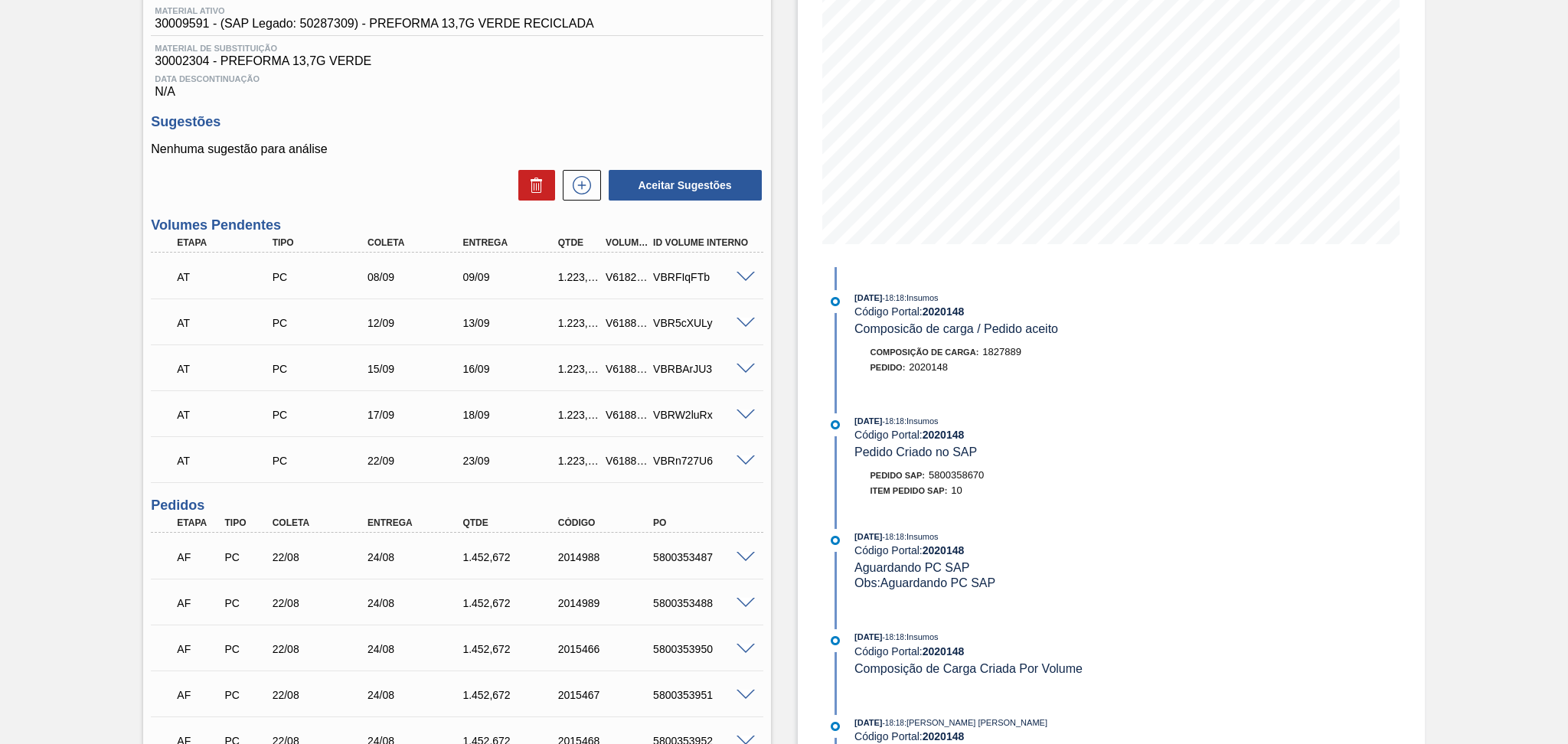
click at [786, 415] on div "Estoque De 29/08/2025 Até 30/09/2025 Filtro 28/08/2025 - 18:18 : Insumos Código…" at bounding box center [1098, 426] width 654 height 1107
click at [756, 555] on div at bounding box center [748, 556] width 31 height 12
click at [750, 552] on span at bounding box center [745, 558] width 18 height 12
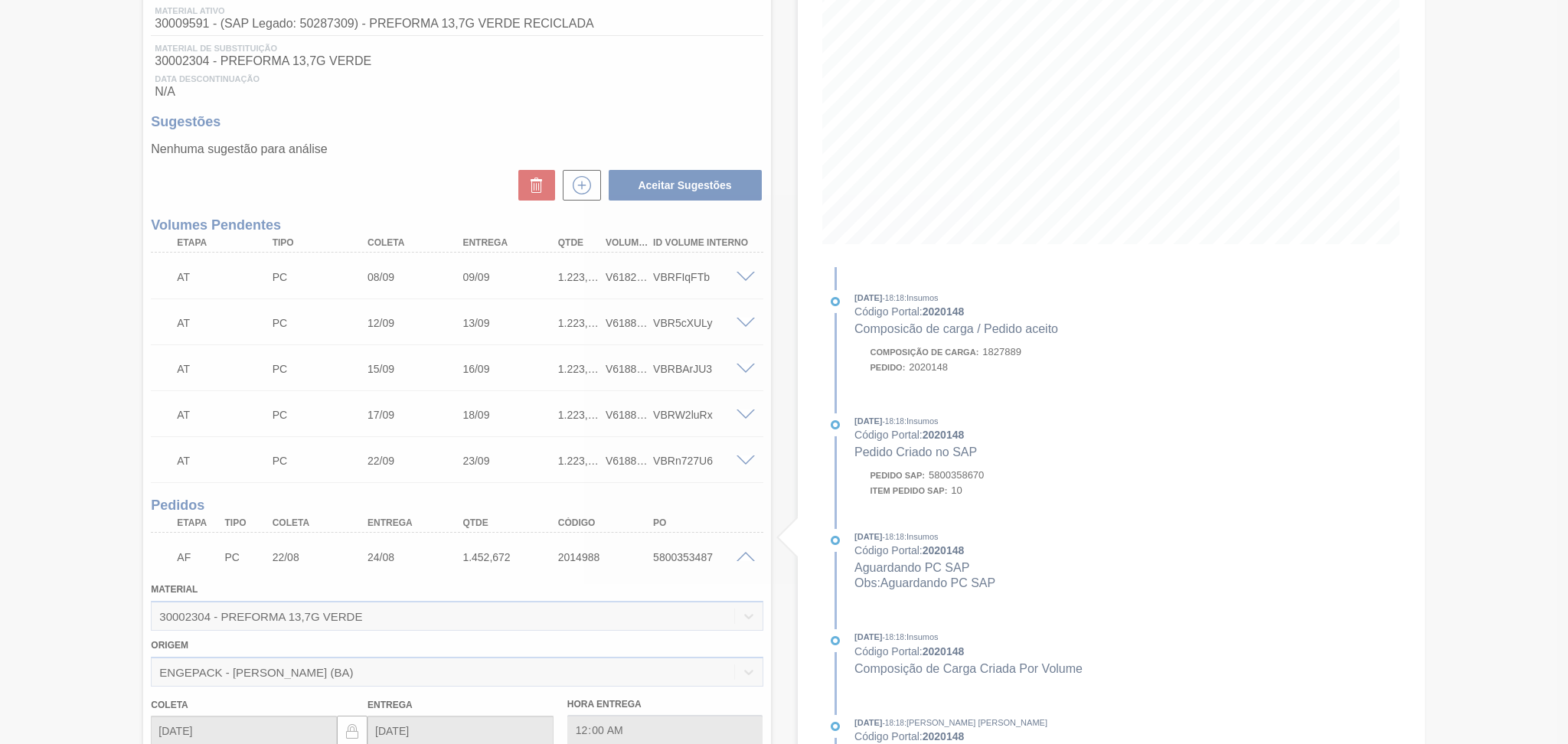
click at [747, 549] on div at bounding box center [784, 372] width 1568 height 744
click at [743, 549] on div at bounding box center [784, 372] width 1568 height 744
click at [773, 465] on div at bounding box center [784, 372] width 1568 height 744
click at [0, 55] on div at bounding box center [784, 372] width 1568 height 744
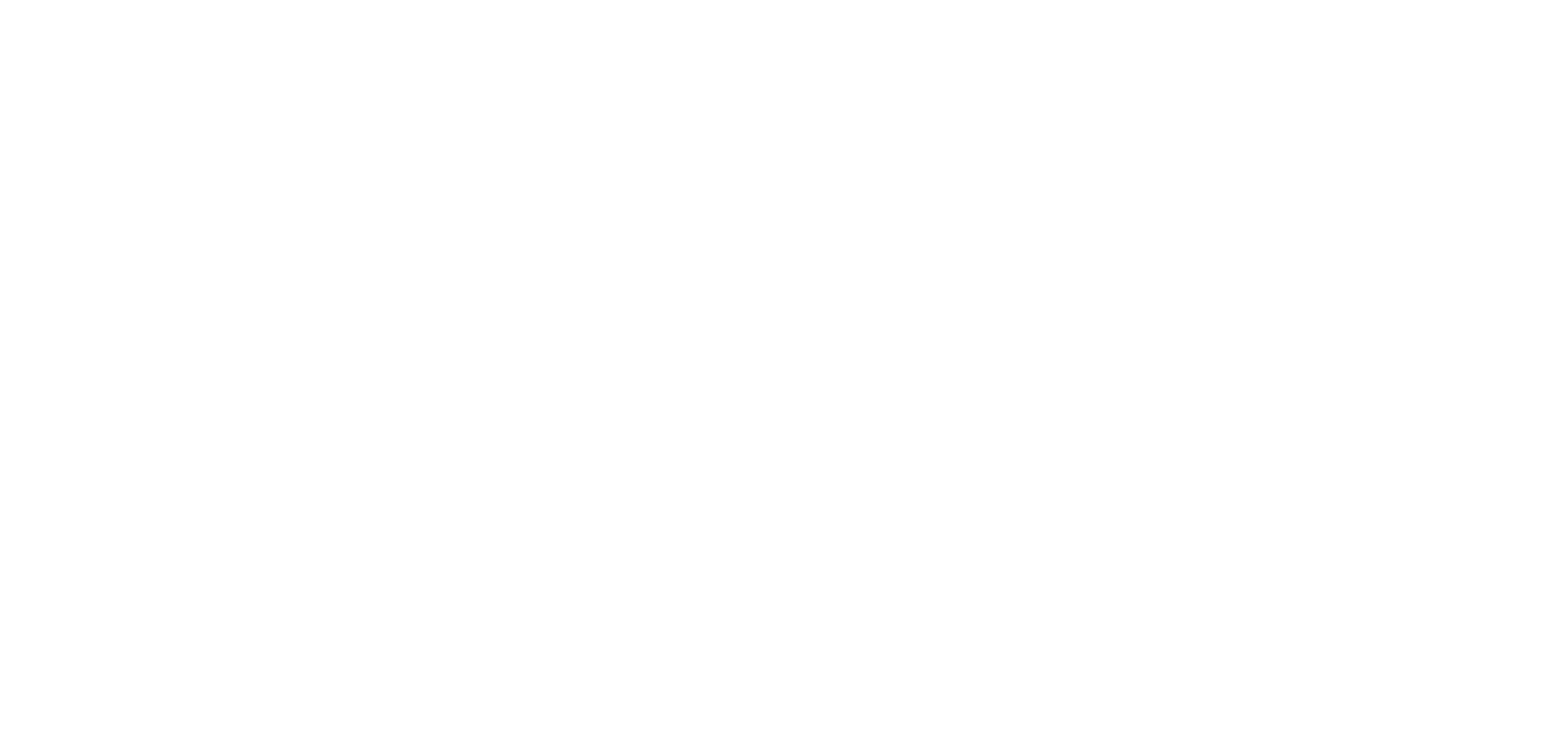
click at [766, 0] on html at bounding box center [784, 0] width 1568 height 0
click at [459, 0] on html at bounding box center [784, 0] width 1568 height 0
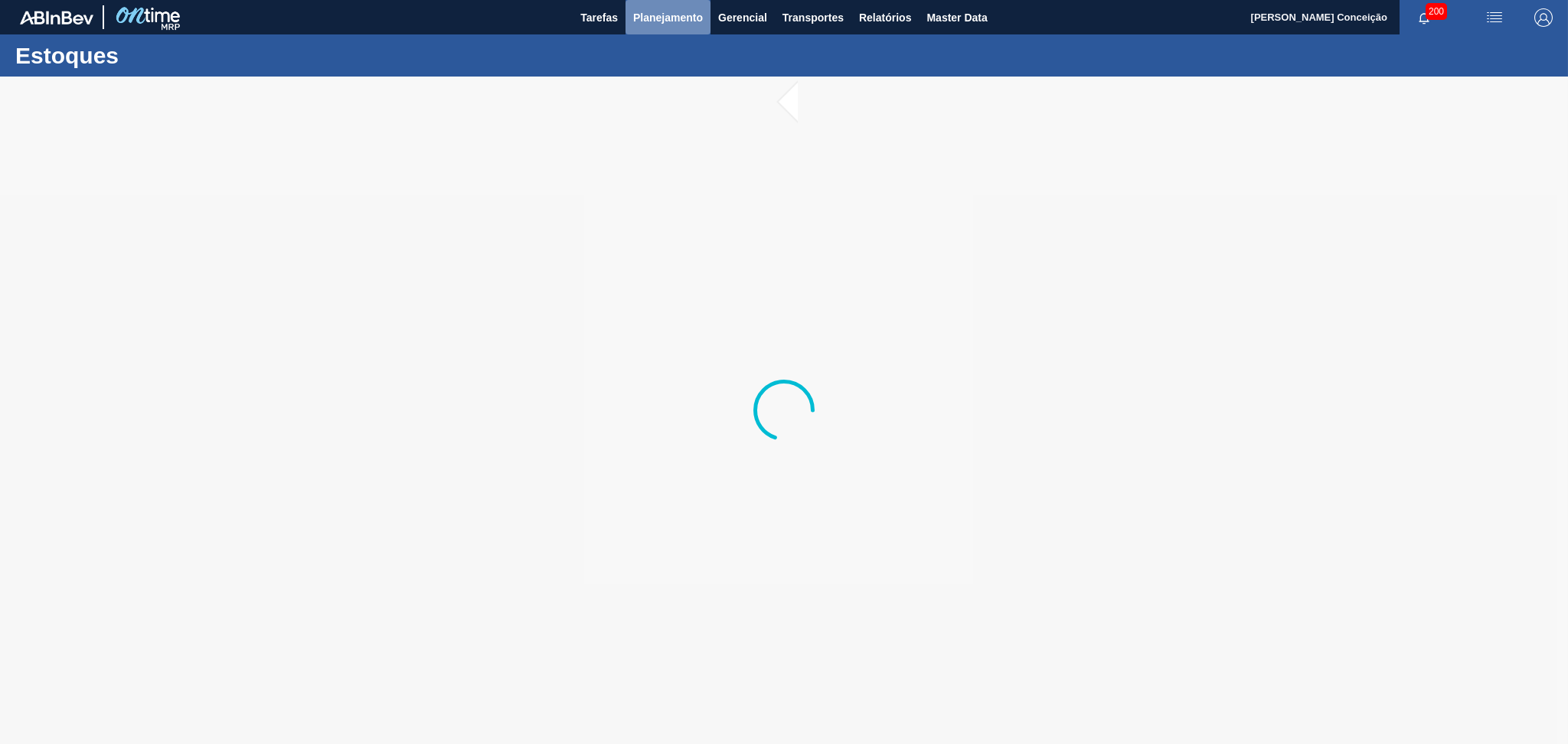
click at [671, 28] on button "Planejamento" at bounding box center [669, 17] width 85 height 35
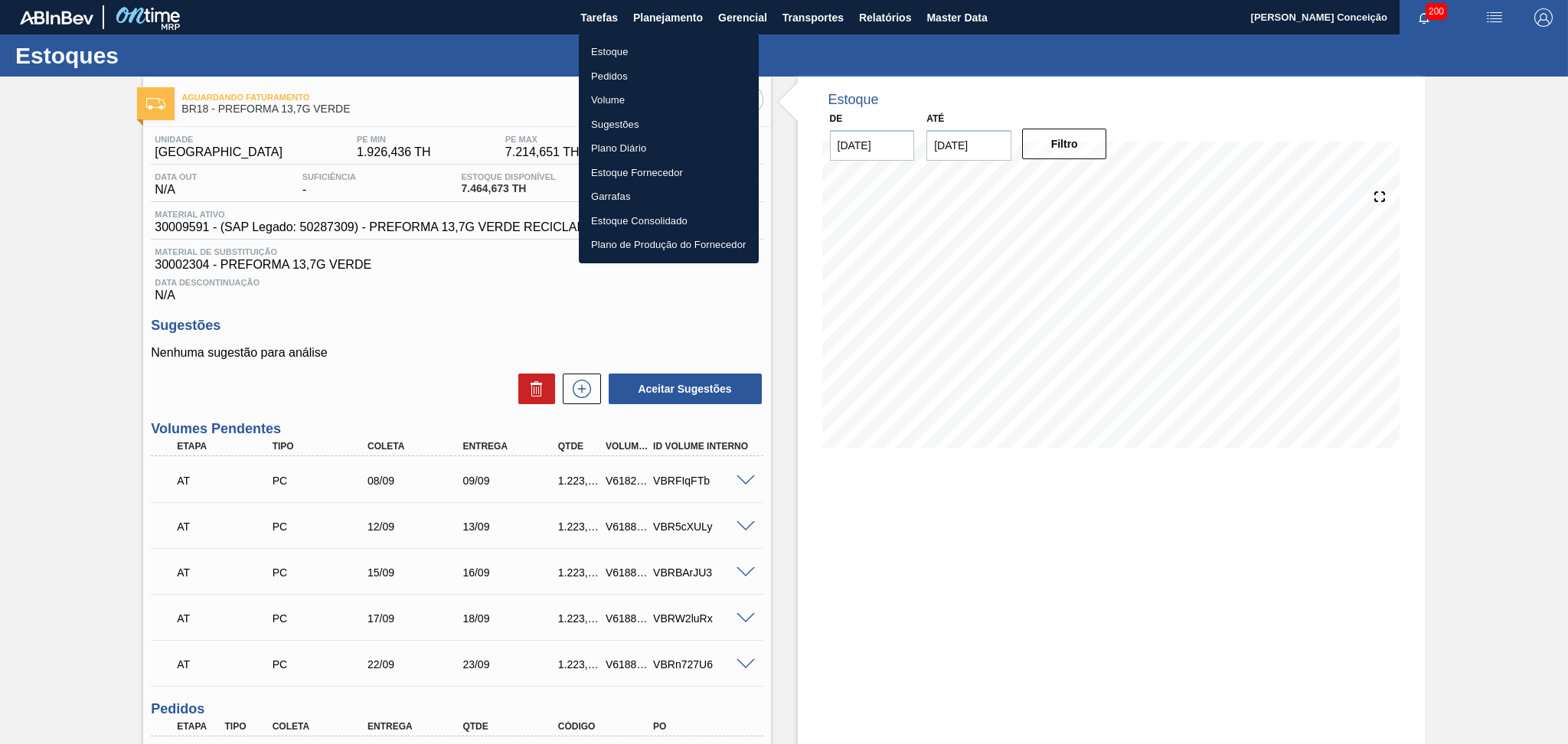
click at [431, 271] on div at bounding box center [784, 372] width 1568 height 744
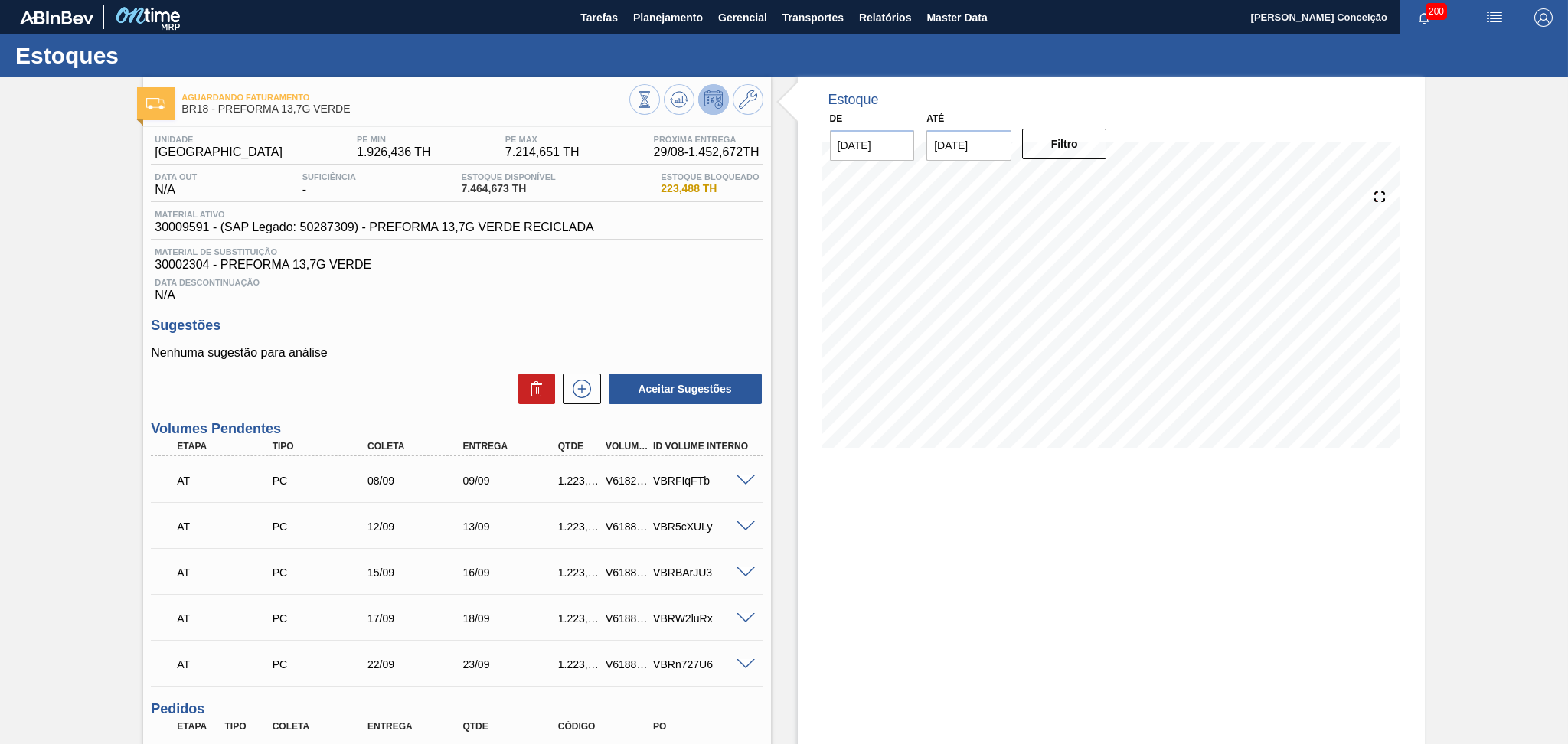
click at [620, 272] on div "Data Descontinuação N/A" at bounding box center [457, 287] width 612 height 31
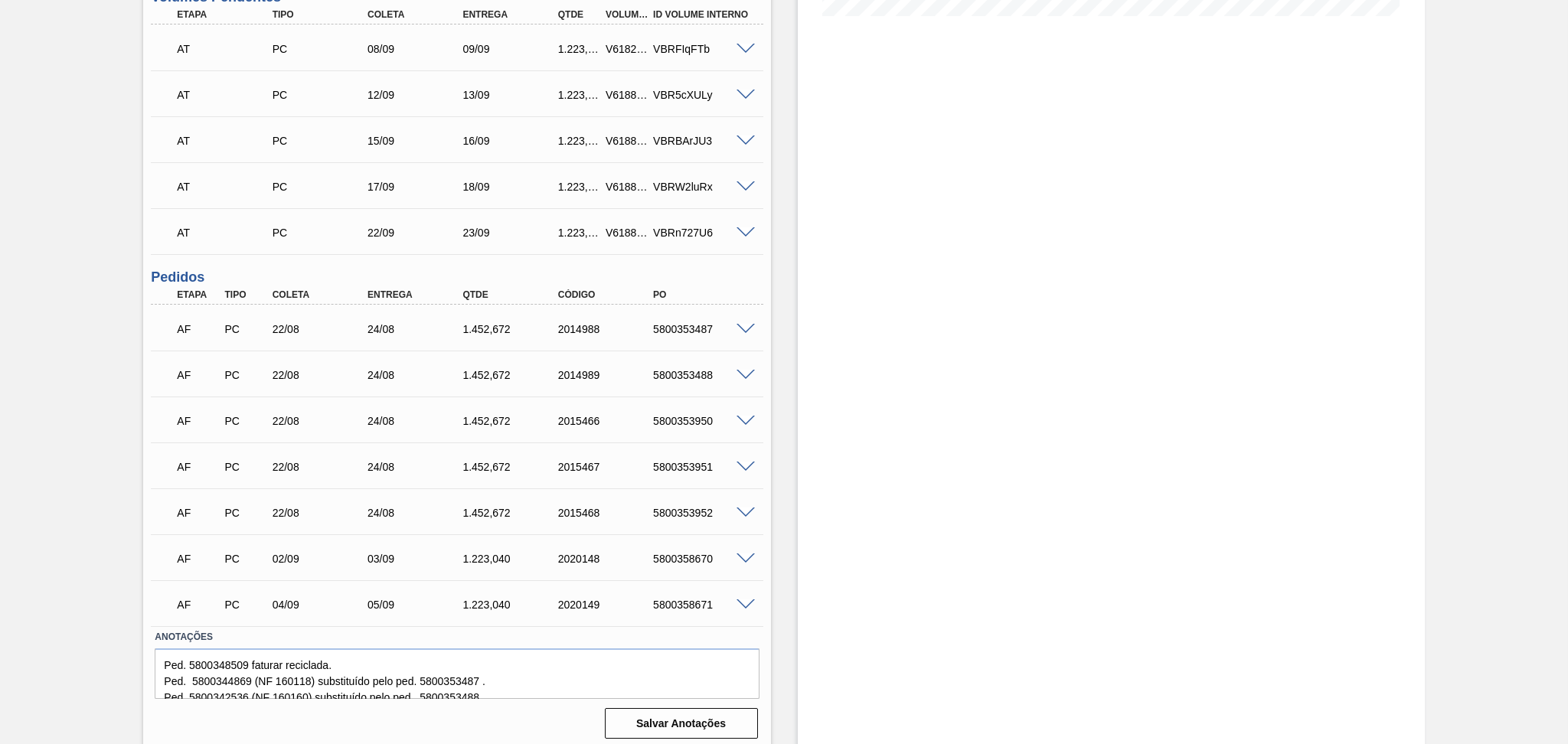
scroll to position [437, 0]
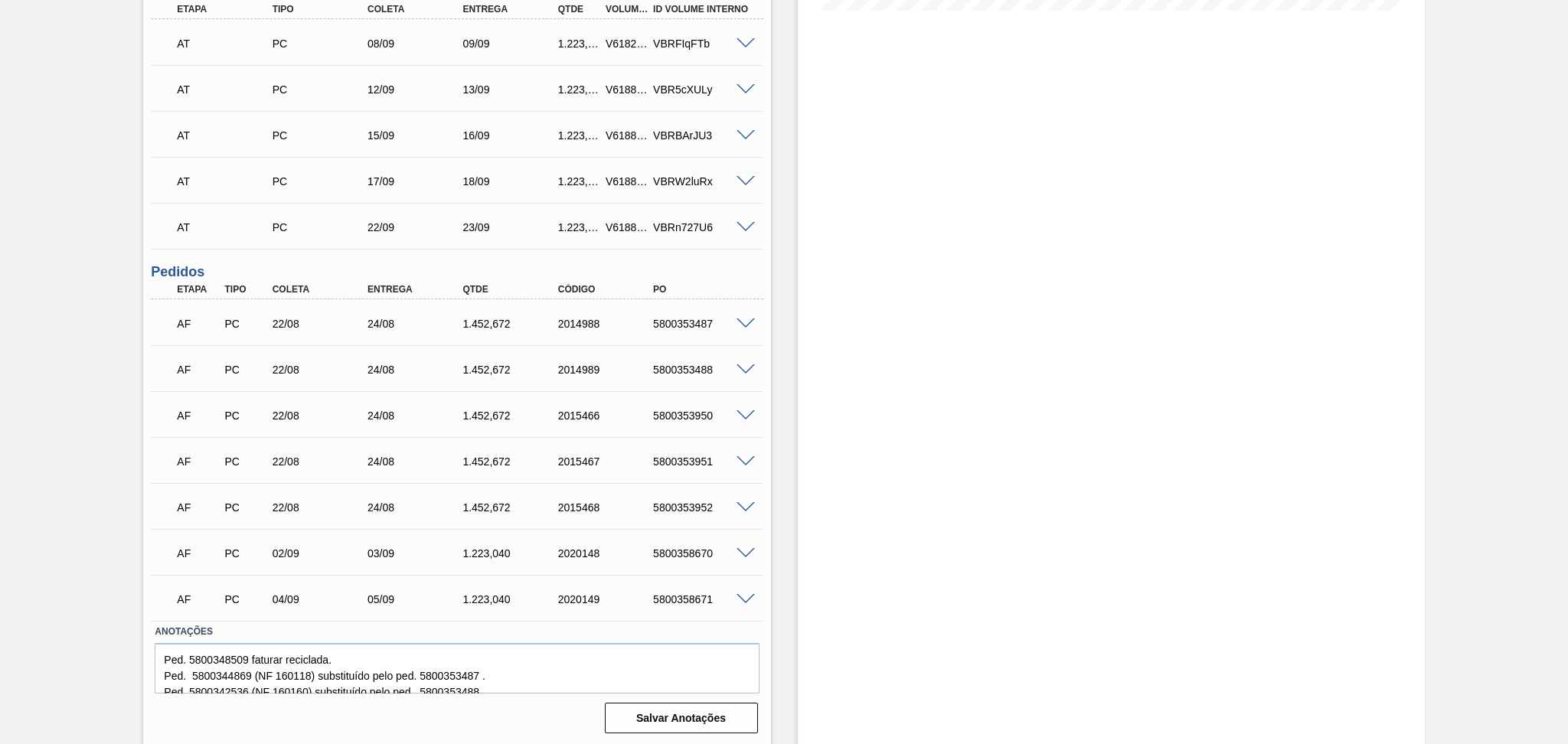
click at [798, 447] on div "Estoque De [DATE] Até [DATE] Filtro" at bounding box center [1111, 193] width 627 height 1107
drag, startPoint x: 346, startPoint y: 657, endPoint x: 57, endPoint y: 647, distance: 289.2
click at [57, 647] on div "Aguardando Faturamento BR18 - PREFORMA 13,7G VERDE Unidade Pernambuco PE MIN 1.…" at bounding box center [784, 193] width 1568 height 1107
type textarea "Ped. 5800344869 (NF 160118) substituído pelo ped. 5800353487 . Ped. 5800342536 …"
click at [776, 451] on div "Estoque De [DATE] Até [DATE] Filtro" at bounding box center [1098, 193] width 654 height 1107
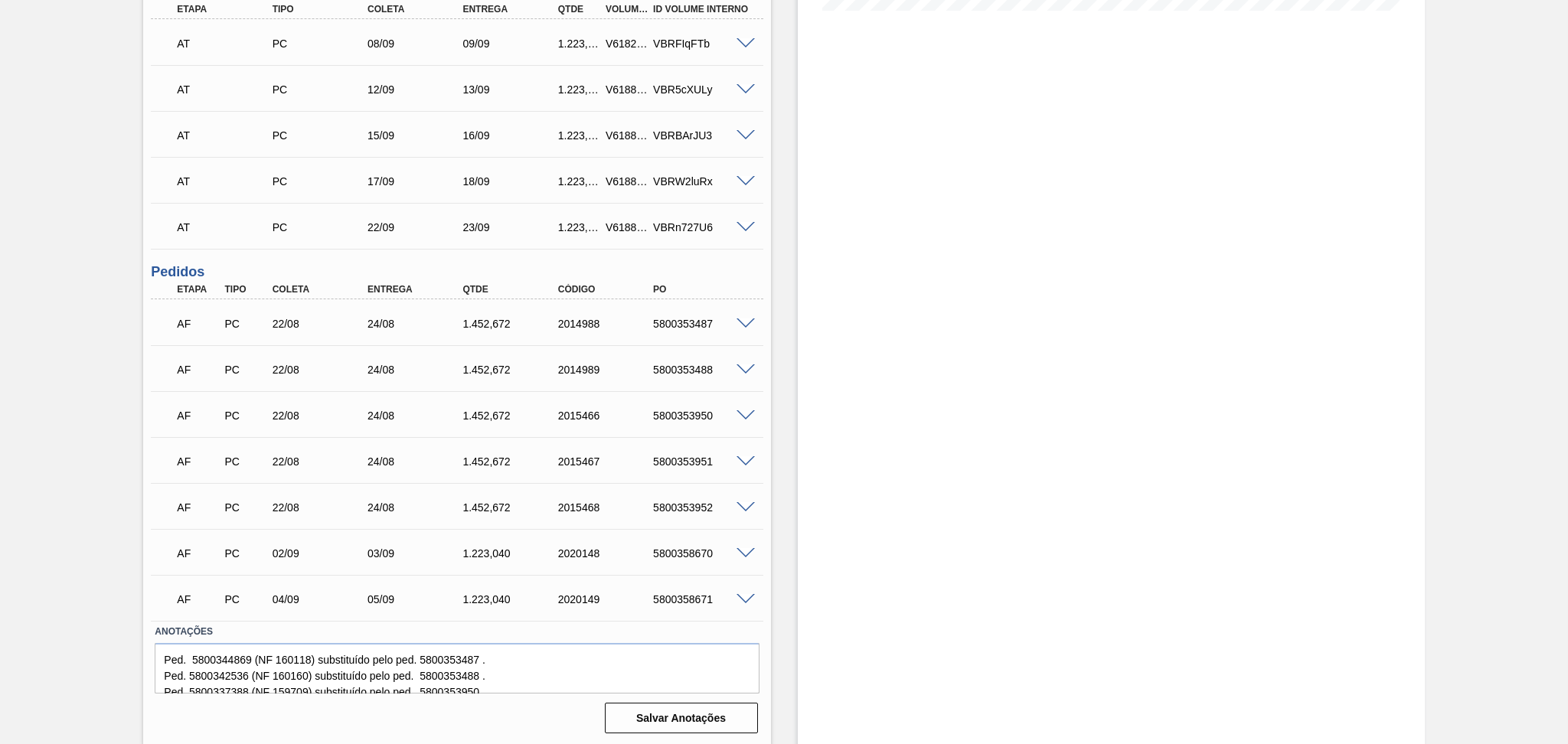
click at [749, 626] on label "Anotações" at bounding box center [457, 632] width 604 height 22
click at [665, 714] on button "Salvar Anotações" at bounding box center [682, 717] width 153 height 31
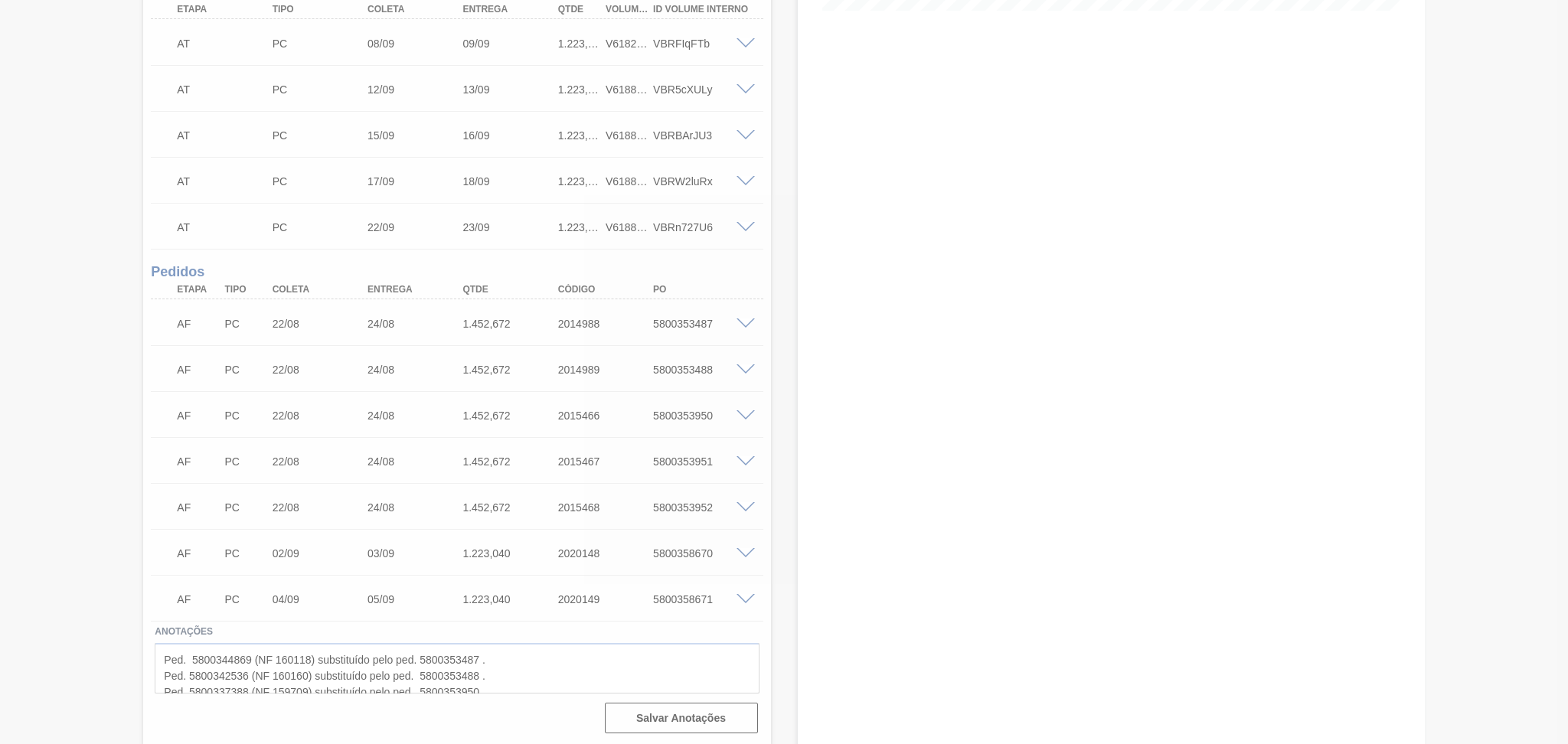
click at [790, 545] on div at bounding box center [784, 372] width 1568 height 744
click at [839, 254] on div at bounding box center [784, 372] width 1568 height 744
click at [70, 329] on div at bounding box center [784, 372] width 1568 height 744
click at [756, 209] on div at bounding box center [784, 372] width 1568 height 744
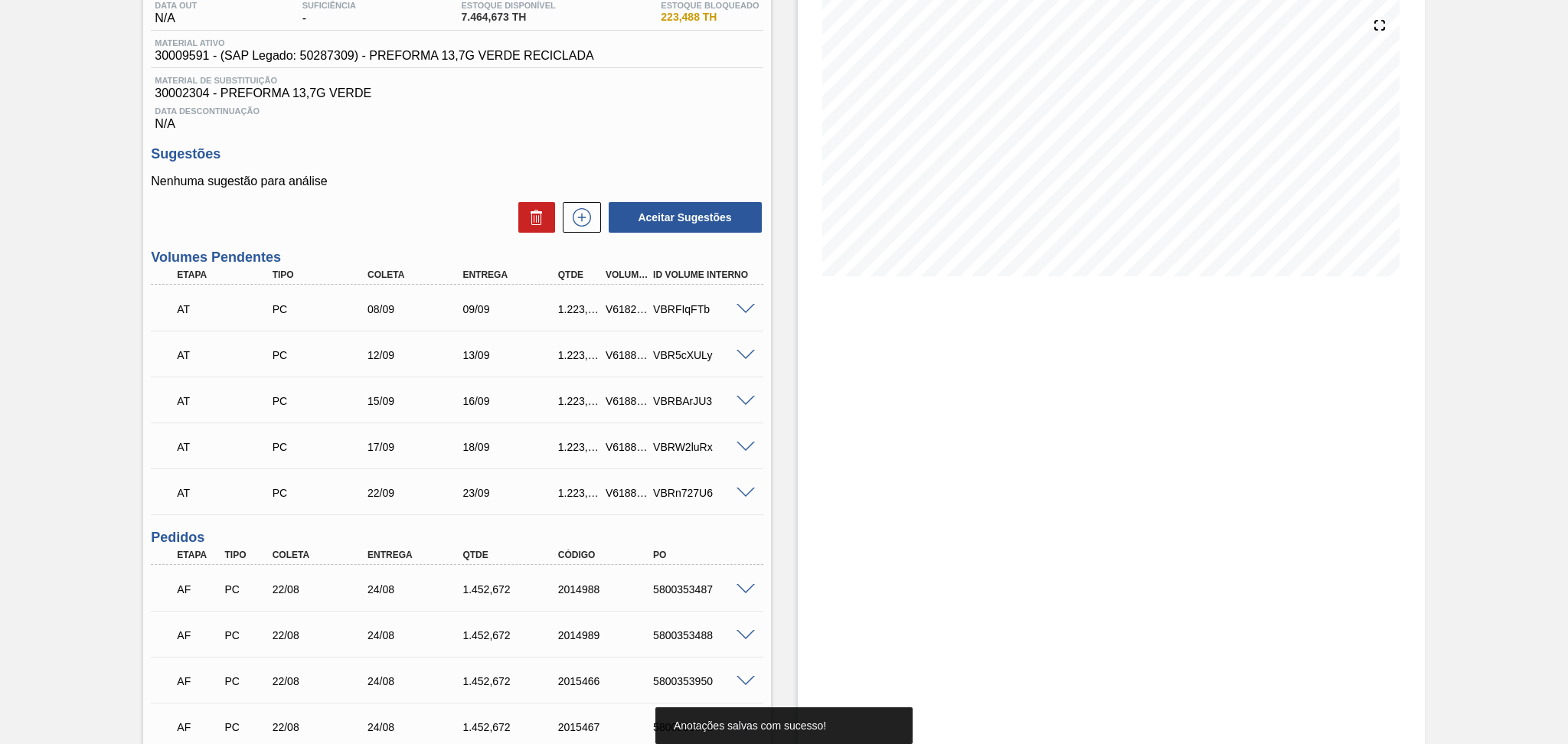
scroll to position [0, 0]
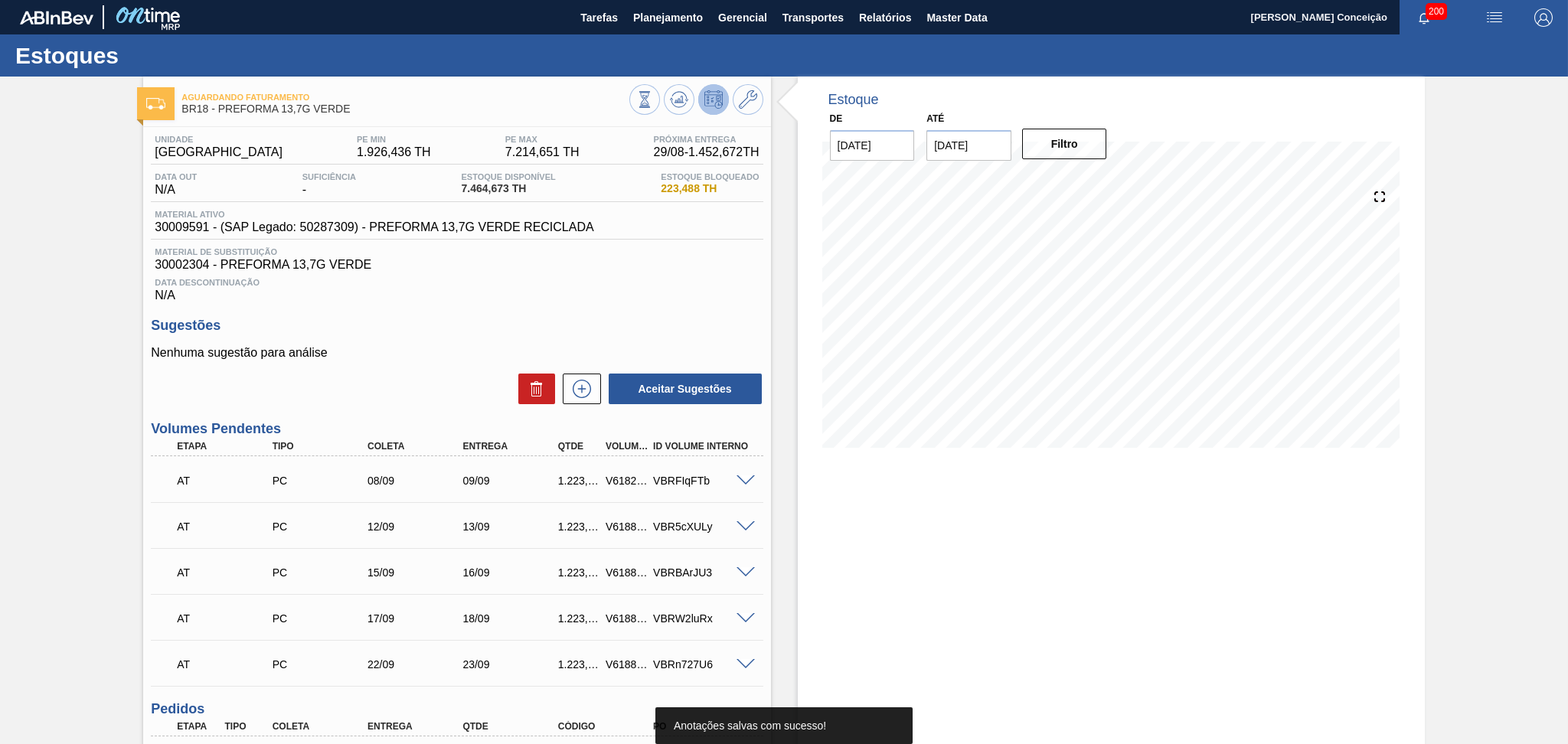
click at [379, 272] on div "Data Descontinuação N/A" at bounding box center [457, 287] width 612 height 31
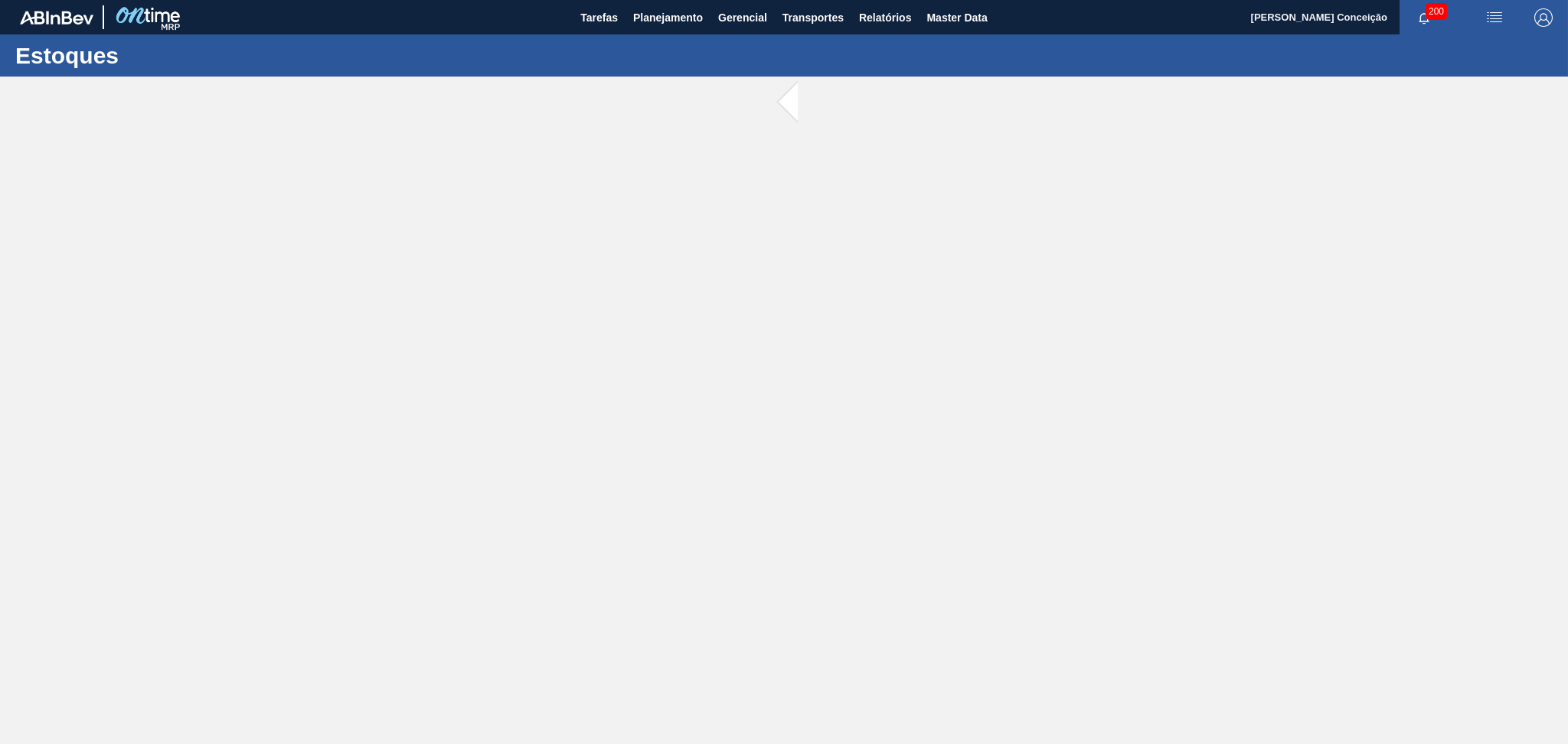
click at [790, 457] on main "Tarefas Planejamento Gerencial Transportes Relatórios Master Data Aline Apareci…" at bounding box center [784, 372] width 1568 height 744
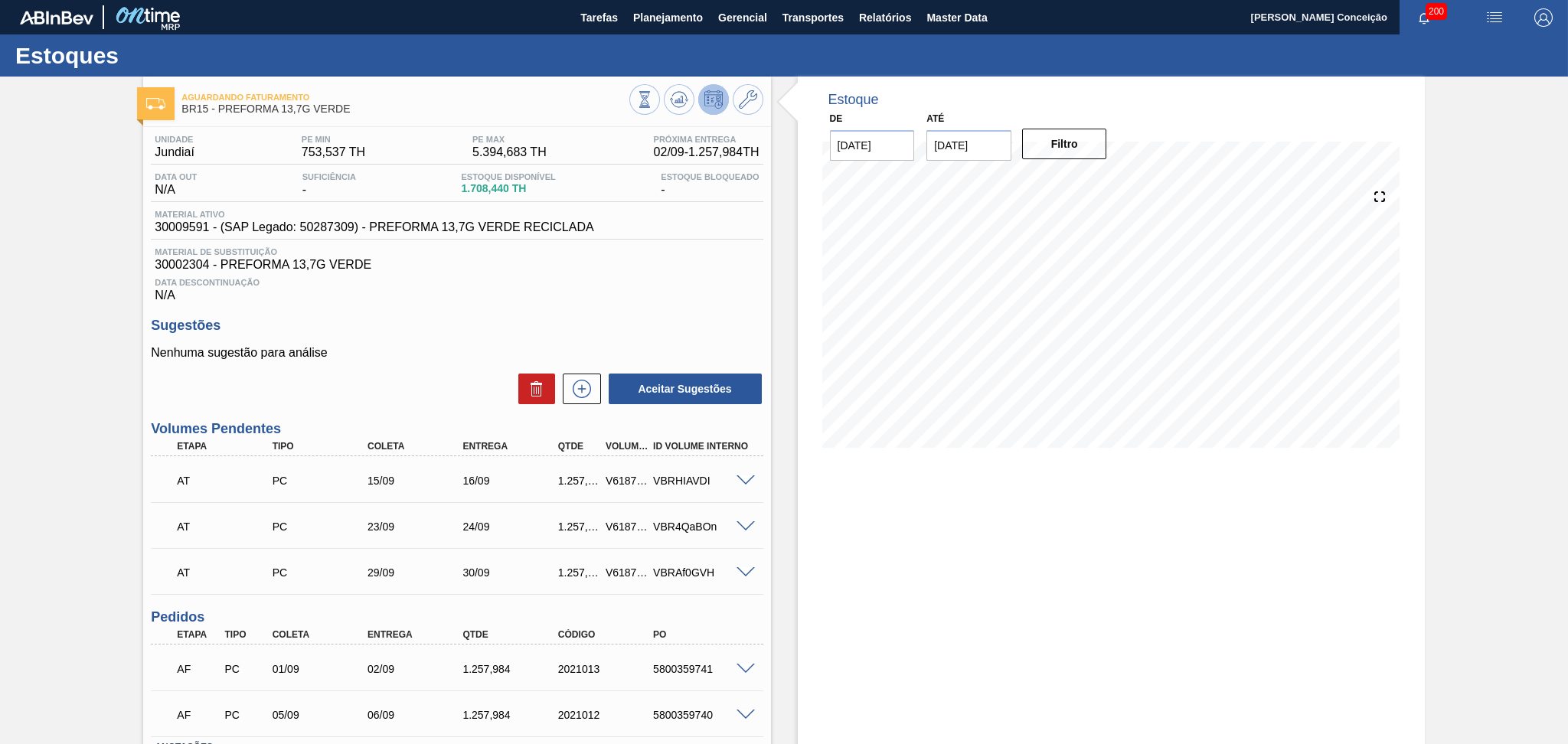
click at [657, 325] on h3 "Sugestões" at bounding box center [457, 326] width 612 height 16
click at [490, 322] on h3 "Sugestões" at bounding box center [457, 326] width 612 height 16
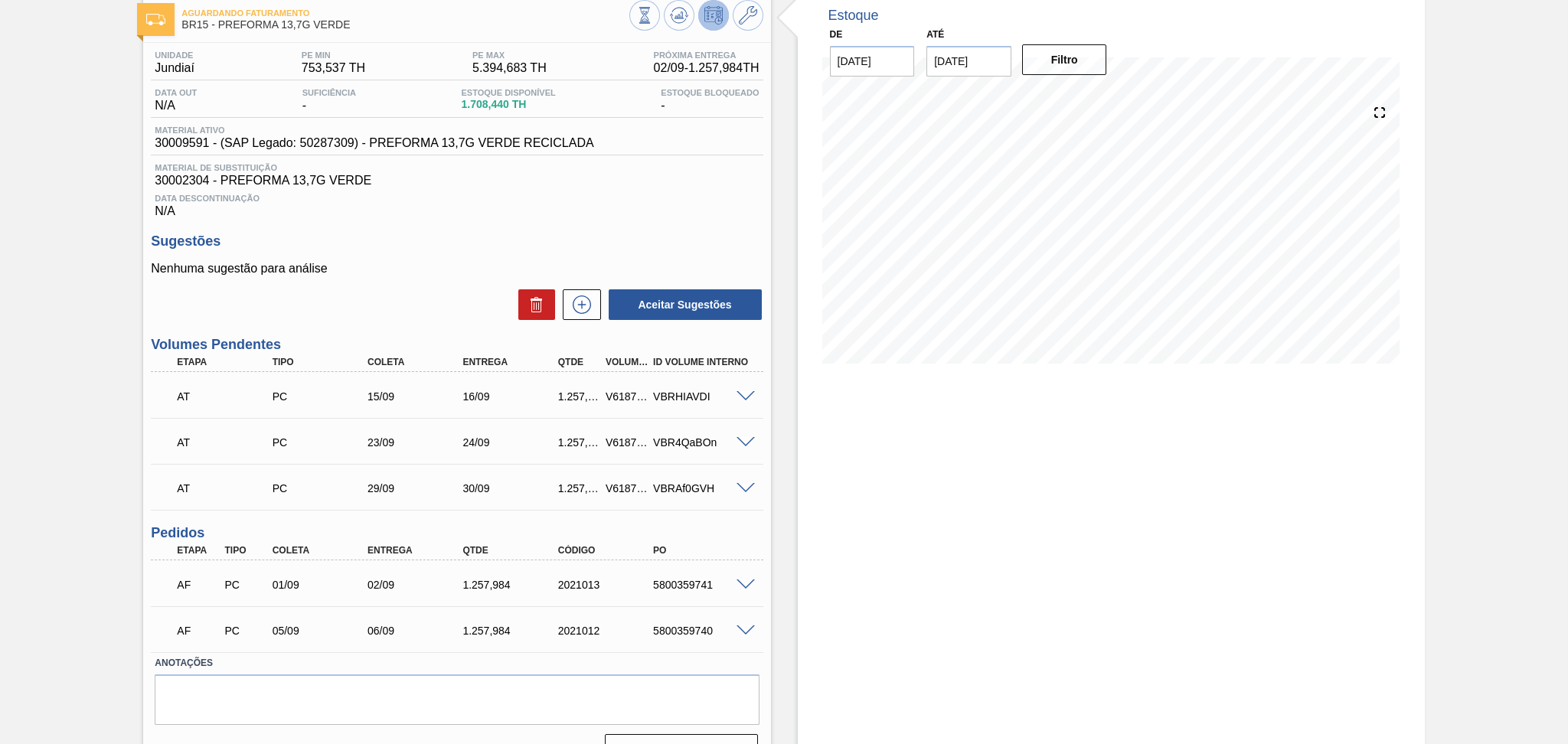
scroll to position [115, 0]
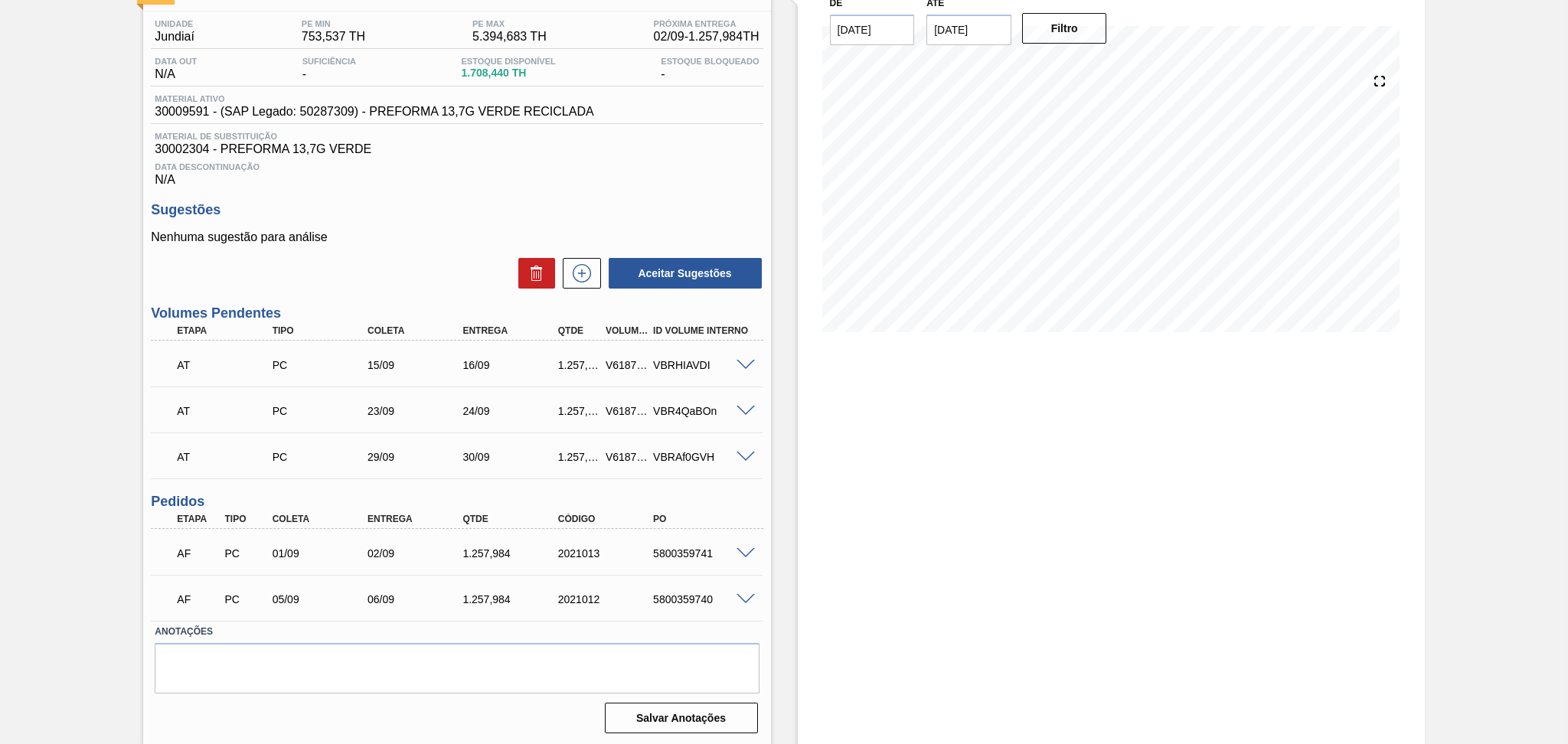
click at [773, 534] on div "Estoque De 29/08/2025 Até 30/09/2025 Filtro" at bounding box center [1098, 354] width 654 height 786
click at [743, 549] on span at bounding box center [745, 554] width 18 height 12
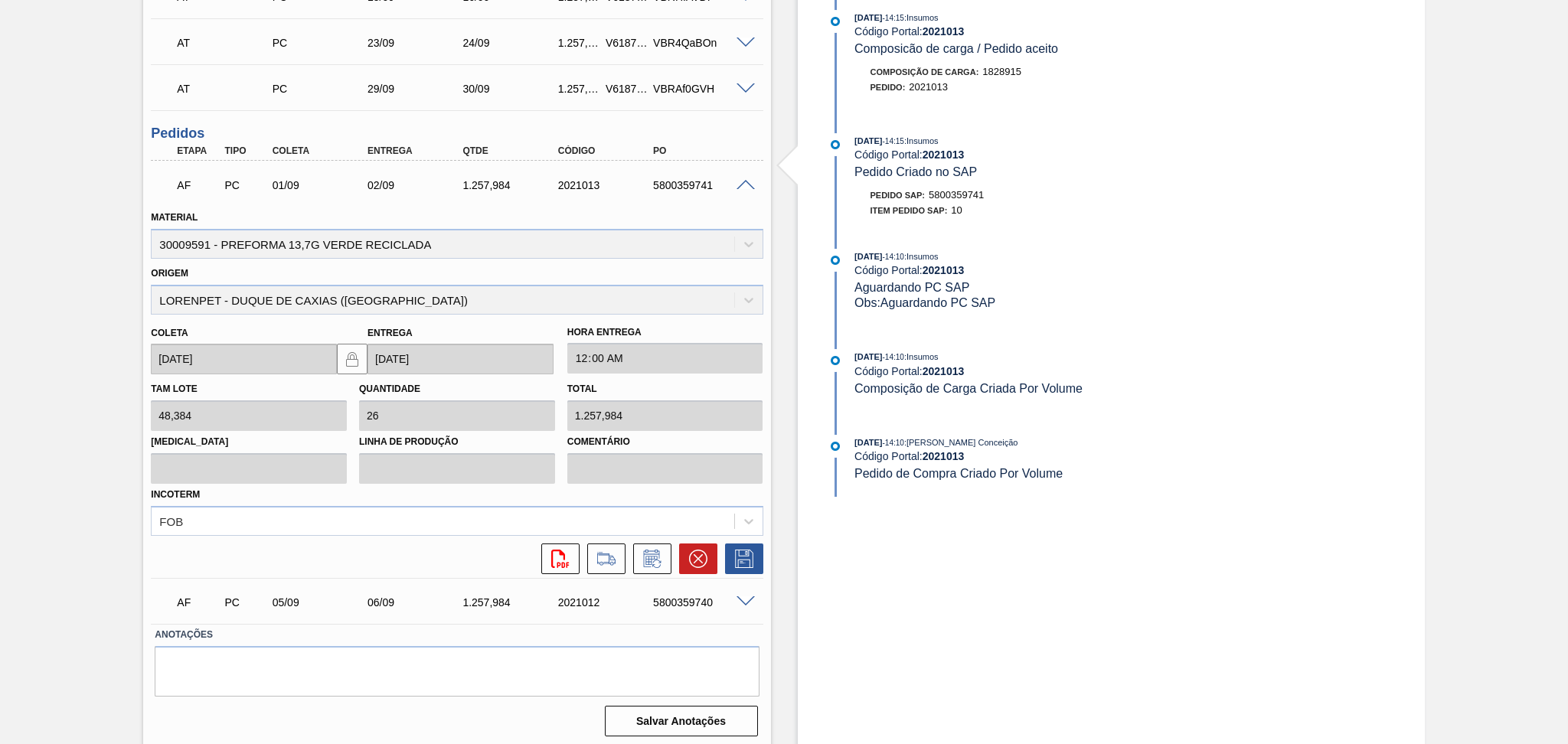
scroll to position [485, 0]
click at [739, 182] on span at bounding box center [745, 185] width 18 height 12
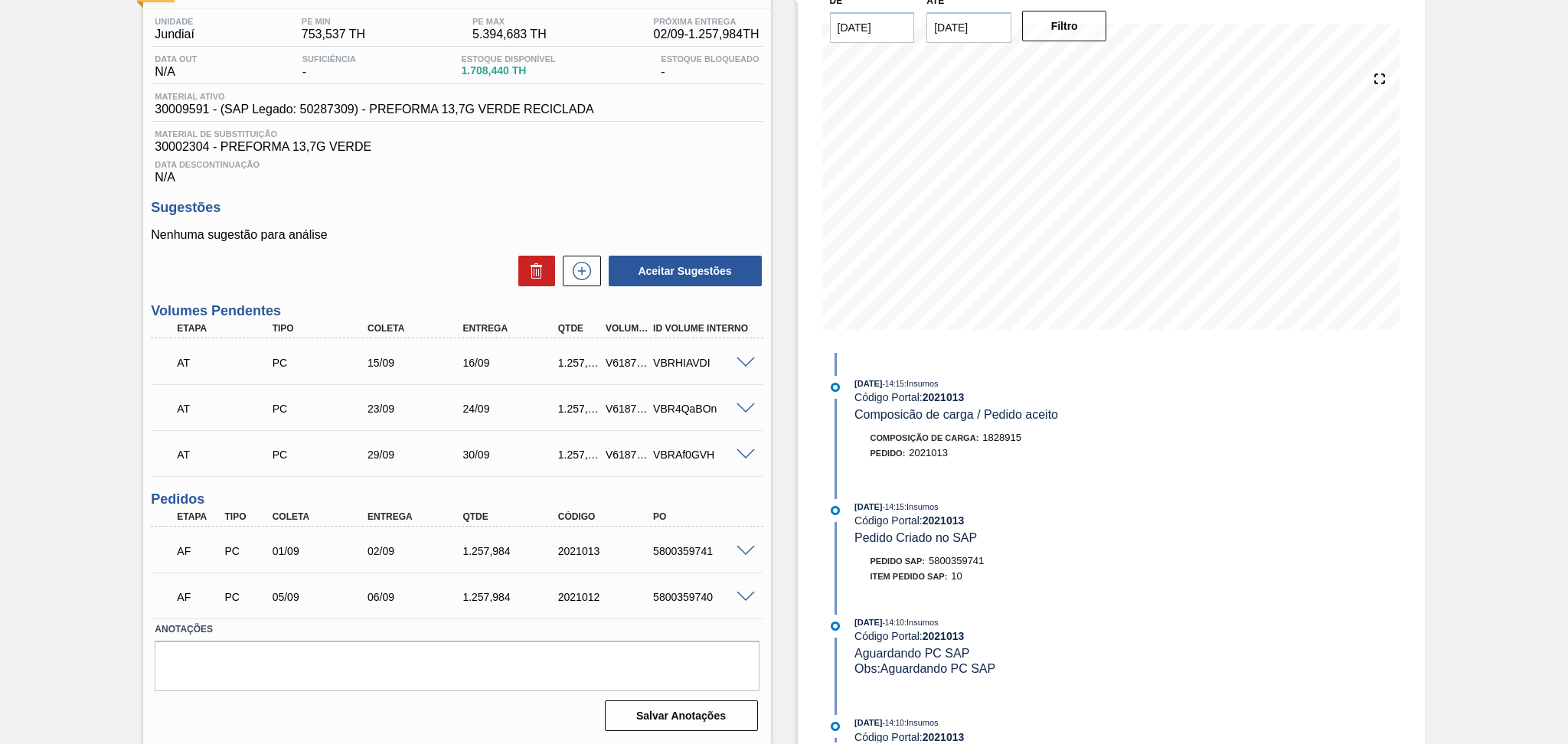
scroll to position [115, 0]
click at [743, 594] on span at bounding box center [745, 600] width 18 height 12
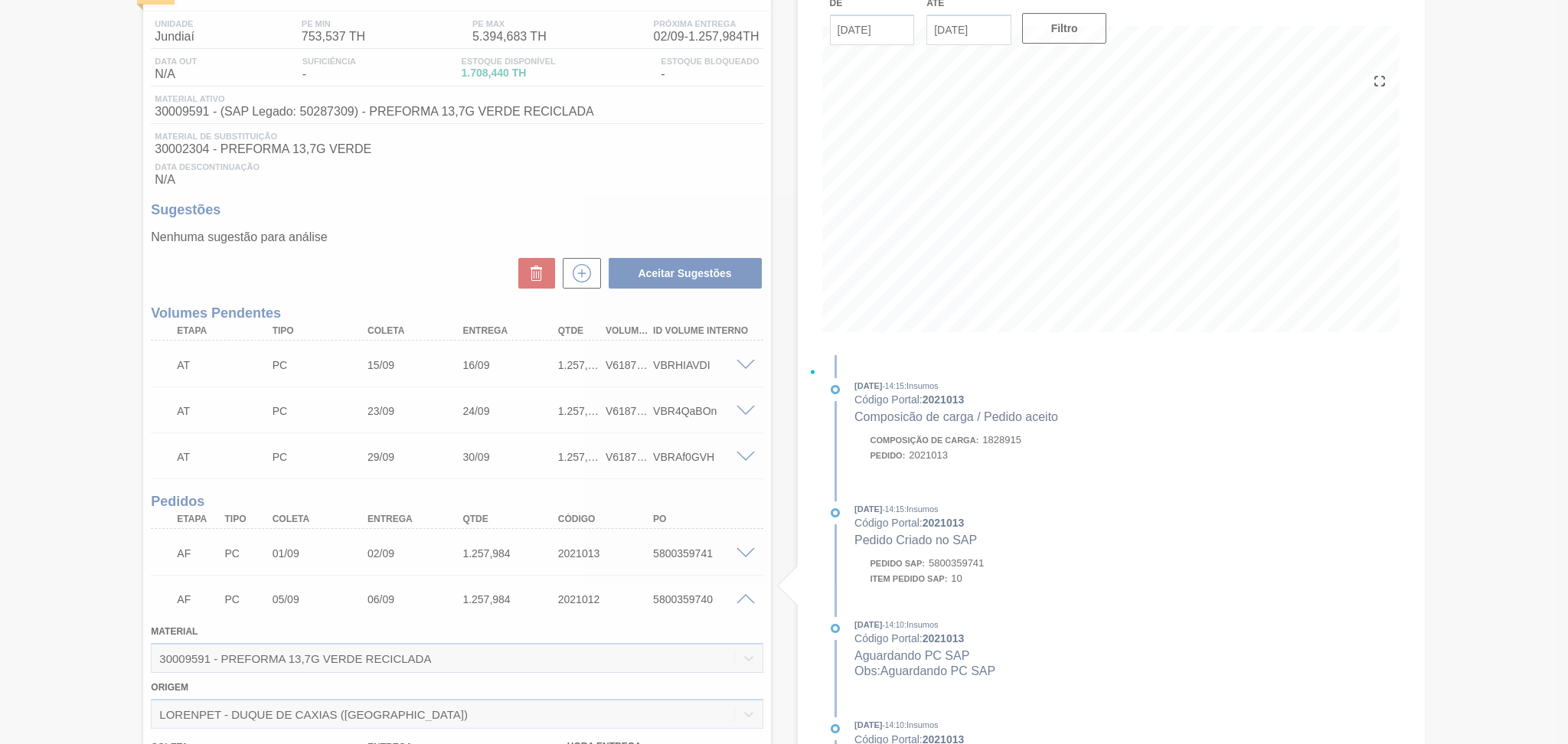
scroll to position [485, 0]
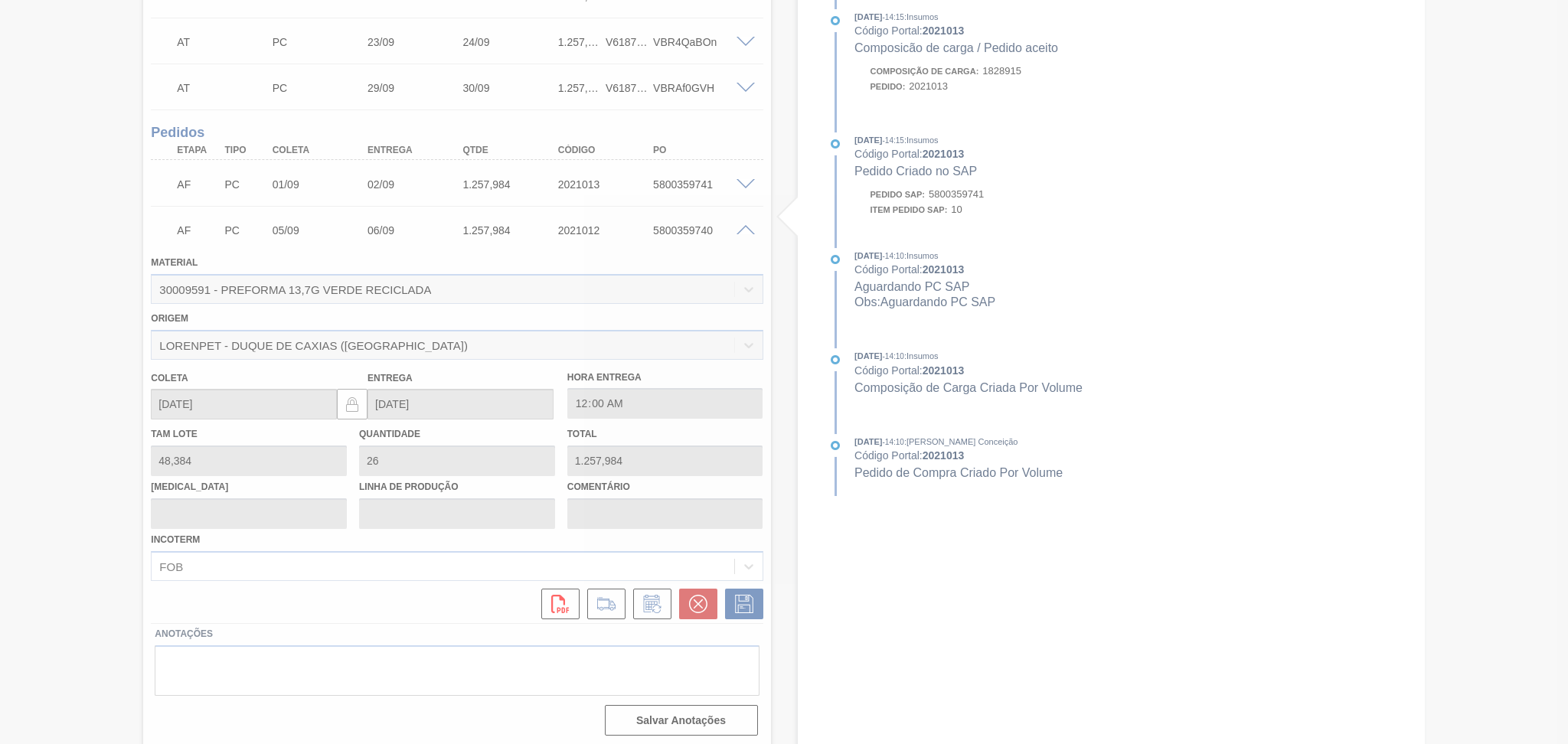
click at [744, 225] on div at bounding box center [784, 372] width 1568 height 744
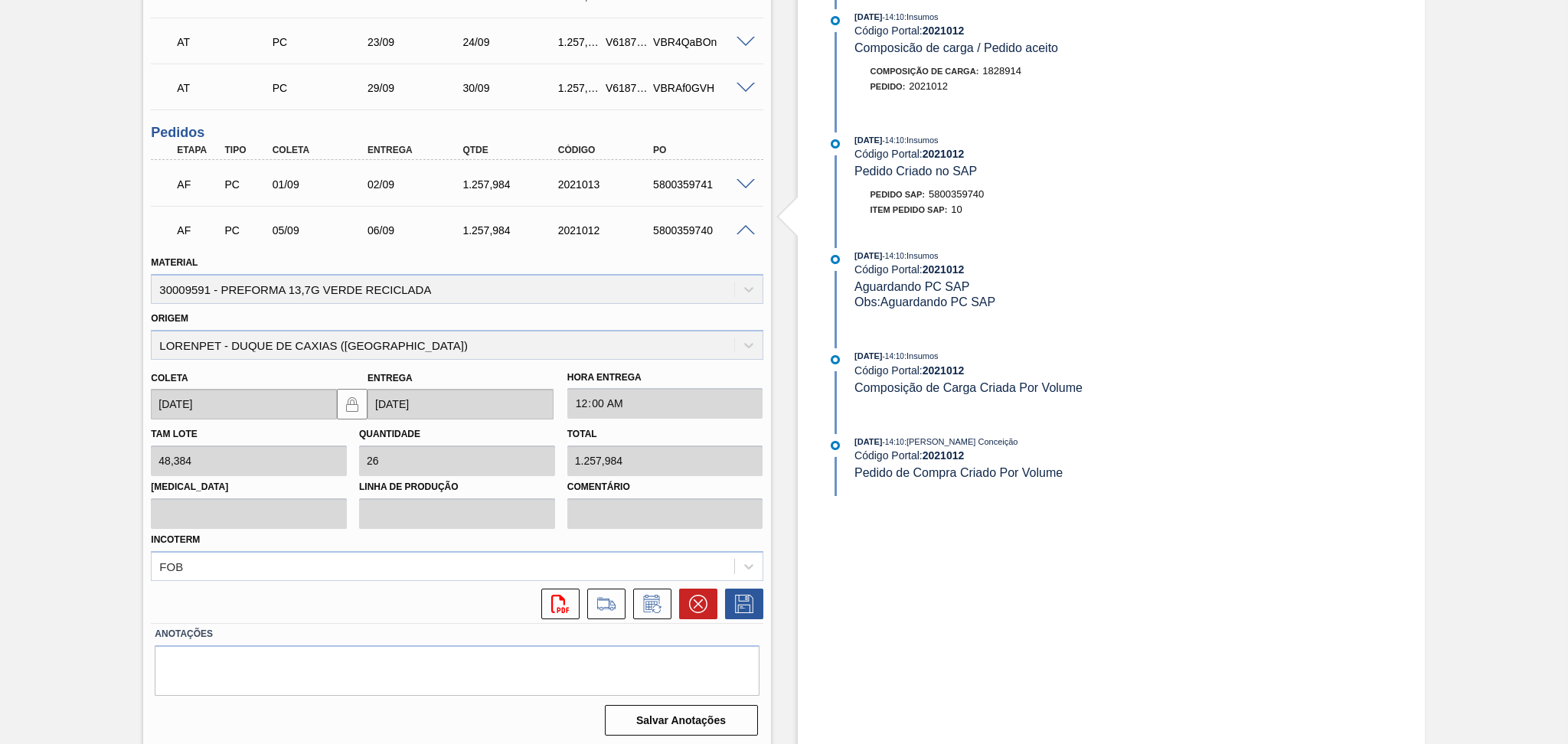
click at [739, 214] on div "AF PC 05/09 06/09 1.257,984 2021012 5800359740" at bounding box center [457, 228] width 612 height 39
click at [741, 225] on span at bounding box center [745, 231] width 18 height 12
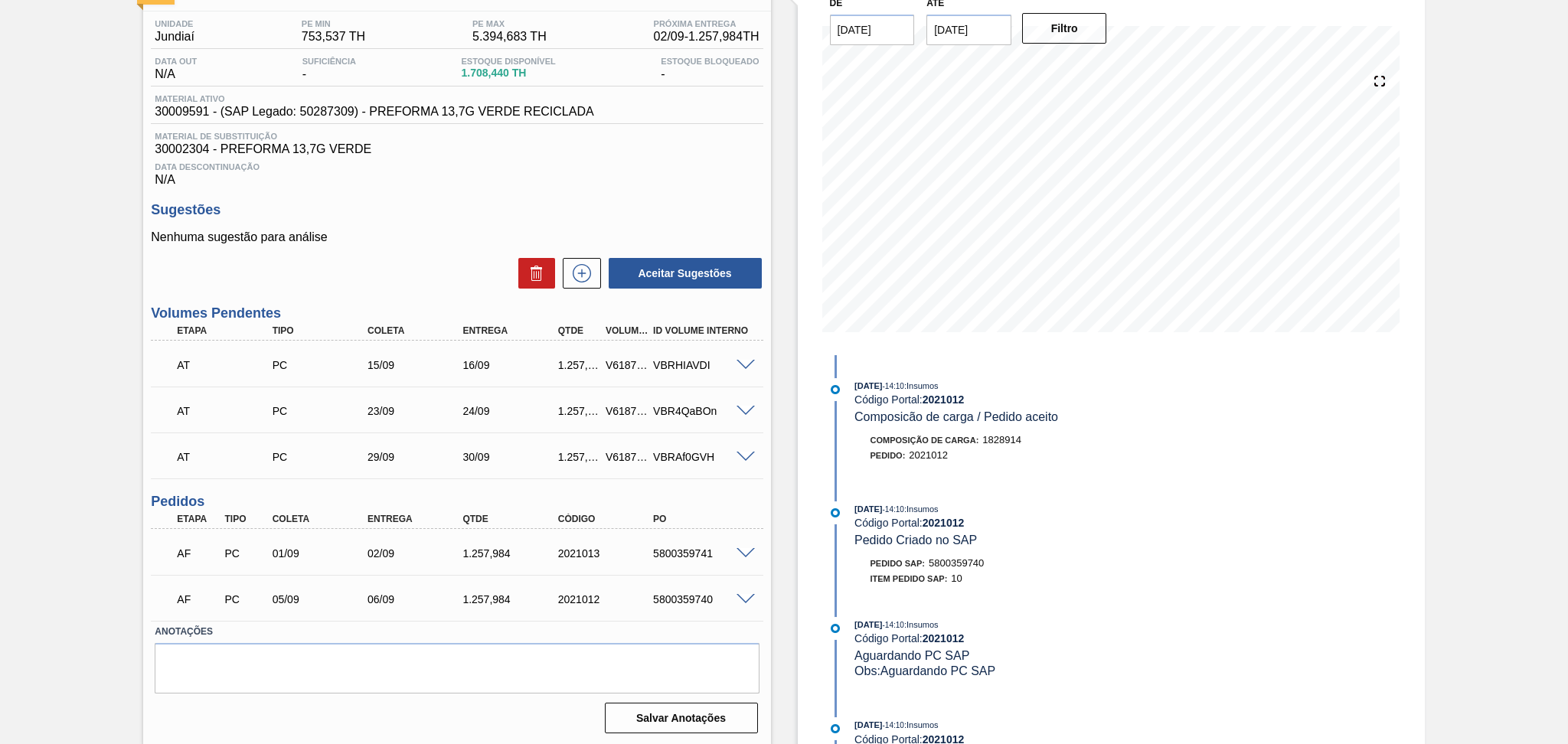
click at [279, 555] on div "01/09" at bounding box center [322, 553] width 107 height 12
copy div "01/09"
click at [670, 542] on div "AF PC 01/09 02/09 1.257,984 2021013 5800359741" at bounding box center [452, 551] width 571 height 31
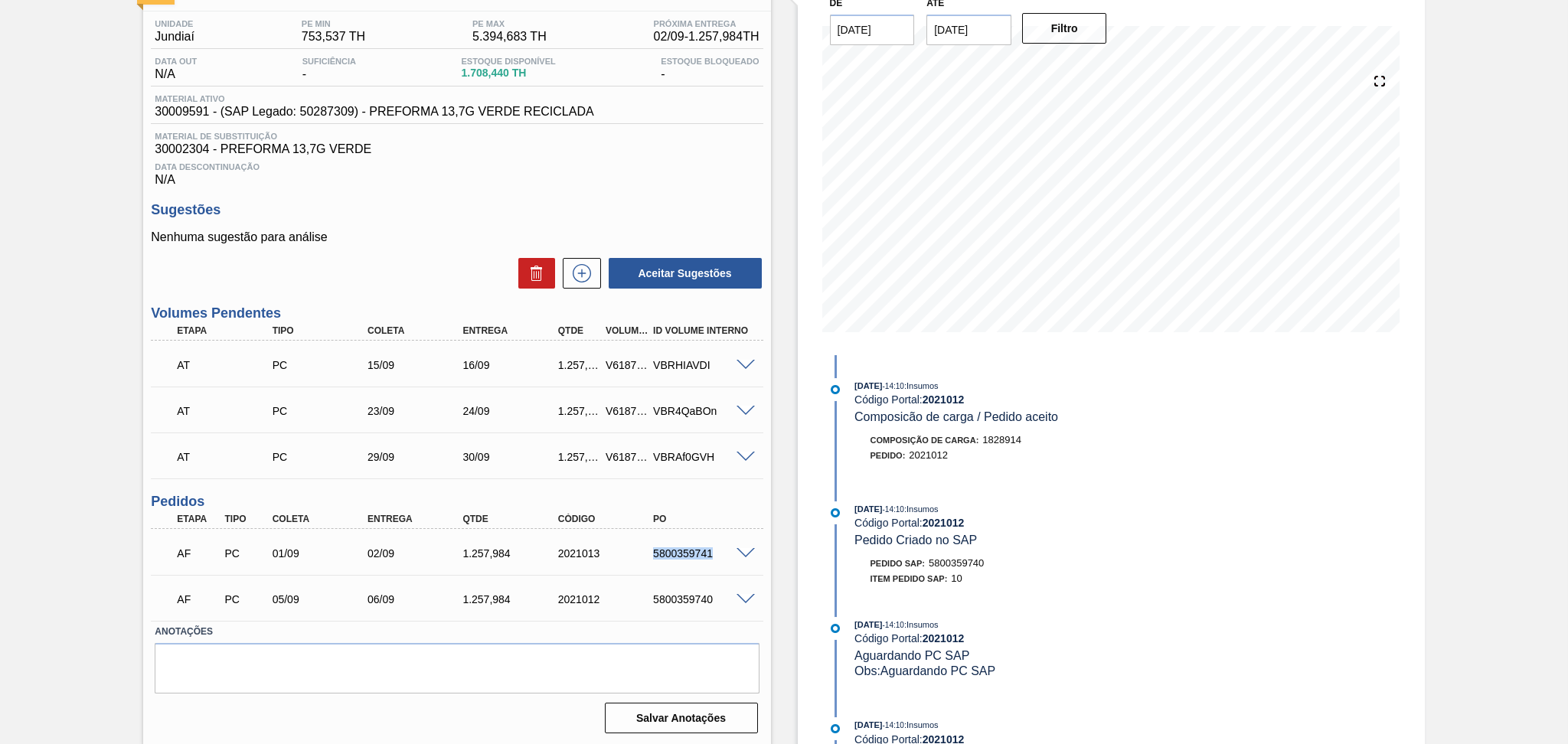
click at [670, 542] on div "AF PC 01/09 02/09 1.257,984 2021013 5800359741" at bounding box center [452, 551] width 571 height 31
copy div "5800359741"
click at [682, 593] on div "5800359740" at bounding box center [704, 599] width 107 height 12
copy div "5800359740"
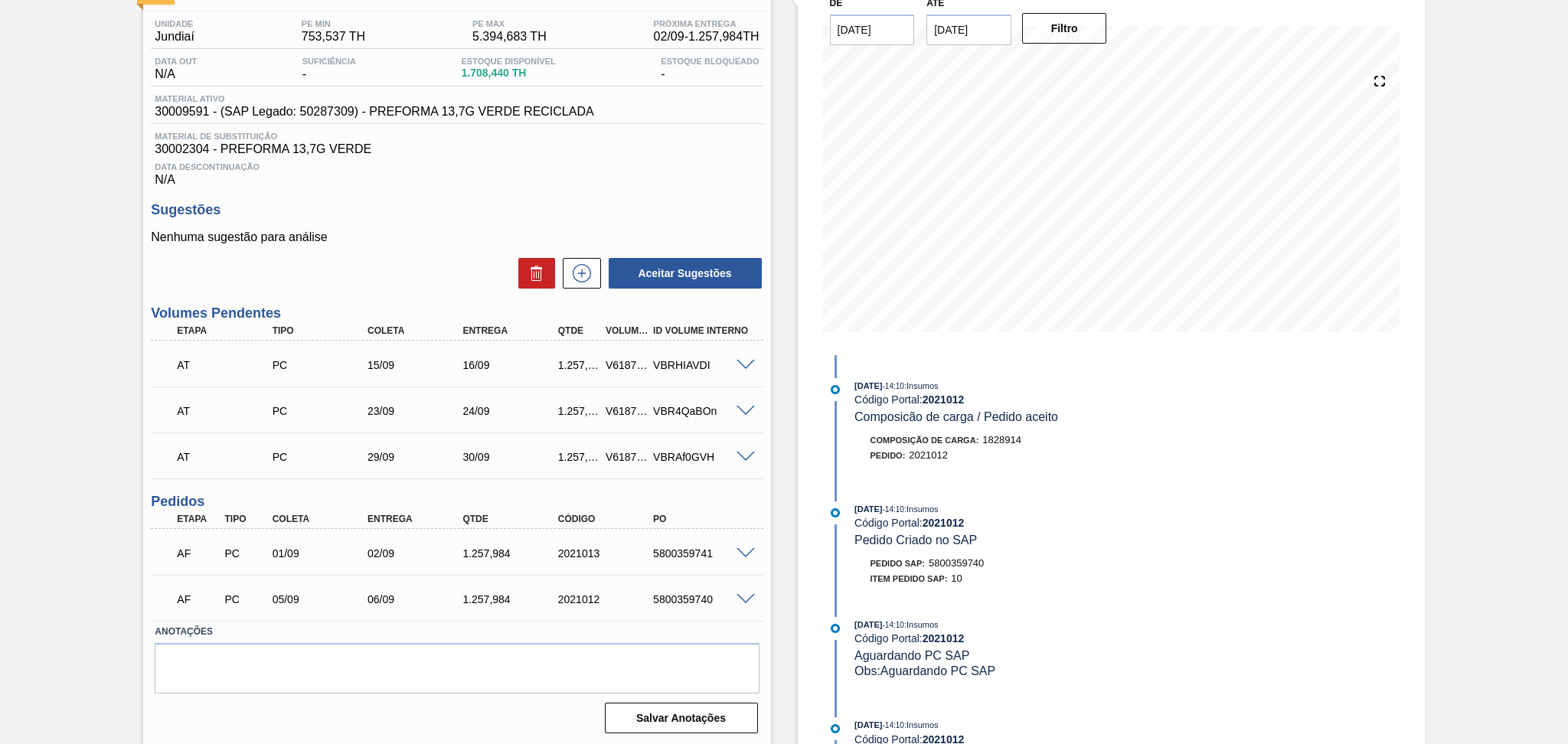
click at [481, 617] on div "AF PC 05/09 06/09 1.257,984 2021012 5800359740 Material 30009591 - PREFORMA 13,…" at bounding box center [457, 598] width 612 height 46
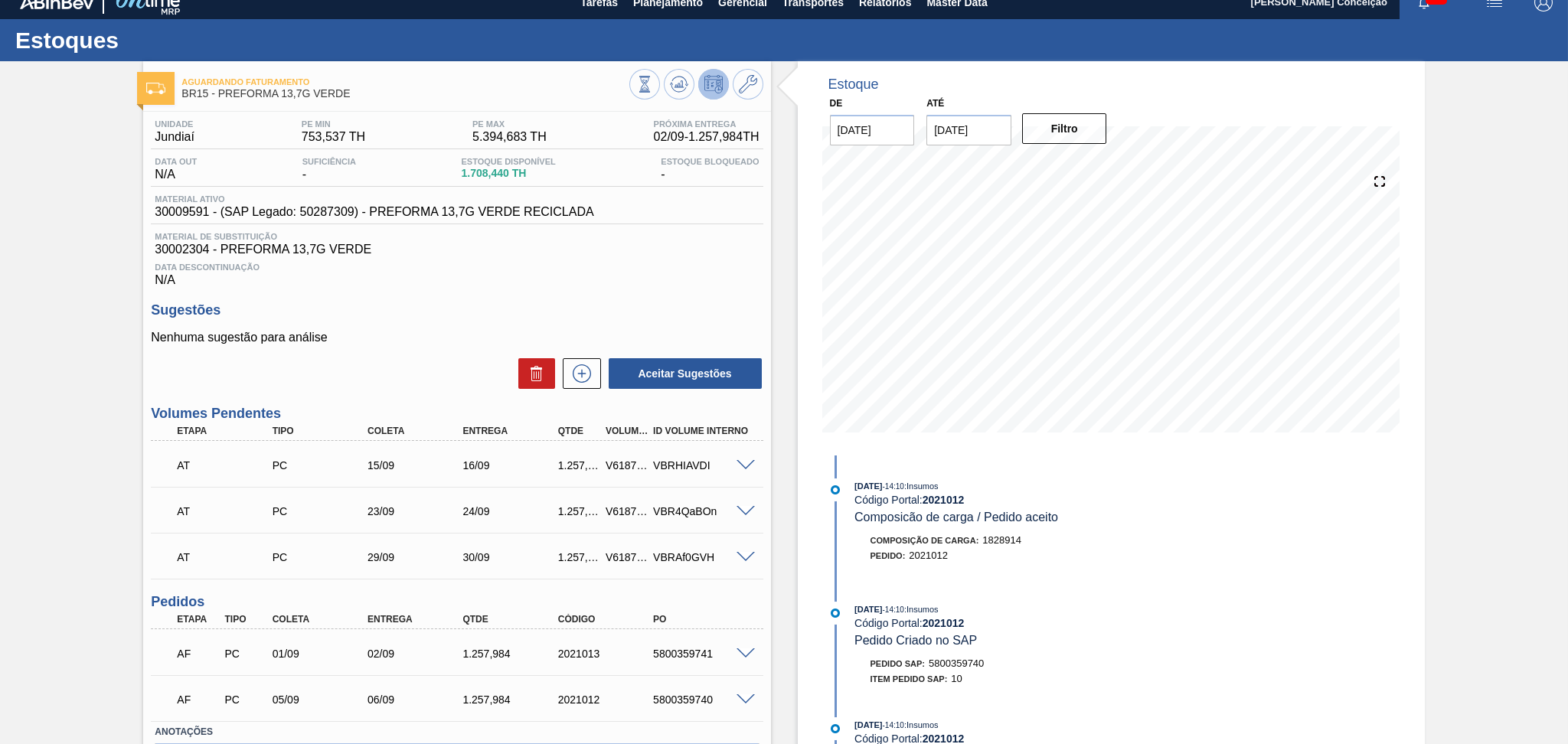
scroll to position [0, 0]
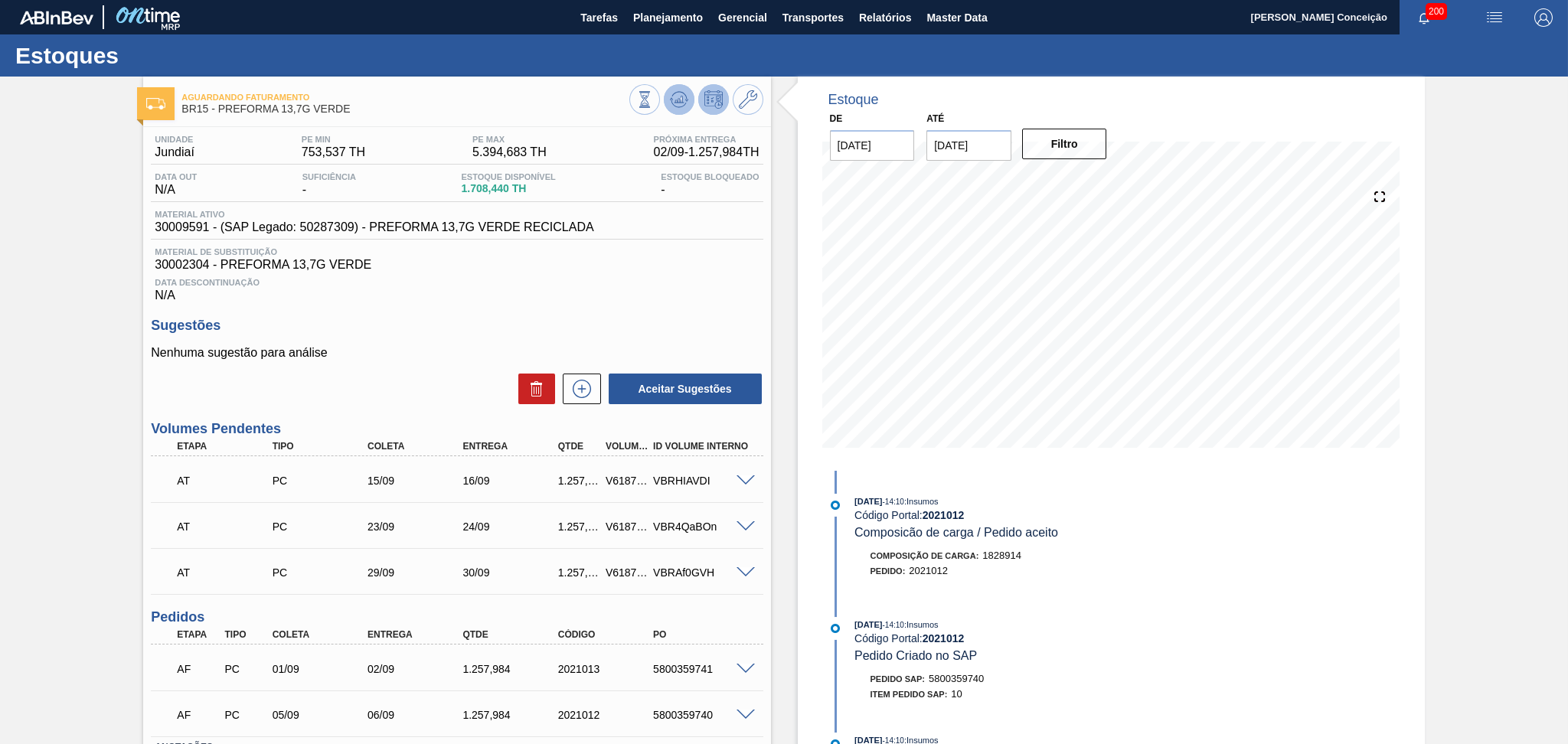
click at [653, 105] on icon at bounding box center [644, 99] width 17 height 17
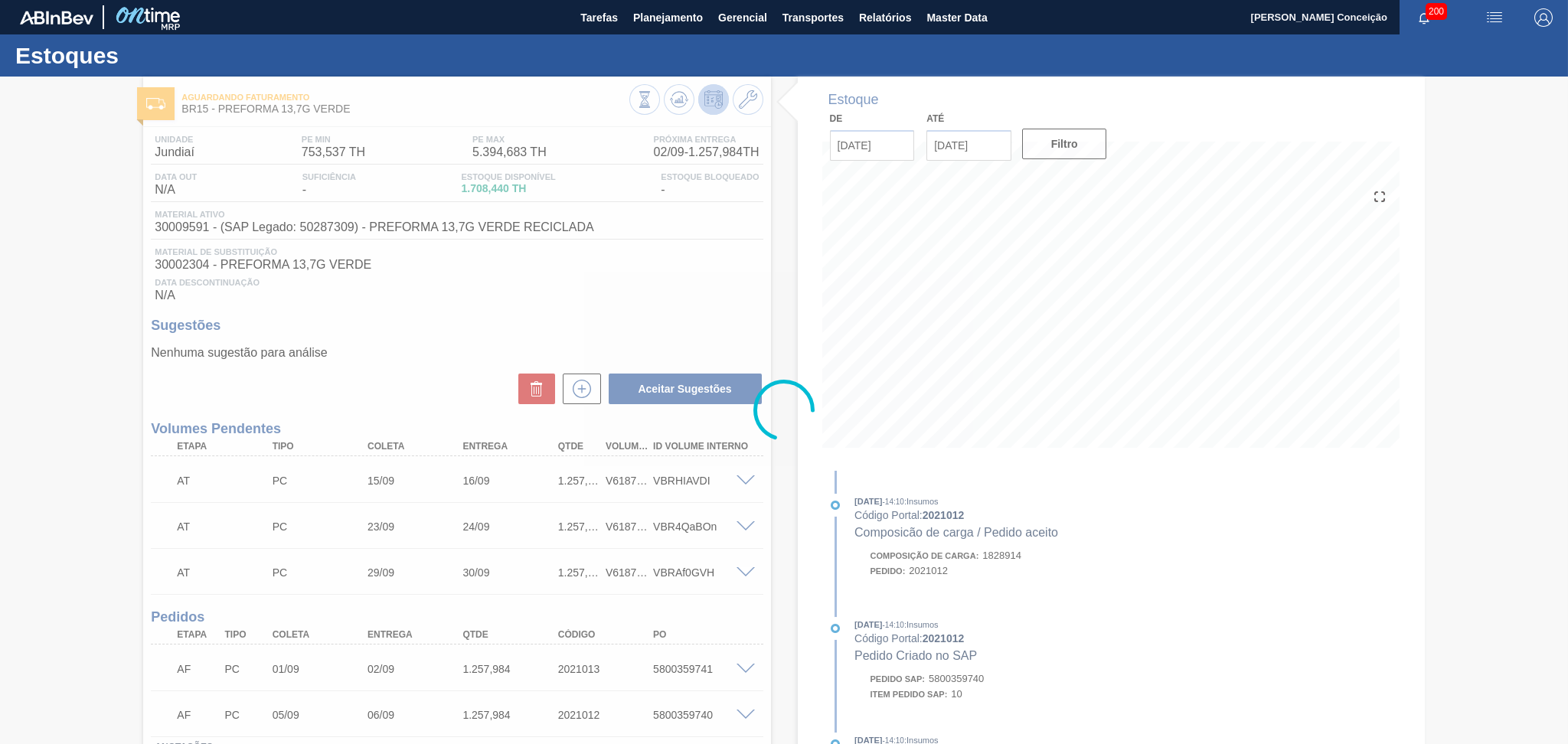
click at [737, 275] on div at bounding box center [784, 410] width 1568 height 668
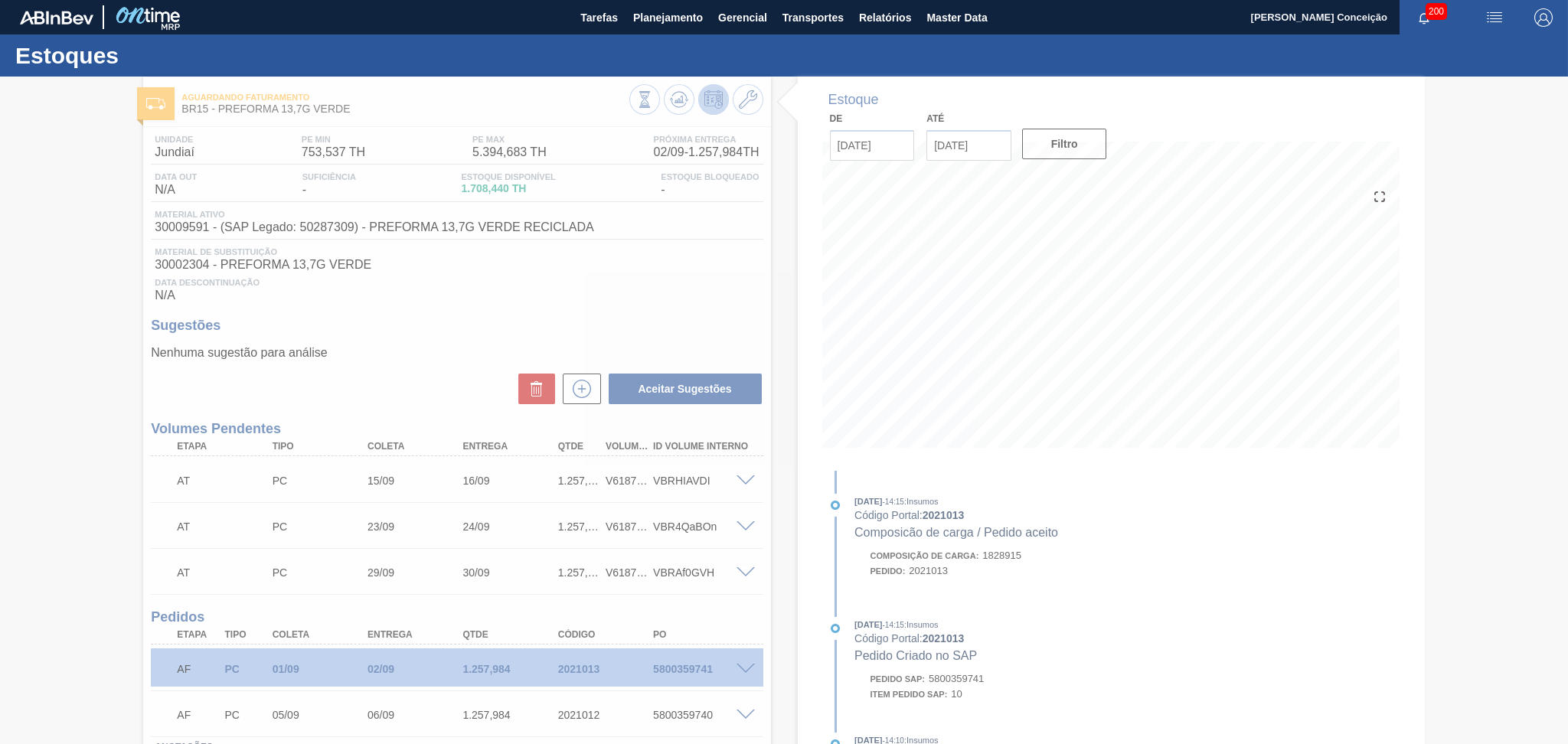
click at [719, 265] on div at bounding box center [784, 410] width 1568 height 668
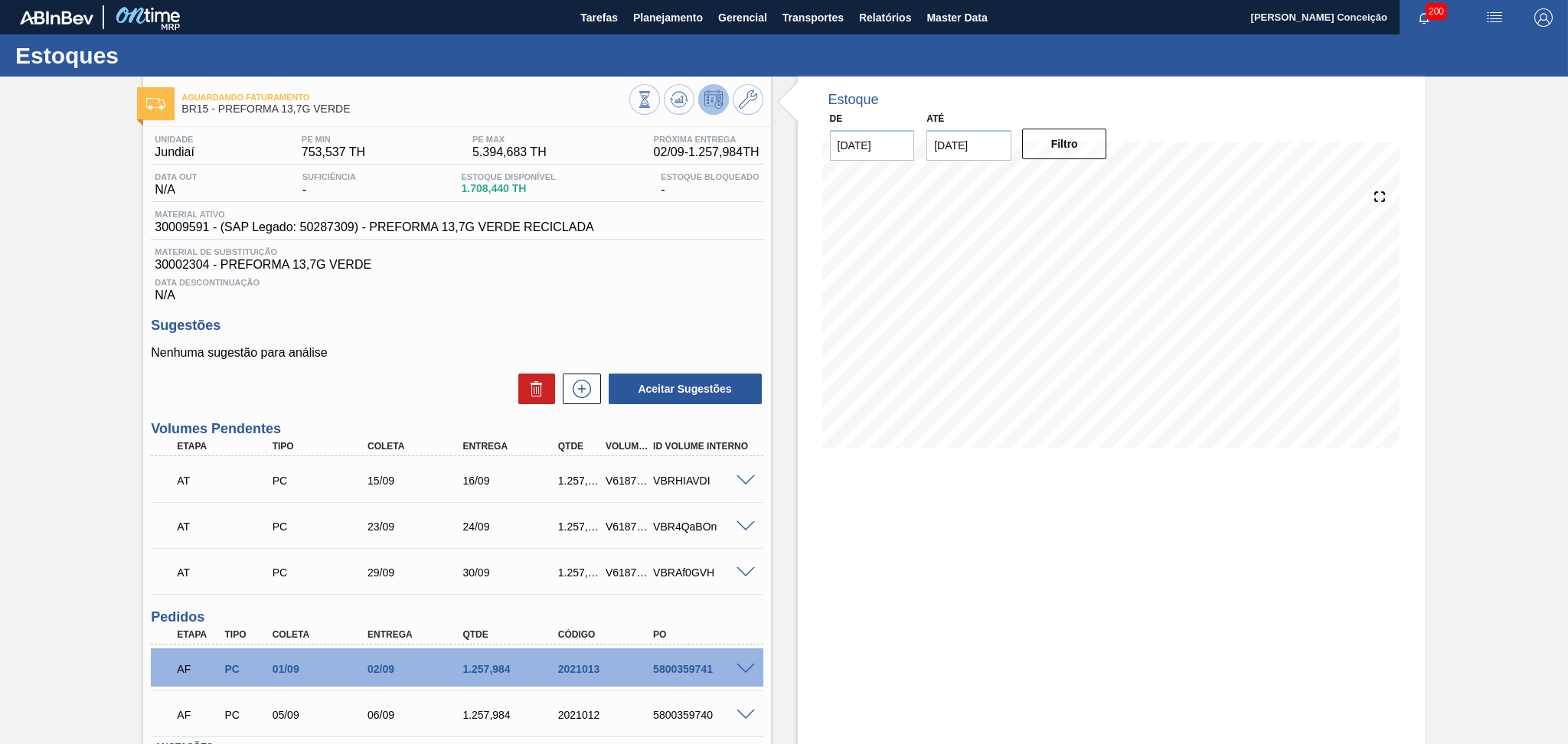
click at [743, 275] on div "Data Descontinuação N/A" at bounding box center [457, 287] width 612 height 31
click at [600, 298] on div "Data Descontinuação N/A" at bounding box center [457, 287] width 612 height 31
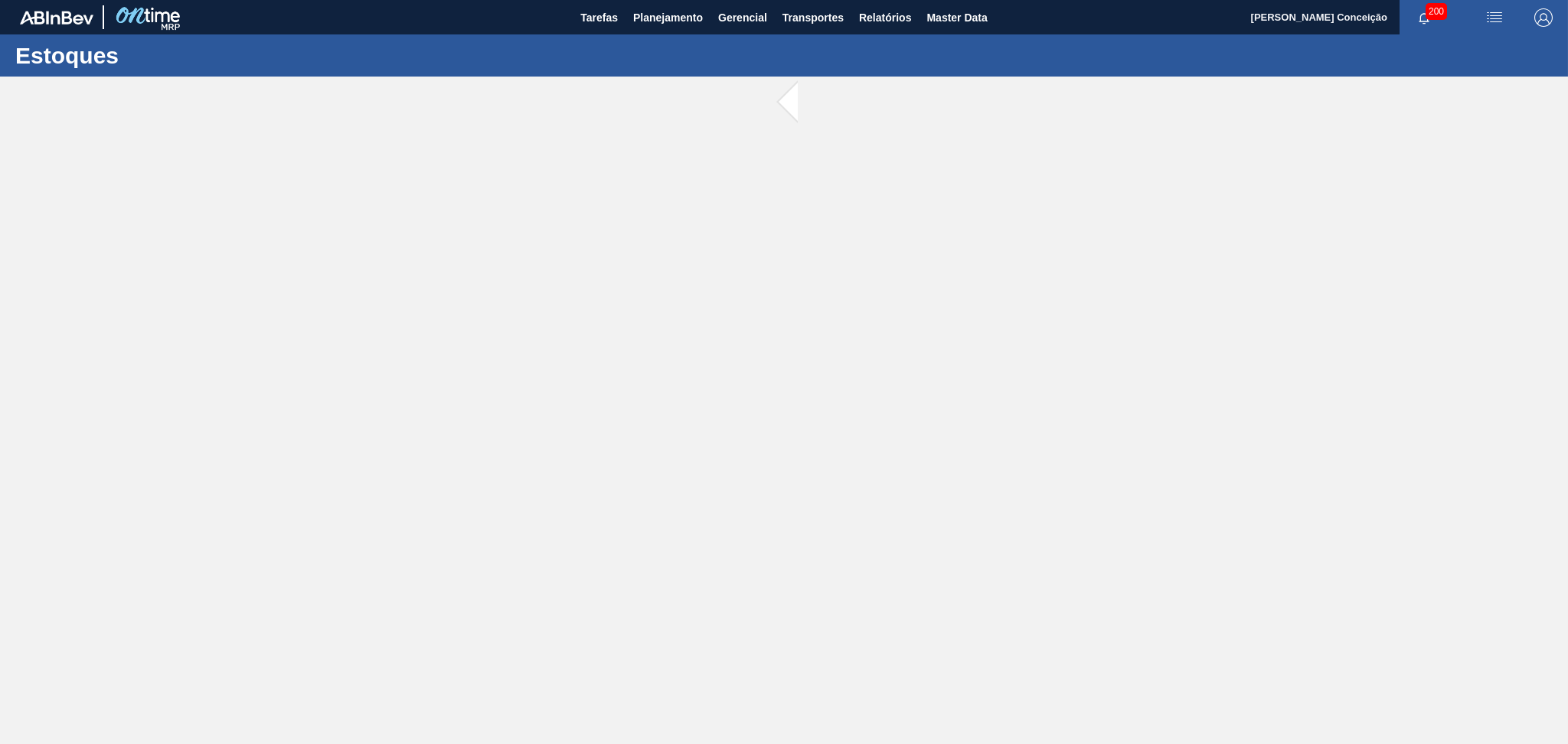
click at [628, 366] on main "Tarefas Planejamento Gerencial Transportes Relatórios Master Data Aline Apareci…" at bounding box center [784, 372] width 1568 height 744
click at [425, 332] on main "Tarefas Planejamento Gerencial Transportes Relatórios Master Data Aline Apareci…" at bounding box center [784, 372] width 1568 height 744
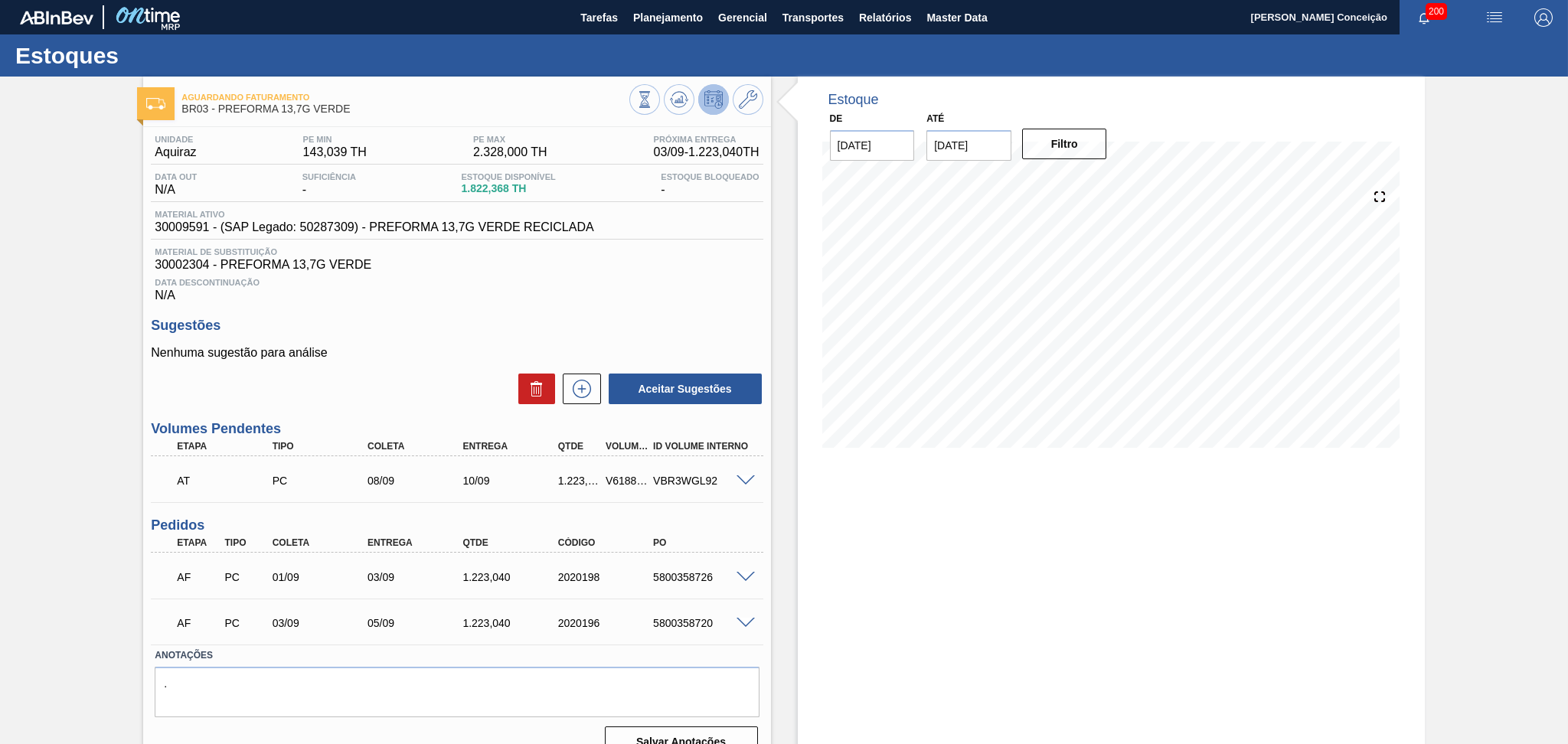
click at [659, 298] on div "Data Descontinuação N/A" at bounding box center [457, 287] width 612 height 31
click at [668, 294] on div "Data Descontinuação N/A" at bounding box center [457, 287] width 612 height 31
click at [786, 513] on div "Estoque De 29/08/2025 Até 30/09/2025 Filtro 02/09 Projeção de Estoque 407.364 N…" at bounding box center [1098, 423] width 654 height 693
click at [799, 451] on div "Estoque De 29/08/2025 Até 30/09/2025 Filtro 07/09 Projeção de Estoque 1,953.444…" at bounding box center [1111, 273] width 627 height 394
click at [653, 99] on icon at bounding box center [644, 99] width 17 height 17
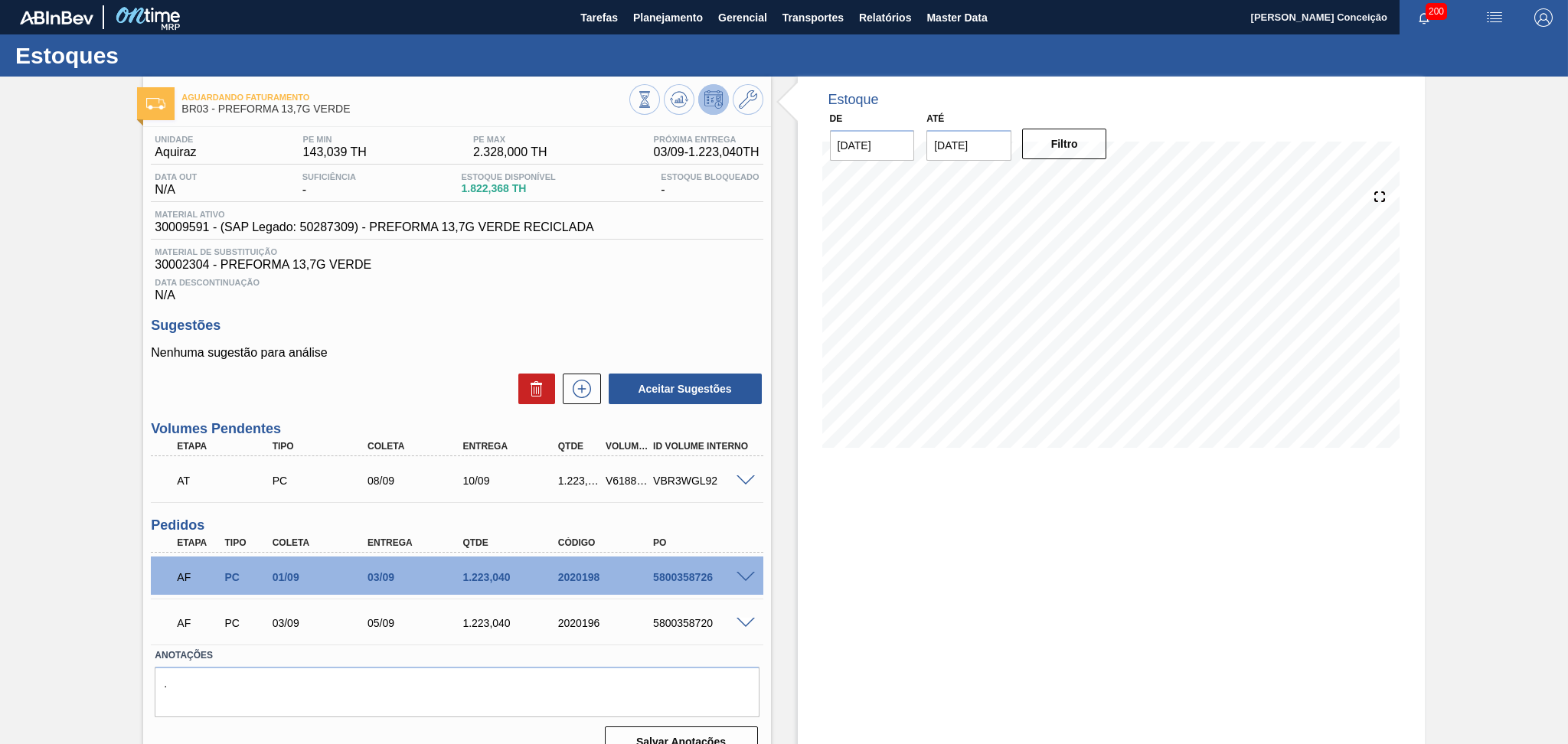
click at [693, 582] on div "AF PC 01/09 03/09 1.223,040 2020198 5800358726" at bounding box center [452, 575] width 571 height 31
copy div "5800358726"
click at [685, 620] on div "5800358720" at bounding box center [704, 623] width 107 height 12
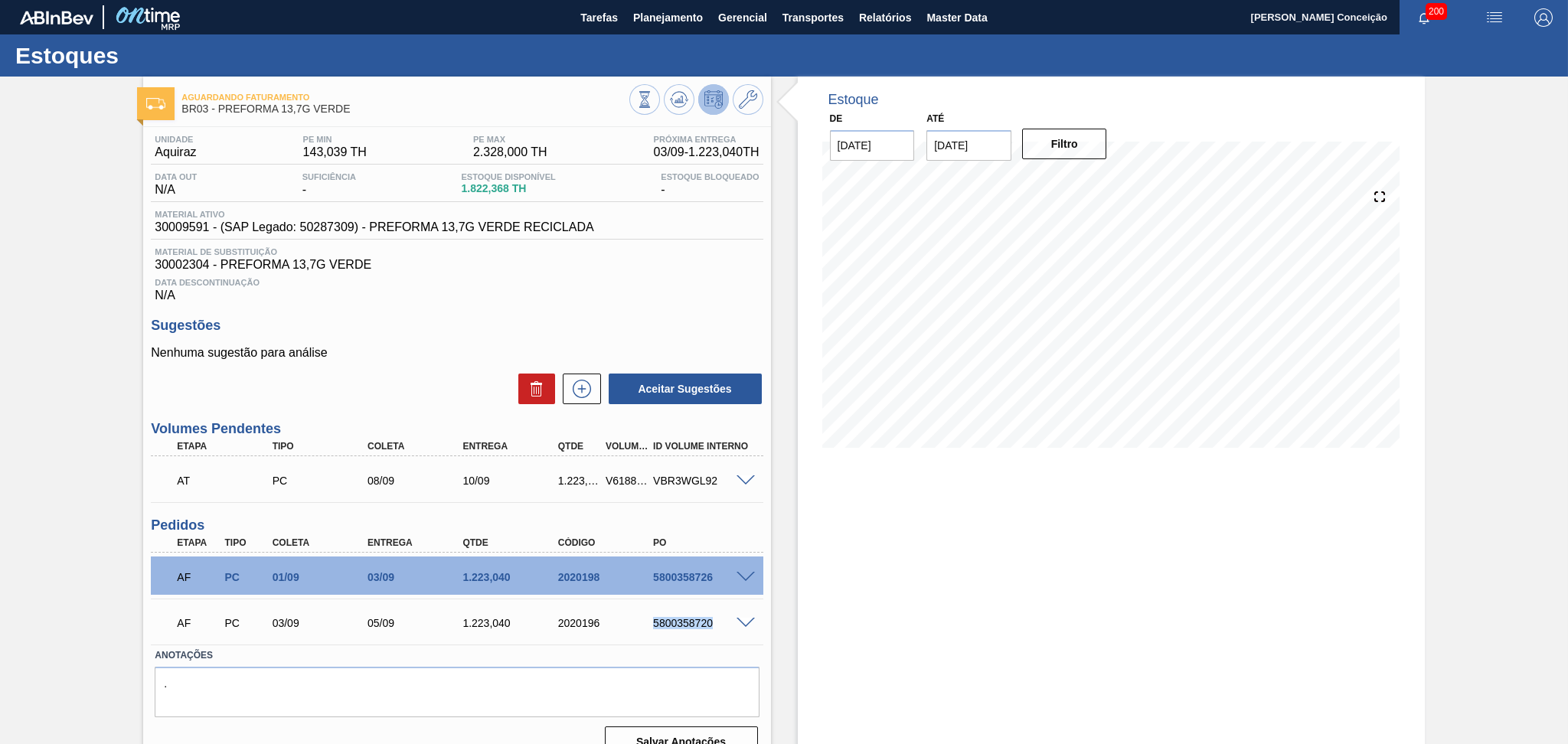
copy div "5800358720"
click at [576, 323] on h3 "Sugestões" at bounding box center [457, 326] width 612 height 16
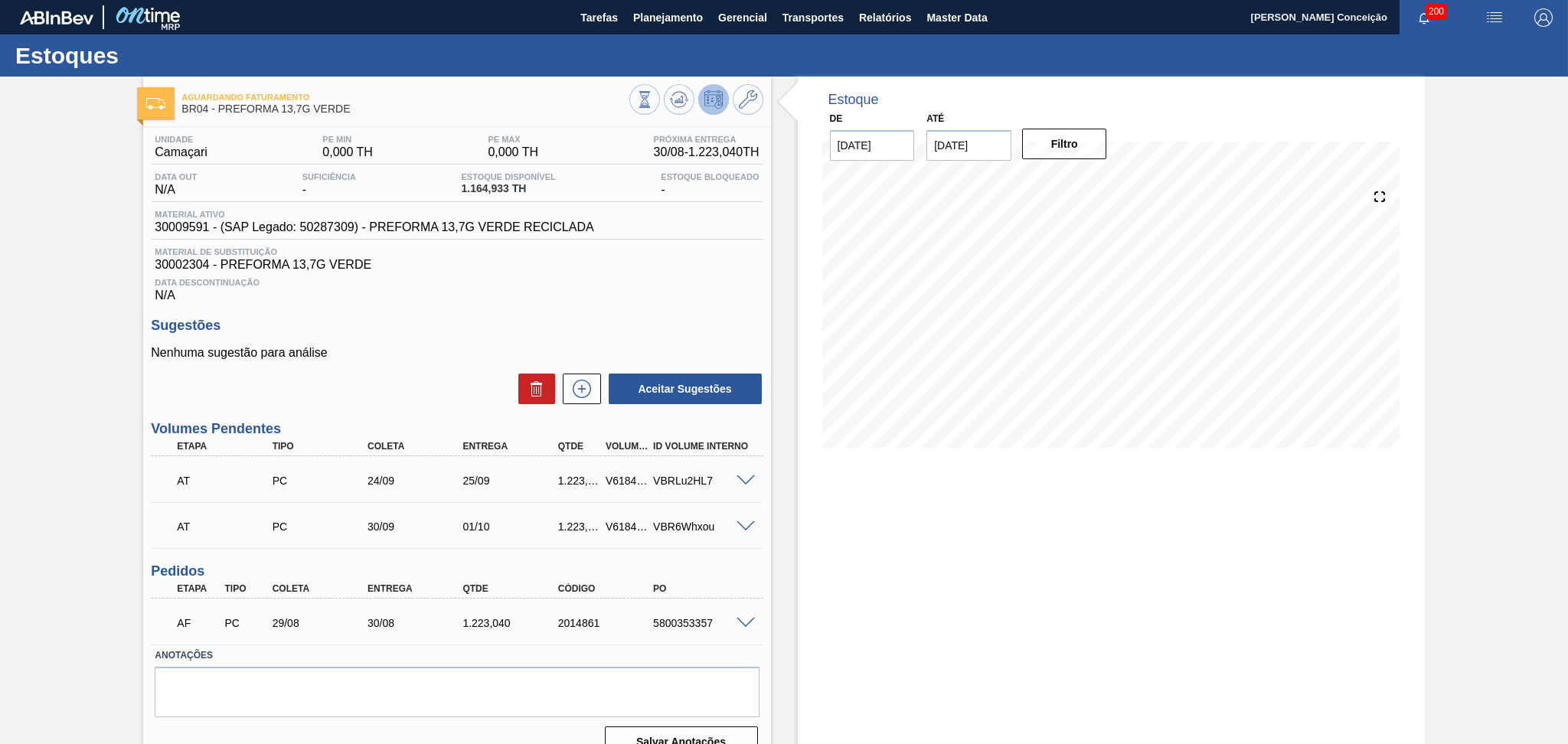
click at [617, 295] on div "Data Descontinuação N/A" at bounding box center [457, 287] width 612 height 31
click at [728, 299] on div "Data Descontinuação N/A" at bounding box center [457, 287] width 612 height 31
click at [740, 622] on span at bounding box center [745, 624] width 18 height 12
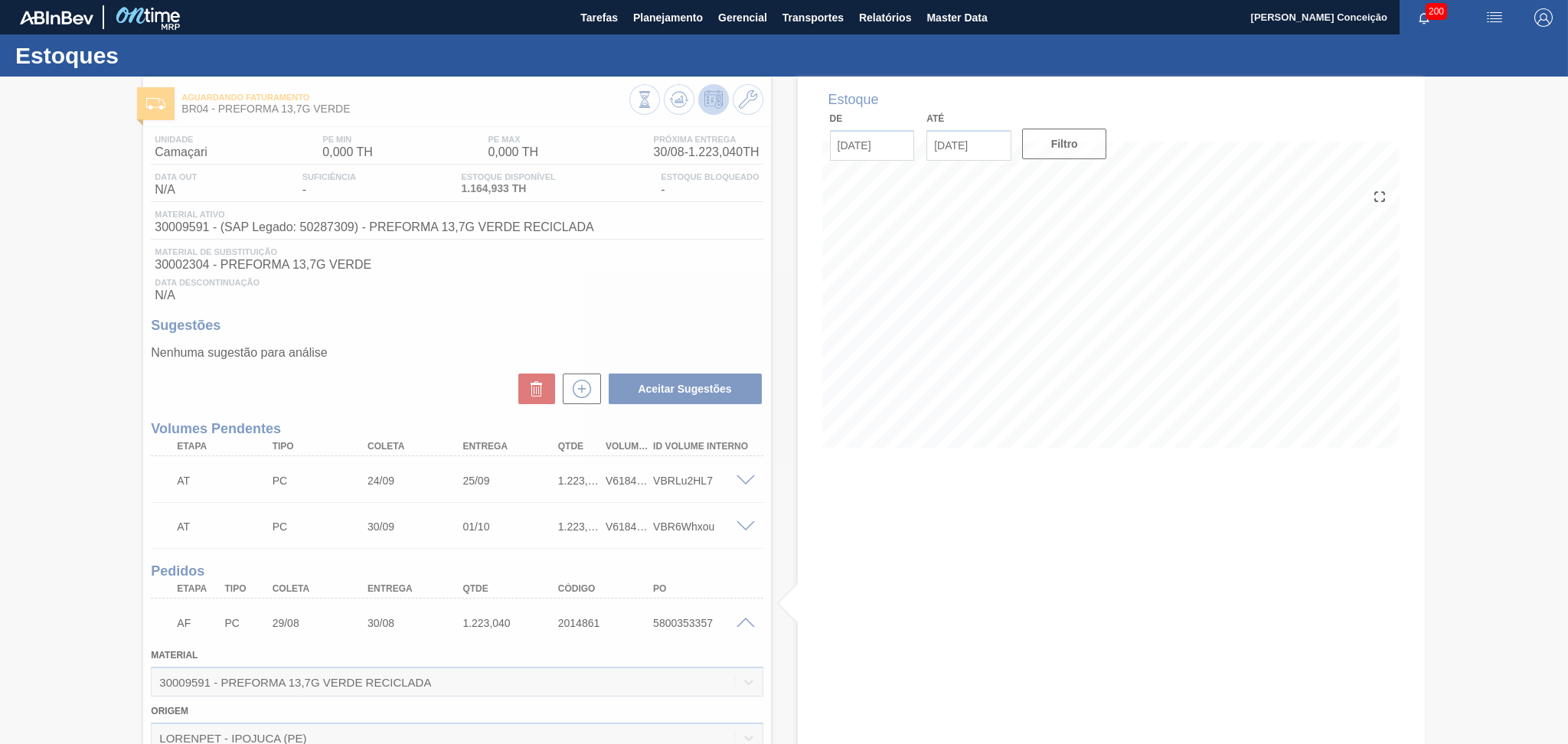
click at [740, 622] on div at bounding box center [784, 410] width 1568 height 668
click at [741, 617] on div at bounding box center [784, 410] width 1568 height 668
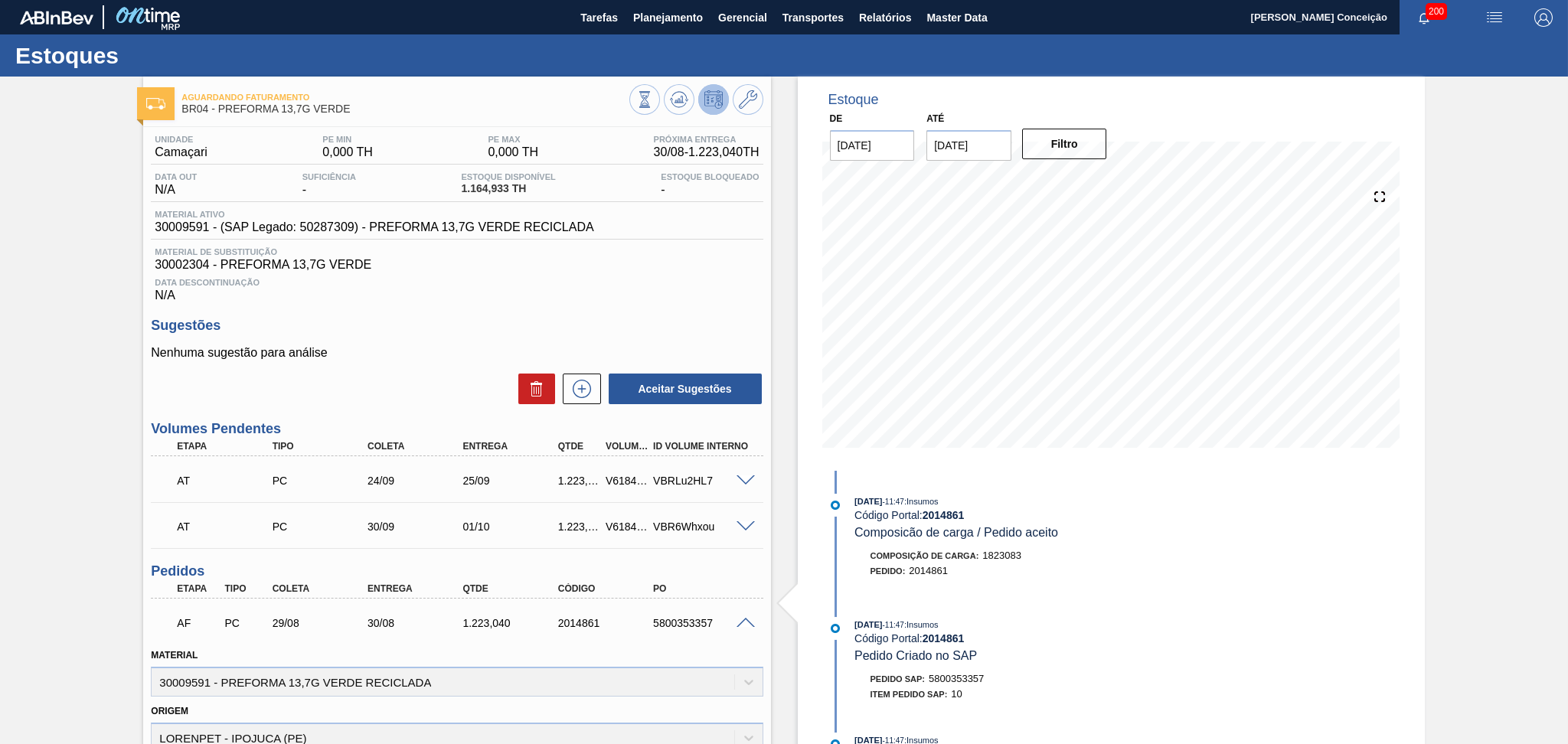
click at [541, 292] on div "Data Descontinuação N/A" at bounding box center [457, 287] width 612 height 31
click at [653, 100] on icon at bounding box center [644, 99] width 17 height 17
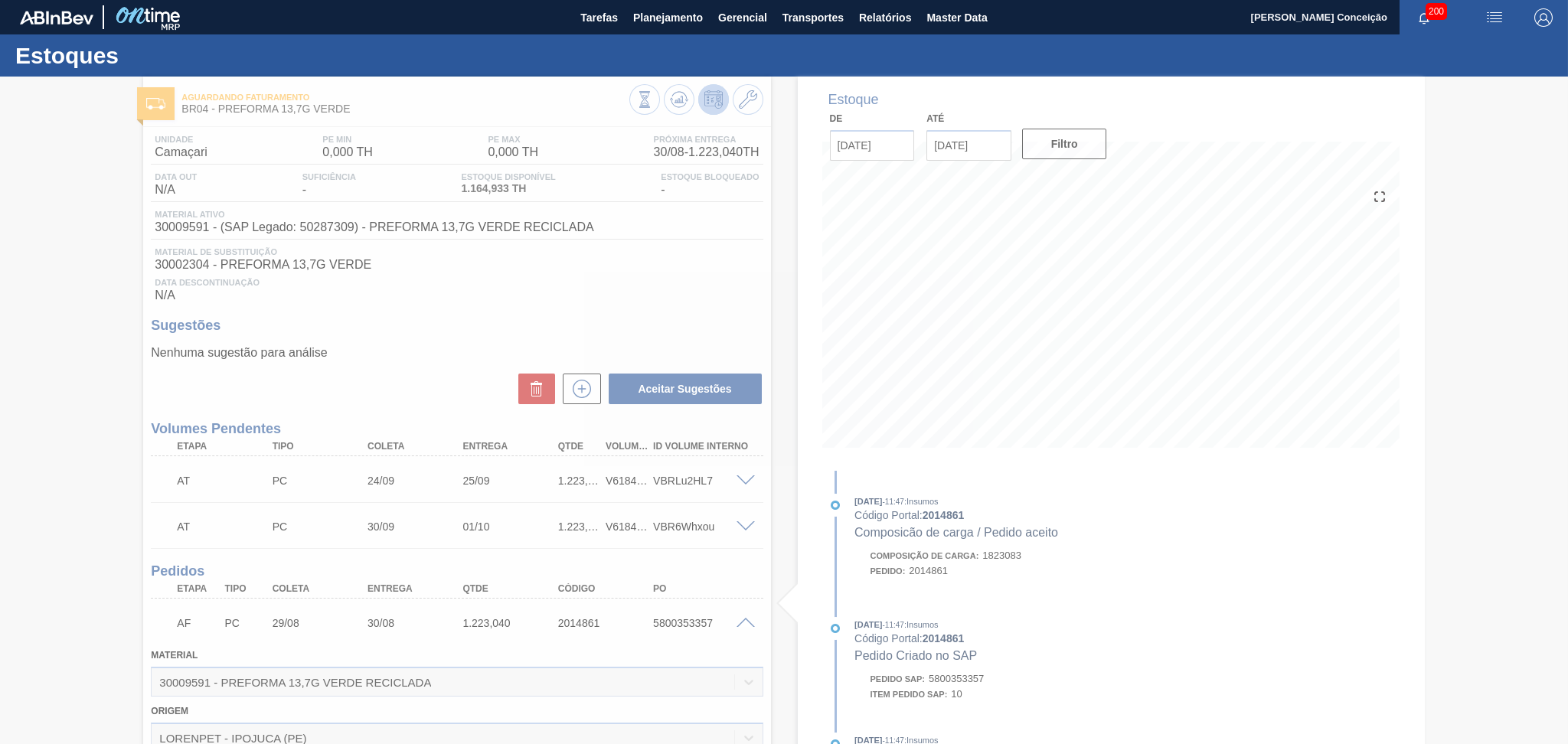
click at [682, 617] on div at bounding box center [784, 410] width 1568 height 668
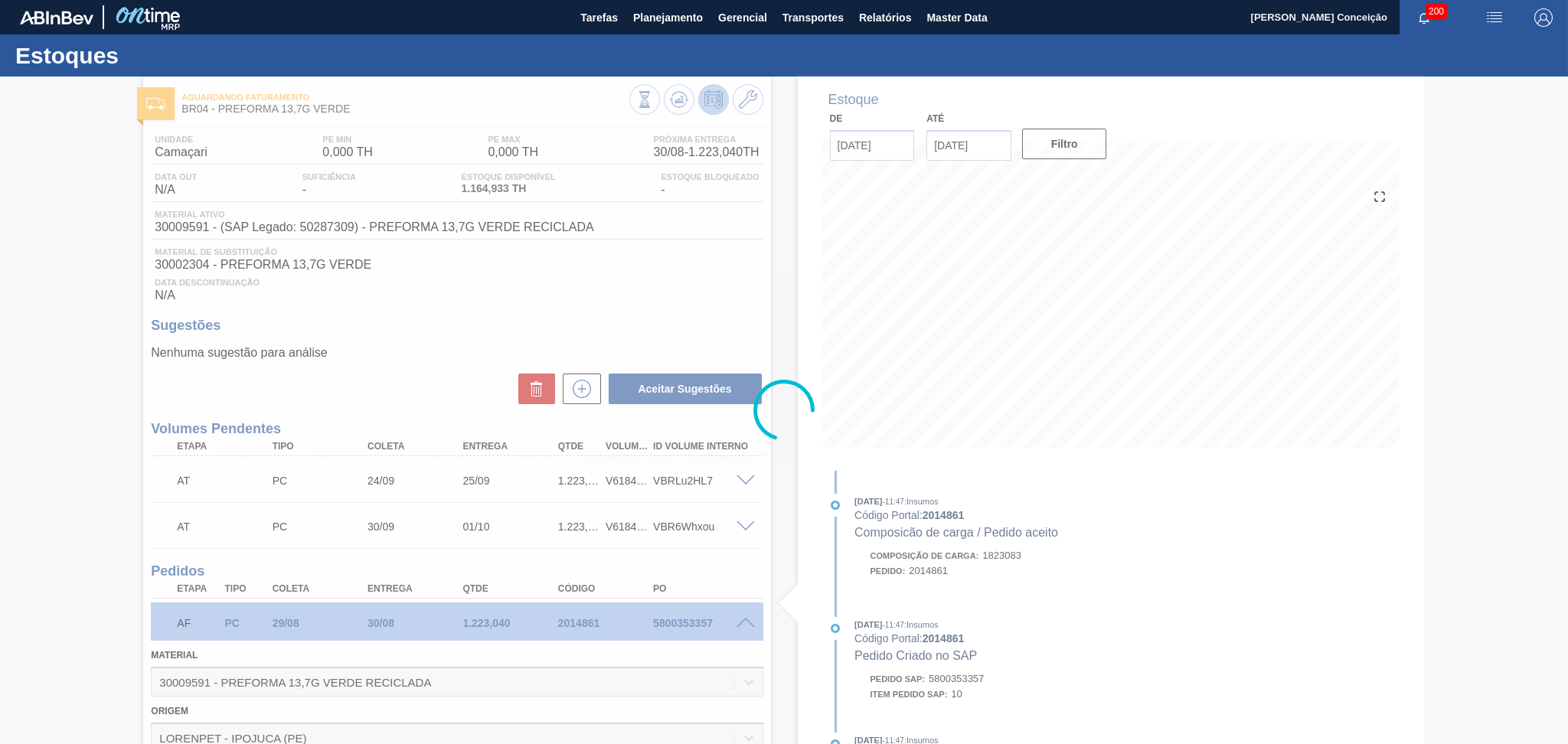
click at [595, 161] on div at bounding box center [784, 410] width 1568 height 668
click at [630, 328] on div at bounding box center [784, 410] width 1568 height 668
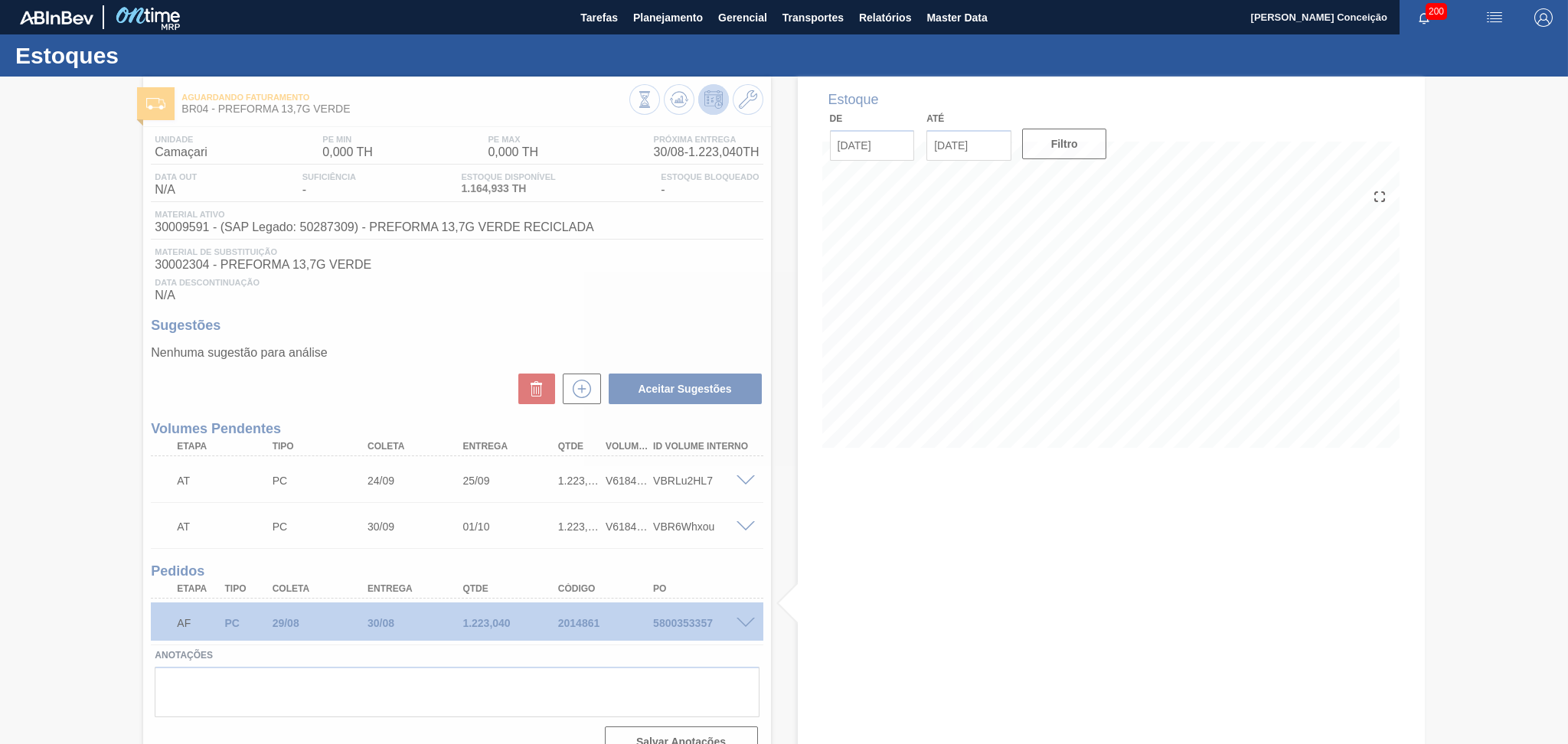
click at [610, 323] on div at bounding box center [784, 410] width 1568 height 668
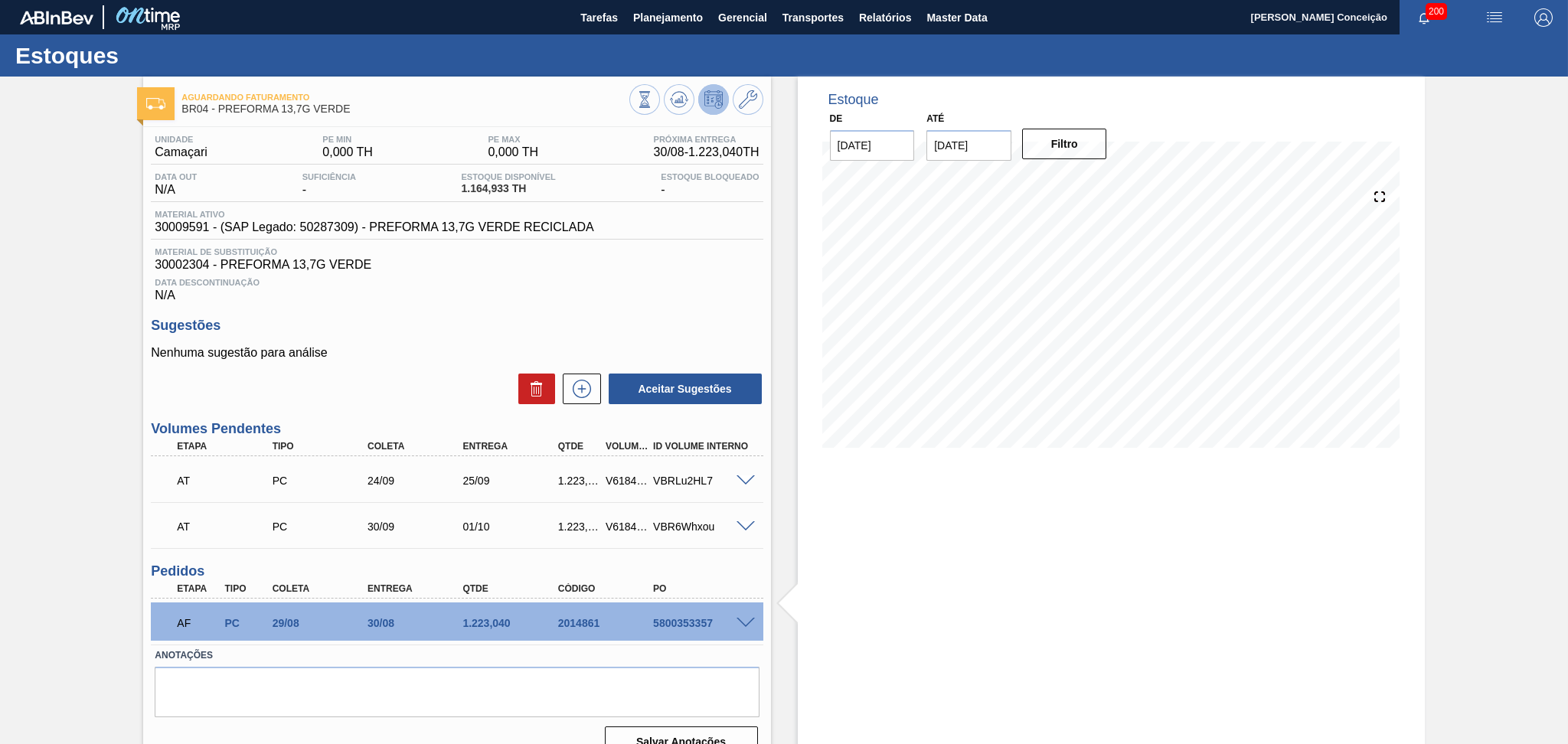
click at [742, 618] on span at bounding box center [745, 624] width 18 height 12
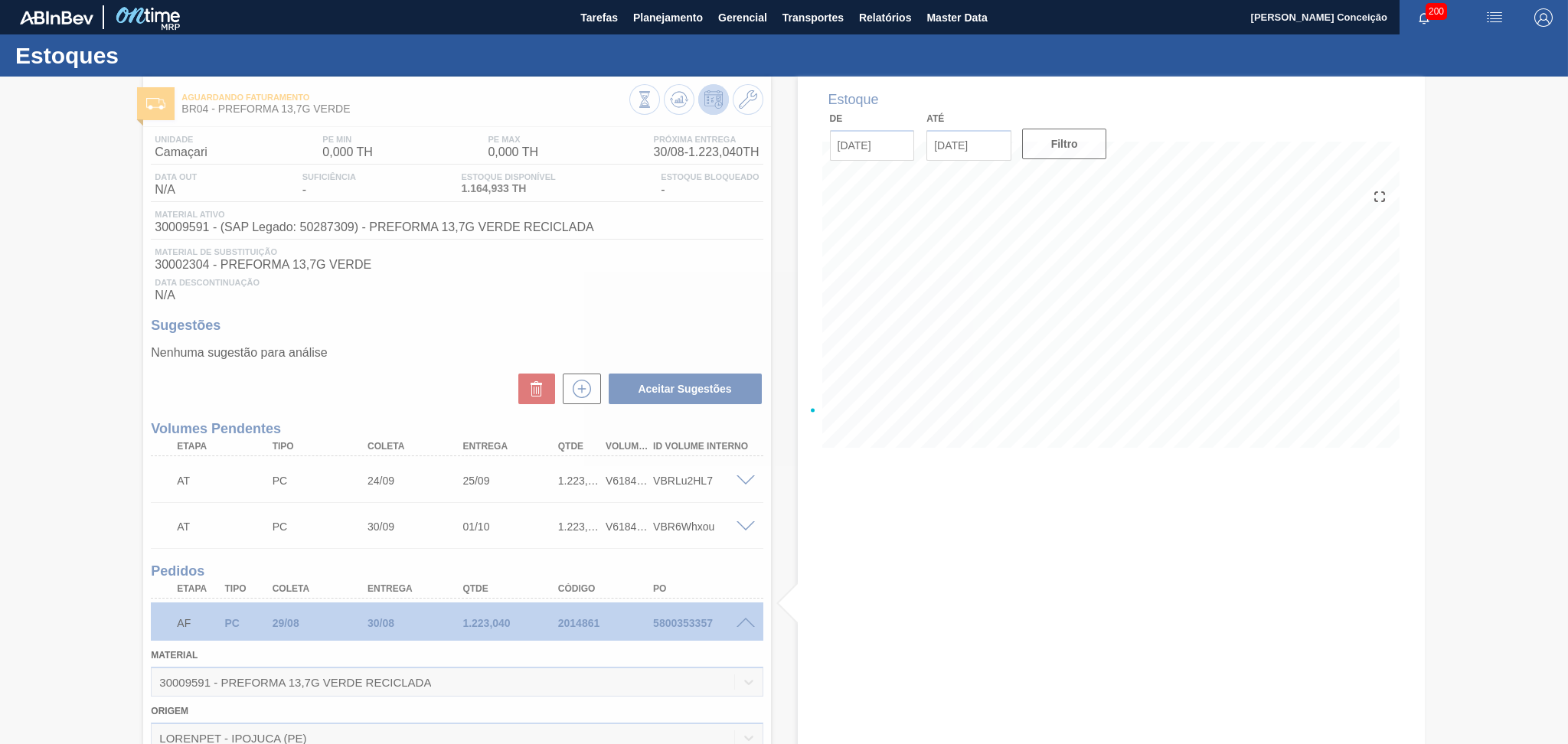
click at [843, 607] on div at bounding box center [784, 410] width 1568 height 668
click at [1245, 542] on div at bounding box center [784, 410] width 1568 height 668
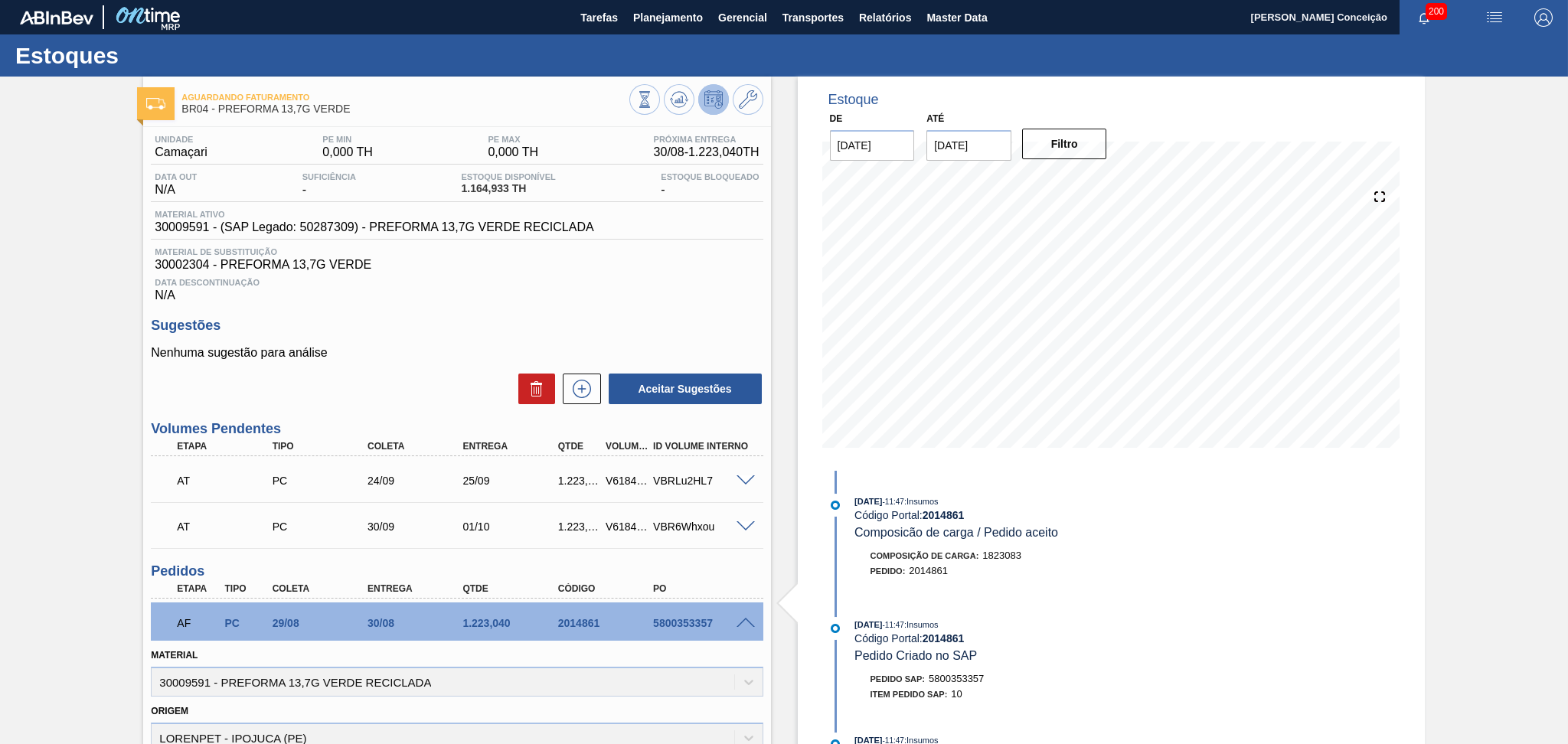
click at [794, 486] on div "Estoque De 29/08/2025 Até 30/09/2025 Filtro 08/09 Projeção de Estoque 1,137.981…" at bounding box center [1098, 609] width 654 height 1065
click at [746, 623] on span at bounding box center [745, 624] width 18 height 12
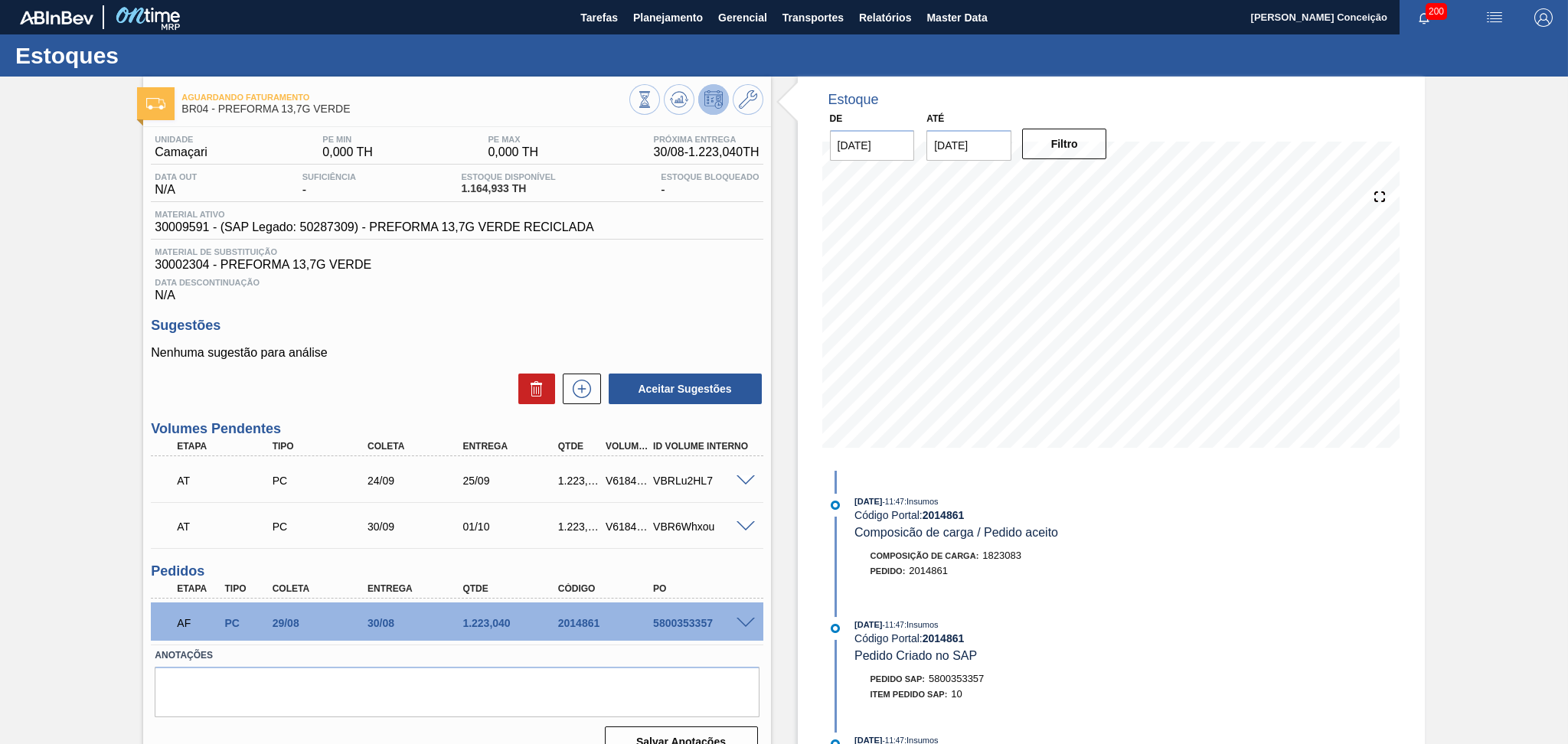
click at [711, 617] on div "5800353357" at bounding box center [704, 623] width 107 height 12
click at [708, 618] on div "5800353357" at bounding box center [704, 623] width 107 height 12
copy div "5800353357"
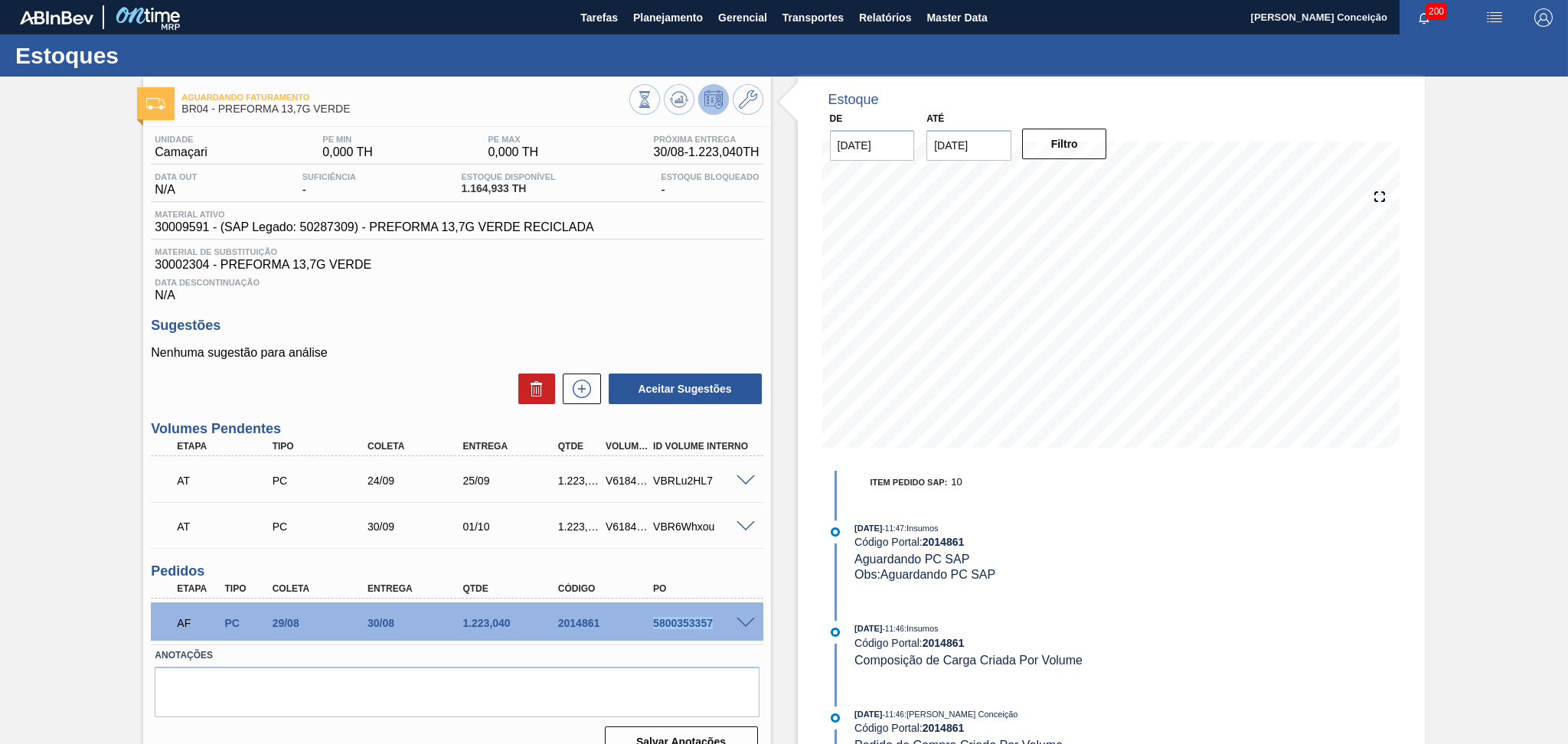
scroll to position [23, 0]
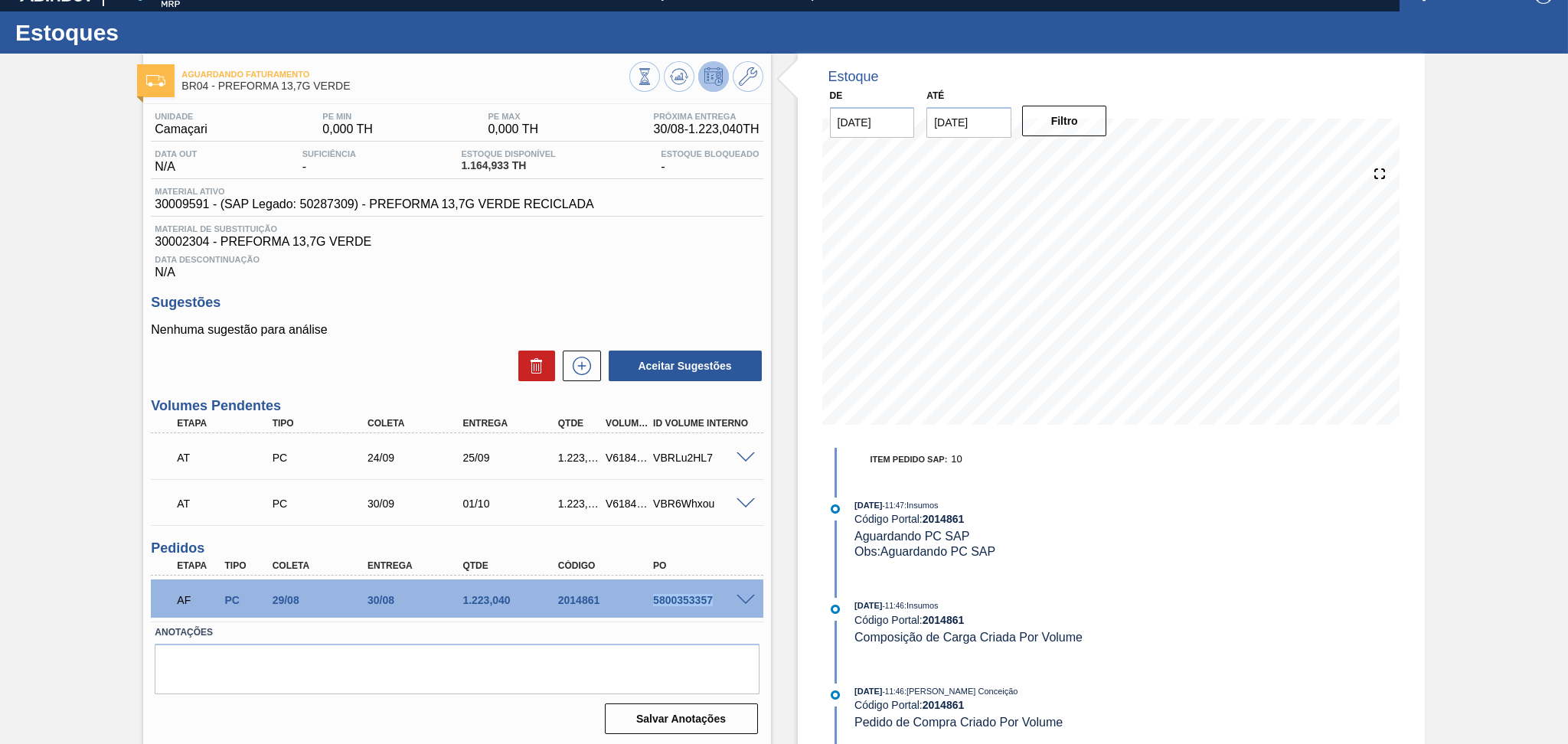
click at [668, 598] on div "5800353357" at bounding box center [704, 600] width 107 height 12
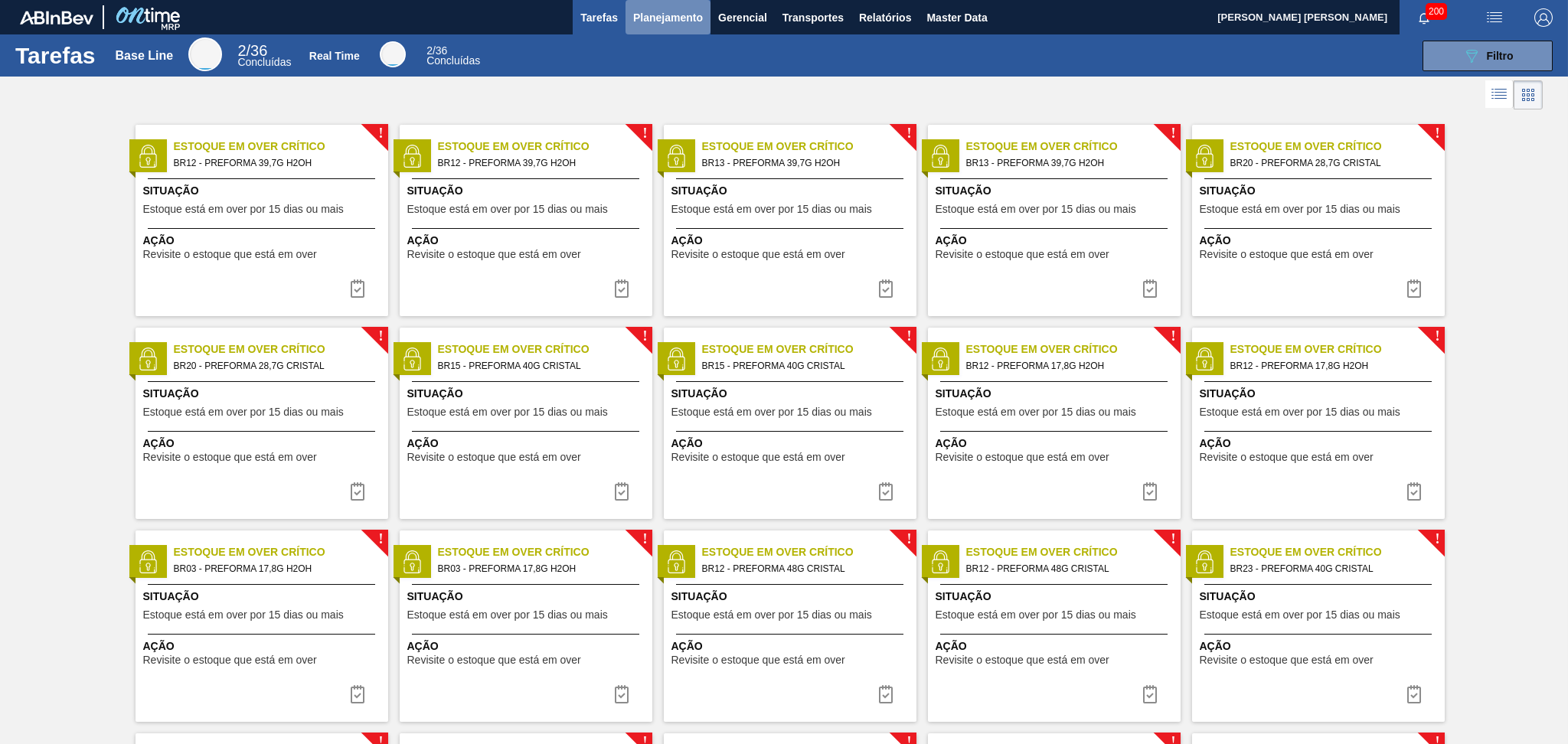
click at [664, 11] on span "Planejamento" at bounding box center [668, 17] width 70 height 18
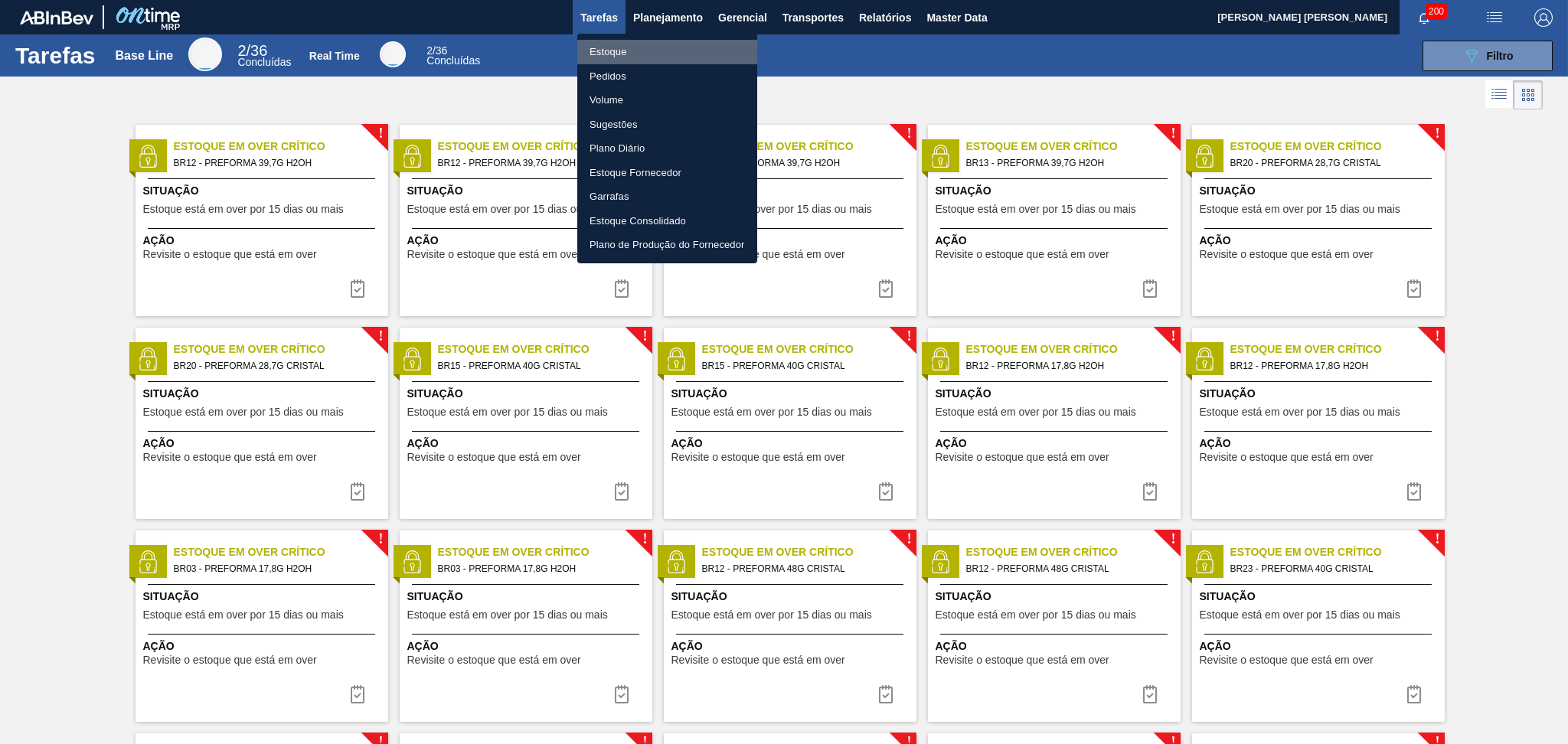
click at [611, 48] on li "Estoque" at bounding box center [667, 52] width 180 height 25
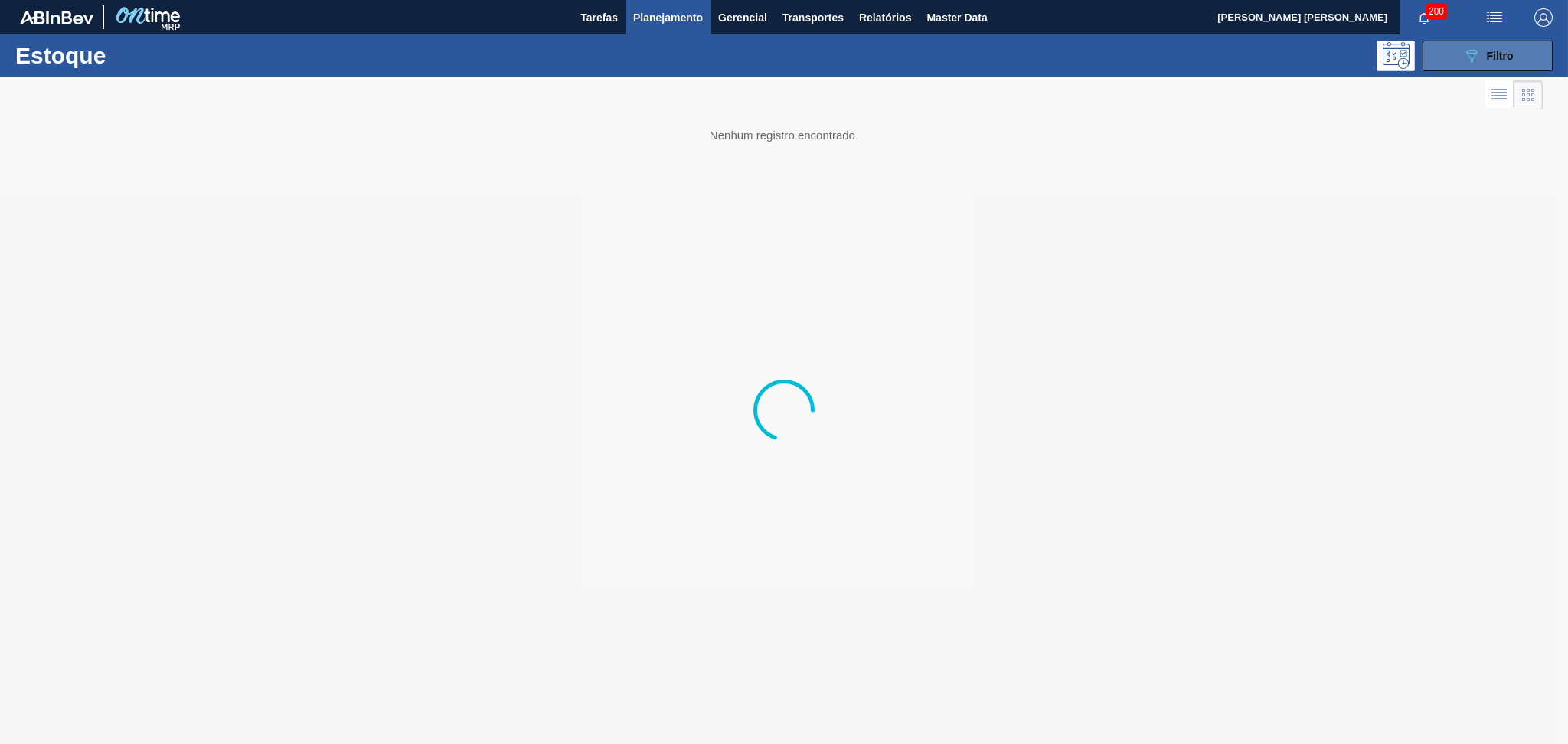
click at [1492, 65] on button "089F7B8B-B2A5-4AFE-B5C0-19BA573D28AC Filtro" at bounding box center [1488, 56] width 130 height 31
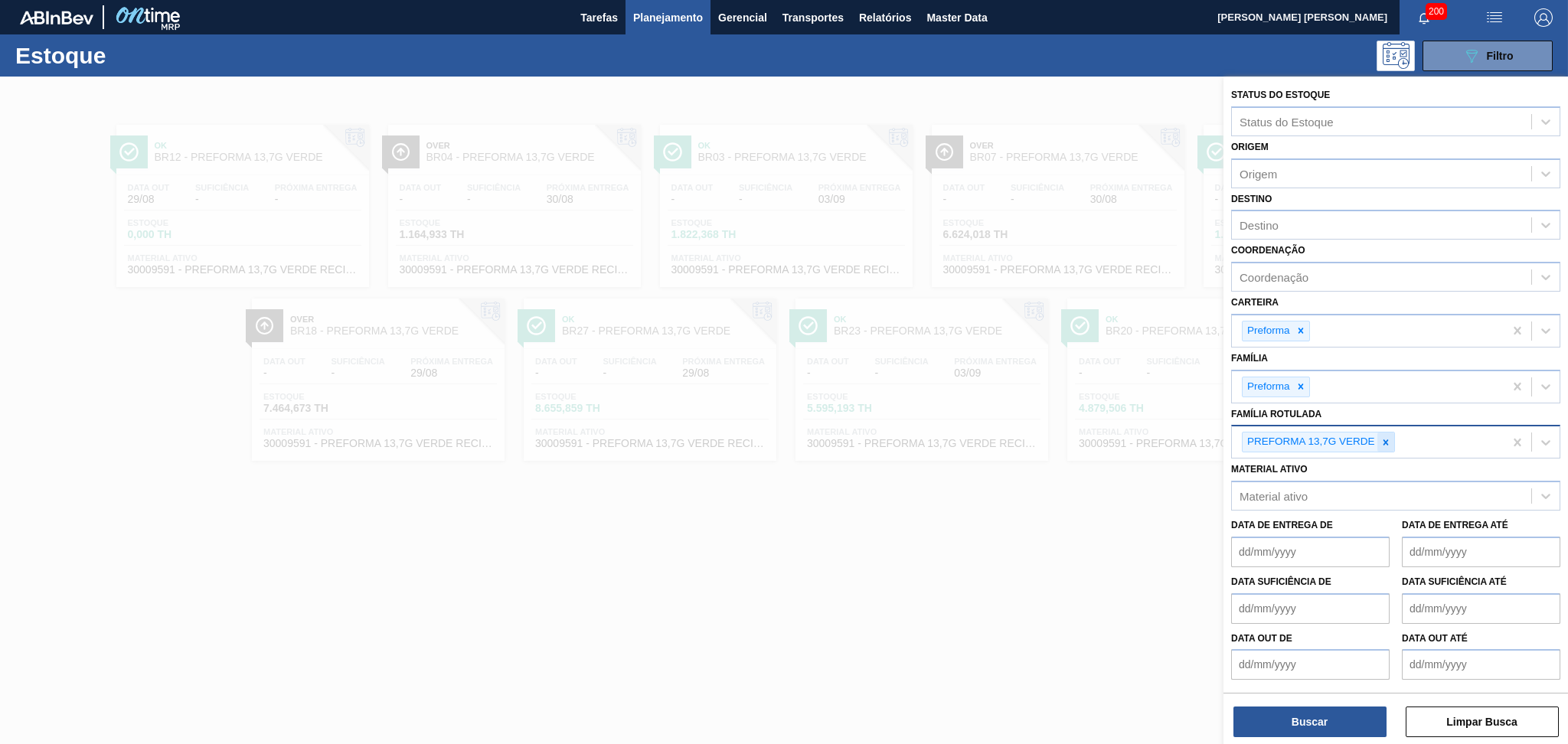
click at [1386, 437] on icon at bounding box center [1385, 442] width 11 height 11
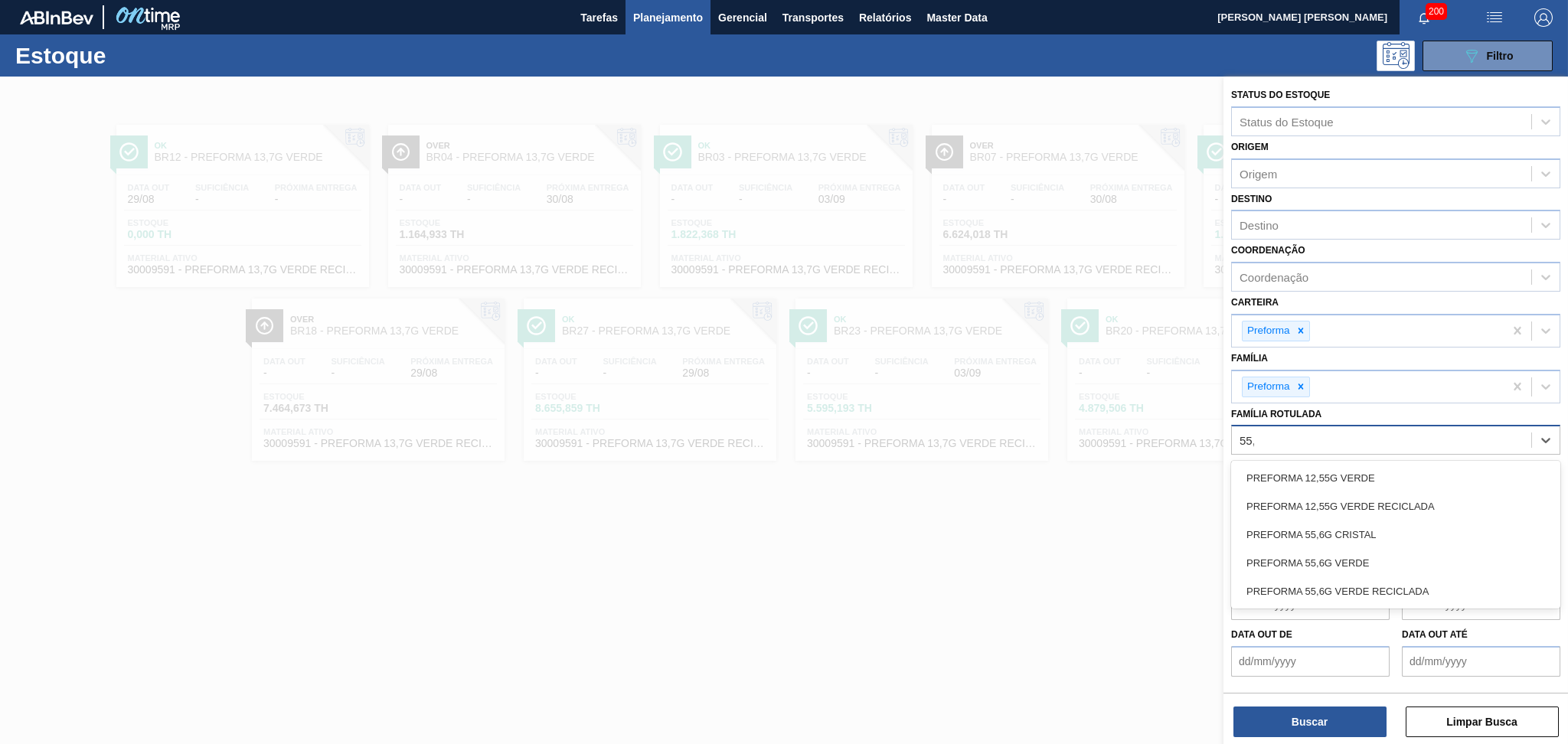
type Rotulada "55,6"
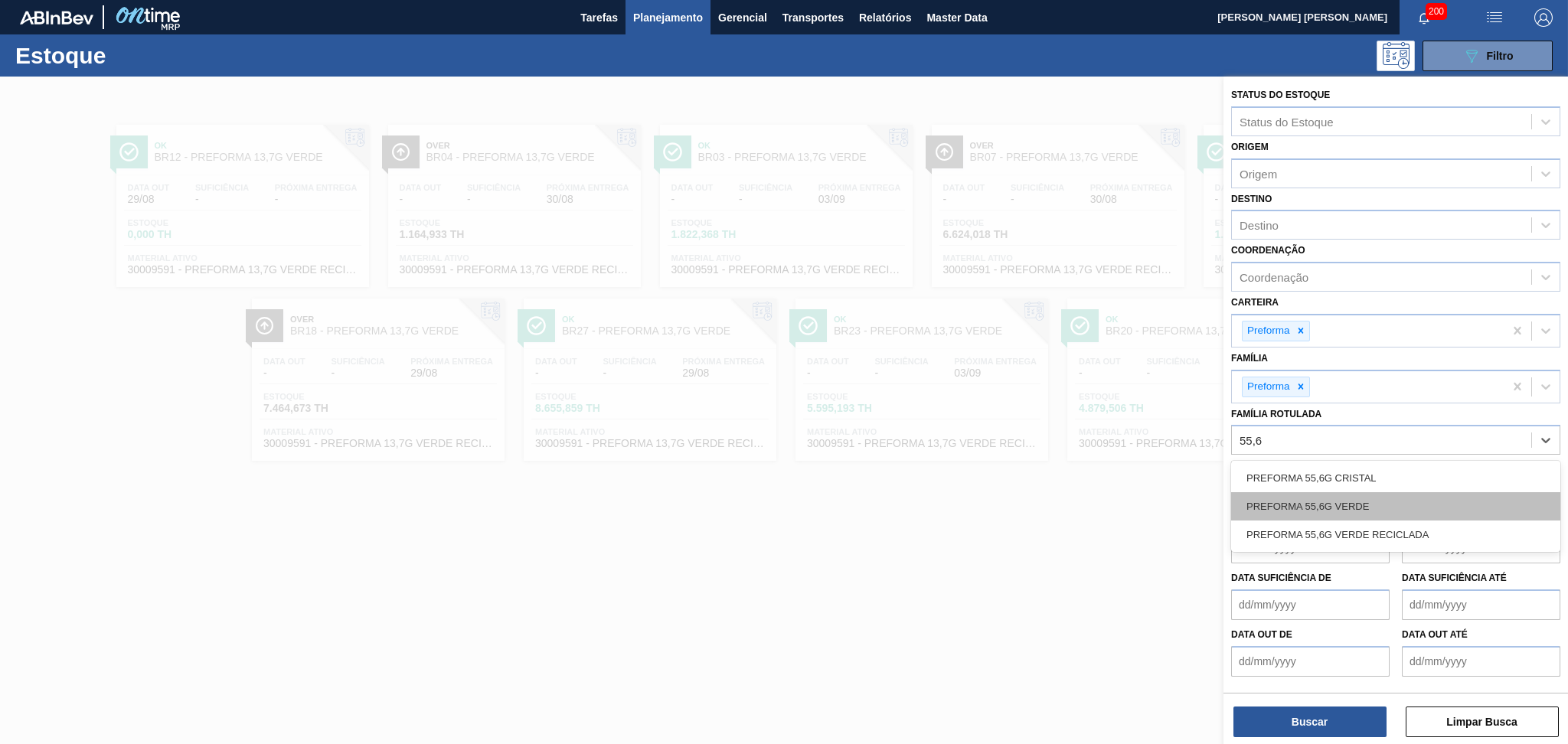
click at [1358, 502] on div "PREFORMA 55,6G VERDE" at bounding box center [1395, 507] width 329 height 29
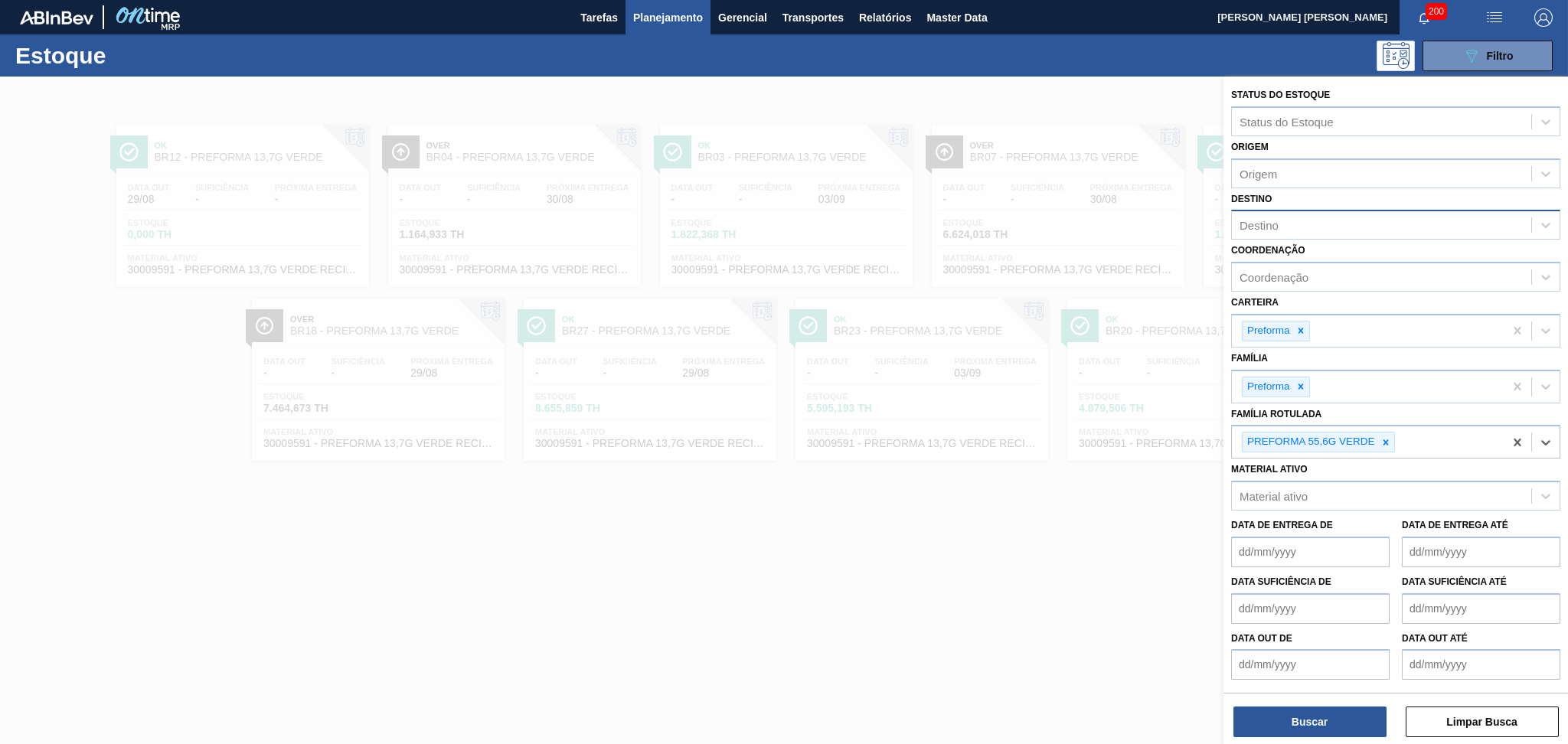
click at [1281, 215] on div "Destino" at bounding box center [1381, 225] width 299 height 22
type input "BR15"
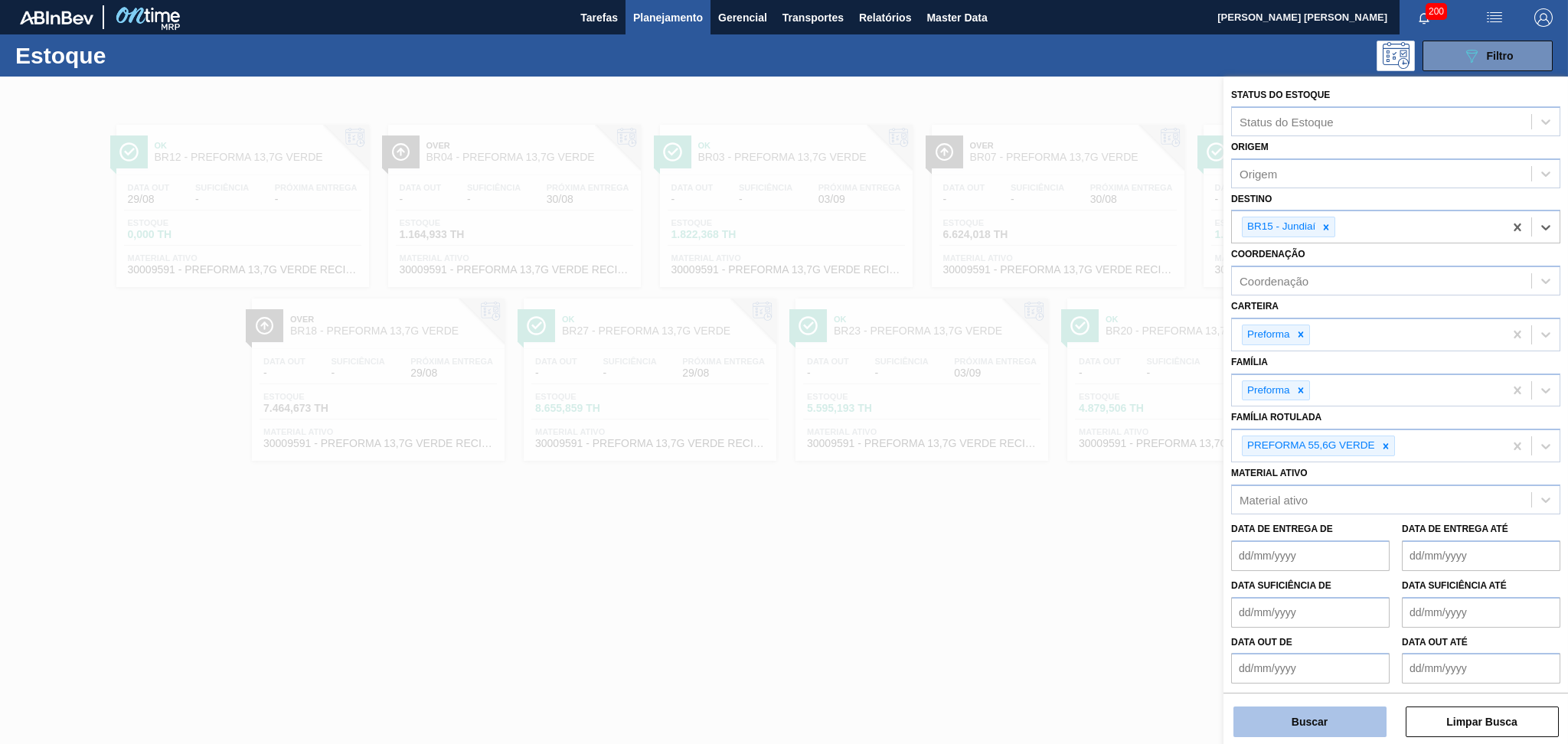
click at [1332, 718] on button "Buscar" at bounding box center [1311, 721] width 153 height 31
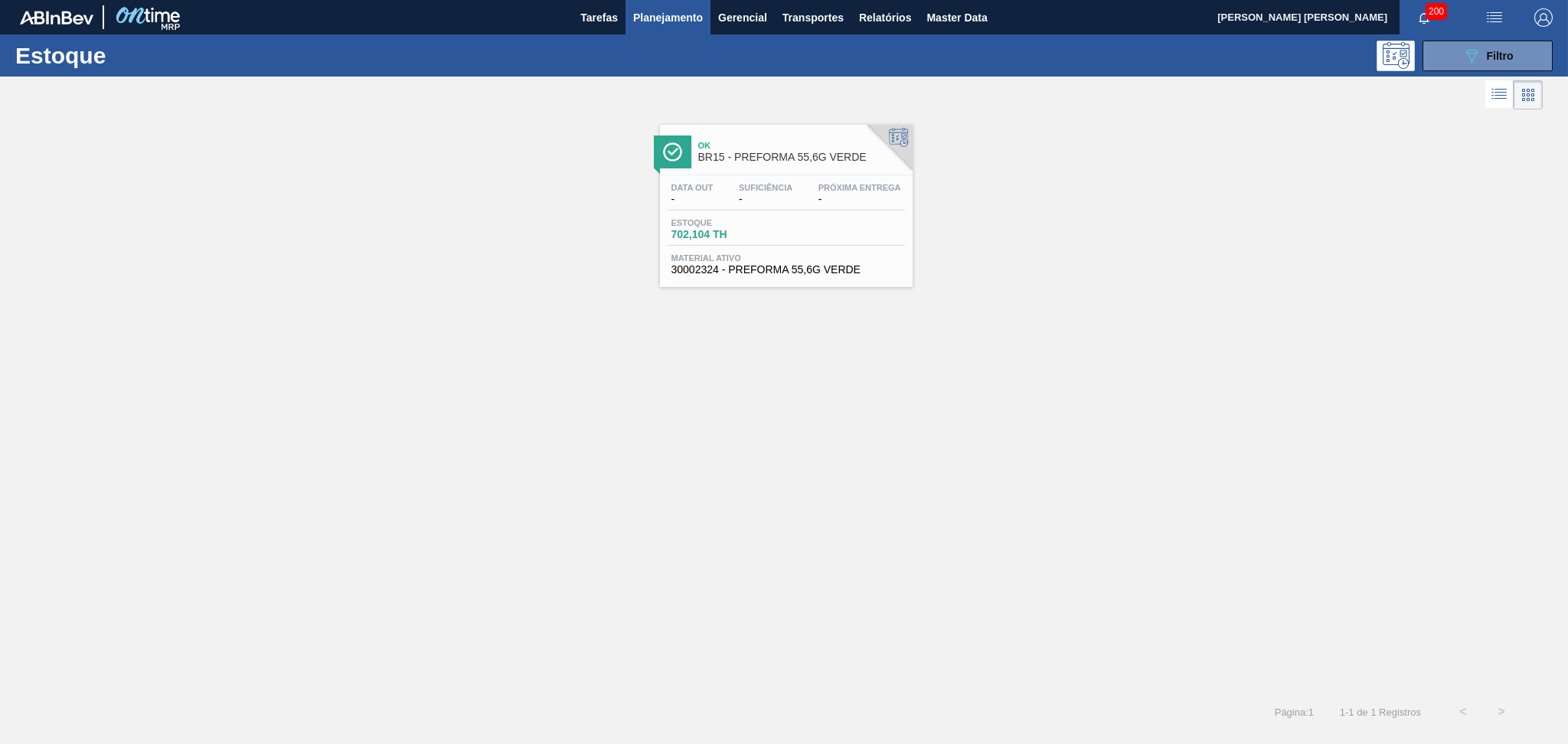
click at [726, 216] on div "Data out - Suficiência - Próxima Entrega - Estoque 702,104 TH Material ativo 30…" at bounding box center [786, 226] width 252 height 104
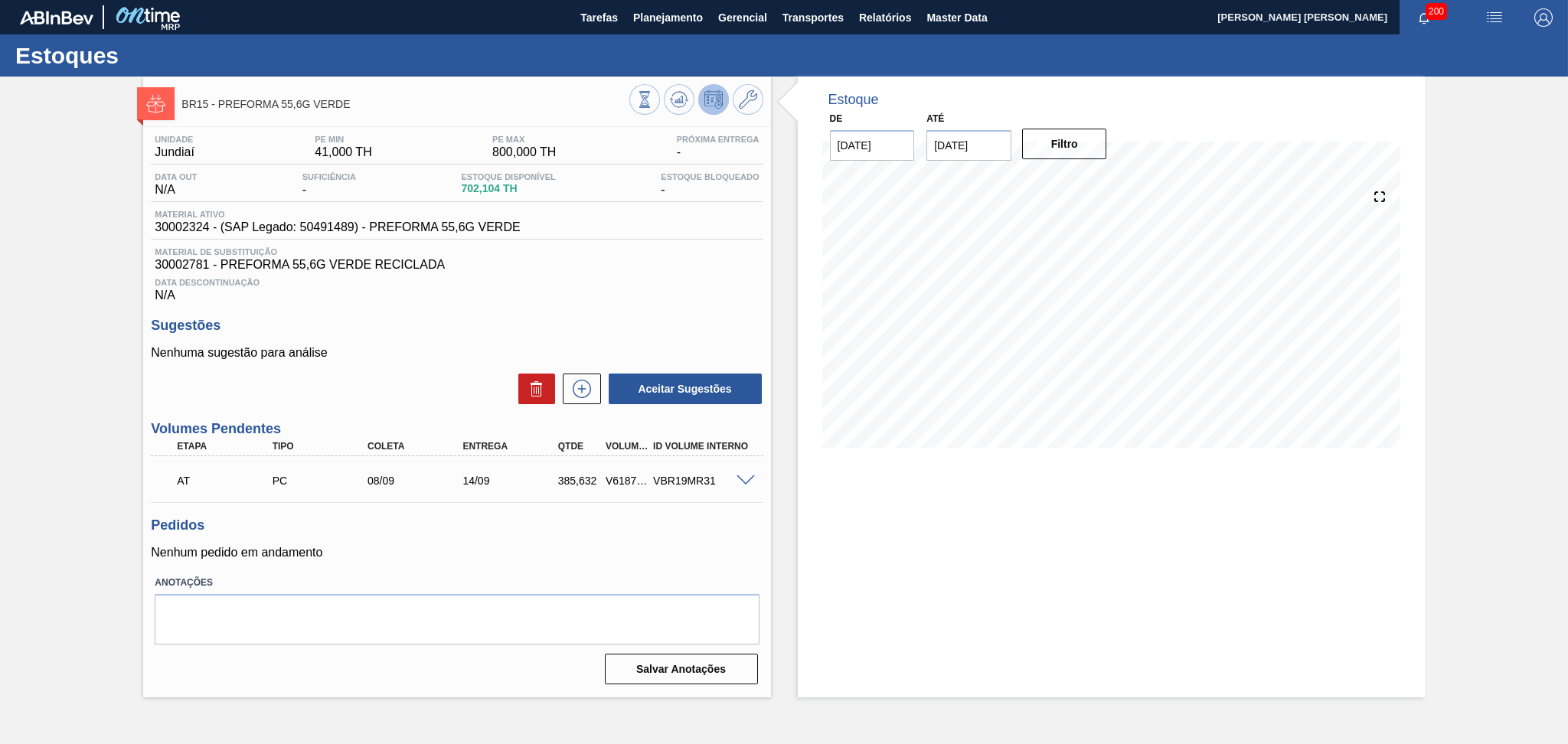
click at [654, 545] on p "Nenhum pedido em andamento" at bounding box center [457, 552] width 612 height 14
click at [535, 530] on h3 "Pedidos" at bounding box center [457, 525] width 612 height 16
click at [931, 506] on div "Estoque De 29/08/2025 Até 30/09/2025 Filtro 13/09 Projeção de Estoque 320.64 Ne…" at bounding box center [1111, 386] width 627 height 621
click at [653, 102] on icon at bounding box center [644, 99] width 17 height 17
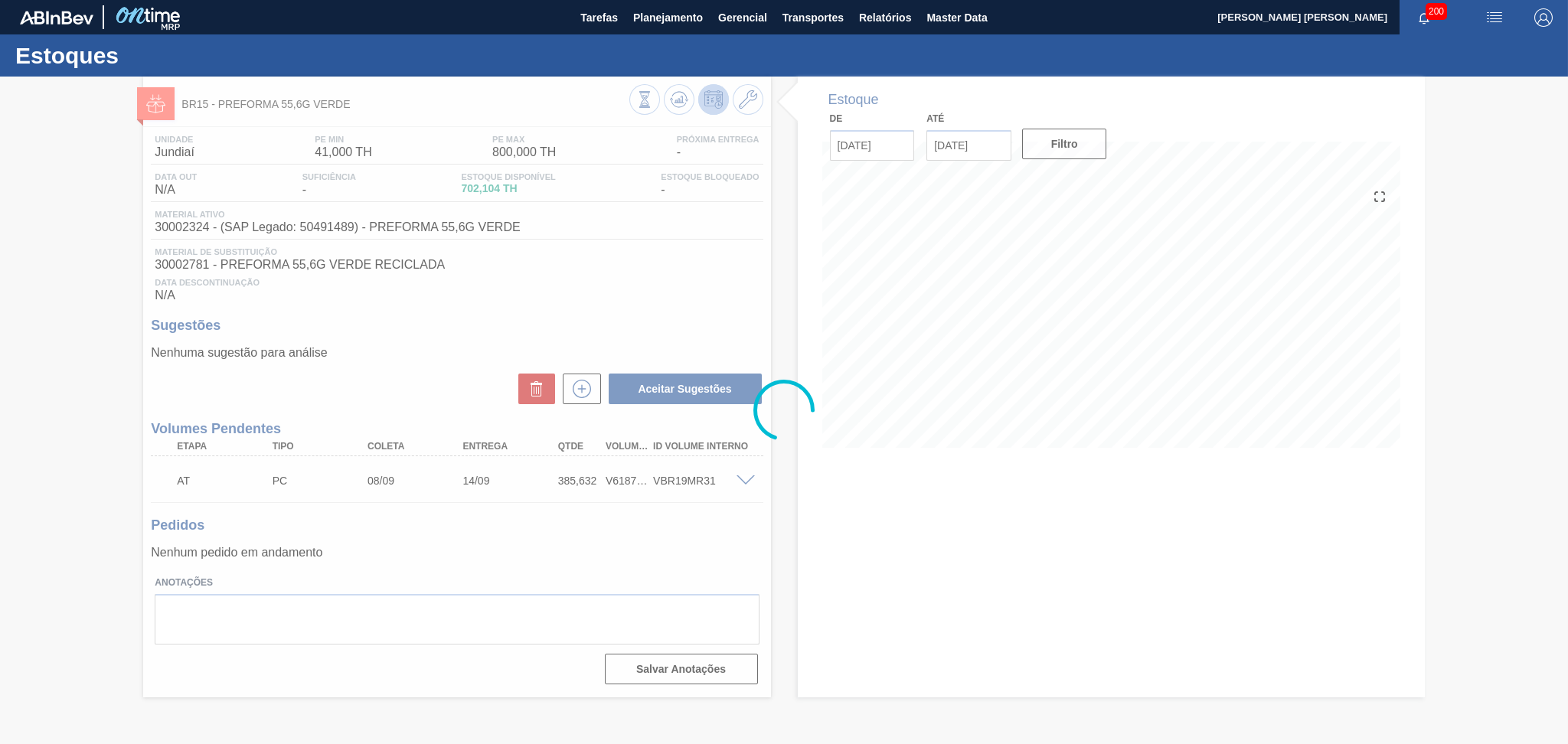
click at [841, 529] on div at bounding box center [784, 410] width 1568 height 668
click at [743, 480] on div at bounding box center [784, 410] width 1568 height 668
click at [749, 519] on div at bounding box center [784, 410] width 1568 height 668
click at [749, 478] on div at bounding box center [784, 410] width 1568 height 668
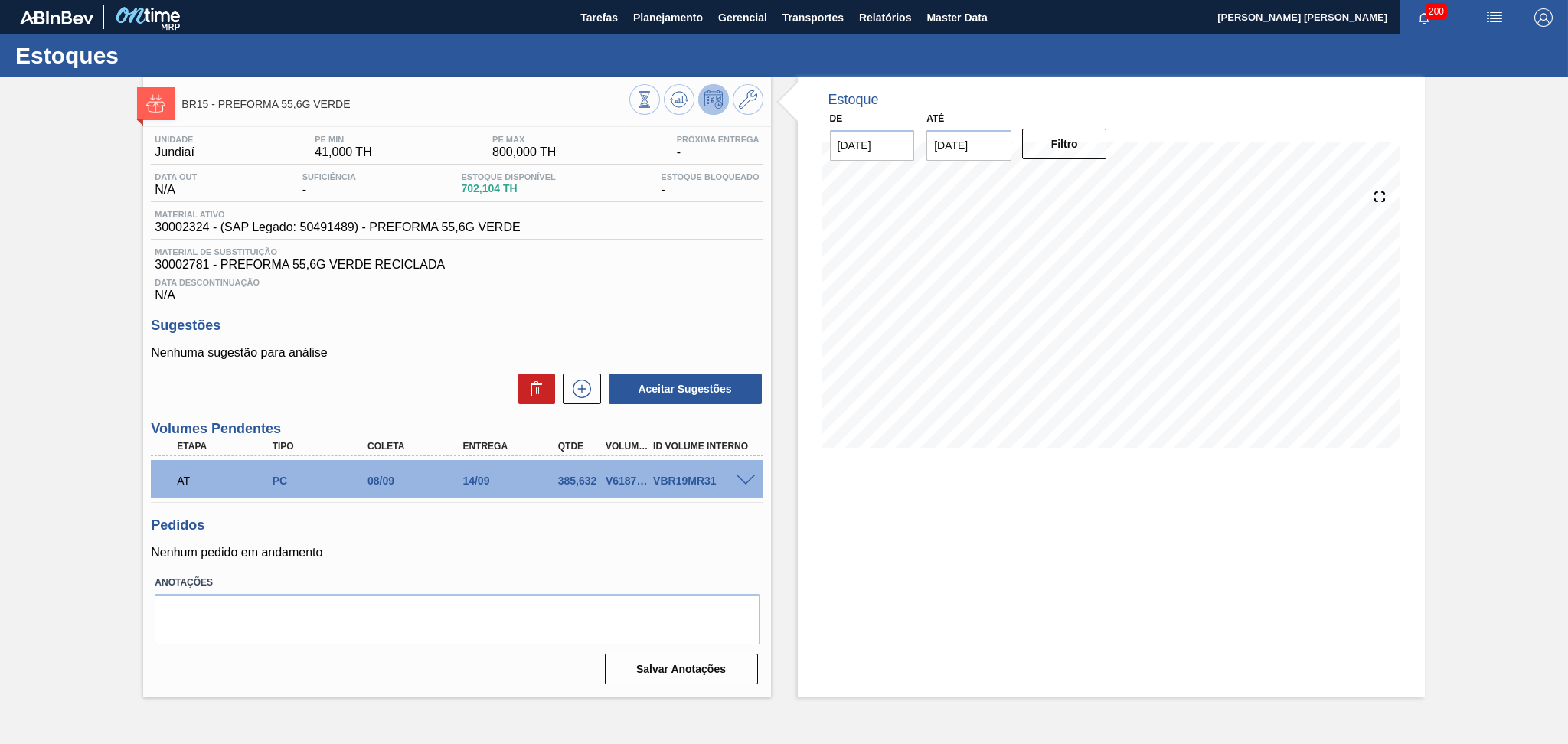
click at [685, 297] on div "Data Descontinuação N/A" at bounding box center [457, 287] width 612 height 31
click at [541, 268] on span "30002781 - PREFORMA 55,6G VERDE RECICLADA" at bounding box center [457, 265] width 604 height 14
click at [692, 12] on span "Planejamento" at bounding box center [668, 17] width 70 height 18
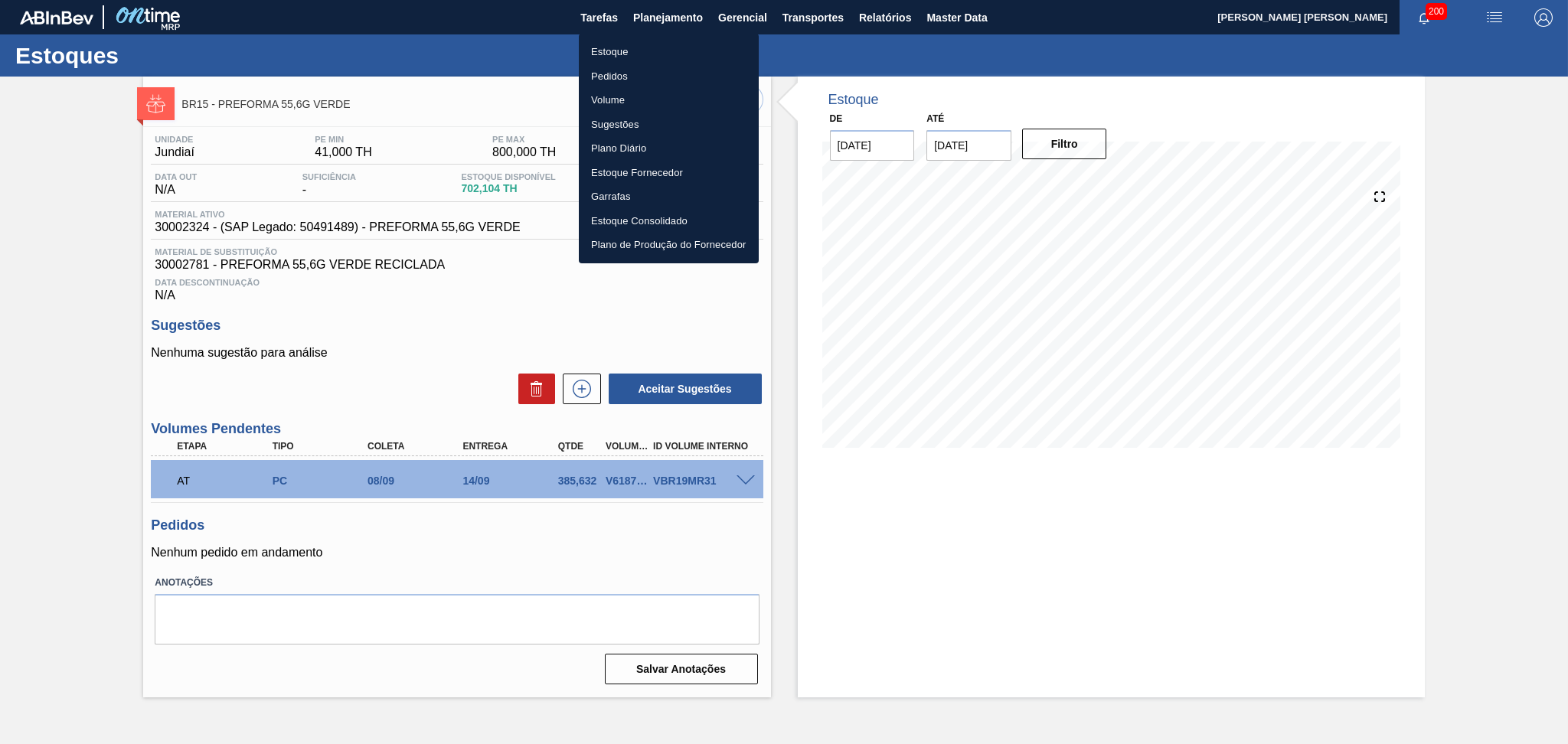
click at [377, 308] on div at bounding box center [784, 372] width 1568 height 744
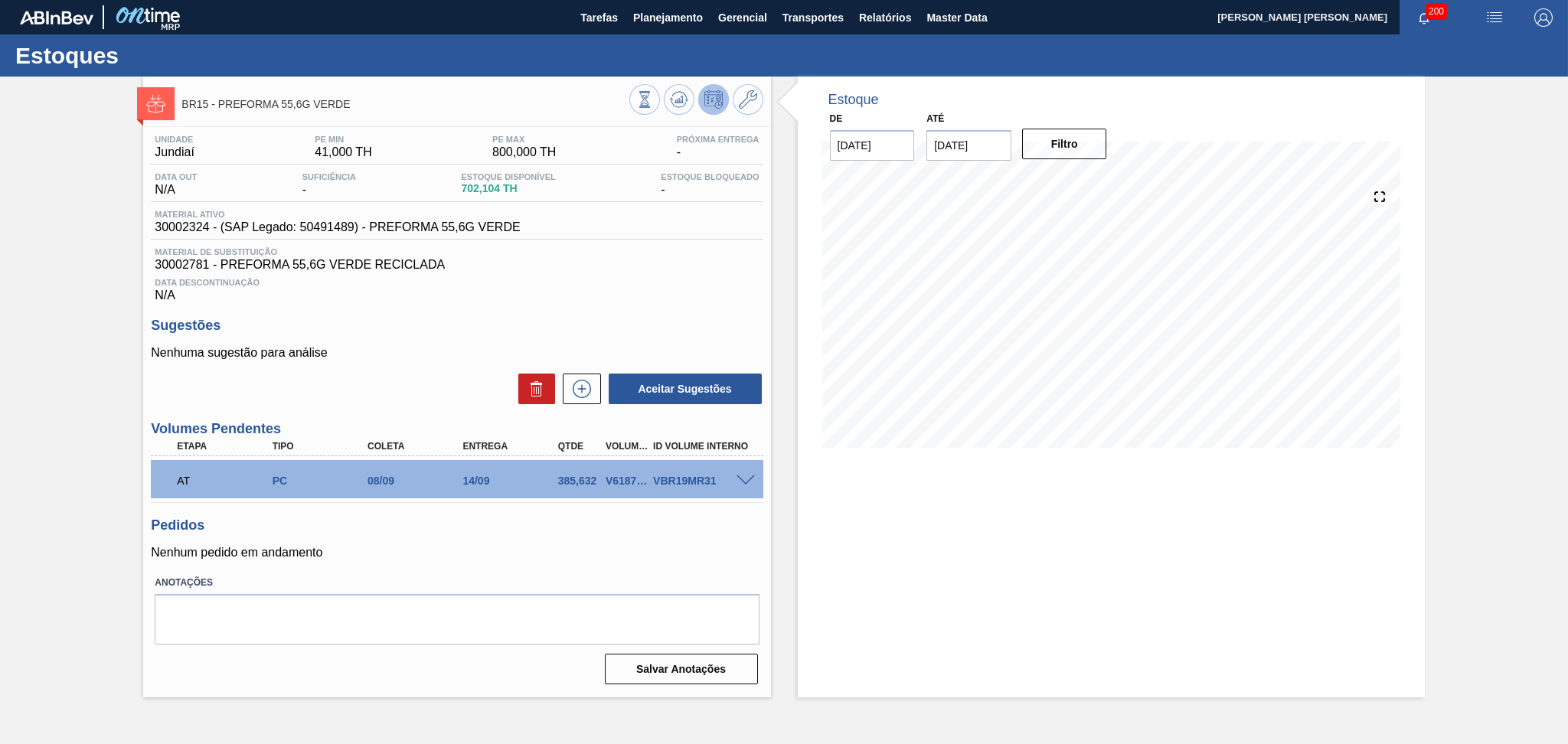
click at [686, 297] on div "Data Descontinuação N/A" at bounding box center [457, 287] width 612 height 31
click at [640, 329] on h3 "Sugestões" at bounding box center [457, 326] width 612 height 16
click at [642, 281] on span "Data Descontinuação" at bounding box center [457, 282] width 604 height 9
click at [853, 521] on div "Estoque De 29/08/2025 Até 30/09/2025 Filtro 29/08 Projeção de Estoque 702.104 N…" at bounding box center [1111, 386] width 627 height 621
click at [689, 243] on div "Unidade Jundiaí PE MIN 41,000 TH PE MAX 800,000 TH Próxima Entrega - Data out N…" at bounding box center [457, 219] width 612 height 168
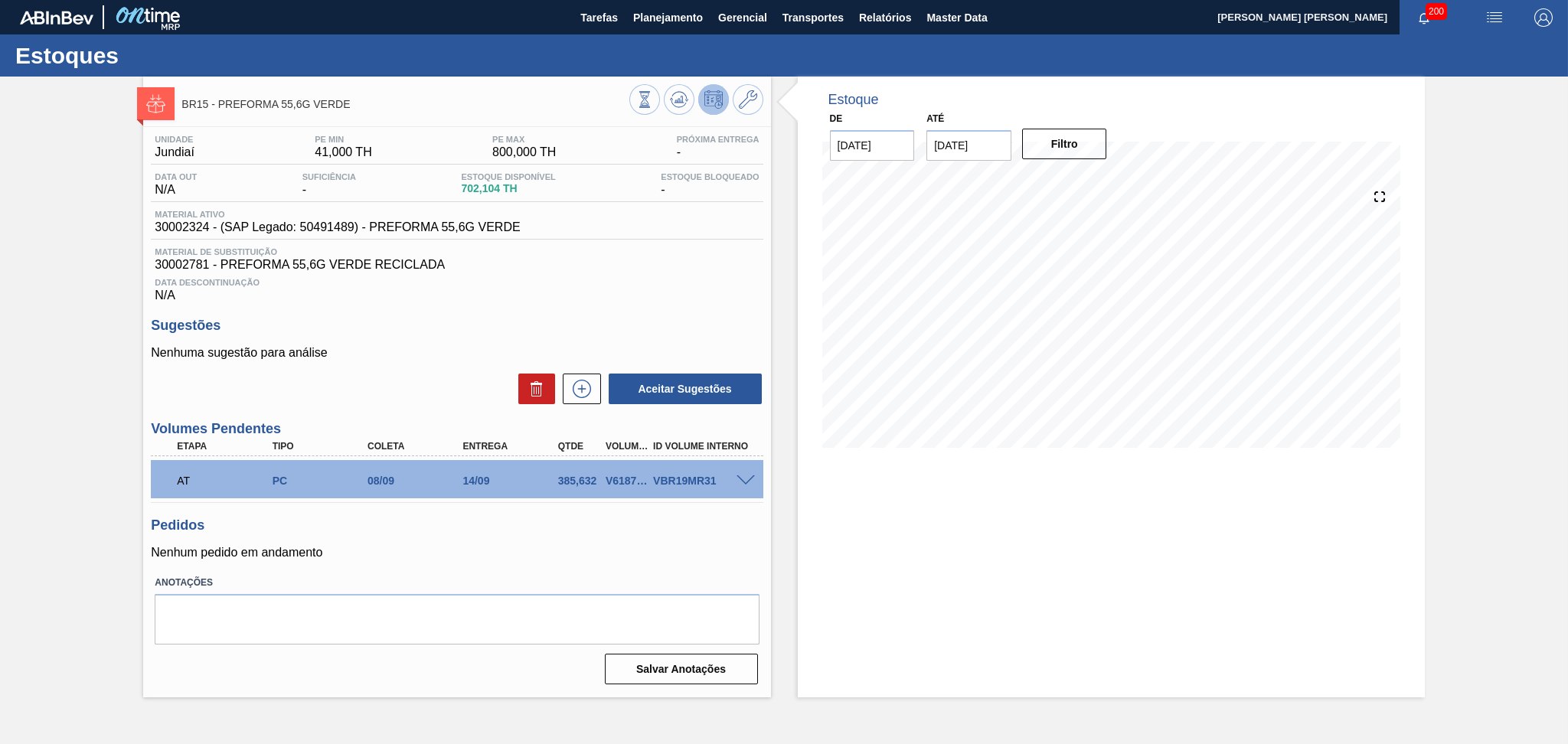
click at [395, 362] on div "Nenhuma sugestão para análise Aceitar Sugestões" at bounding box center [457, 375] width 612 height 60
click at [574, 292] on div "Data Descontinuação N/A" at bounding box center [457, 287] width 612 height 31
click at [581, 389] on icon at bounding box center [581, 389] width 1 height 8
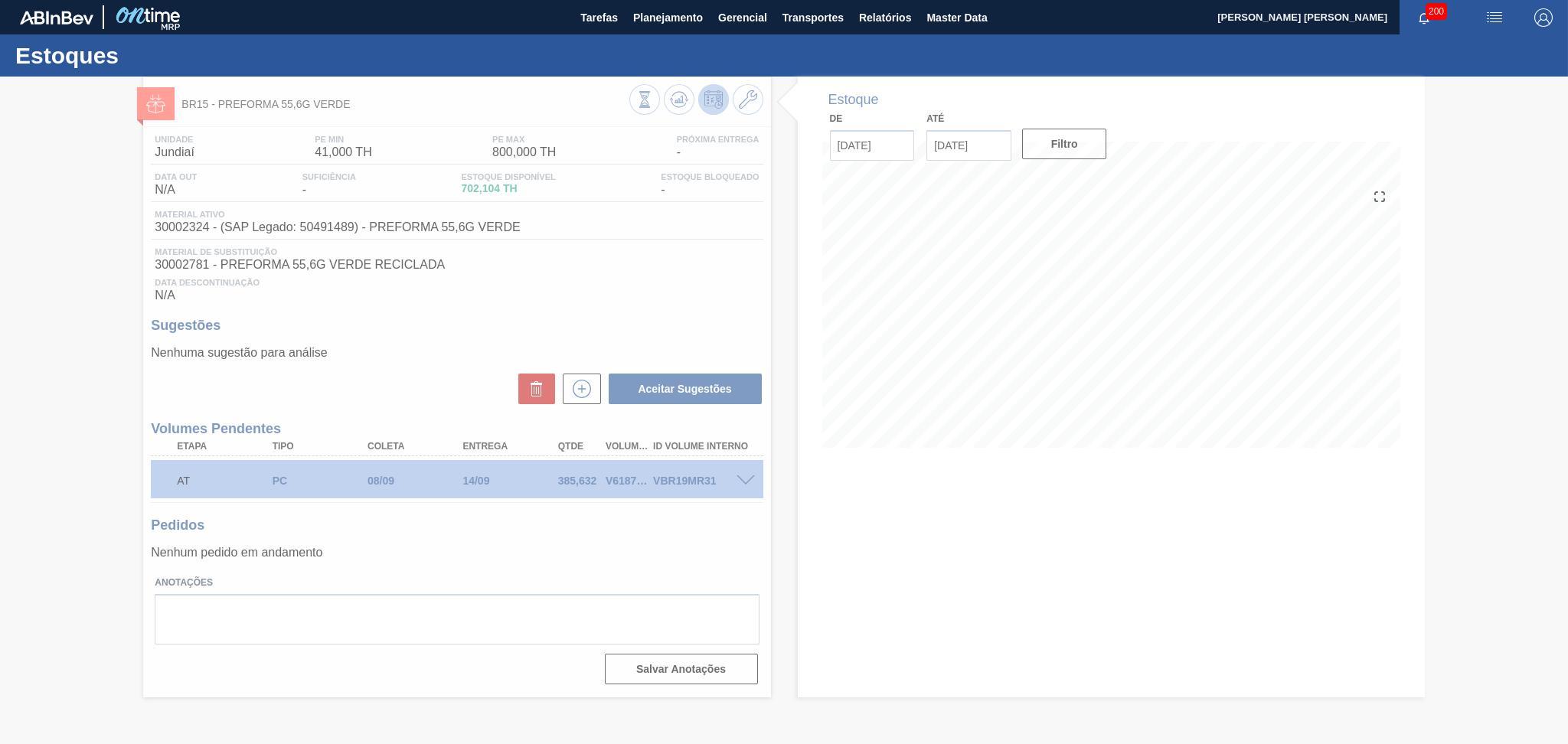
click at [648, 554] on div at bounding box center [784, 410] width 1568 height 668
click at [629, 518] on div at bounding box center [784, 410] width 1568 height 668
click at [613, 535] on div at bounding box center [784, 410] width 1568 height 668
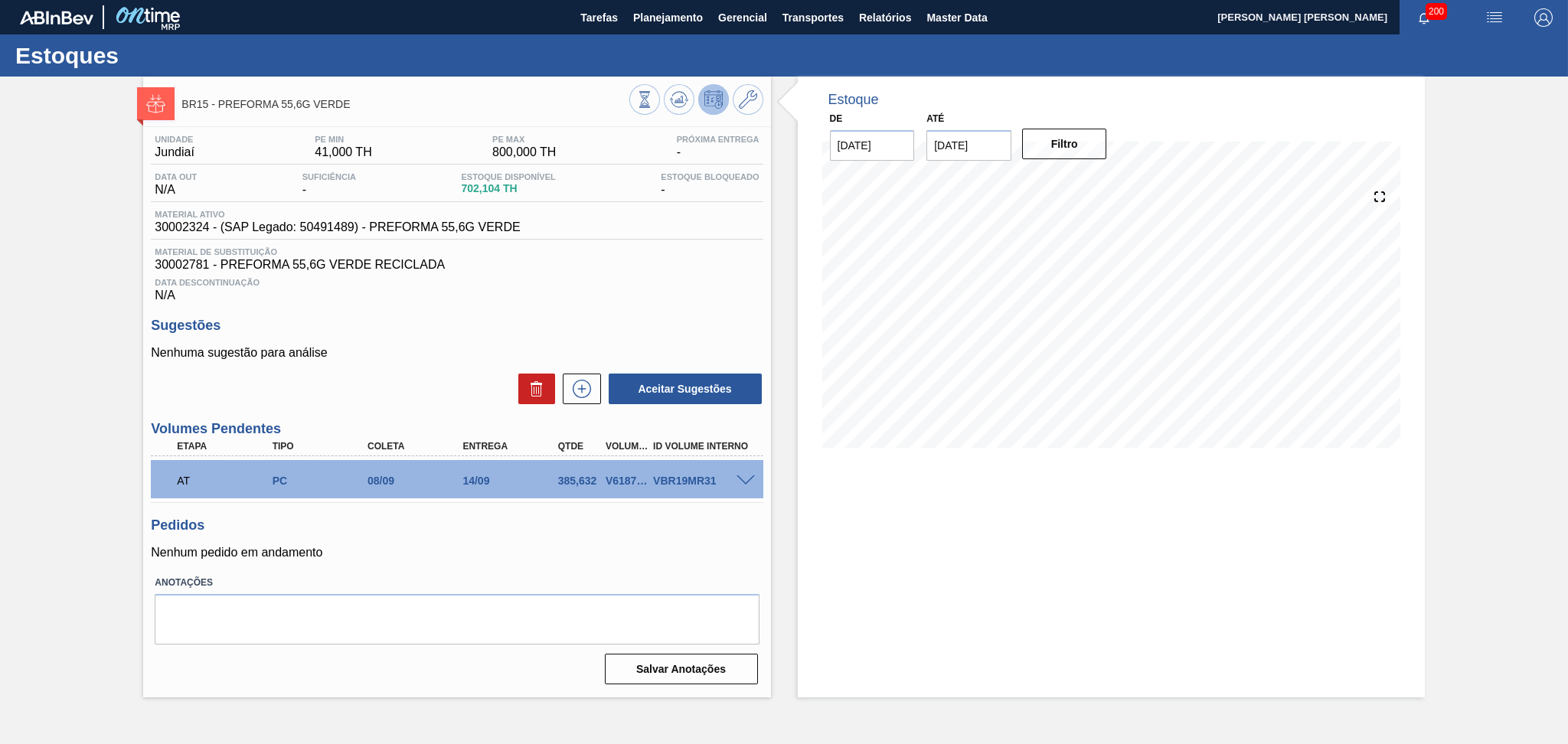
click at [643, 267] on span "30002781 - PREFORMA 55,6G VERDE RECICLADA" at bounding box center [457, 265] width 604 height 14
click at [592, 385] on icon at bounding box center [581, 388] width 25 height 18
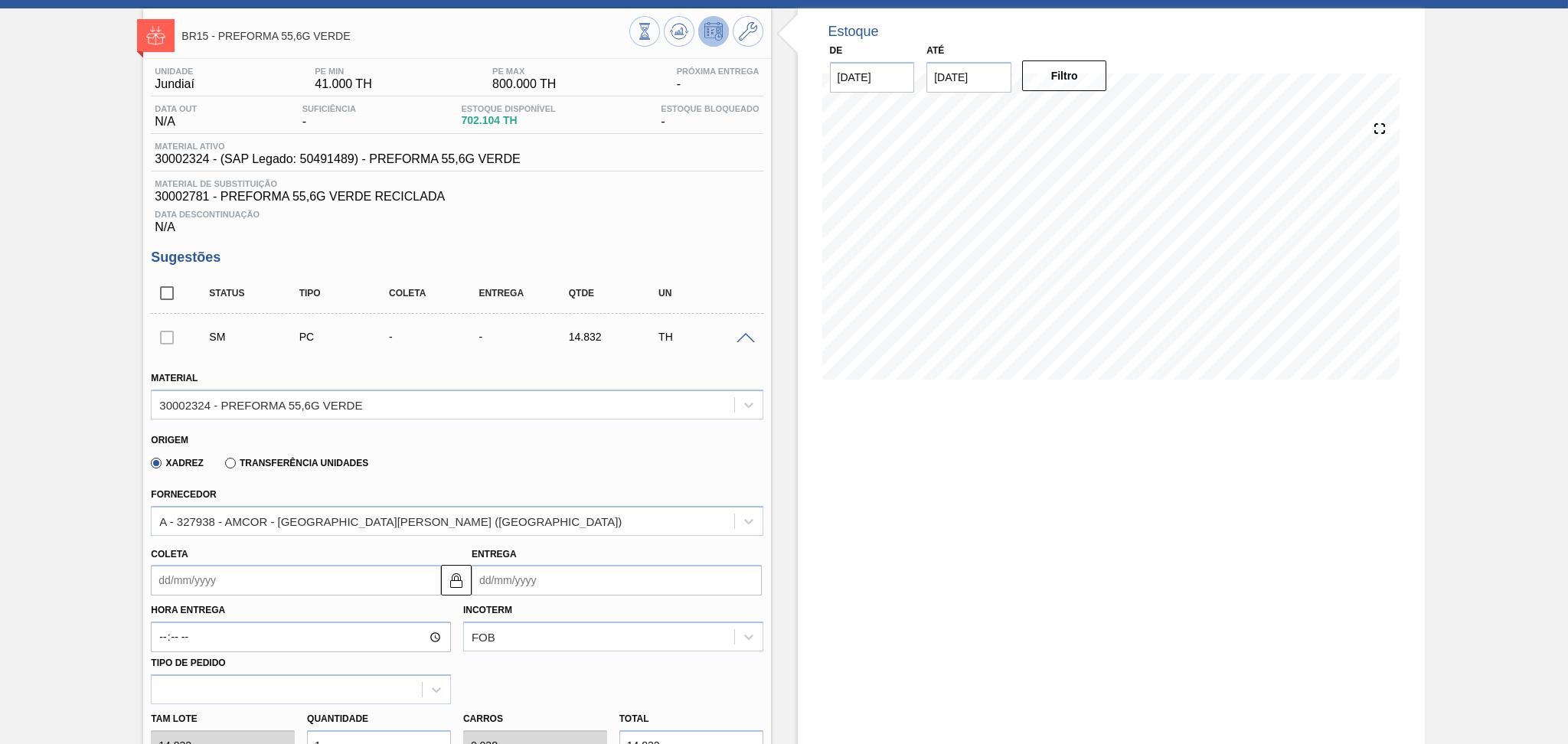
scroll to position [204, 0]
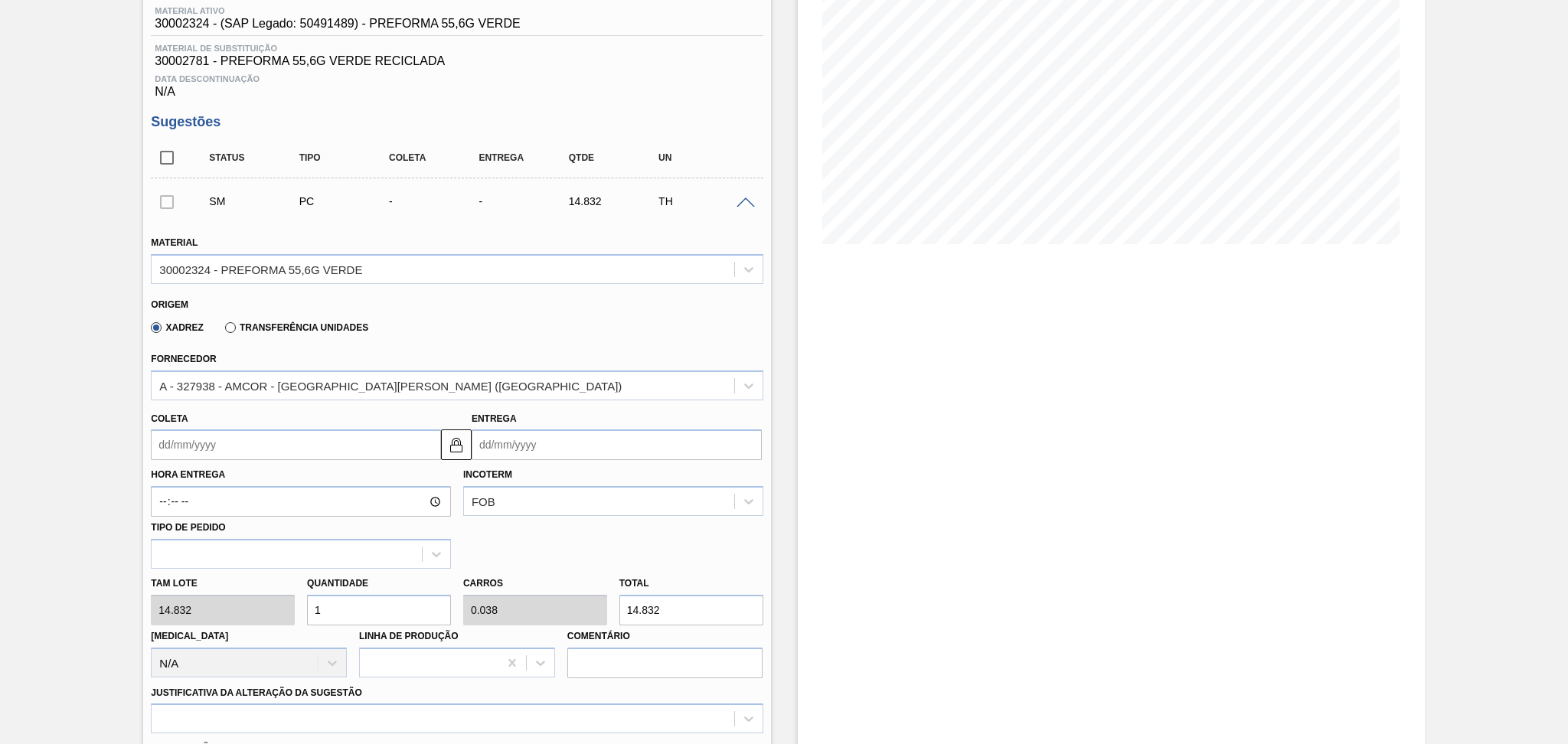
click at [257, 436] on input "Coleta" at bounding box center [296, 444] width 290 height 31
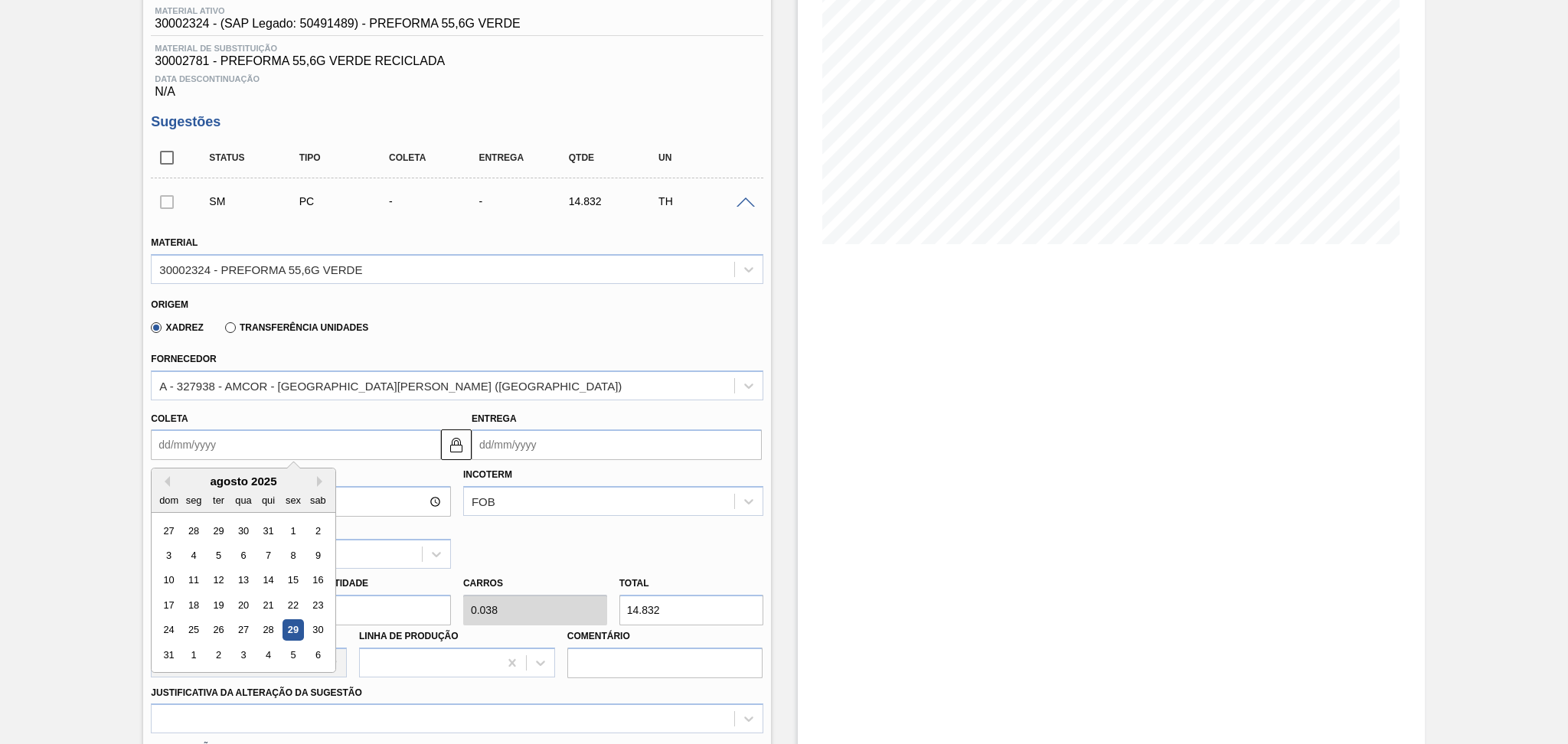
click at [317, 488] on div "dom seg ter qua qui sex sab" at bounding box center [243, 500] width 184 height 25
click at [319, 479] on button "Next Month" at bounding box center [322, 481] width 11 height 11
click at [198, 522] on div "1" at bounding box center [194, 530] width 21 height 21
type input "01/09/2025"
type input "07/09/2025"
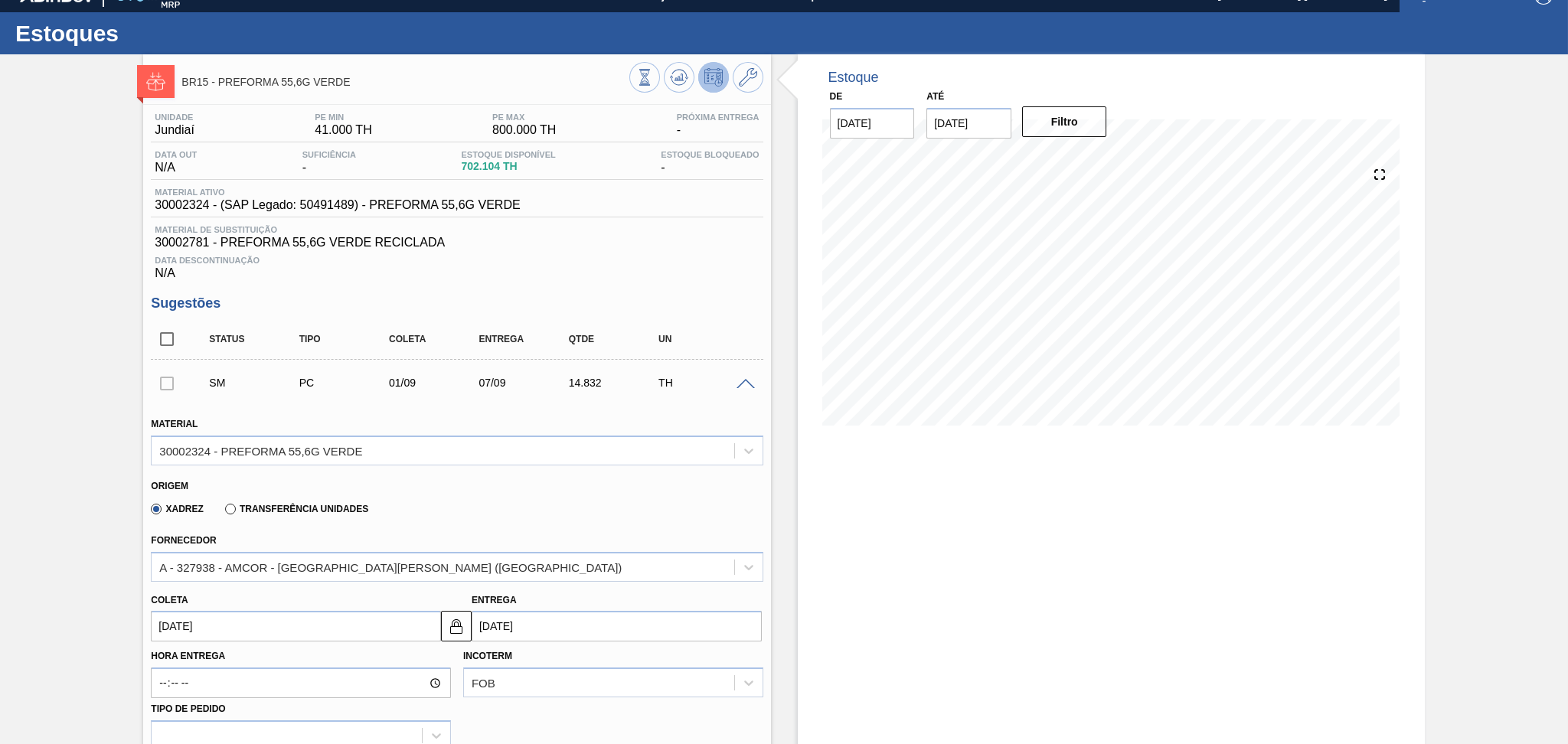
scroll to position [0, 0]
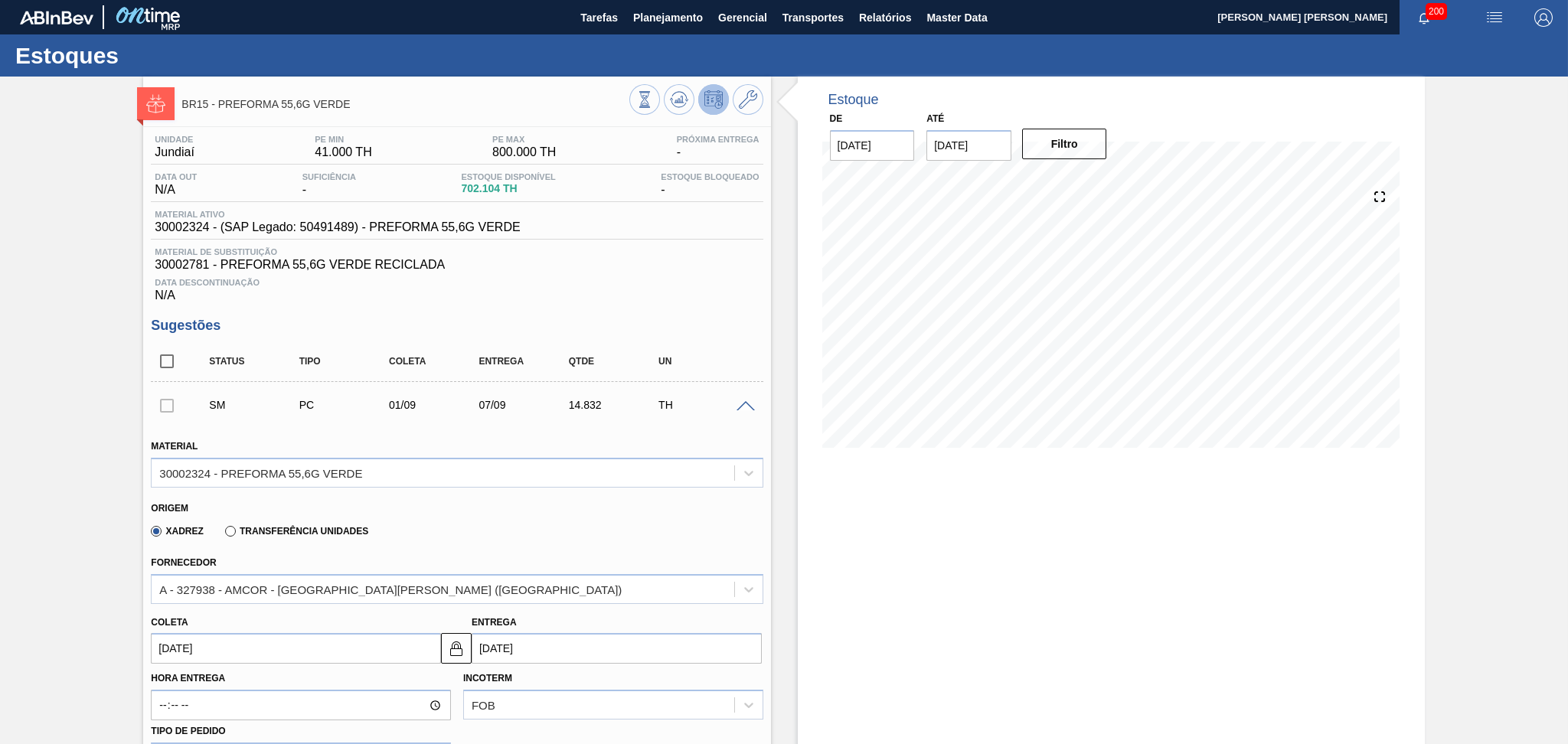
click at [727, 332] on h3 "Sugestões" at bounding box center [457, 326] width 612 height 16
click at [663, 351] on div "Status Tipo Coleta Entrega Qtde UN" at bounding box center [468, 362] width 540 height 32
click at [744, 401] on span at bounding box center [745, 407] width 18 height 12
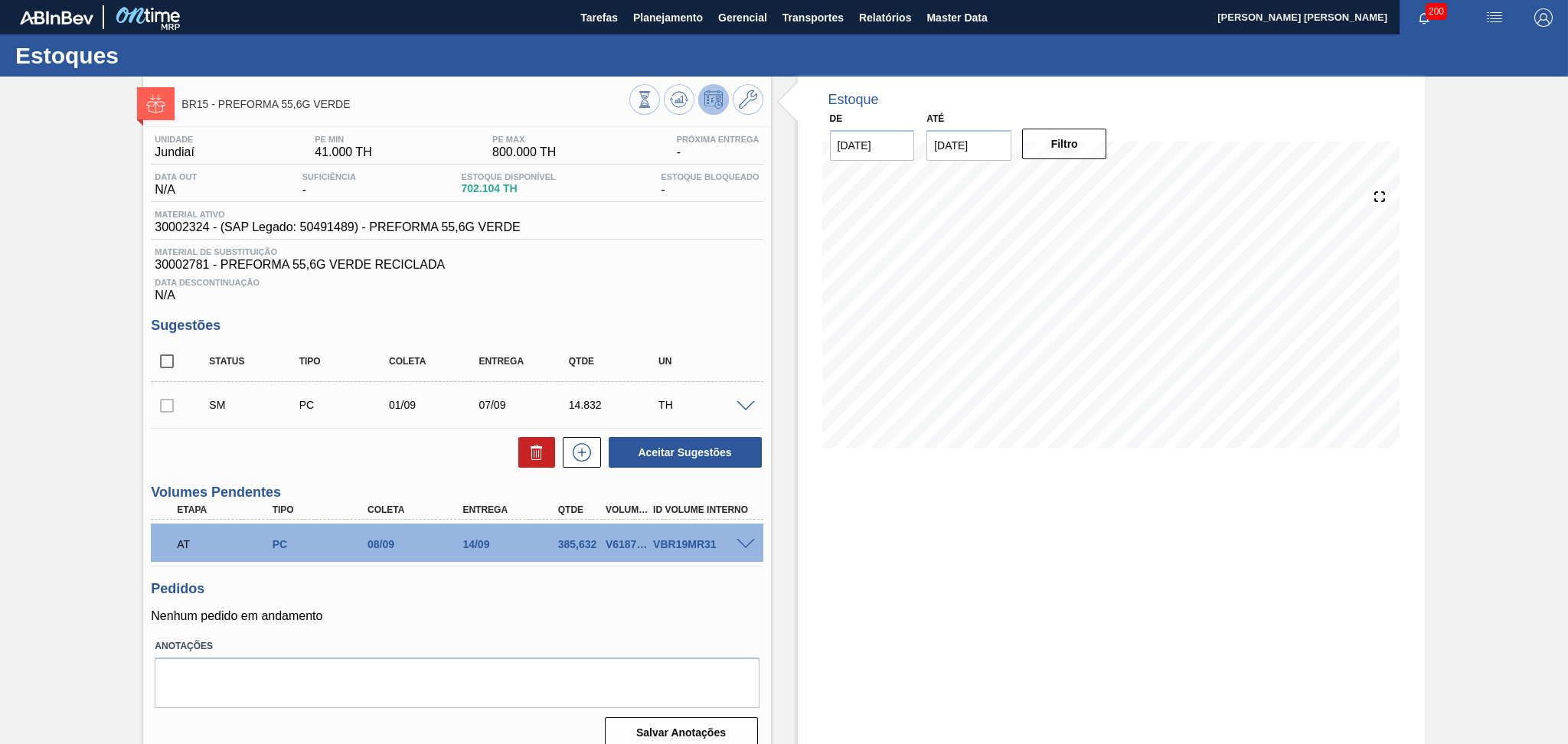
click at [749, 299] on div "Data Descontinuação N/A" at bounding box center [457, 287] width 612 height 31
click at [692, 286] on div "Data Descontinuação N/A" at bounding box center [457, 287] width 612 height 31
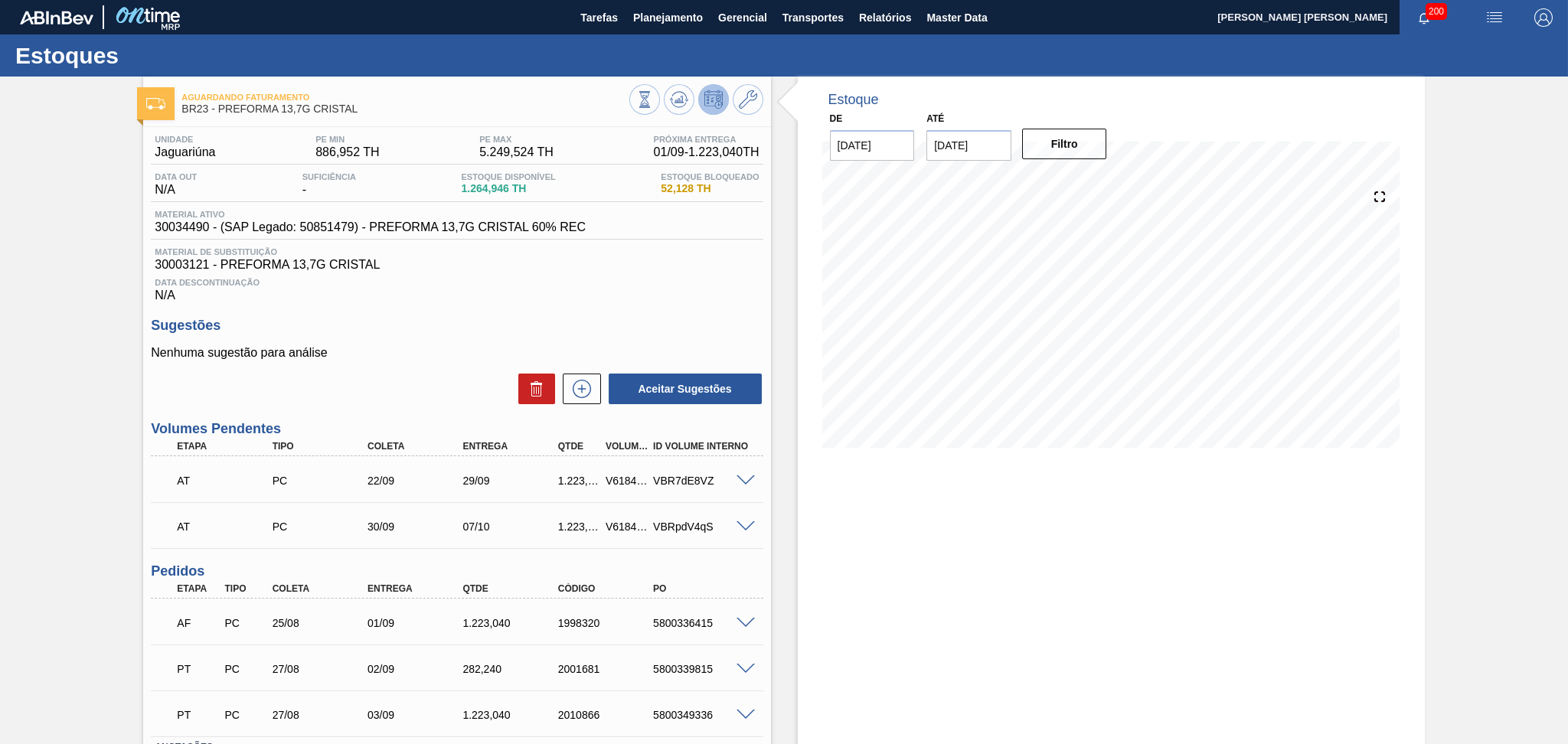
click at [694, 295] on div "Data Descontinuação N/A" at bounding box center [457, 287] width 612 height 31
click at [681, 101] on icon at bounding box center [679, 98] width 10 height 7
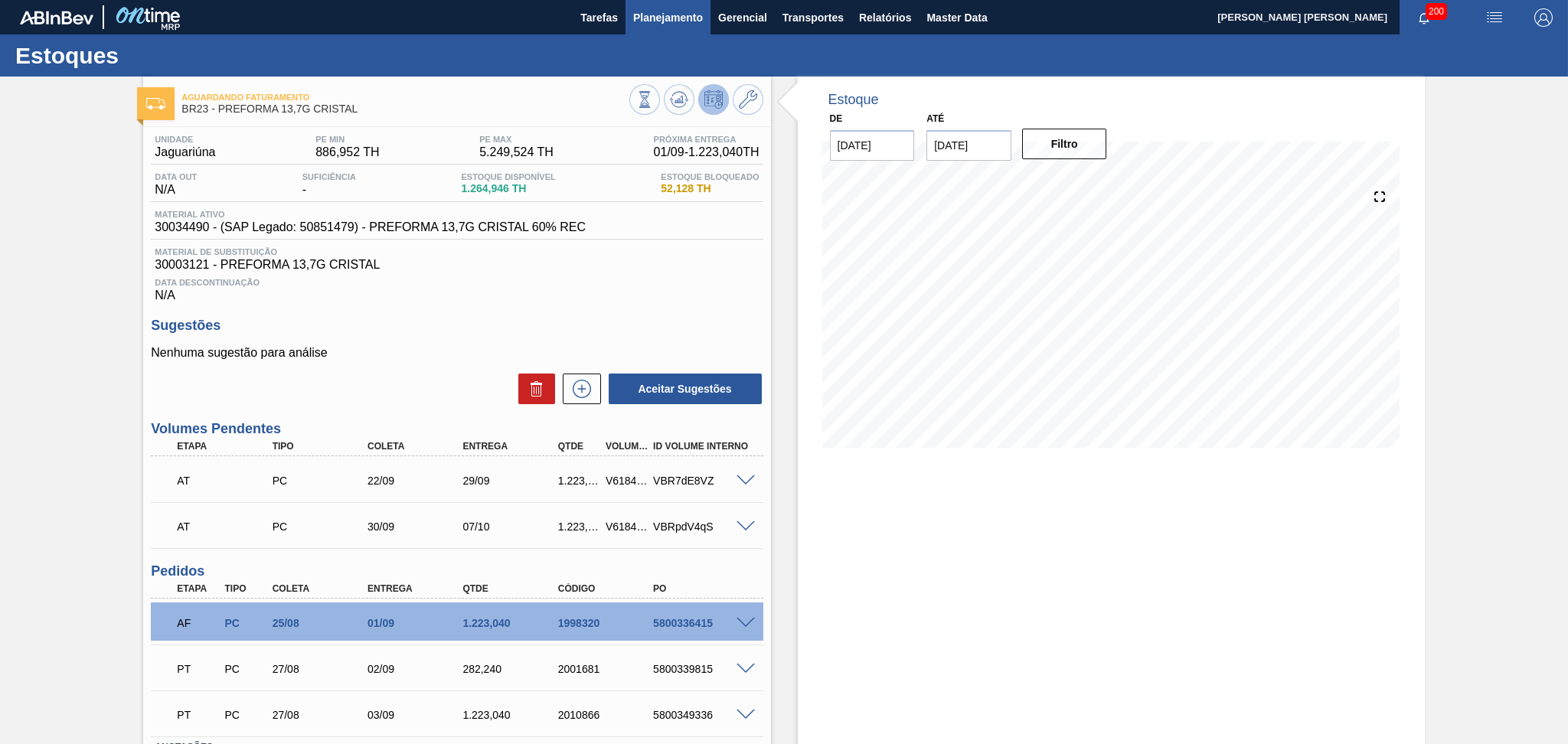
click at [663, 25] on span "Planejamento" at bounding box center [668, 17] width 70 height 18
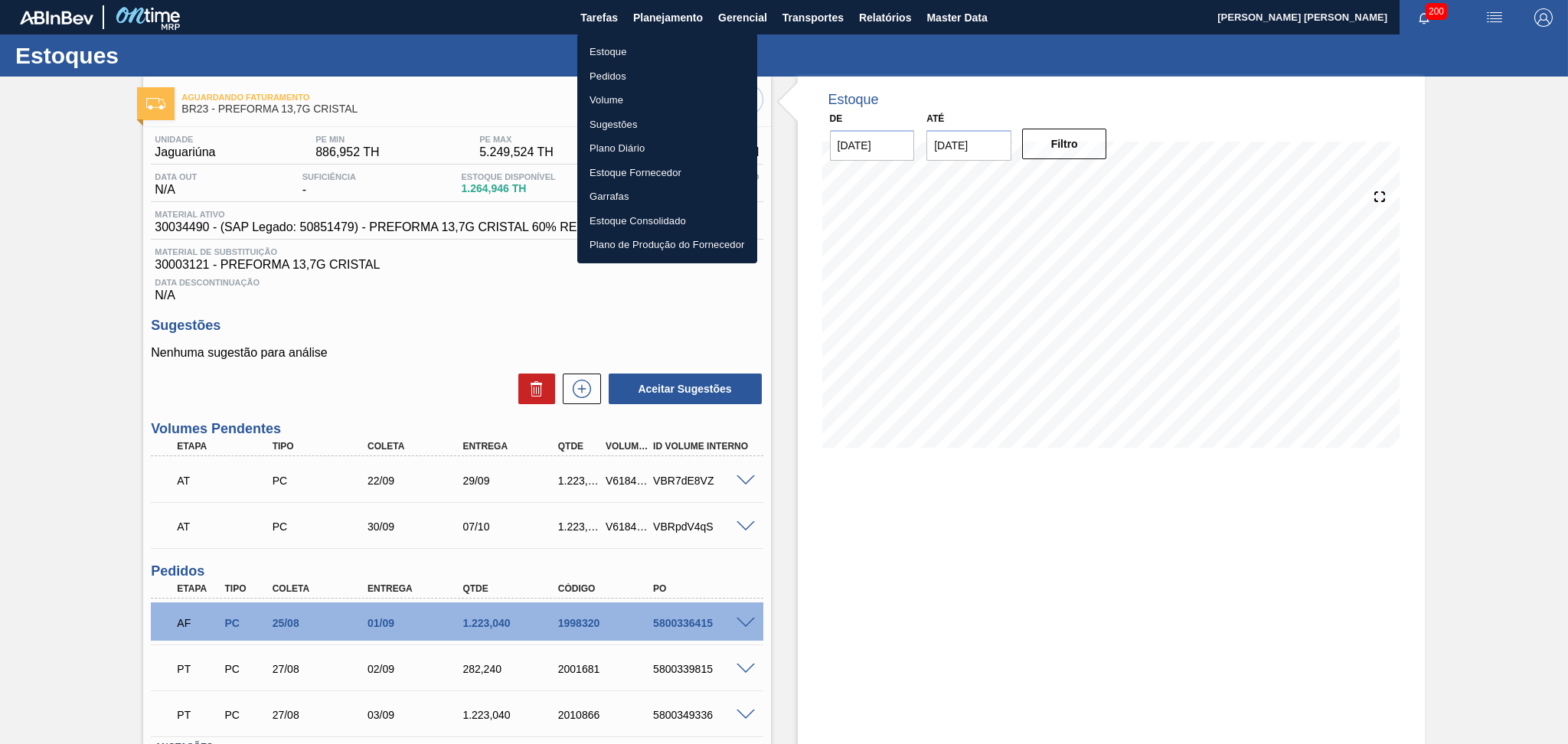
drag, startPoint x: 635, startPoint y: 51, endPoint x: 653, endPoint y: 51, distance: 18.0
click at [635, 51] on li "Estoque" at bounding box center [667, 52] width 180 height 25
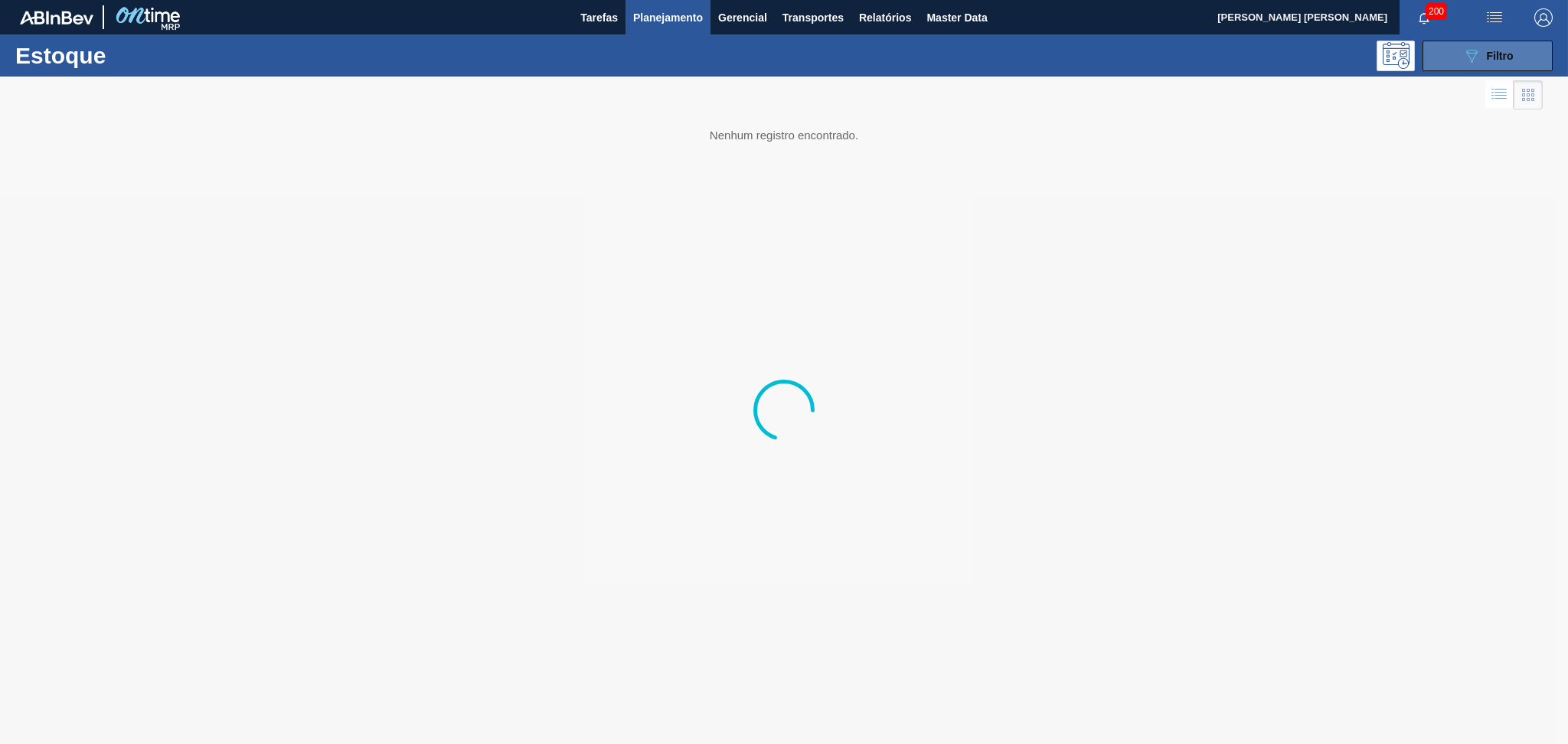
click at [1488, 63] on div "089F7B8B-B2A5-4AFE-B5C0-19BA573D28AC Filtro" at bounding box center [1489, 56] width 52 height 18
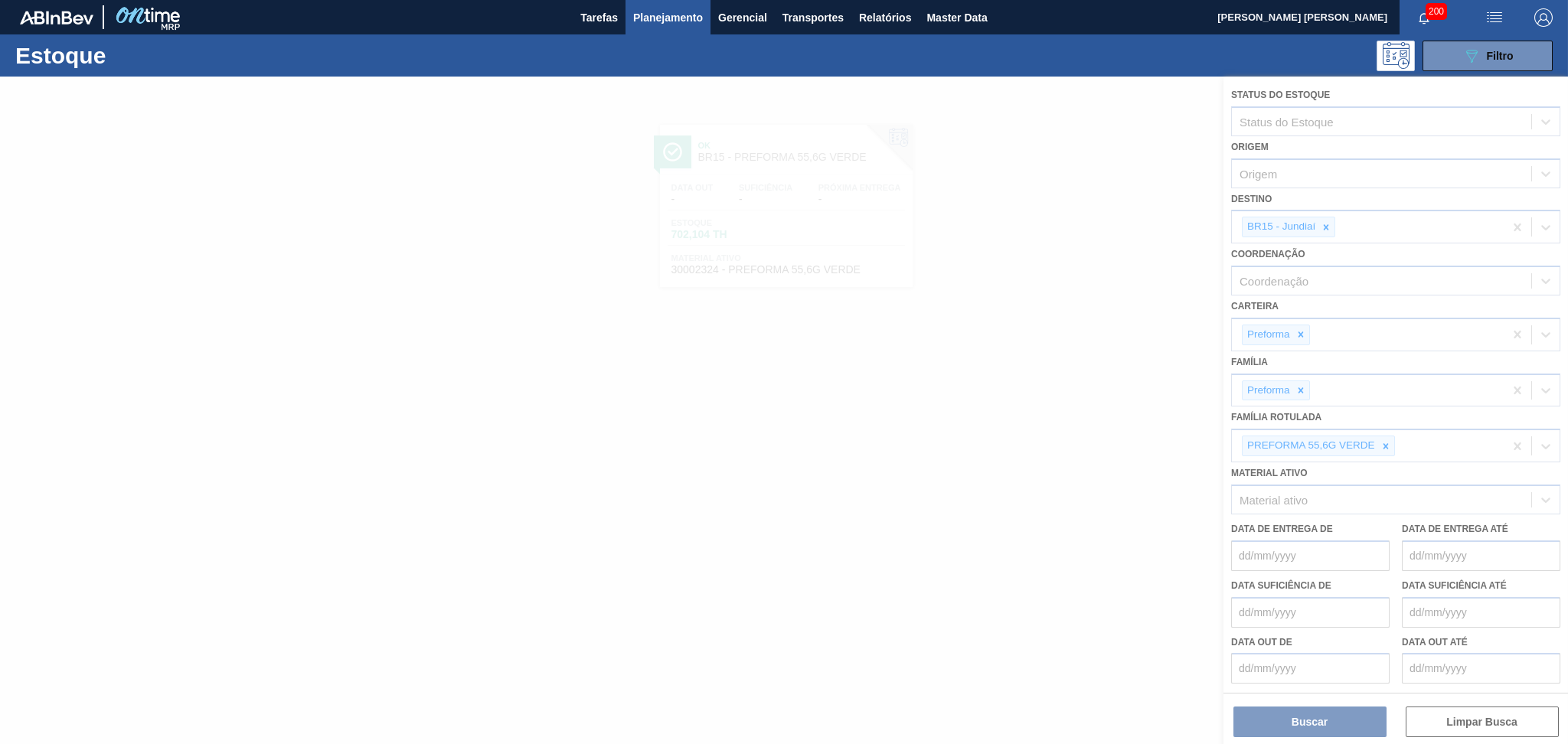
click at [1328, 224] on div at bounding box center [784, 410] width 1568 height 668
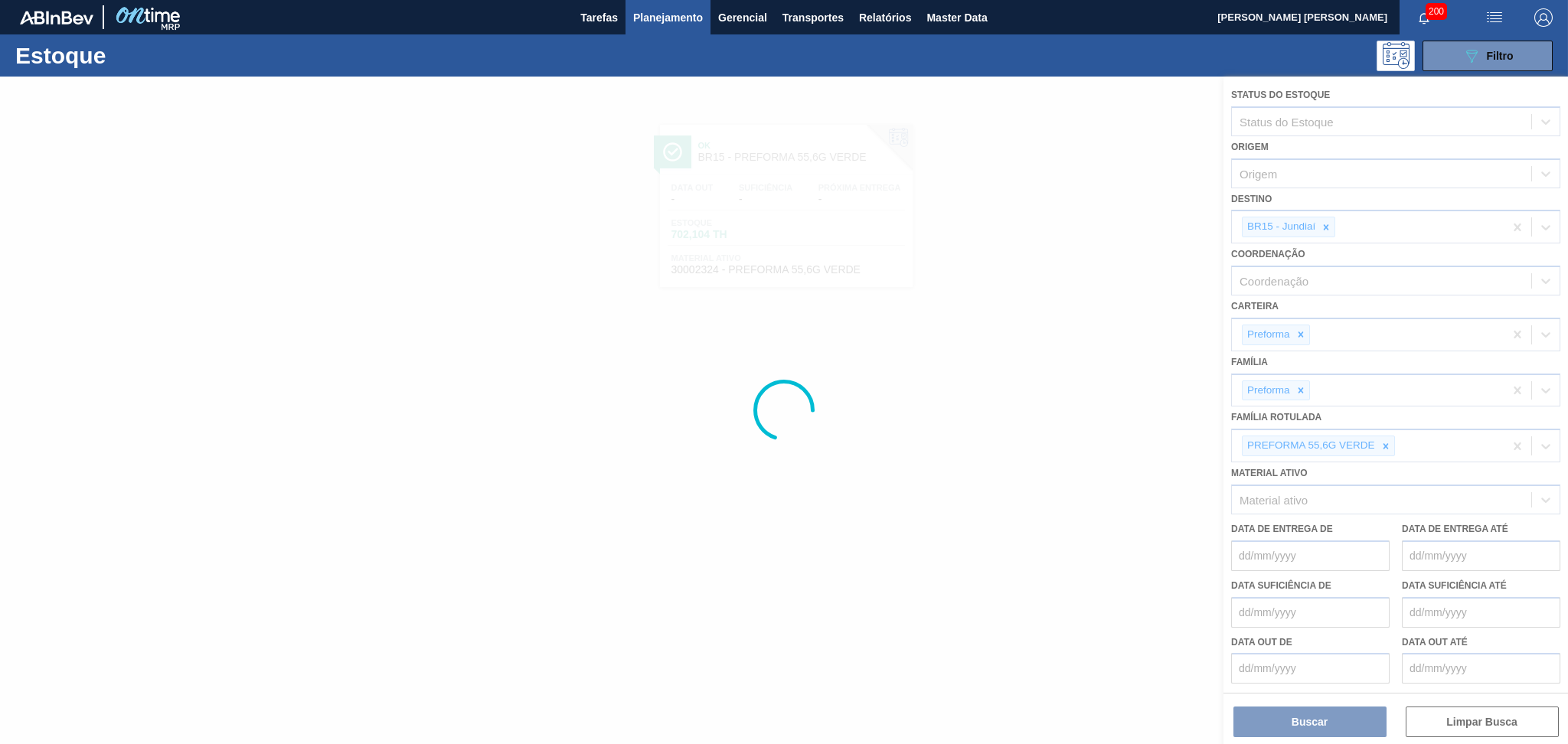
click at [1328, 224] on div at bounding box center [784, 410] width 1568 height 668
click at [1328, 225] on div at bounding box center [784, 410] width 1568 height 668
click at [1381, 442] on div at bounding box center [784, 410] width 1568 height 668
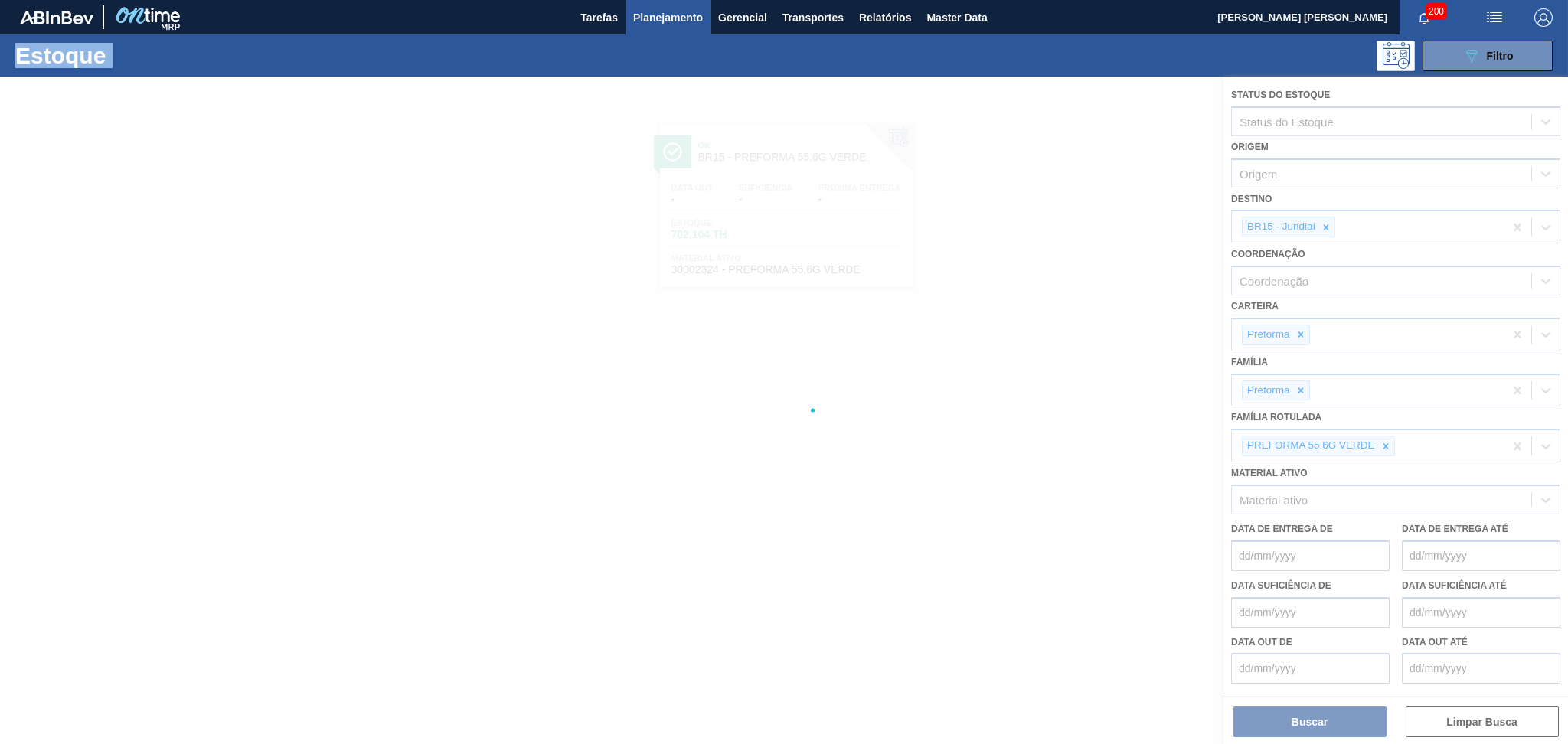
click at [1381, 442] on div at bounding box center [784, 410] width 1568 height 668
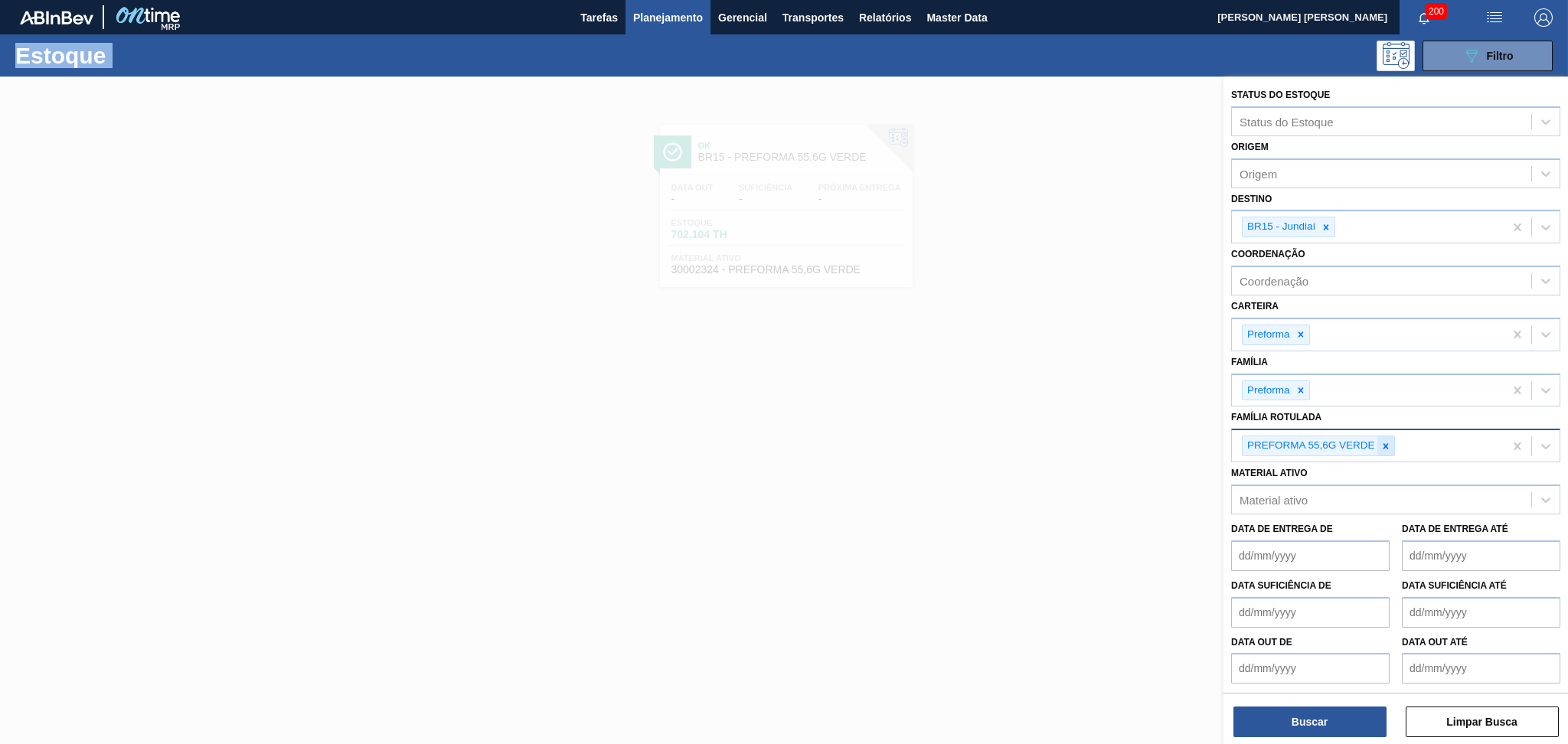
click at [1377, 442] on div at bounding box center [1385, 445] width 17 height 19
click at [1325, 226] on icon at bounding box center [1326, 226] width 5 height 5
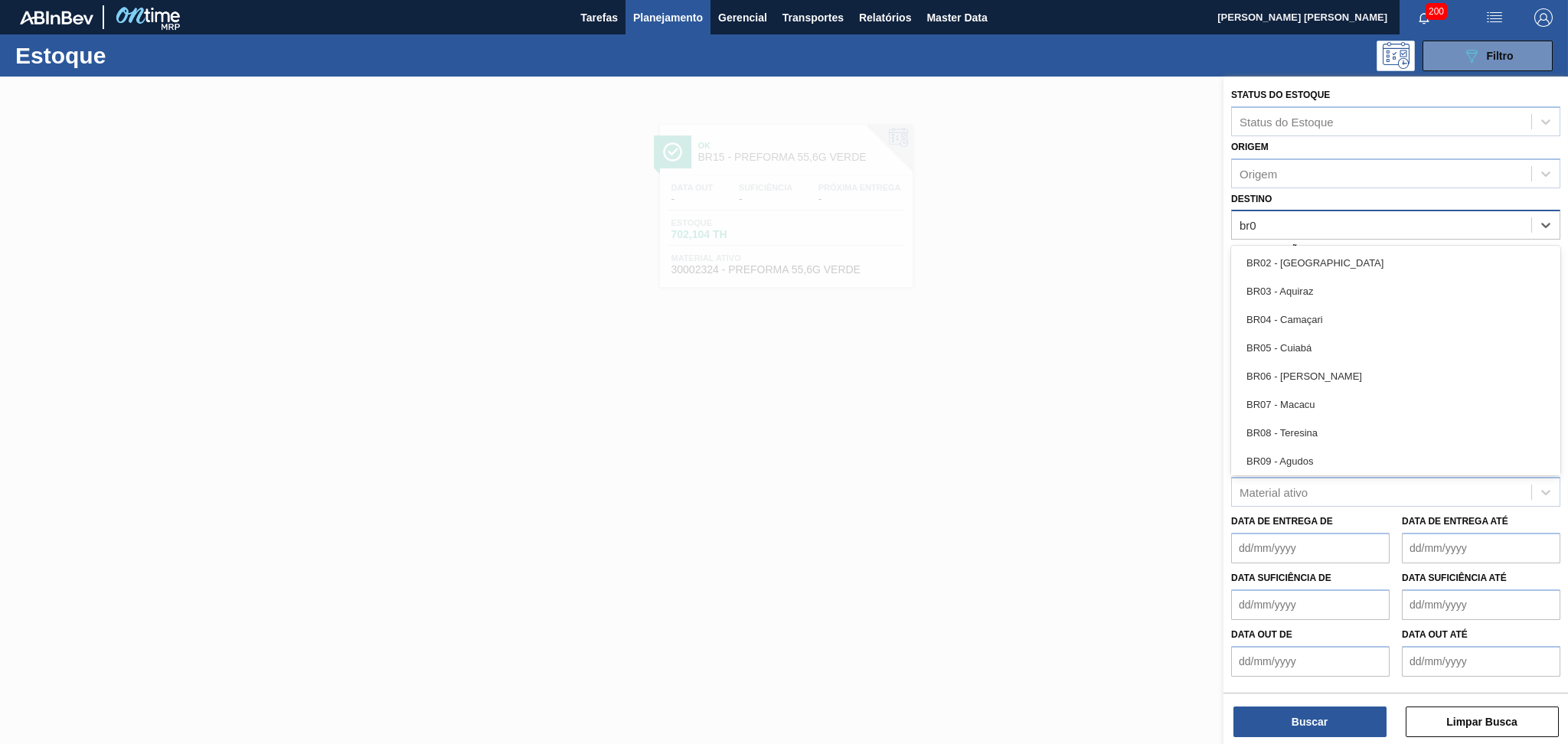
type input "br04"
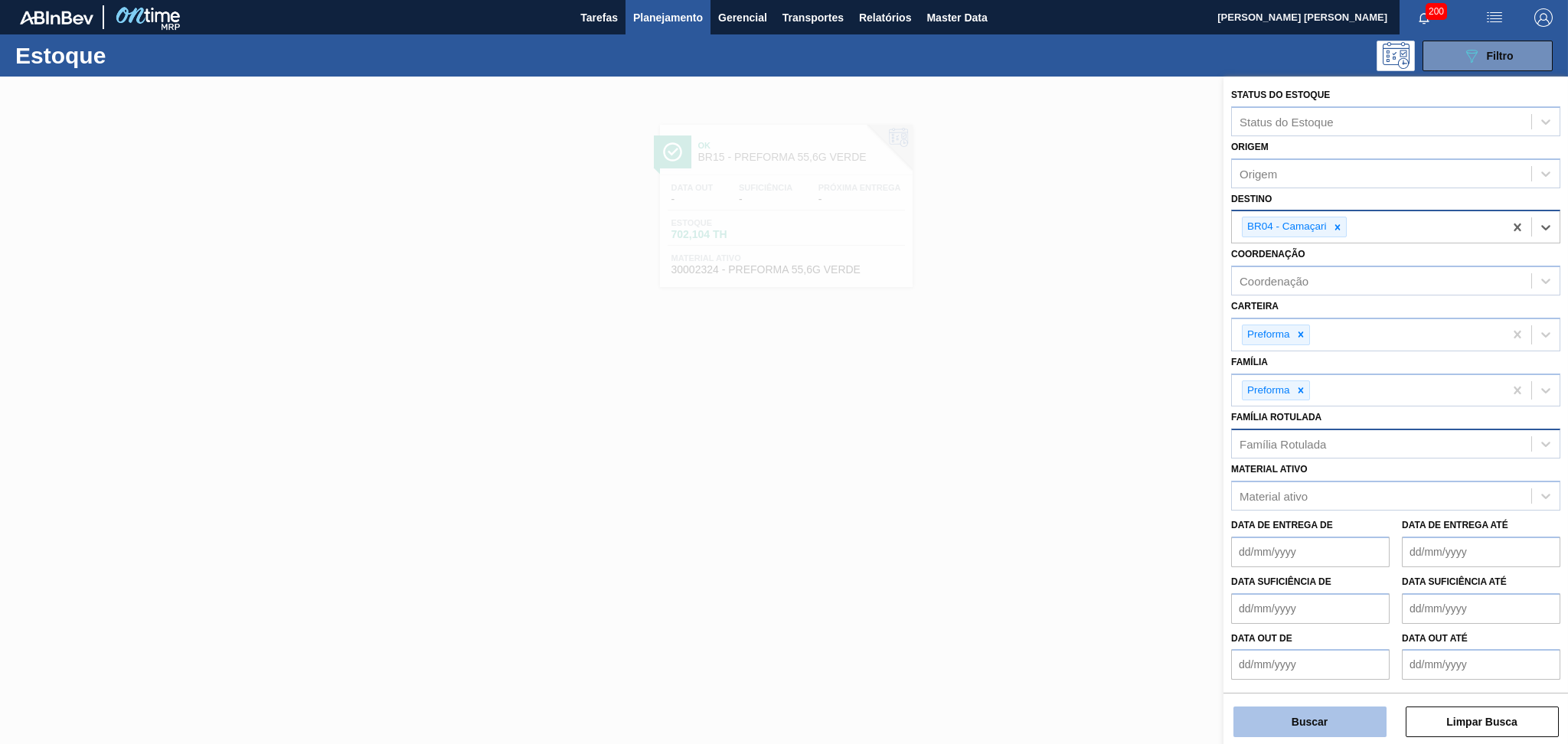
click at [1308, 726] on button "Buscar" at bounding box center [1311, 721] width 153 height 31
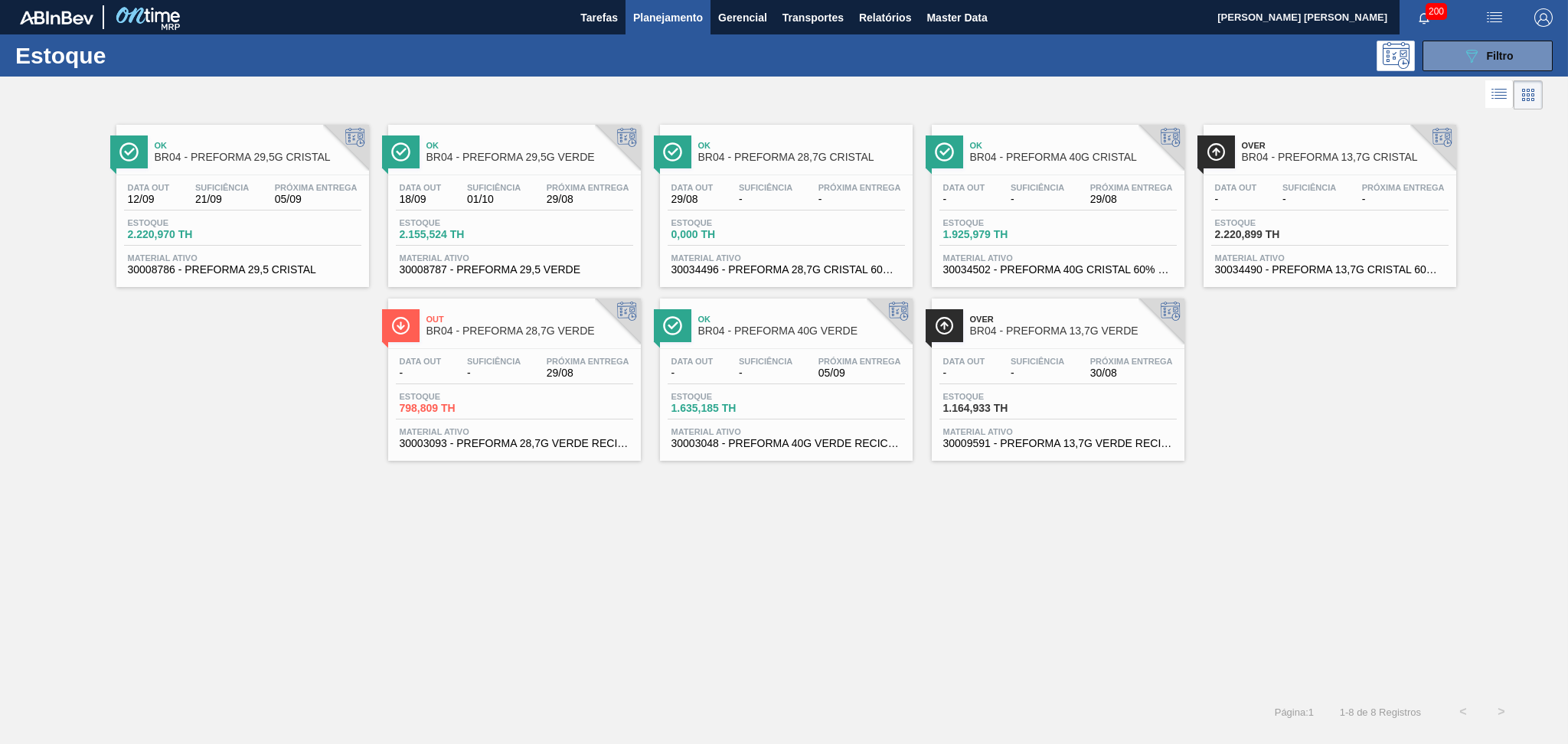
click at [532, 563] on div "Ok BR04 - PREFORMA 29,5G CRISTAL Data out 12/09 Suficiência 21/09 Próxima Entre…" at bounding box center [784, 402] width 1568 height 579
click at [1134, 357] on span "Próxima Entrega" at bounding box center [1131, 361] width 82 height 9
click at [1282, 223] on span "Estoque" at bounding box center [1269, 223] width 107 height 9
click at [400, 586] on div "Ok BR04 - PREFORMA 29,5G CRISTAL Data out 12/09 Suficiência 21/09 Próxima Entre…" at bounding box center [784, 402] width 1568 height 579
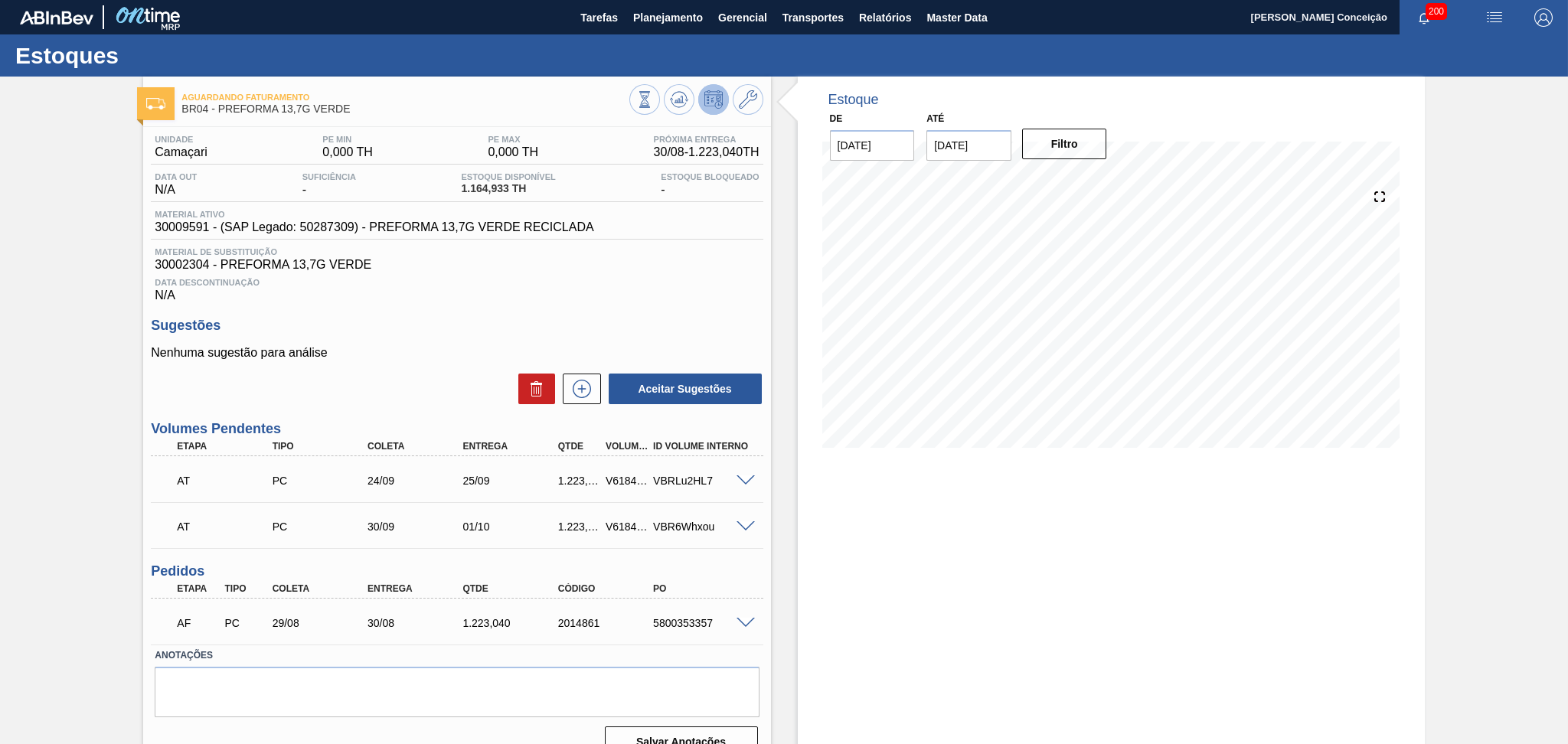
click at [689, 623] on div "5800353357" at bounding box center [704, 623] width 107 height 12
copy div "5800353357"
click at [671, 279] on span "Data Descontinuação" at bounding box center [457, 282] width 604 height 9
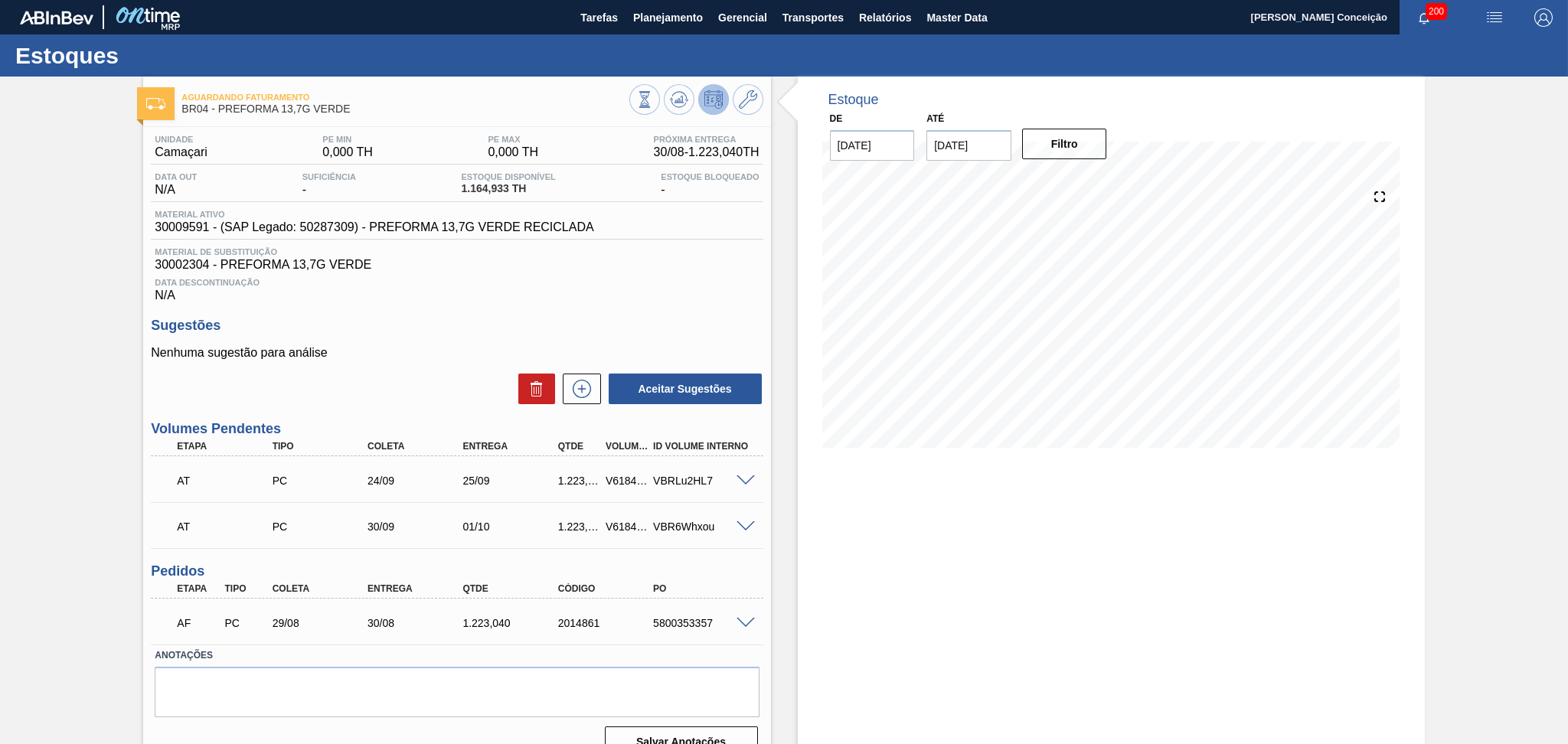
click at [462, 635] on div "AF PC 29/08 30/08 1.223,040 2014861 5800353357" at bounding box center [452, 621] width 571 height 31
click at [774, 623] on div "Estoque De 29/08/2025 Até 30/09/2025 Filtro 07/09 Projeção de Estoque 1,137.981…" at bounding box center [1098, 423] width 654 height 693
click at [804, 582] on div "Estoque De 29/08/2025 Até 30/09/2025 Filtro 16/09 Projeção de Estoque 1,137.981…" at bounding box center [1111, 423] width 627 height 693
click at [968, 588] on div "Estoque De 29/08/2025 Até 30/09/2025 Filtro 16/09 Projeção de Estoque 1,137.981…" at bounding box center [1111, 423] width 627 height 693
click at [670, 274] on div "Data Descontinuação N/A" at bounding box center [457, 287] width 612 height 31
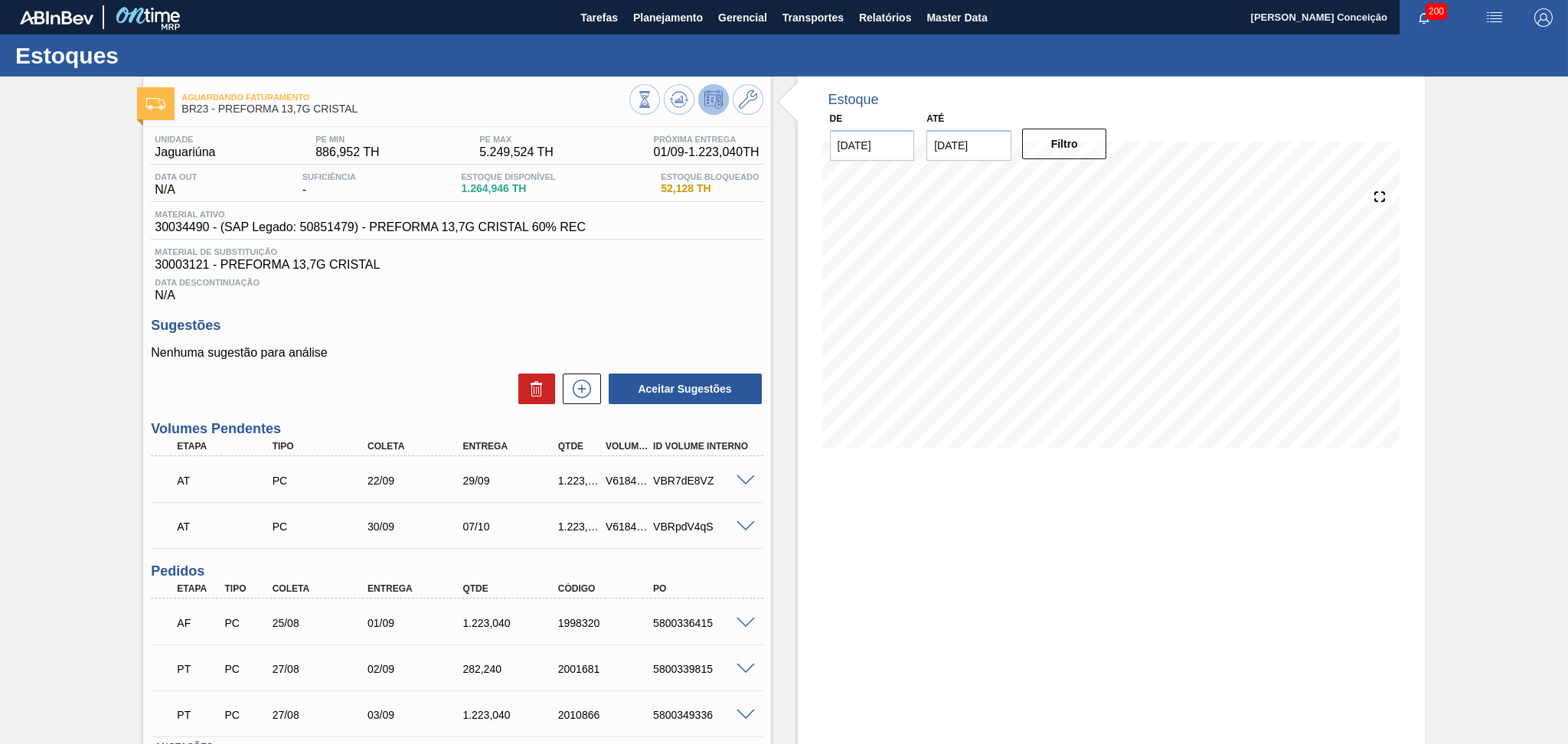
click at [650, 263] on span "30003121 - PREFORMA 13,7G CRISTAL" at bounding box center [457, 265] width 604 height 14
click at [660, 13] on span "Planejamento" at bounding box center [668, 17] width 70 height 18
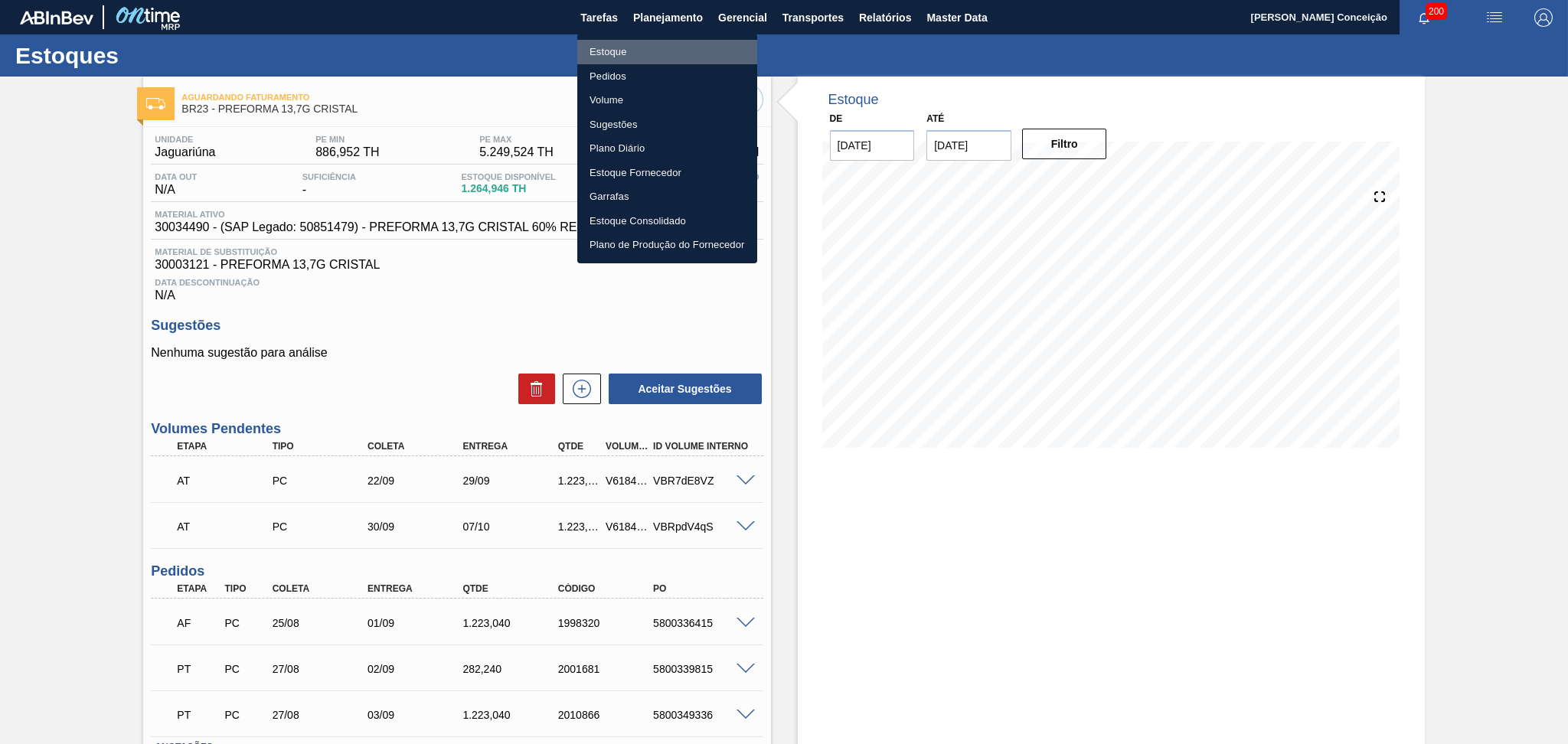
click at [633, 50] on li "Estoque" at bounding box center [667, 52] width 180 height 25
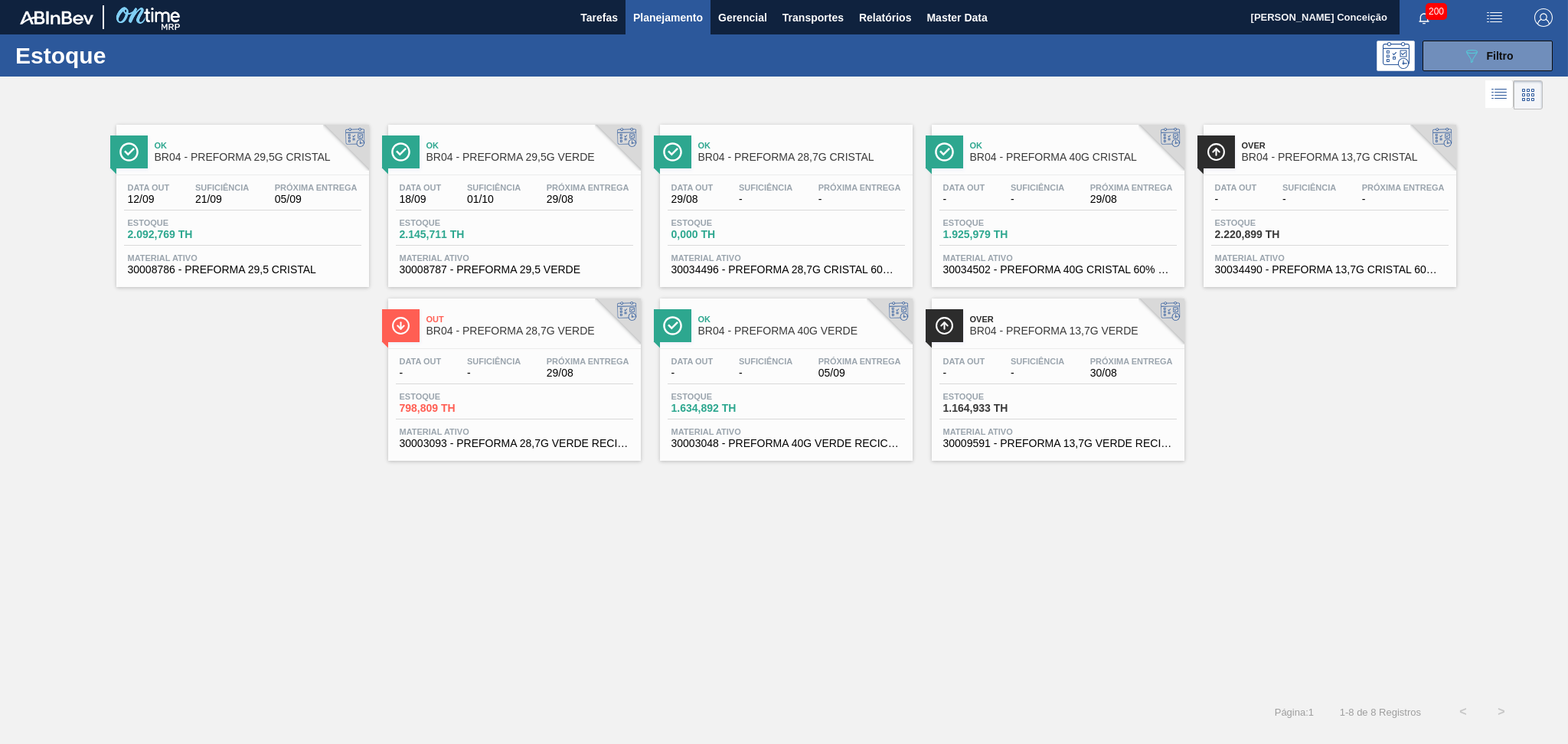
click at [1094, 499] on div "Ok BR04 - PREFORMA 29,5G CRISTAL Data out 12/09 Suficiência 21/09 Próxima Entre…" at bounding box center [784, 402] width 1568 height 579
click at [1283, 253] on span "Material ativo" at bounding box center [1330, 257] width 230 height 9
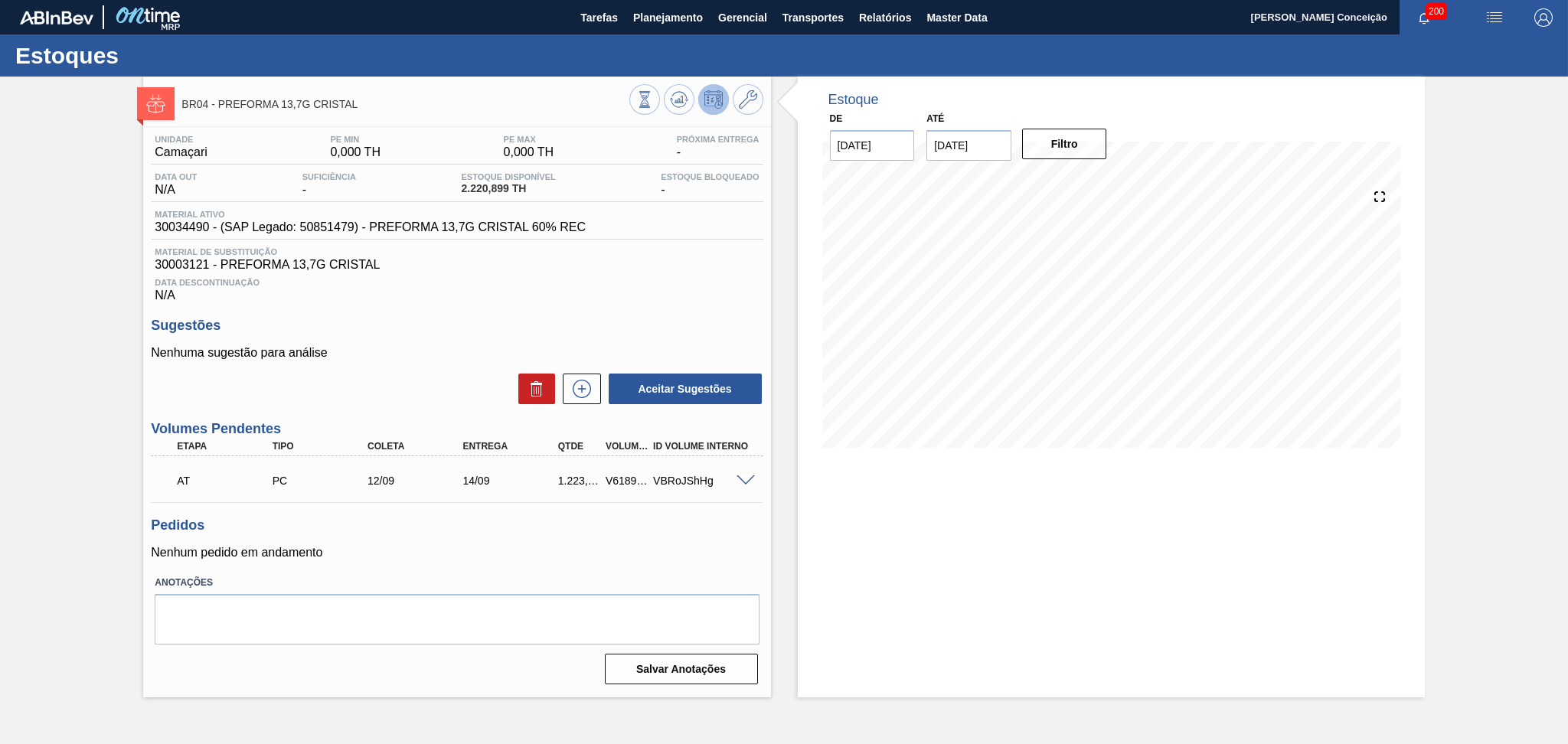
click at [1046, 594] on div "Estoque De [DATE] Até [DATE] Filtro 26/09 Projeção de Estoque 1,893.947 [DOMAIN…" at bounding box center [1111, 386] width 627 height 621
click at [680, 107] on icon at bounding box center [678, 103] width 15 height 8
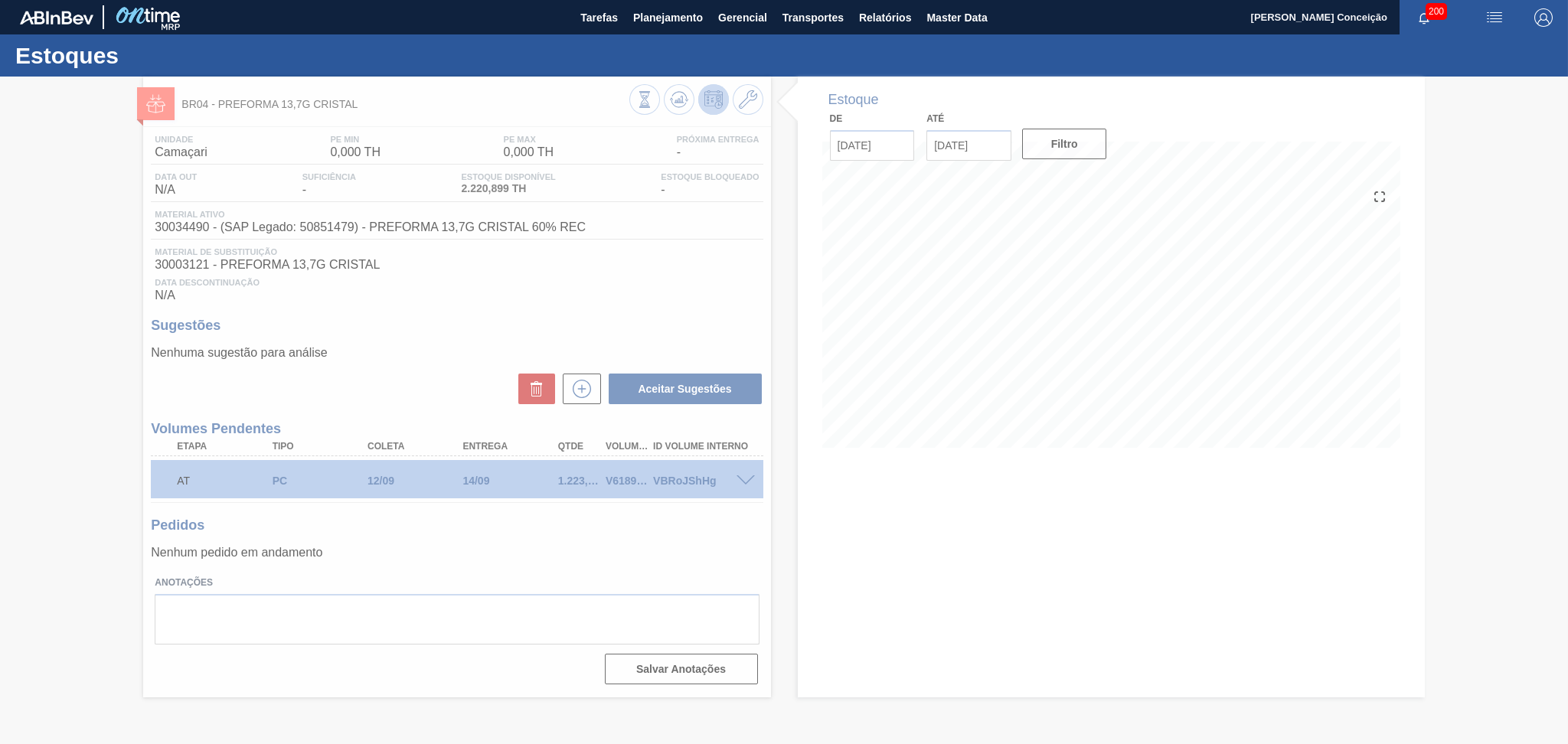
click at [642, 556] on div at bounding box center [784, 410] width 1568 height 668
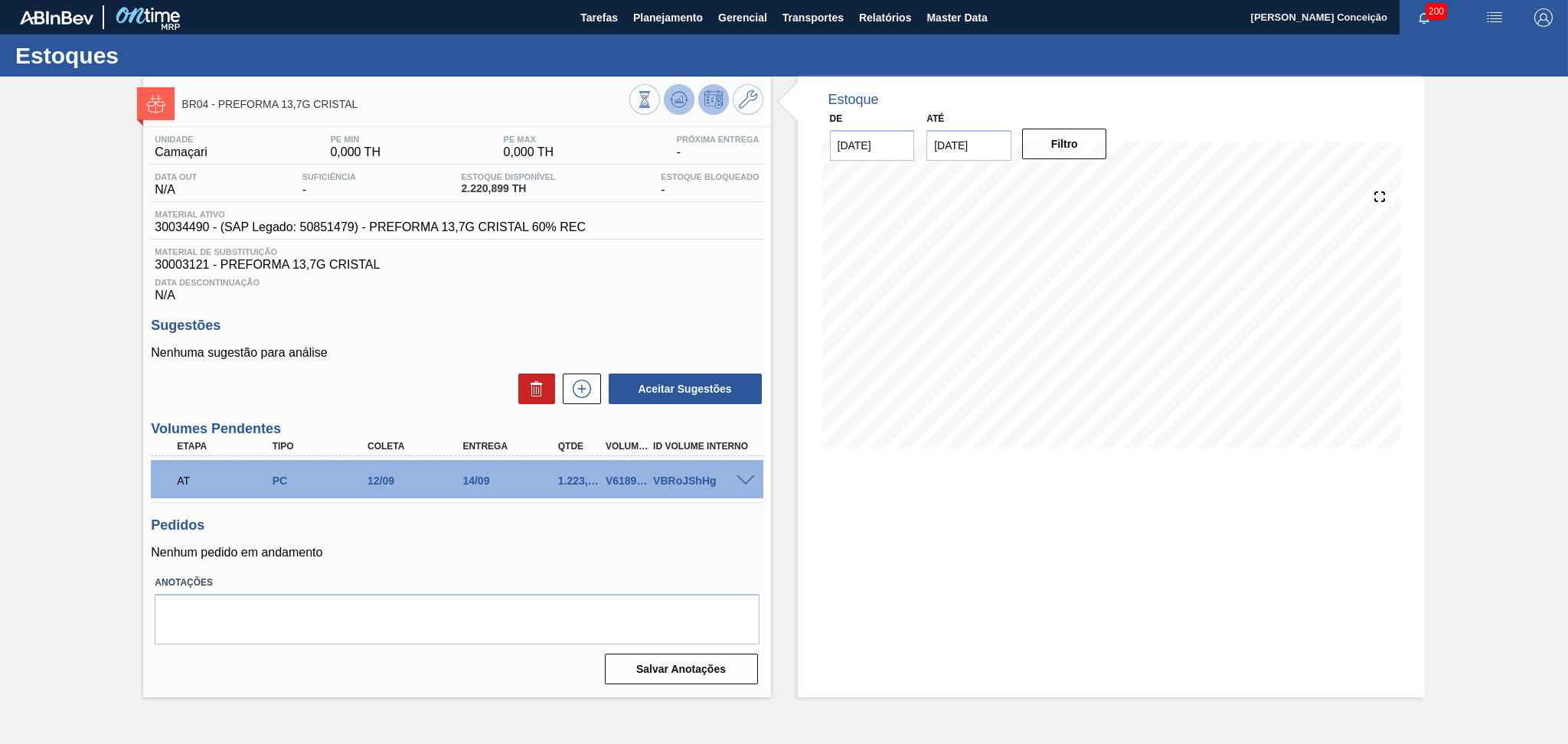
click at [653, 108] on icon at bounding box center [644, 99] width 17 height 17
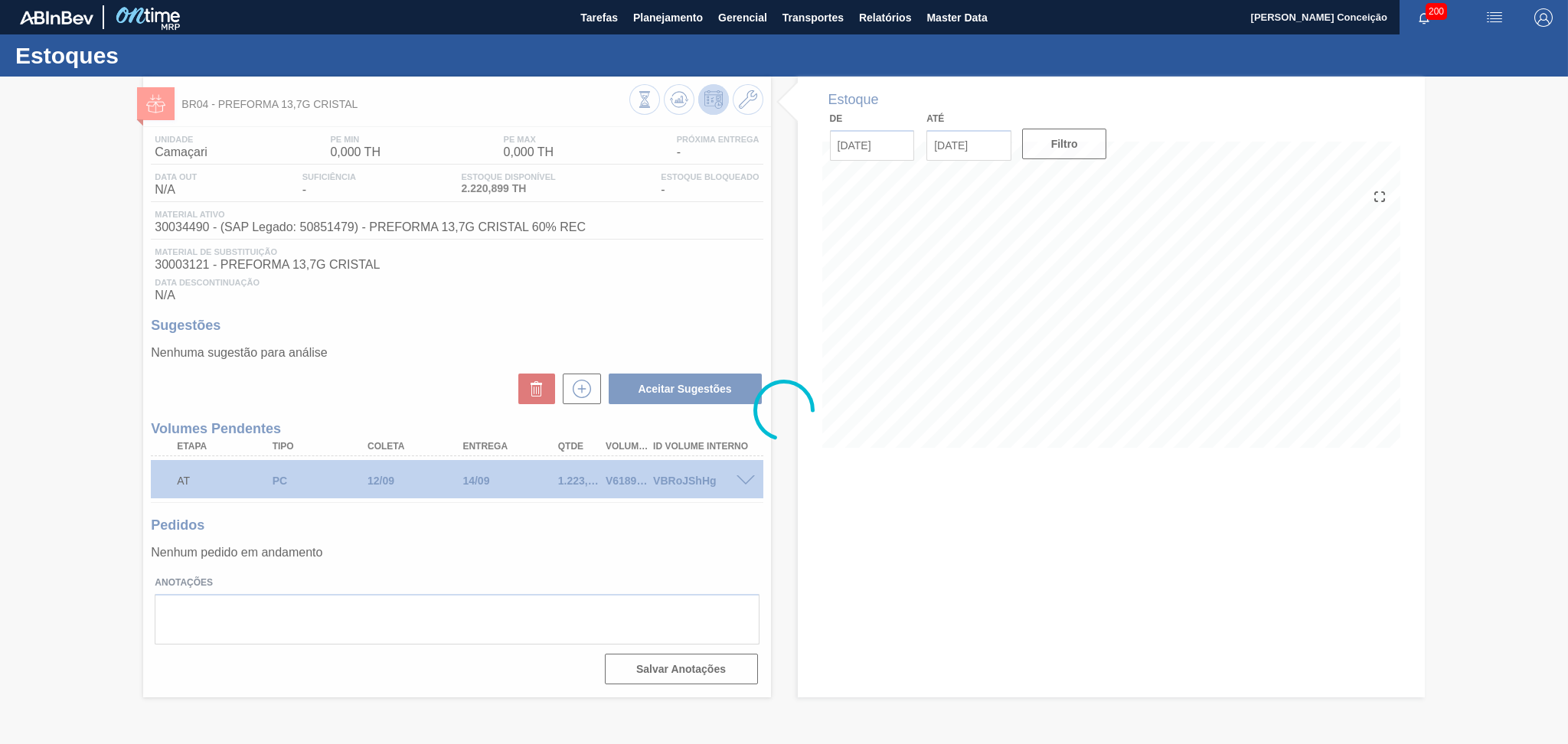
click at [940, 556] on div at bounding box center [784, 410] width 1568 height 668
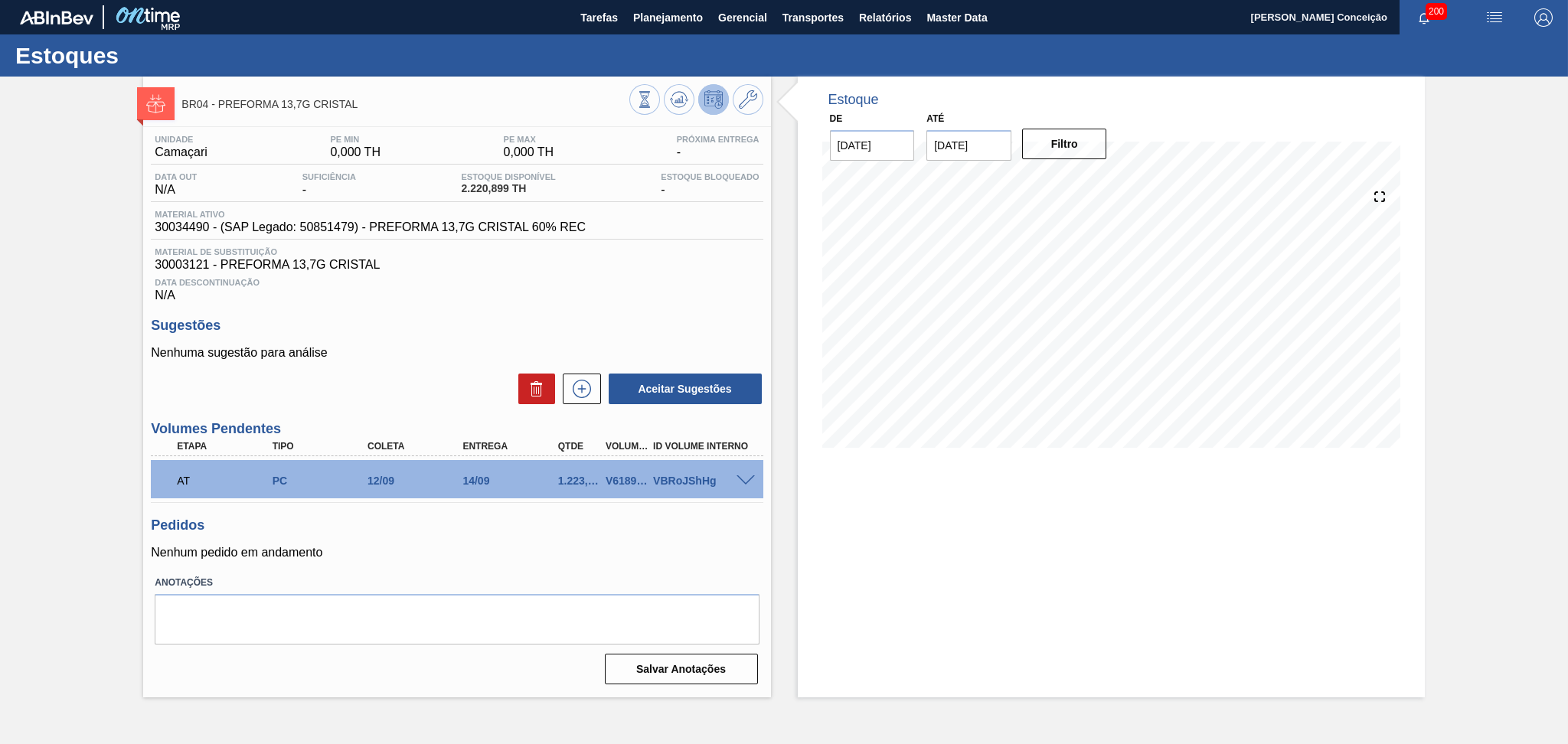
drag, startPoint x: 834, startPoint y: 549, endPoint x: 819, endPoint y: 552, distance: 15.3
click at [833, 548] on div "Estoque De [DATE] Até [DATE] Filtro 11/09 Projeção de Estoque 670.907 [DOMAIN_N…" at bounding box center [1111, 386] width 627 height 621
click at [817, 525] on div "Estoque De [DATE] Até [DATE] Filtro 11/09 Projeção de Estoque 670.907 [DOMAIN_N…" at bounding box center [1111, 386] width 627 height 621
click at [660, 289] on div "Data Descontinuação N/A" at bounding box center [457, 287] width 612 height 31
click at [738, 299] on div "Data Descontinuação N/A" at bounding box center [457, 287] width 612 height 31
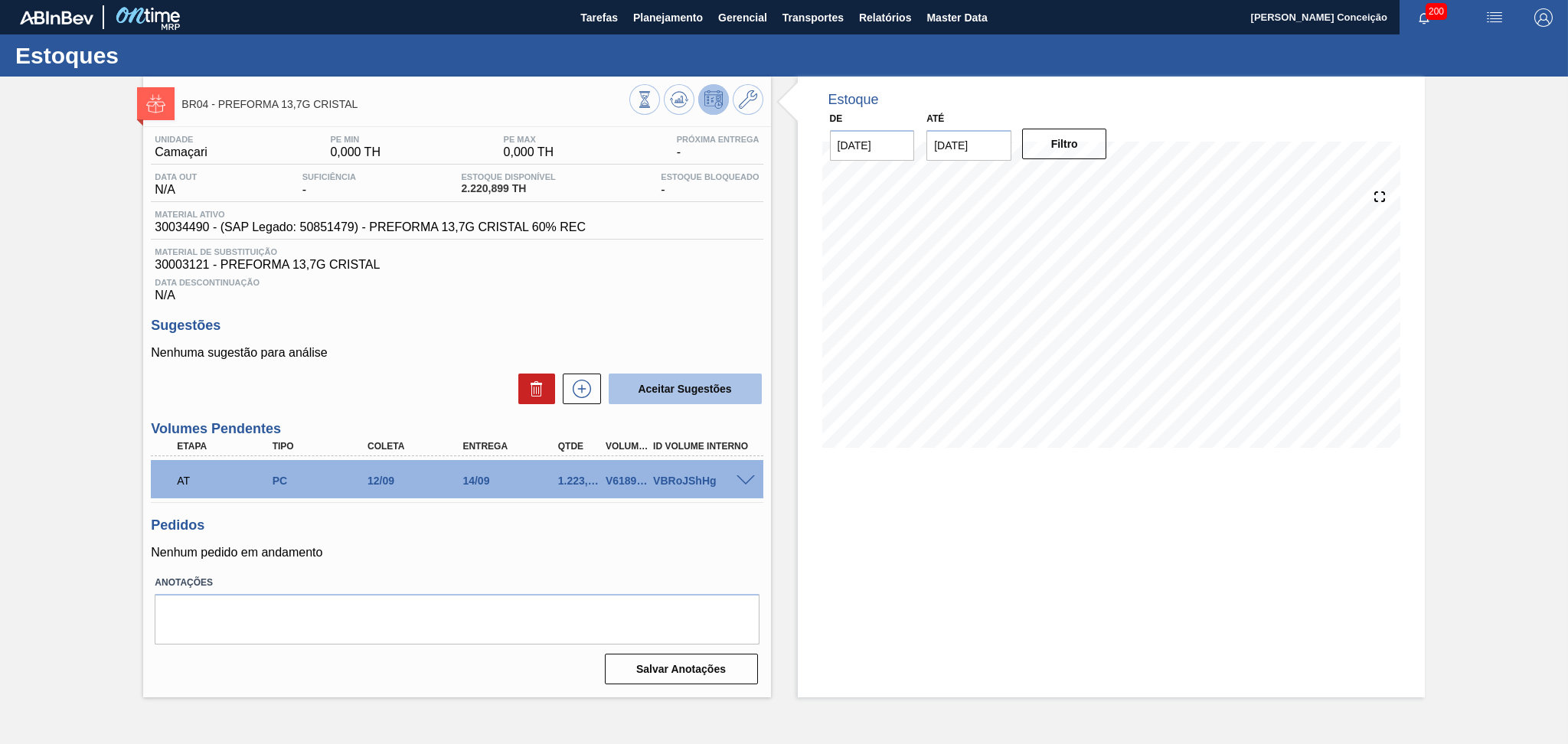
click at [609, 392] on button "Aceitar Sugestões" at bounding box center [686, 388] width 153 height 31
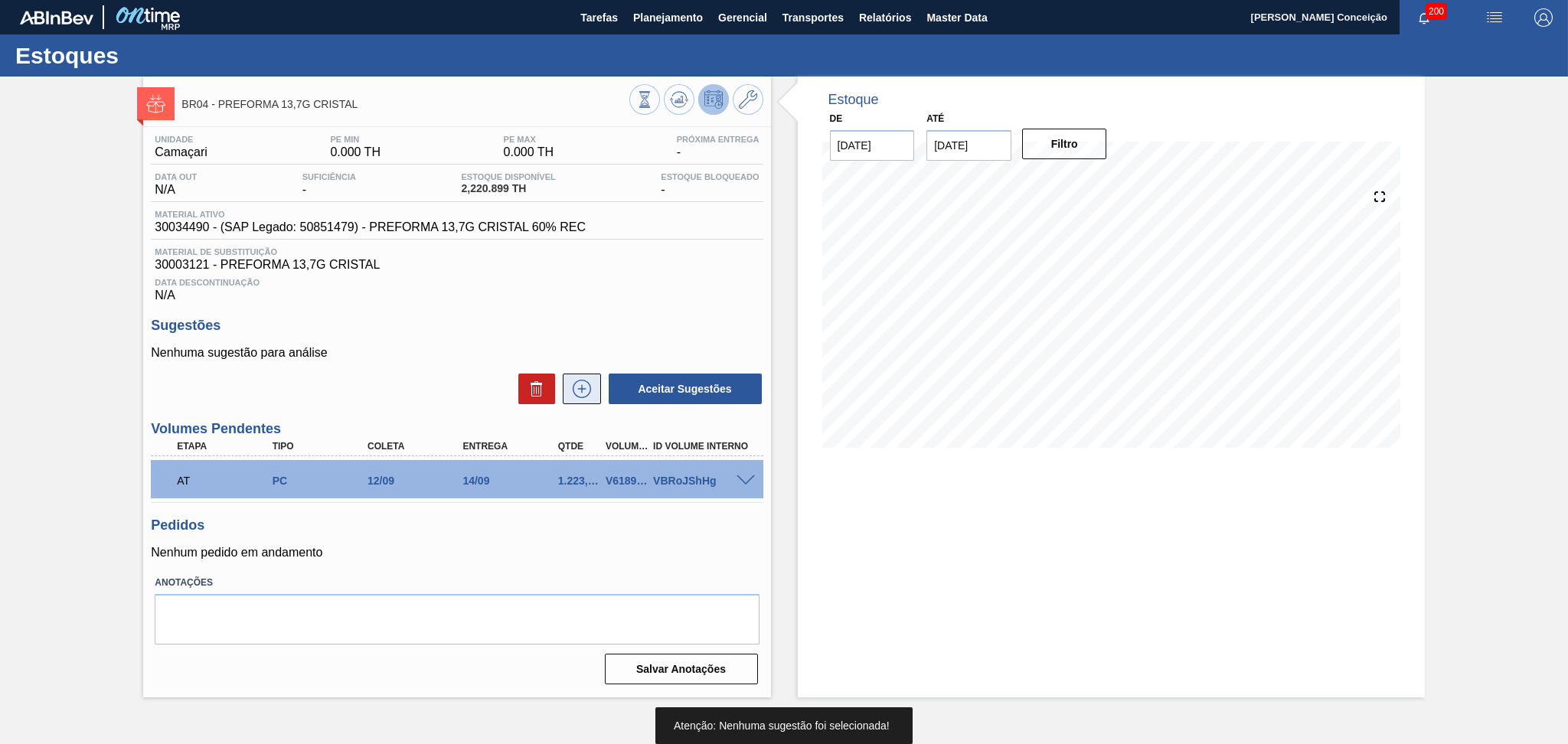
click at [586, 390] on icon at bounding box center [581, 388] width 25 height 18
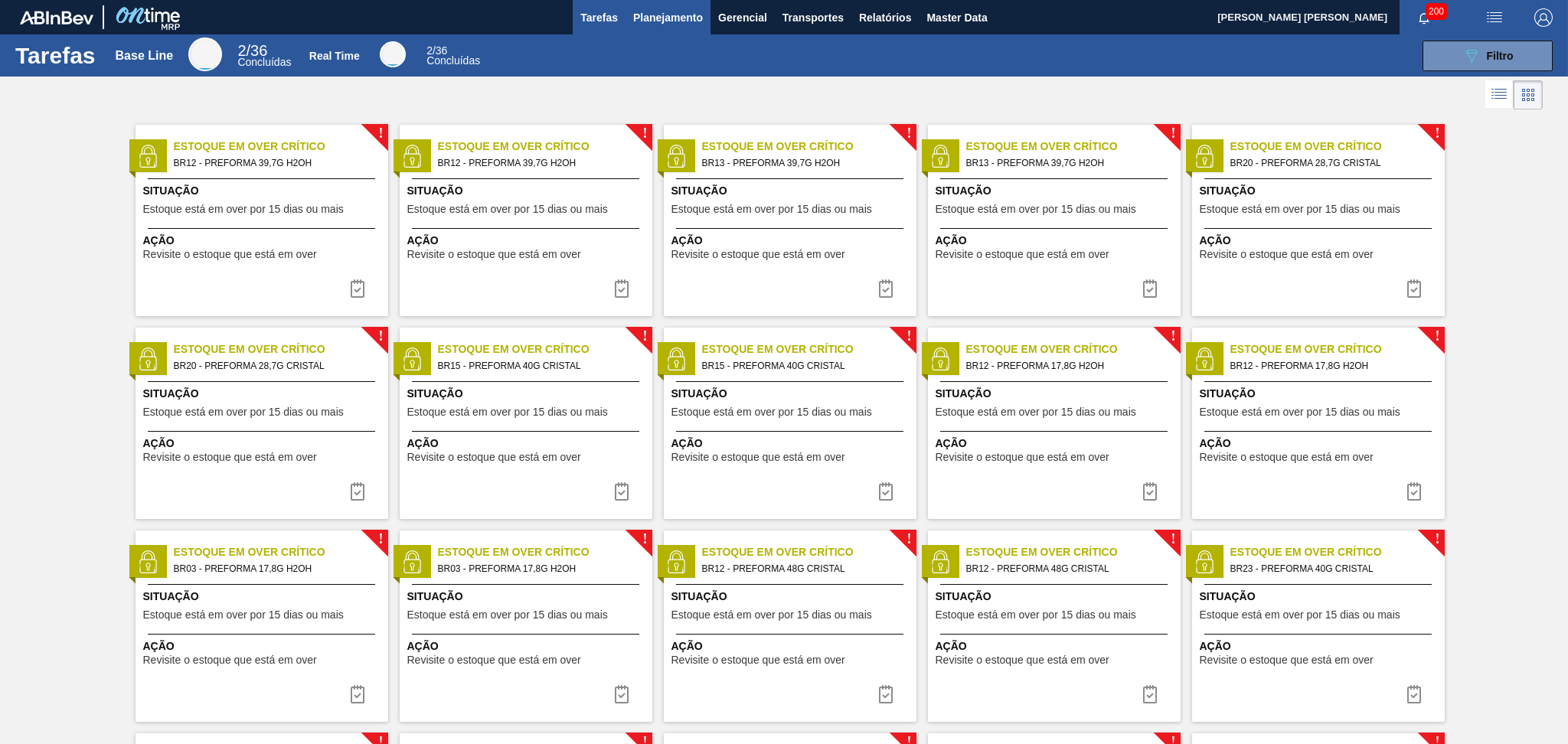
click at [655, 16] on span "Planejamento" at bounding box center [668, 17] width 70 height 18
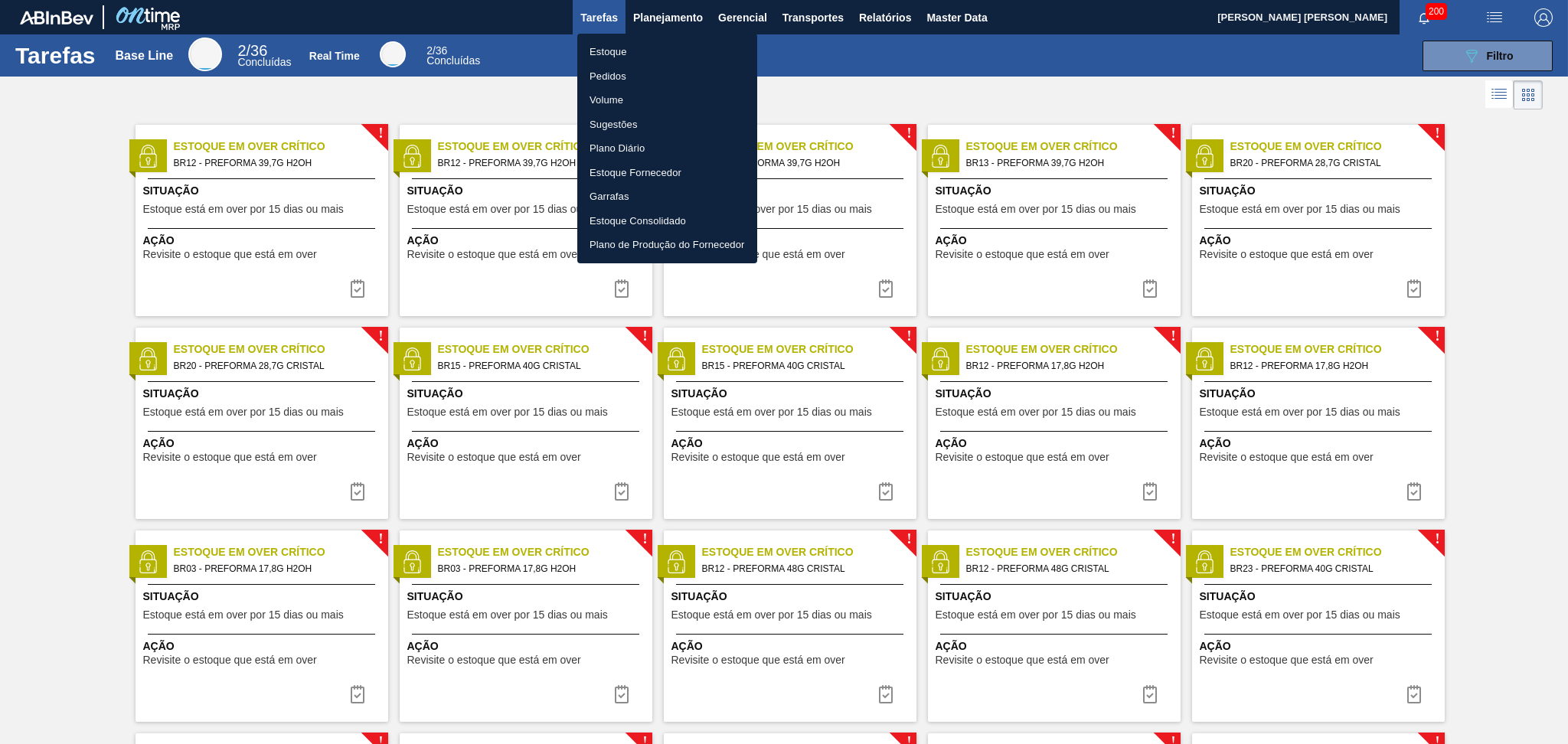
click at [637, 49] on li "Estoque" at bounding box center [667, 52] width 180 height 25
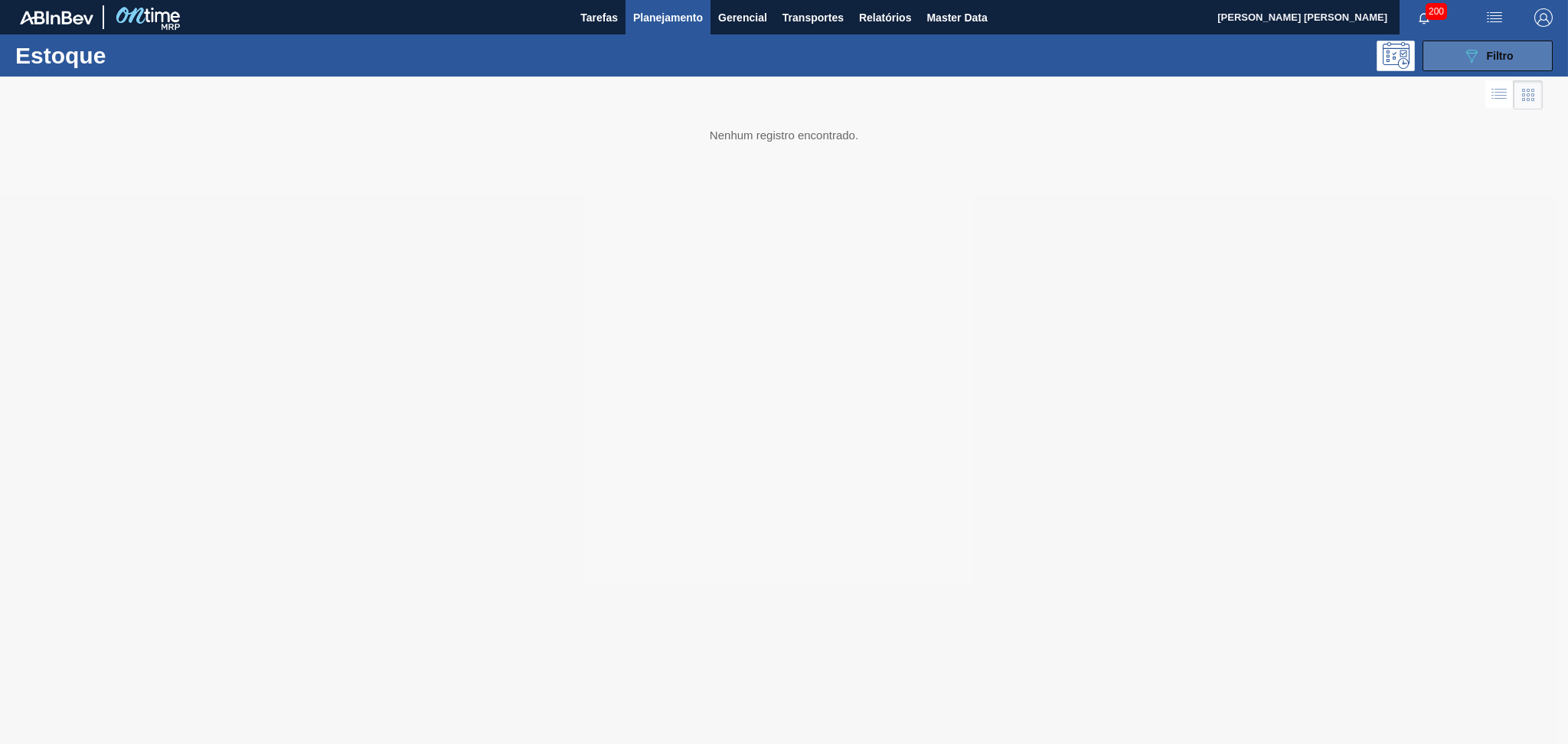
click at [1489, 50] on span "Filtro" at bounding box center [1500, 56] width 27 height 12
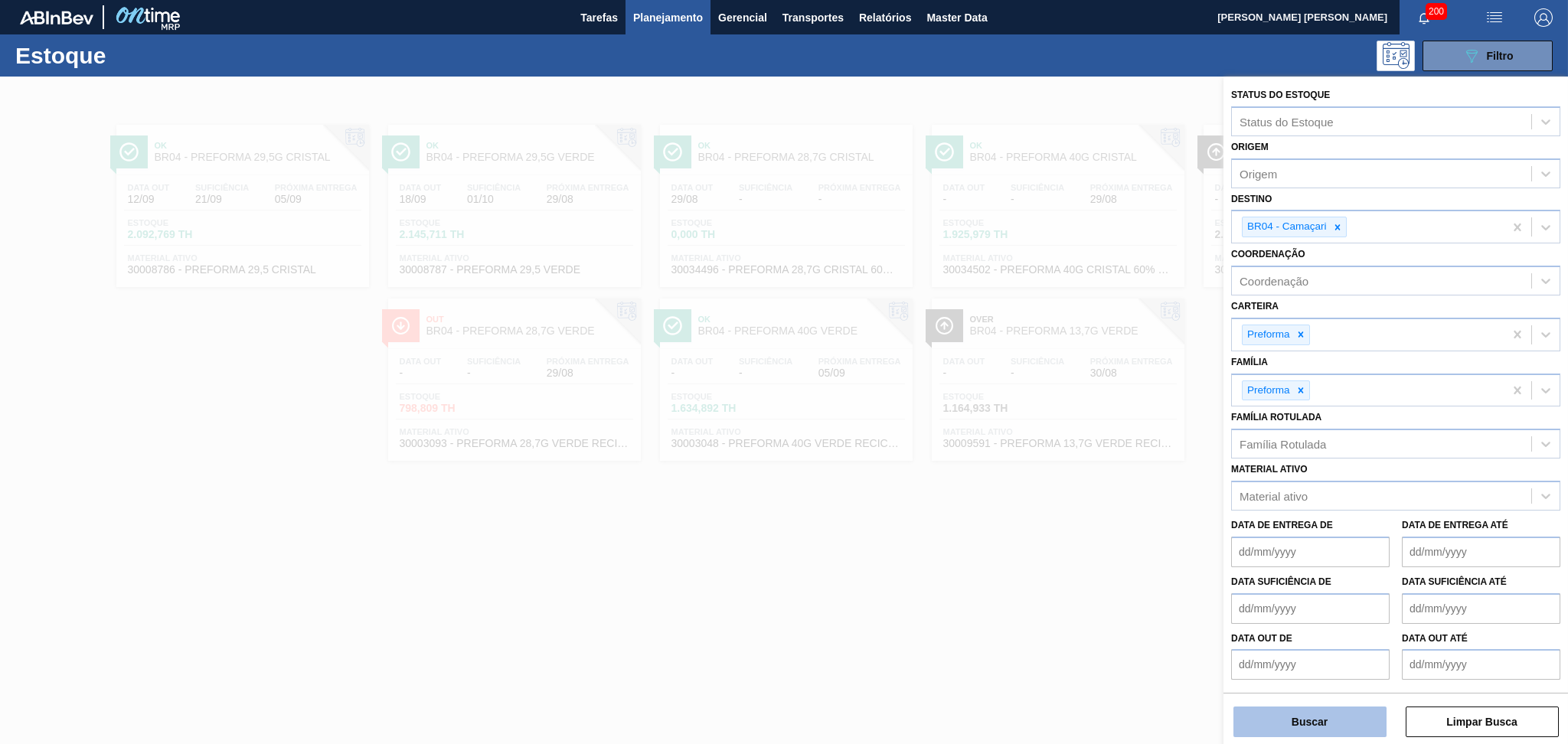
click at [1325, 721] on button "Buscar" at bounding box center [1311, 721] width 153 height 31
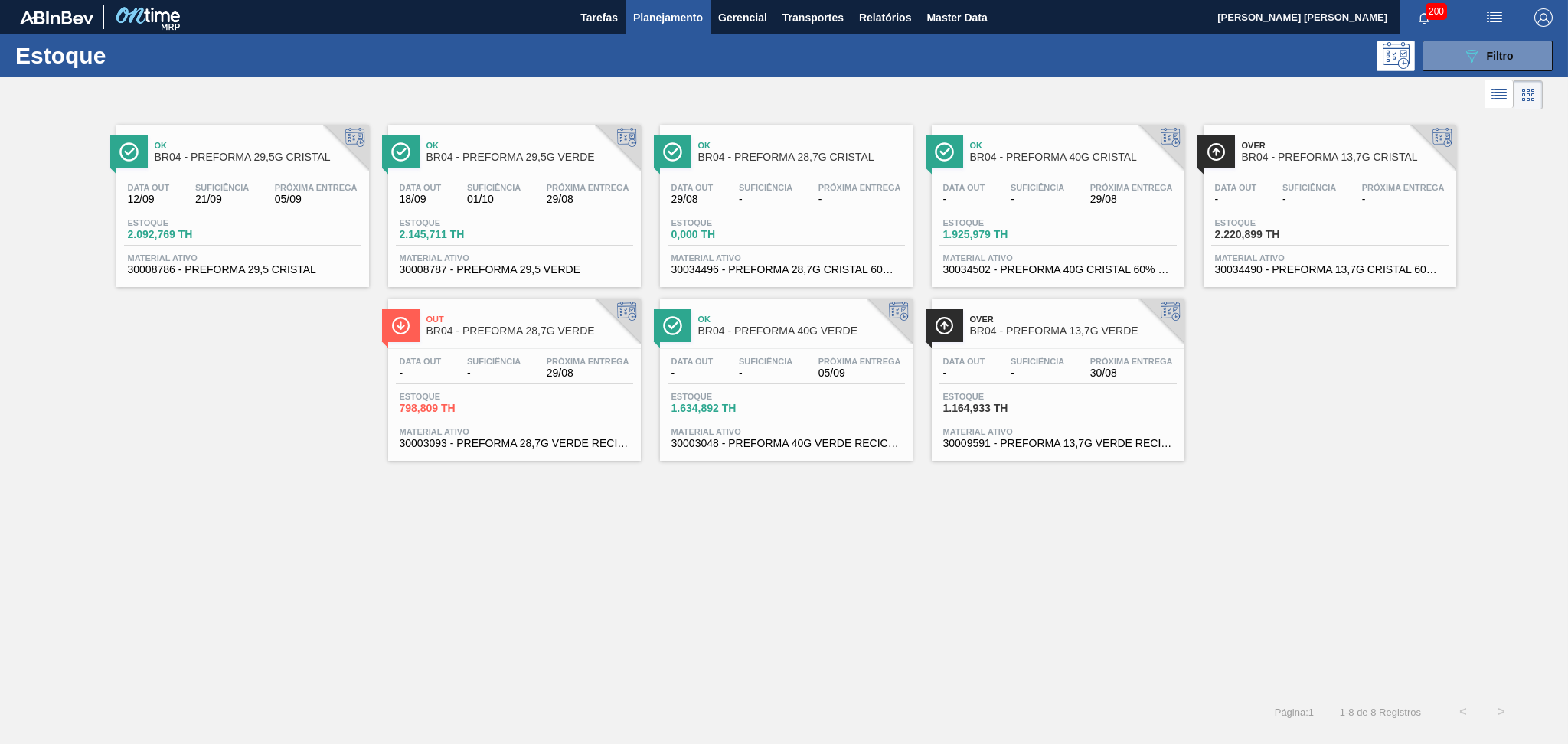
click at [1288, 230] on span "2.220,899 TH" at bounding box center [1269, 234] width 107 height 12
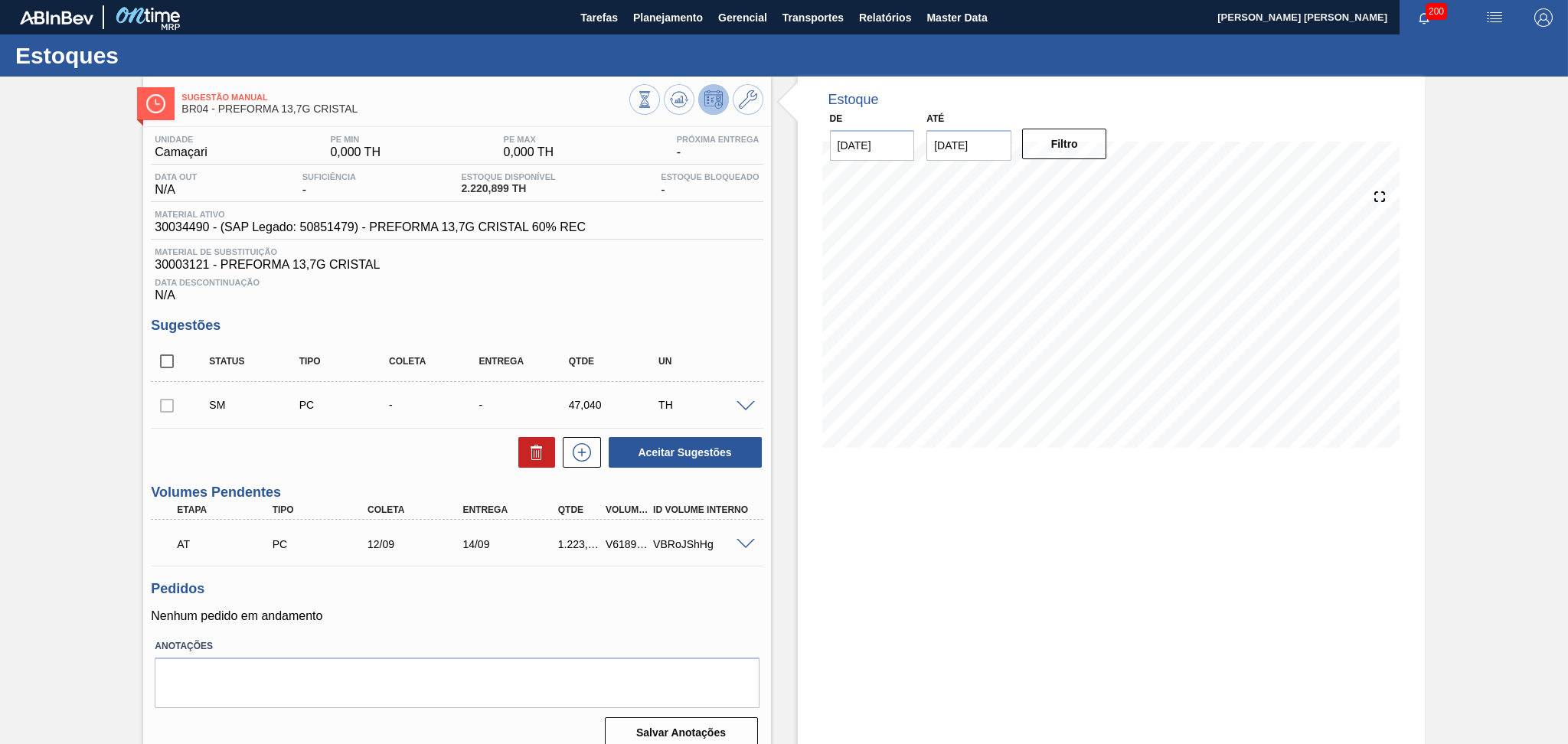
click at [495, 592] on h3 "Pedidos" at bounding box center [457, 589] width 612 height 16
click at [709, 296] on div "Data Descontinuação N/A" at bounding box center [457, 287] width 612 height 31
click at [684, 102] on icon at bounding box center [678, 103] width 15 height 8
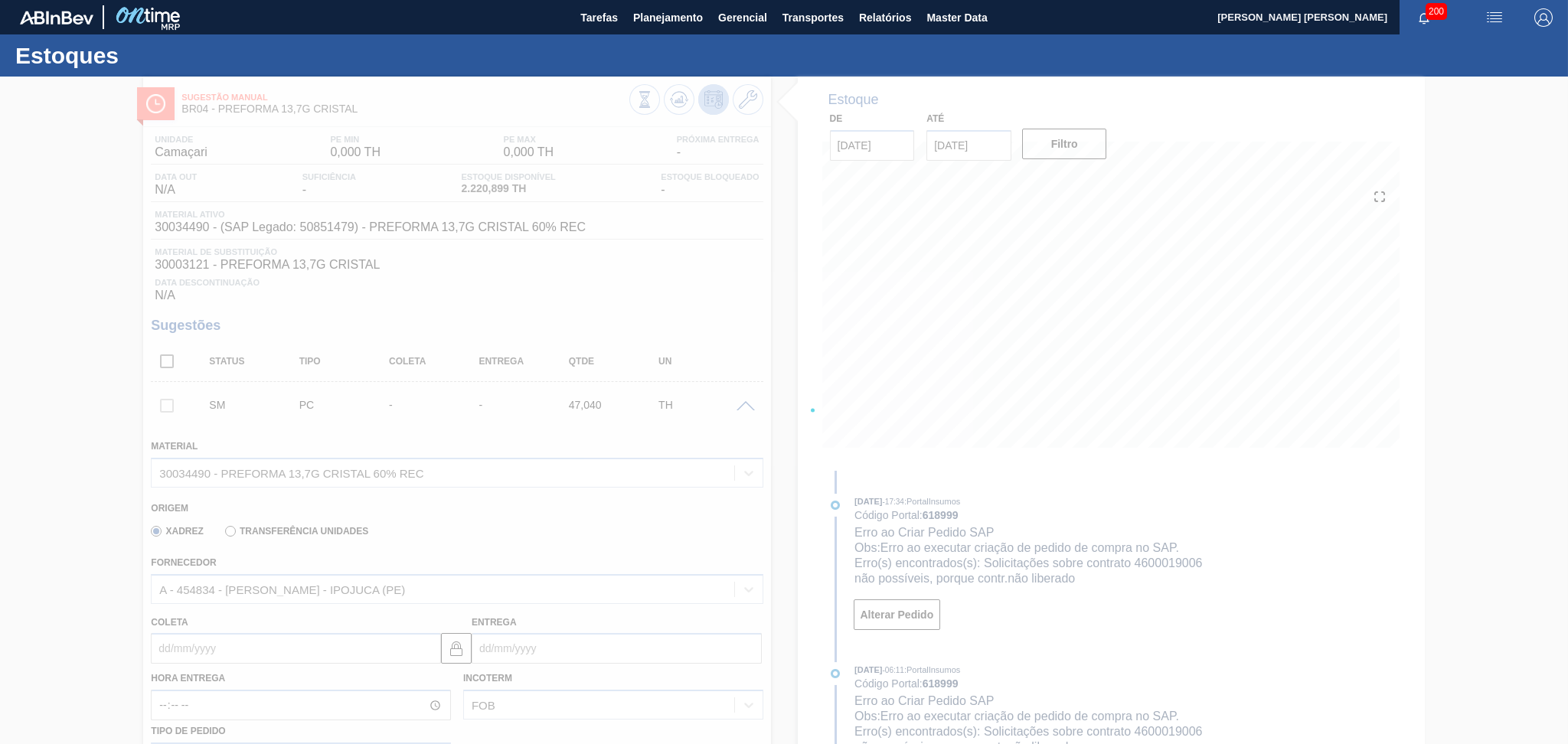
click at [755, 332] on div at bounding box center [784, 410] width 1568 height 668
click at [757, 254] on div at bounding box center [784, 410] width 1568 height 668
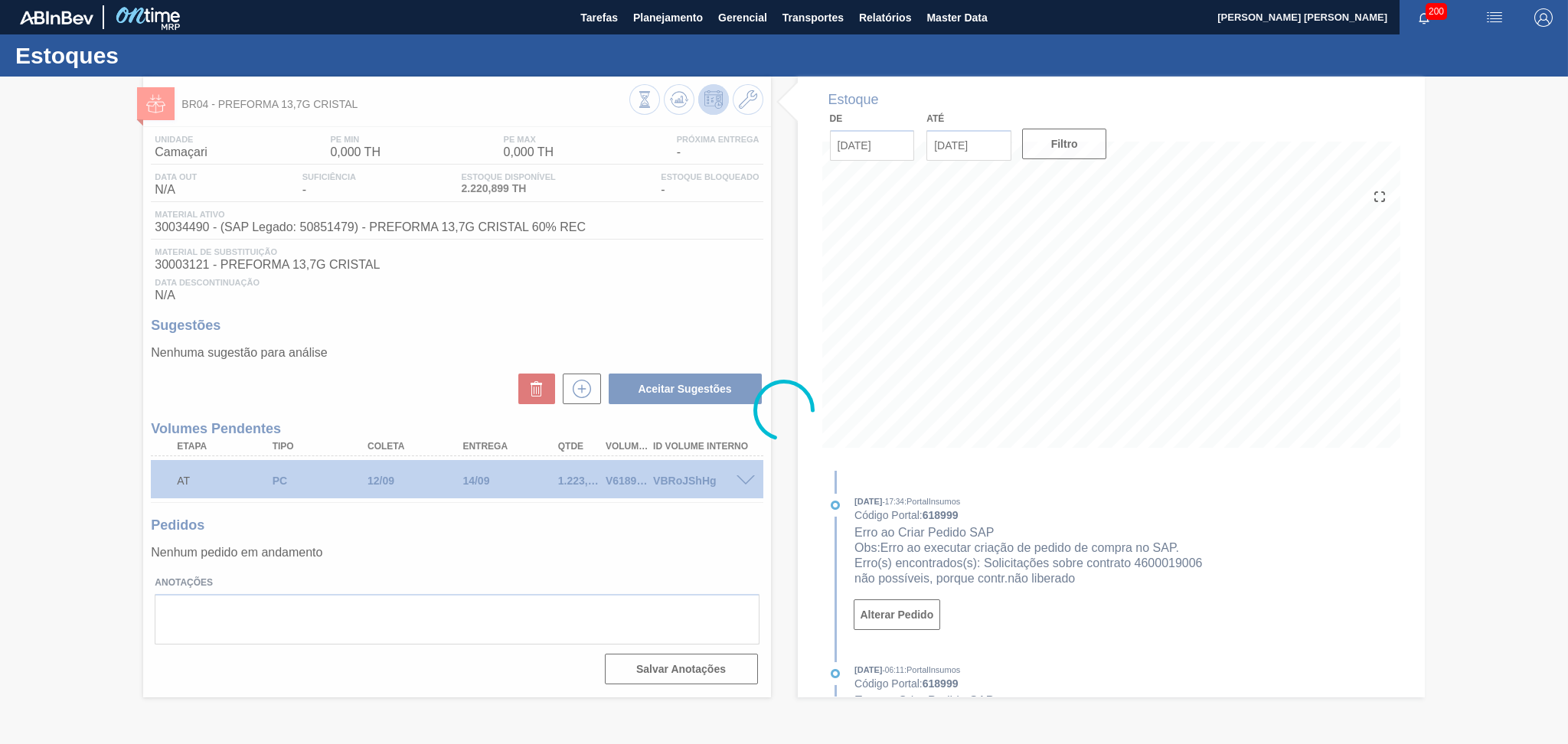
click at [658, 552] on div at bounding box center [784, 410] width 1568 height 668
click at [692, 288] on div at bounding box center [784, 410] width 1568 height 668
click at [638, 300] on div at bounding box center [784, 410] width 1568 height 668
click at [562, 527] on div at bounding box center [784, 410] width 1568 height 668
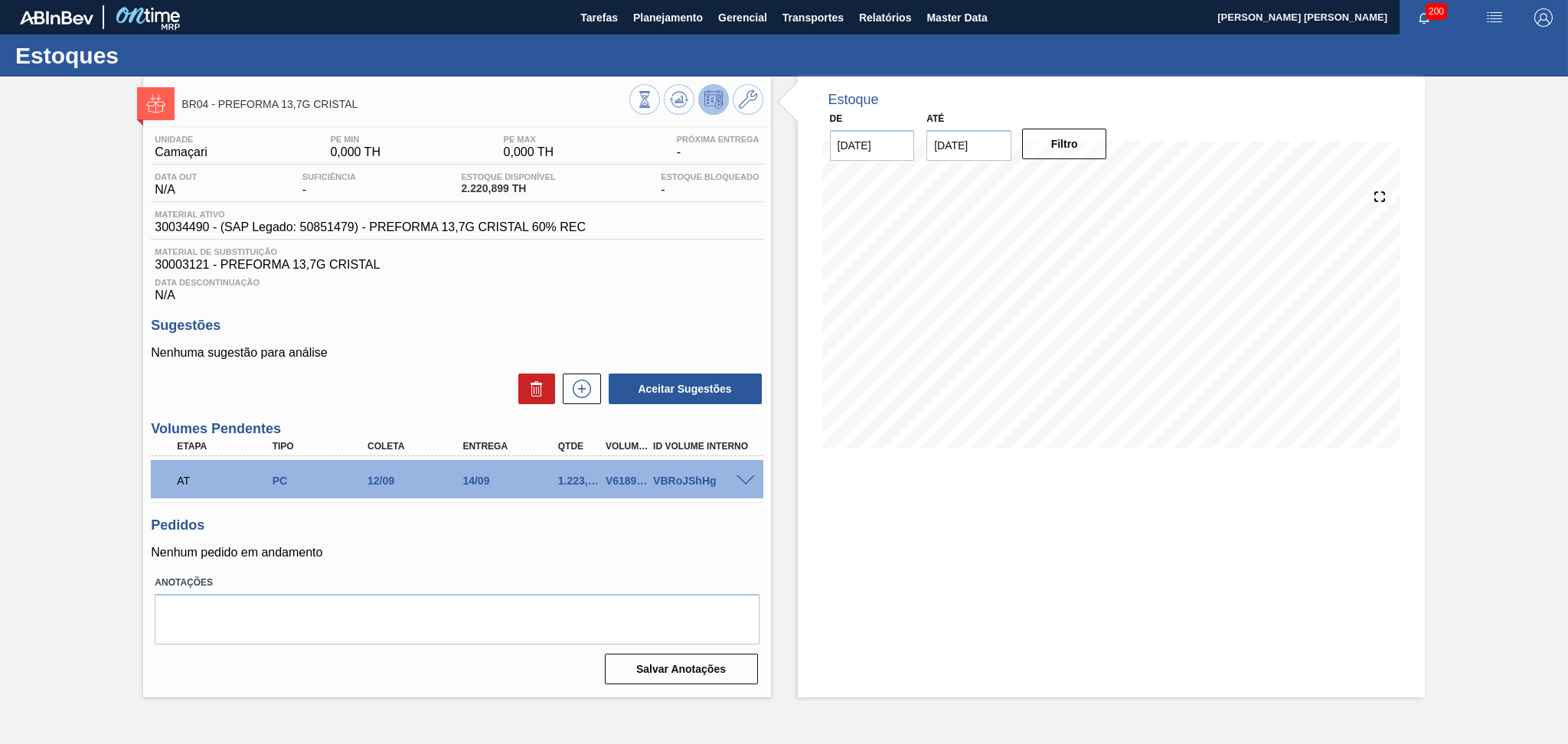
click at [561, 539] on div "Pedidos Nenhum pedido em andamento" at bounding box center [457, 538] width 612 height 42
click at [643, 565] on div "Unidade Camaçari PE MIN 0,000 TH PE MAX 0,000 TH Próxima Entrega - Data out N/A…" at bounding box center [456, 408] width 627 height 562
click at [572, 401] on button at bounding box center [581, 388] width 39 height 31
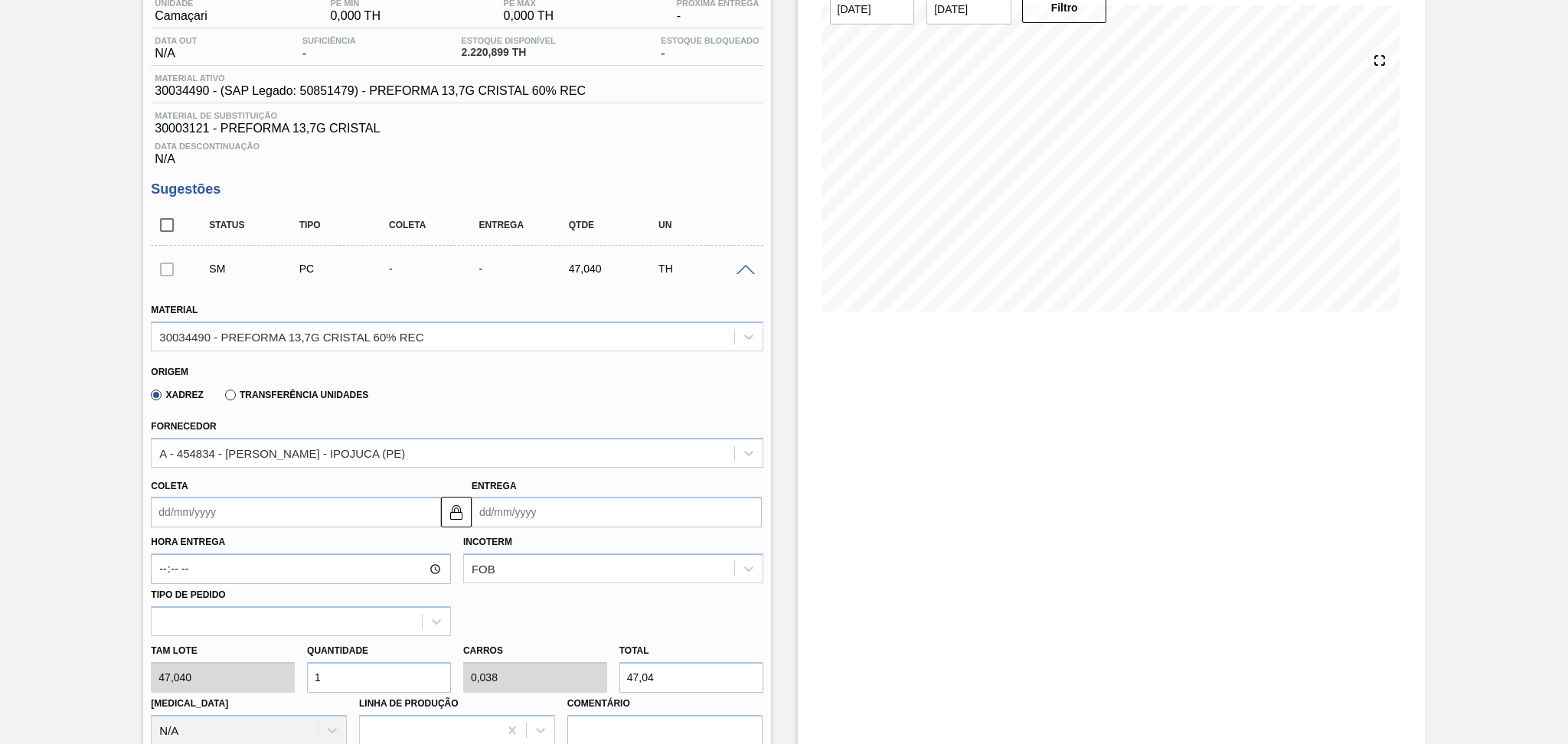
scroll to position [408, 0]
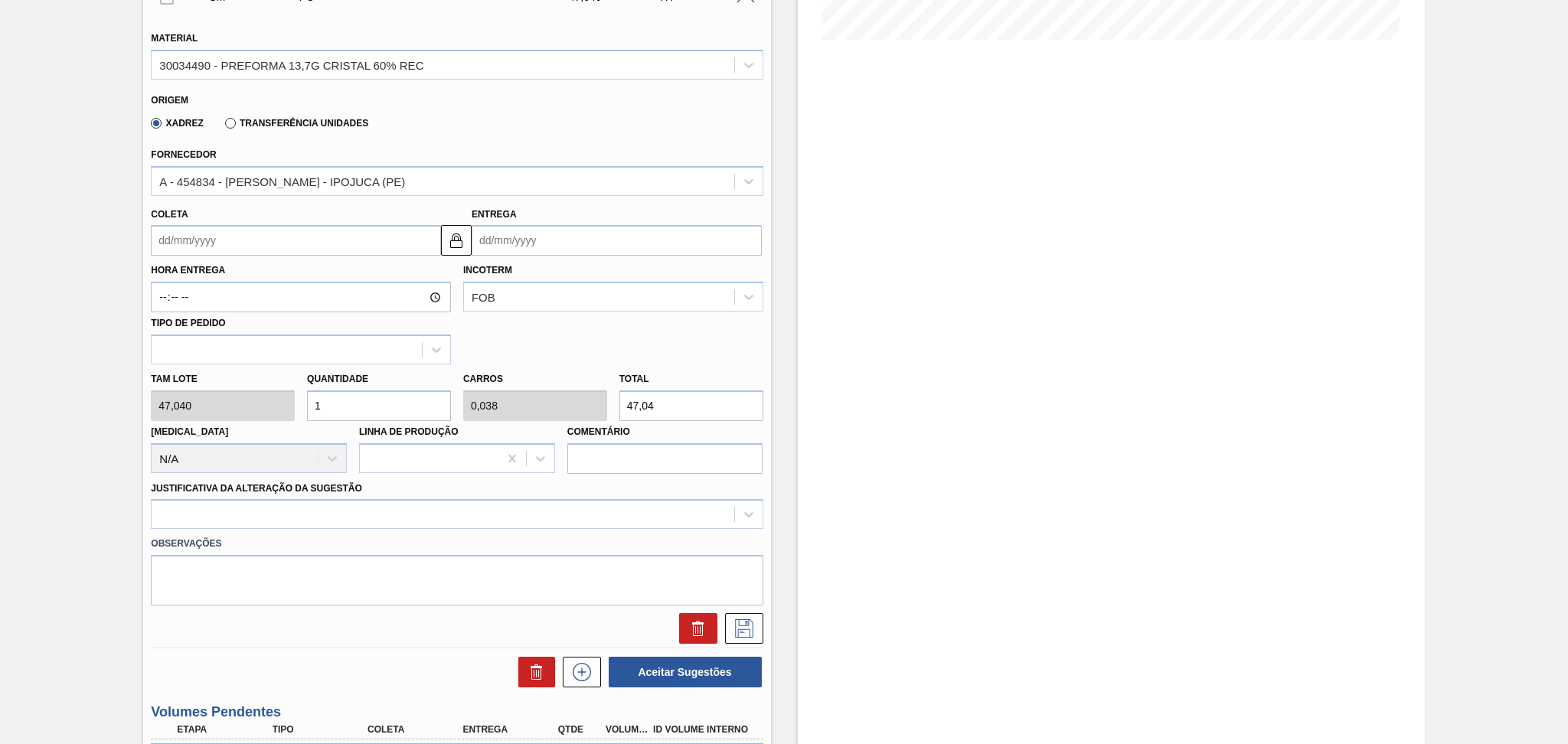
click at [209, 235] on input "Coleta" at bounding box center [296, 240] width 290 height 31
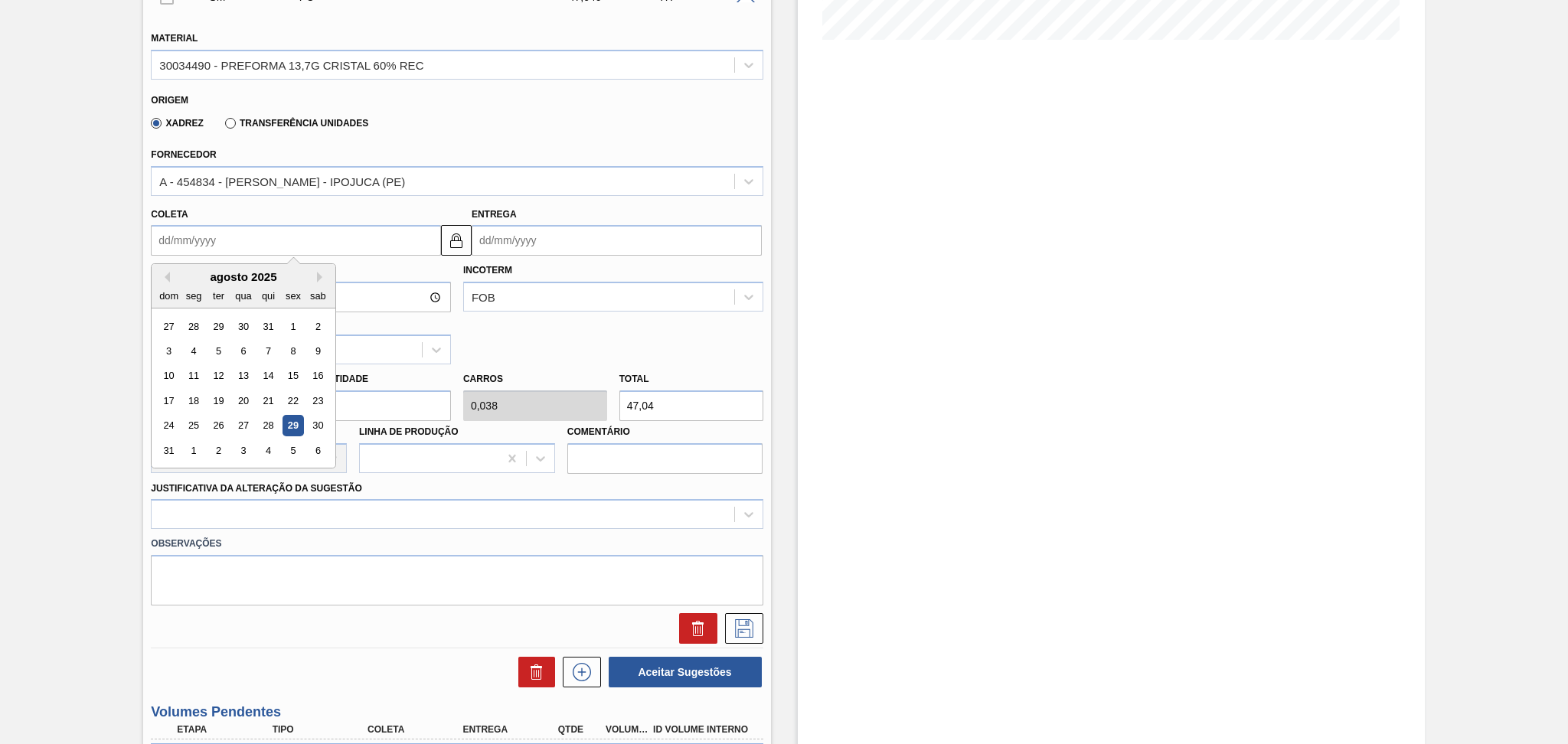
click at [322, 279] on div "agosto 2025" at bounding box center [243, 276] width 184 height 13
click at [322, 273] on button "Next Month" at bounding box center [322, 277] width 11 height 11
click at [226, 319] on div "2" at bounding box center [219, 326] width 21 height 21
type input "02/09/2025"
type input "04/09/2025"
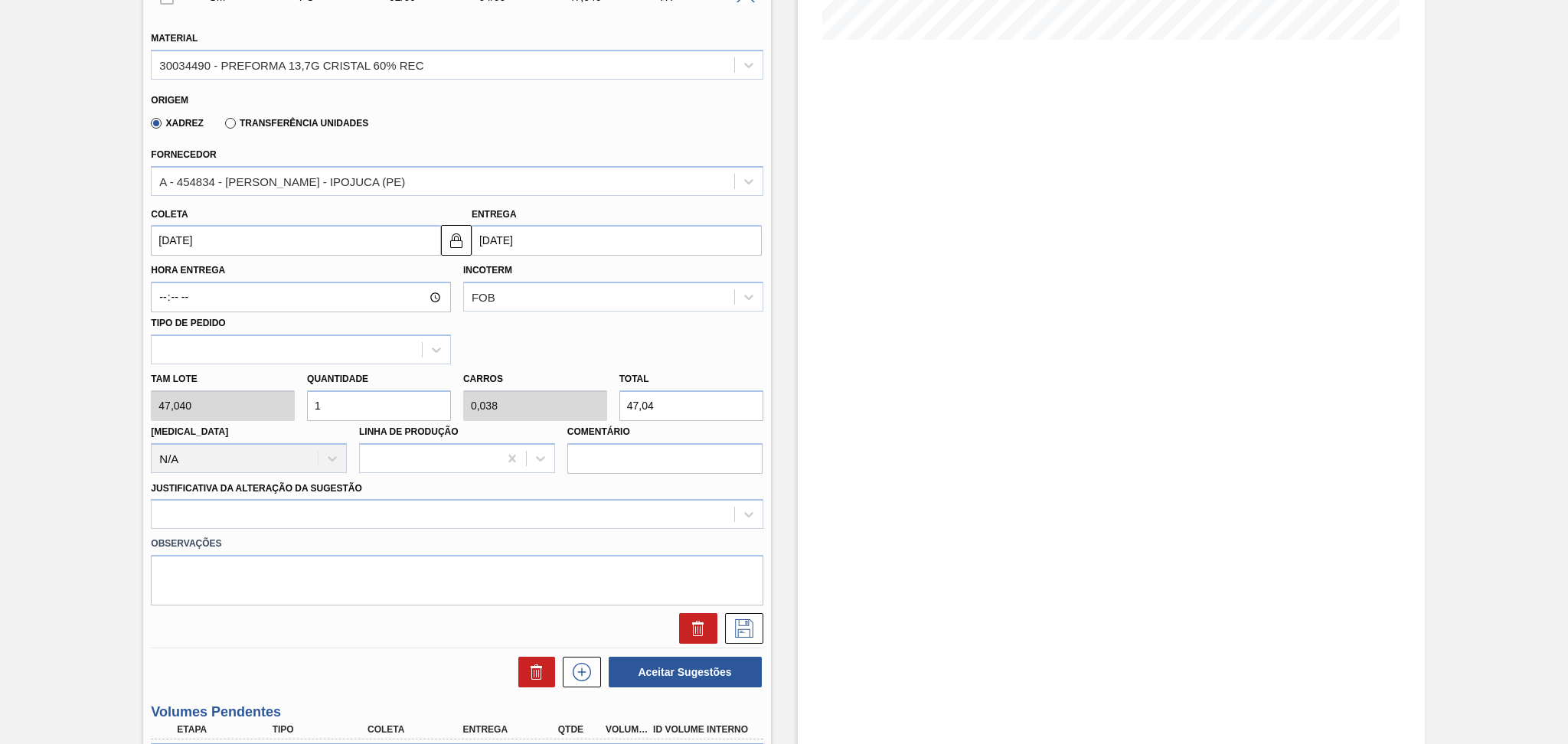
click at [282, 232] on input "02/09/2025" at bounding box center [296, 240] width 290 height 31
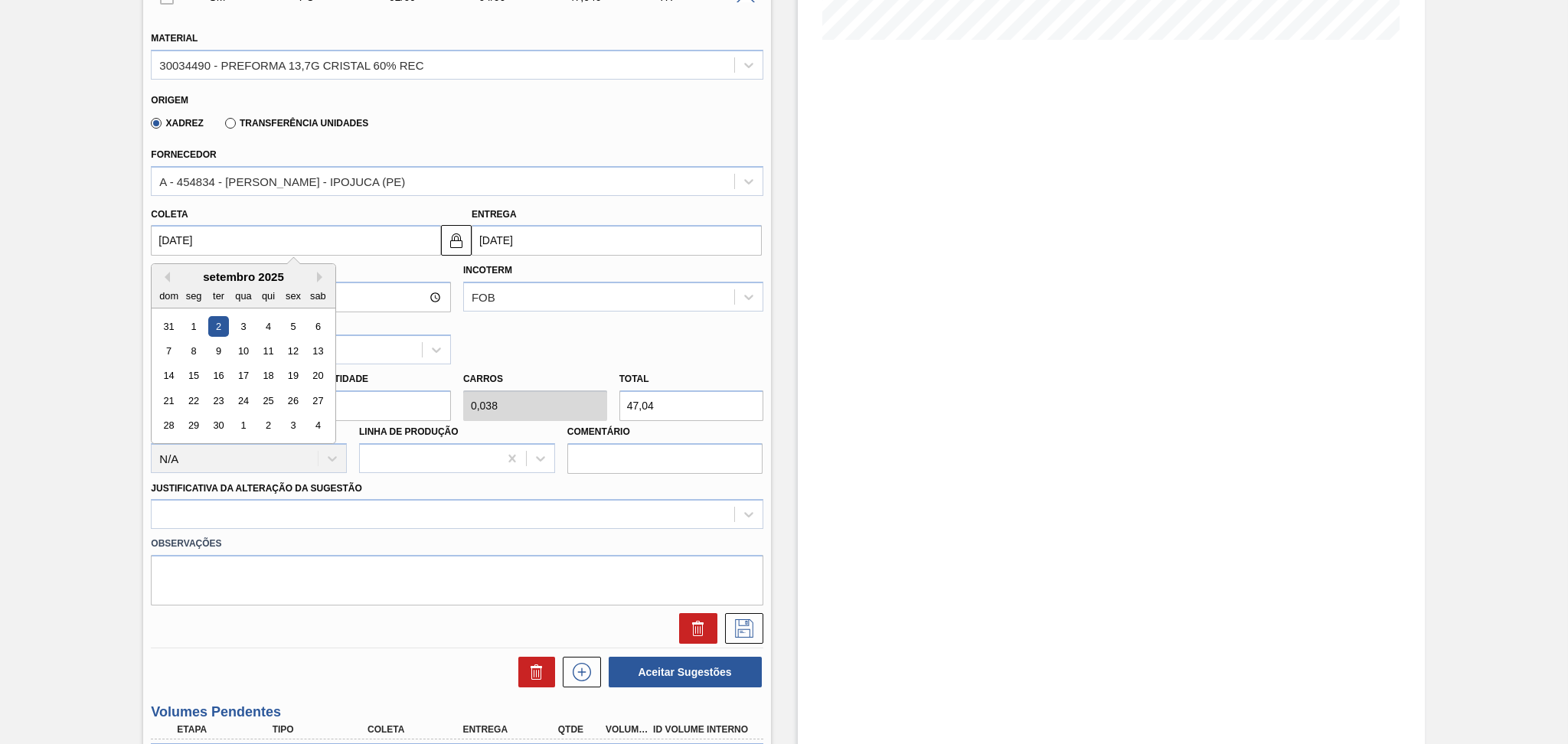
click at [596, 343] on div "Hora Entrega Incoterm FOB Tipo de pedido" at bounding box center [457, 309] width 624 height 108
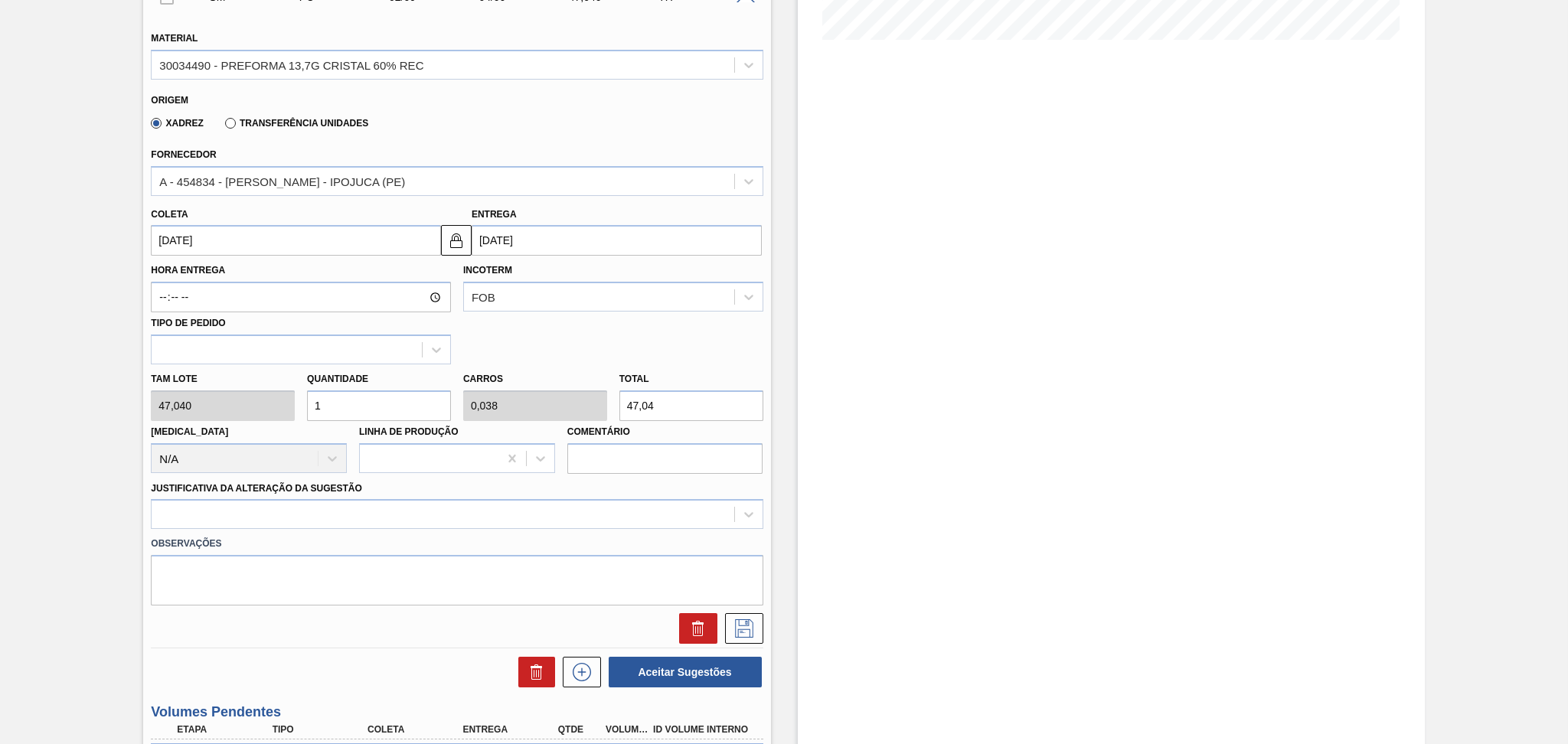
click at [133, 395] on div "BR04 - PREFORMA 13,7G CRISTAL Unidade Camaçari PE MIN 0,000 TH PE MAX 0,000 TH …" at bounding box center [784, 324] width 1568 height 1312
type input "2"
type input "0,077"
type input "94,08"
type input "26"
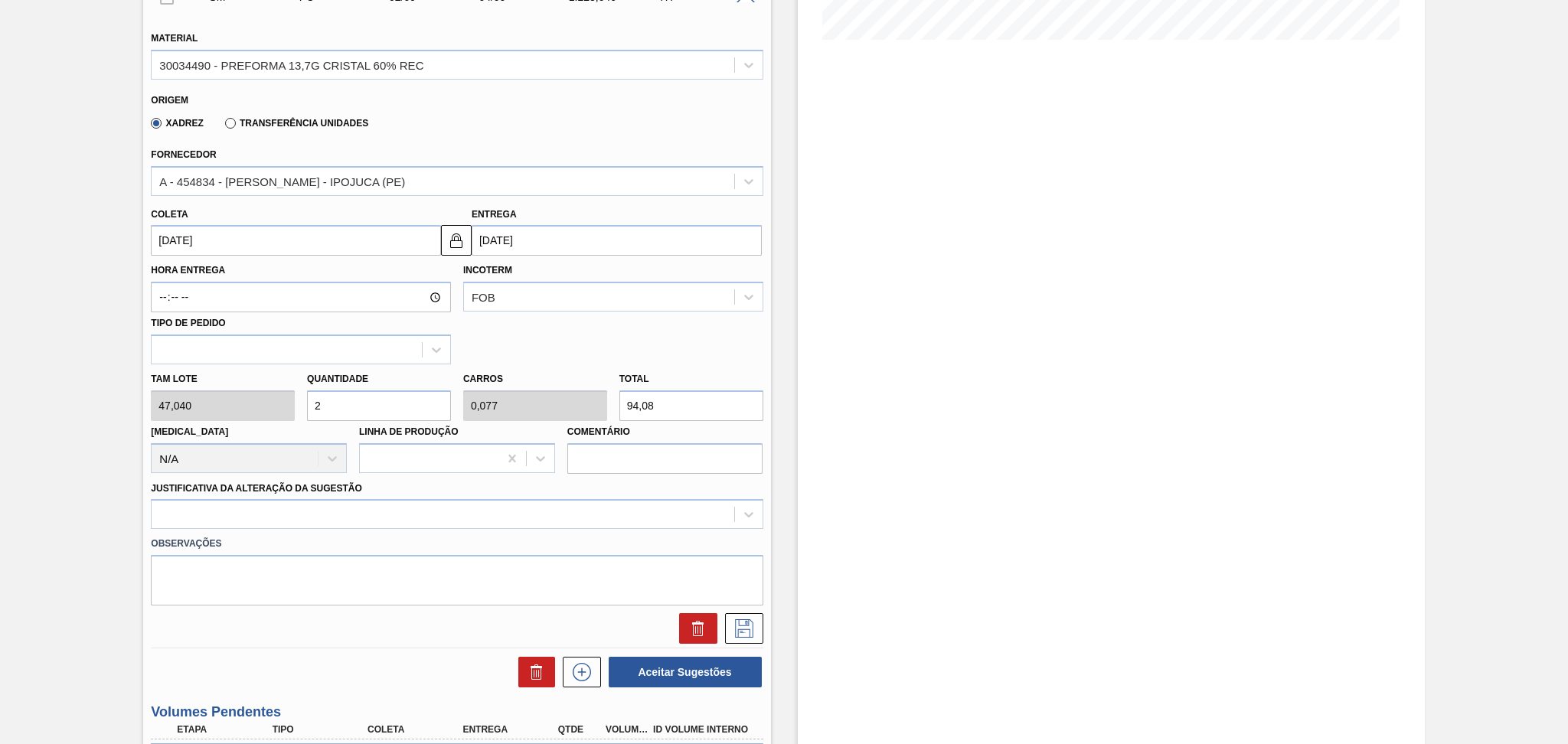
type input "1"
type input "1.223,04"
type input "26"
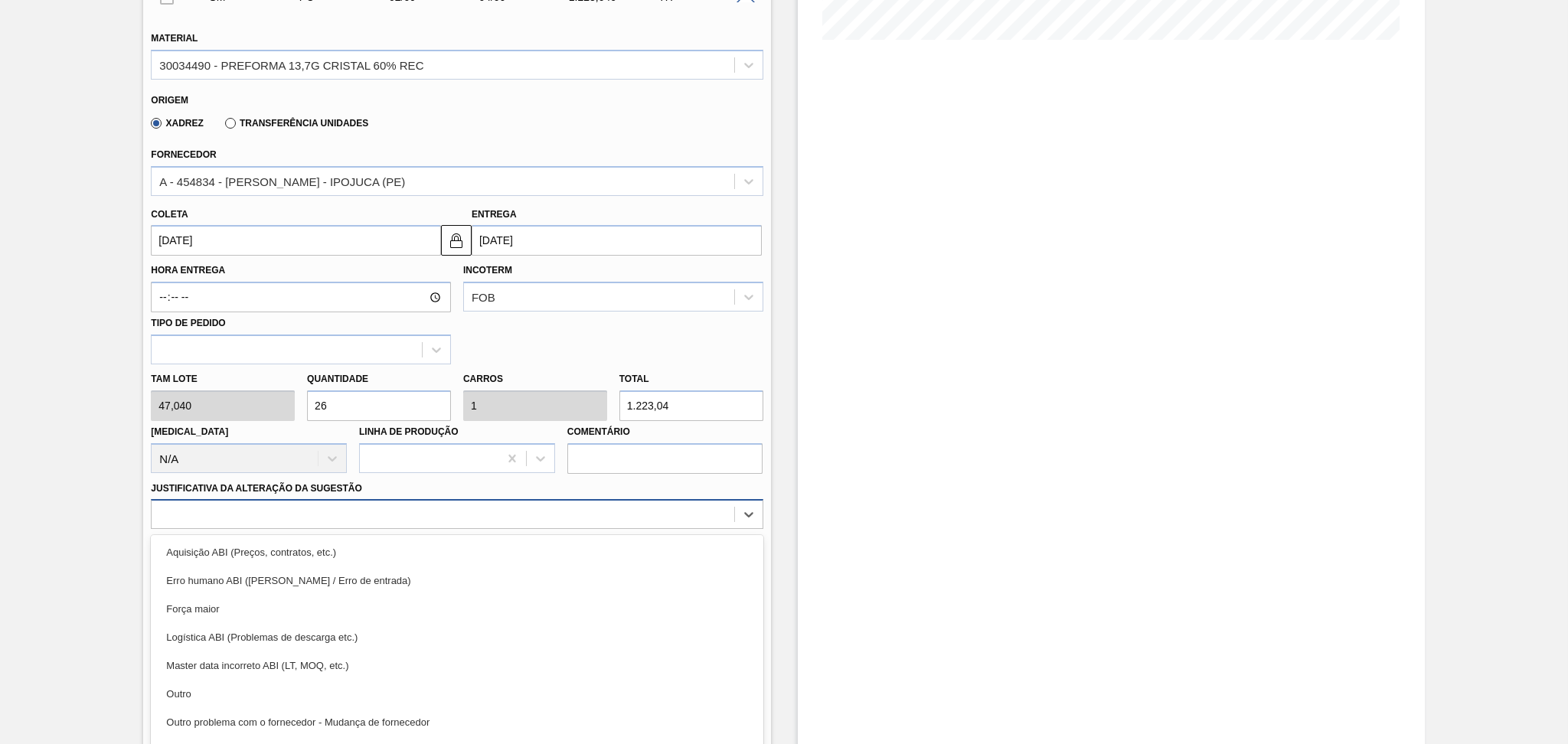
click at [186, 520] on div "option Aquisição ABI (Preços, contratos, etc.) focused, 1 of 18. 18 results ava…" at bounding box center [457, 514] width 612 height 30
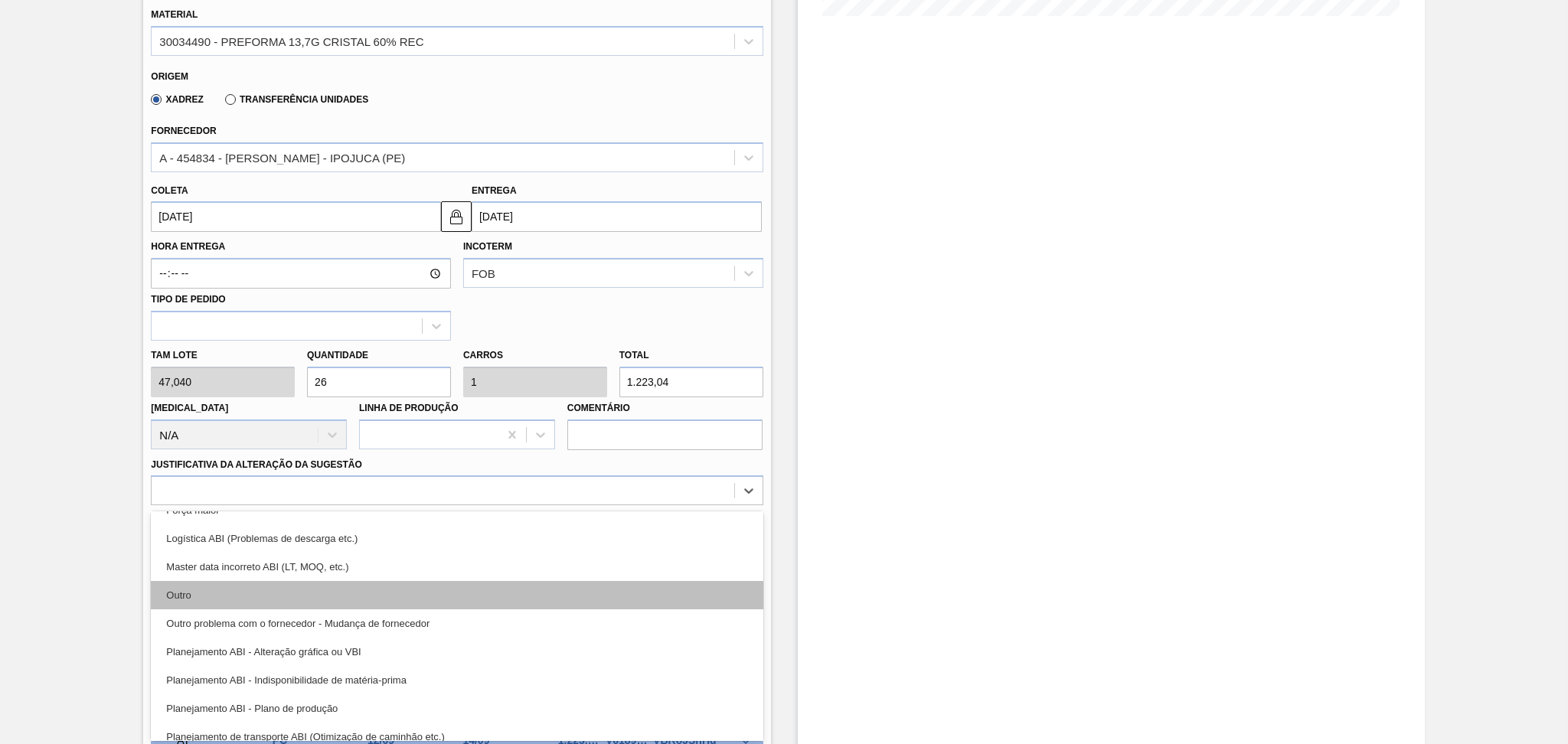
scroll to position [101, 0]
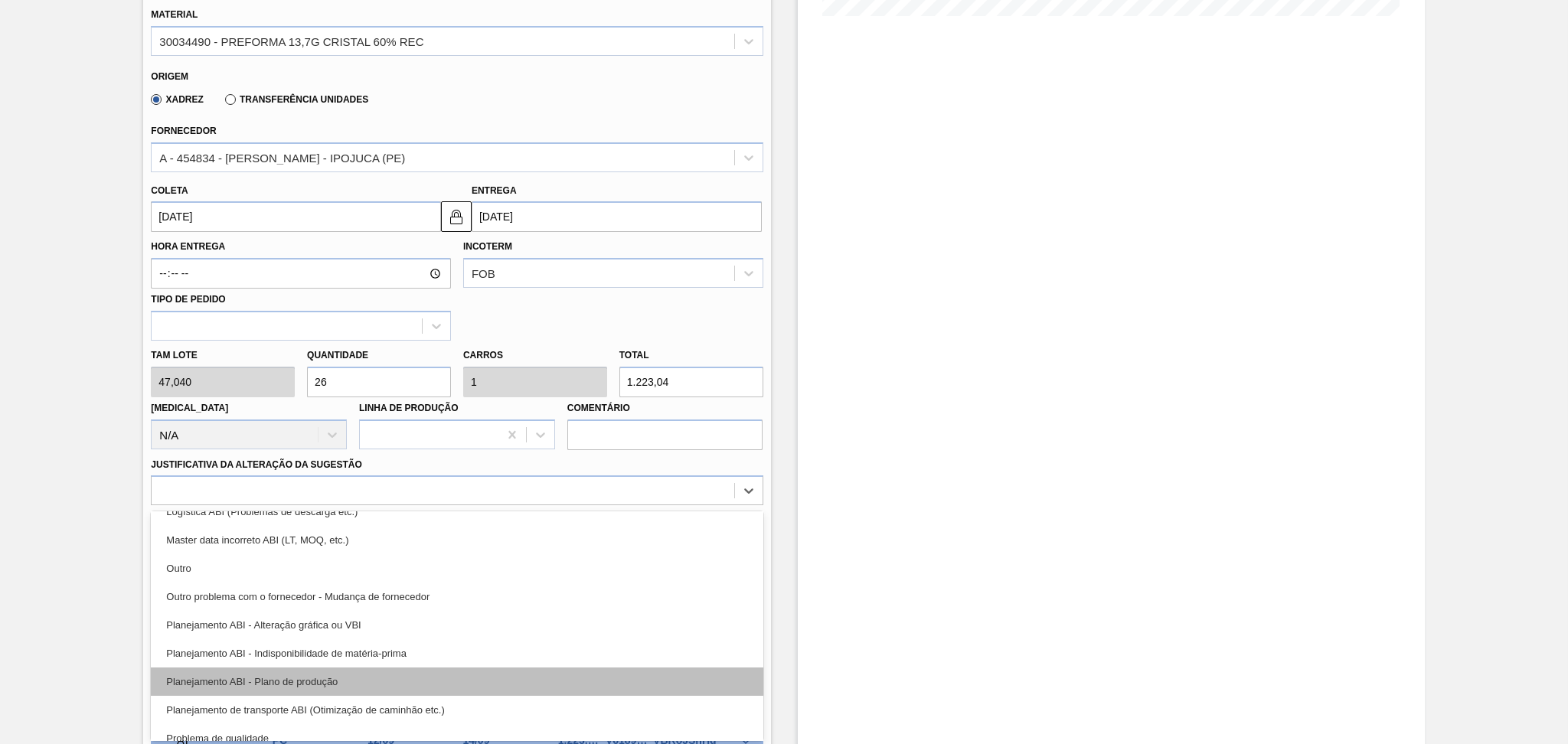
click at [305, 673] on div "Planejamento ABI - Plano de produção" at bounding box center [457, 681] width 612 height 29
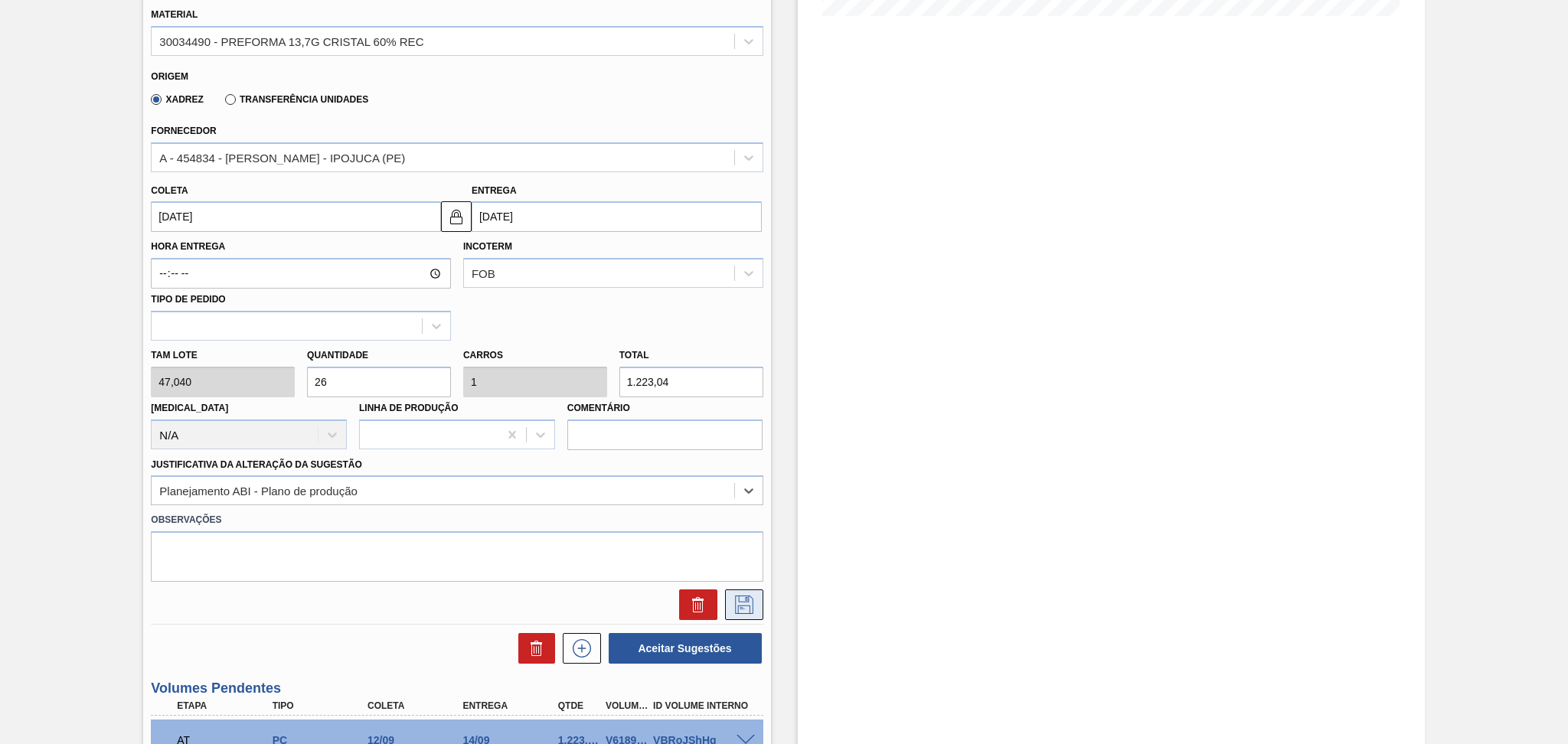
click at [743, 609] on icon at bounding box center [744, 605] width 25 height 18
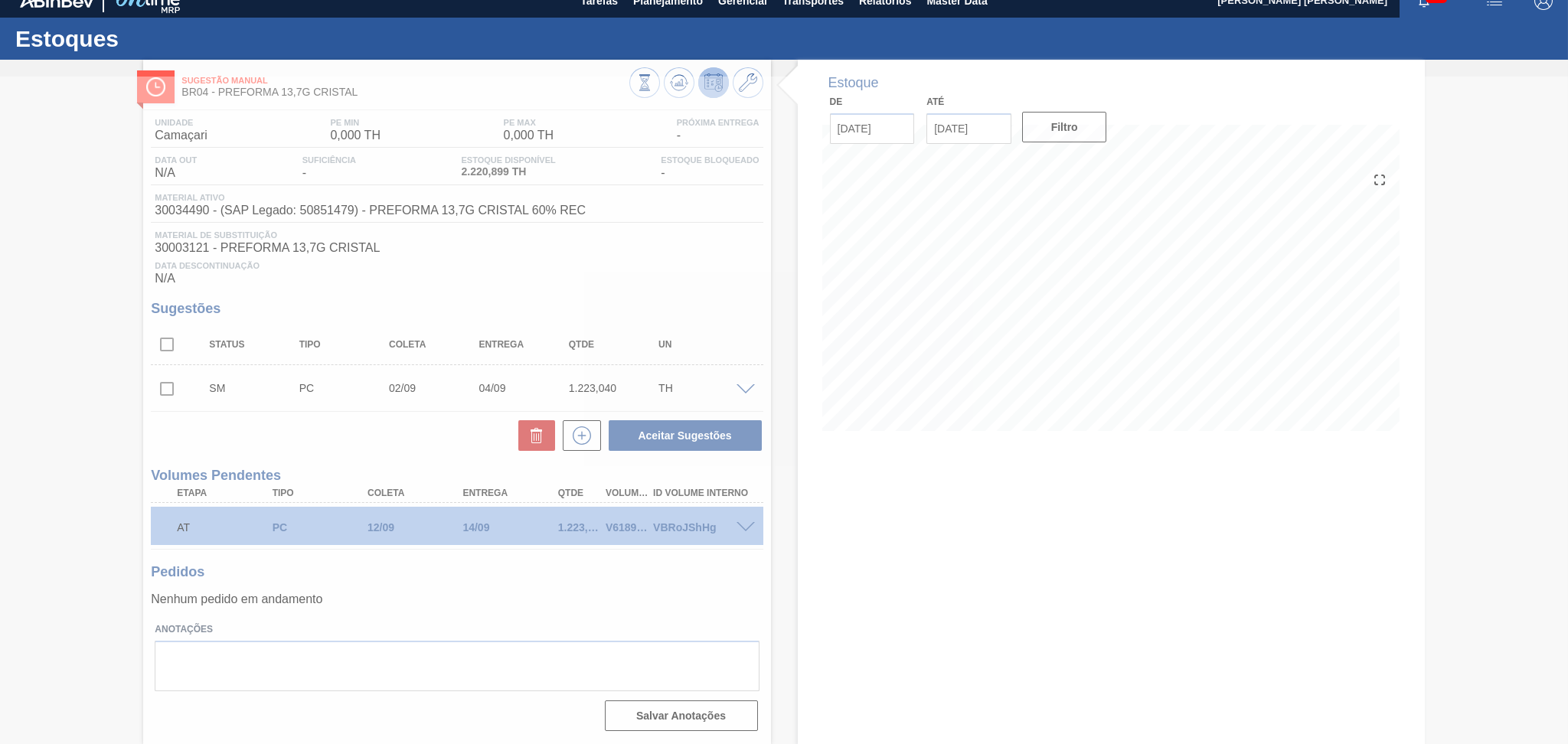
scroll to position [15, 0]
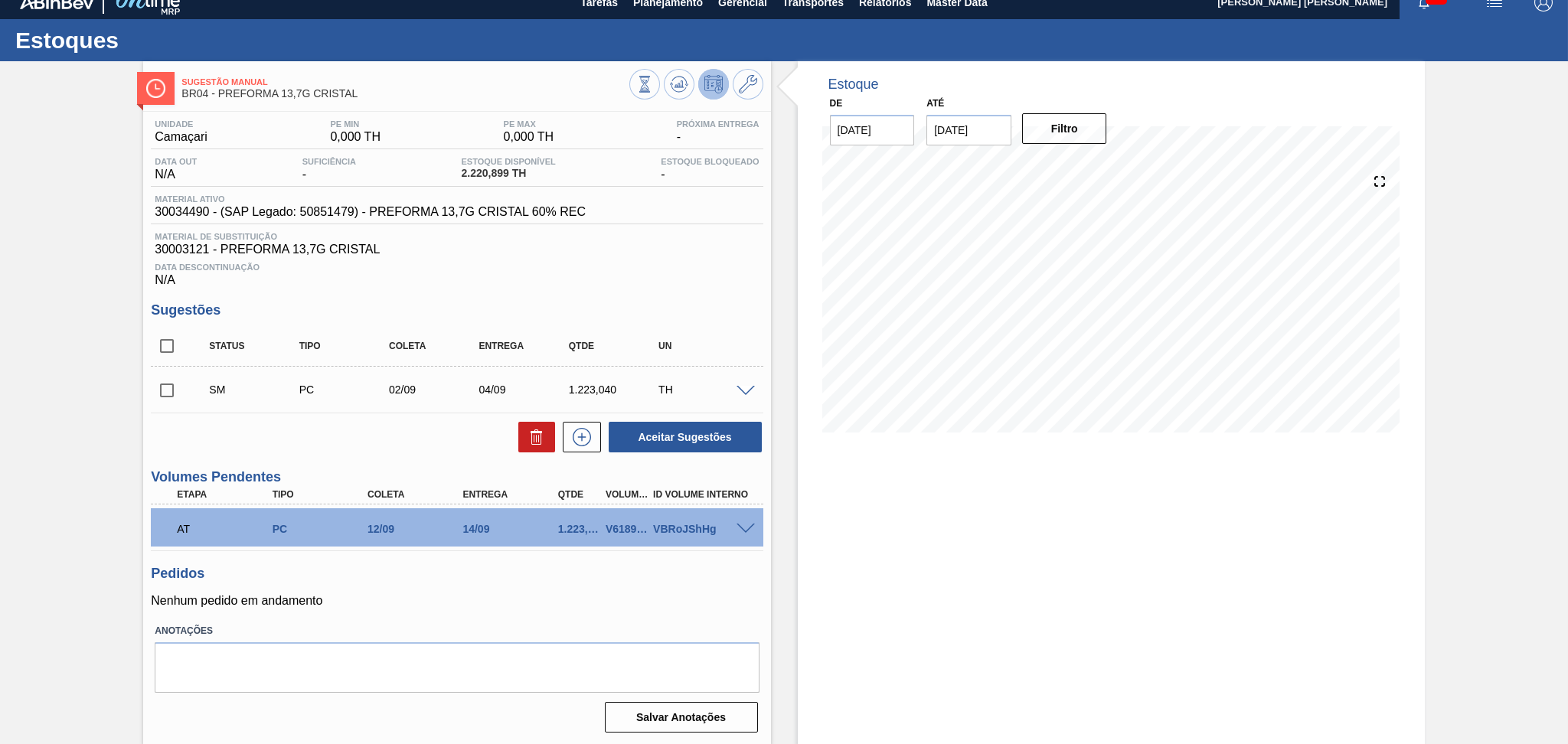
click at [172, 392] on input "checkbox" at bounding box center [167, 390] width 32 height 32
click at [670, 441] on button "Aceitar Sugestões" at bounding box center [686, 437] width 153 height 31
checkbox input "false"
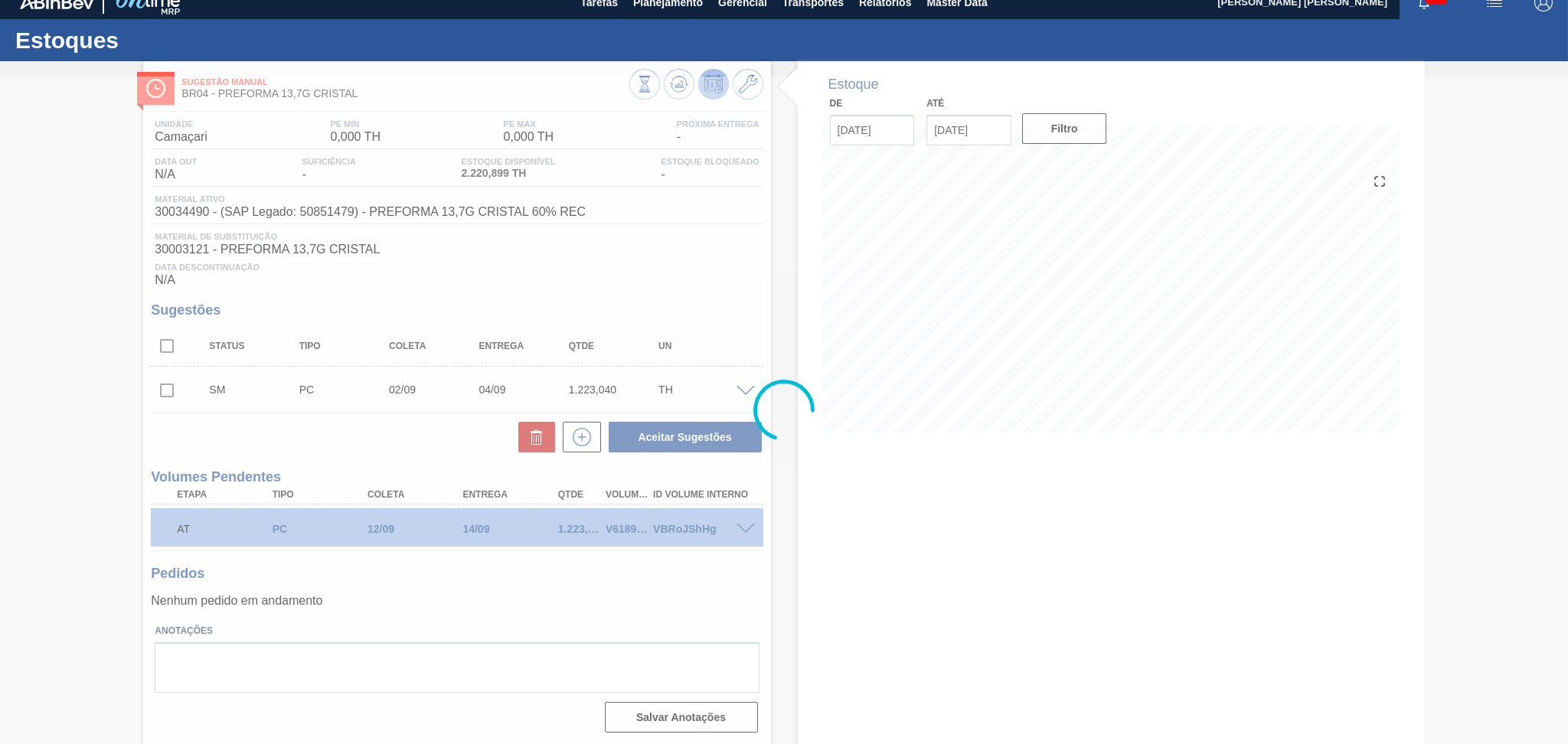
click at [884, 578] on div at bounding box center [784, 410] width 1568 height 668
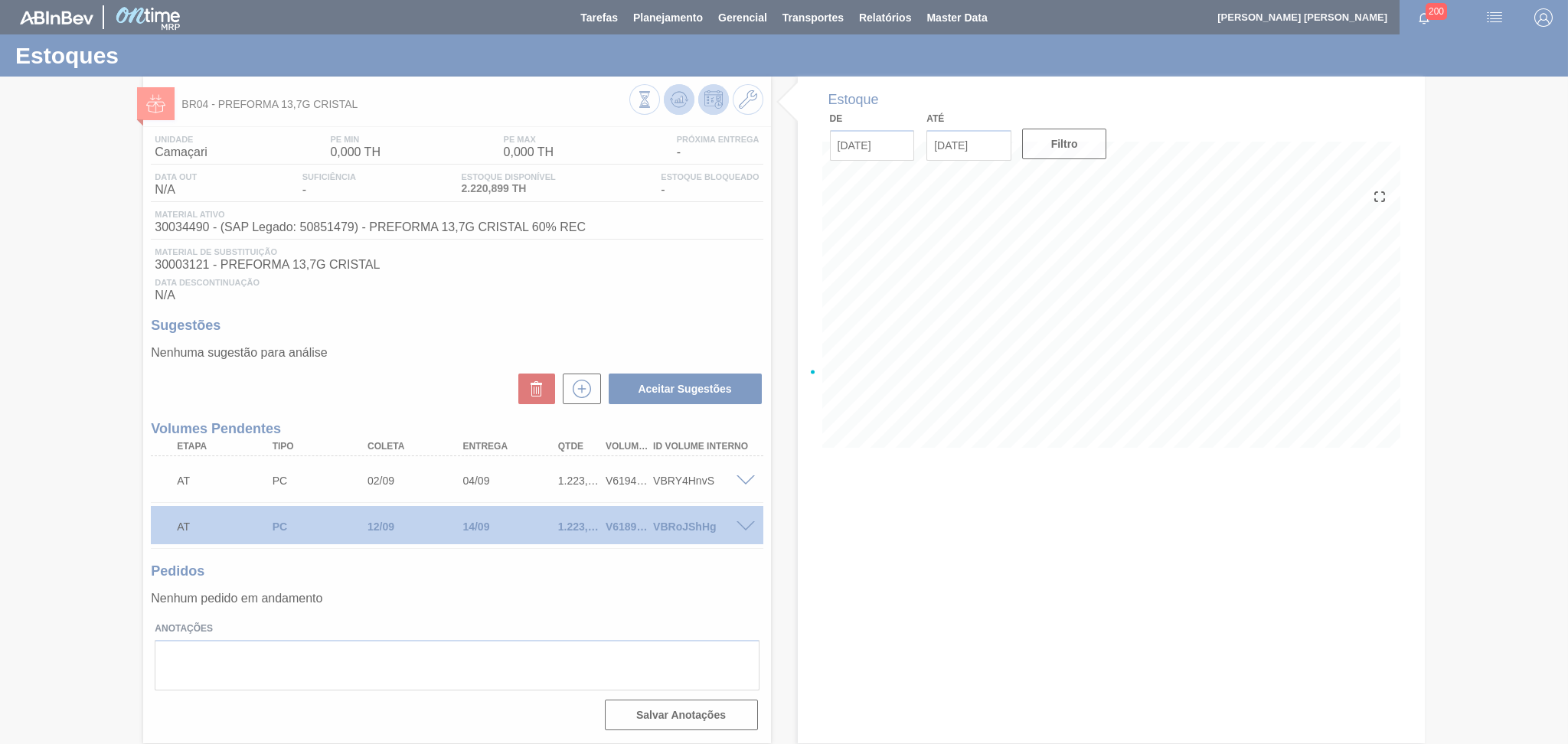
click at [679, 93] on div at bounding box center [784, 372] width 1568 height 744
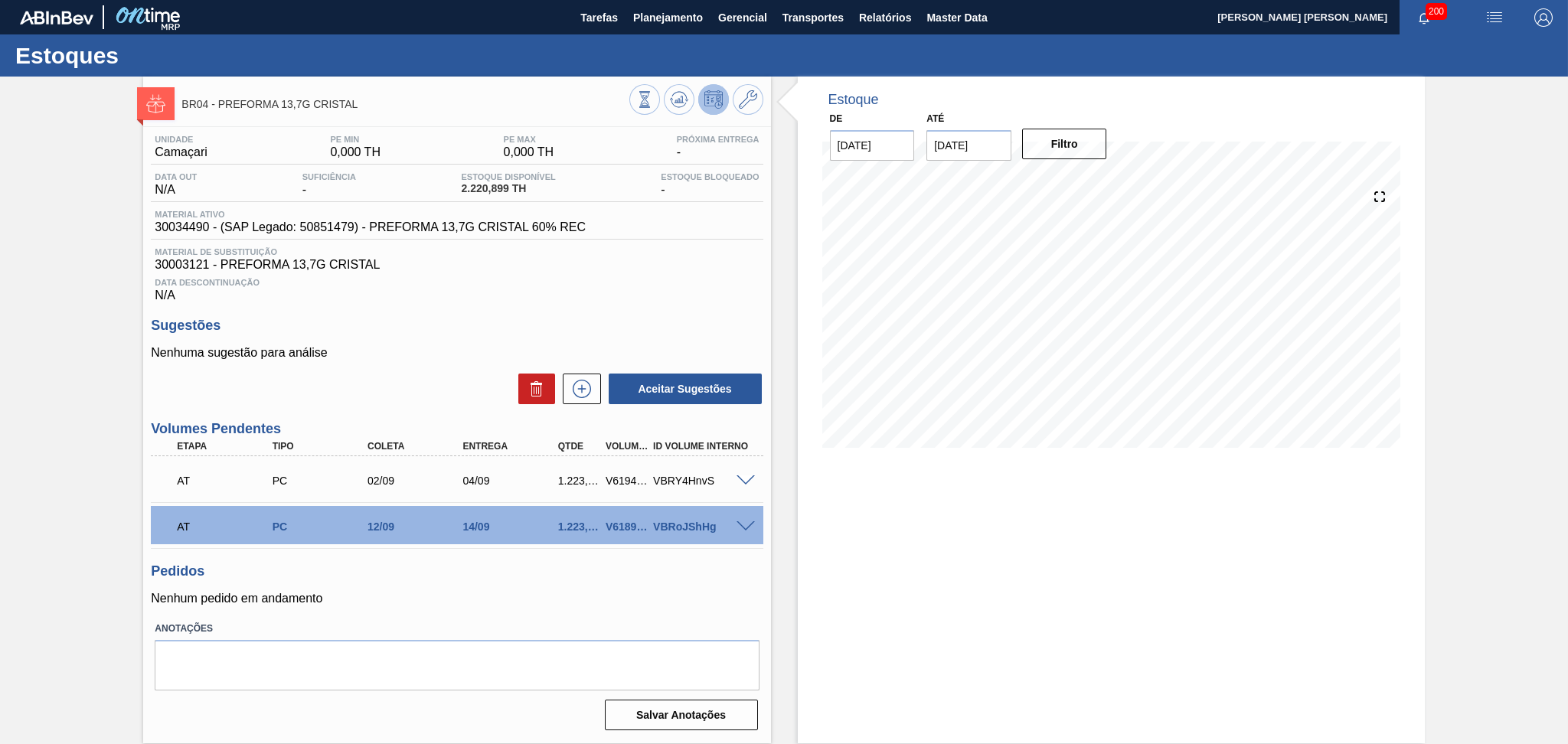
click at [702, 579] on div "Pedidos Nenhum pedido em andamento" at bounding box center [457, 584] width 612 height 42
click at [1267, 553] on div "Estoque De 29/08/2025 Até 30/09/2025 Filtro 24/09 Projeção de Estoque 3,116.987…" at bounding box center [1111, 409] width 627 height 667
click at [953, 529] on div "Estoque De 29/08/2025 Até 30/09/2025 Filtro 31/08 Projeção de Estoque 2,220.899…" at bounding box center [1111, 409] width 627 height 667
click at [535, 597] on p "Nenhum pedido em andamento" at bounding box center [457, 599] width 612 height 14
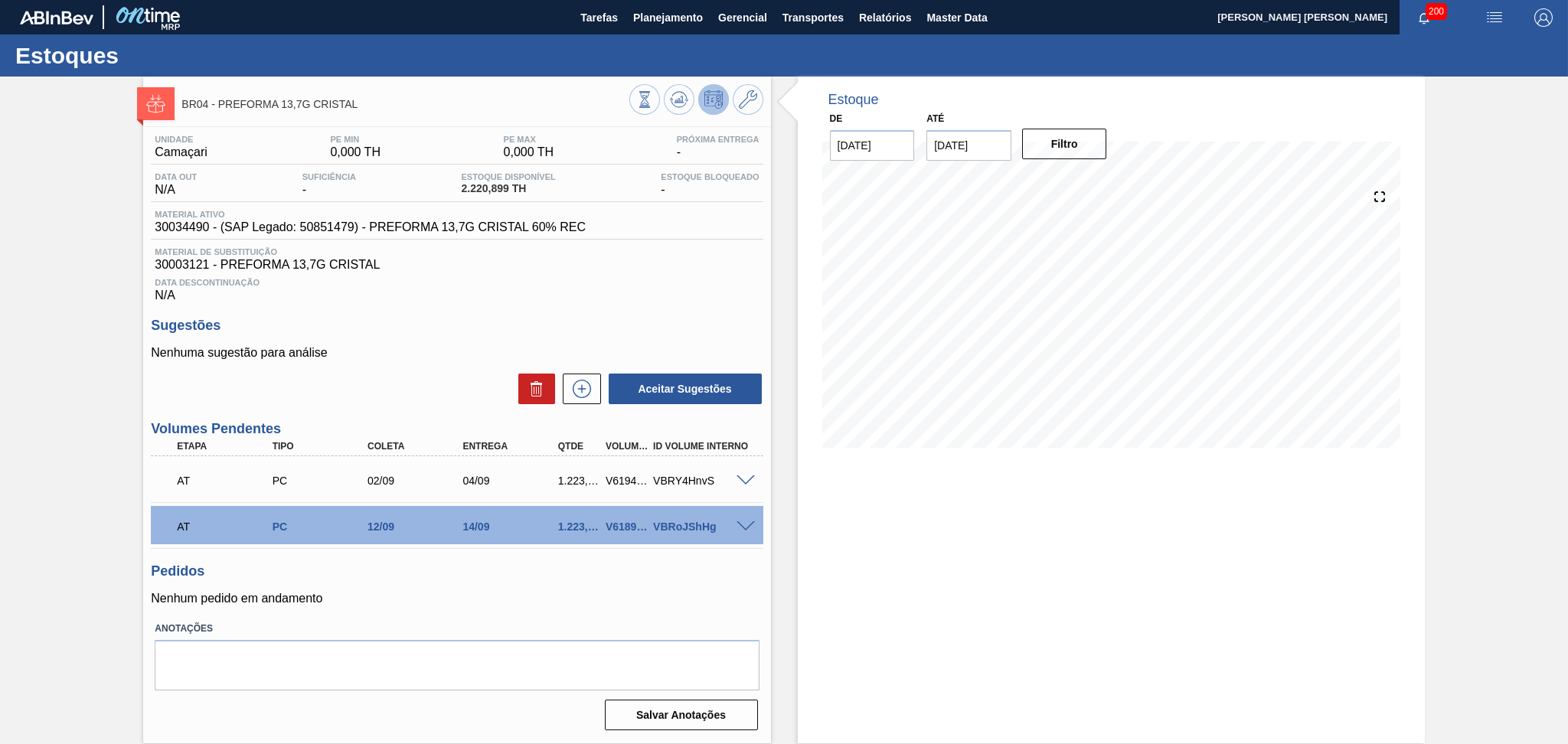
click at [851, 529] on div "Estoque De 29/08/2025 Até 30/09/2025 Filtro 04/09 Projeção de Estoque 2,693.939…" at bounding box center [1111, 409] width 627 height 667
click at [432, 586] on div "Pedidos Nenhum pedido em andamento" at bounding box center [457, 584] width 612 height 42
click at [806, 648] on div "Estoque De 29/08/2025 Até 30/09/2025 Filtro 29/08 Projeção de Estoque 2,220.899…" at bounding box center [1111, 409] width 627 height 667
click at [533, 325] on h3 "Sugestões" at bounding box center [457, 326] width 612 height 16
click at [660, 23] on span "Planejamento" at bounding box center [668, 17] width 70 height 18
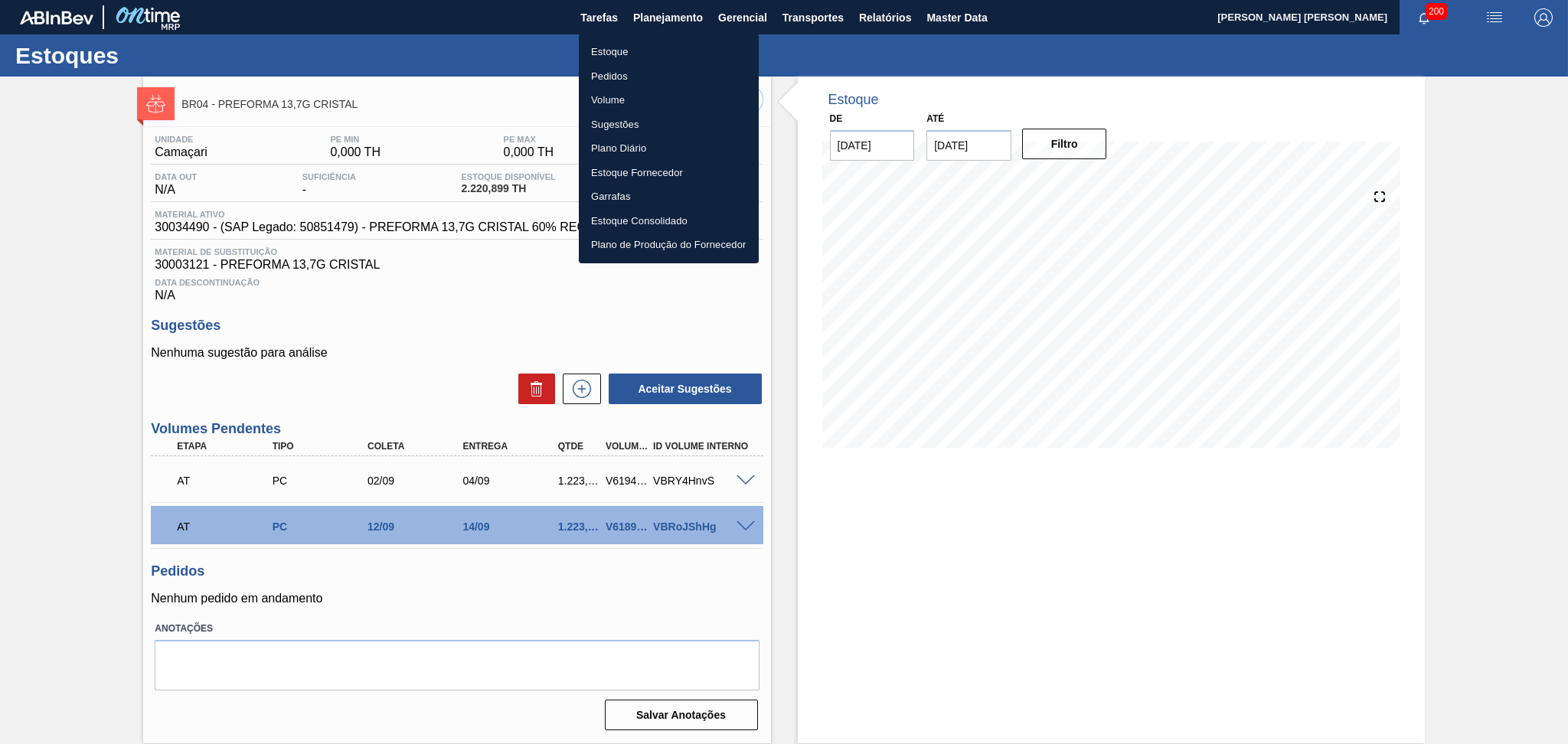
click at [627, 57] on li "Estoque" at bounding box center [669, 52] width 180 height 25
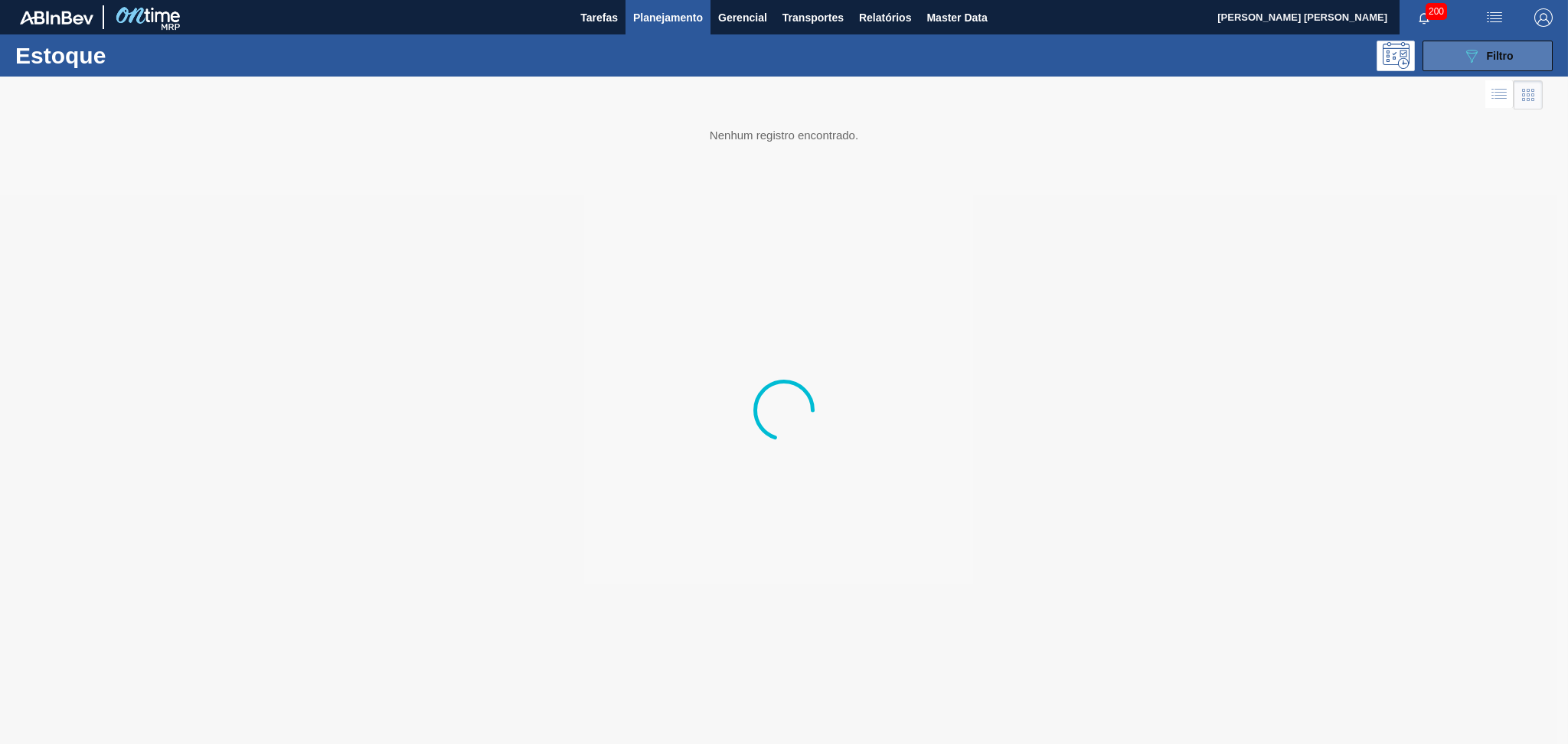
click at [1516, 53] on button "089F7B8B-B2A5-4AFE-B5C0-19BA573D28AC Filtro" at bounding box center [1488, 56] width 130 height 31
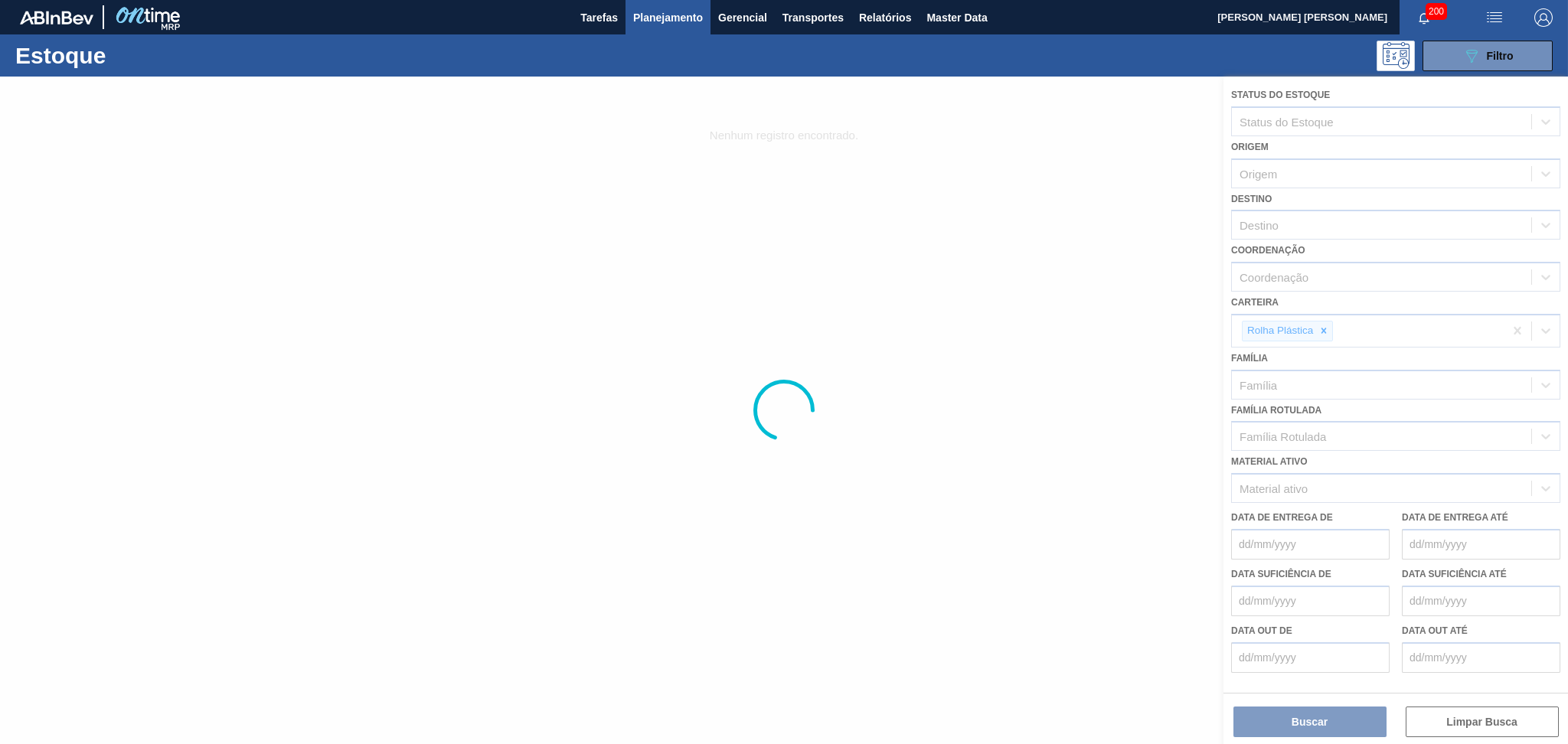
click at [1290, 220] on div at bounding box center [784, 410] width 1568 height 668
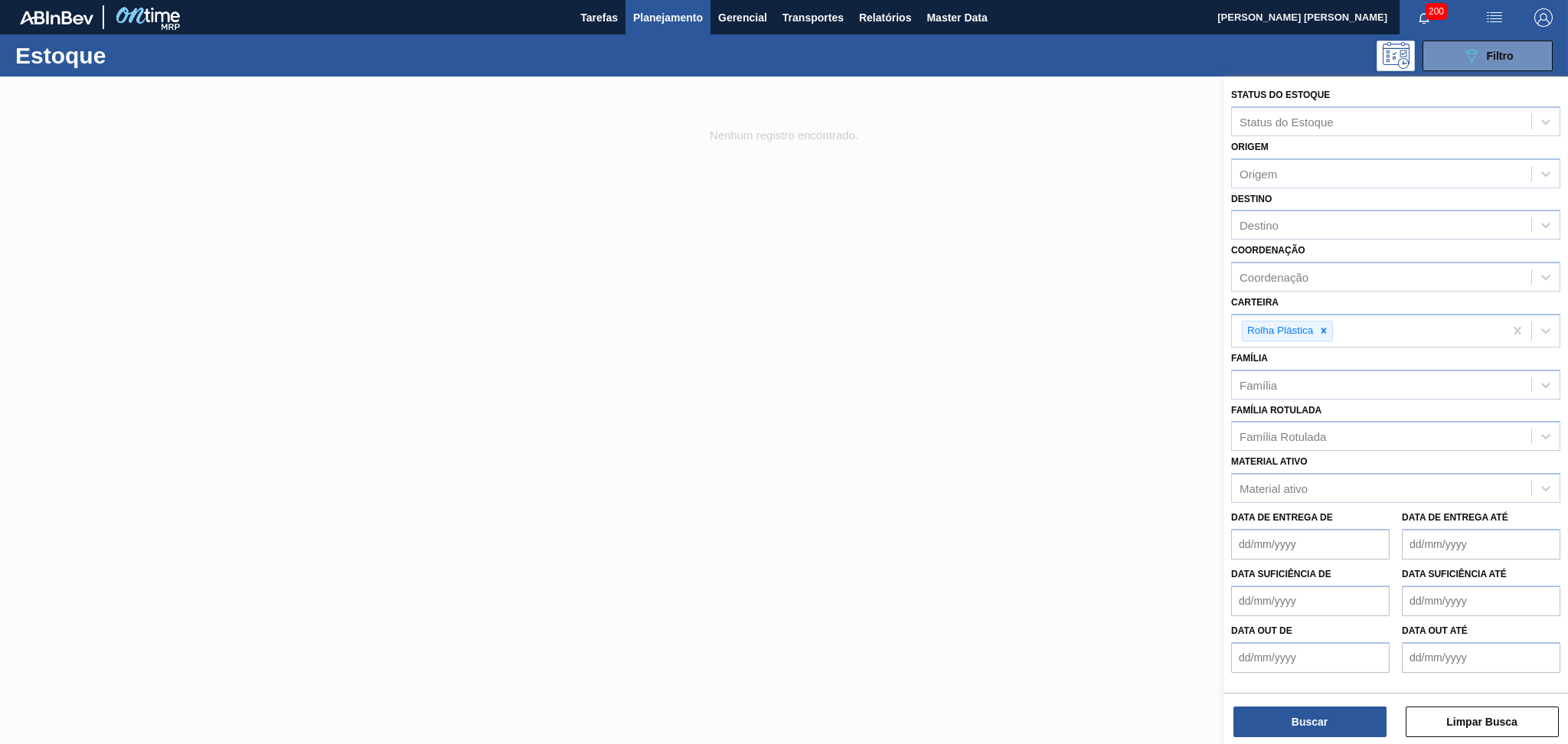
click at [1290, 220] on div "Destino" at bounding box center [1381, 225] width 299 height 22
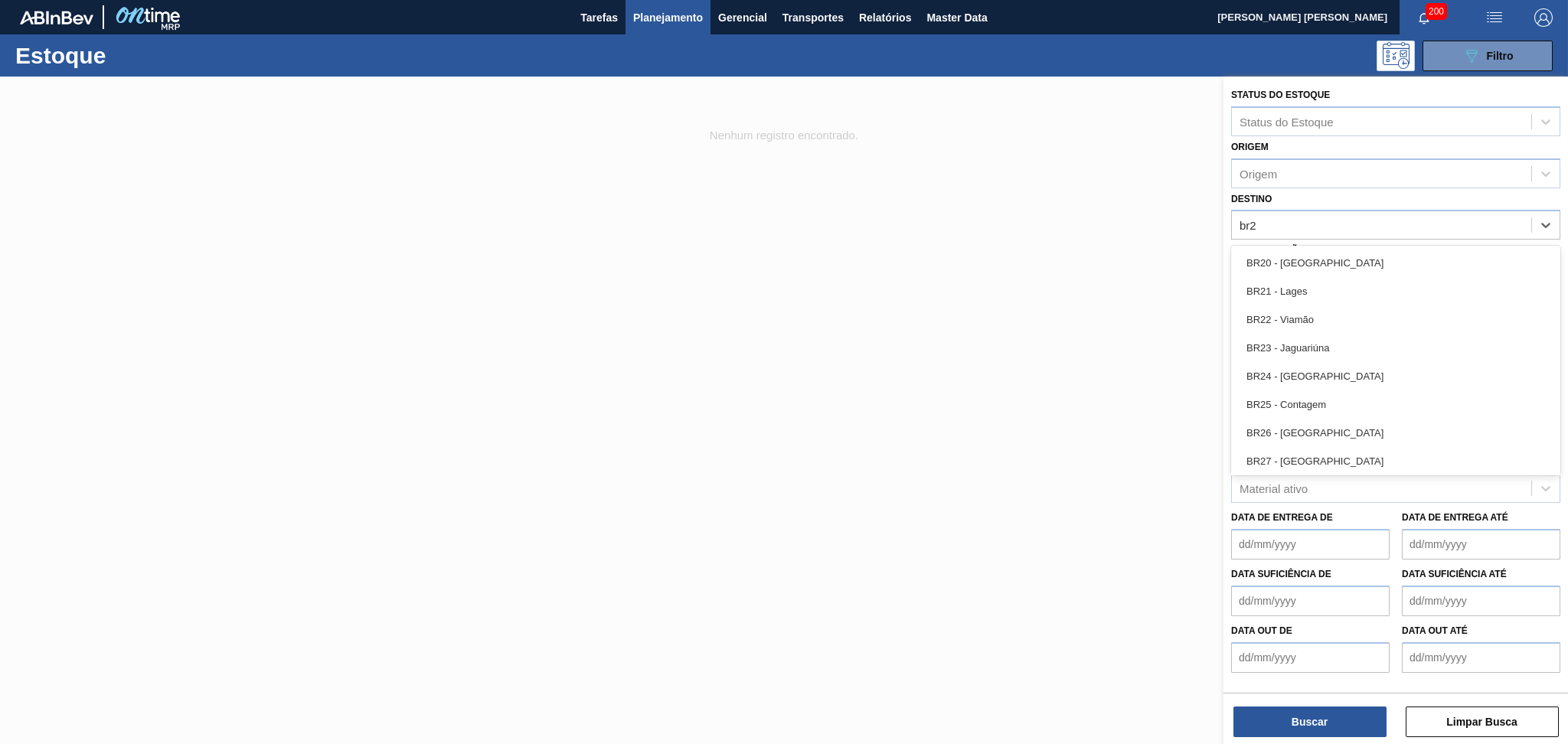
type input "br23"
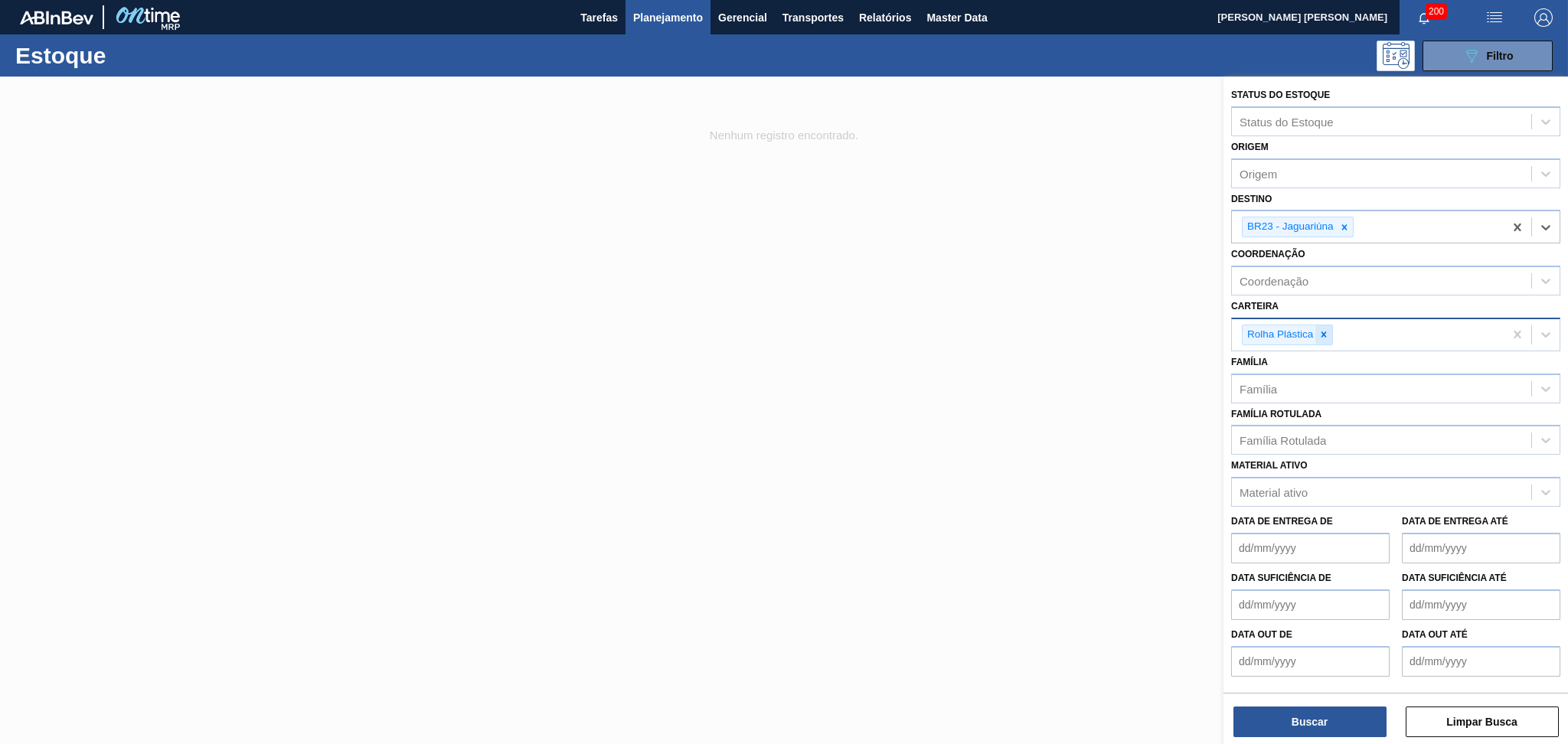
click at [1333, 325] on div "Rolha Plástica" at bounding box center [1288, 335] width 91 height 21
click at [1327, 329] on icon at bounding box center [1324, 334] width 11 height 11
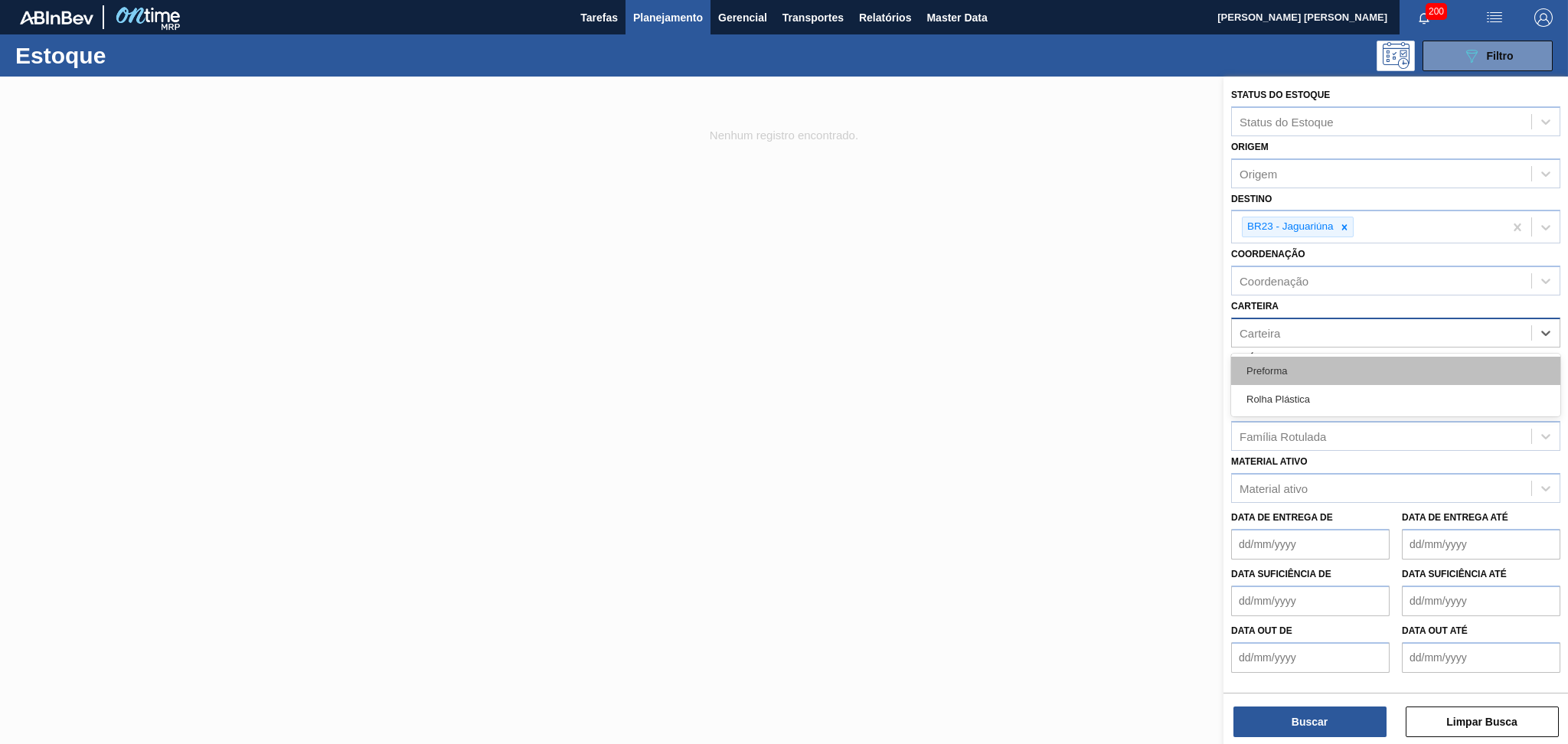
click at [1284, 361] on div "Preforma" at bounding box center [1395, 371] width 329 height 29
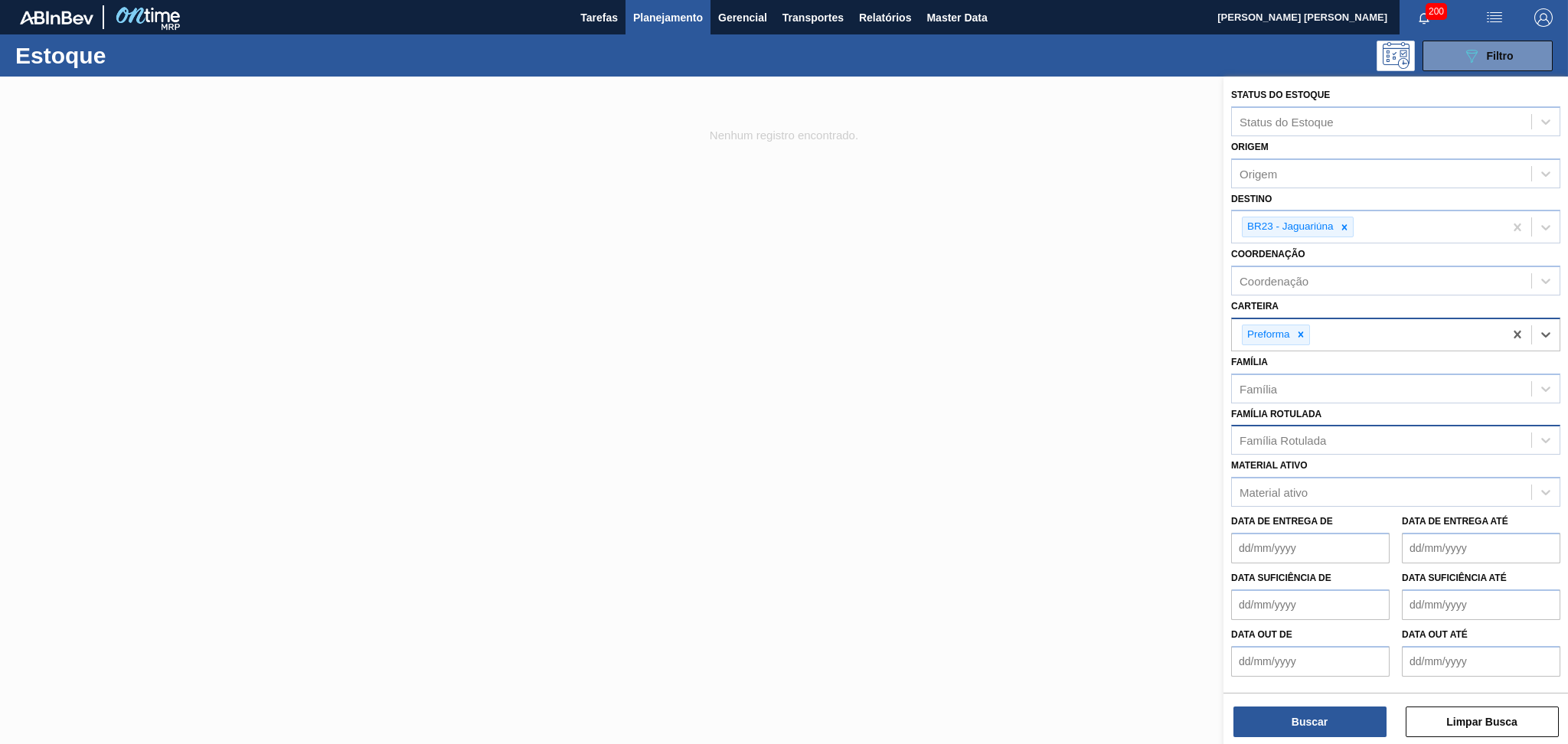
click at [1285, 434] on div "Família Rotulada" at bounding box center [1283, 440] width 86 height 13
type Rotulada "17,8g c"
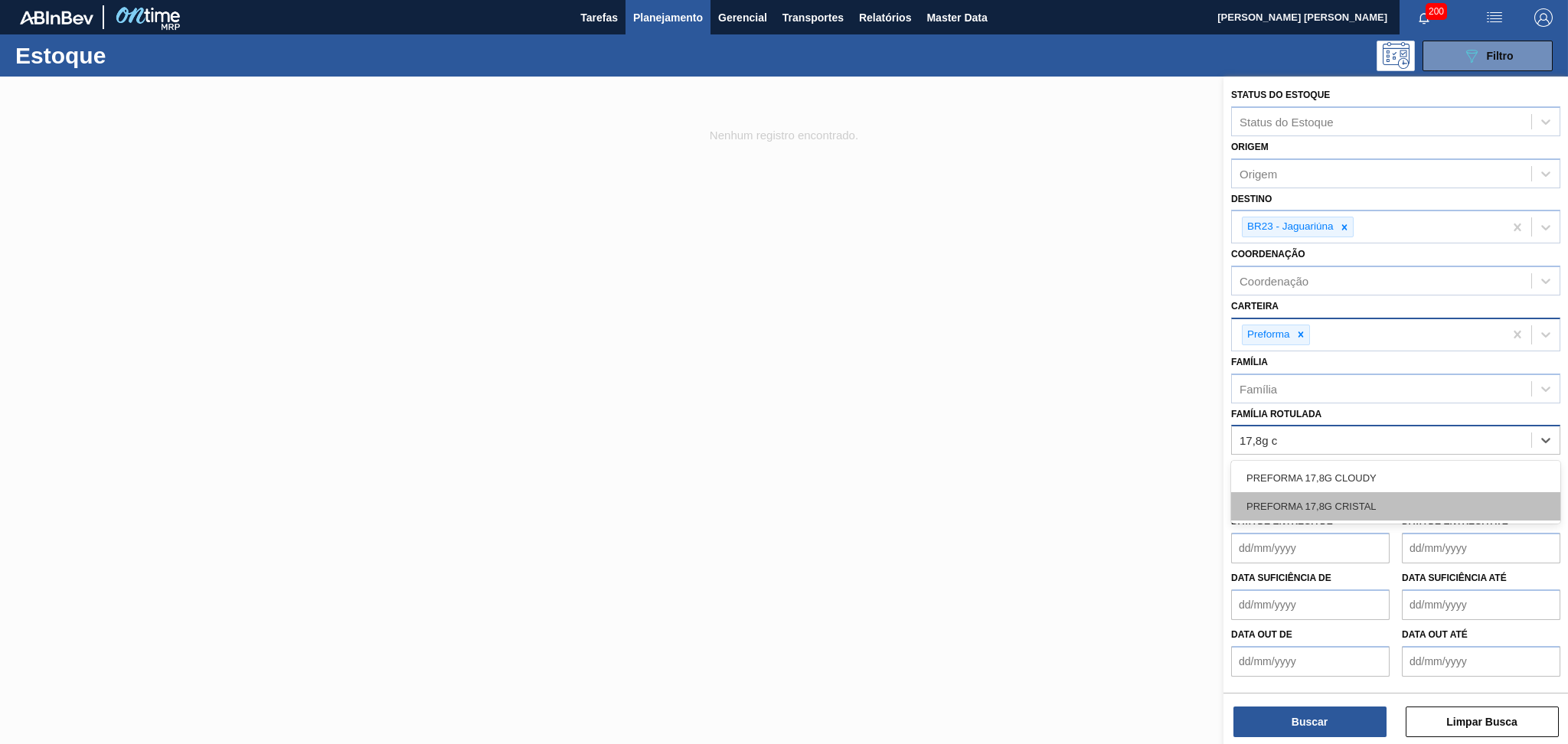
click at [1324, 495] on div "PREFORMA 17,8G CRISTAL" at bounding box center [1395, 507] width 329 height 29
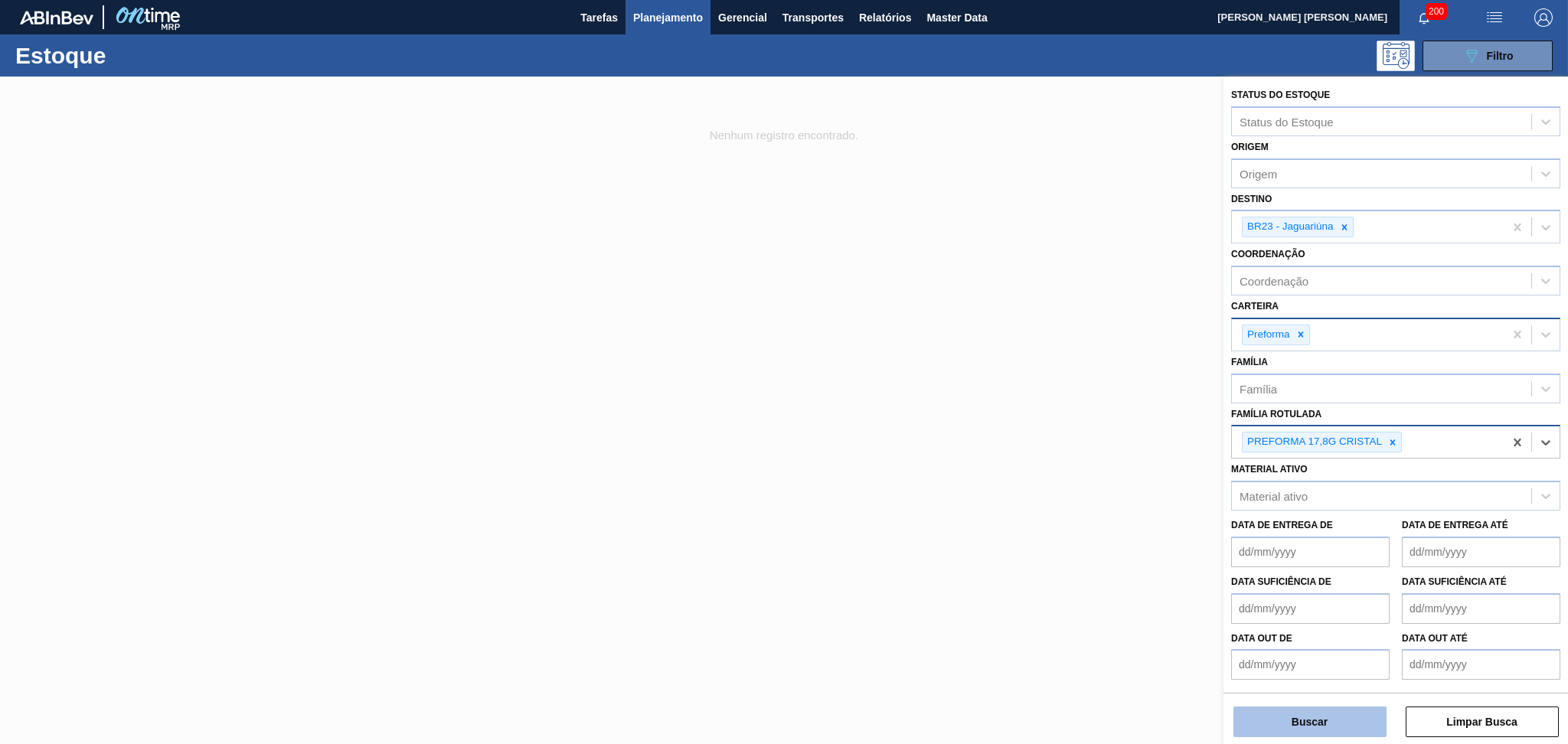
click at [1278, 720] on button "Buscar" at bounding box center [1311, 721] width 153 height 31
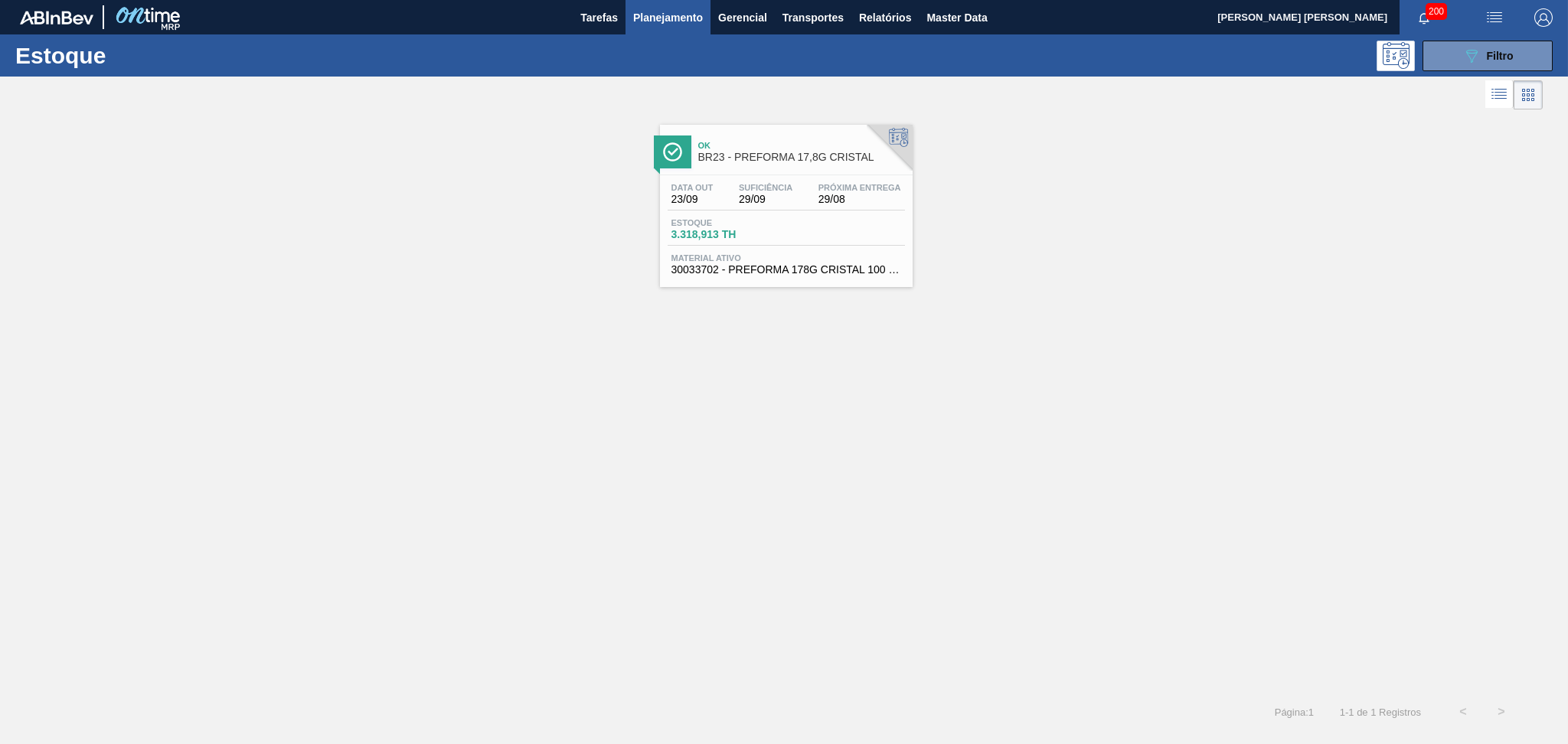
click at [822, 203] on span "29/08" at bounding box center [860, 200] width 82 height 12
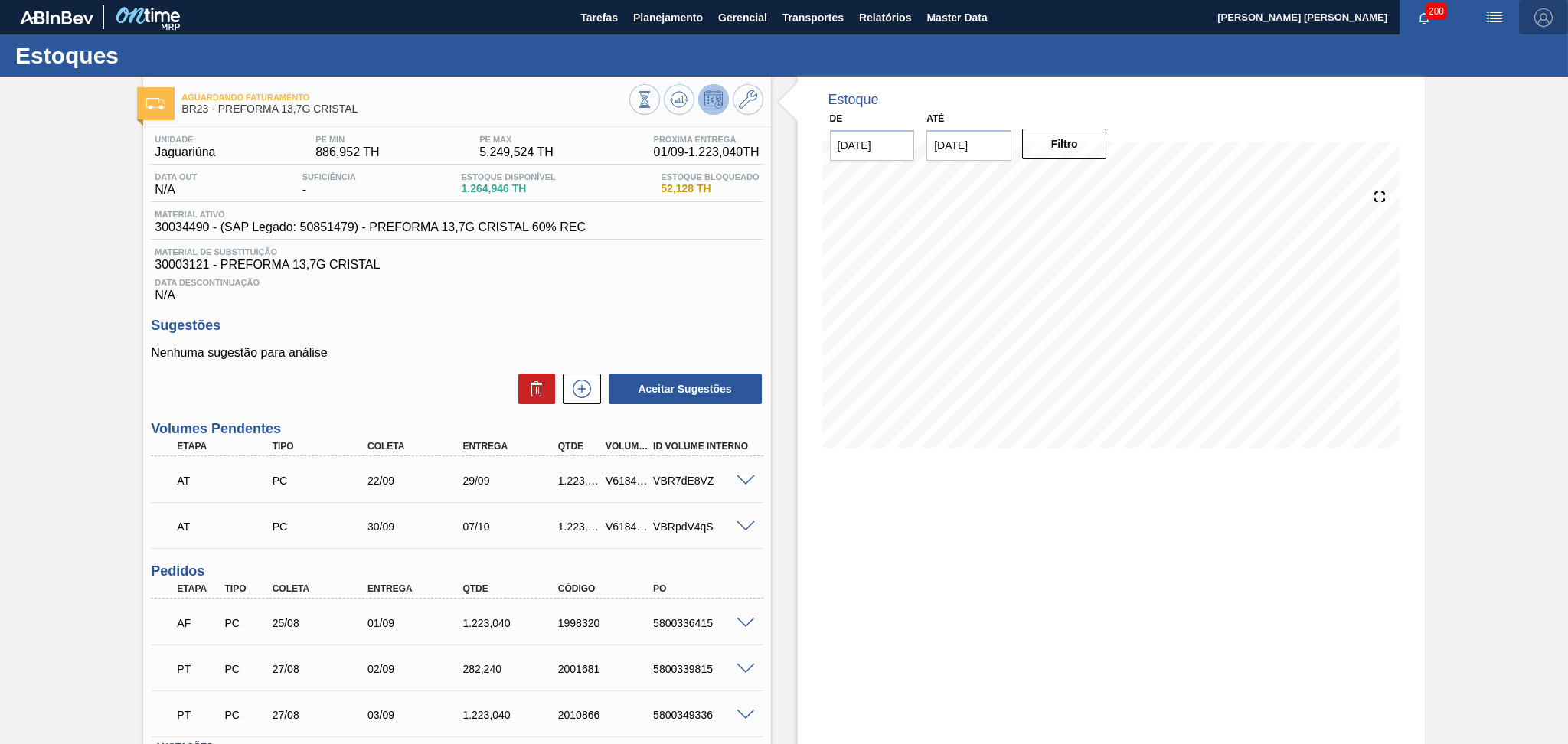
click at [1540, 17] on img "button" at bounding box center [1543, 17] width 18 height 18
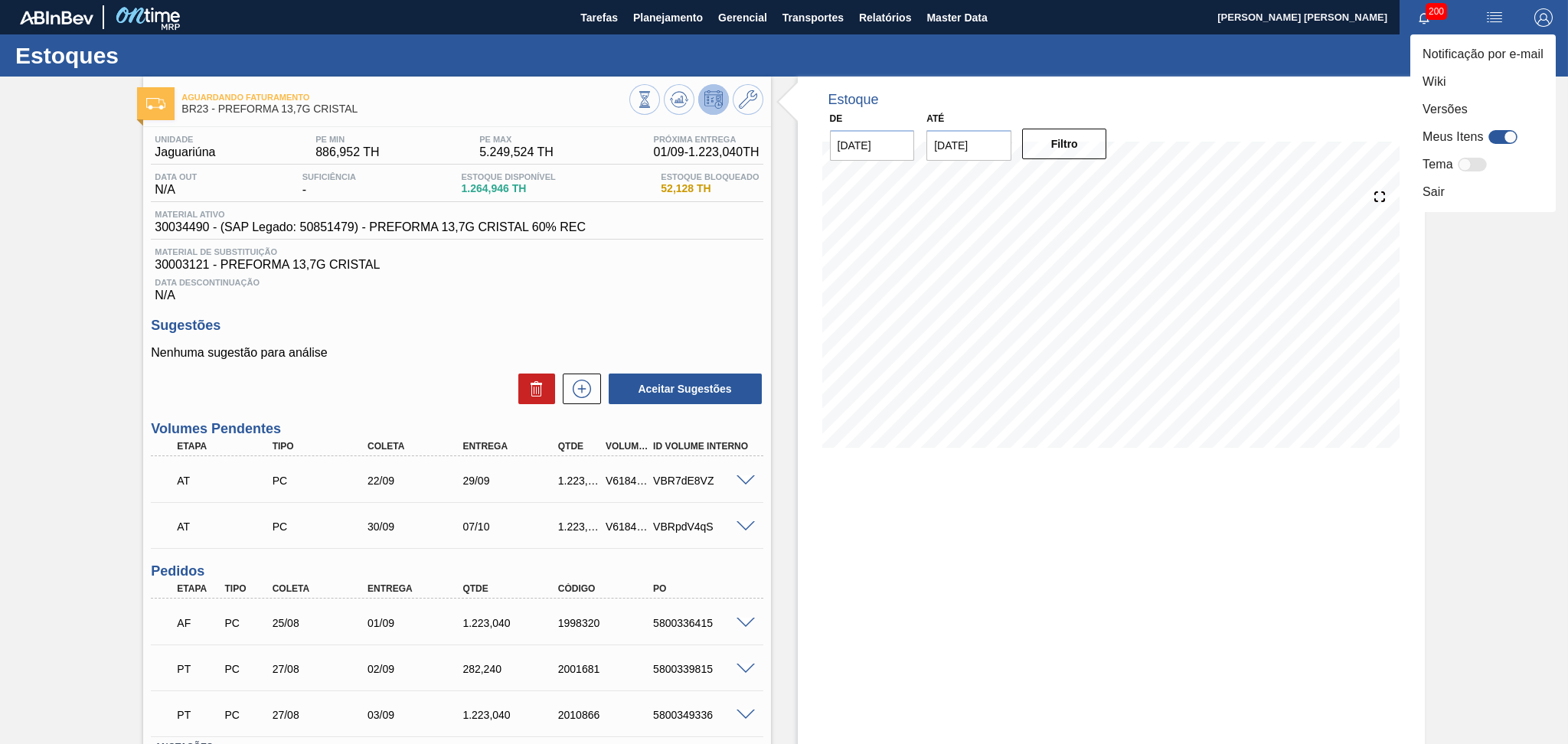
click at [643, 25] on div at bounding box center [784, 372] width 1568 height 744
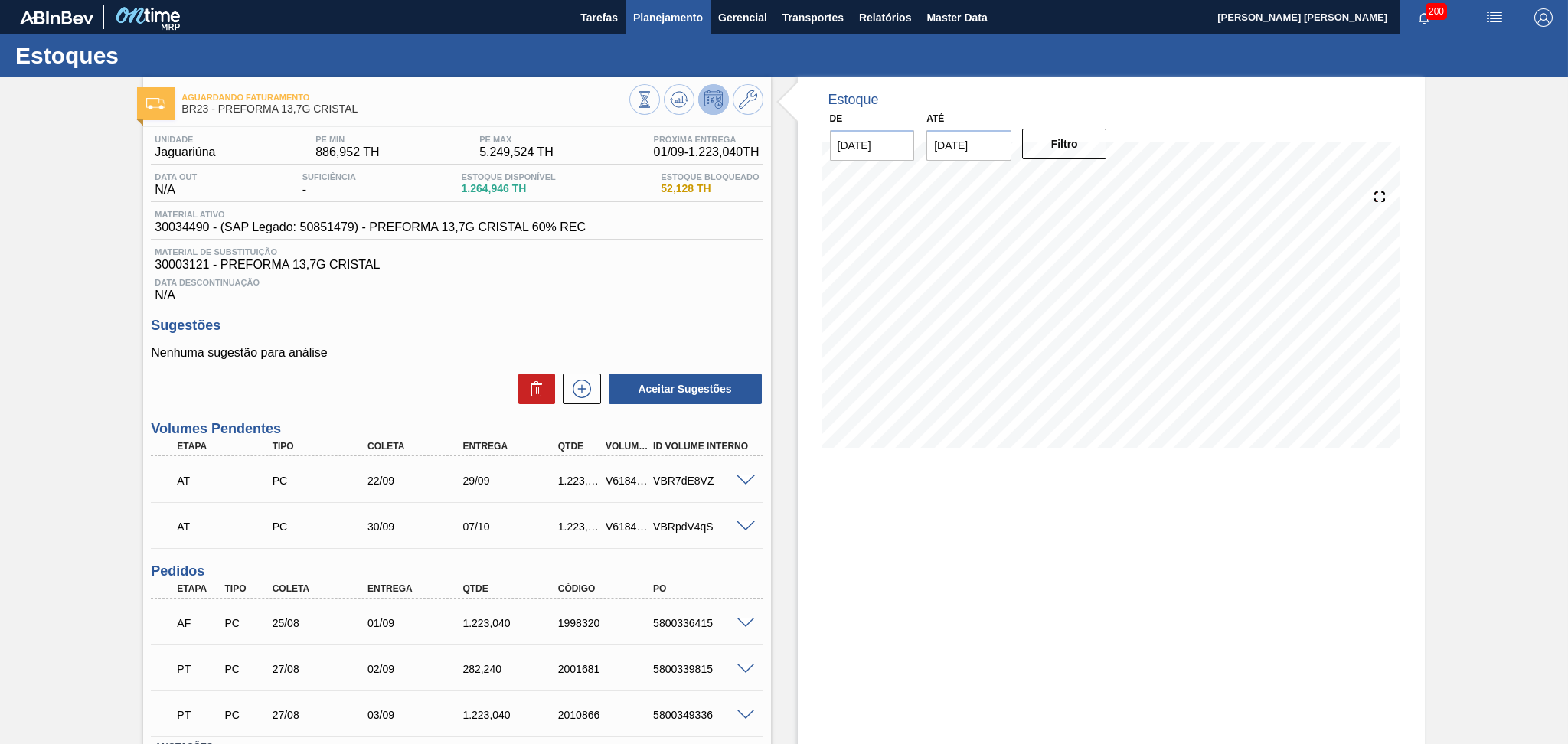
click at [656, 12] on span "Planejamento" at bounding box center [668, 17] width 70 height 18
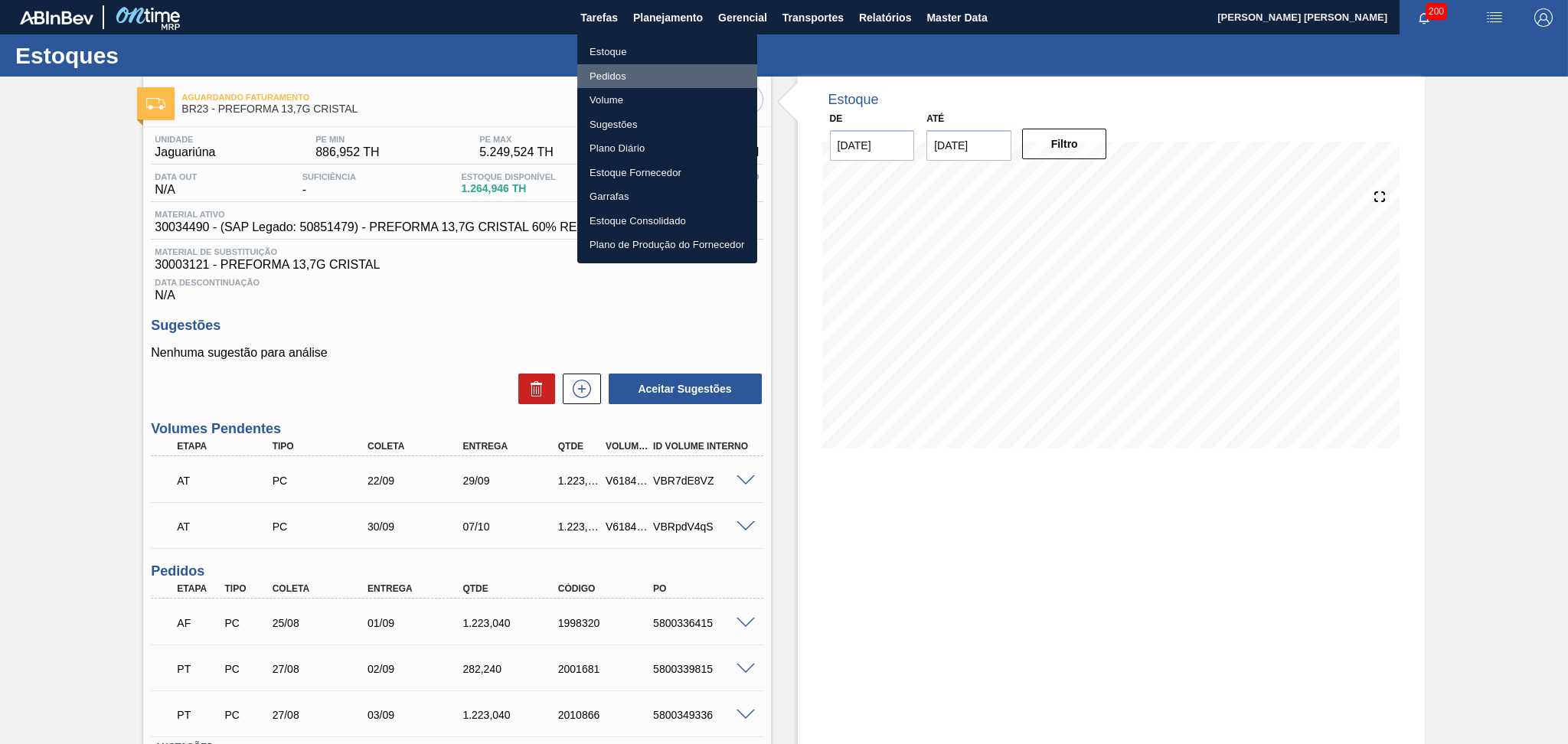
click at [627, 75] on li "Pedidos" at bounding box center [667, 76] width 180 height 25
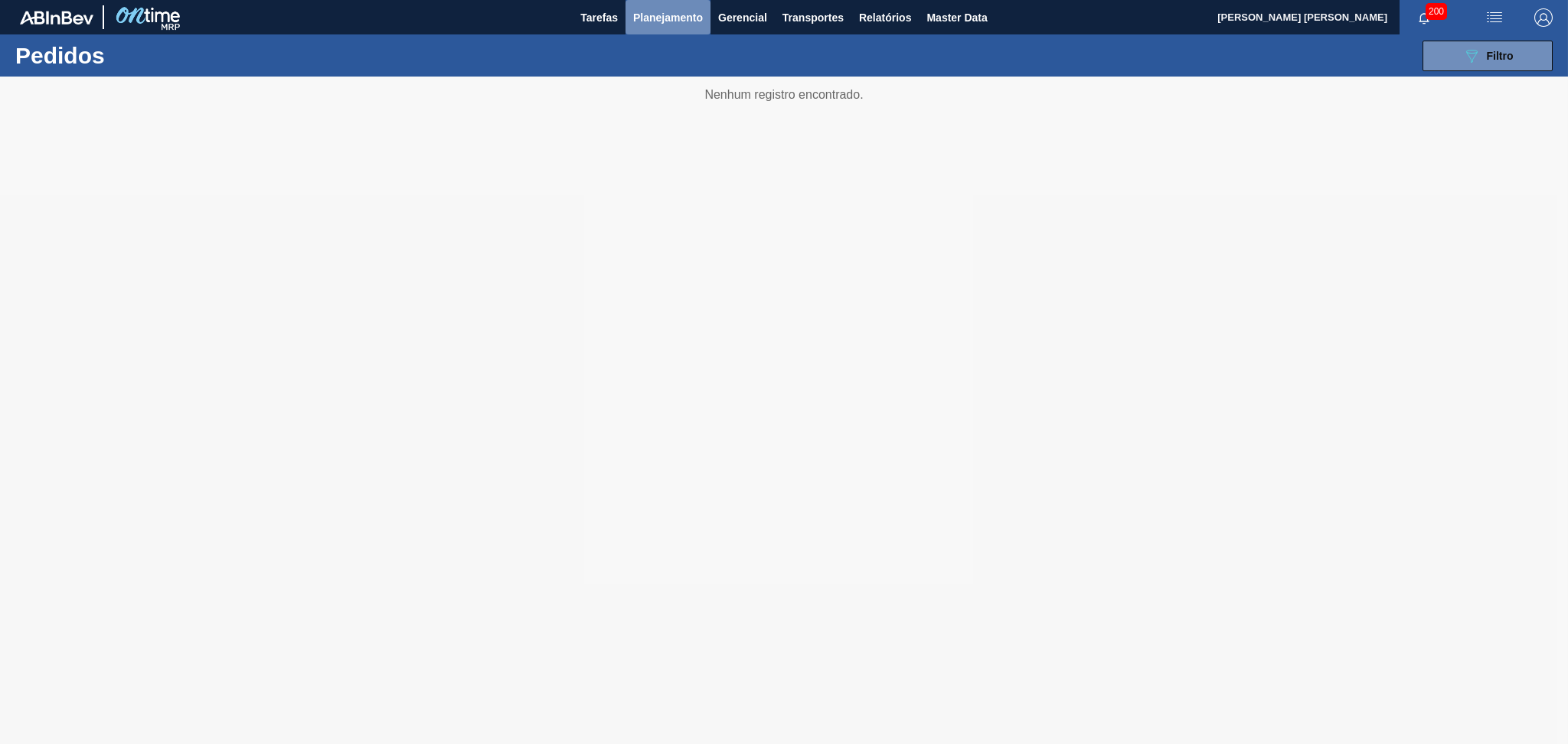
click at [683, 23] on span "Planejamento" at bounding box center [668, 17] width 70 height 18
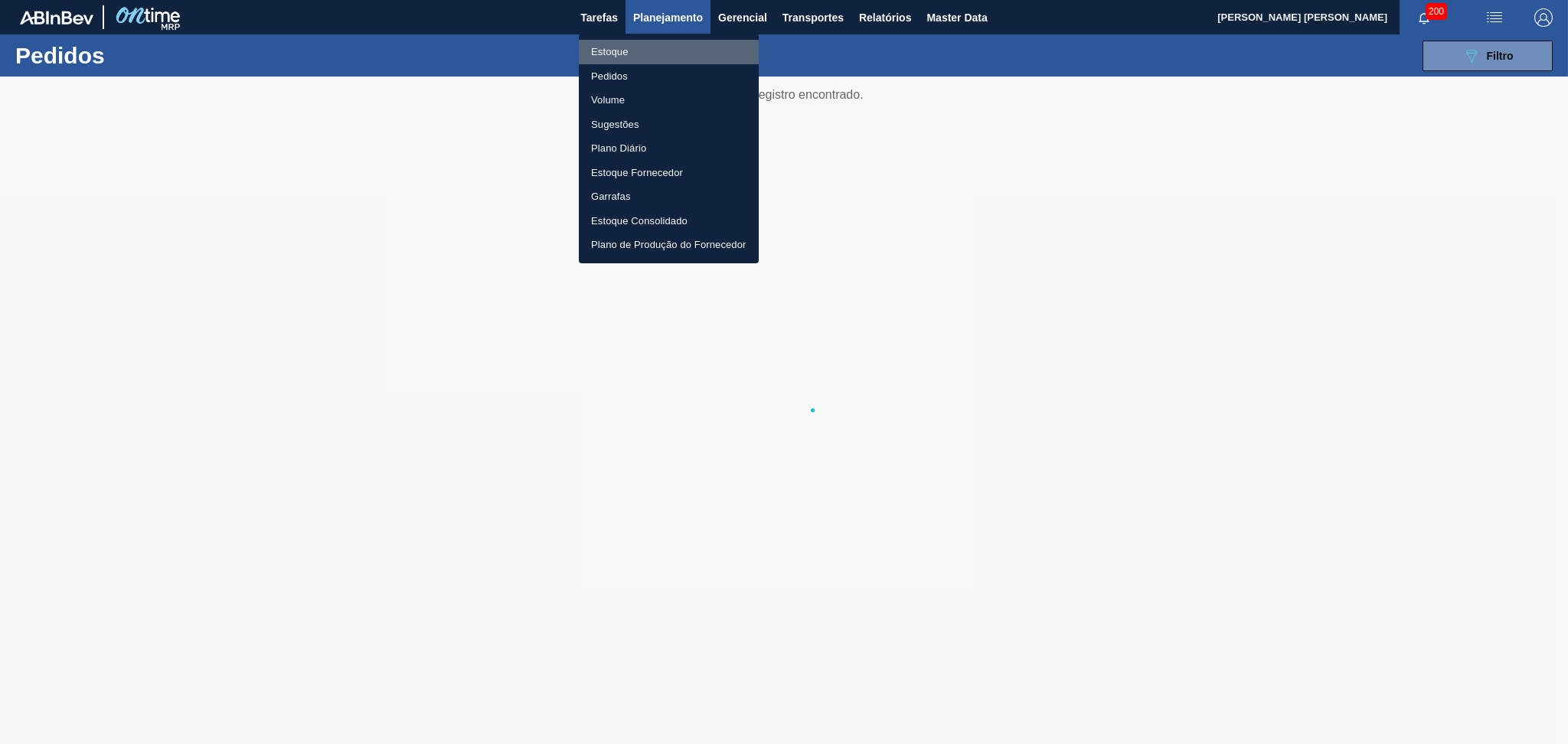
click at [629, 56] on li "Estoque" at bounding box center [669, 52] width 180 height 25
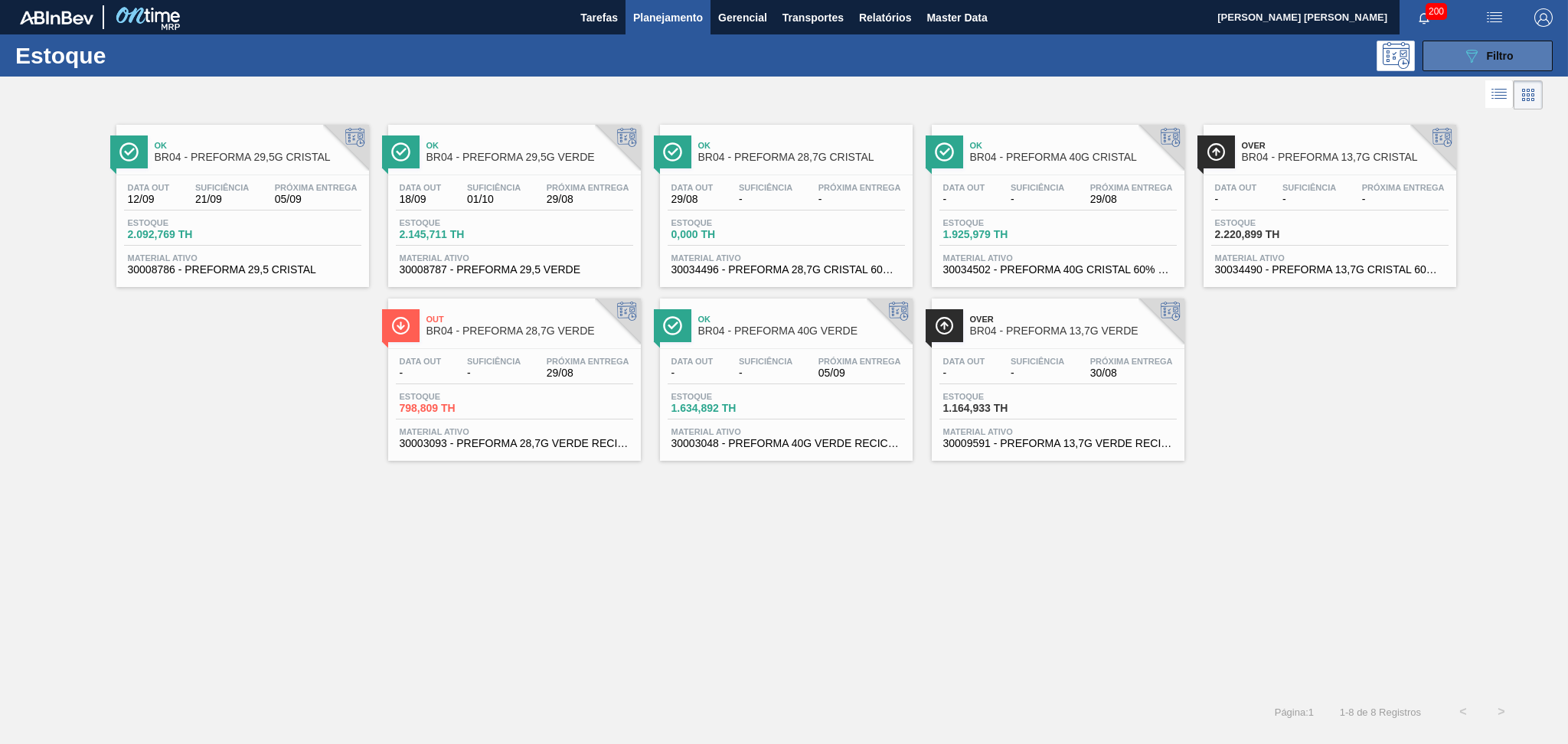
click at [1444, 50] on button "089F7B8B-B2A5-4AFE-B5C0-19BA573D28AC Filtro" at bounding box center [1488, 56] width 130 height 31
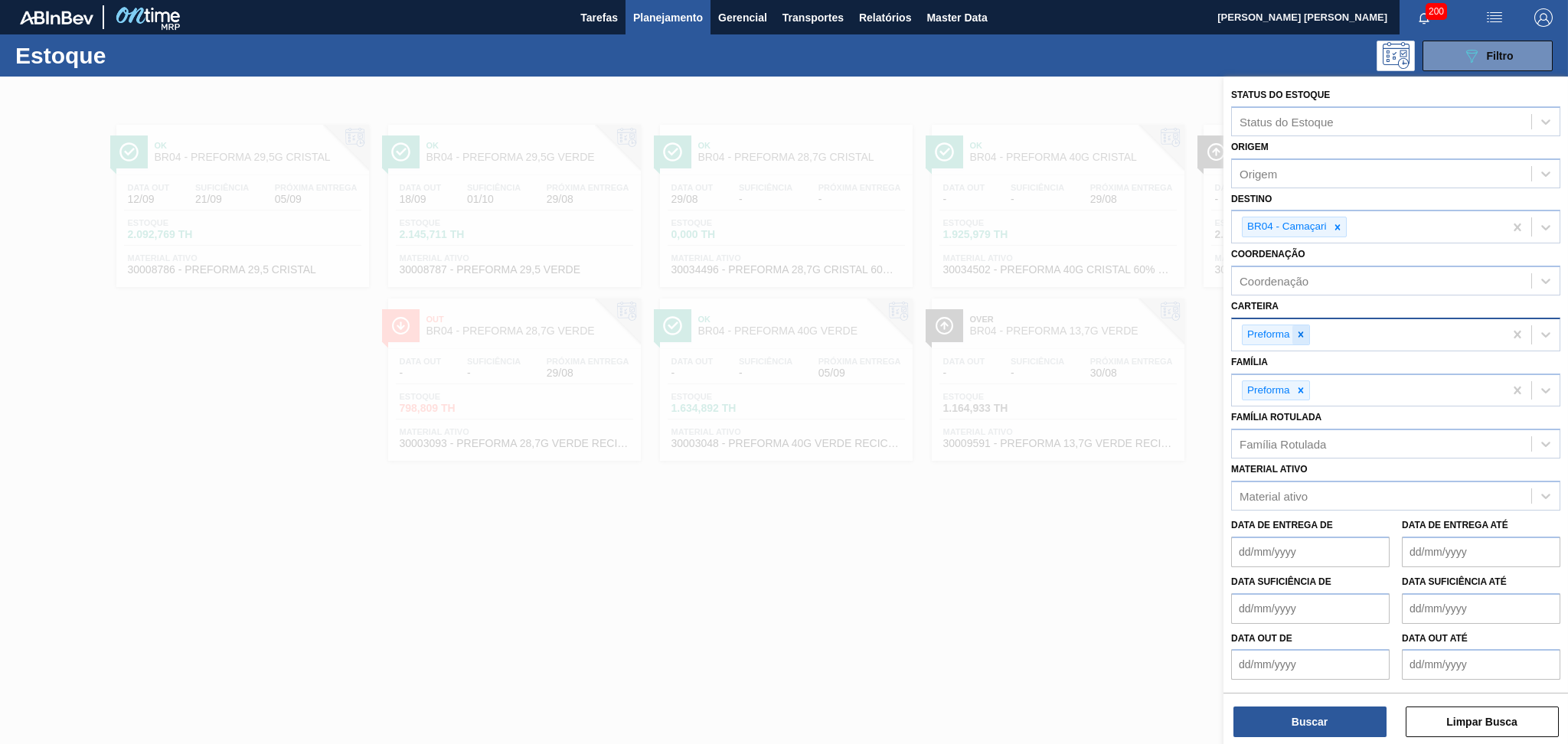
click at [1305, 338] on div at bounding box center [1301, 335] width 17 height 19
click at [1333, 231] on div at bounding box center [1337, 226] width 17 height 19
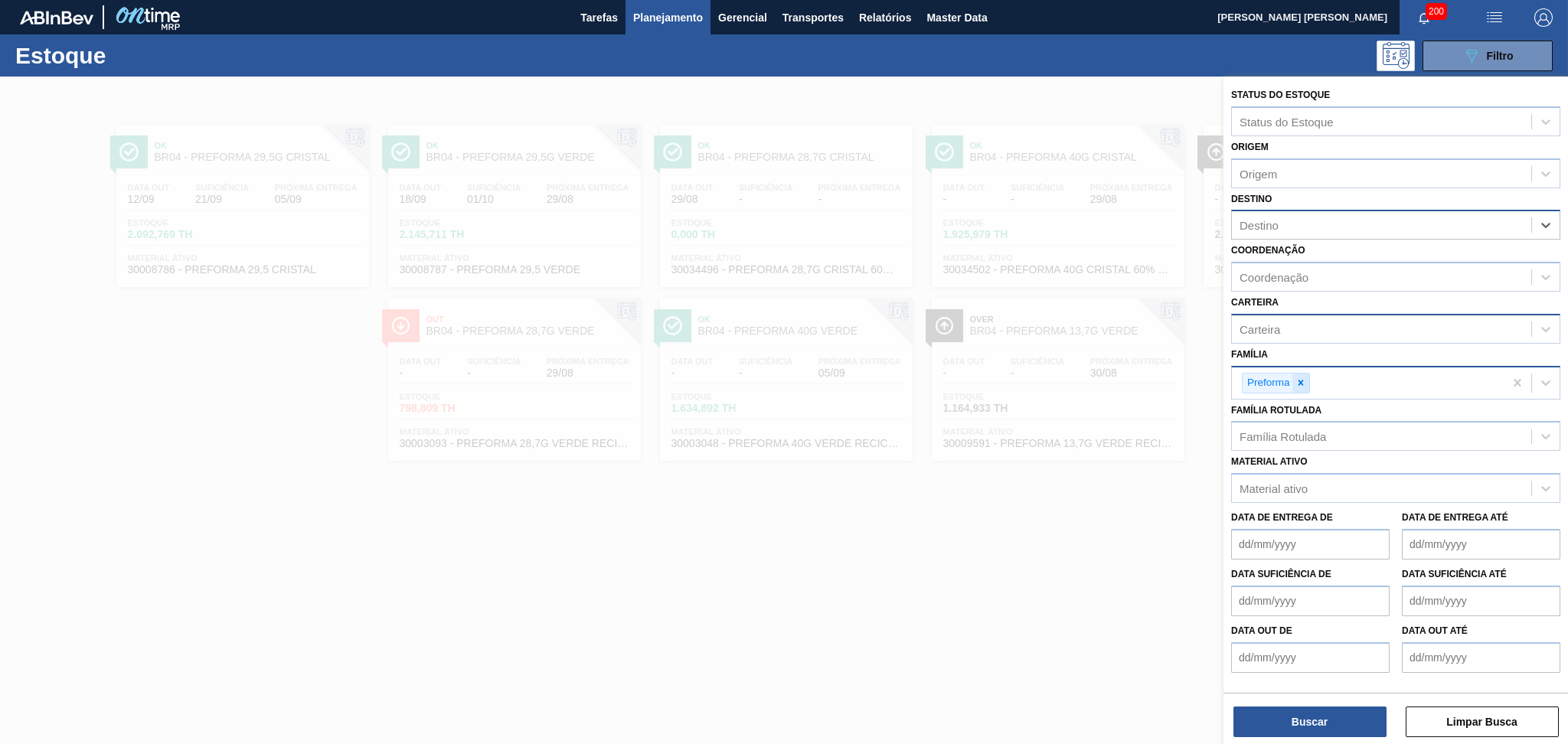
click at [1302, 385] on div at bounding box center [1301, 382] width 17 height 19
click at [1282, 329] on div "Carteira" at bounding box center [1381, 329] width 299 height 22
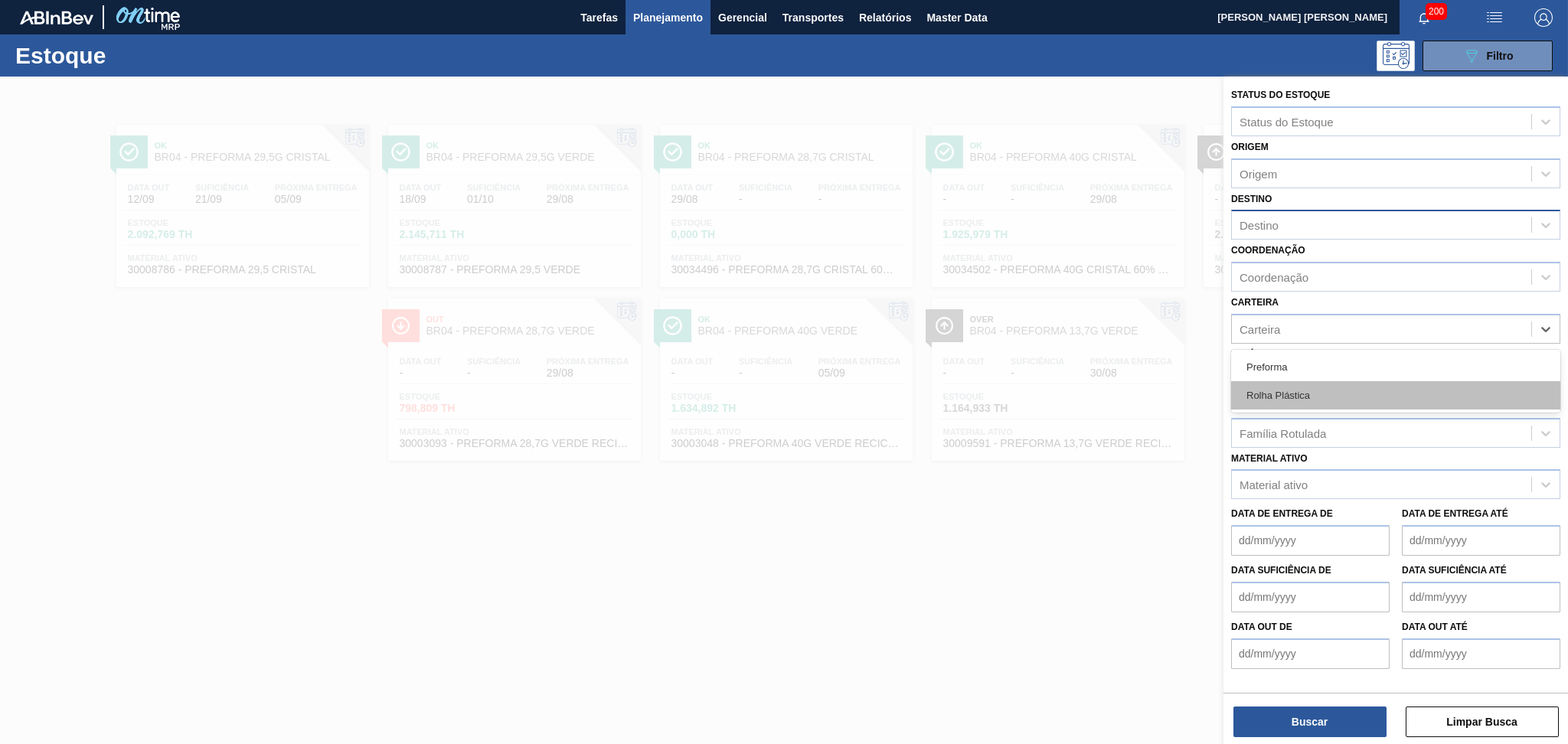
click at [1288, 395] on div "Rolha Plástica" at bounding box center [1395, 395] width 329 height 29
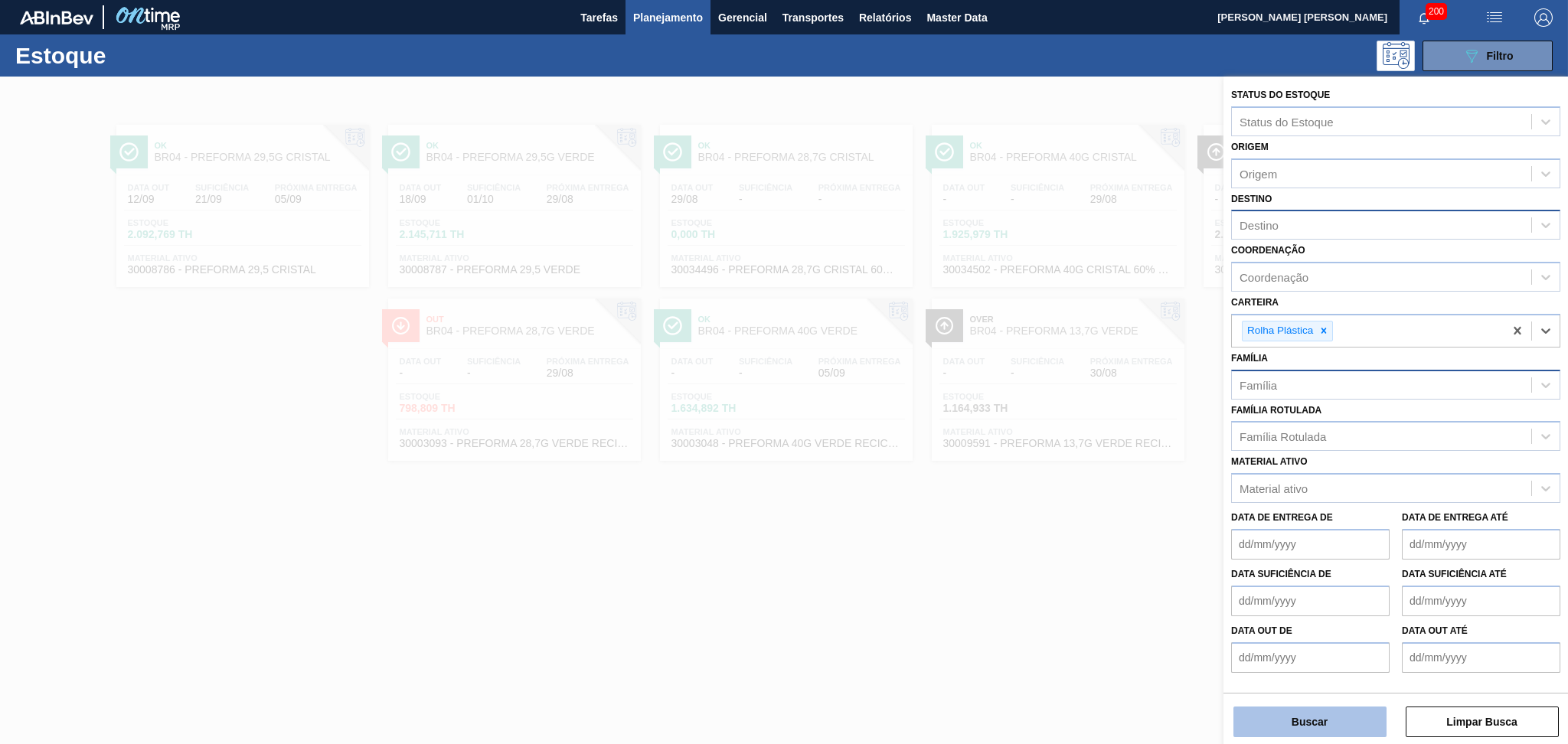
click at [1355, 725] on button "Buscar" at bounding box center [1311, 721] width 153 height 31
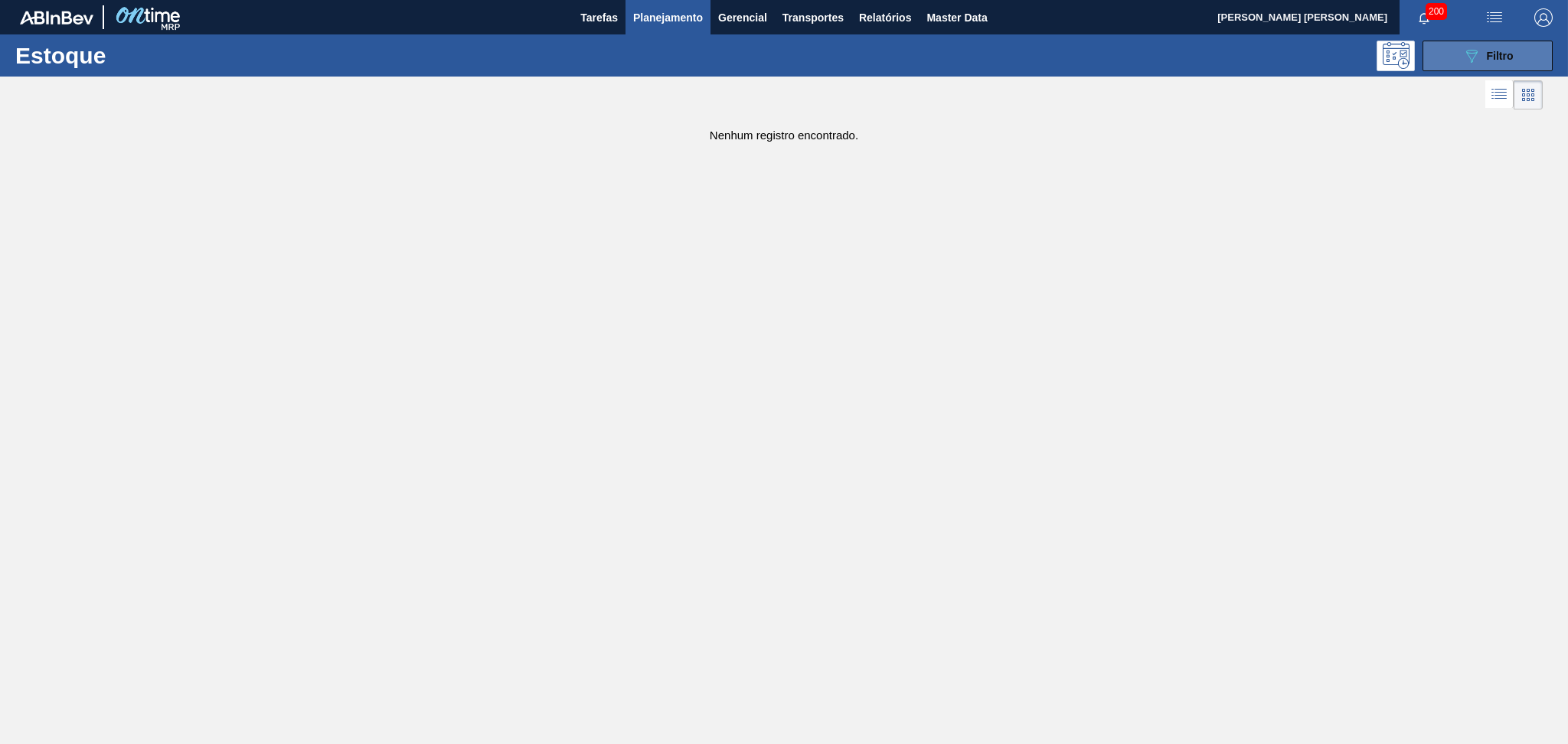
click at [1495, 64] on div "089F7B8B-B2A5-4AFE-B5C0-19BA573D28AC Filtro" at bounding box center [1489, 56] width 52 height 18
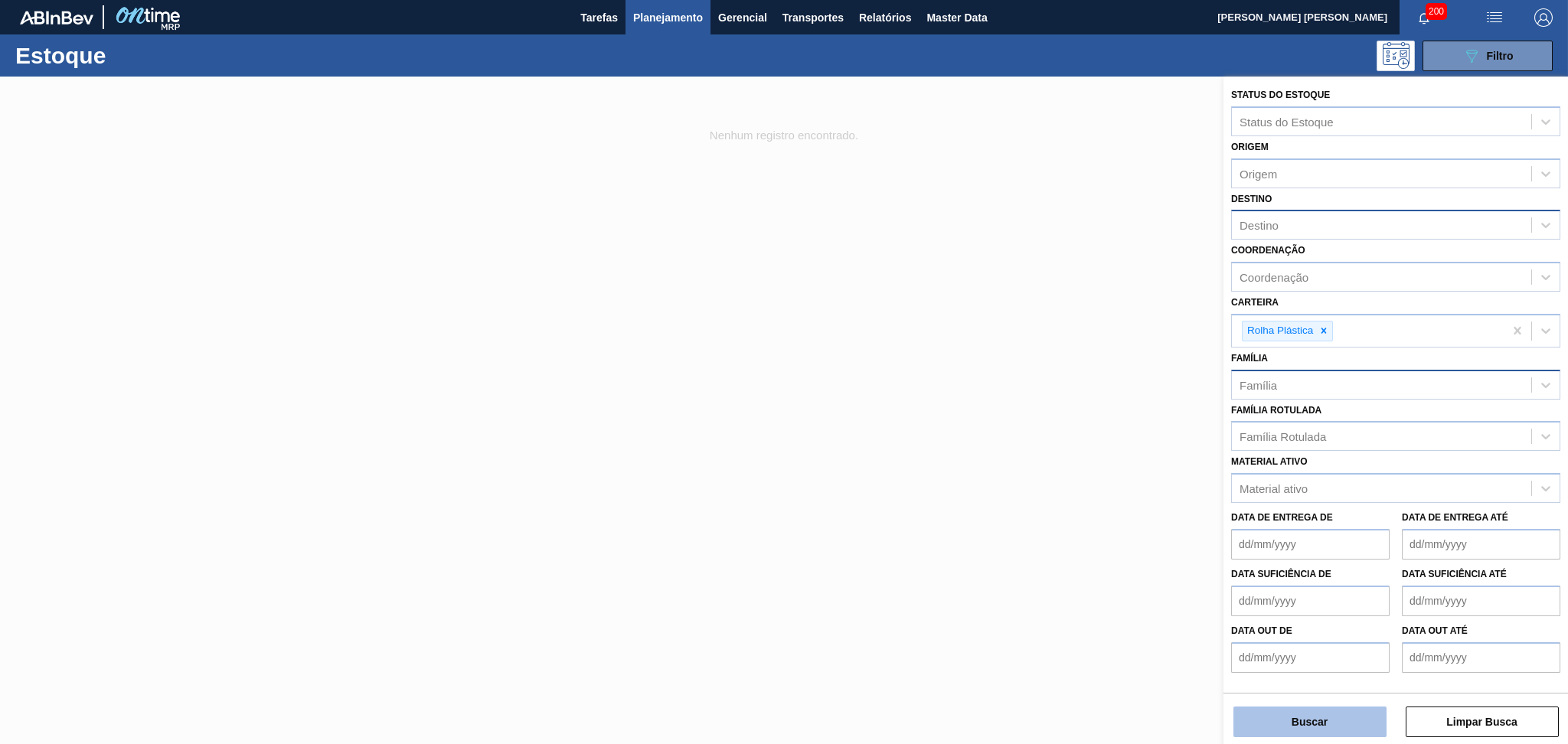
click at [1293, 716] on button "Buscar" at bounding box center [1311, 721] width 153 height 31
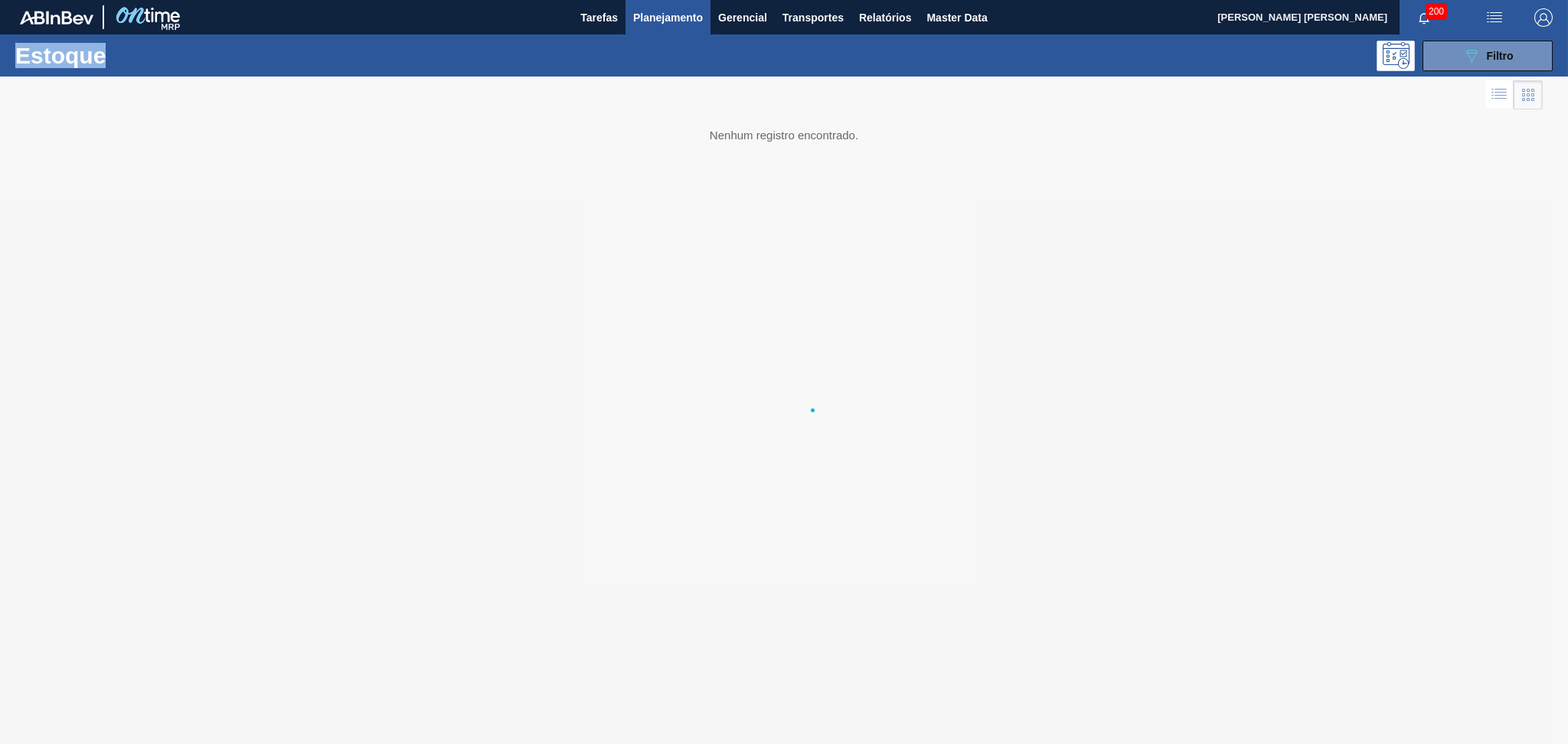
click at [1293, 716] on div at bounding box center [784, 410] width 1568 height 668
click at [1549, 8] on img "button" at bounding box center [1543, 17] width 18 height 18
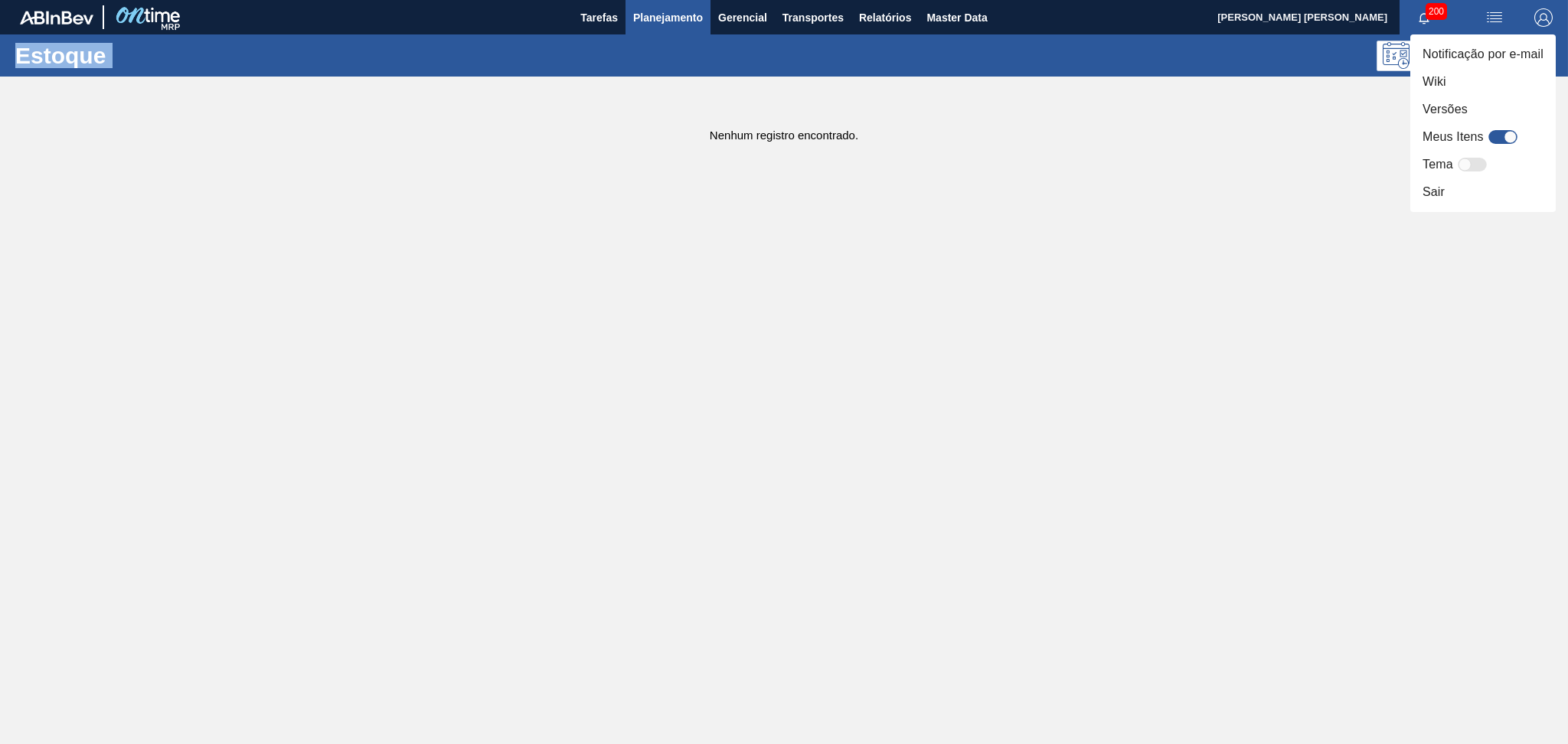
click at [1492, 138] on div at bounding box center [1502, 137] width 29 height 14
checkbox input "true"
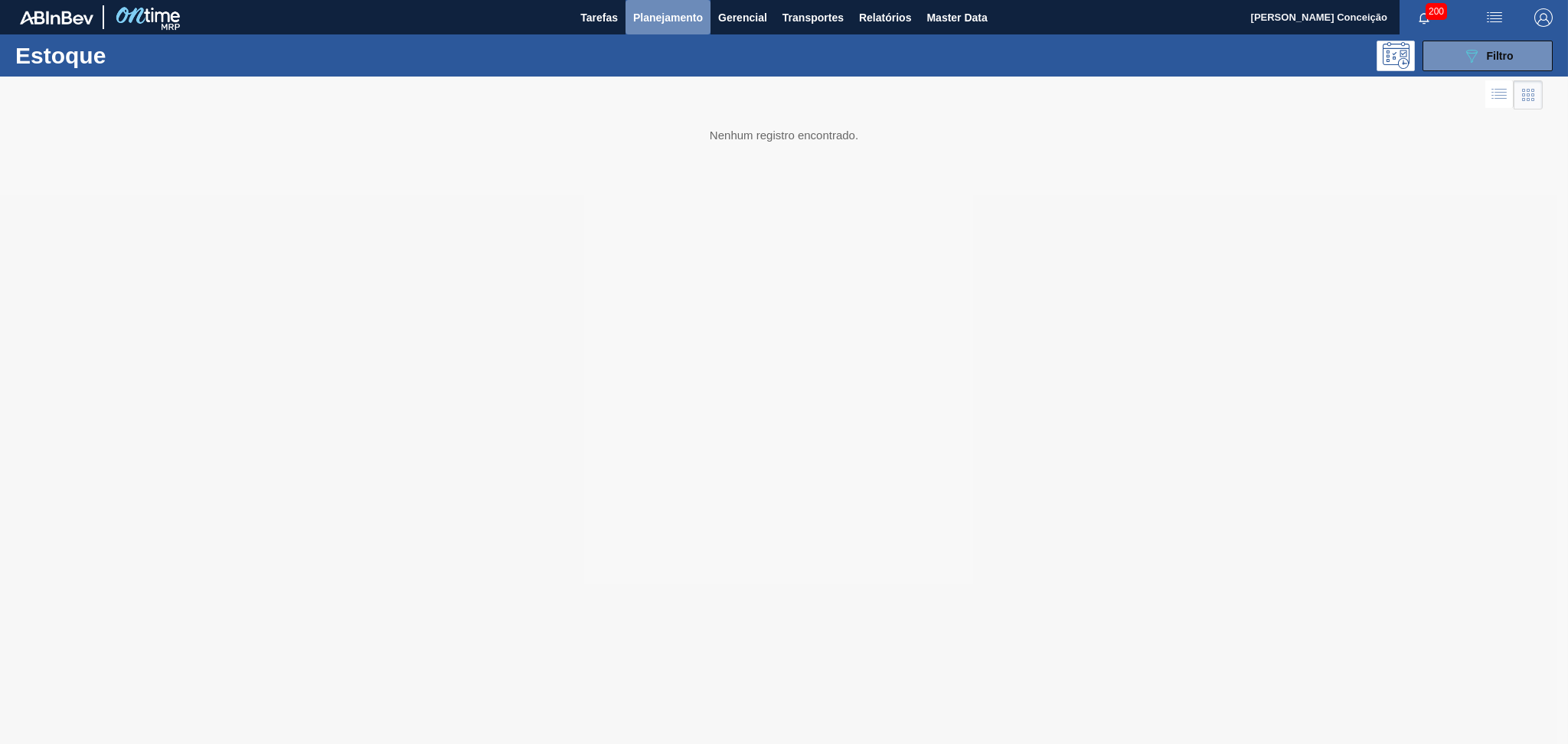
click at [671, 14] on span "Planejamento" at bounding box center [668, 17] width 70 height 18
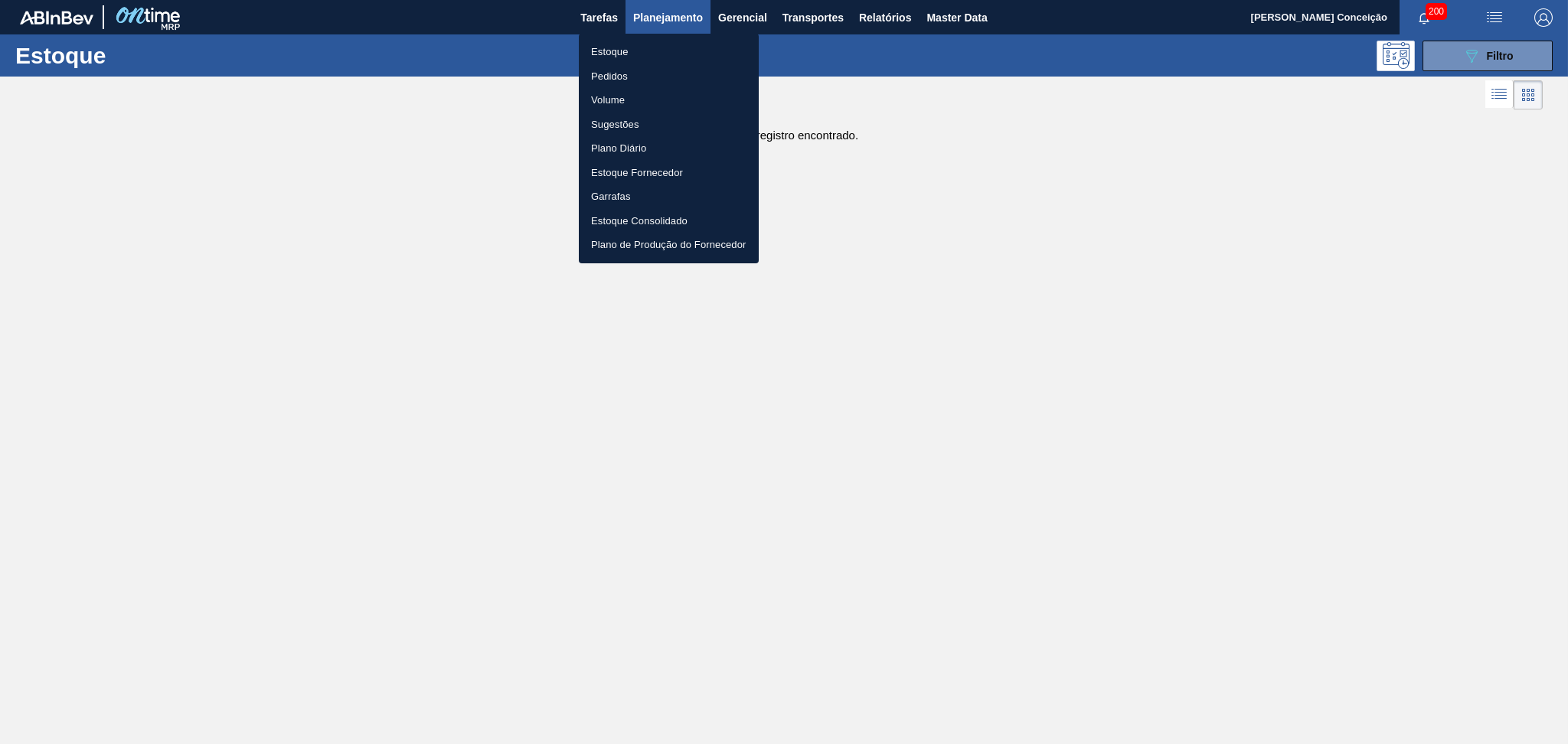
click at [619, 49] on li "Estoque" at bounding box center [669, 52] width 180 height 25
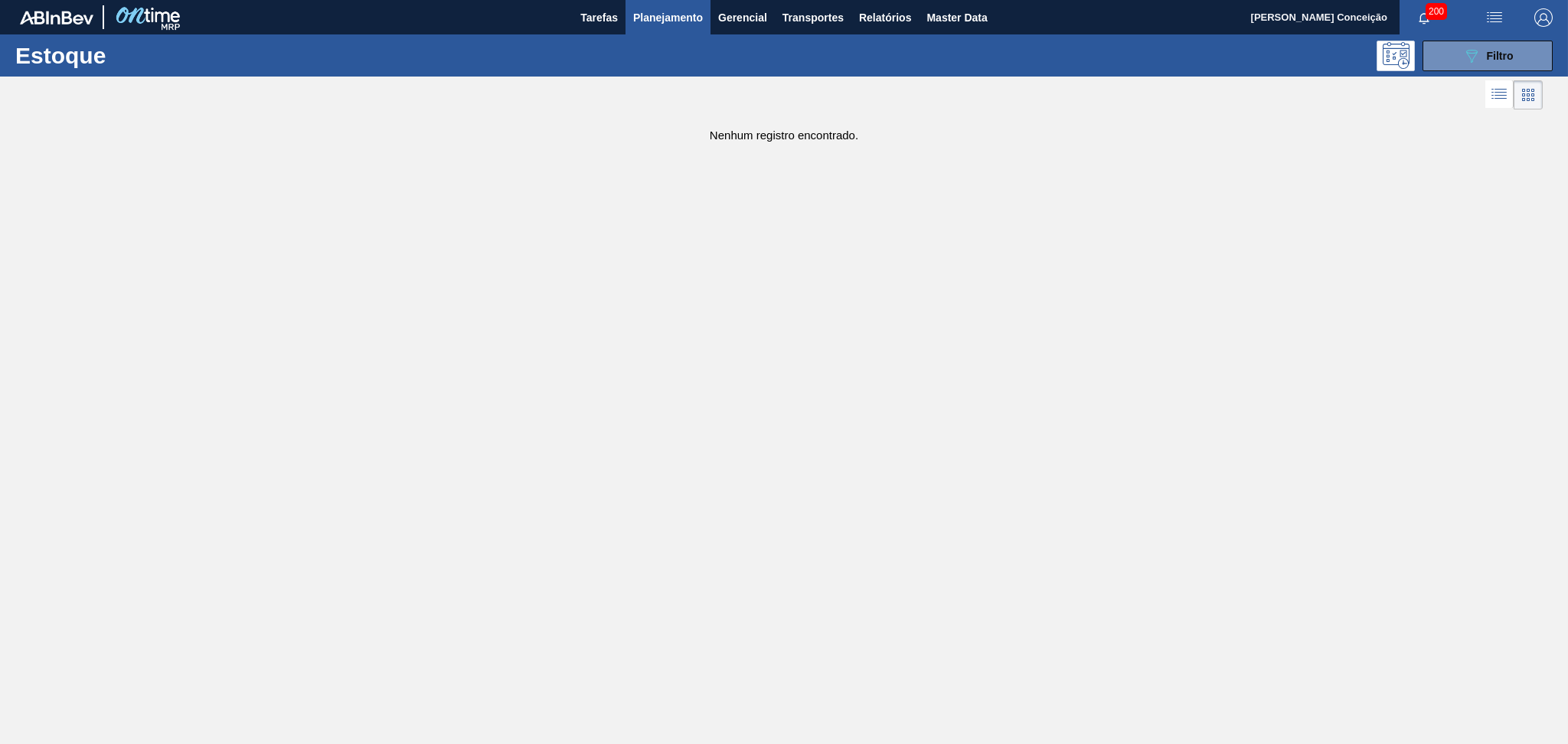
click at [1542, 19] on img "button" at bounding box center [1543, 17] width 18 height 18
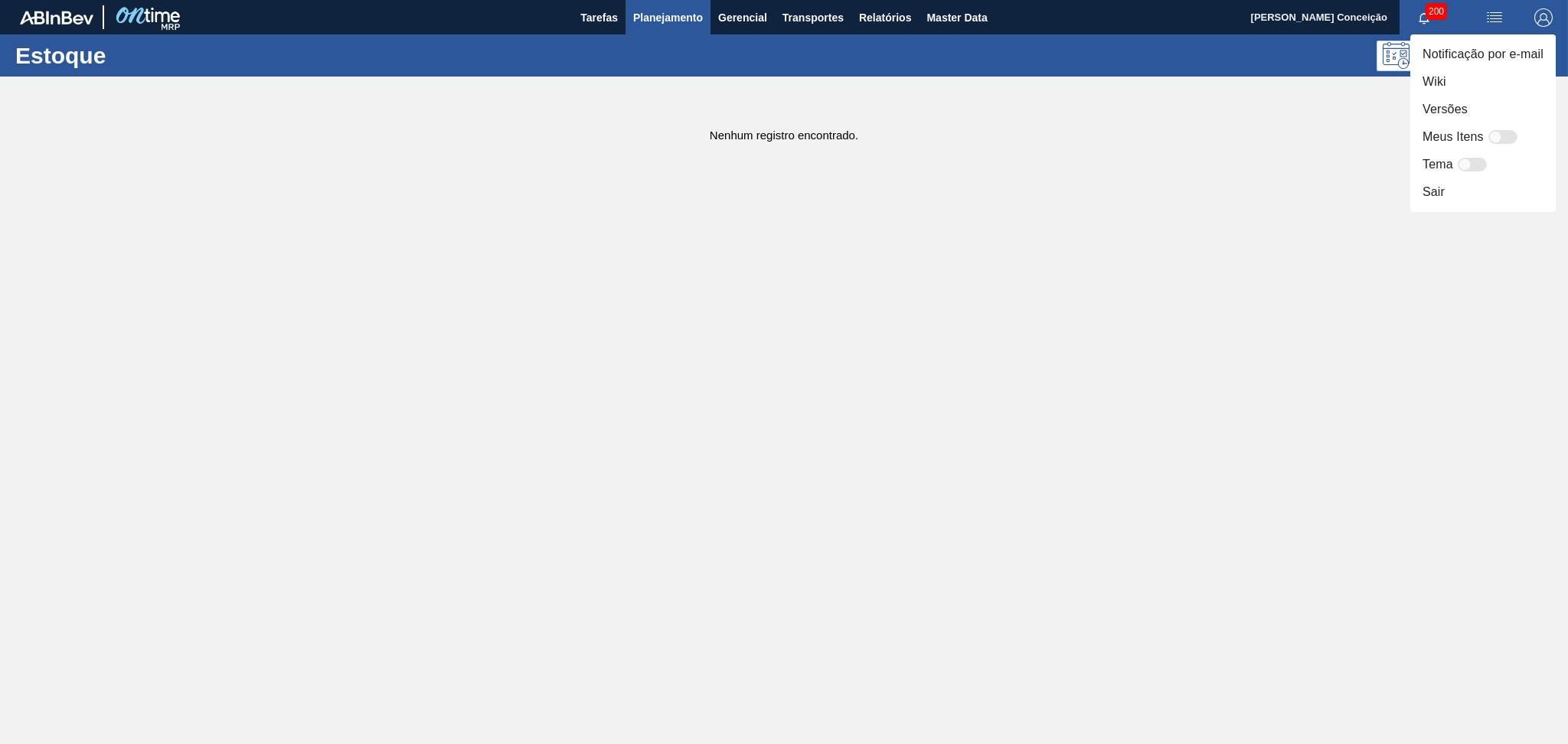
click at [822, 188] on div at bounding box center [784, 372] width 1568 height 744
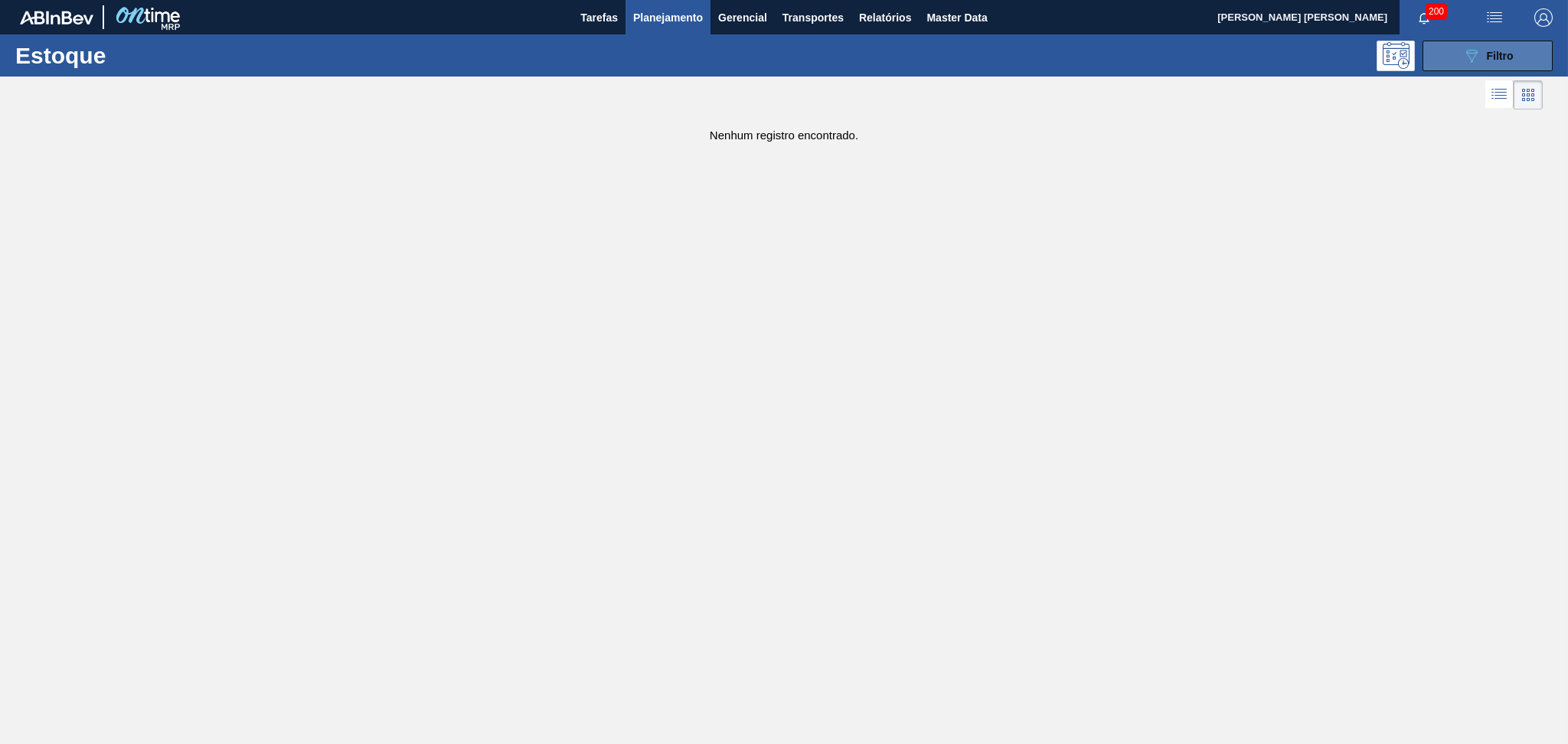
click at [1464, 54] on icon "089F7B8B-B2A5-4AFE-B5C0-19BA573D28AC" at bounding box center [1472, 56] width 18 height 18
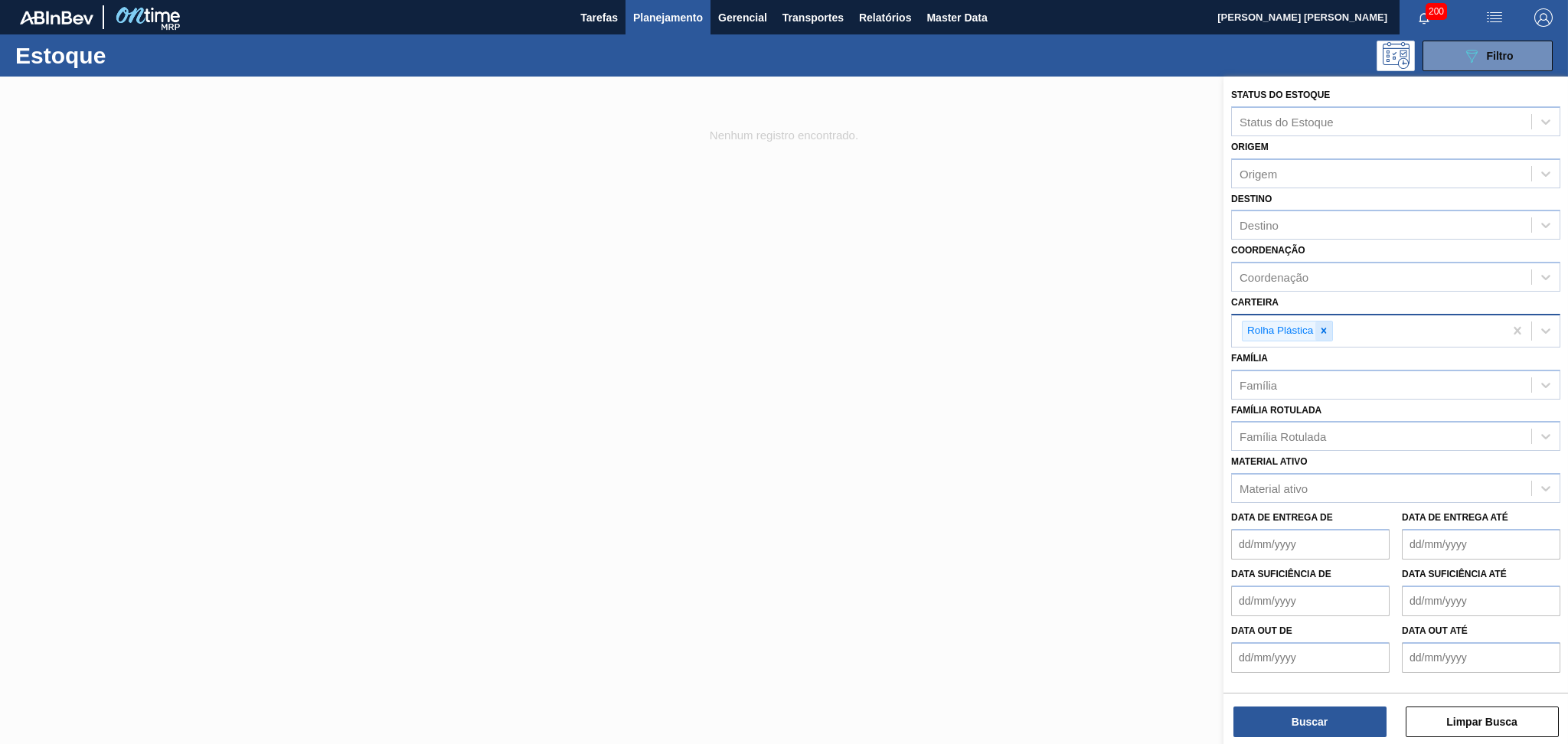
click at [1325, 322] on div at bounding box center [1324, 331] width 17 height 19
click at [1284, 372] on div "Família" at bounding box center [1381, 380] width 299 height 22
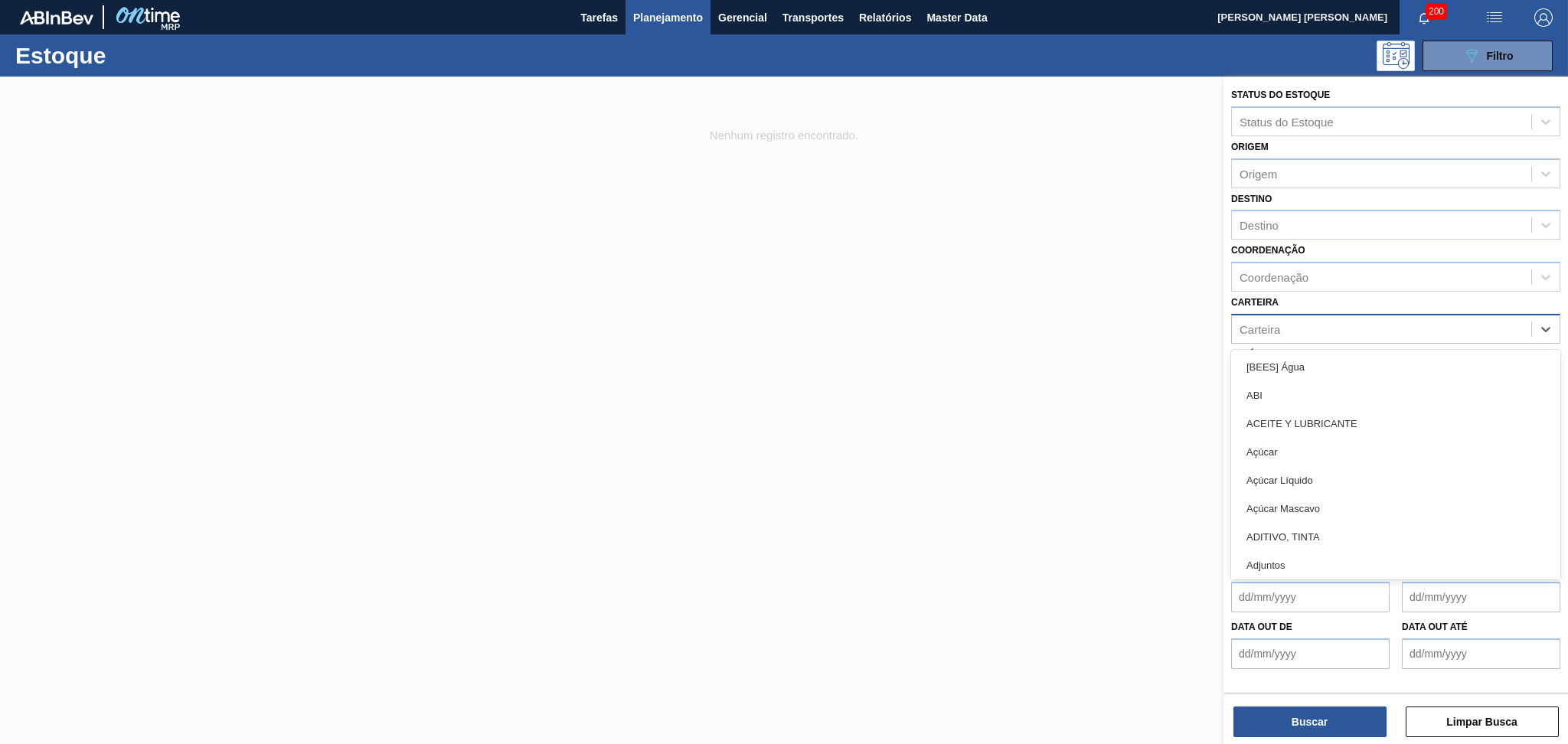
click at [1292, 324] on div "Carteira" at bounding box center [1381, 329] width 299 height 22
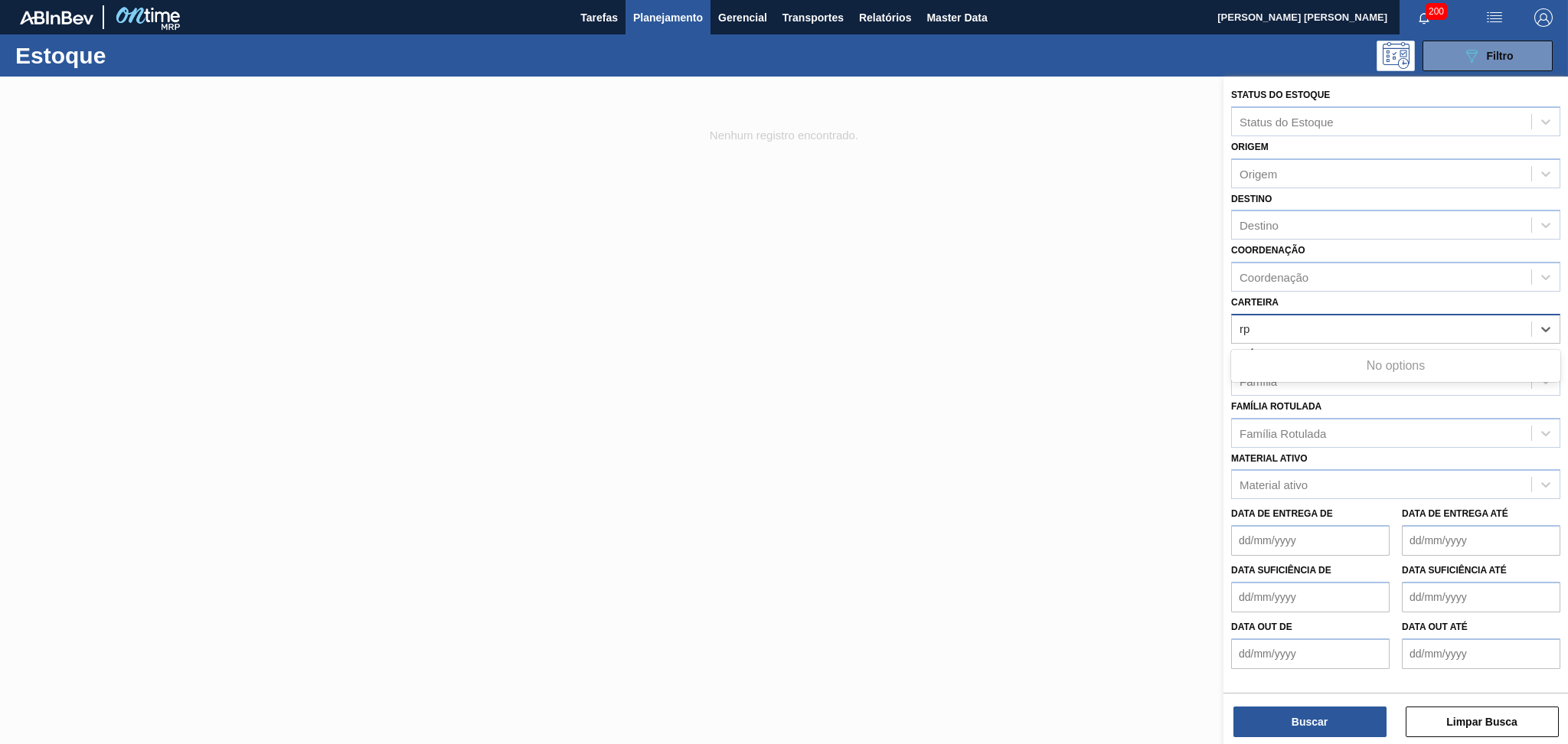
type input "r"
type input "rolha"
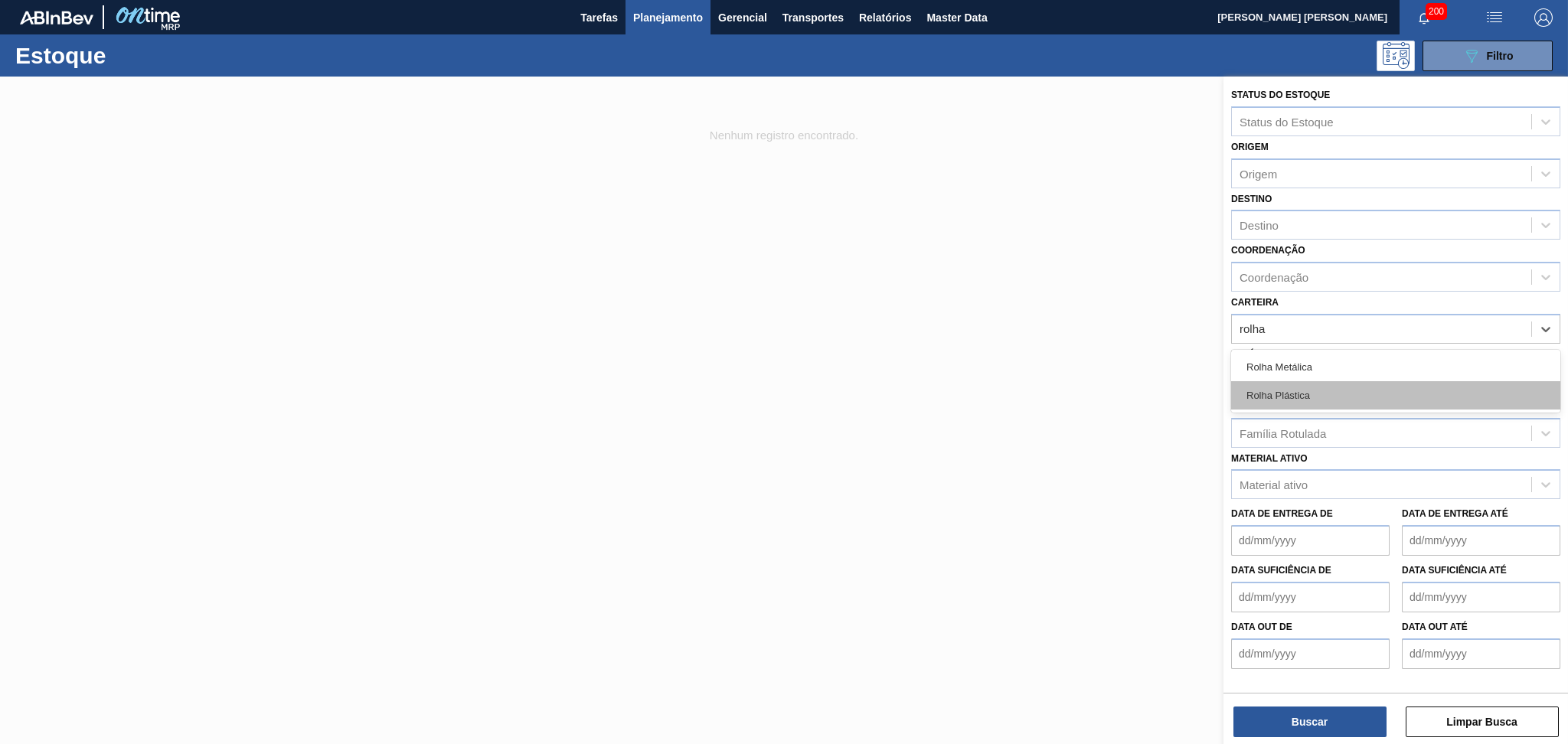
click at [1296, 398] on div "Rolha Plástica" at bounding box center [1395, 395] width 329 height 29
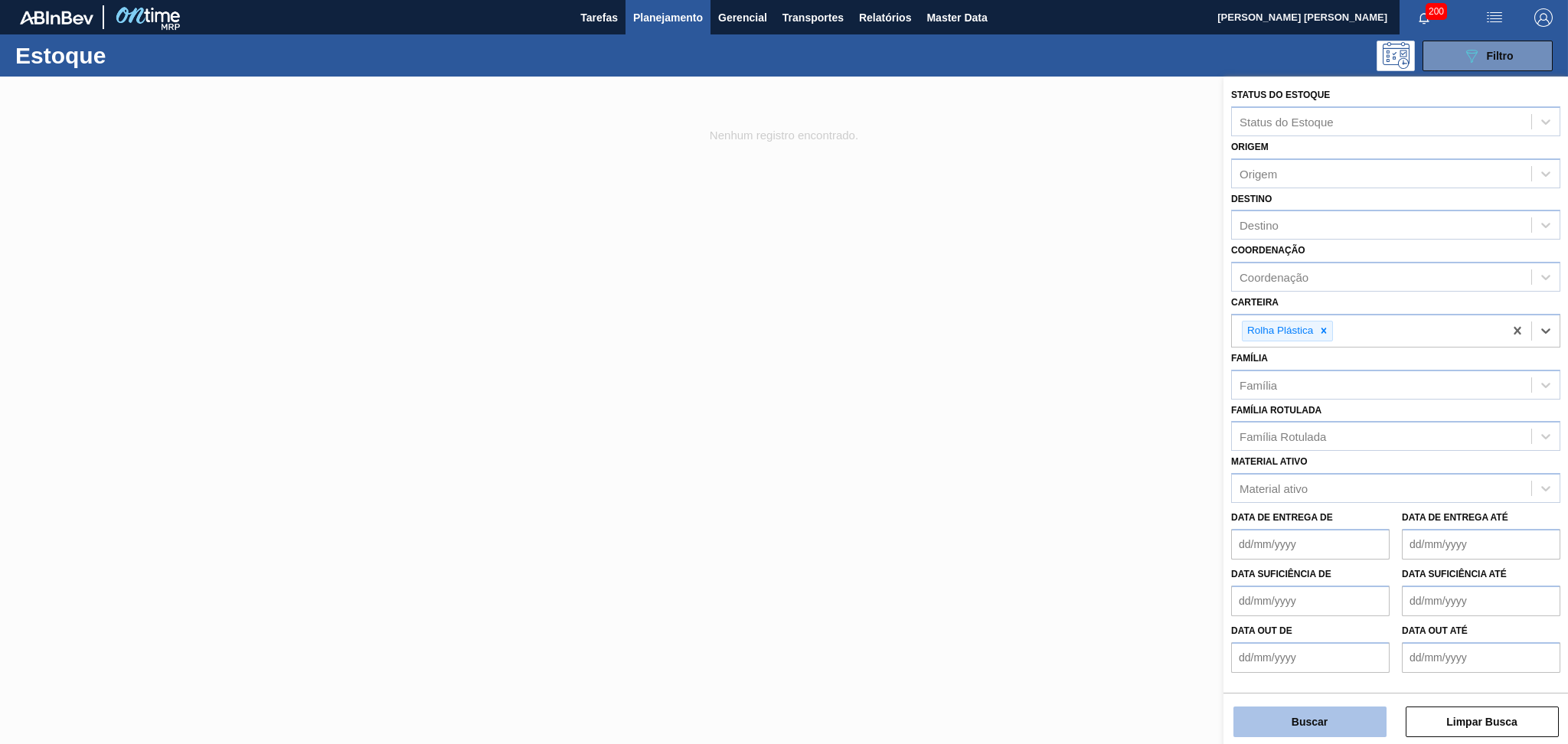
click at [1324, 717] on button "Buscar" at bounding box center [1311, 721] width 153 height 31
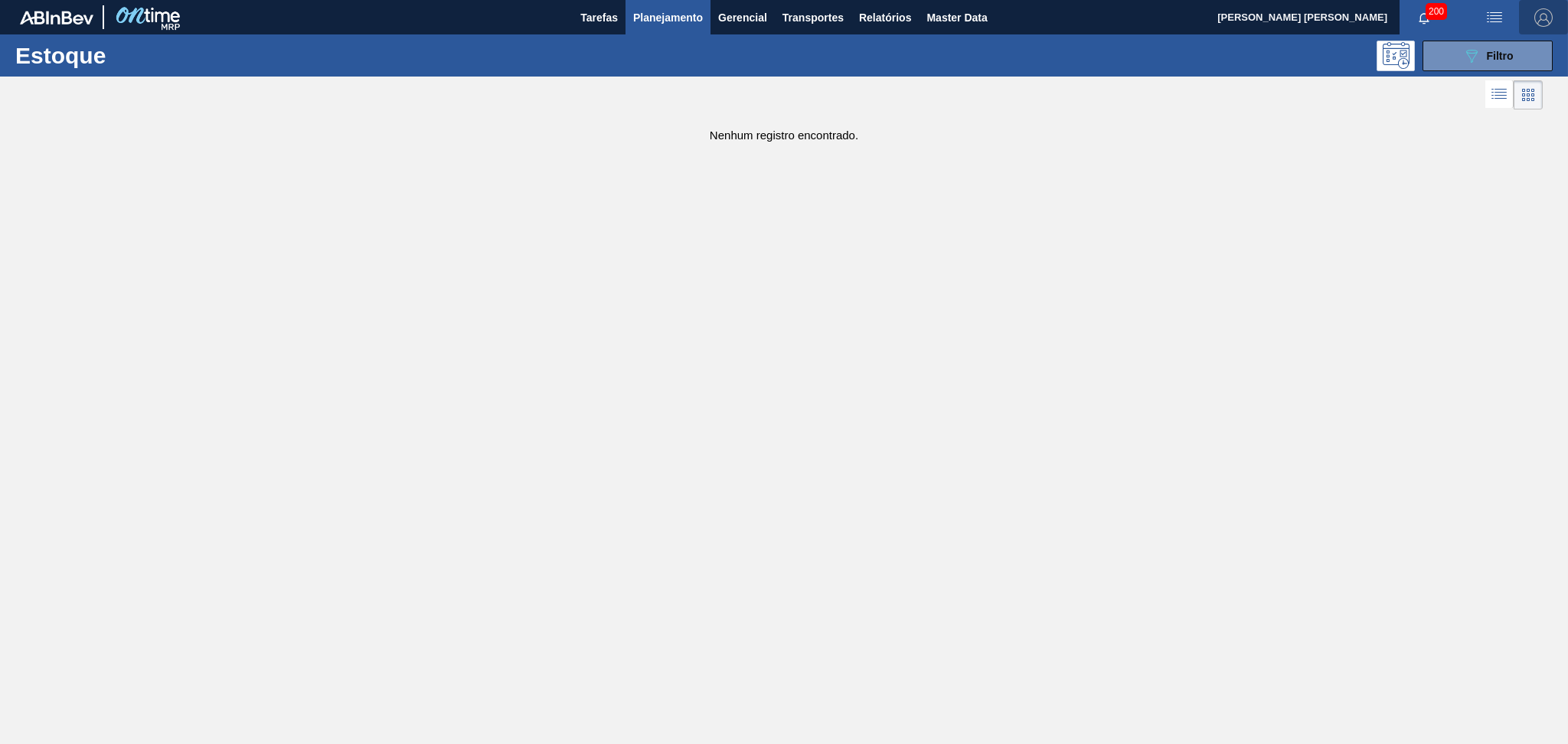
click at [1550, 12] on img "button" at bounding box center [1543, 17] width 18 height 18
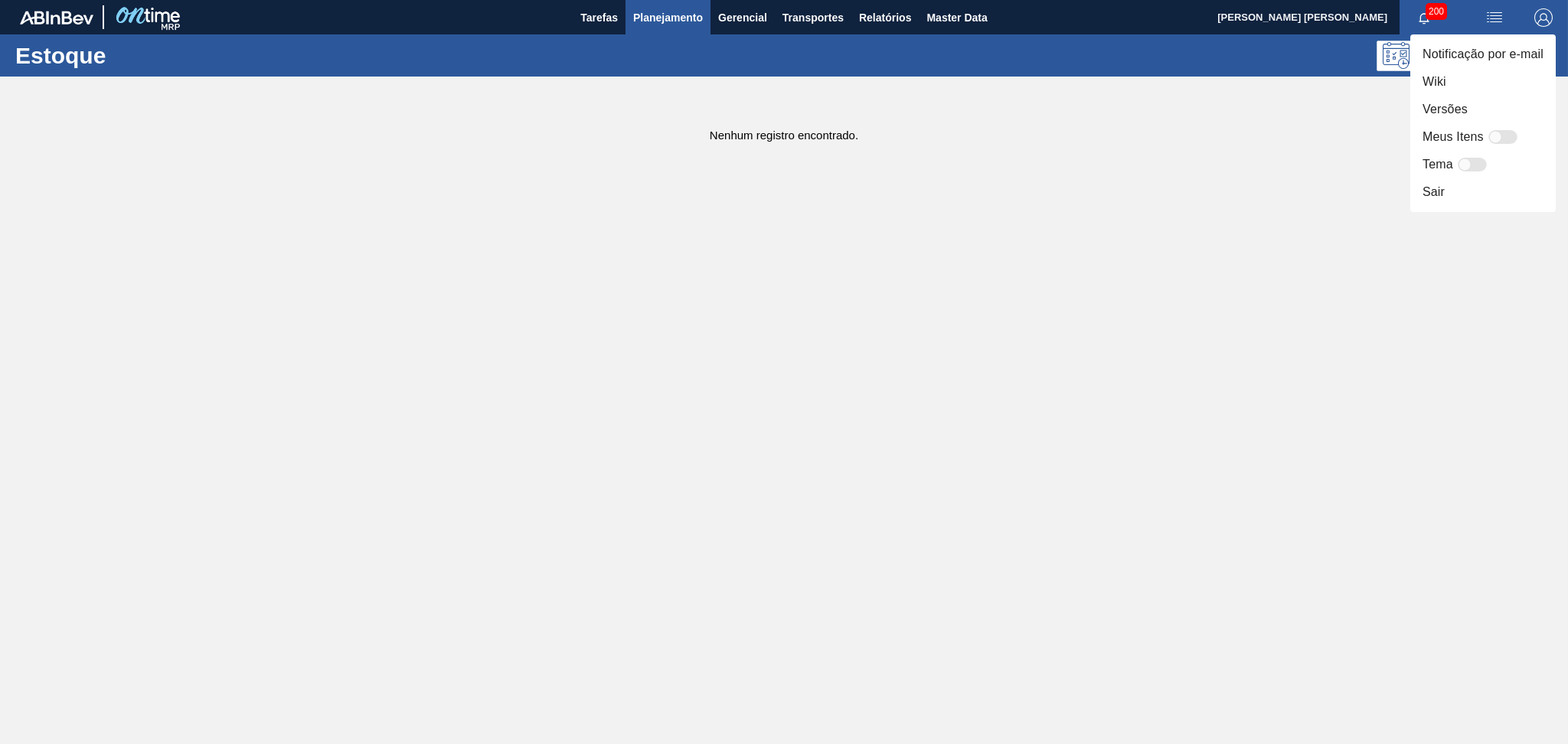
click at [1495, 142] on div at bounding box center [1495, 137] width 13 height 13
checkbox input "false"
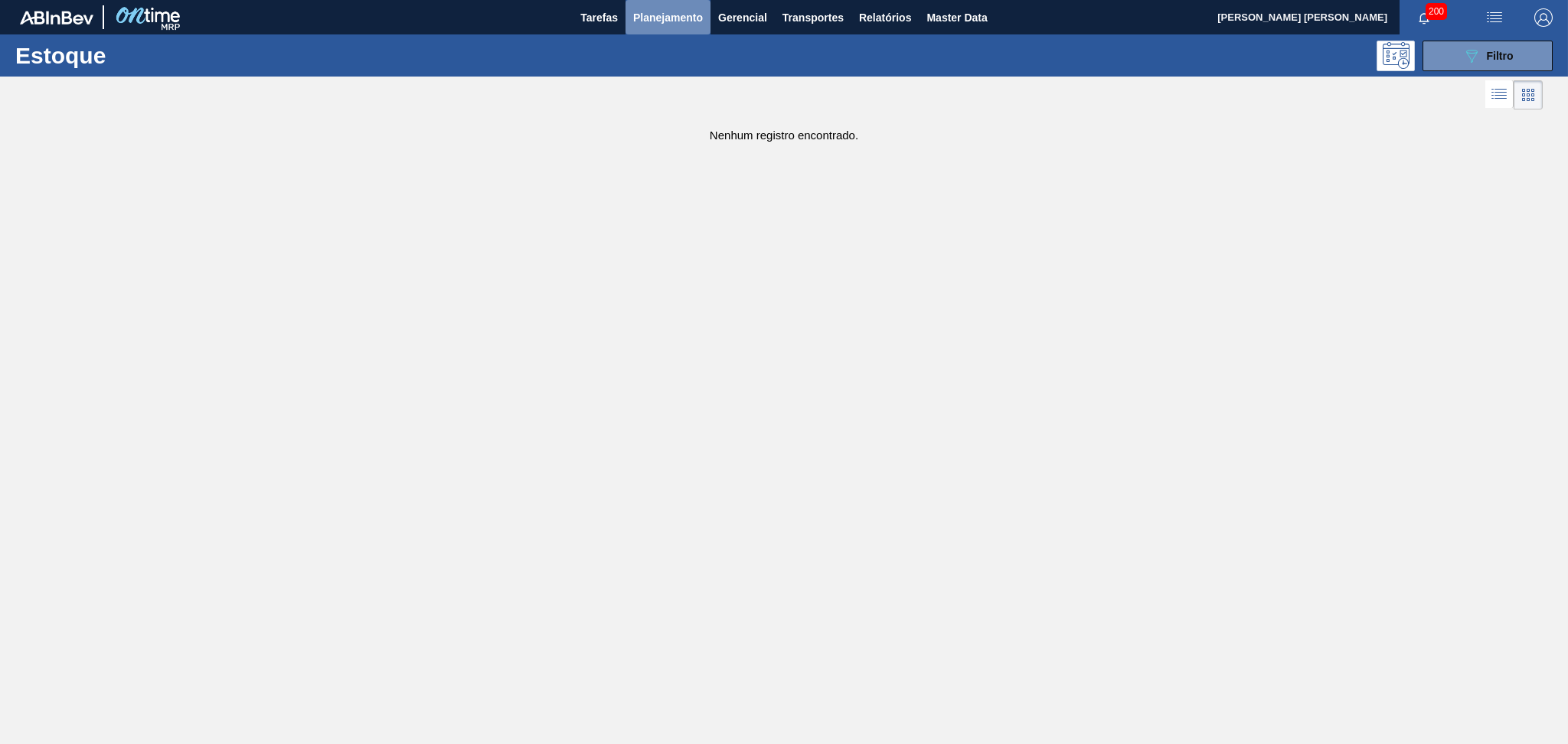
click at [647, 12] on span "Planejamento" at bounding box center [668, 17] width 70 height 18
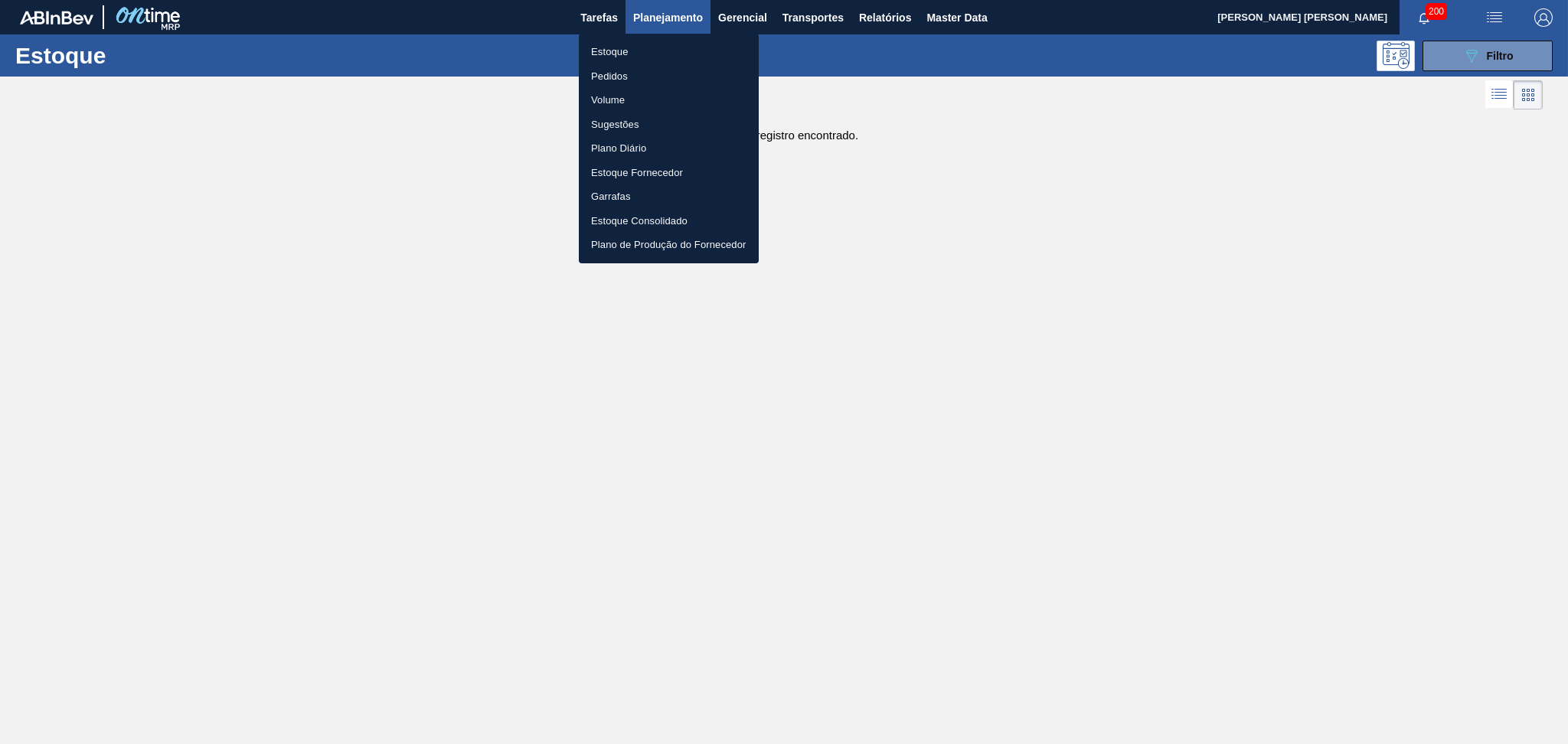
click at [629, 49] on li "Estoque" at bounding box center [669, 52] width 180 height 25
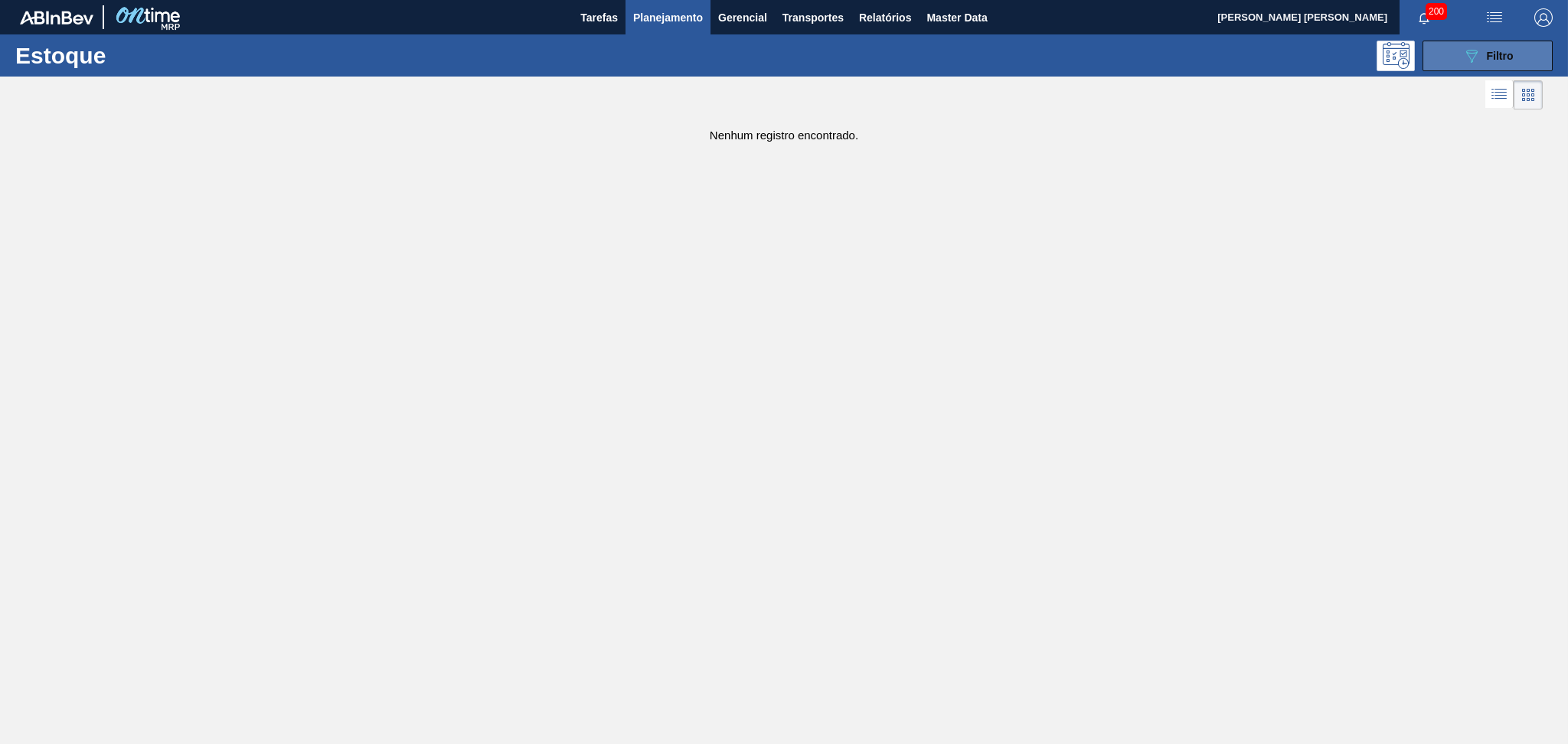
click at [1521, 63] on button "089F7B8B-B2A5-4AFE-B5C0-19BA573D28AC Filtro" at bounding box center [1488, 56] width 130 height 31
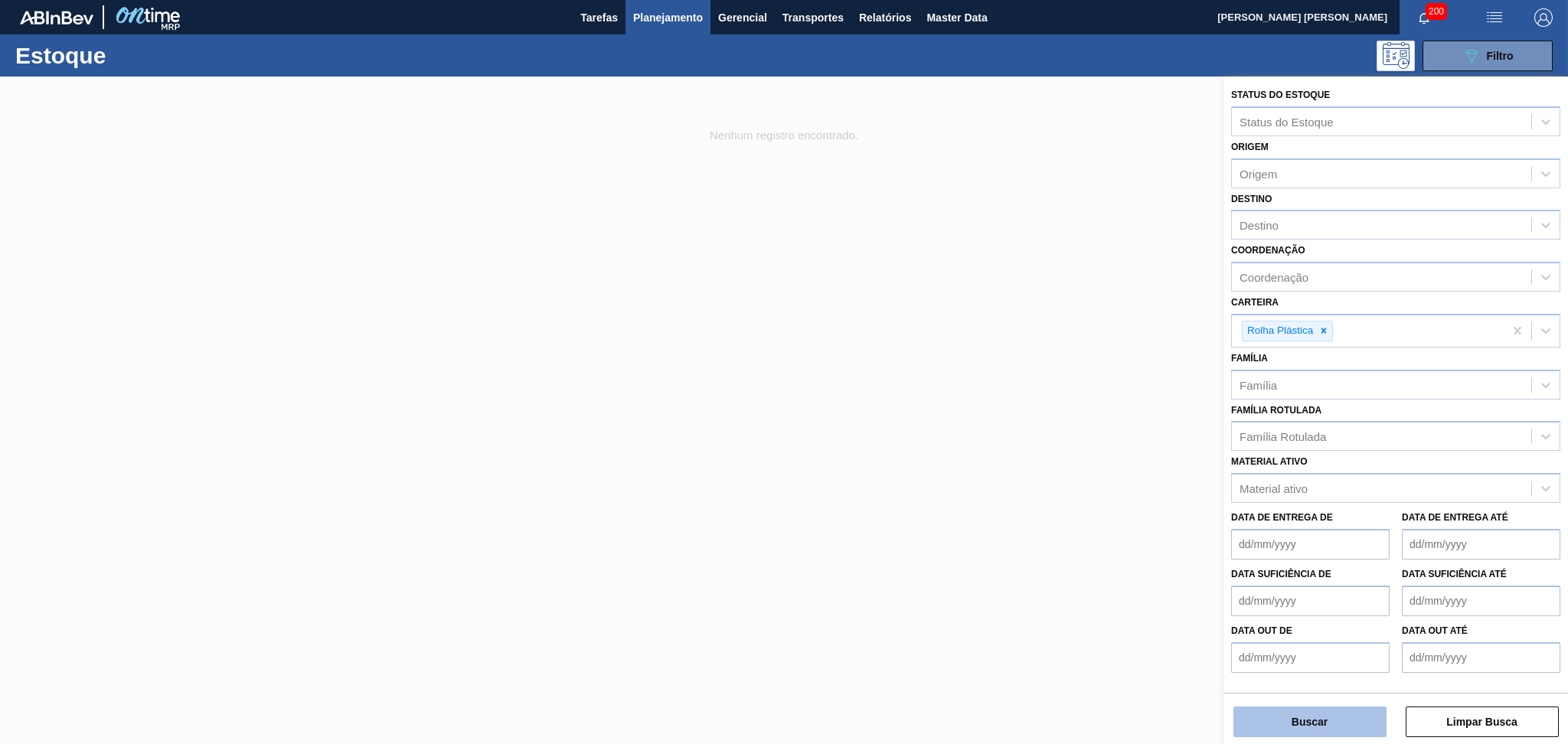
click at [1325, 730] on button "Buscar" at bounding box center [1311, 721] width 153 height 31
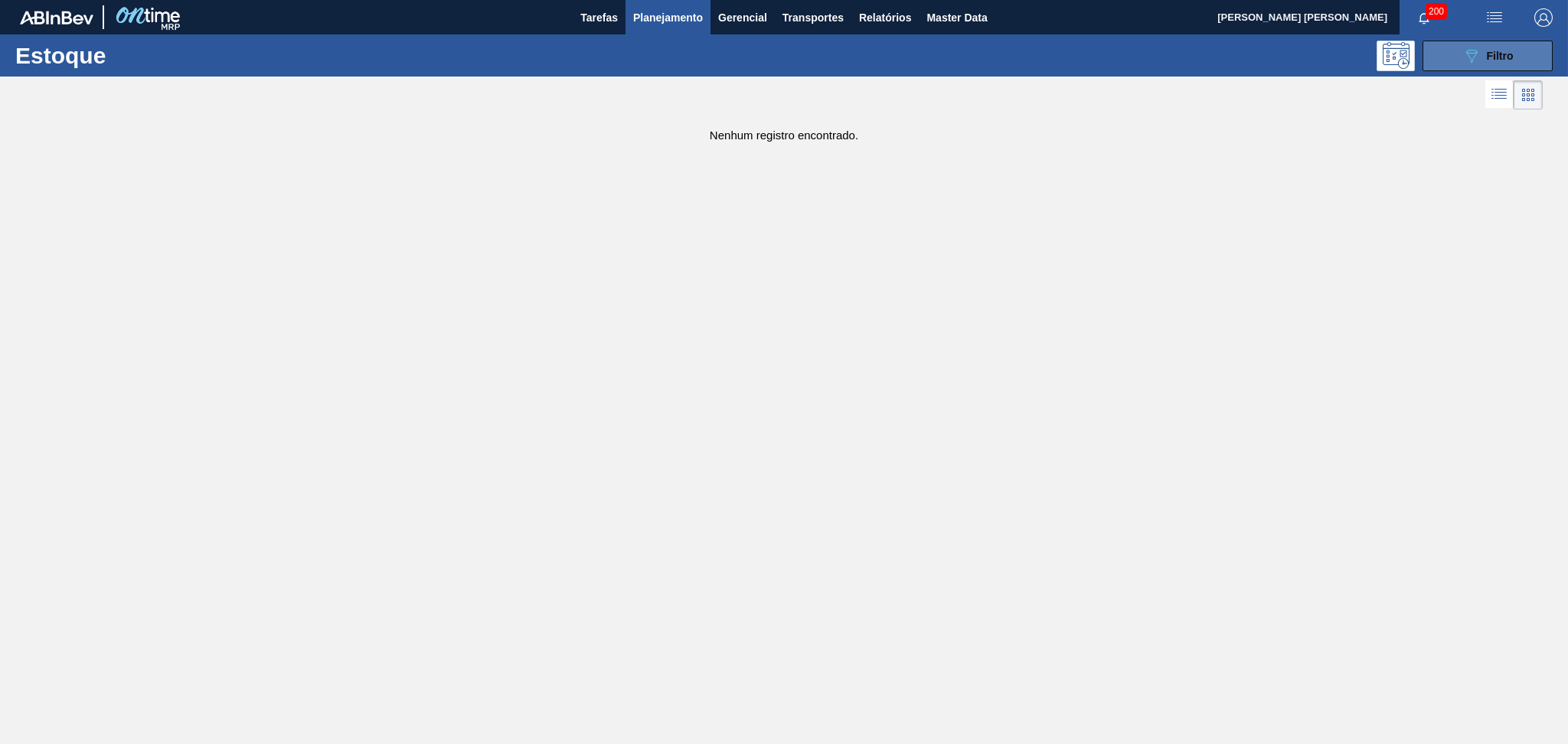
click at [1508, 62] on span "Filtro" at bounding box center [1500, 56] width 27 height 12
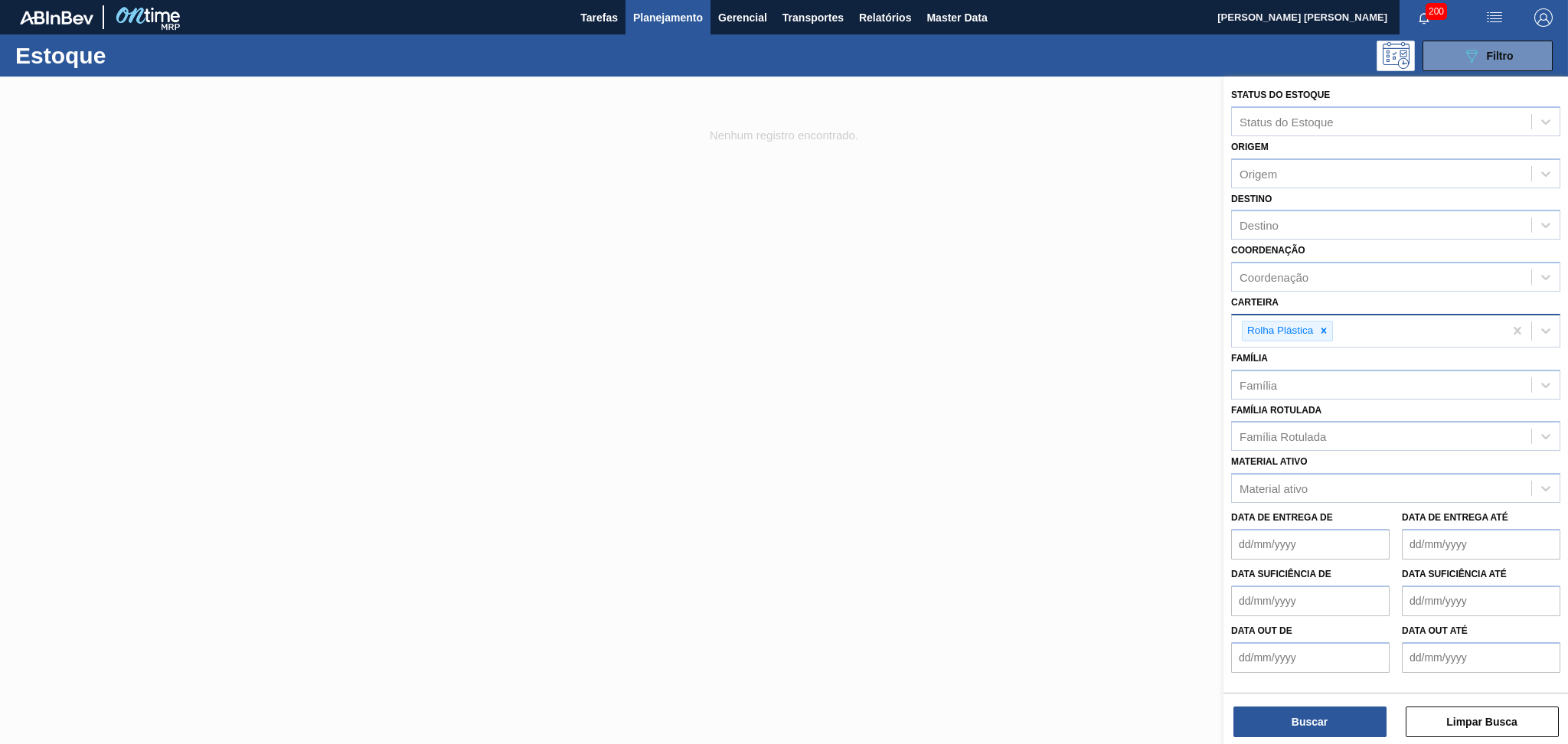
click at [1327, 334] on div at bounding box center [1324, 331] width 17 height 19
click at [1269, 381] on div "Família" at bounding box center [1259, 380] width 38 height 13
type input "r"
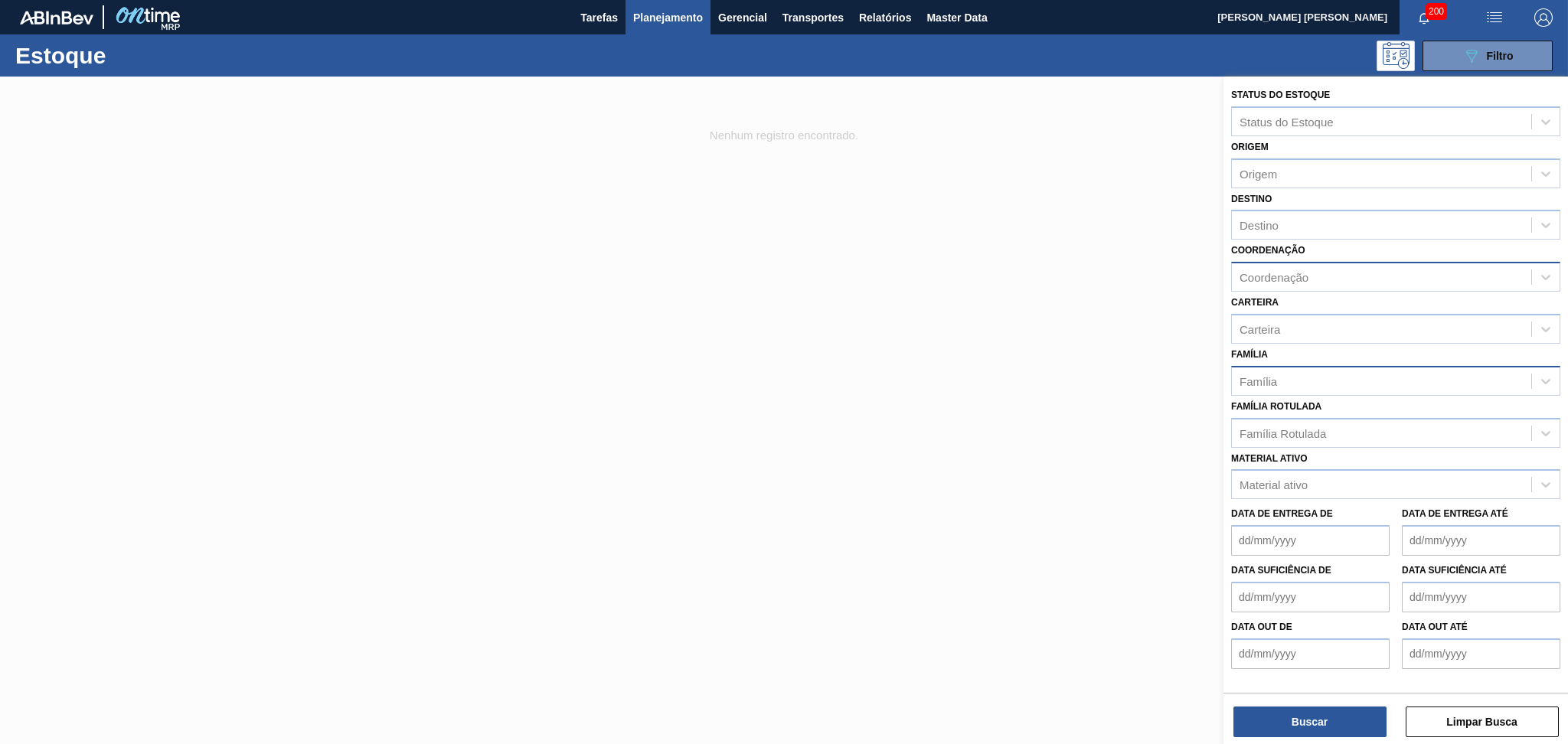
click at [1277, 282] on div "Coordenação" at bounding box center [1381, 277] width 299 height 22
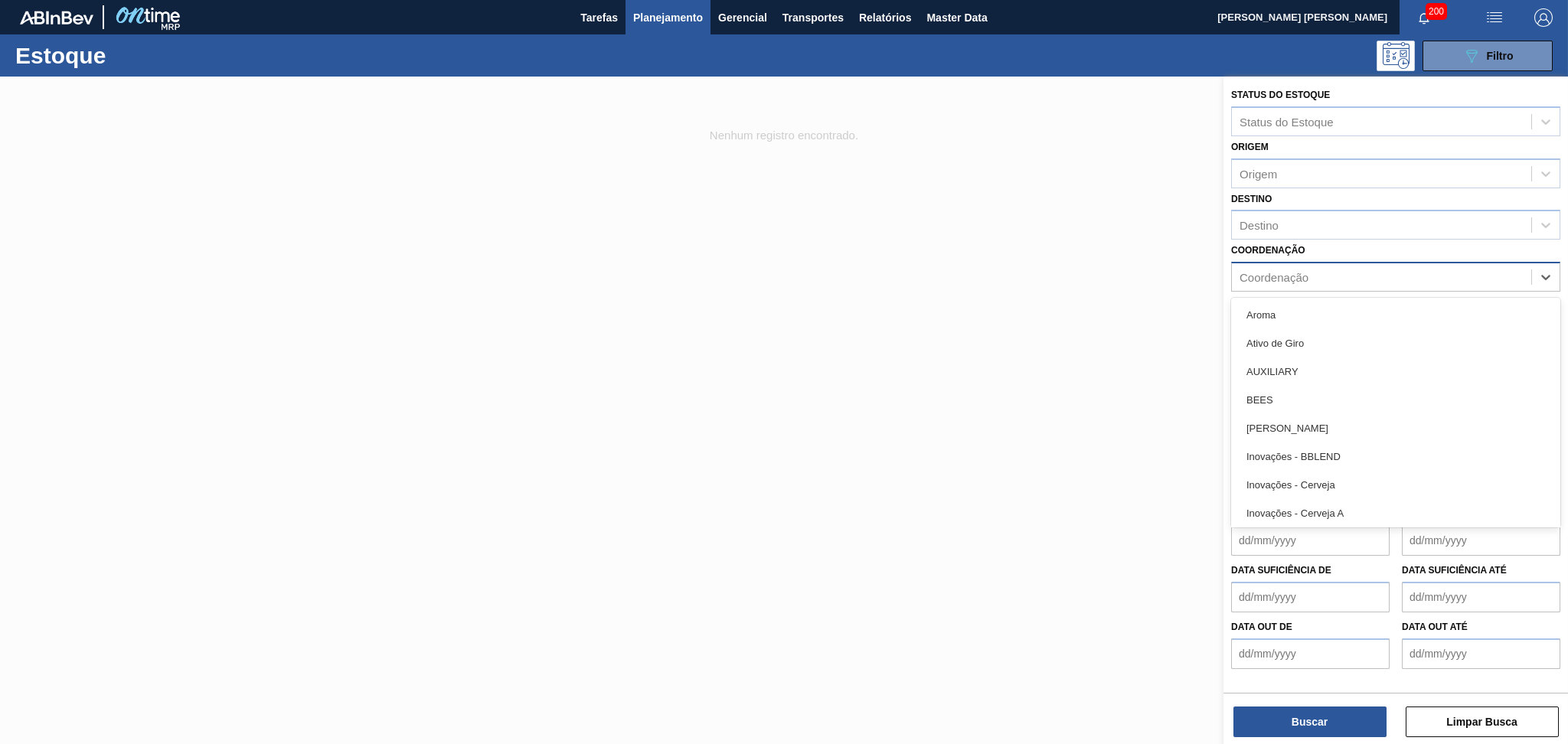
click at [1276, 281] on div "Coordenação" at bounding box center [1381, 277] width 299 height 22
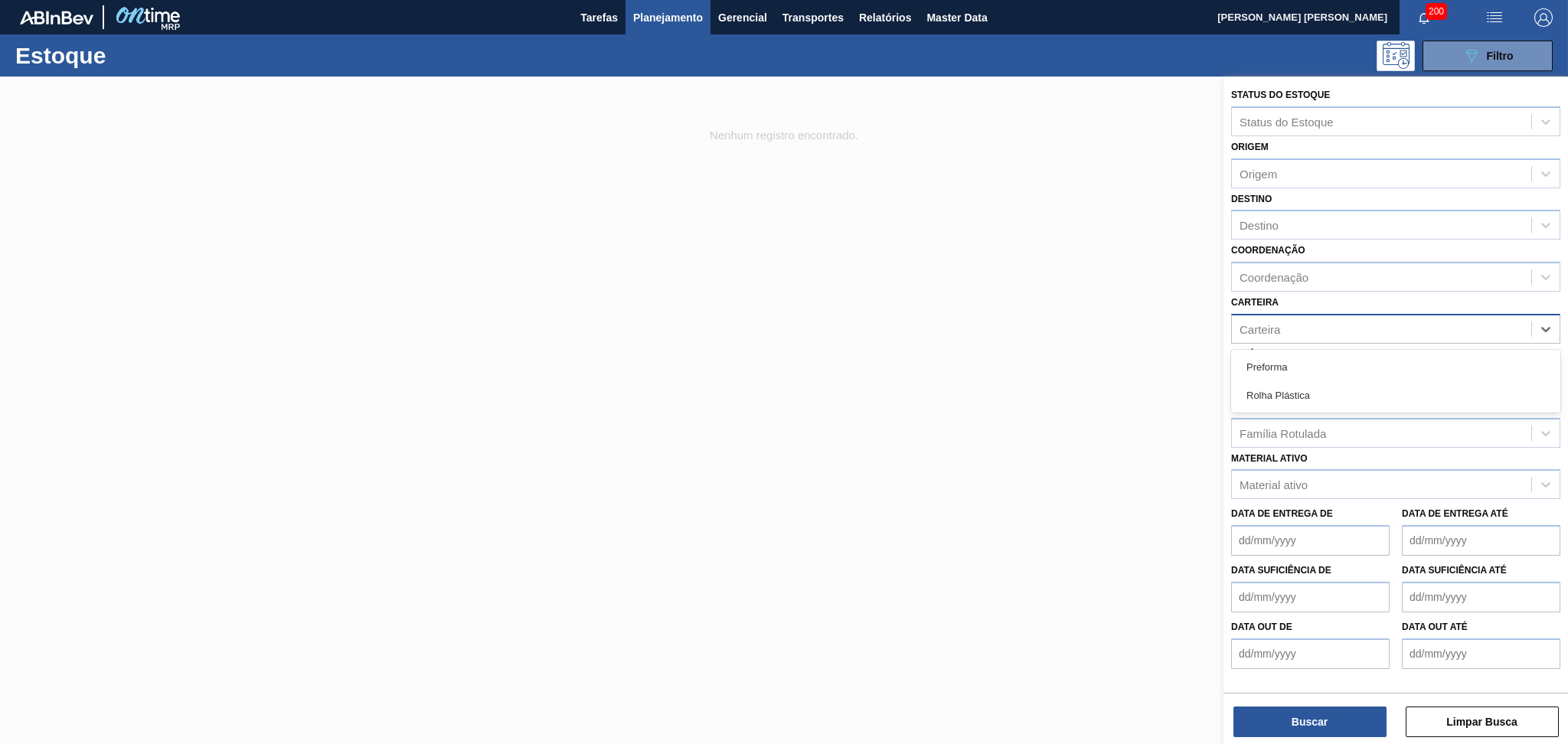
click at [1254, 325] on div "Carteira" at bounding box center [1260, 328] width 41 height 13
click at [1254, 324] on div "Carteira" at bounding box center [1260, 328] width 41 height 13
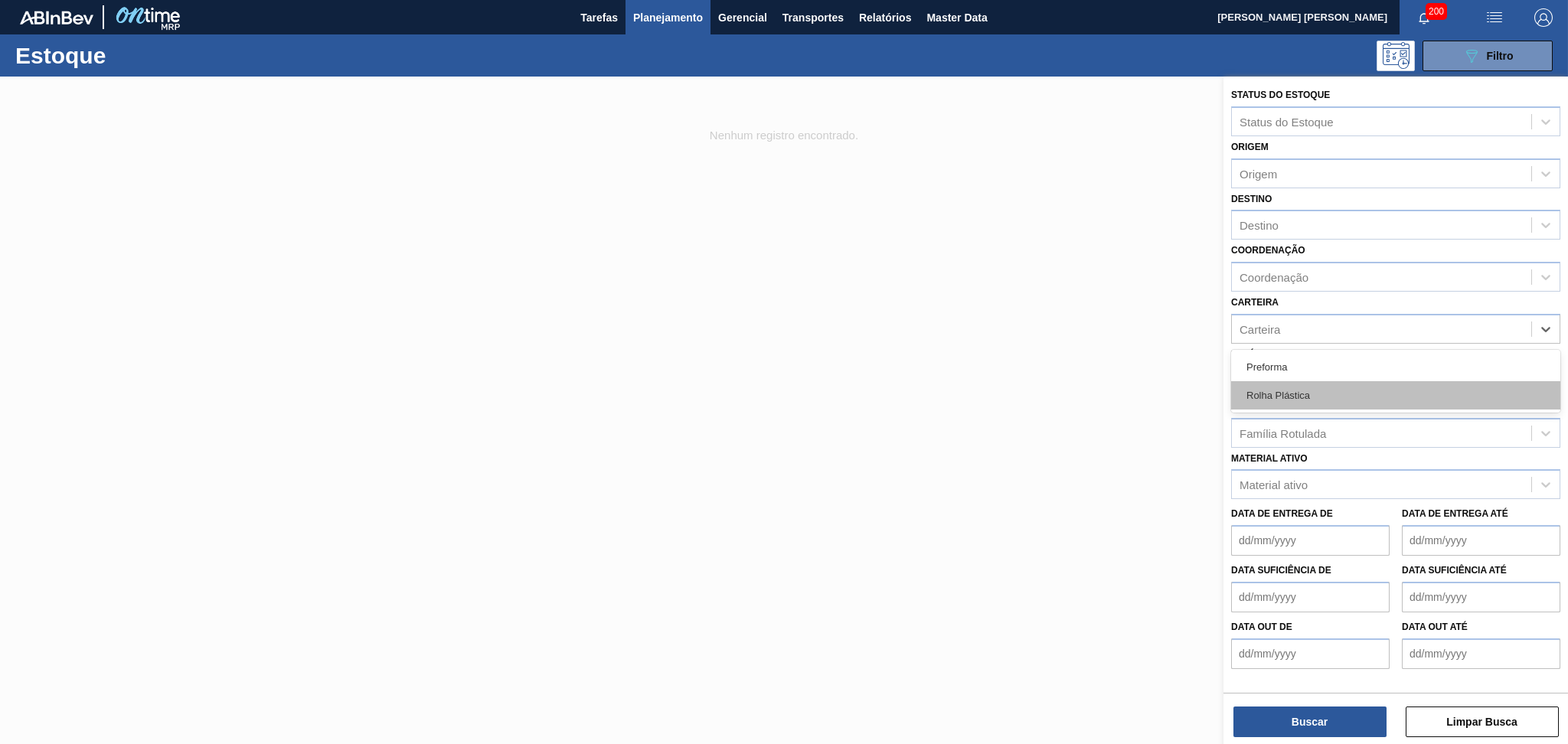
click at [1283, 388] on div "Rolha Plástica" at bounding box center [1395, 395] width 329 height 29
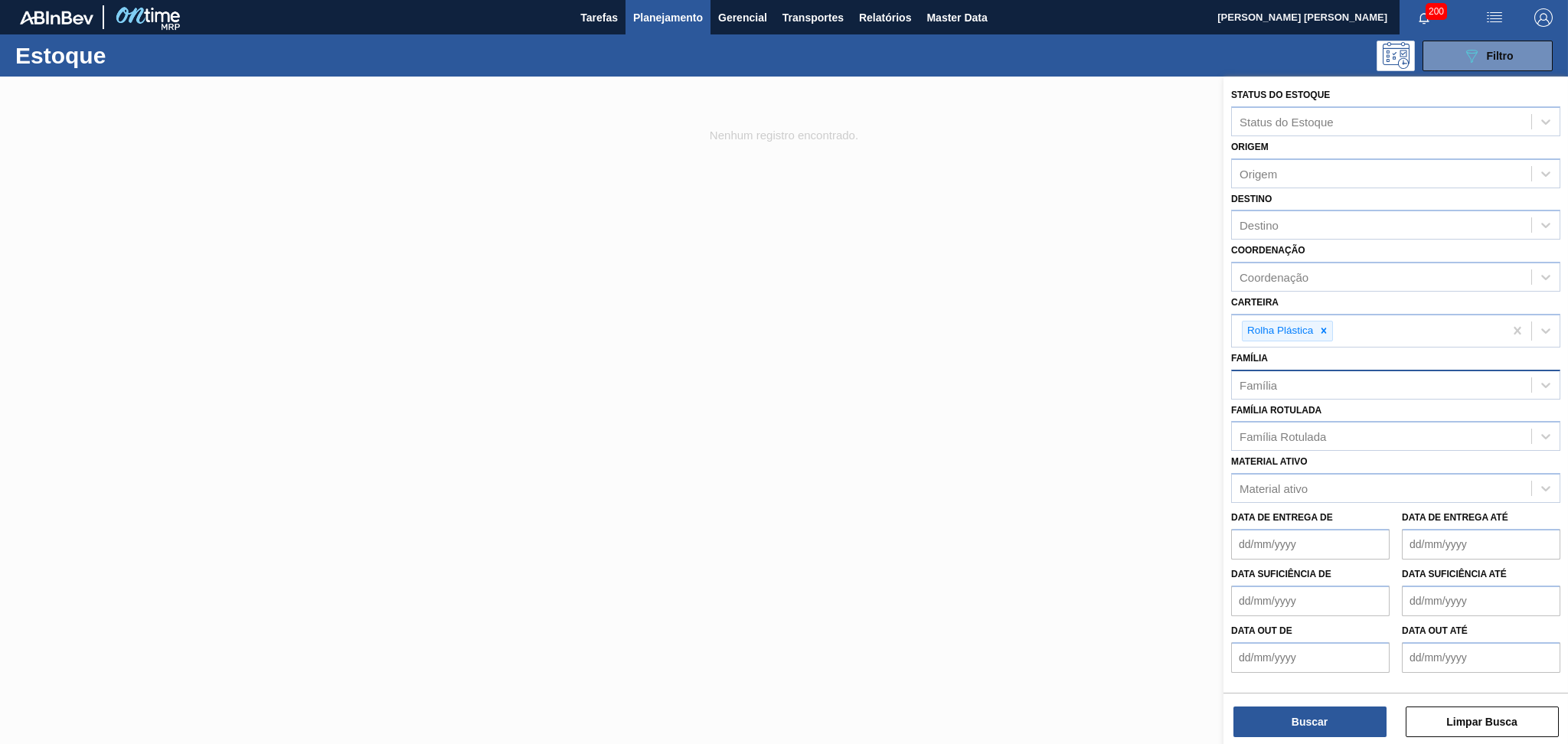
click at [1295, 702] on div "Buscar Limpar Busca" at bounding box center [1395, 713] width 345 height 43
click at [1296, 716] on button "Buscar" at bounding box center [1311, 721] width 153 height 31
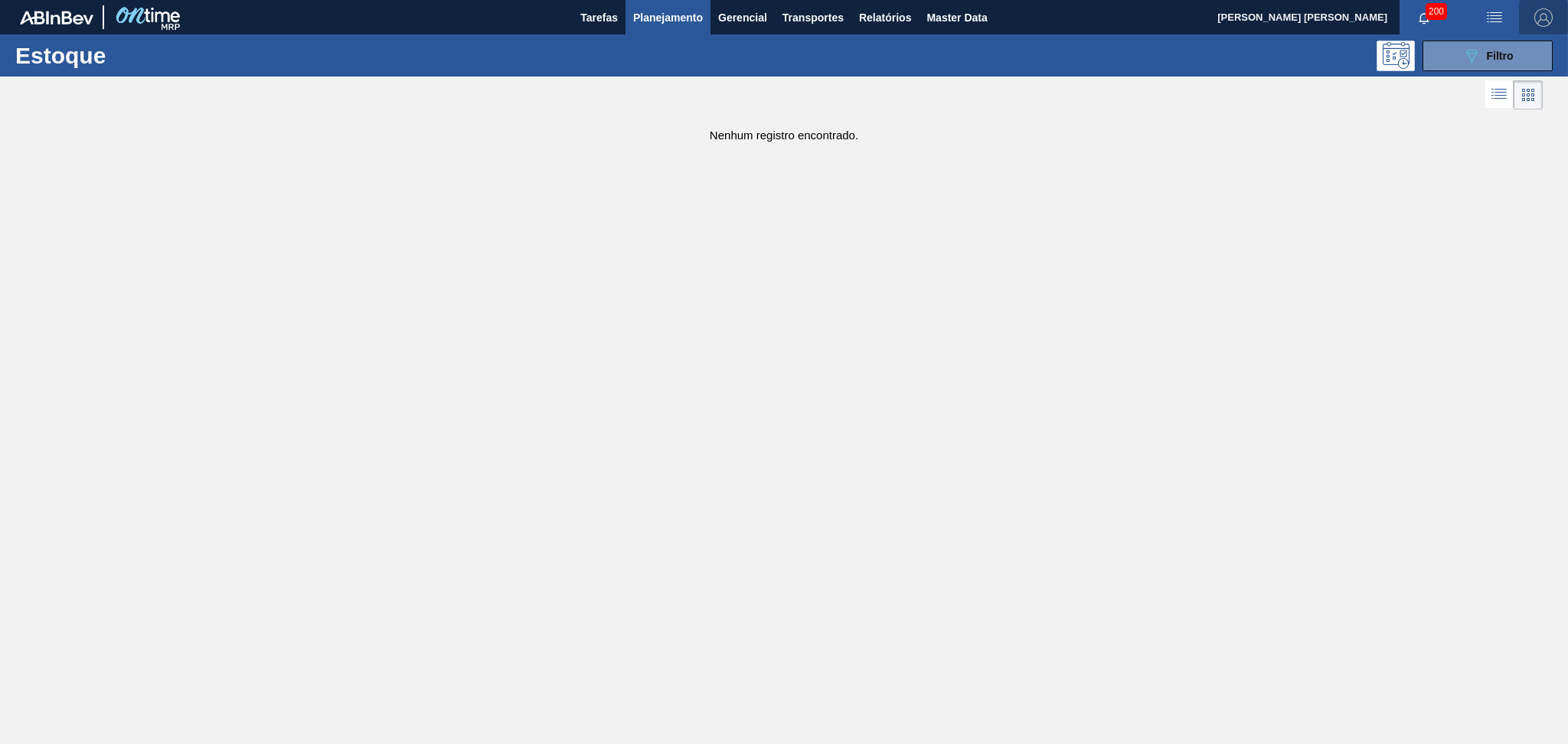
click at [1550, 12] on img "button" at bounding box center [1543, 17] width 18 height 18
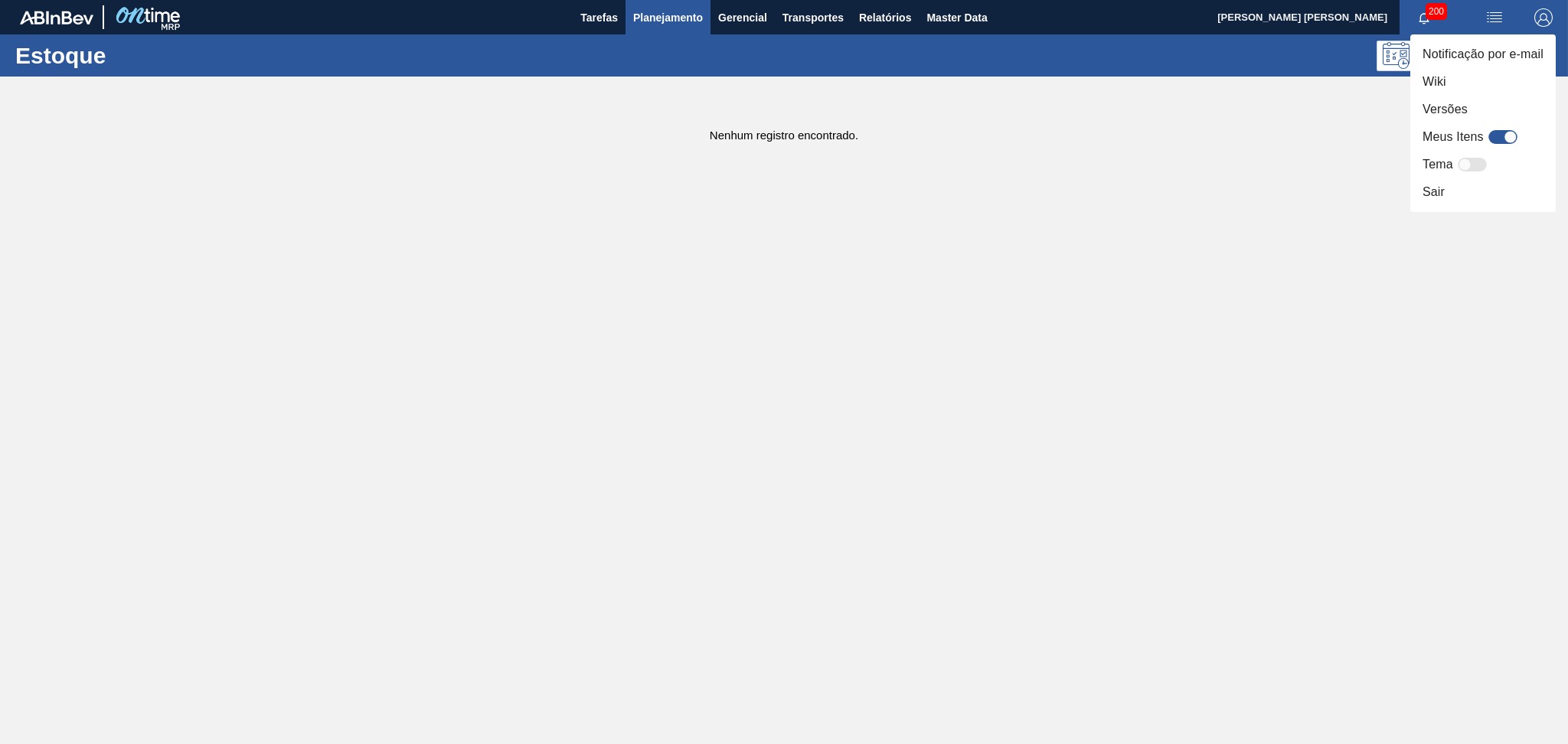
click at [1499, 142] on div at bounding box center [1502, 137] width 29 height 14
checkbox input "true"
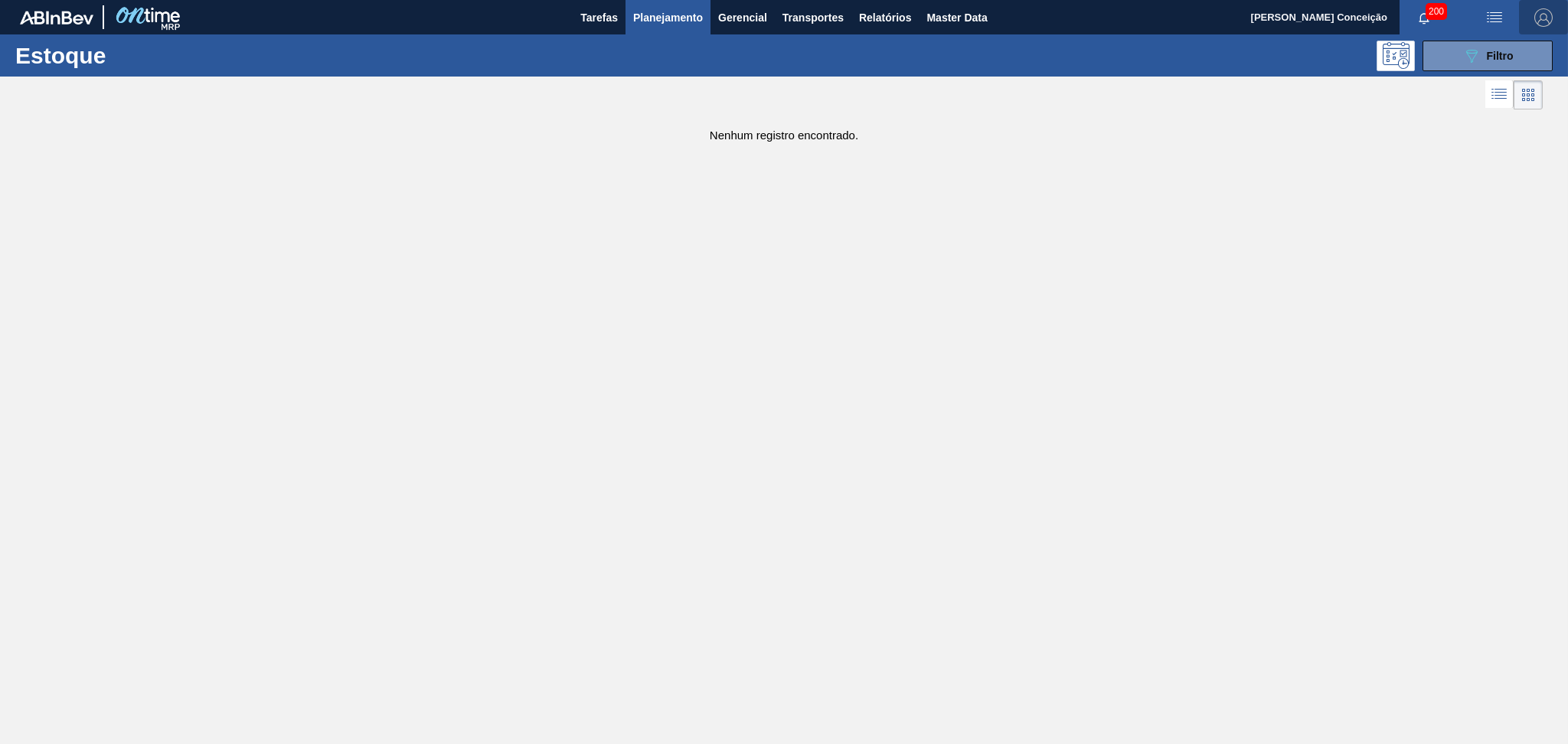
click at [1537, 17] on img "button" at bounding box center [1543, 17] width 18 height 18
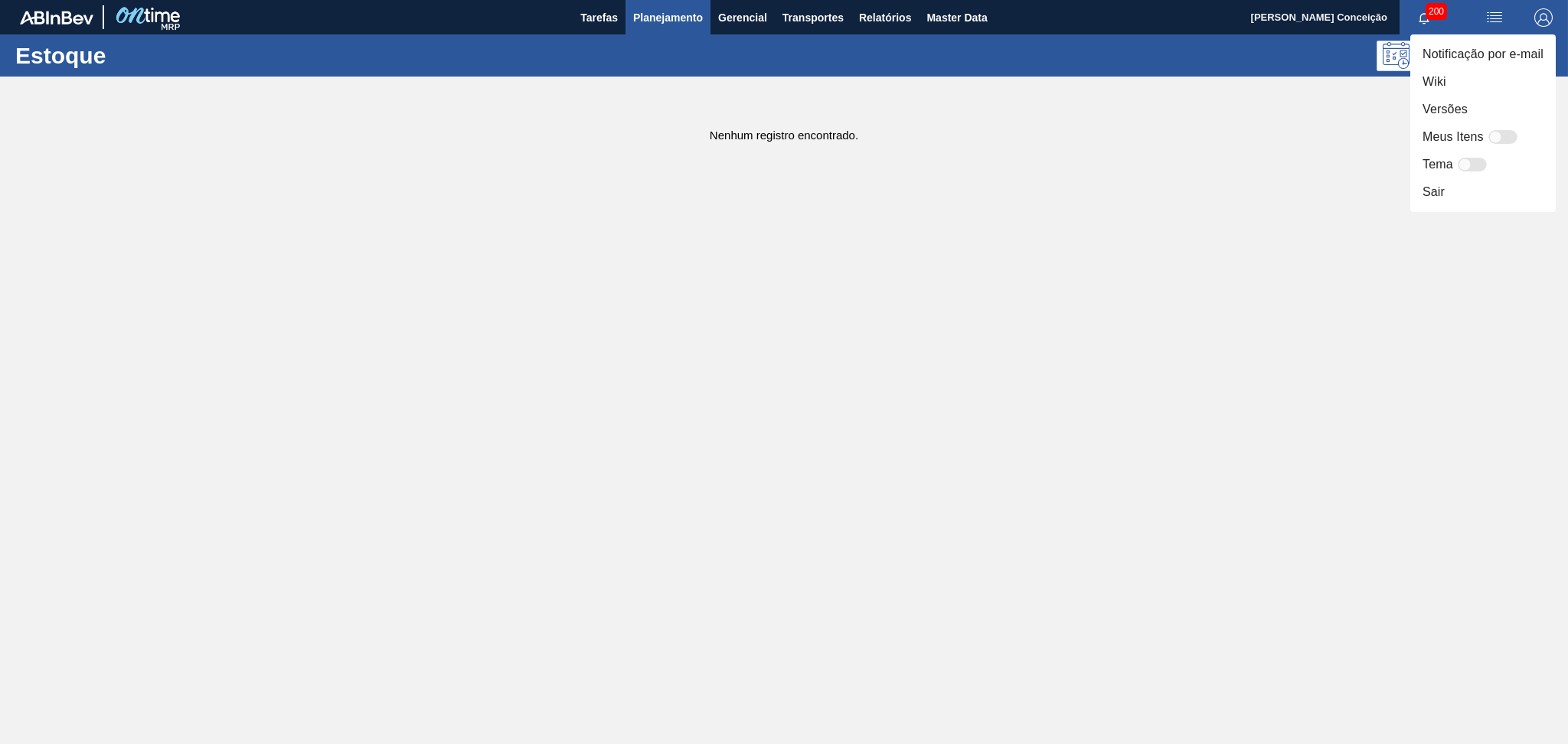
click at [834, 145] on div at bounding box center [784, 372] width 1568 height 744
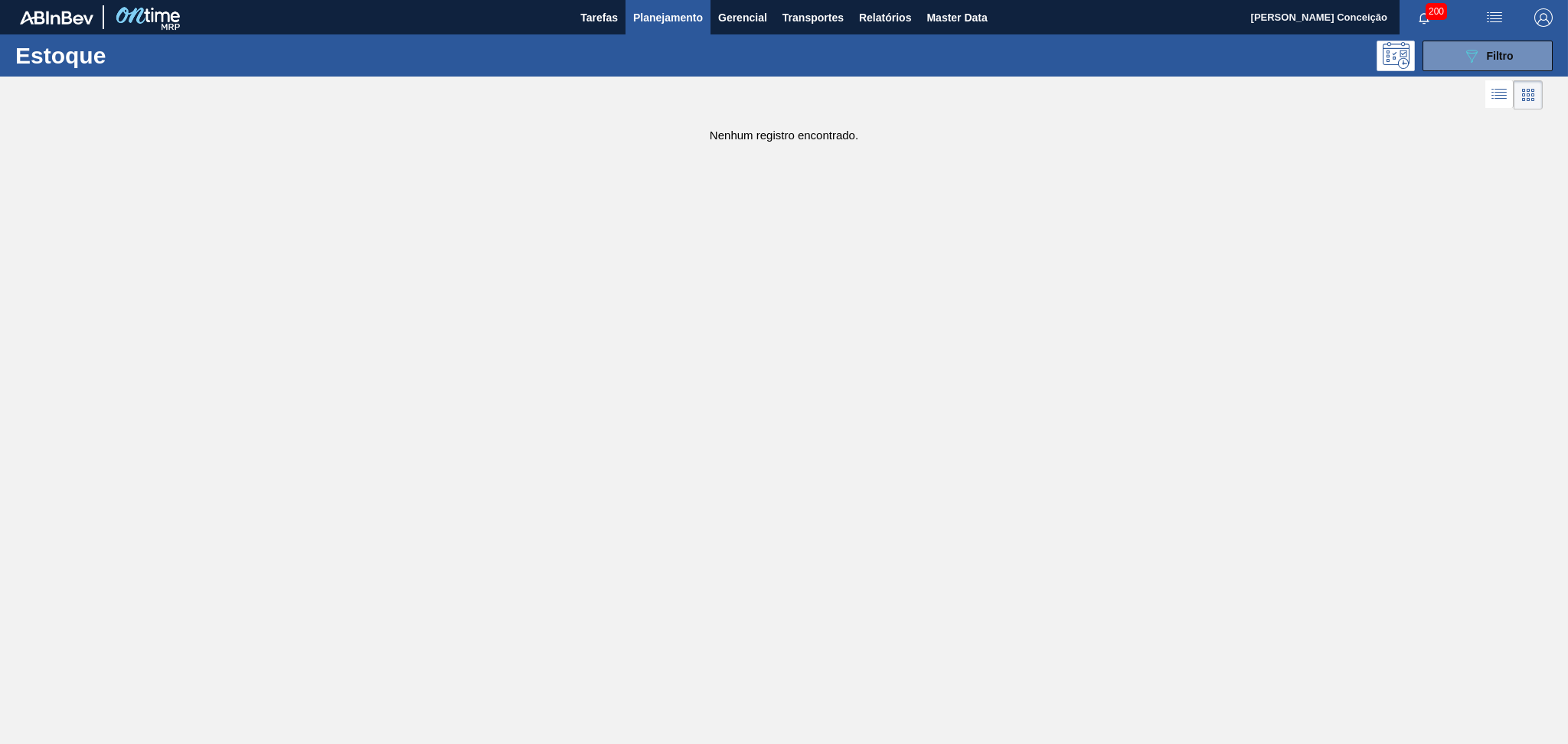
click at [628, 19] on button "Planejamento" at bounding box center [669, 17] width 85 height 35
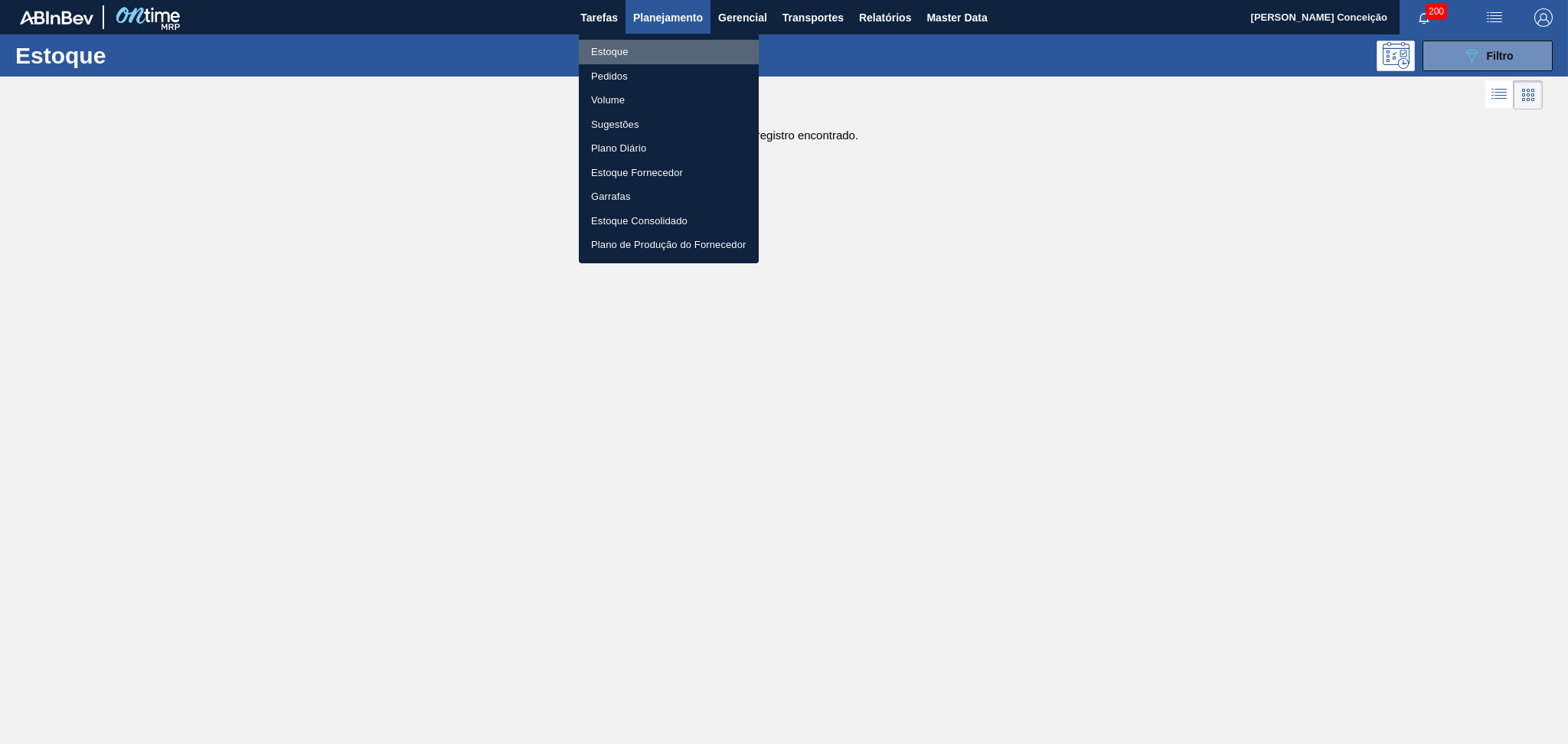
click at [617, 50] on li "Estoque" at bounding box center [669, 52] width 180 height 25
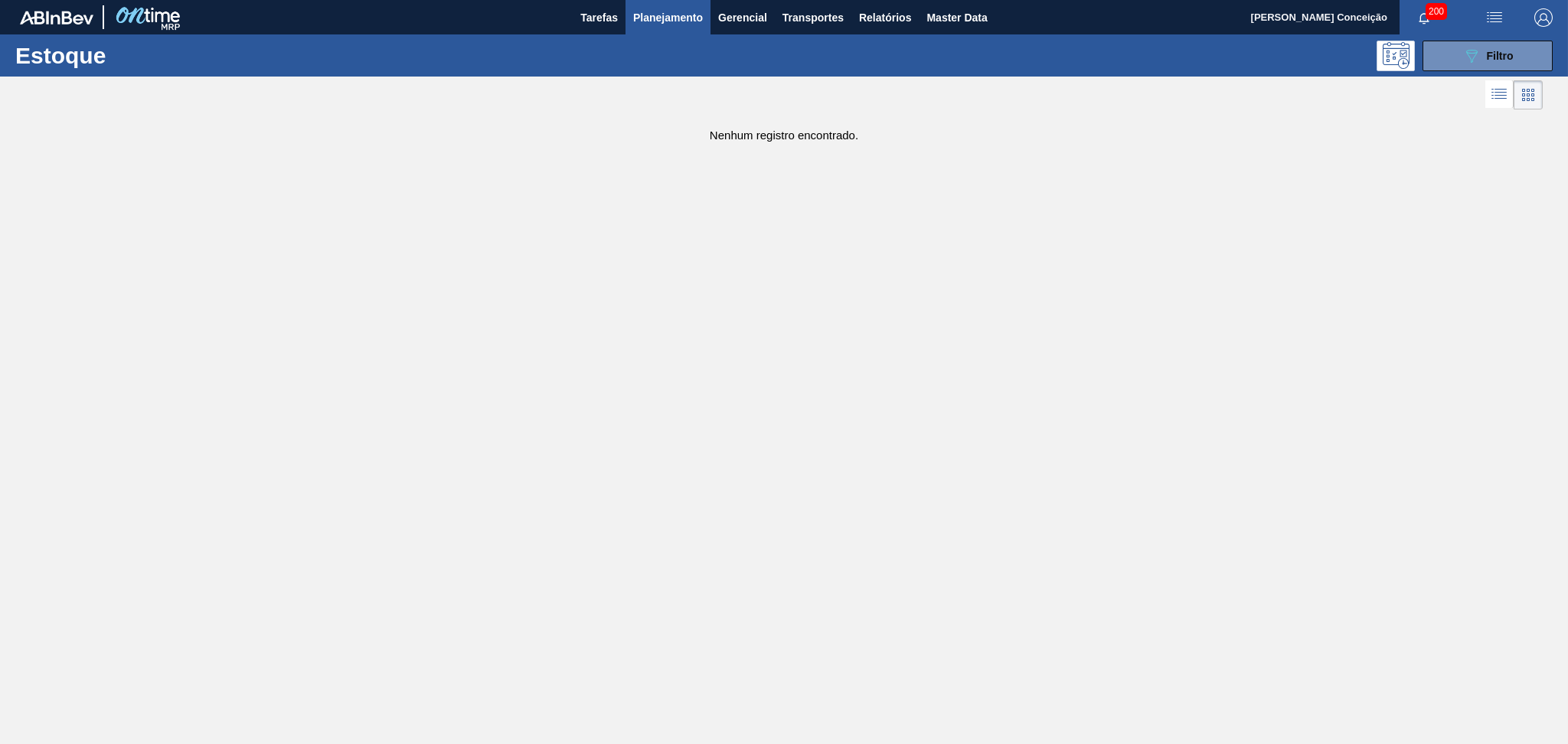
click at [1523, 36] on div "Estoque 089F7B8B-B2A5-4AFE-B5C0-19BA573D28AC Filtro" at bounding box center [784, 56] width 1568 height 42
click at [1501, 59] on span "Filtro" at bounding box center [1500, 56] width 27 height 12
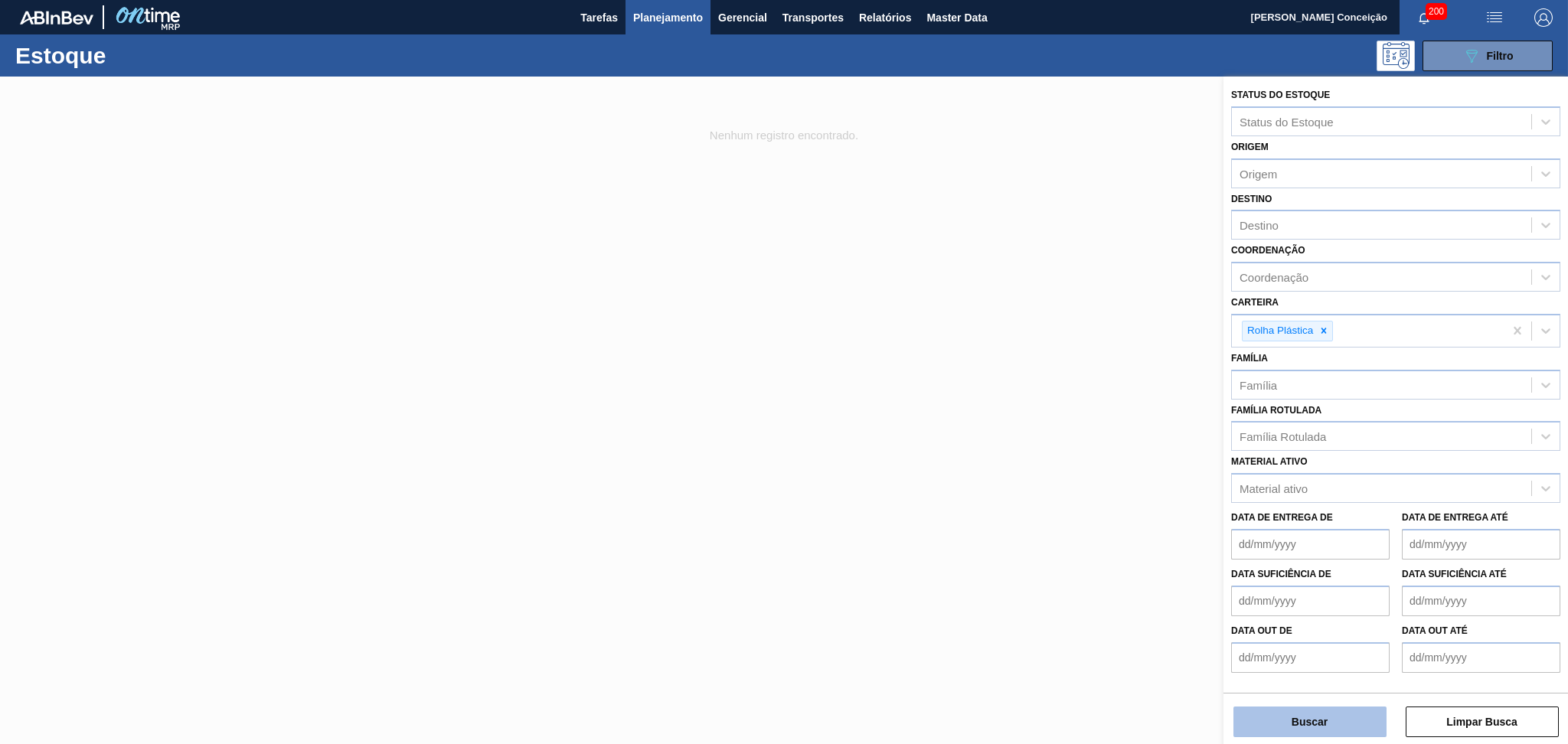
click at [1299, 716] on button "Buscar" at bounding box center [1311, 721] width 153 height 31
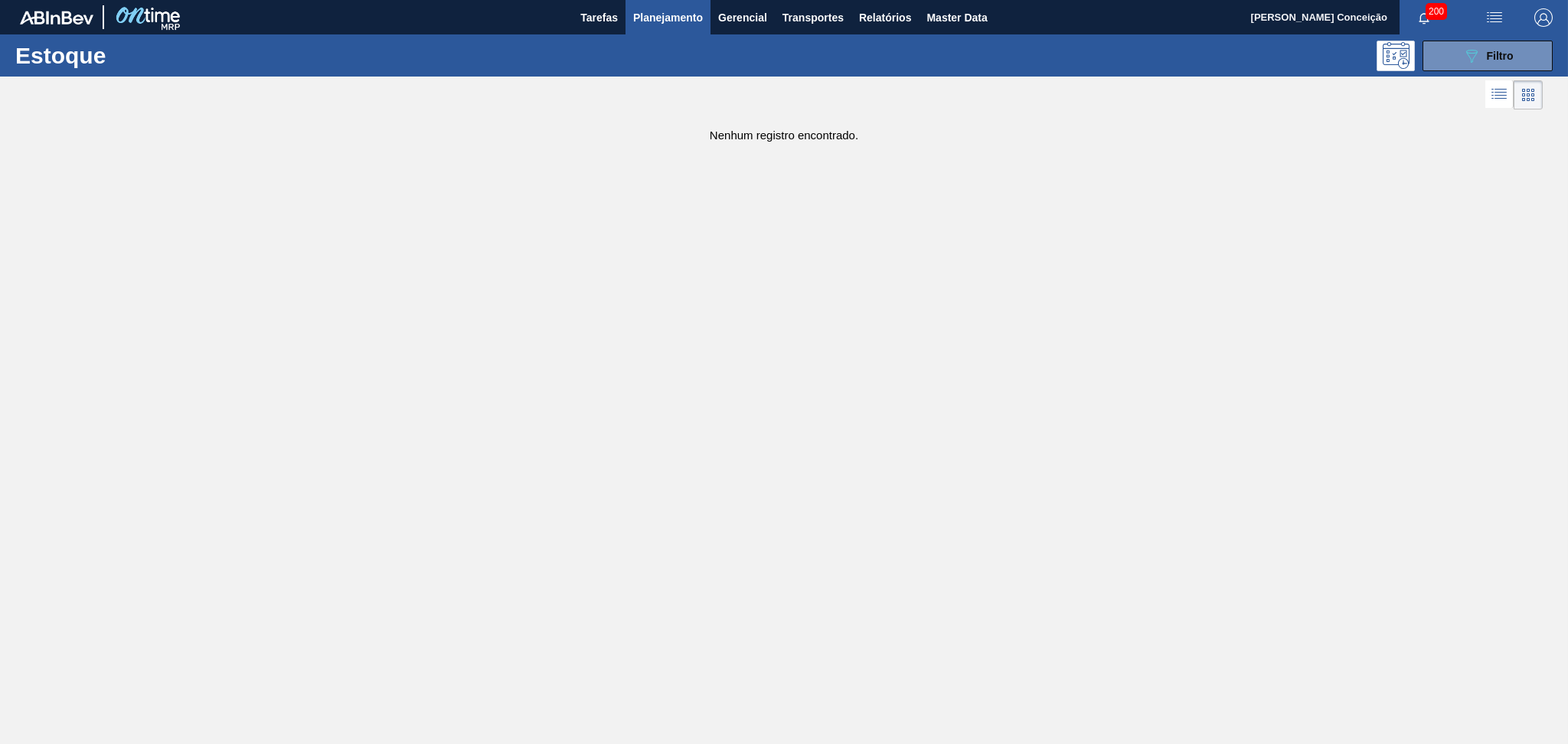
click at [1301, 719] on main "Tarefas Planejamento Gerencial Transportes Relatórios Master Data Aline Apareci…" at bounding box center [784, 372] width 1568 height 744
click at [932, 613] on main "Tarefas Planejamento Gerencial Transportes Relatórios Master Data Aline Apareci…" at bounding box center [784, 372] width 1568 height 744
click at [946, 609] on main "Tarefas Planejamento Gerencial Transportes Relatórios Master Data Aline Apareci…" at bounding box center [784, 372] width 1568 height 744
click at [678, 20] on span "Planejamento" at bounding box center [668, 17] width 70 height 18
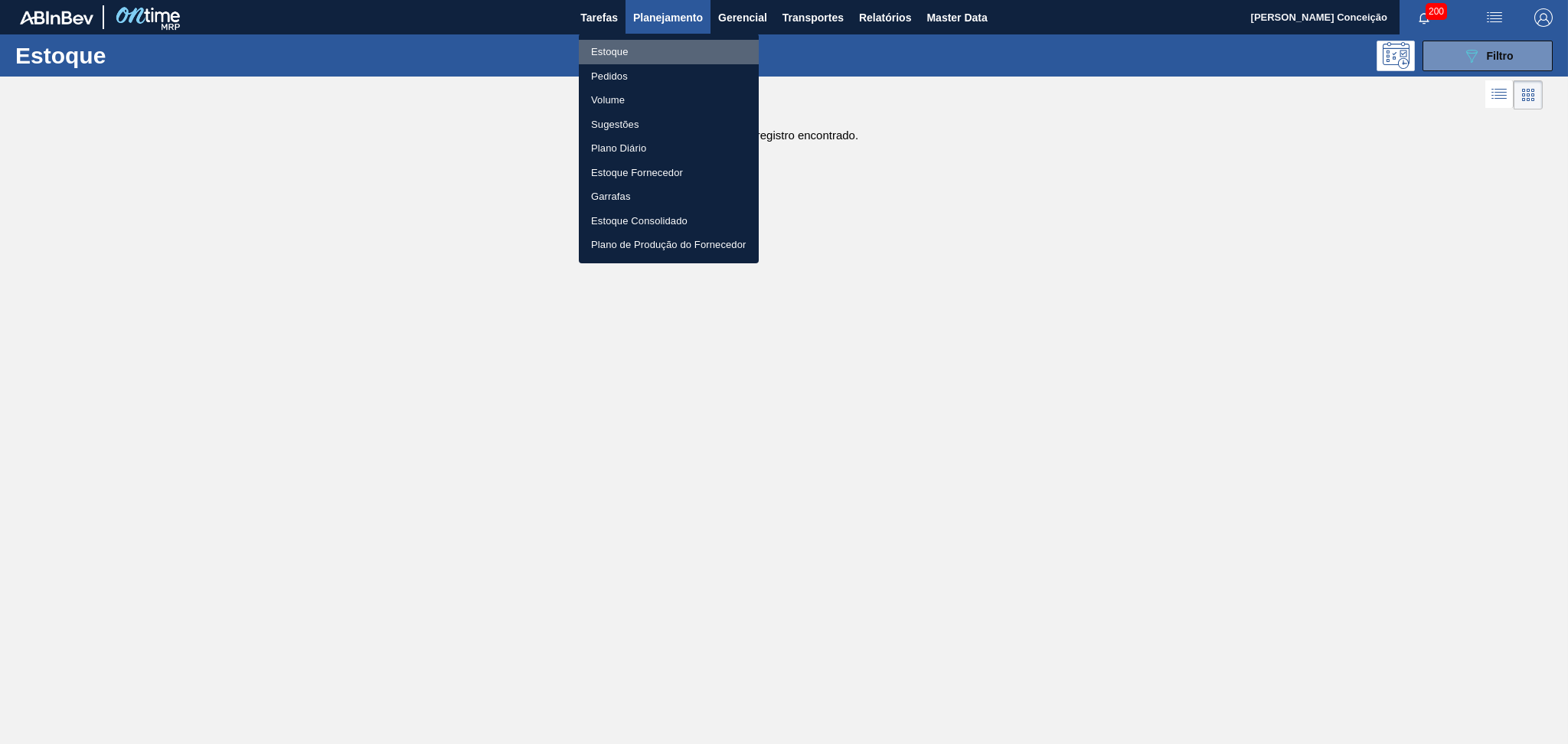
click at [650, 47] on li "Estoque" at bounding box center [669, 52] width 180 height 25
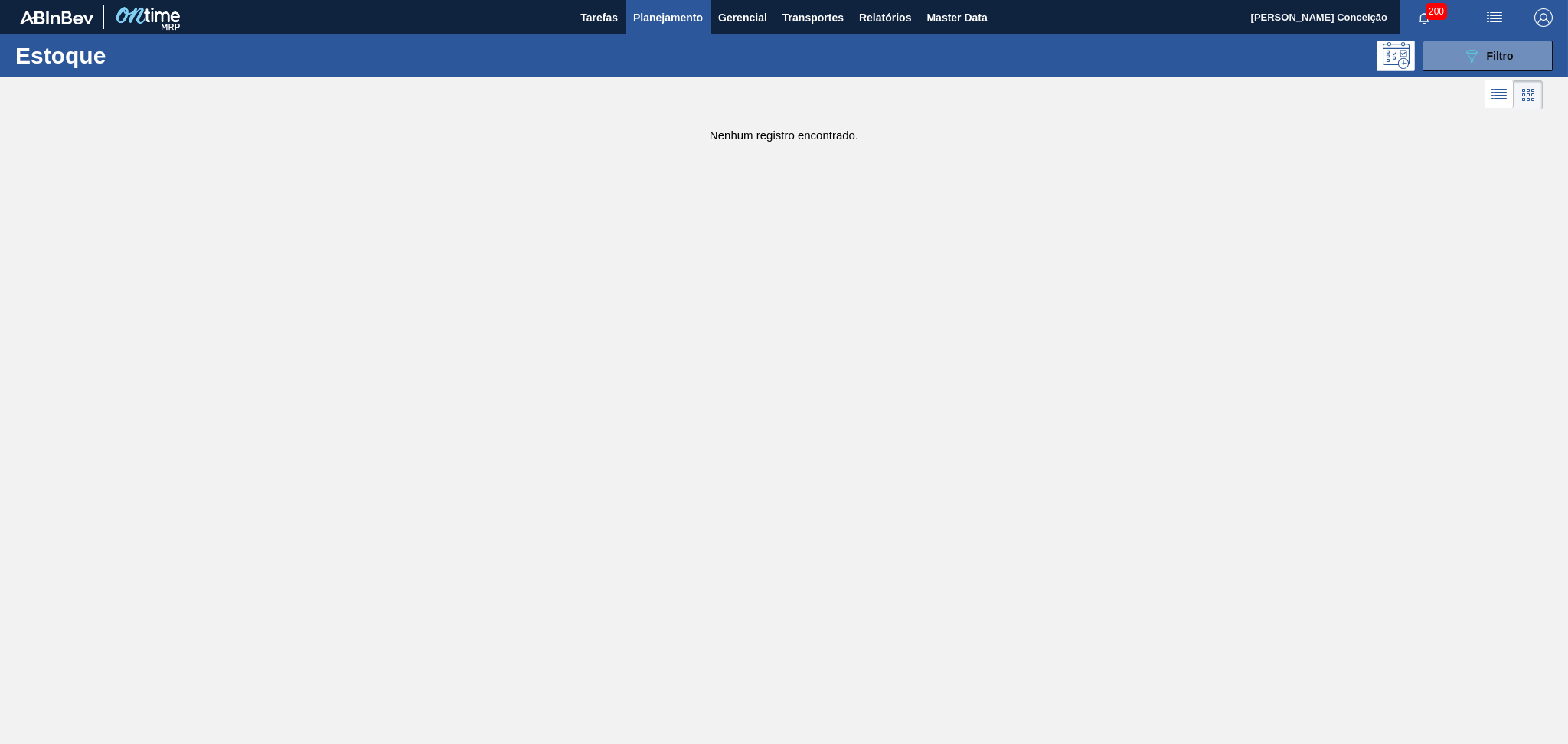
click at [1521, 32] on button "button" at bounding box center [1543, 17] width 49 height 35
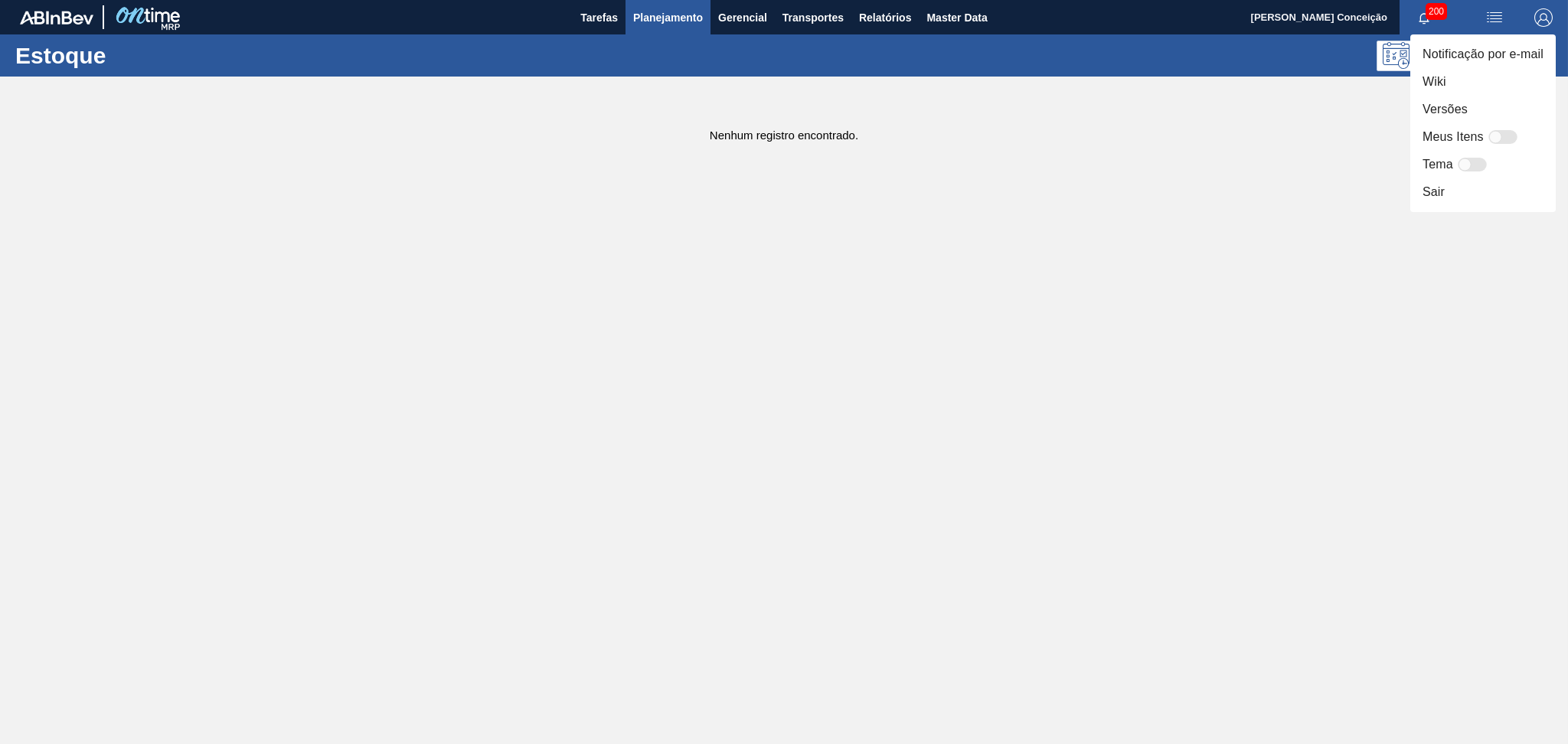
click at [1346, 144] on div at bounding box center [784, 372] width 1568 height 744
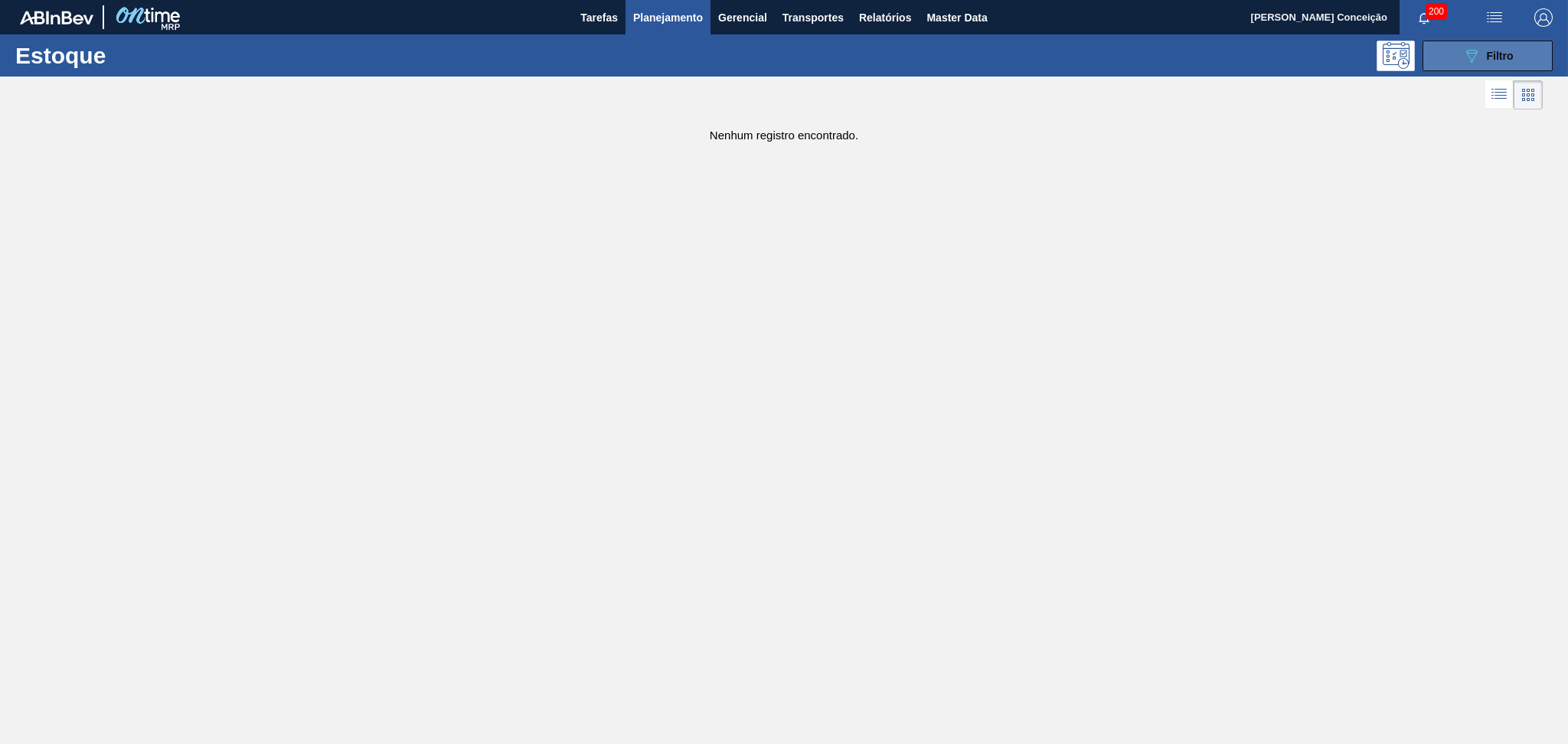
click at [1520, 52] on button "089F7B8B-B2A5-4AFE-B5C0-19BA573D28AC Filtro" at bounding box center [1488, 56] width 130 height 31
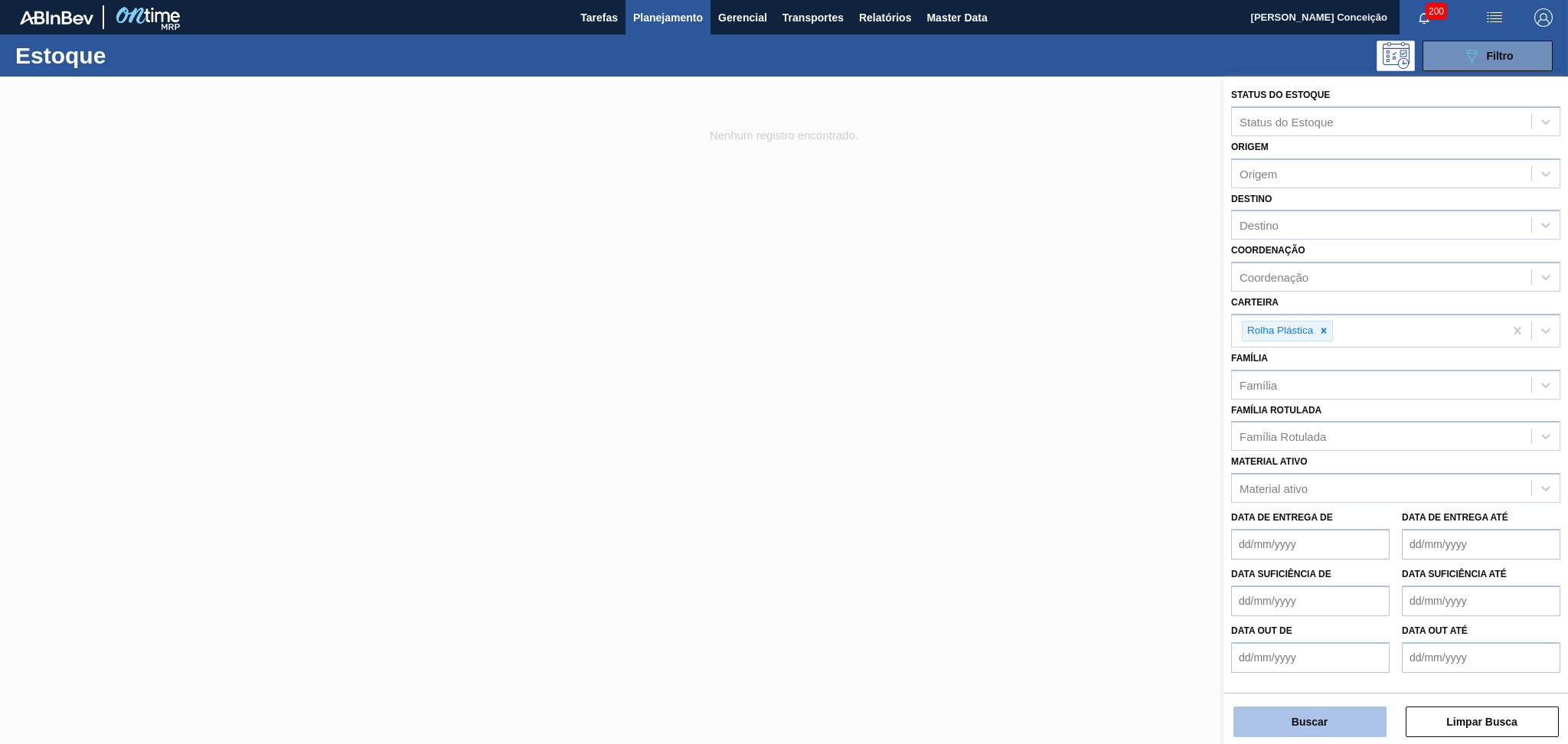
click at [1302, 712] on button "Buscar" at bounding box center [1311, 721] width 153 height 31
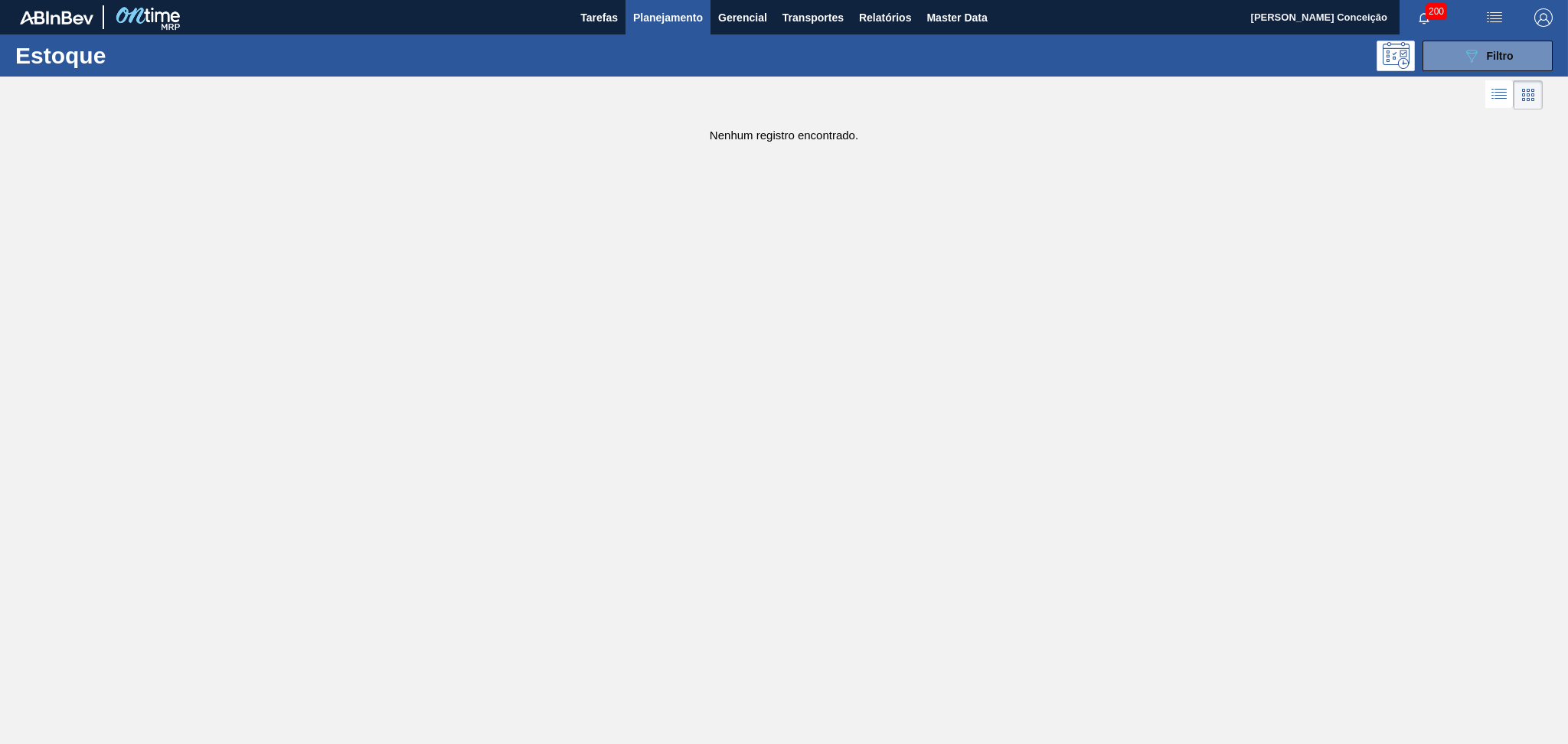
click at [947, 367] on main "Tarefas Planejamento Gerencial Transportes Relatórios Master Data Aline Apareci…" at bounding box center [784, 372] width 1568 height 744
click at [838, 220] on main "Tarefas Planejamento Gerencial Transportes Relatórios Master Data Aline Apareci…" at bounding box center [784, 372] width 1568 height 744
click at [1464, 49] on icon "089F7B8B-B2A5-4AFE-B5C0-19BA573D28AC" at bounding box center [1472, 56] width 18 height 18
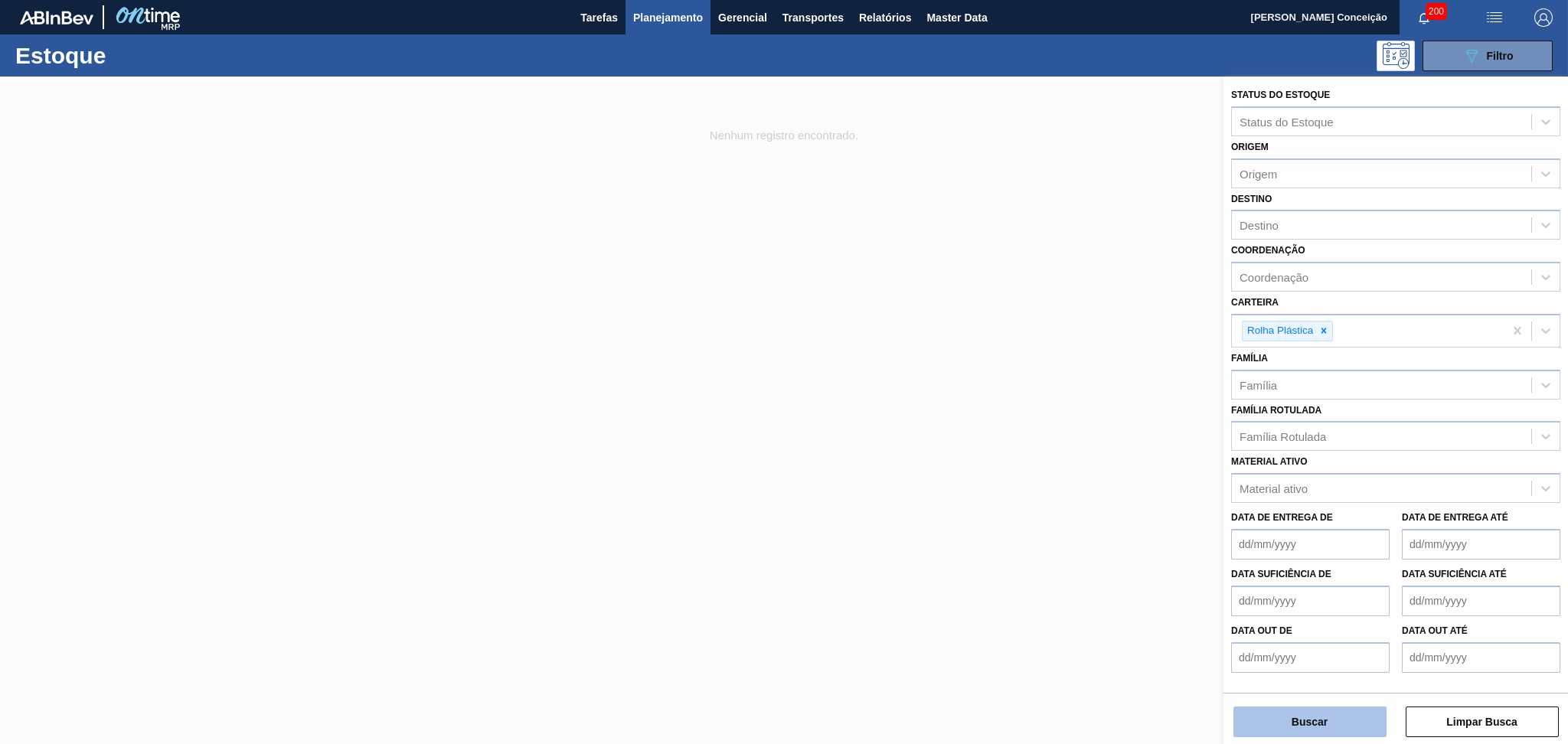
click at [1318, 724] on button "Buscar" at bounding box center [1311, 721] width 153 height 31
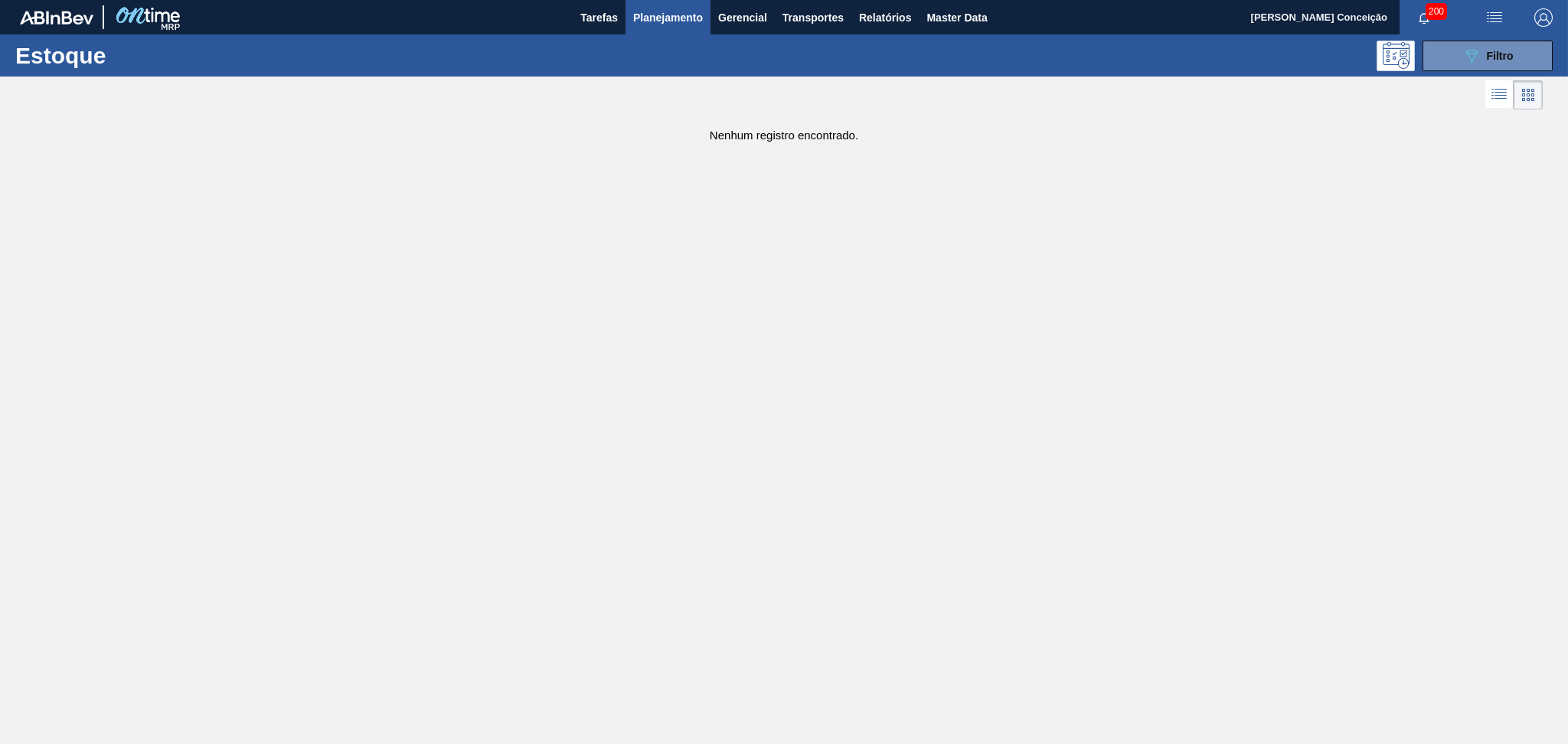
click at [1547, 16] on img "button" at bounding box center [1543, 17] width 18 height 18
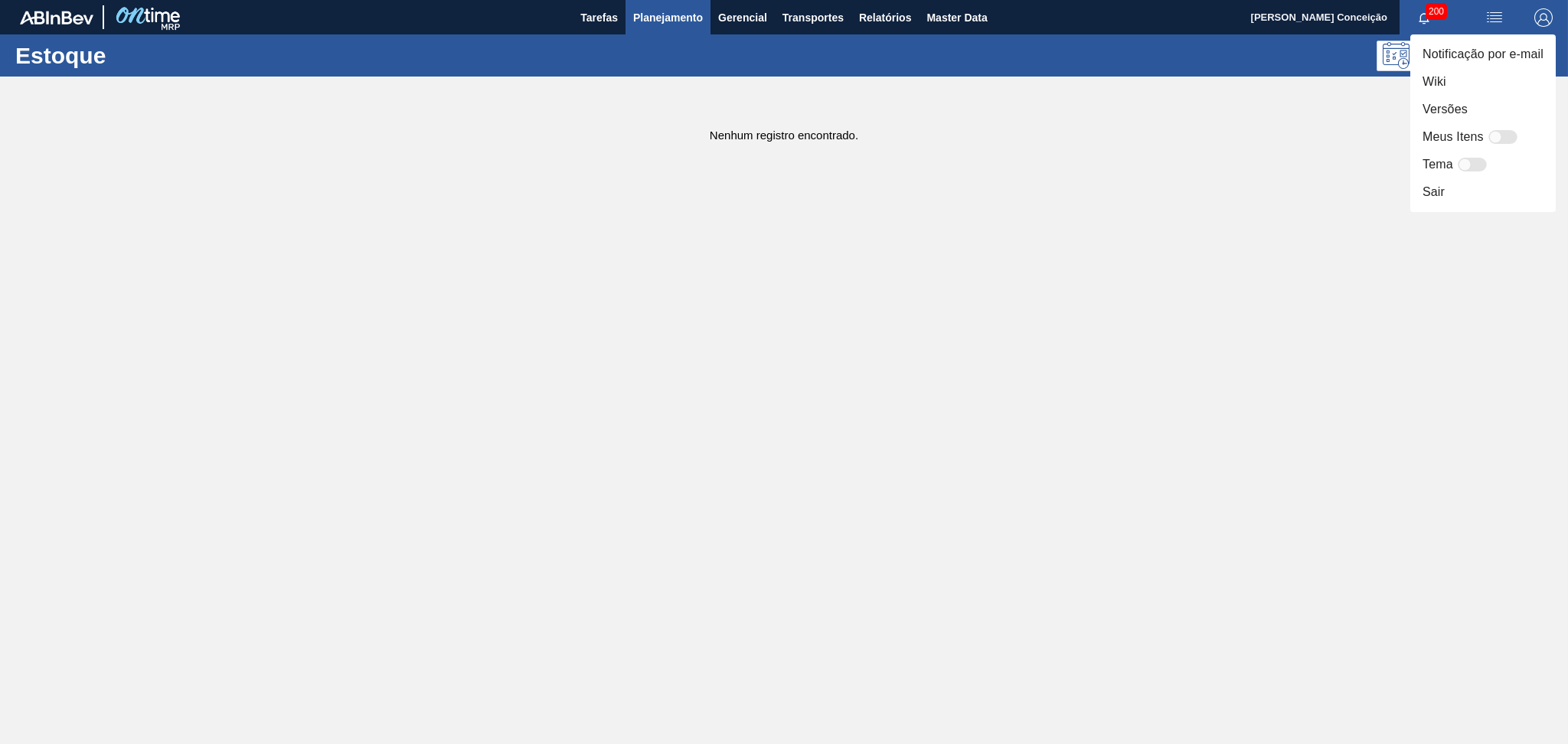
click at [1498, 139] on div at bounding box center [1495, 137] width 13 height 13
checkbox input "false"
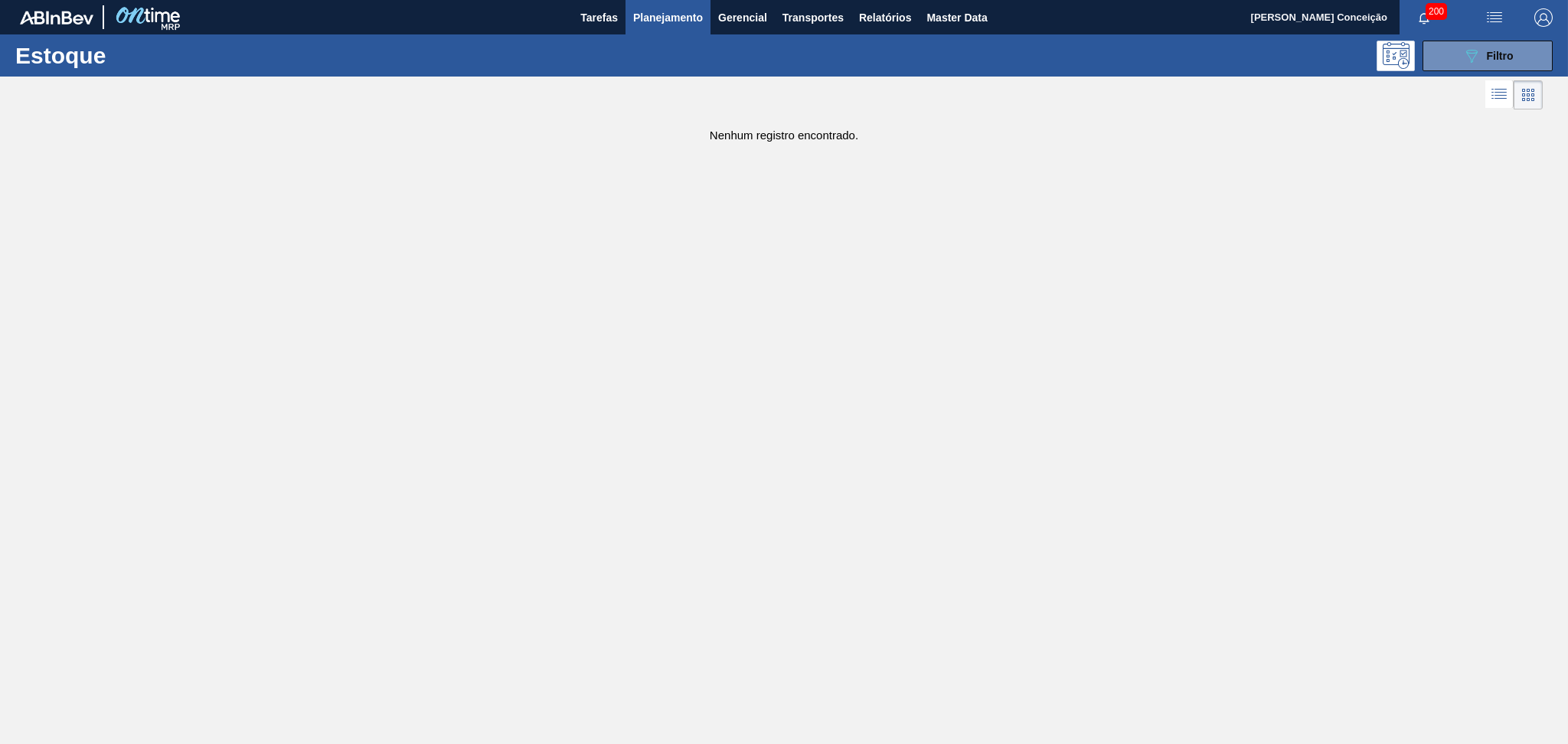
click at [1527, 25] on span "button" at bounding box center [1543, 17] width 37 height 18
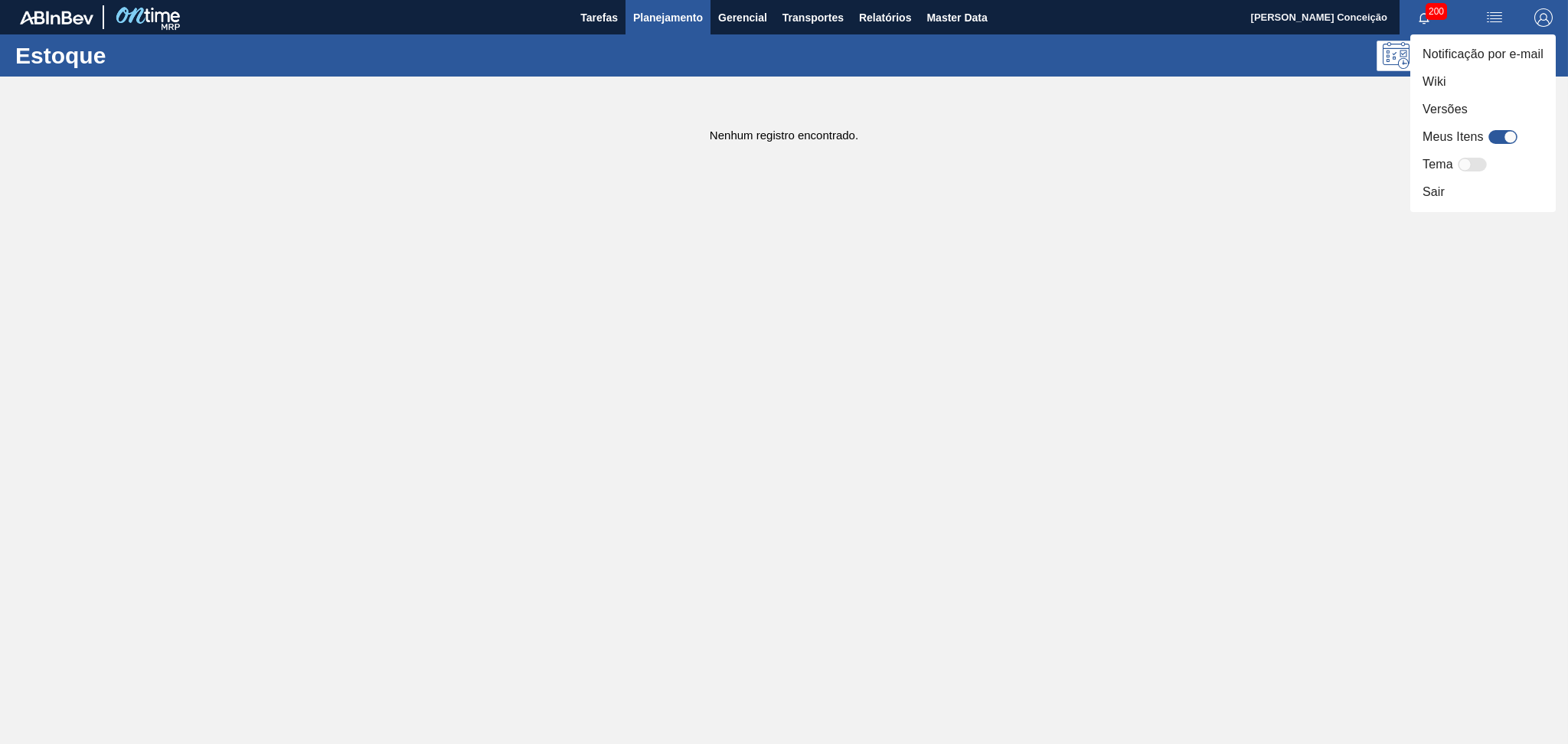
click at [959, 269] on div at bounding box center [784, 372] width 1568 height 744
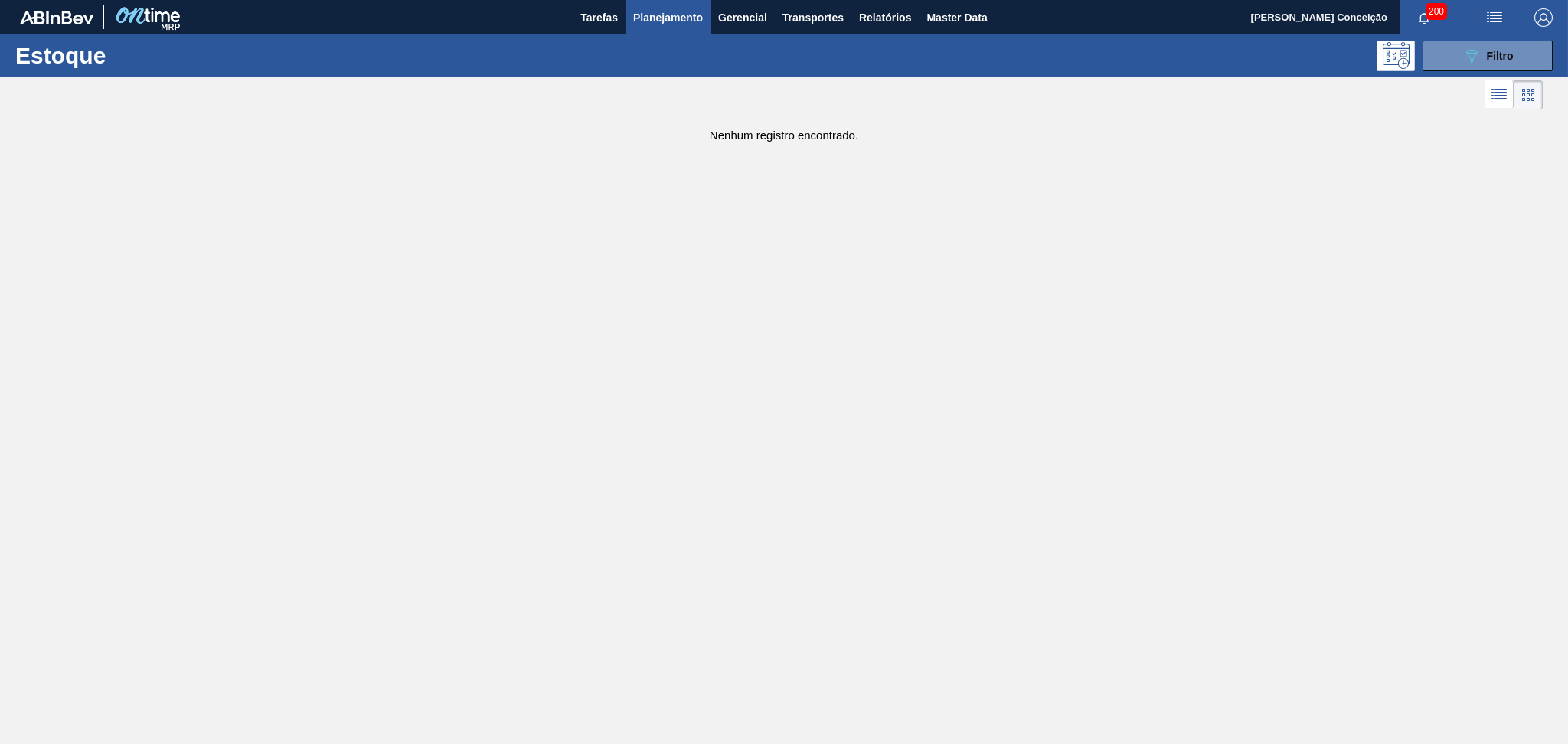
click at [295, 362] on main "Tarefas Planejamento Gerencial Transportes Relatórios Master Data Aline Apareci…" at bounding box center [784, 372] width 1568 height 744
click at [1540, 20] on img "button" at bounding box center [1543, 17] width 18 height 18
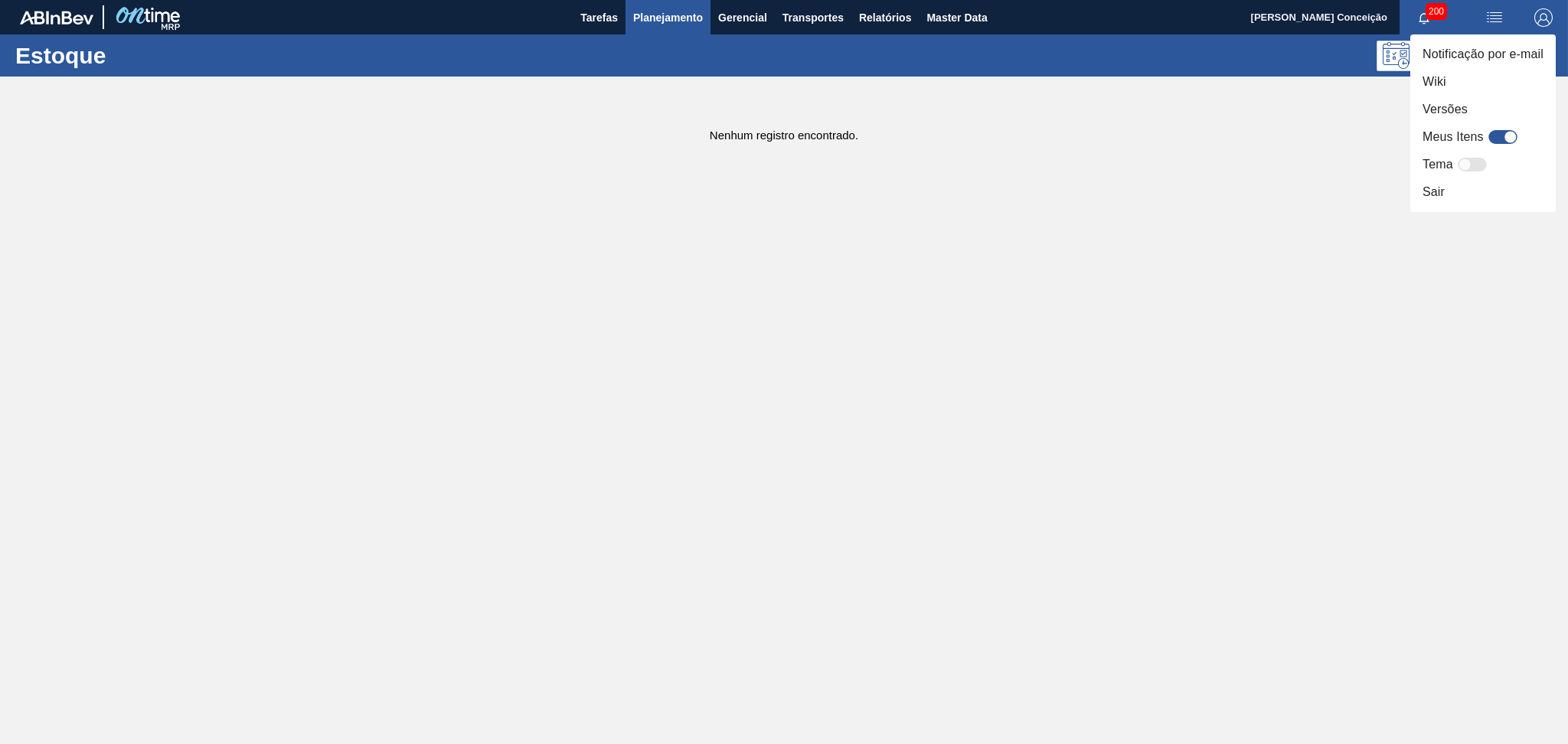
click at [1540, 20] on div at bounding box center [784, 372] width 1568 height 744
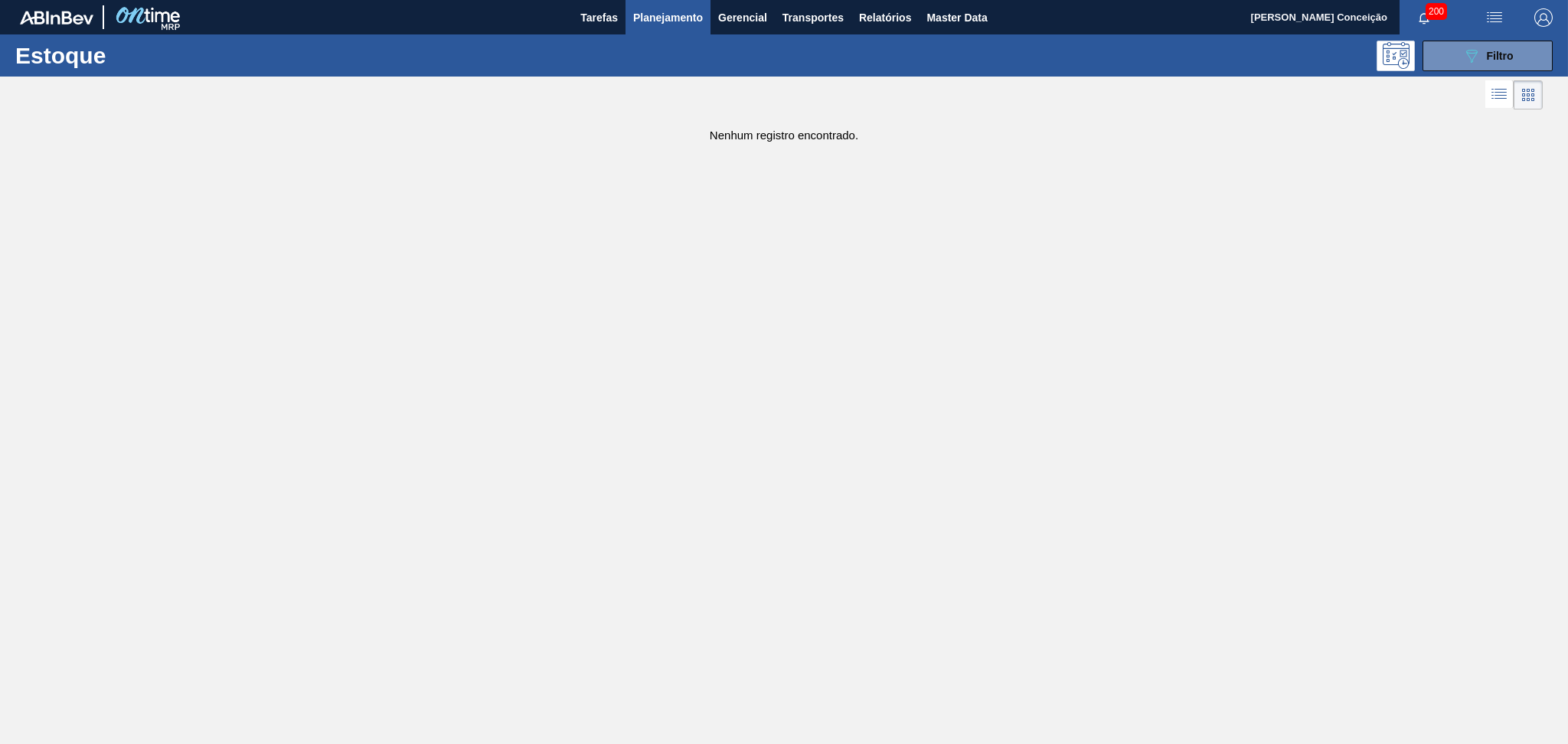
click at [1113, 304] on main "Tarefas Planejamento Gerencial Transportes Relatórios Master Data Aline Apareci…" at bounding box center [784, 372] width 1568 height 744
click at [596, 275] on main "Tarefas Planejamento Gerencial Transportes Relatórios Master Data Aline Apareci…" at bounding box center [784, 372] width 1568 height 744
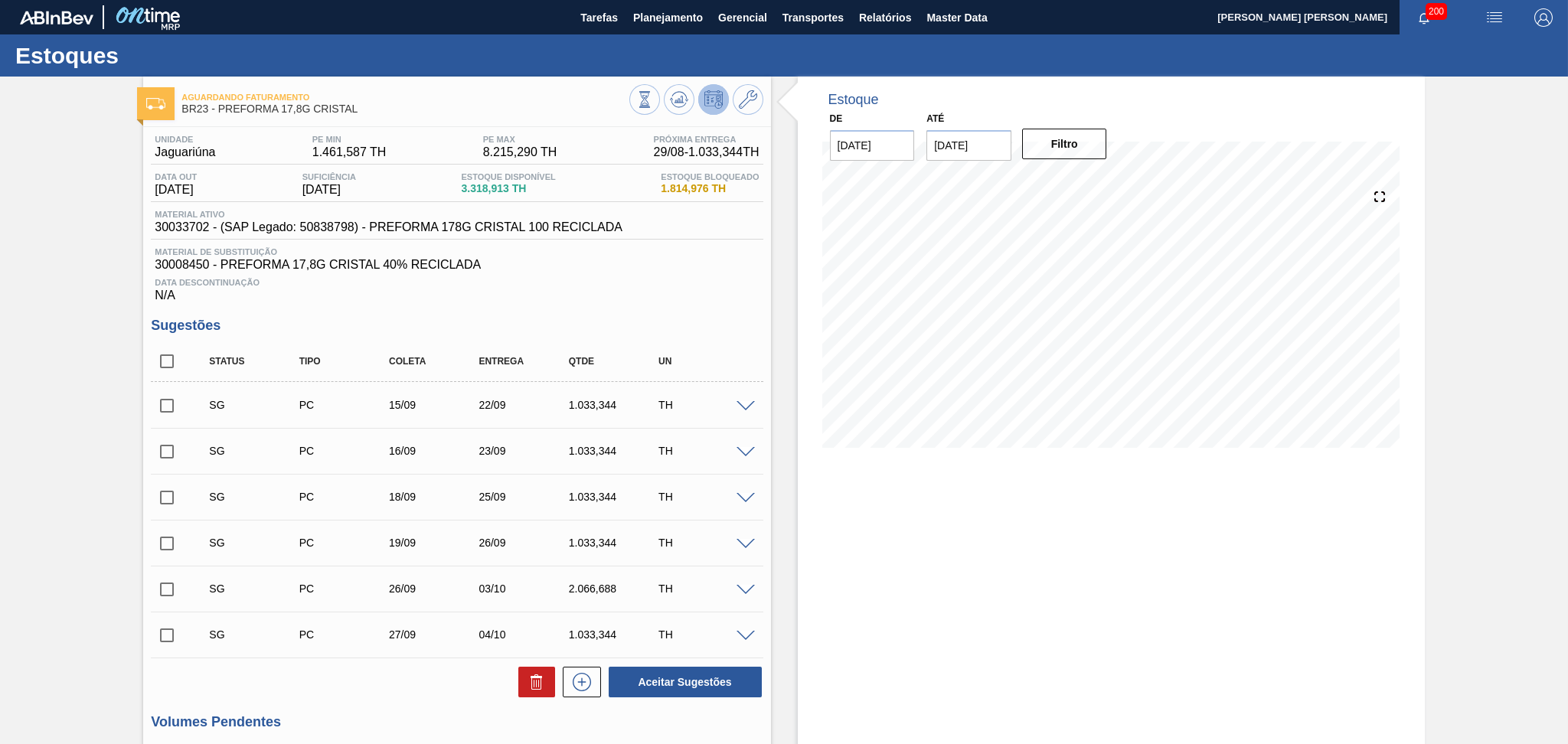
click at [594, 291] on div "Data Descontinuação N/A" at bounding box center [457, 287] width 612 height 31
click at [653, 101] on icon at bounding box center [644, 99] width 17 height 17
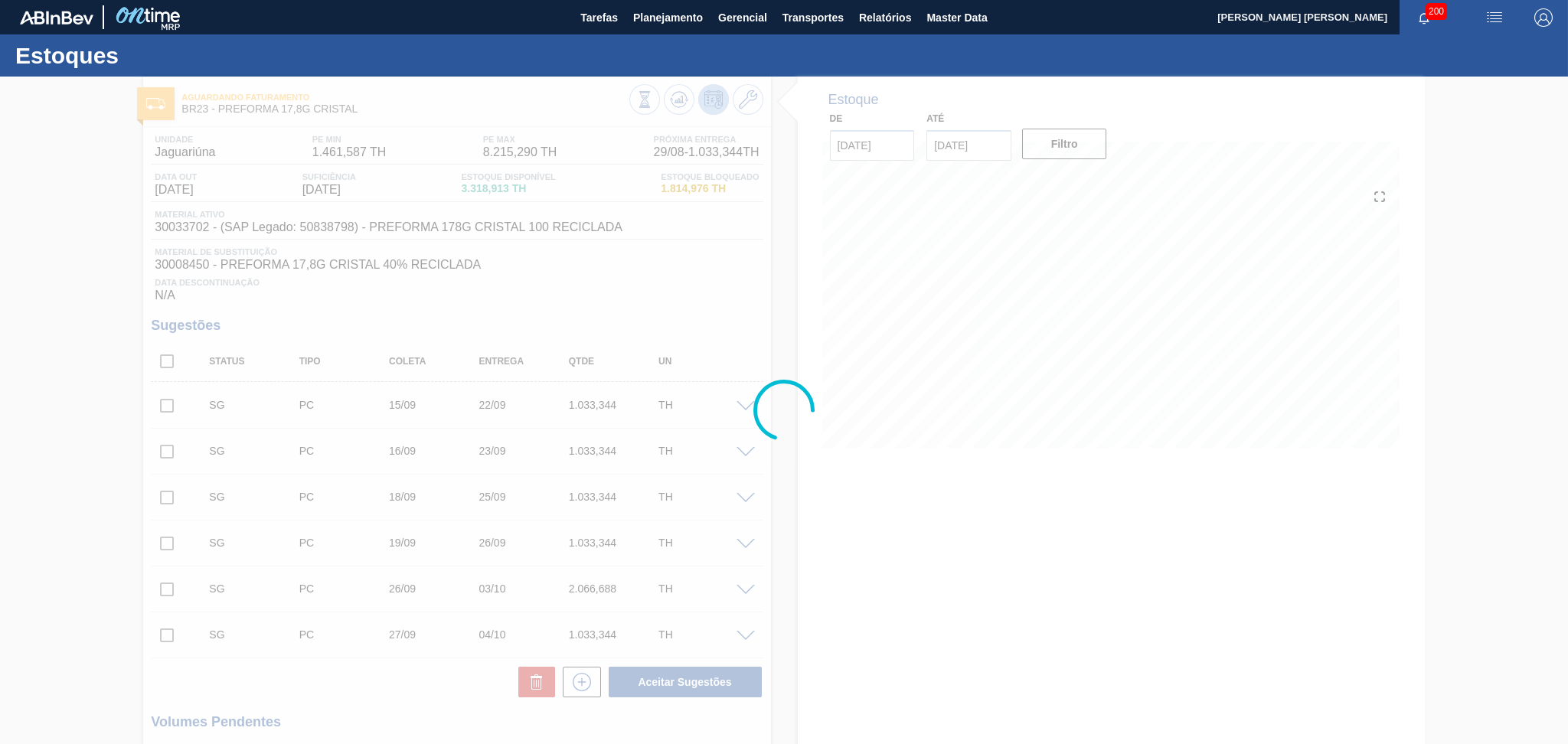
click at [798, 521] on div at bounding box center [784, 410] width 1568 height 668
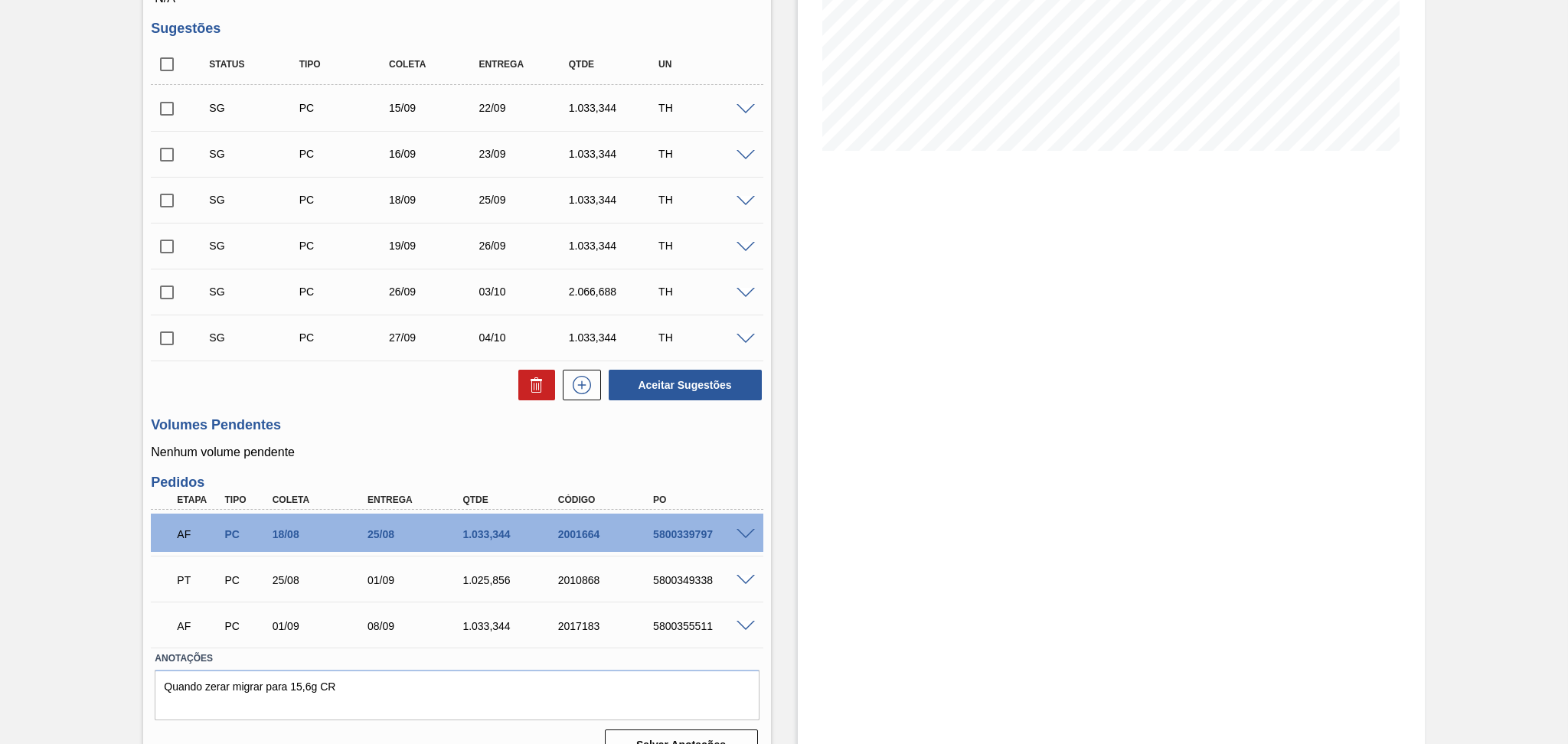
scroll to position [325, 0]
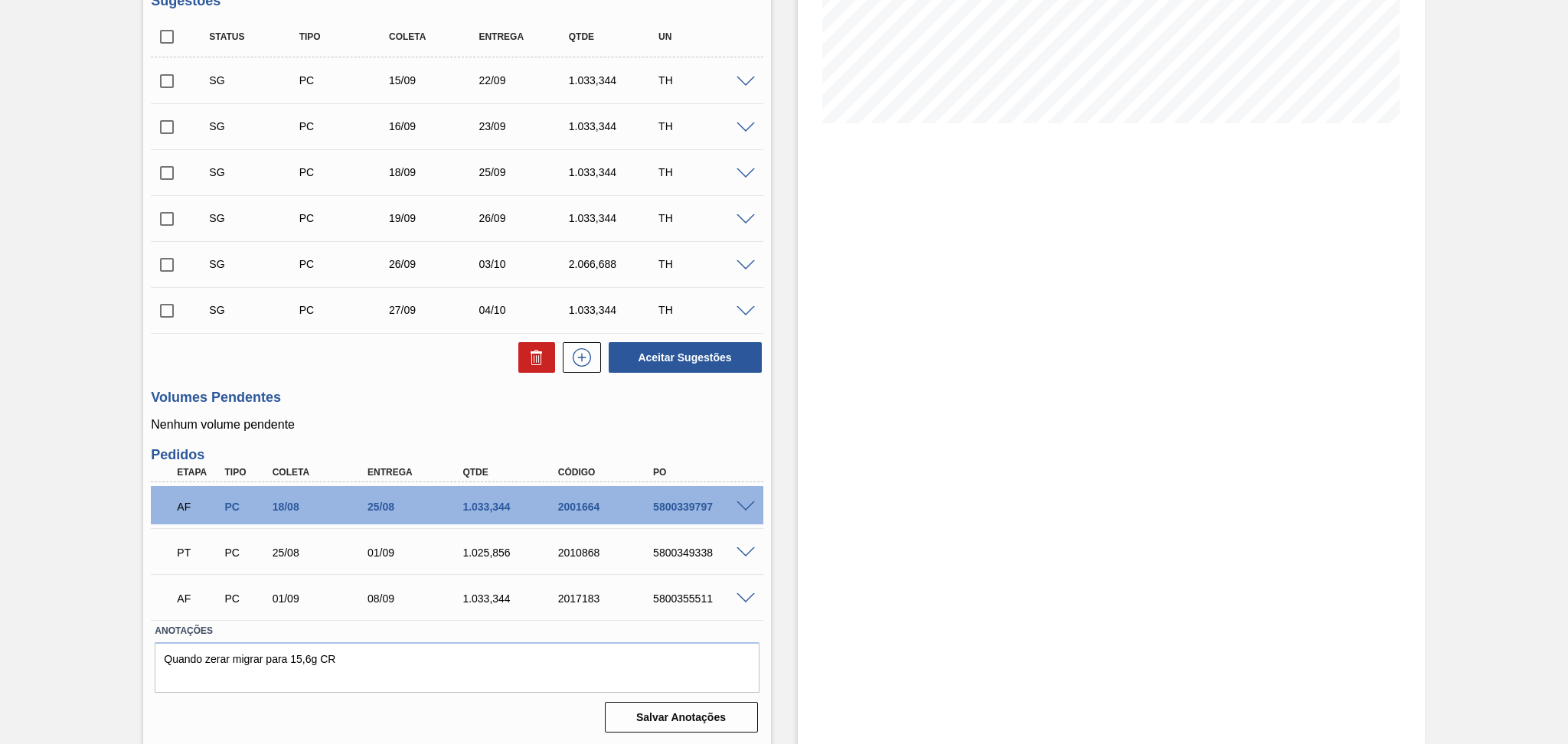
click at [429, 398] on h3 "Volumes Pendentes" at bounding box center [457, 397] width 612 height 16
click at [705, 507] on div "5800339797" at bounding box center [704, 507] width 107 height 12
copy div "5800339797"
